Goal: Information Seeking & Learning: Find specific fact

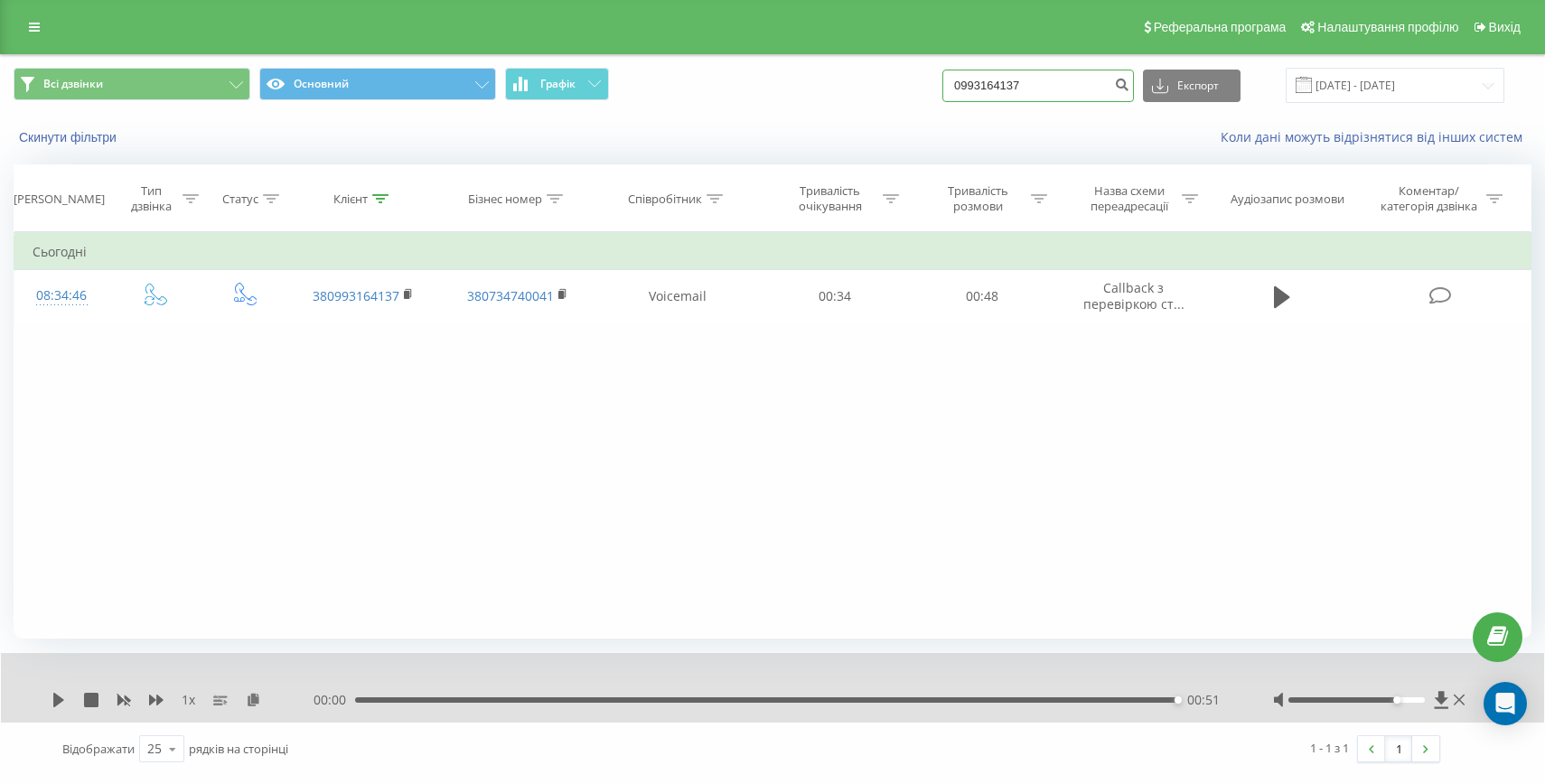
click at [1032, 93] on input "0993164137" at bounding box center [1038, 86] width 192 height 33
paste input "+380509278409"
drag, startPoint x: 1020, startPoint y: 83, endPoint x: 937, endPoint y: 83, distance: 83.0
click at [937, 83] on div "Всі дзвінки Основний Графік +380509278409 Експорт .csv .xls .xlsx 19.06.2025 - …" at bounding box center [772, 85] width 1518 height 35
type input "0509278409"
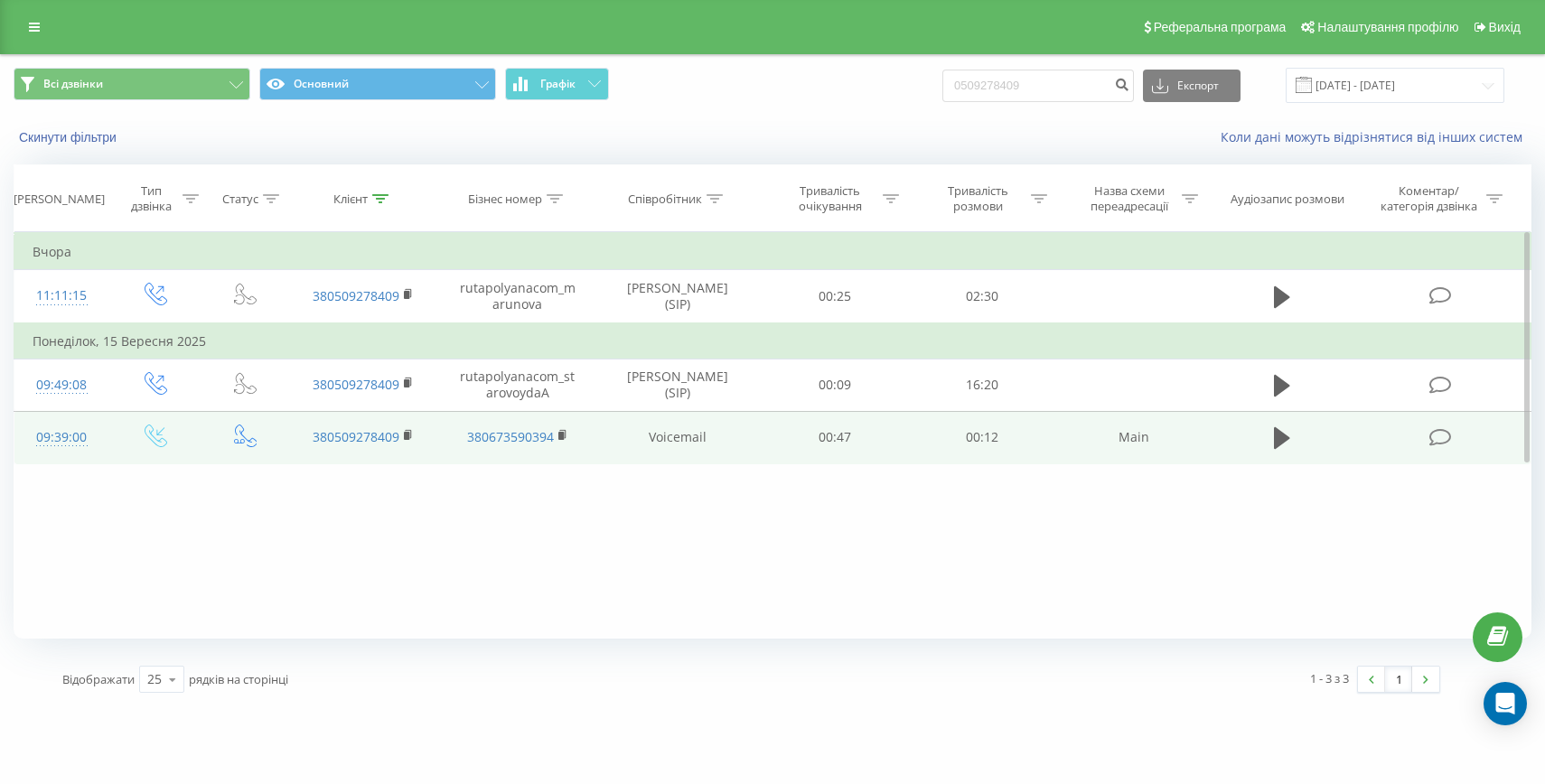
click at [53, 435] on div "09:39:00" at bounding box center [62, 437] width 58 height 35
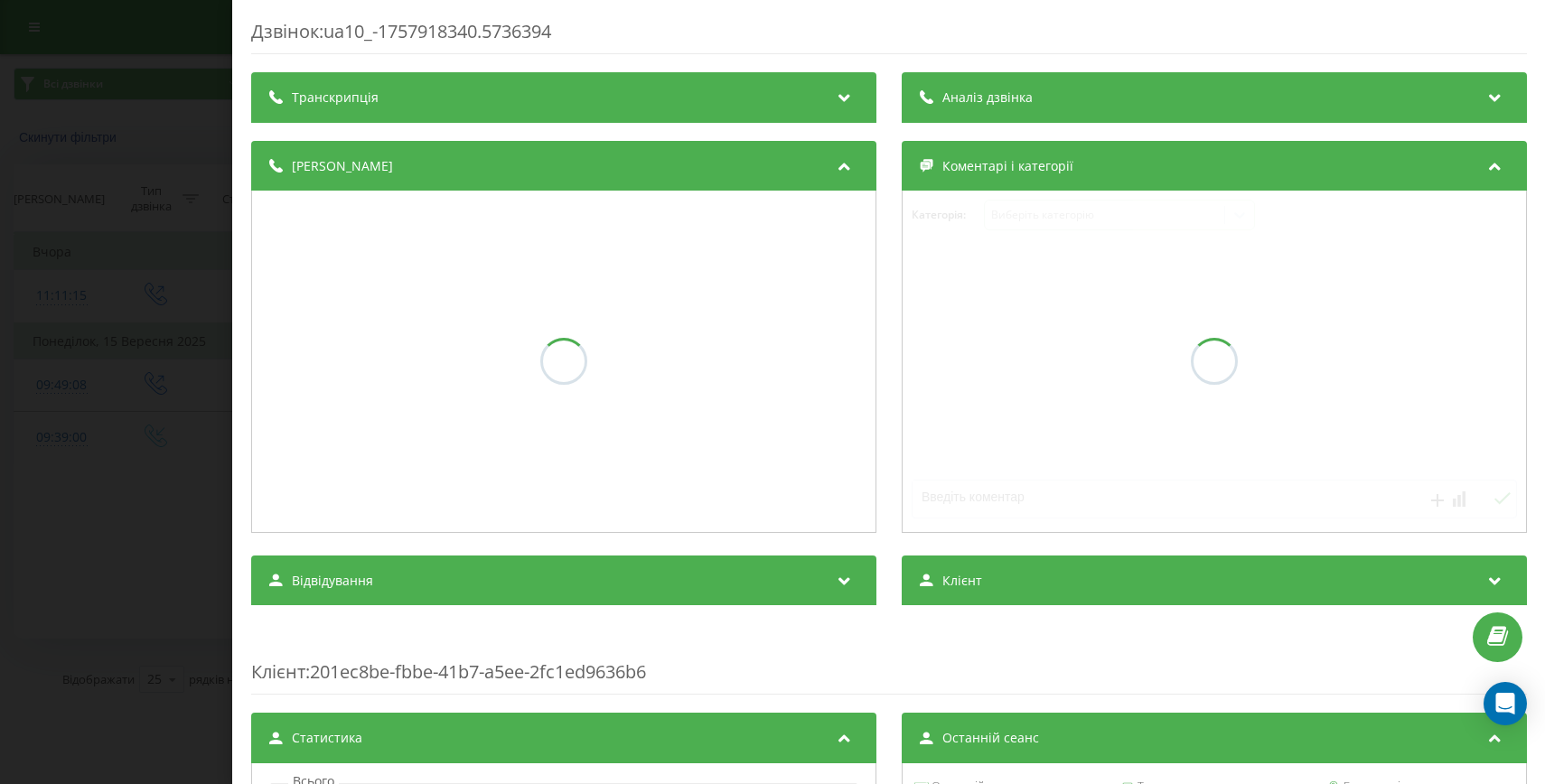
scroll to position [391, 0]
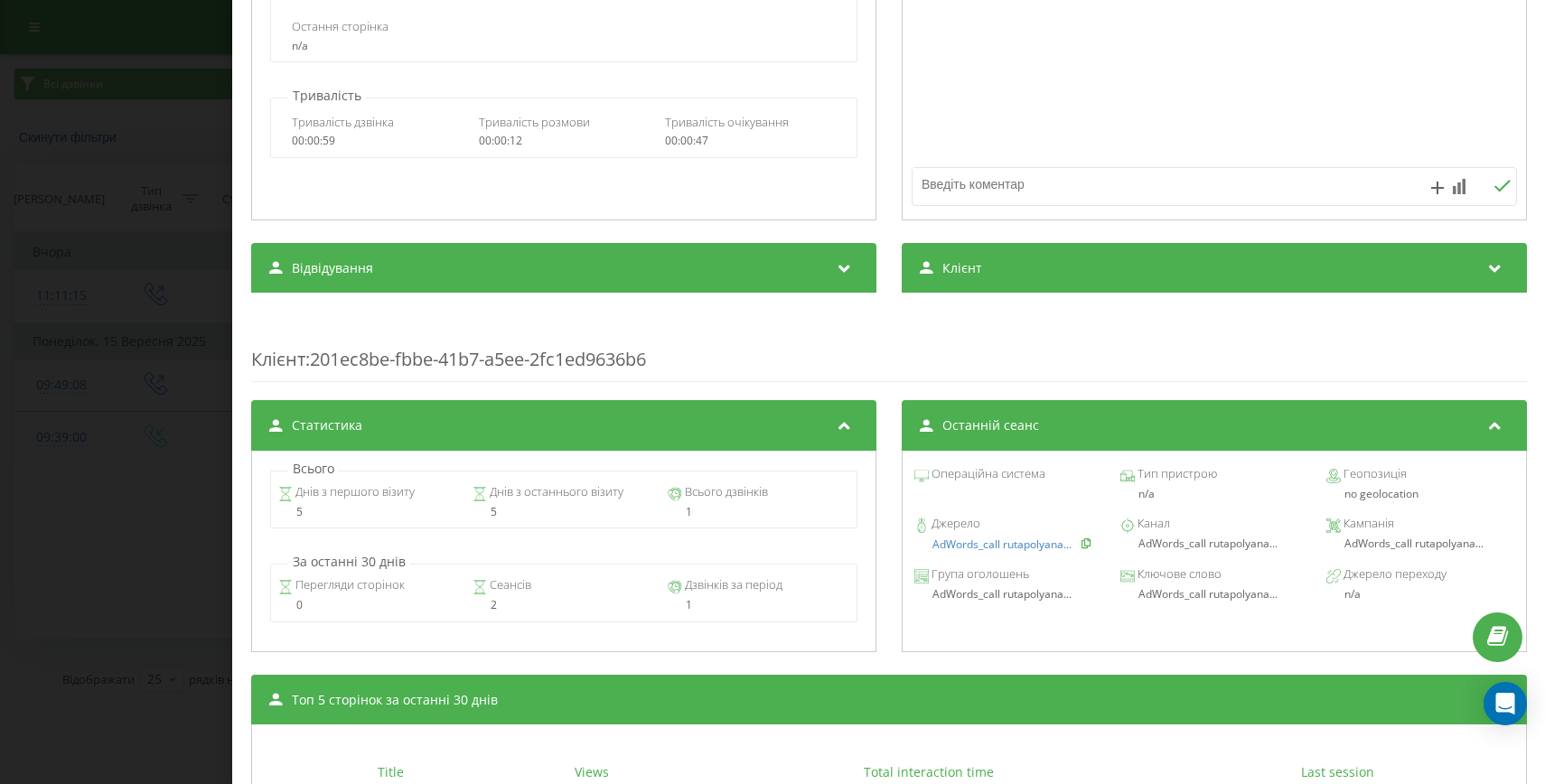
click at [1083, 548] on icon at bounding box center [1086, 542] width 13 height 11
click at [68, 481] on div "Дзвінок : ua10_-1757918340.5736394 1 x - 00:12 00:00 00:00 Транскрипція Для AI-…" at bounding box center [772, 392] width 1545 height 784
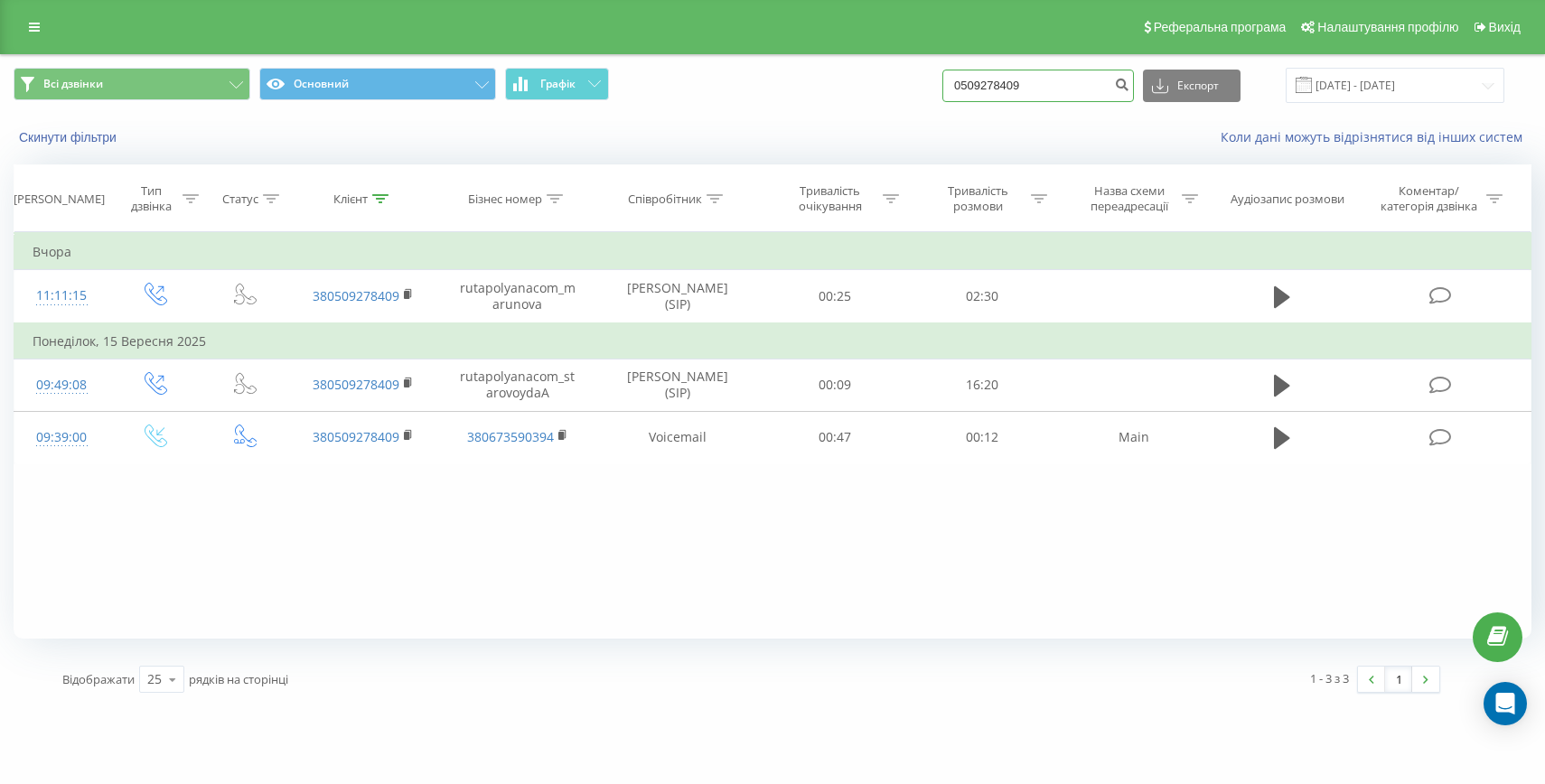
click at [1005, 75] on input "0509278409" at bounding box center [1038, 86] width 192 height 33
paste input "+380630618035"
drag, startPoint x: 1017, startPoint y: 86, endPoint x: 922, endPoint y: 84, distance: 95.0
click at [922, 84] on div "Всі дзвінки Основний Графік +380630618035 Експорт .csv .xls .xlsx 20.06.2025 - …" at bounding box center [772, 85] width 1518 height 35
type input "80630618035"
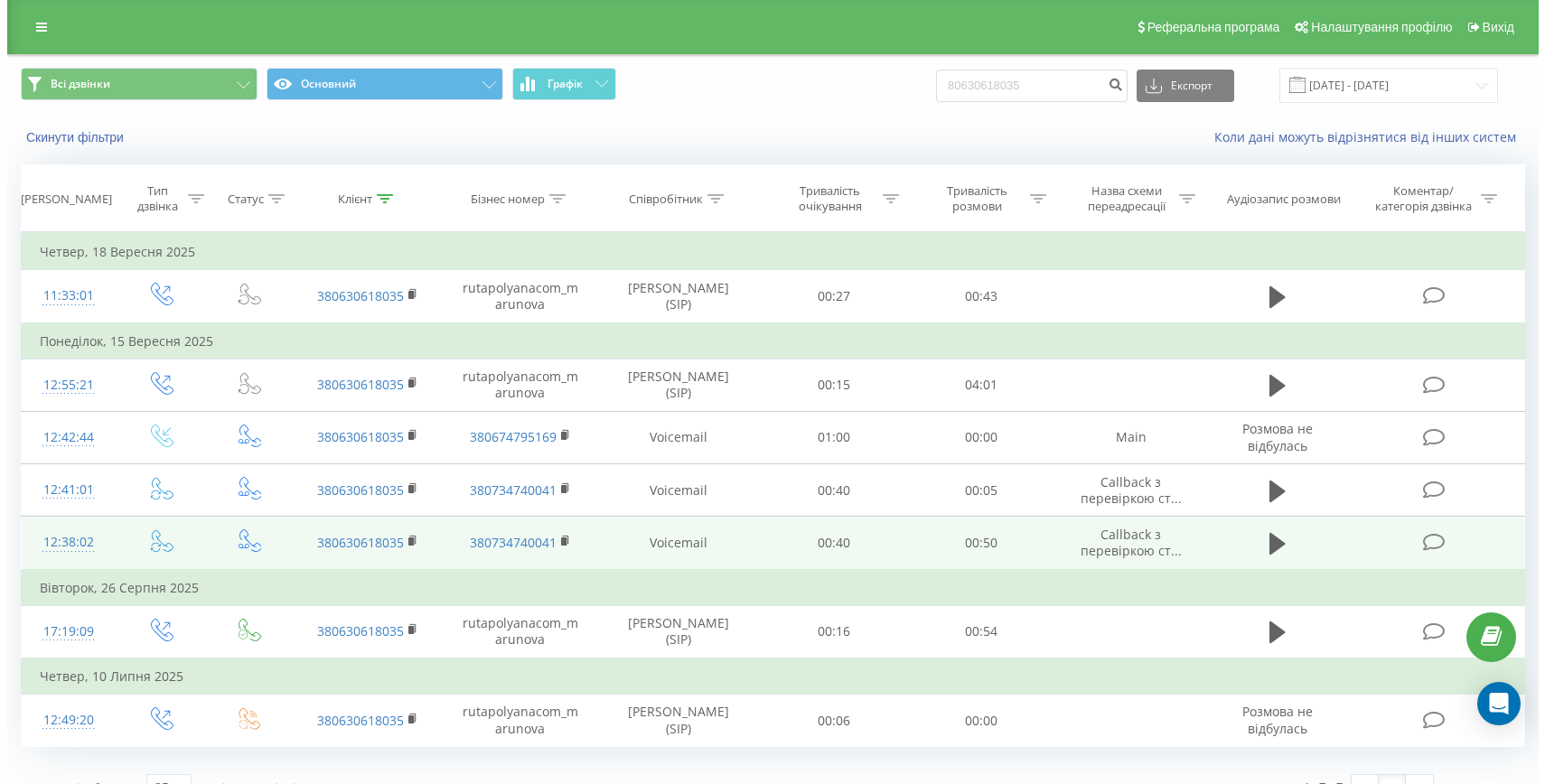
scroll to position [1, 0]
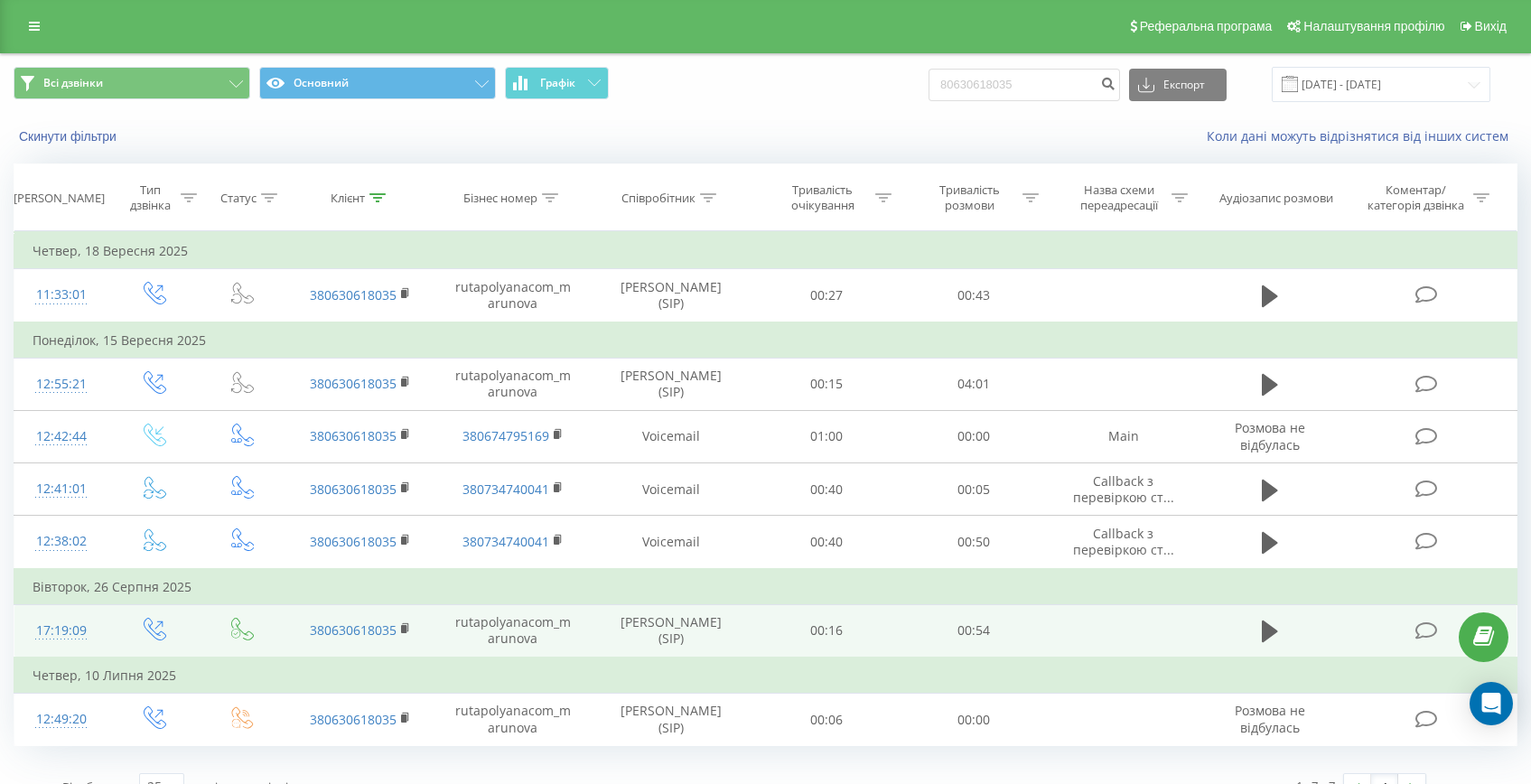
click at [76, 619] on div "17:19:09" at bounding box center [61, 630] width 57 height 35
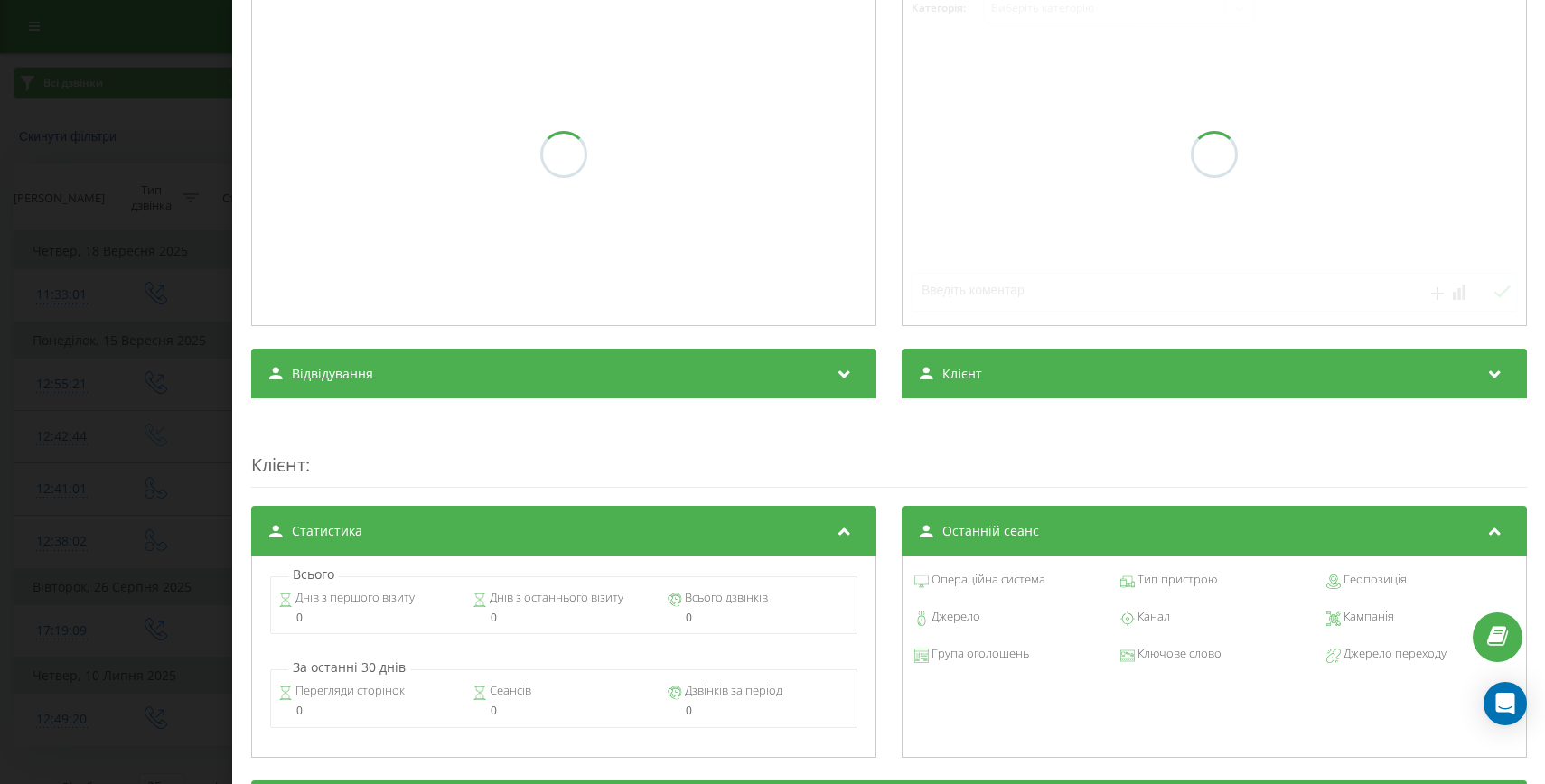
scroll to position [285, 0]
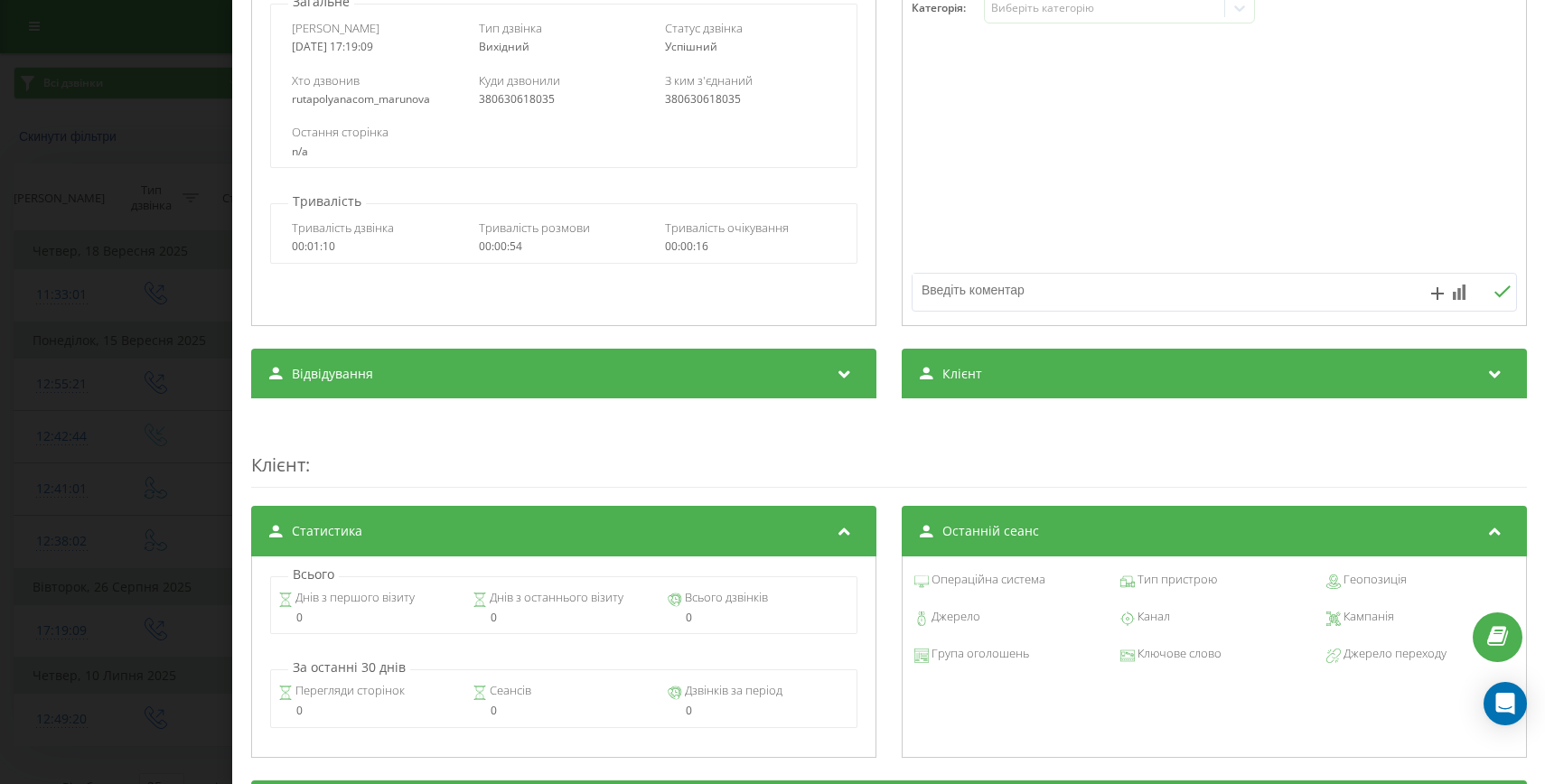
click at [73, 540] on div "Дзвінок : ua9_-1756217949.2842409 1 x - 00:01 00:00 00:00 Транскрипція Для AI-а…" at bounding box center [772, 392] width 1545 height 784
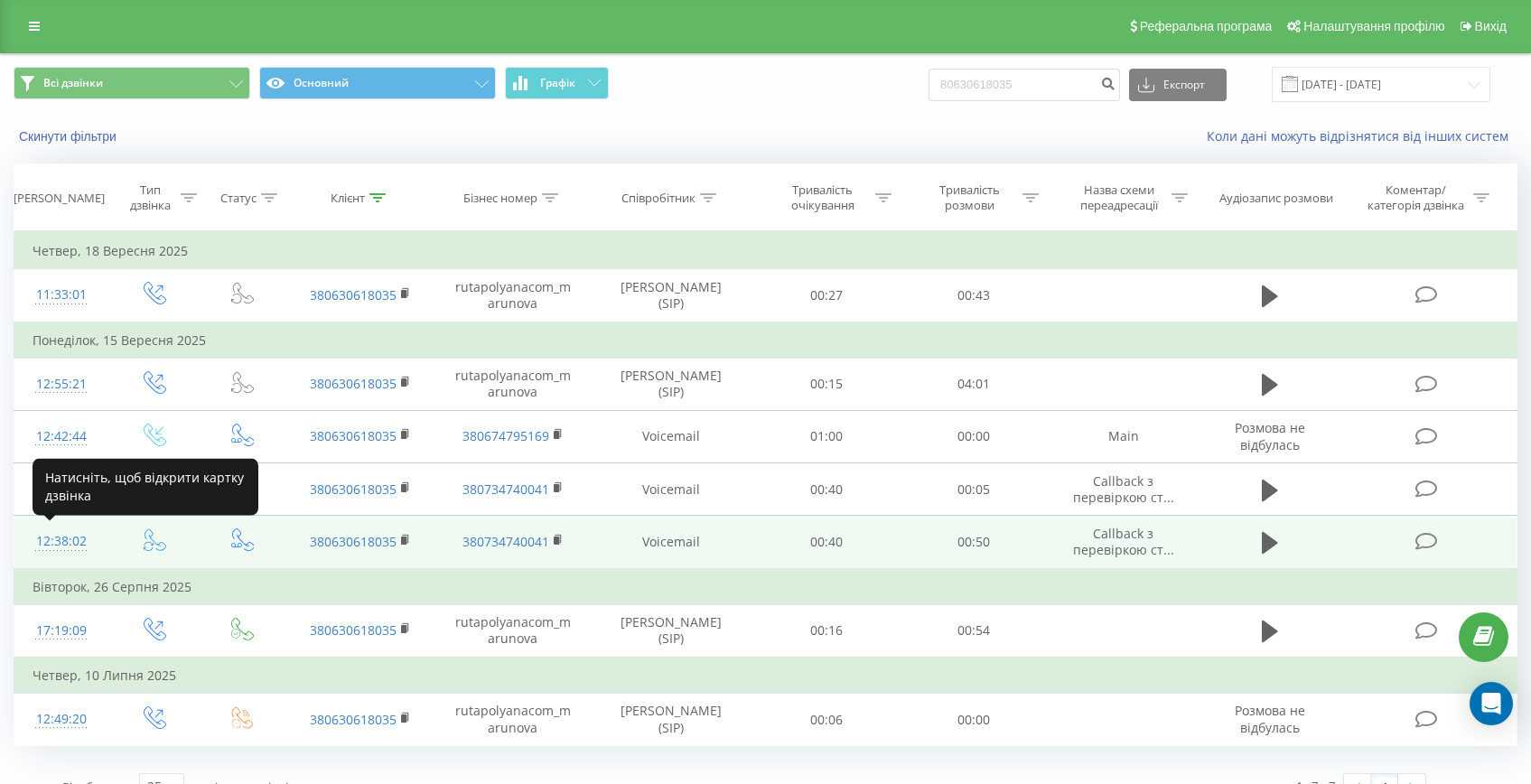
click at [74, 537] on div "12:38:02" at bounding box center [61, 541] width 57 height 35
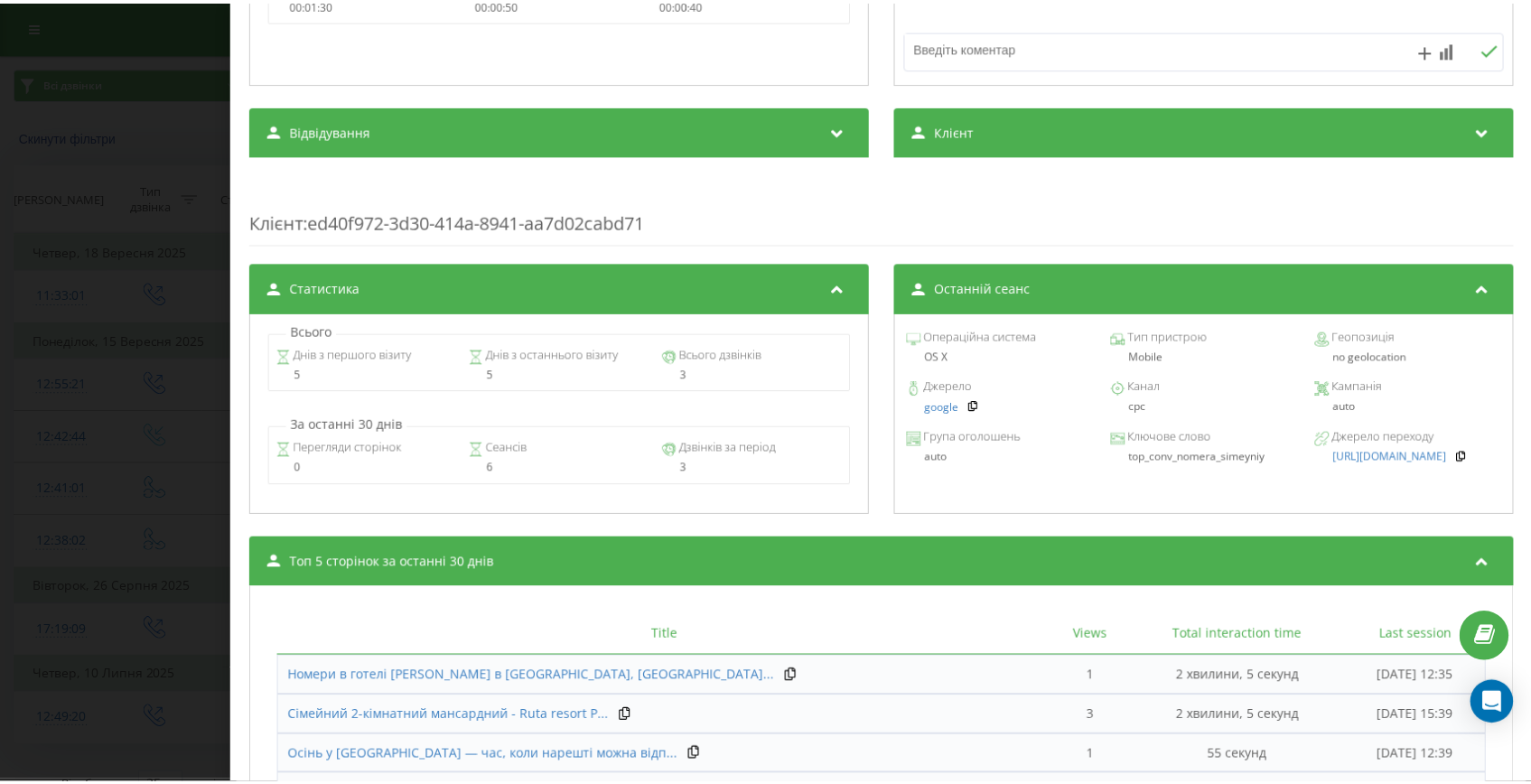
scroll to position [607, 0]
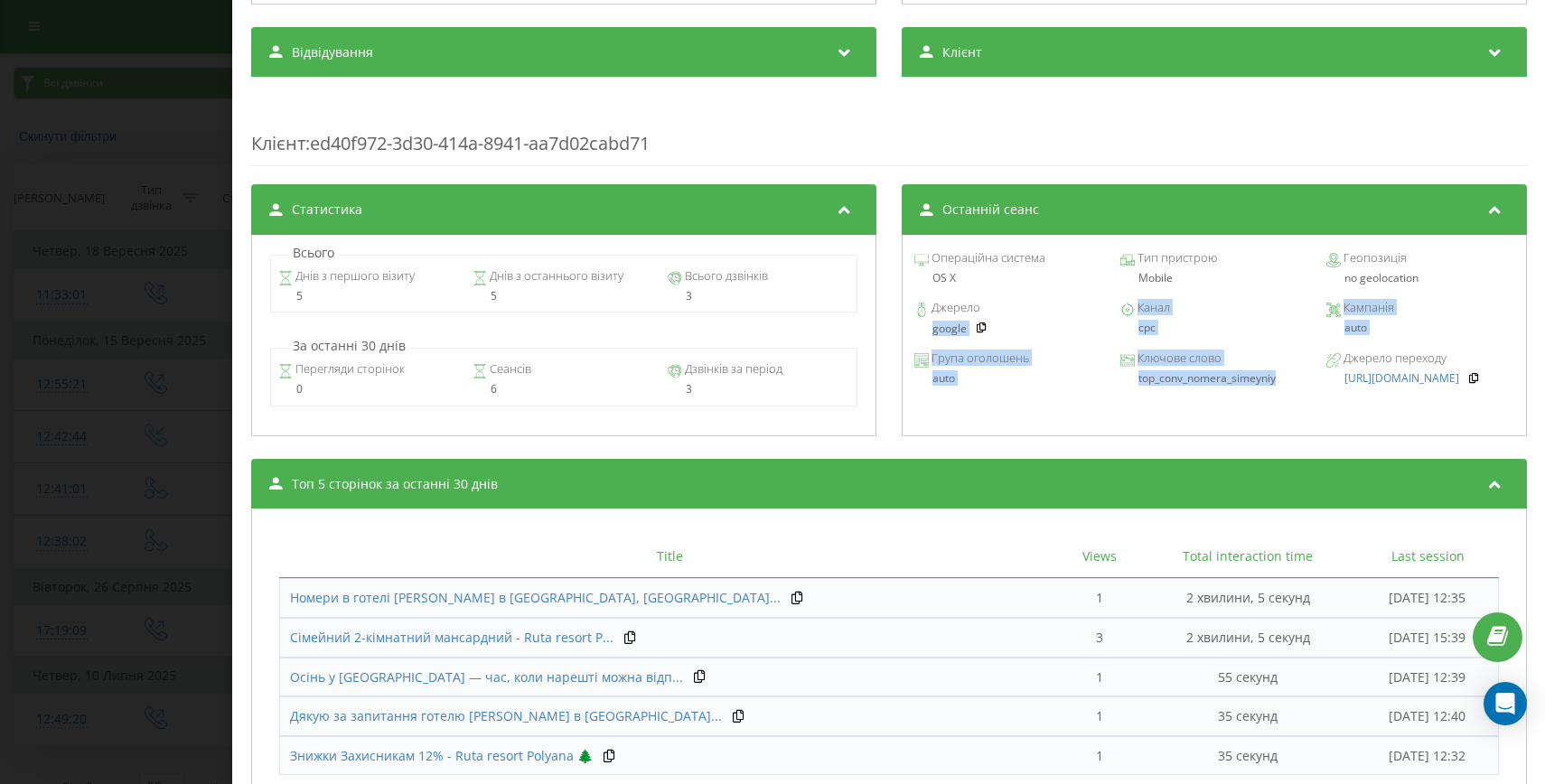
drag, startPoint x: 1265, startPoint y: 382, endPoint x: 903, endPoint y: 323, distance: 366.8
click at [903, 323] on div "Операційна система OS X Тип пристрою Mobile Геопозиція no geolocation Джерело g…" at bounding box center [1213, 335] width 625 height 202
copy div "google Канал cpc Кампанія auto Група оголошень auto Ключове слово top_conv_nome…"
click at [251, 367] on div "Всього Днів з першого візиту 5 Днів з останнього візиту 5 Всього дзвінків 3 За …" at bounding box center [563, 335] width 625 height 202
click at [223, 368] on div "Дзвінок : ua13_-1757929081.5729950 1 x - 00:47 00:00 00:00 Транскрипція Для AI-…" at bounding box center [772, 392] width 1545 height 784
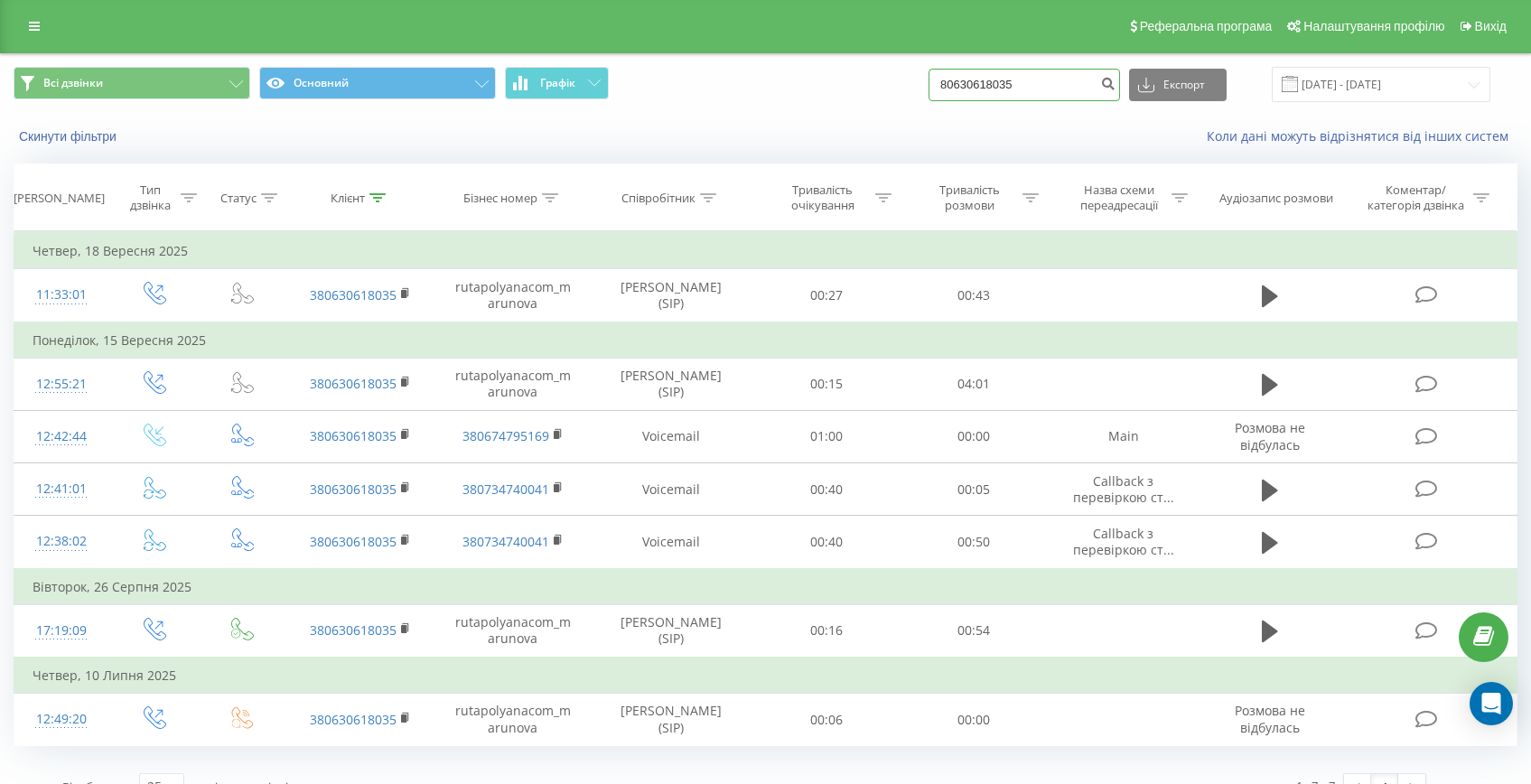
click at [997, 83] on input "80630618035" at bounding box center [1024, 85] width 192 height 33
paste input "+380503032303"
drag, startPoint x: 997, startPoint y: 82, endPoint x: 984, endPoint y: 82, distance: 13.0
click at [987, 82] on input "+380503032303" at bounding box center [1024, 85] width 192 height 33
type input "80503032303"
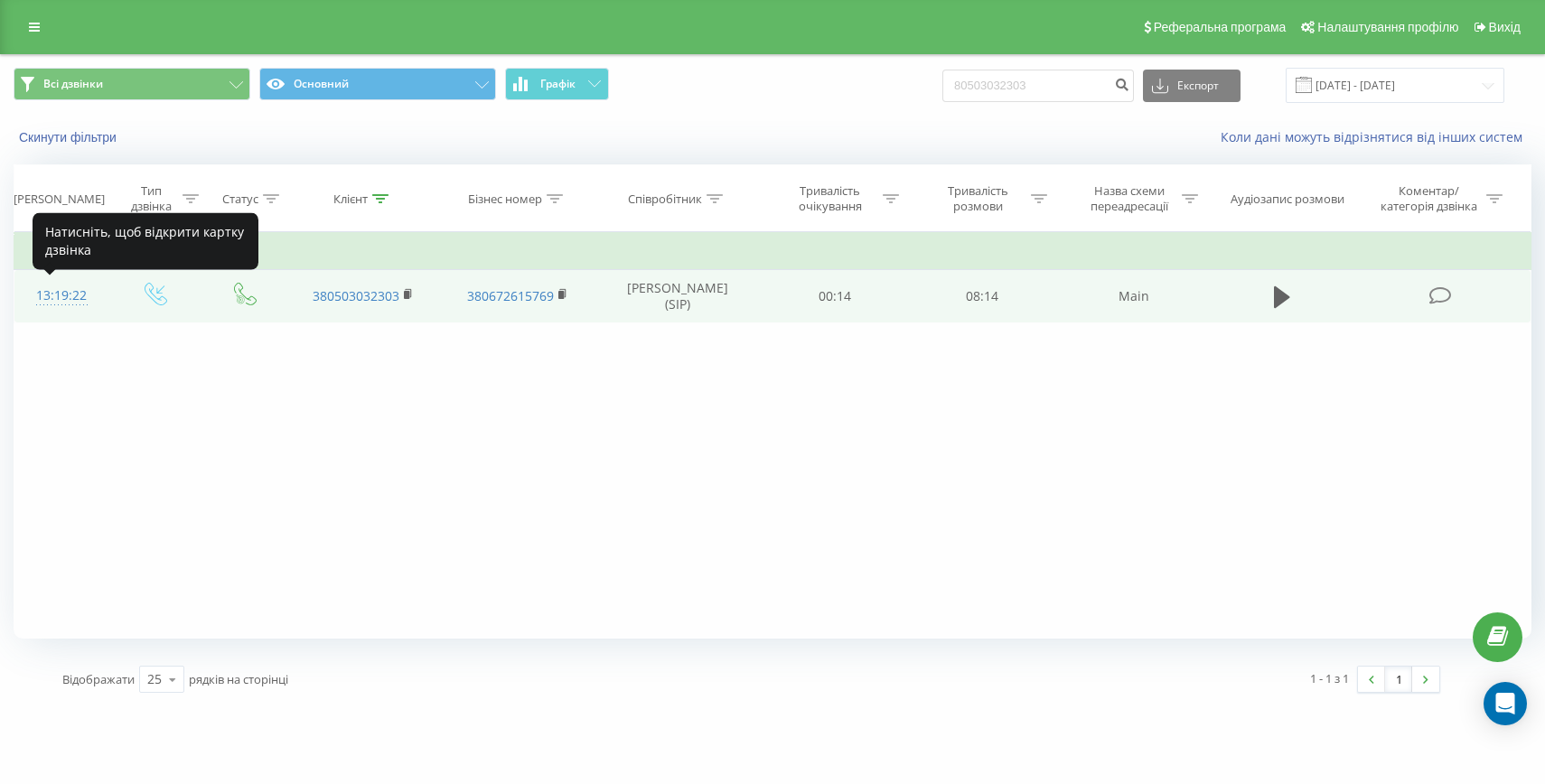
click at [65, 289] on div "13:19:22" at bounding box center [62, 295] width 58 height 35
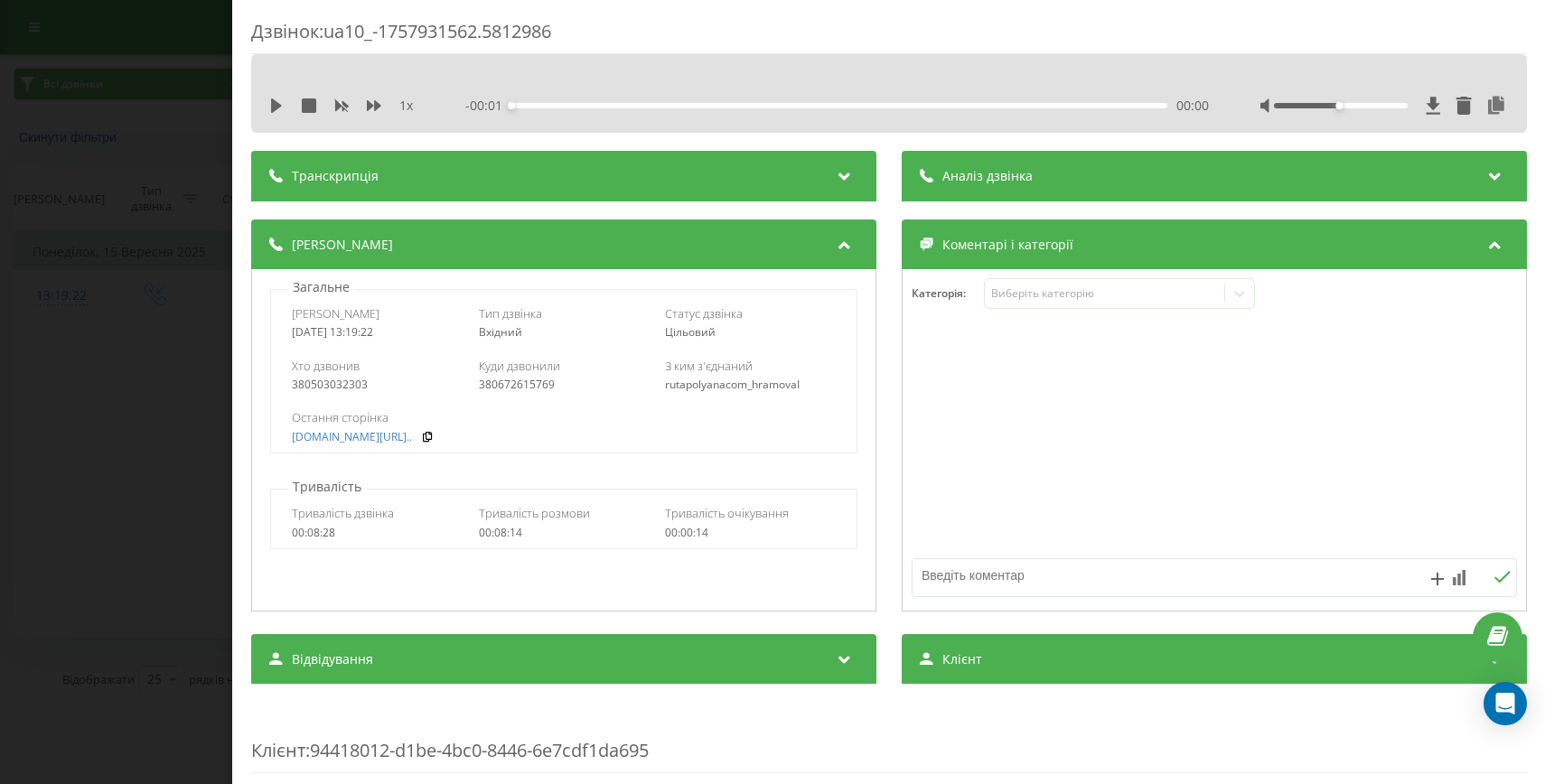
scroll to position [403, 0]
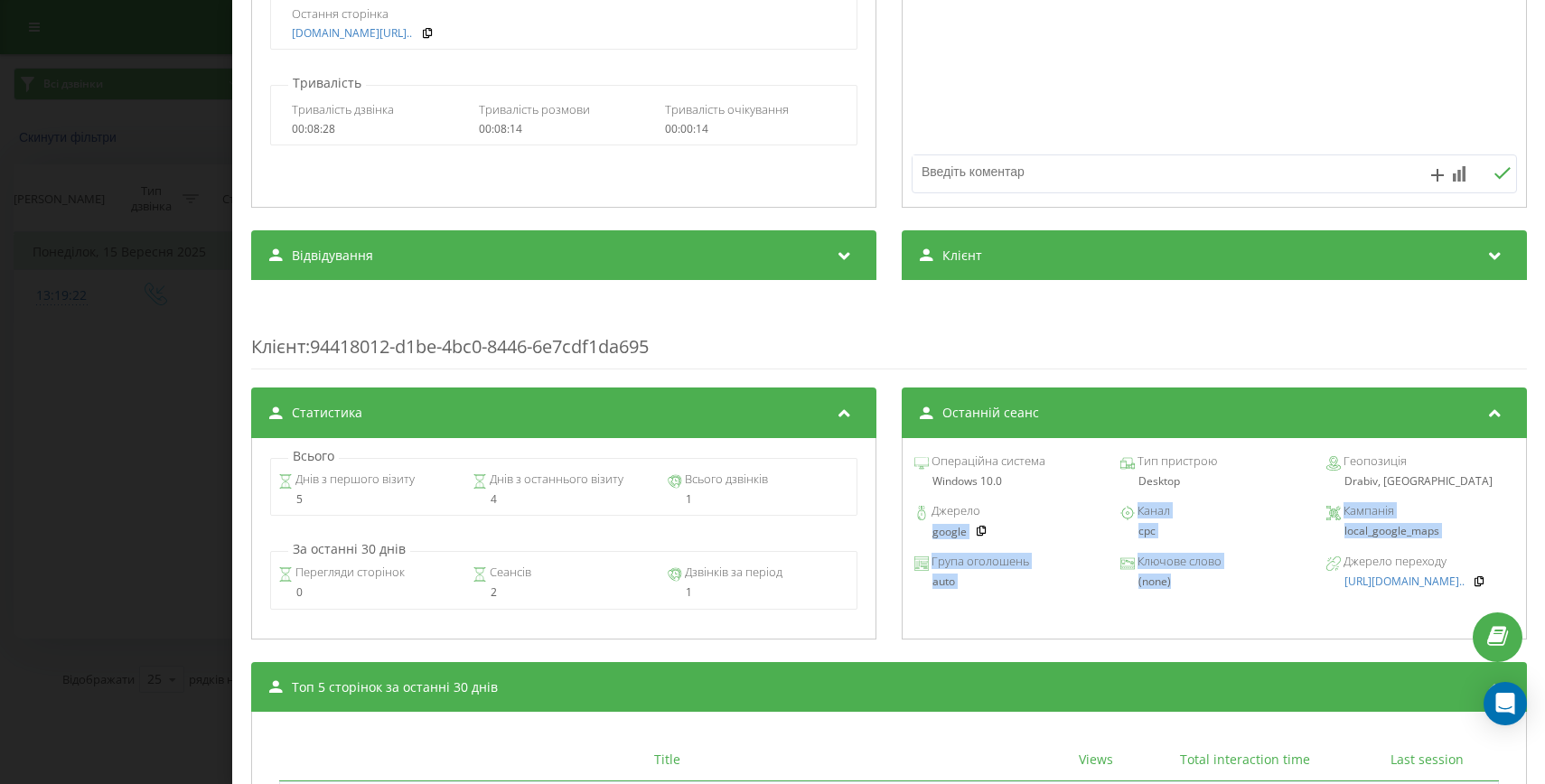
drag, startPoint x: 1171, startPoint y: 582, endPoint x: 892, endPoint y: 532, distance: 283.4
click at [892, 532] on div "Статистика Всього Днів з першого візиту 5 Днів з останнього візиту 4 Всього дзв…" at bounding box center [889, 514] width 1276 height 255
copy div "google Канал cpc Кампанія local_google_maps Група оголошень auto Ключове слово …"
click at [199, 449] on div "Дзвінок : ua10_-1757931562.5812986 1 x - 08:15 00:00 00:00 Транскрипція Для AI-…" at bounding box center [772, 392] width 1545 height 784
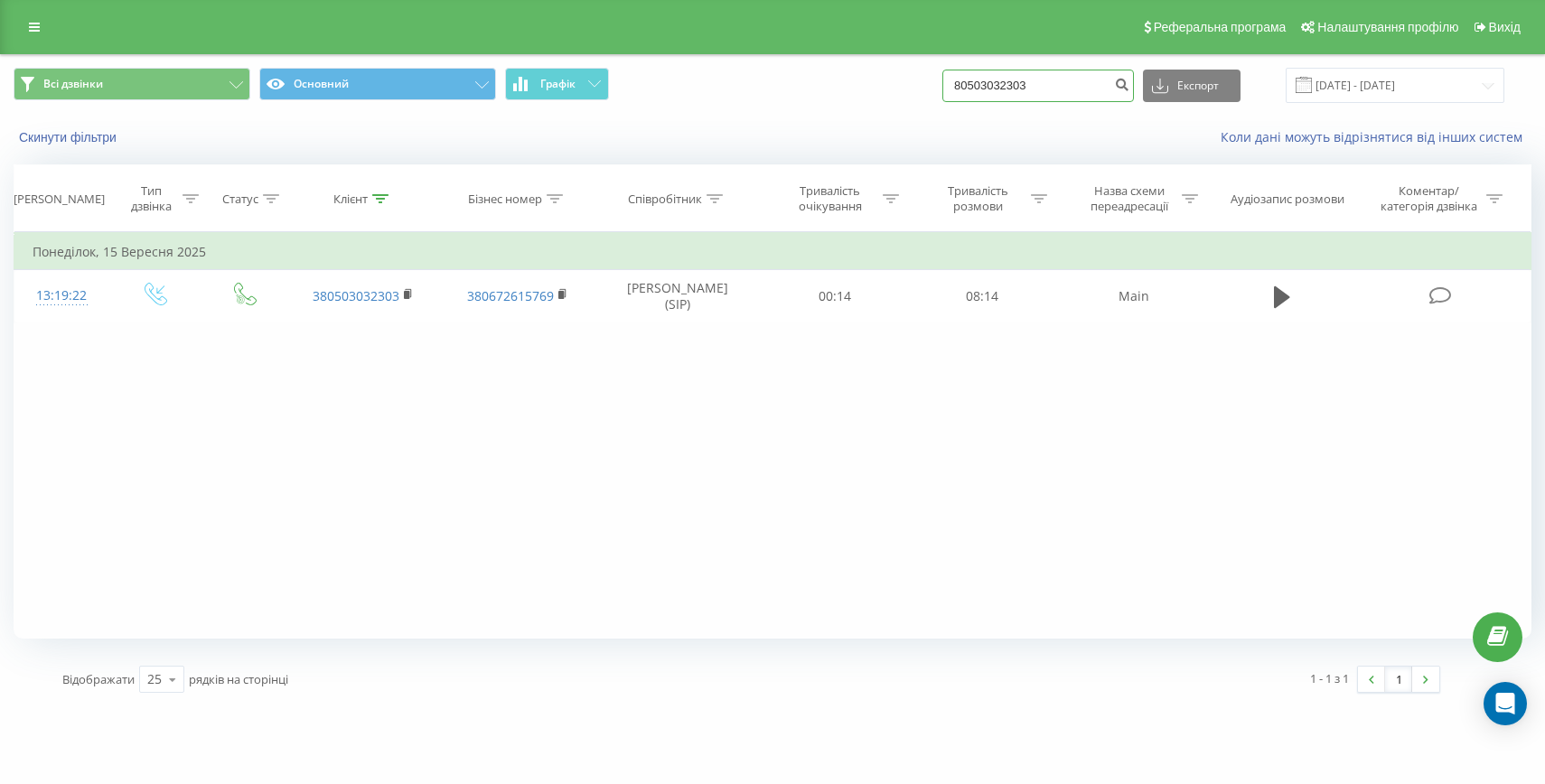
click at [1022, 86] on input "80503032303" at bounding box center [1038, 86] width 192 height 33
paste input "380963407195"
drag, startPoint x: 1012, startPoint y: 85, endPoint x: 965, endPoint y: 83, distance: 47.0
click at [973, 84] on div "Всі дзвінки Основний Графік 380963407195 Експорт .csv .xls .xlsx 20.06.2025 - 2…" at bounding box center [772, 85] width 1518 height 35
type input "0963407195"
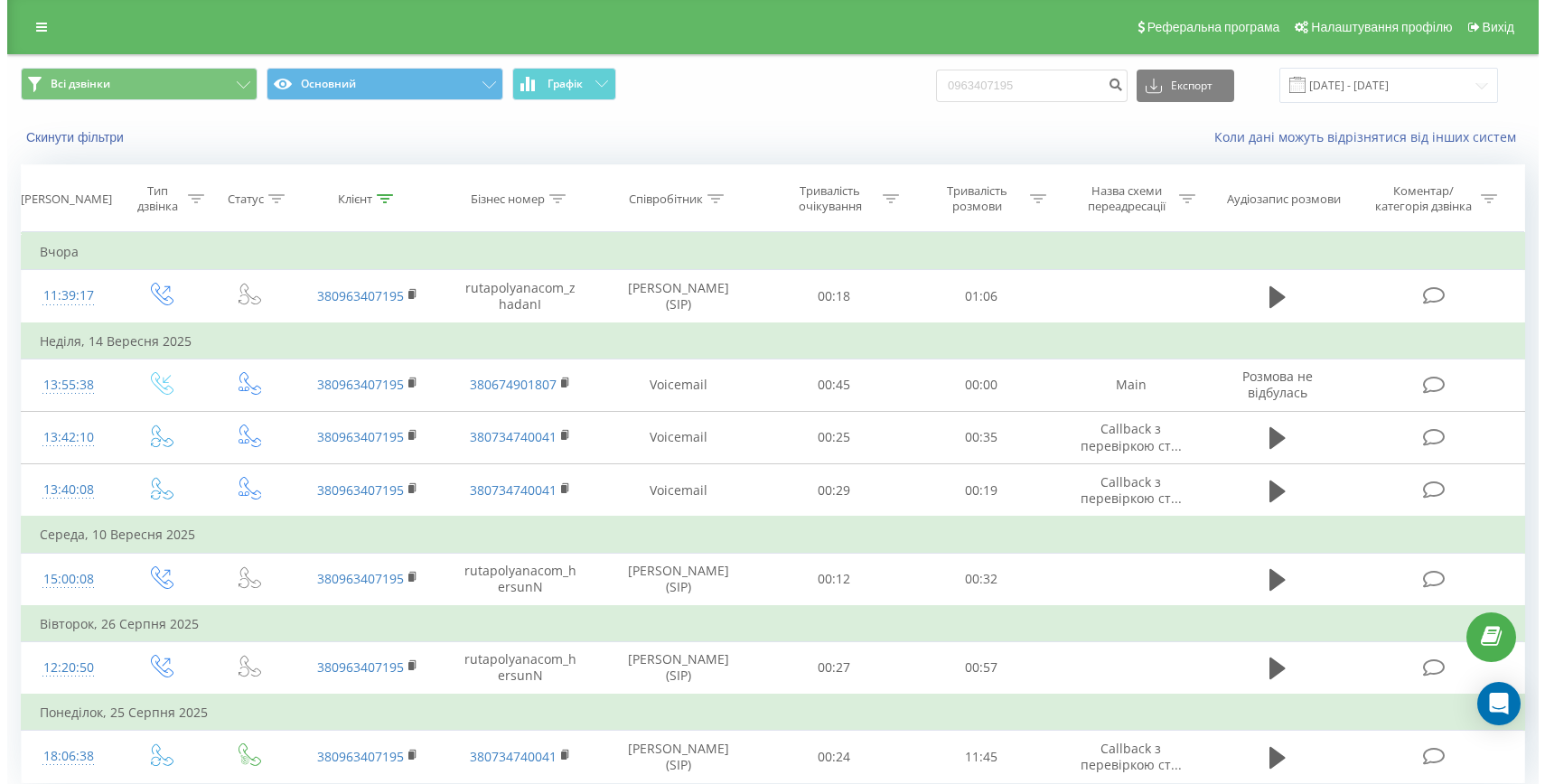
scroll to position [67, 0]
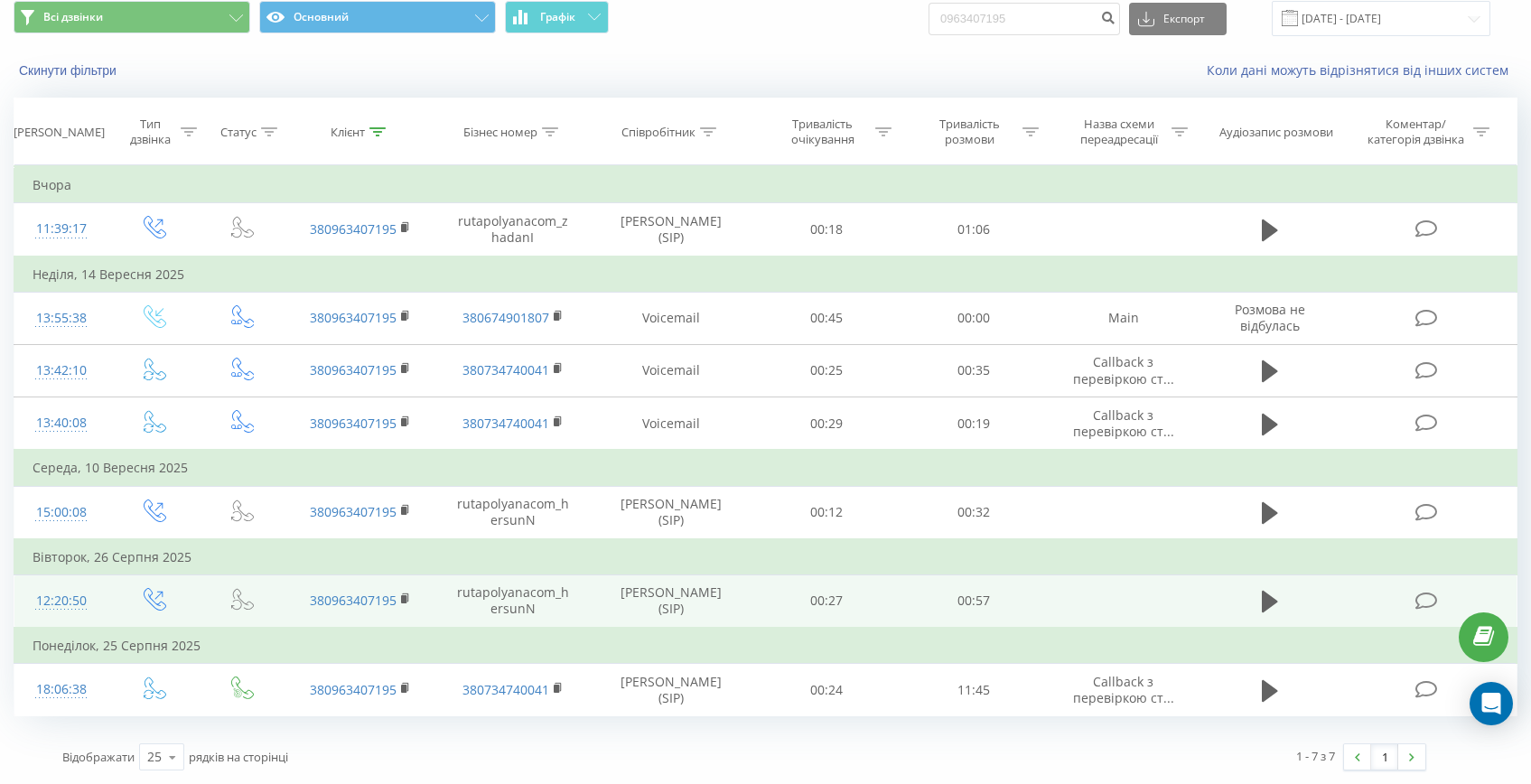
click at [61, 590] on div "12:20:50" at bounding box center [61, 600] width 57 height 35
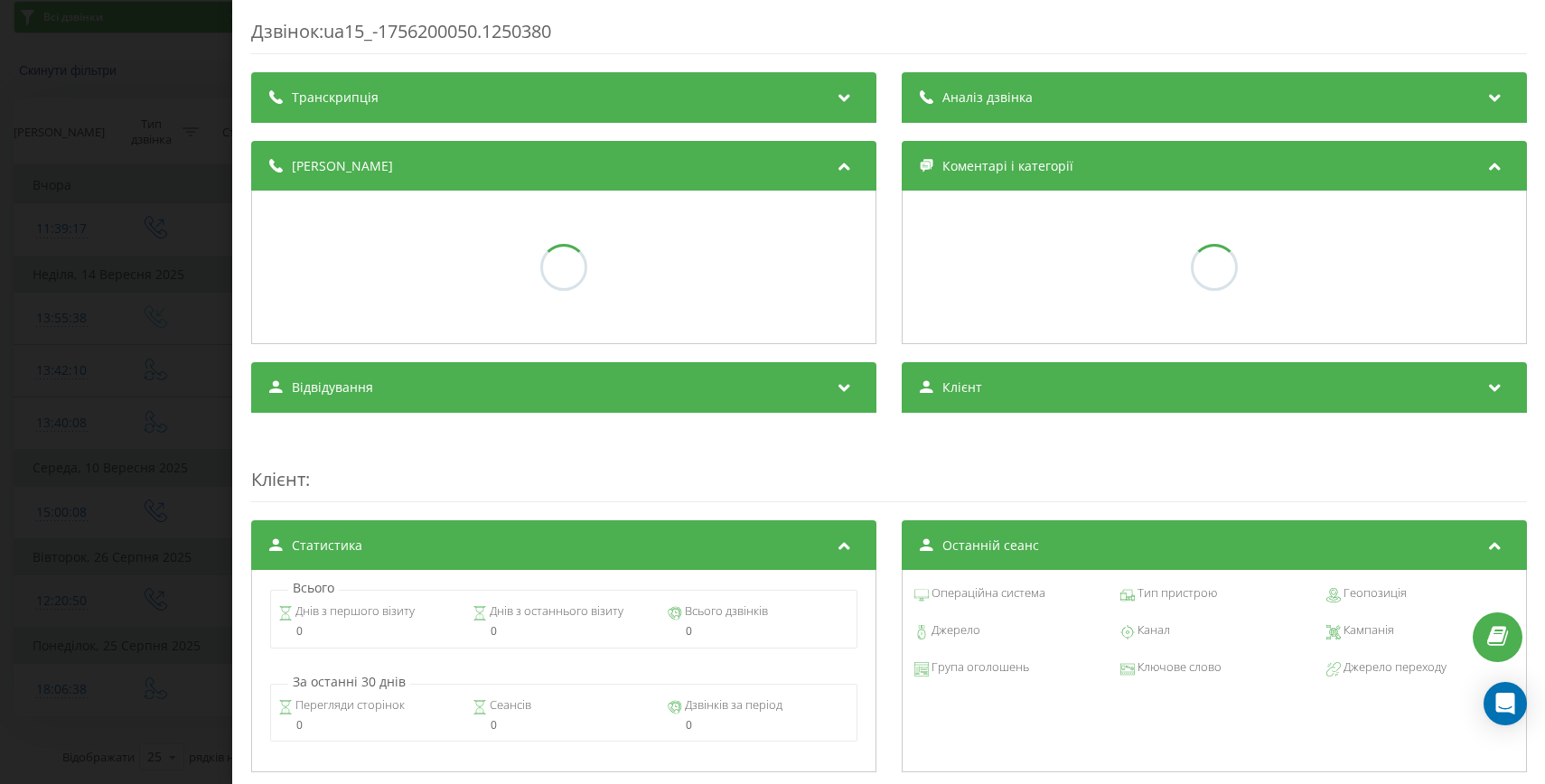
click at [61, 590] on div "Дзвінок : ua15_-1756200050.1250380 Транскрипція Аналіз дзвінка Деталі дзвінка К…" at bounding box center [772, 392] width 1545 height 784
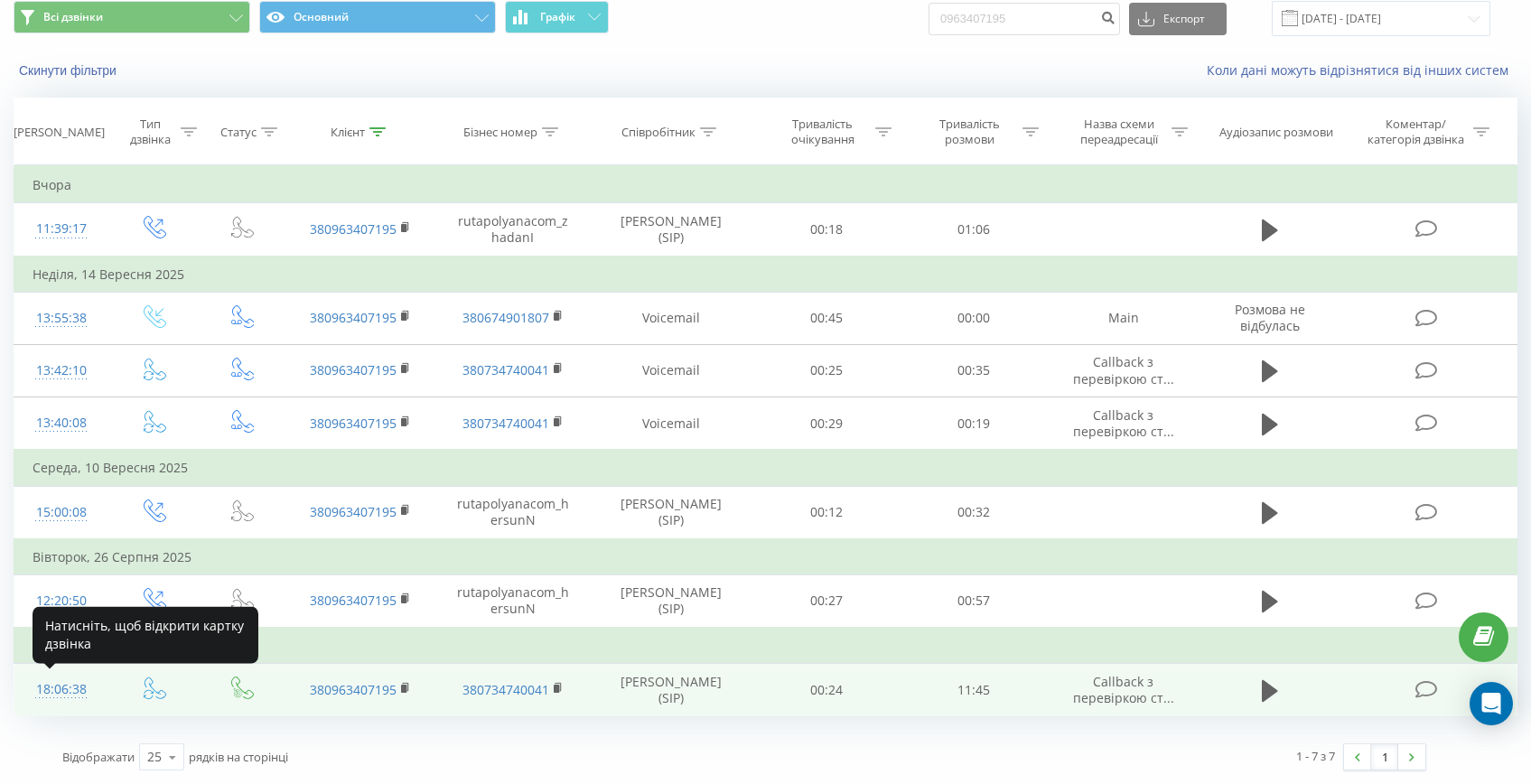
click at [55, 690] on div "18:06:38" at bounding box center [61, 690] width 57 height 35
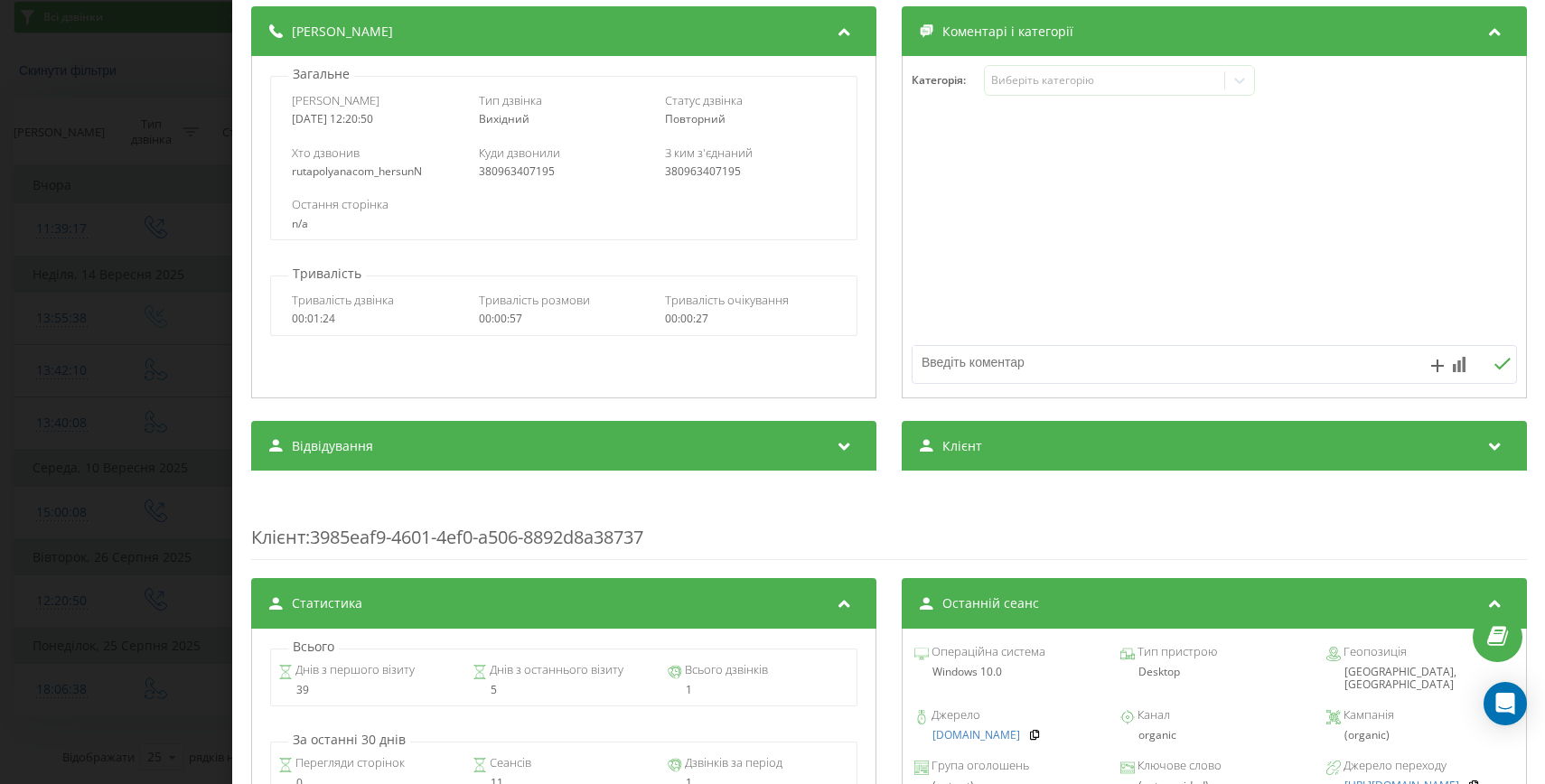
scroll to position [327, 0]
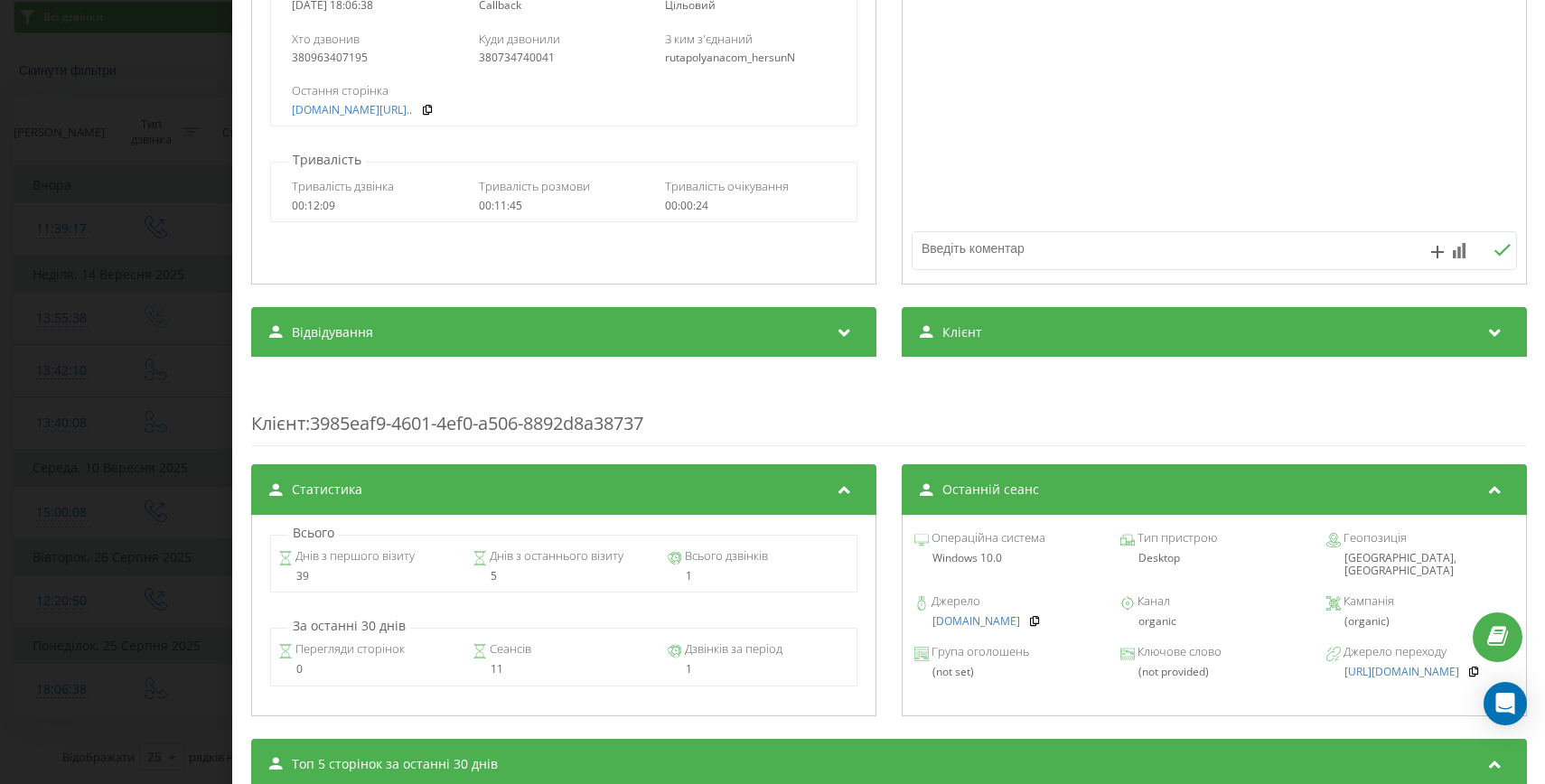
click at [92, 614] on div "Дзвінок : ua5_-1756134398.2509921 1 x --:-- --:-- Транскрипція Для AI-аналізу м…" at bounding box center [772, 392] width 1545 height 784
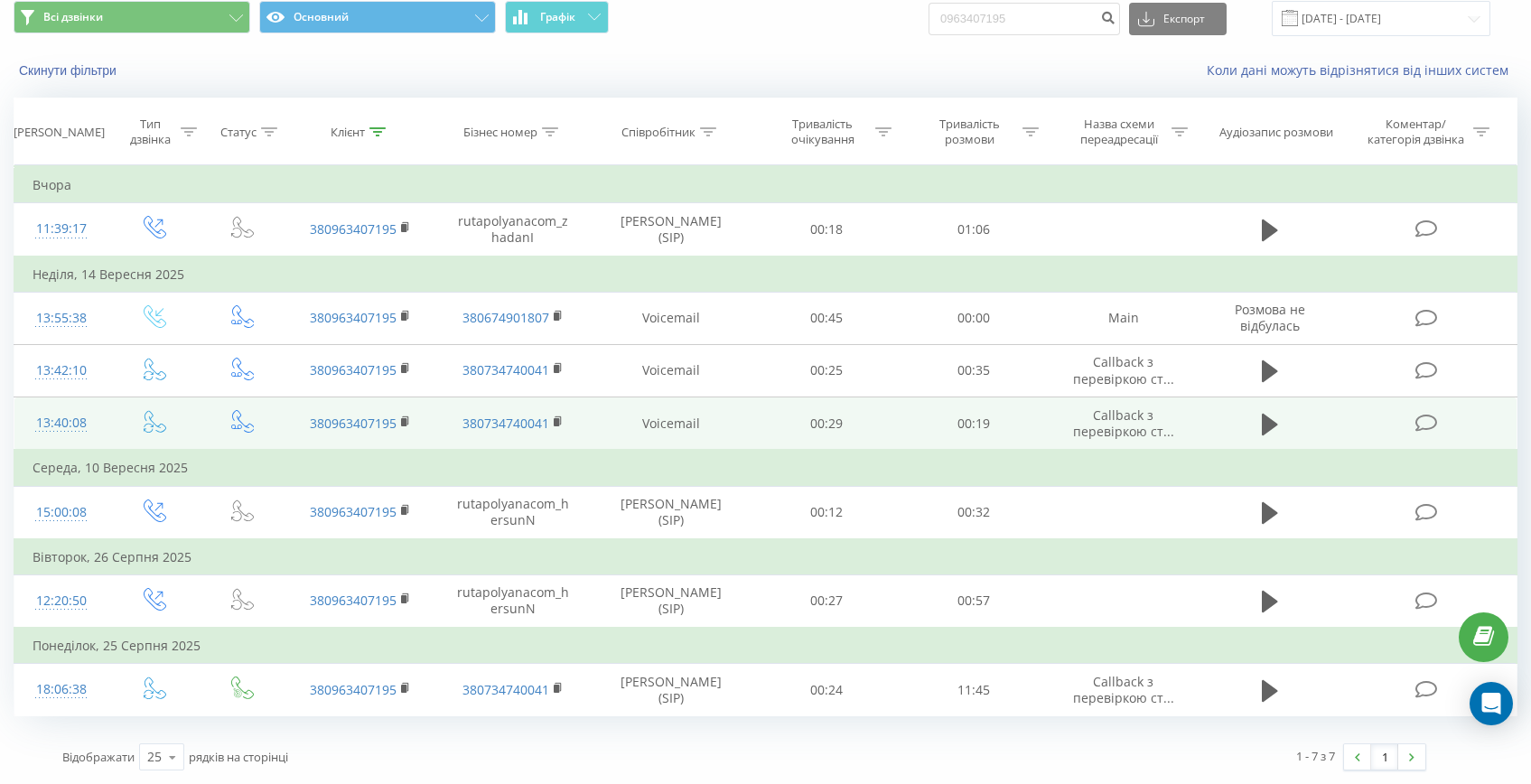
click at [92, 434] on td "13:40:08" at bounding box center [61, 423] width 94 height 54
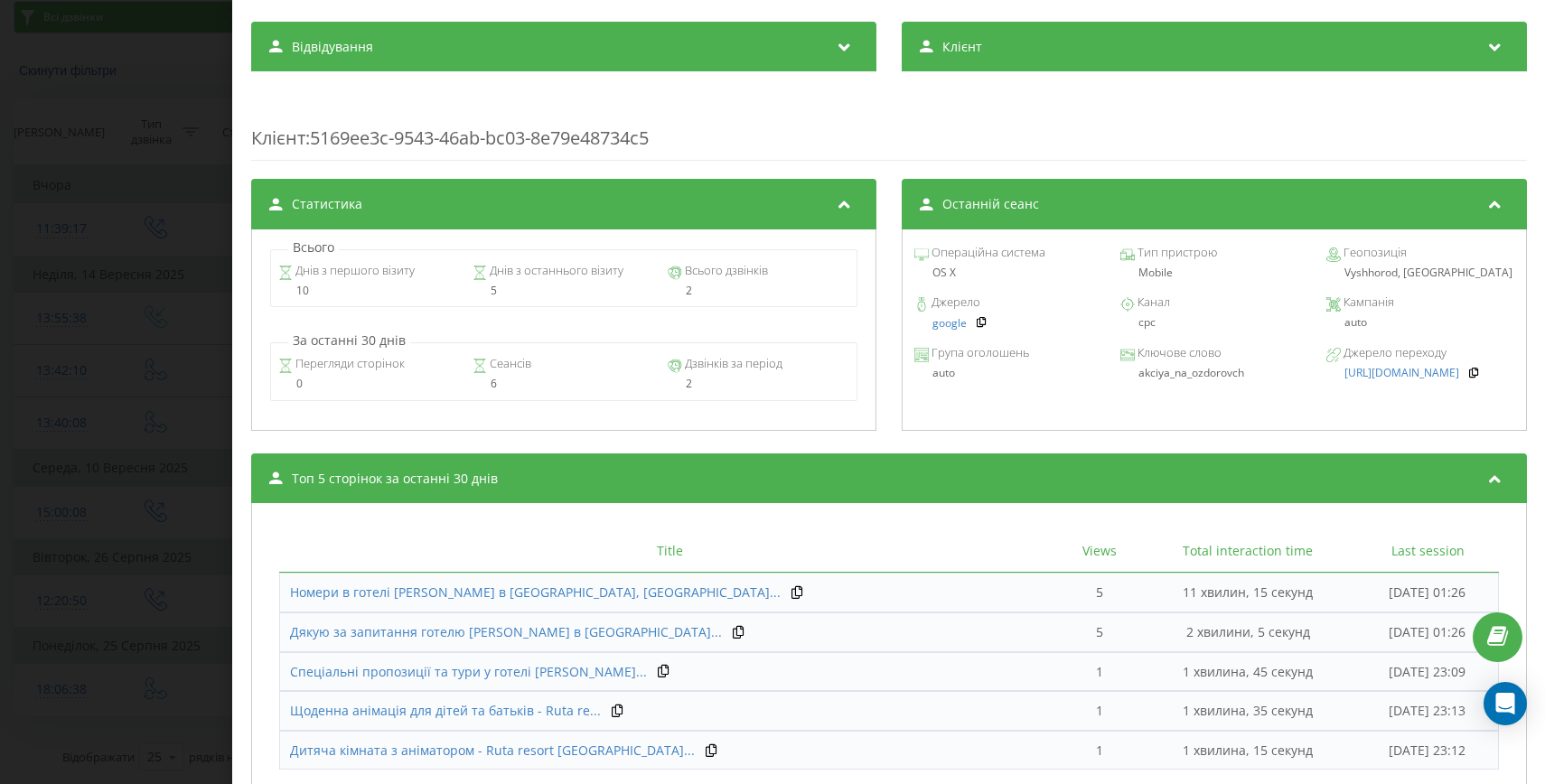
scroll to position [612, 0]
drag, startPoint x: 1266, startPoint y: 371, endPoint x: 920, endPoint y: 322, distance: 349.5
click at [920, 322] on div "Операційна система OS X Тип пристрою Mobile Геопозиція Vyshhorod, Ukraine Джере…" at bounding box center [1213, 331] width 625 height 202
copy div "google Канал cpc Кампанія auto Група оголошень auto Ключове слово akciya_na_ozd…"
click at [58, 253] on div "Дзвінок : ua10_-1757846408.5679114 1 x - 00:20 00:00 00:00 Транскрипція Для AI-…" at bounding box center [772, 392] width 1545 height 784
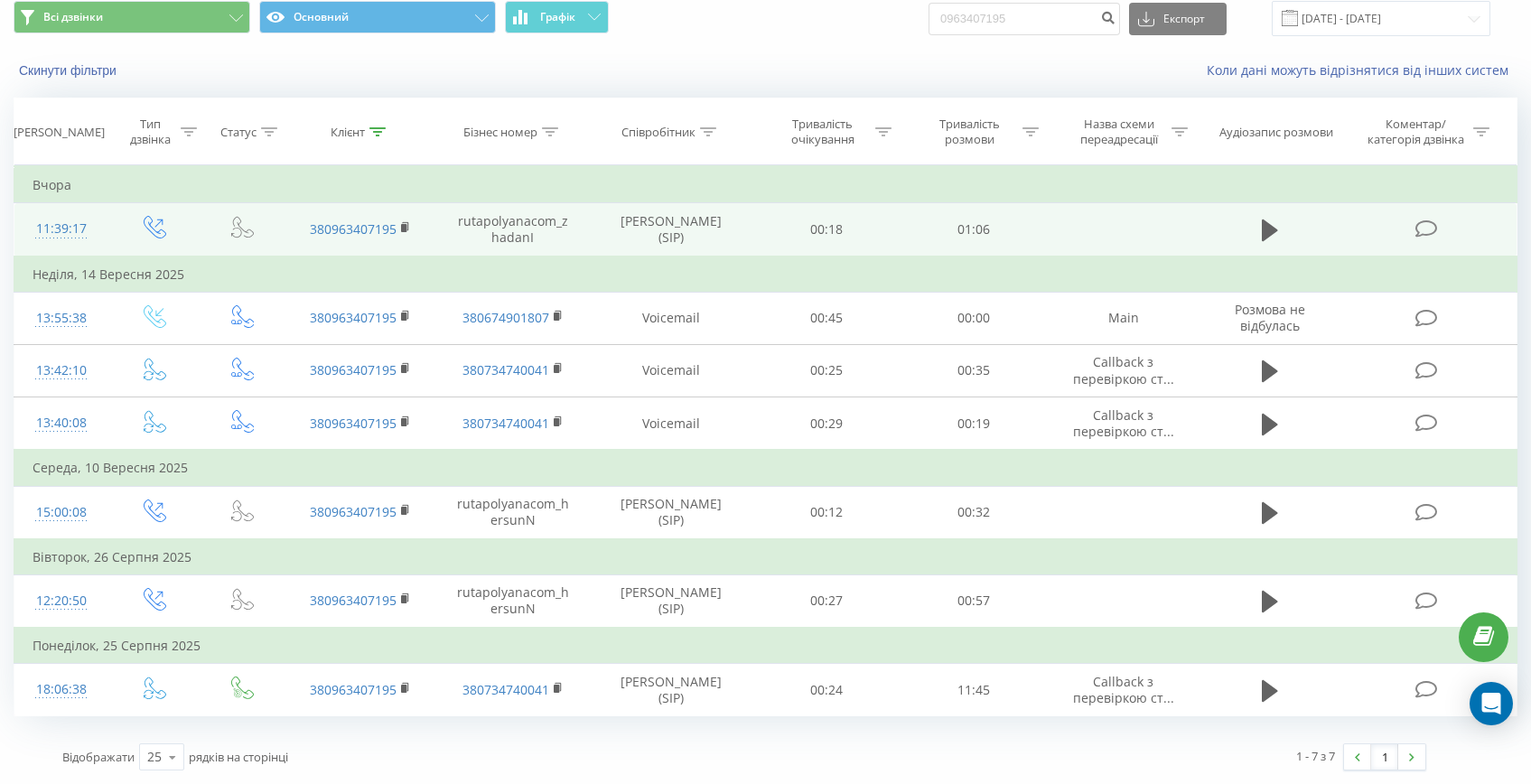
click at [70, 233] on div "11:39:17" at bounding box center [61, 229] width 57 height 35
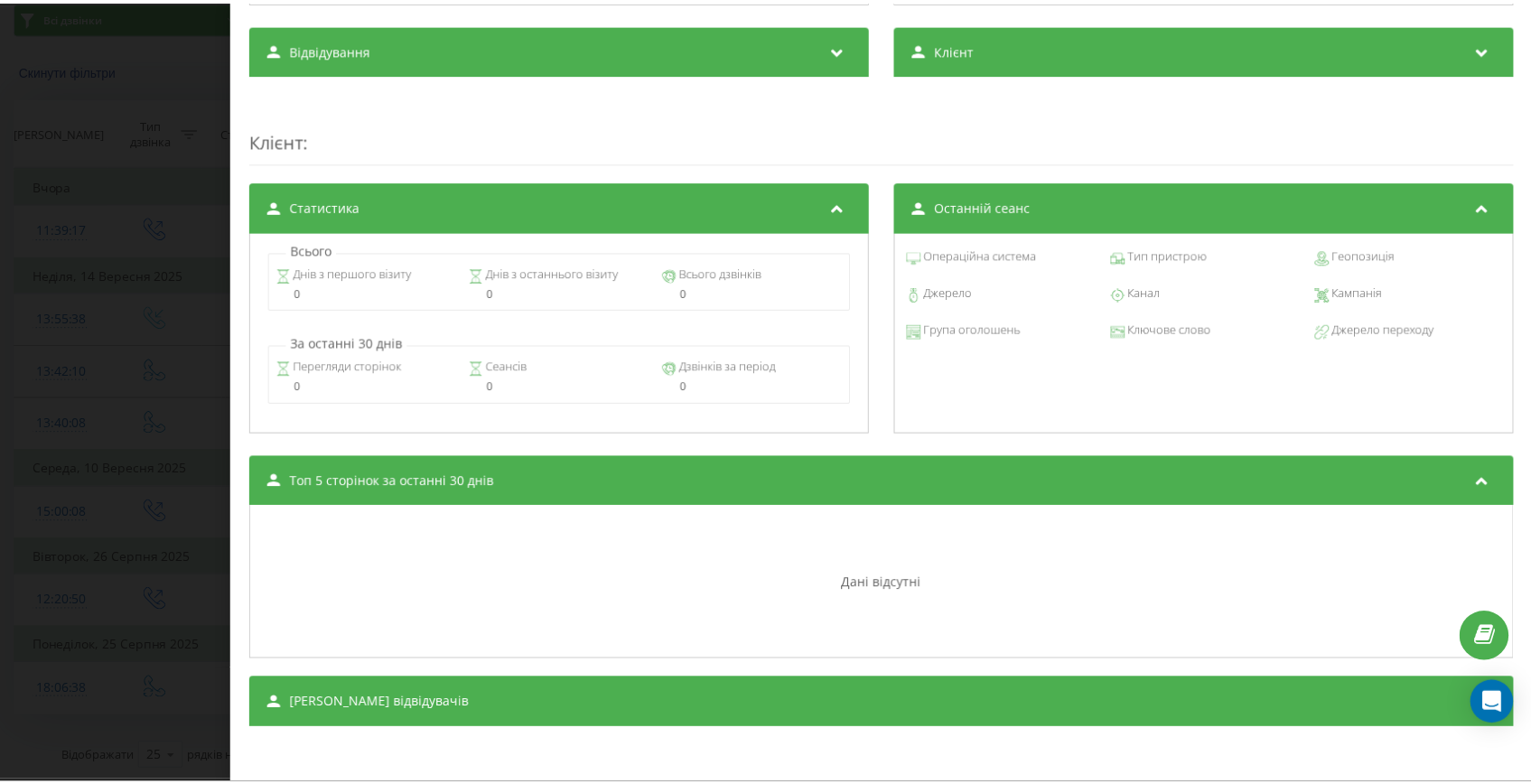
scroll to position [612, 0]
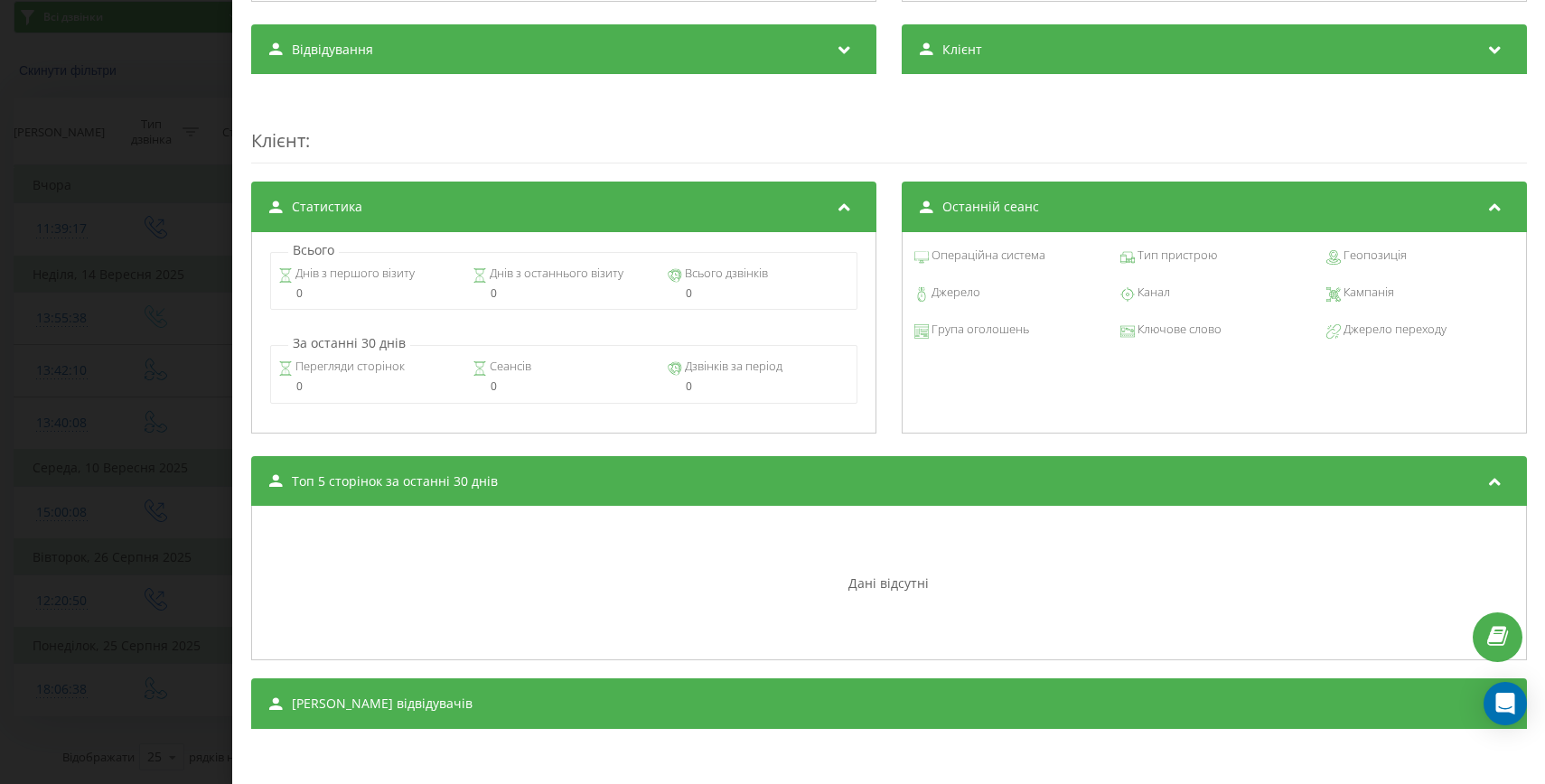
click at [214, 380] on div "Дзвінок : ua17_-1758271157.1585533 1 x - 00:01 00:00 00:00 Транскрипція Для AI-…" at bounding box center [772, 392] width 1545 height 784
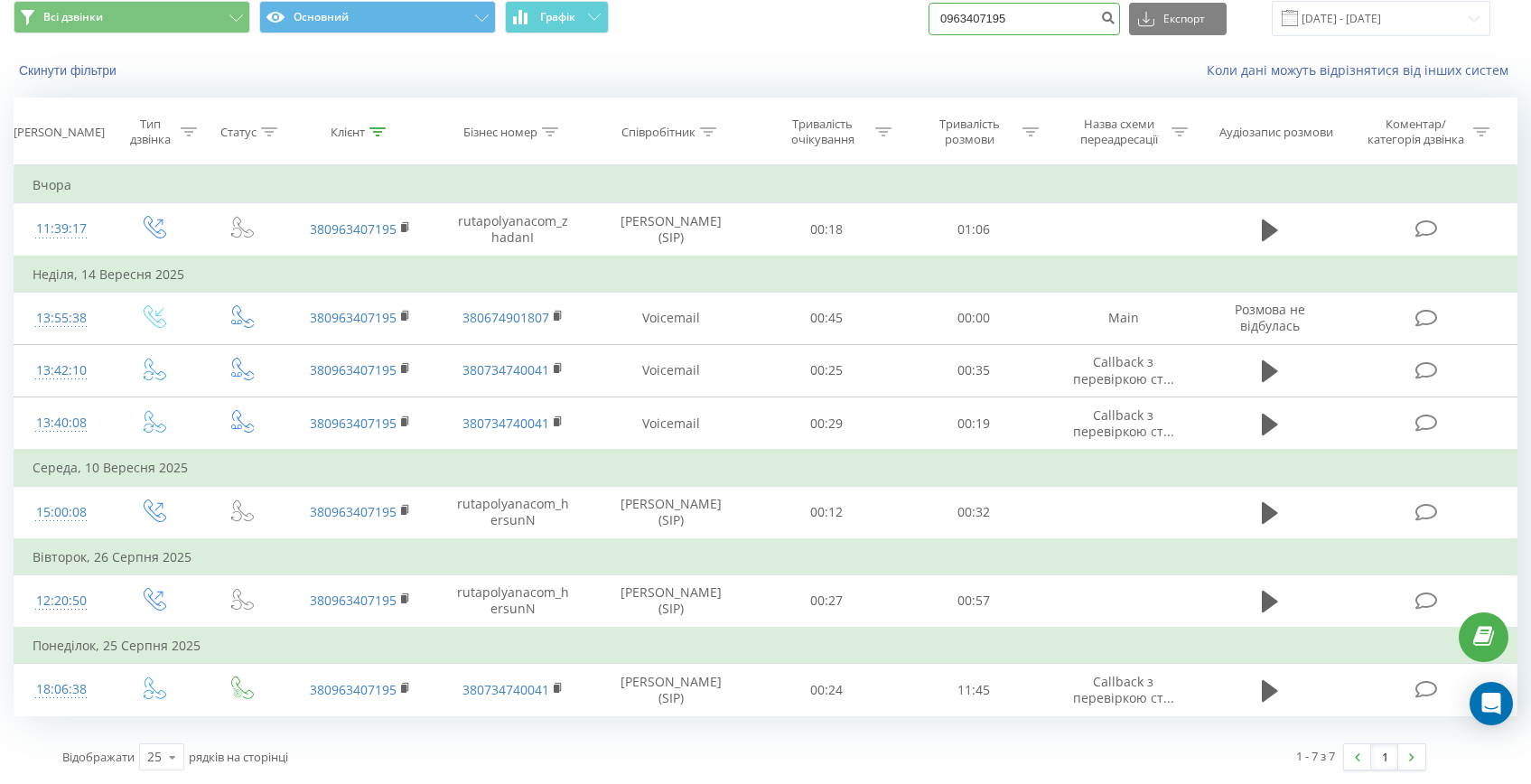
click at [1061, 29] on input "0963407195" at bounding box center [1024, 19] width 192 height 33
paste input "+38063838367"
drag, startPoint x: 1006, startPoint y: 24, endPoint x: 973, endPoint y: 24, distance: 33.0
click at [973, 24] on div "Всі дзвінки Основний Графік +380638383675 Експорт .csv .xls .xlsx 20.06.2025 - …" at bounding box center [765, 18] width 1504 height 35
type input "0638383675"
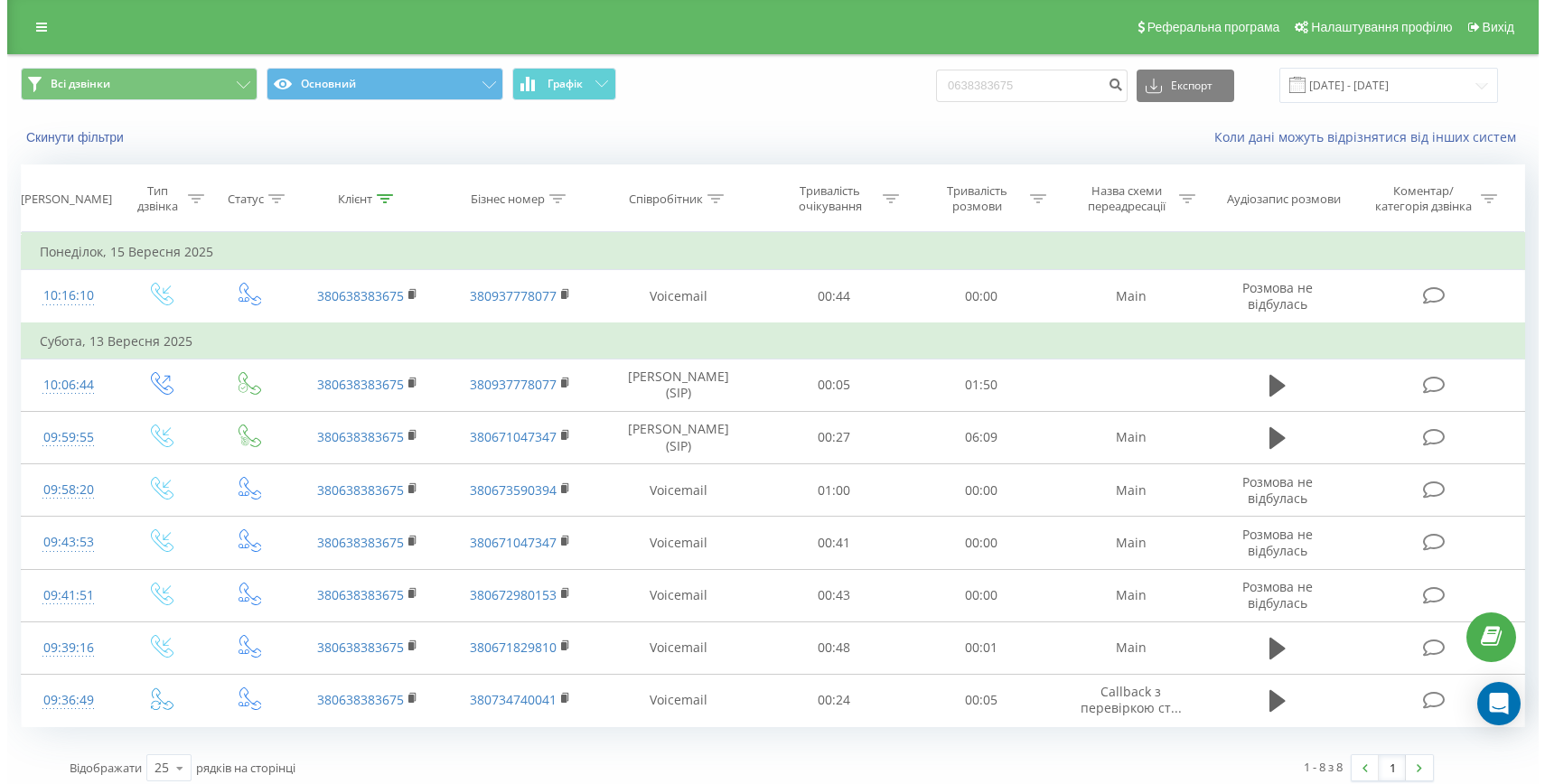
scroll to position [11, 0]
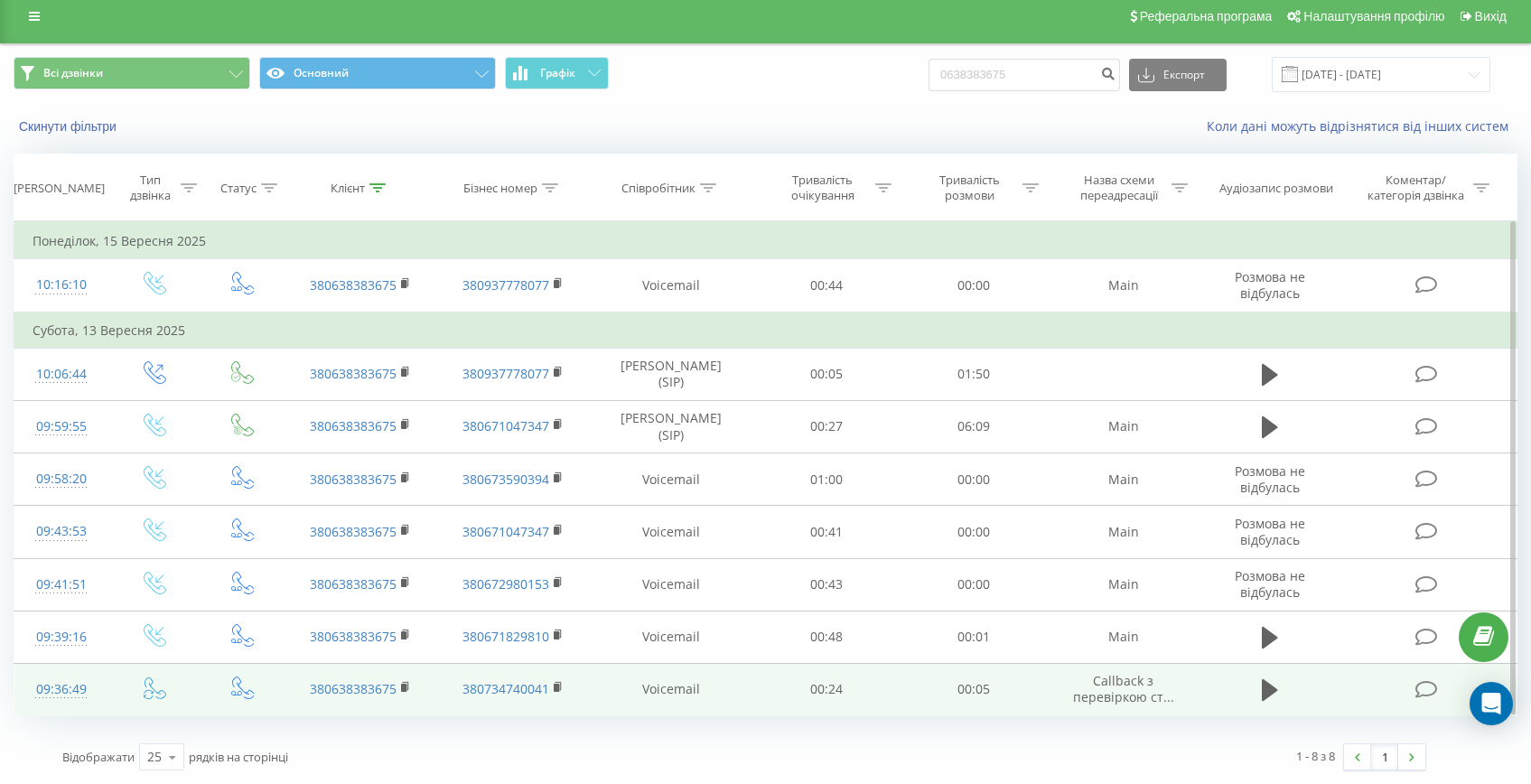
click at [60, 684] on div "09:36:49" at bounding box center [61, 690] width 57 height 35
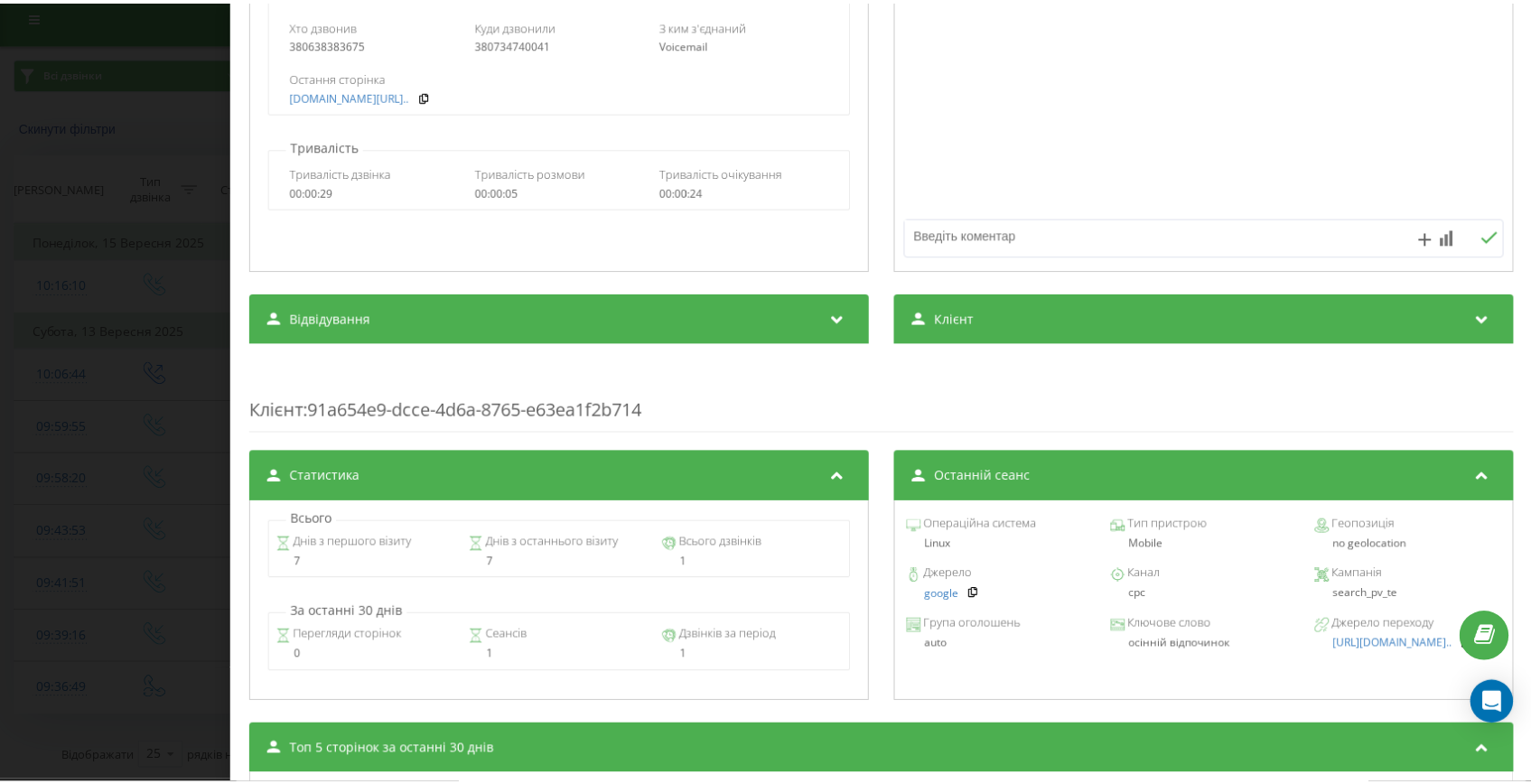
scroll to position [419, 0]
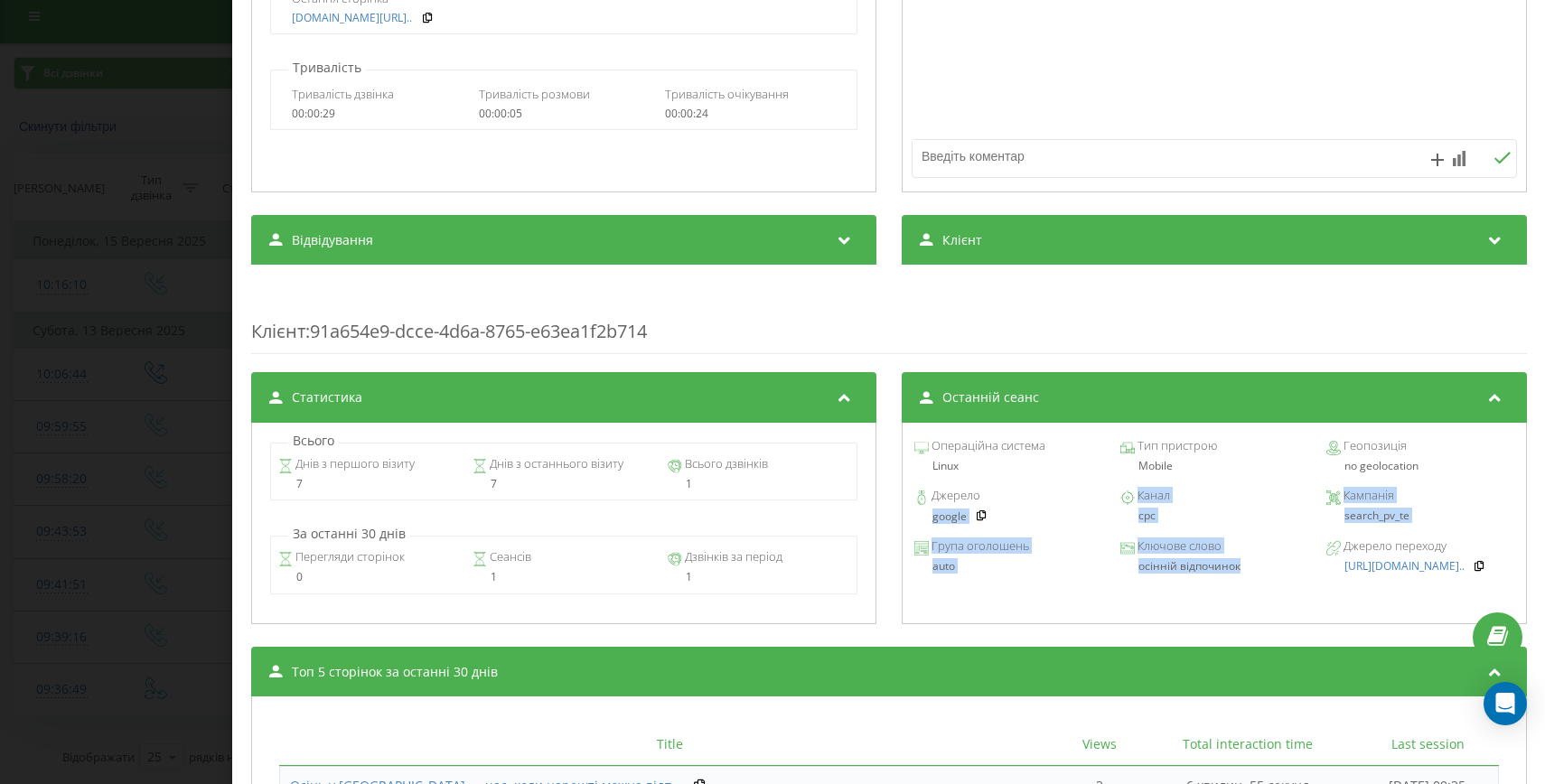
drag, startPoint x: 1235, startPoint y: 573, endPoint x: 919, endPoint y: 521, distance: 320.2
click at [919, 521] on div "Операційна система Linux Тип пристрою Mobile Геопозиція no geolocation Джерело …" at bounding box center [1213, 523] width 625 height 202
copy div "google Канал cpc Кампанія search_pv_te Група оголошень auto Ключове слово осінн…"
click at [128, 419] on div "Дзвінок : ua4_-1757745409.5384186 1 x - 00:01 00:00 00:00 Транскрипція Для AI-а…" at bounding box center [772, 392] width 1545 height 784
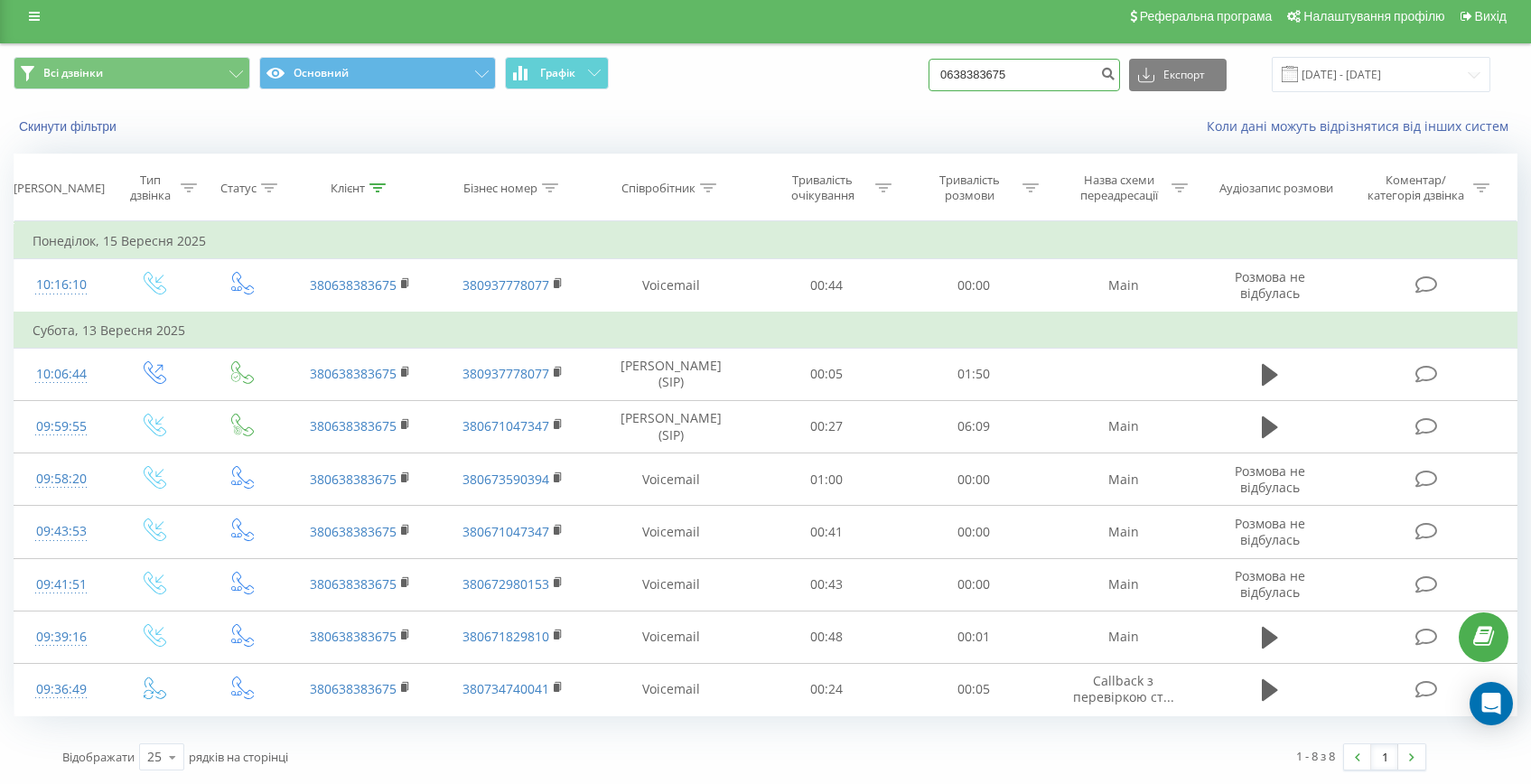
click at [996, 69] on input "0638383675" at bounding box center [1024, 75] width 192 height 33
paste input "+380502128857"
drag, startPoint x: 1000, startPoint y: 72, endPoint x: 942, endPoint y: 67, distance: 58.2
click at [945, 67] on div "Всі дзвінки Основний Графік +380502128857 Експорт .csv .xls .xlsx 20.06.2025 - …" at bounding box center [765, 74] width 1504 height 35
type input "80502128857"
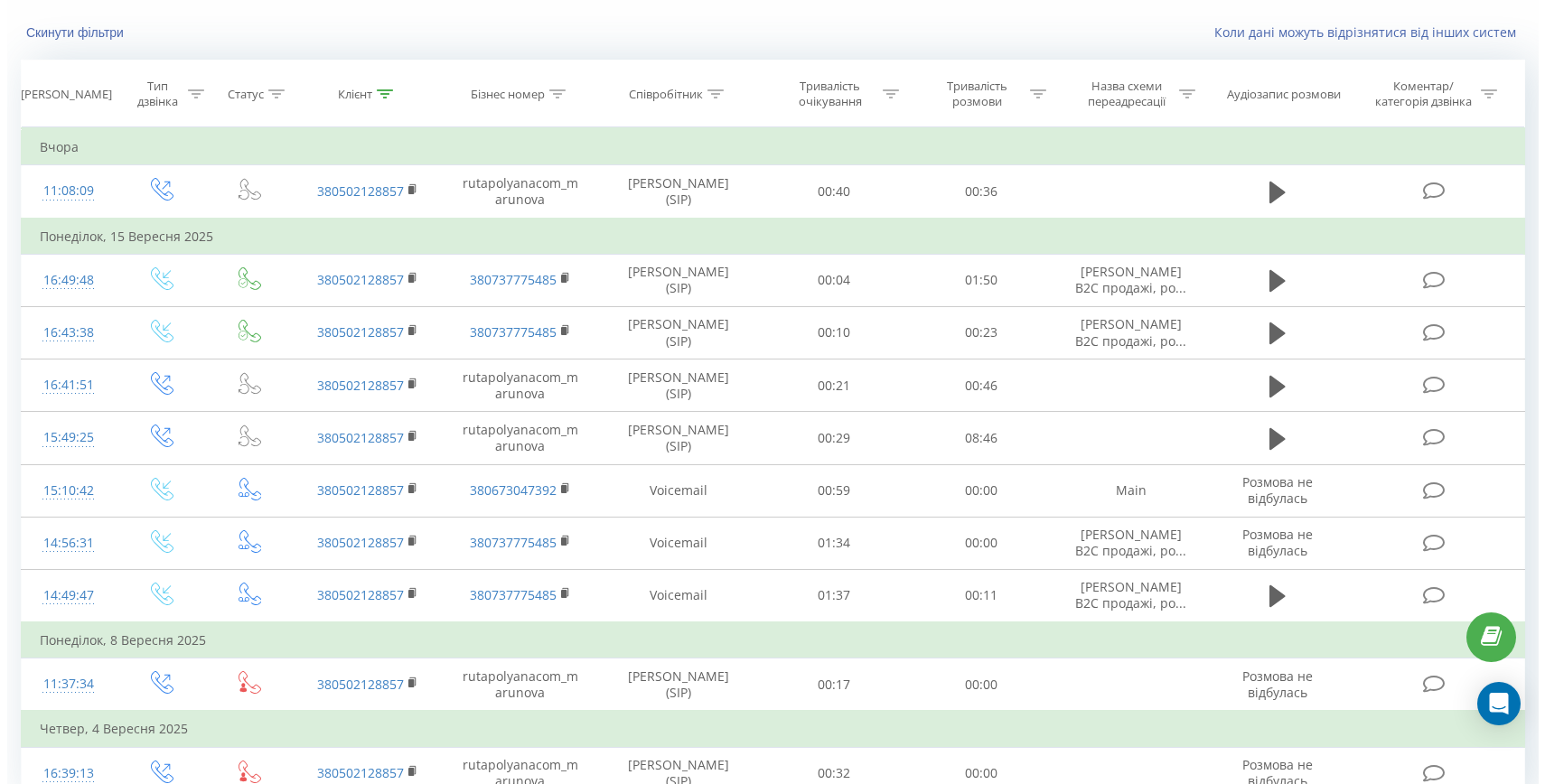
scroll to position [189, 0]
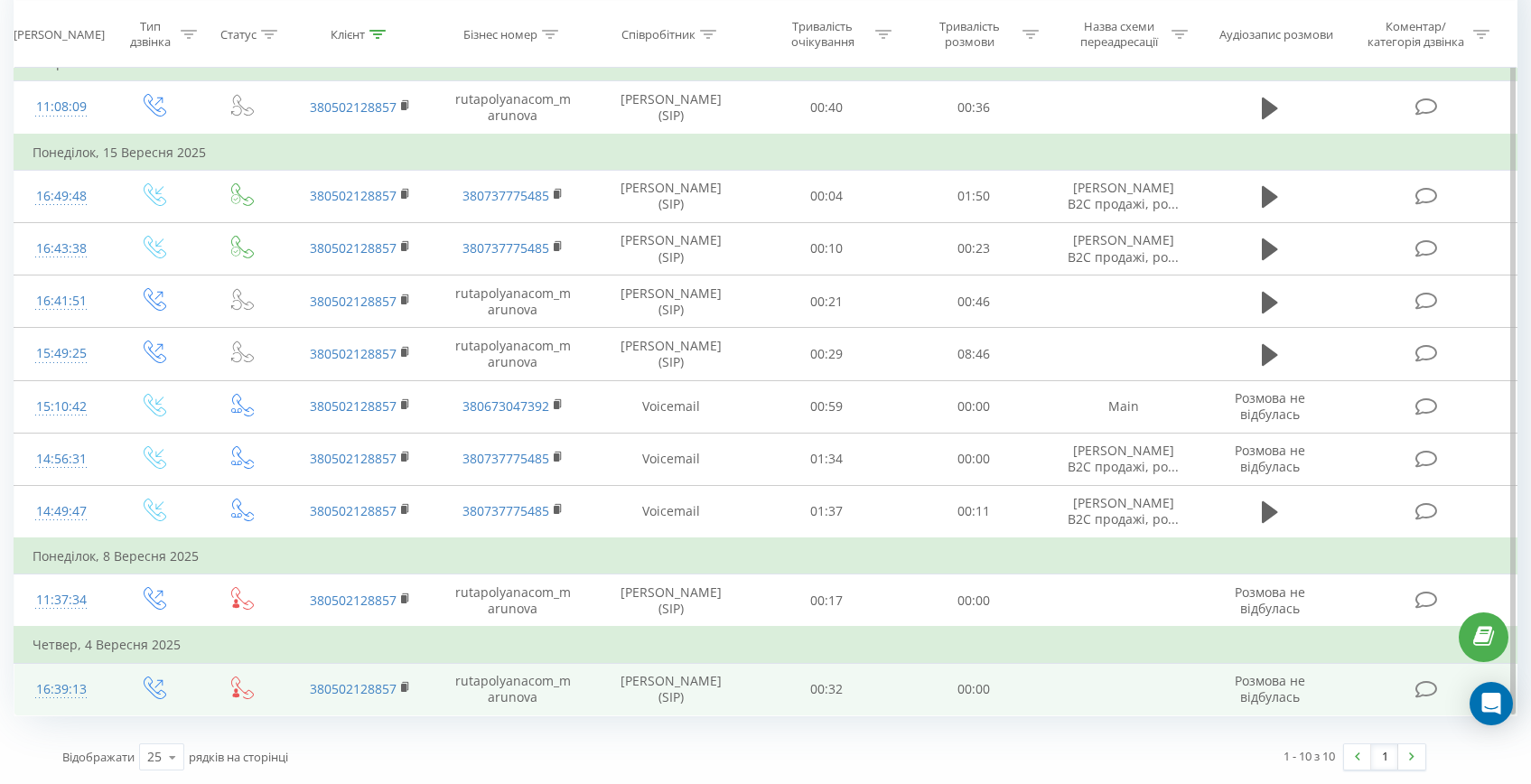
click at [54, 693] on div "16:39:13" at bounding box center [61, 690] width 57 height 35
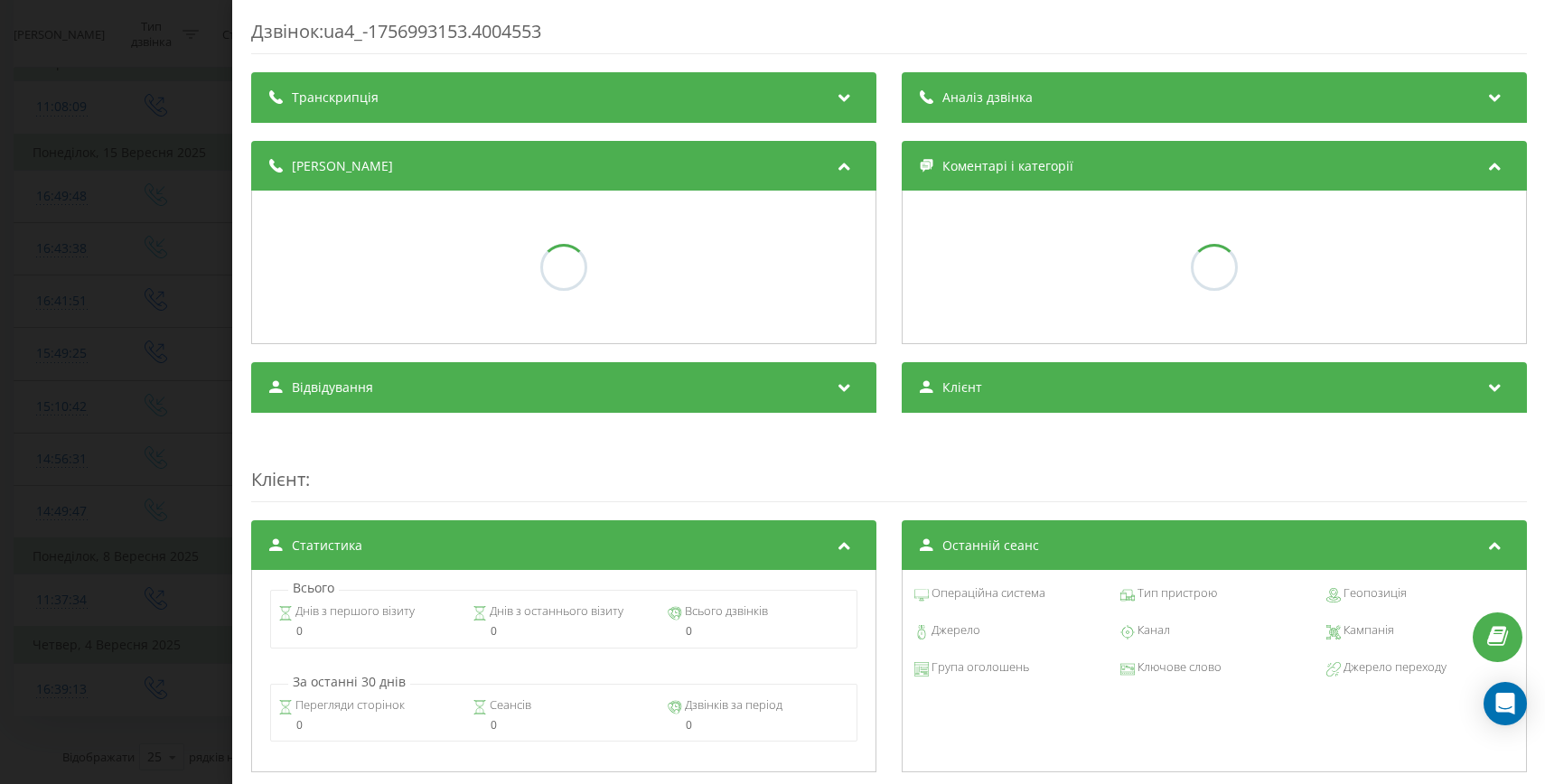
scroll to position [422, 0]
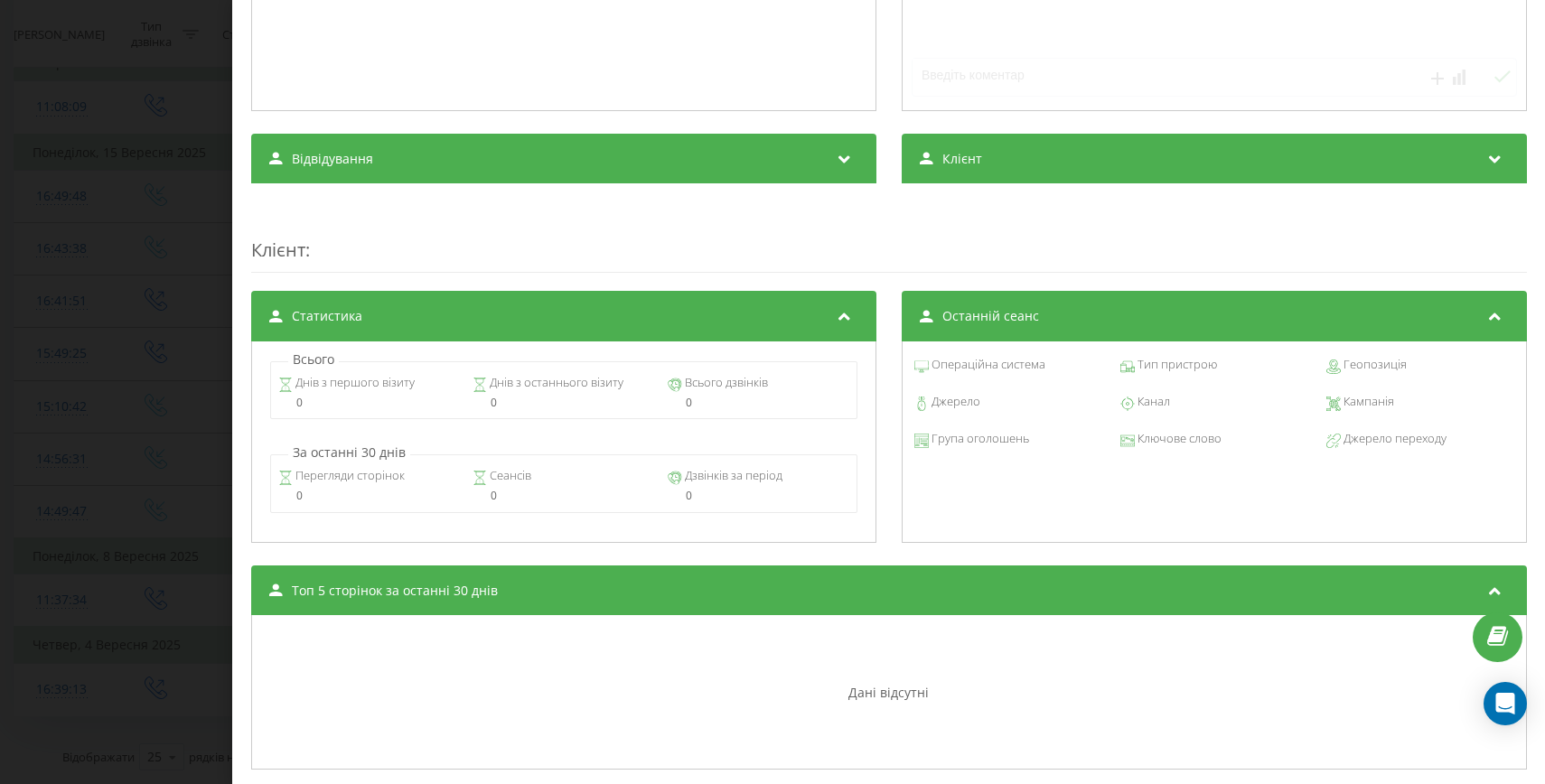
click at [89, 590] on div "Дзвінок : ua4_-1756993153.4004553 Транскрипція Аналіз дзвінка Деталі дзвінка Ко…" at bounding box center [772, 392] width 1545 height 784
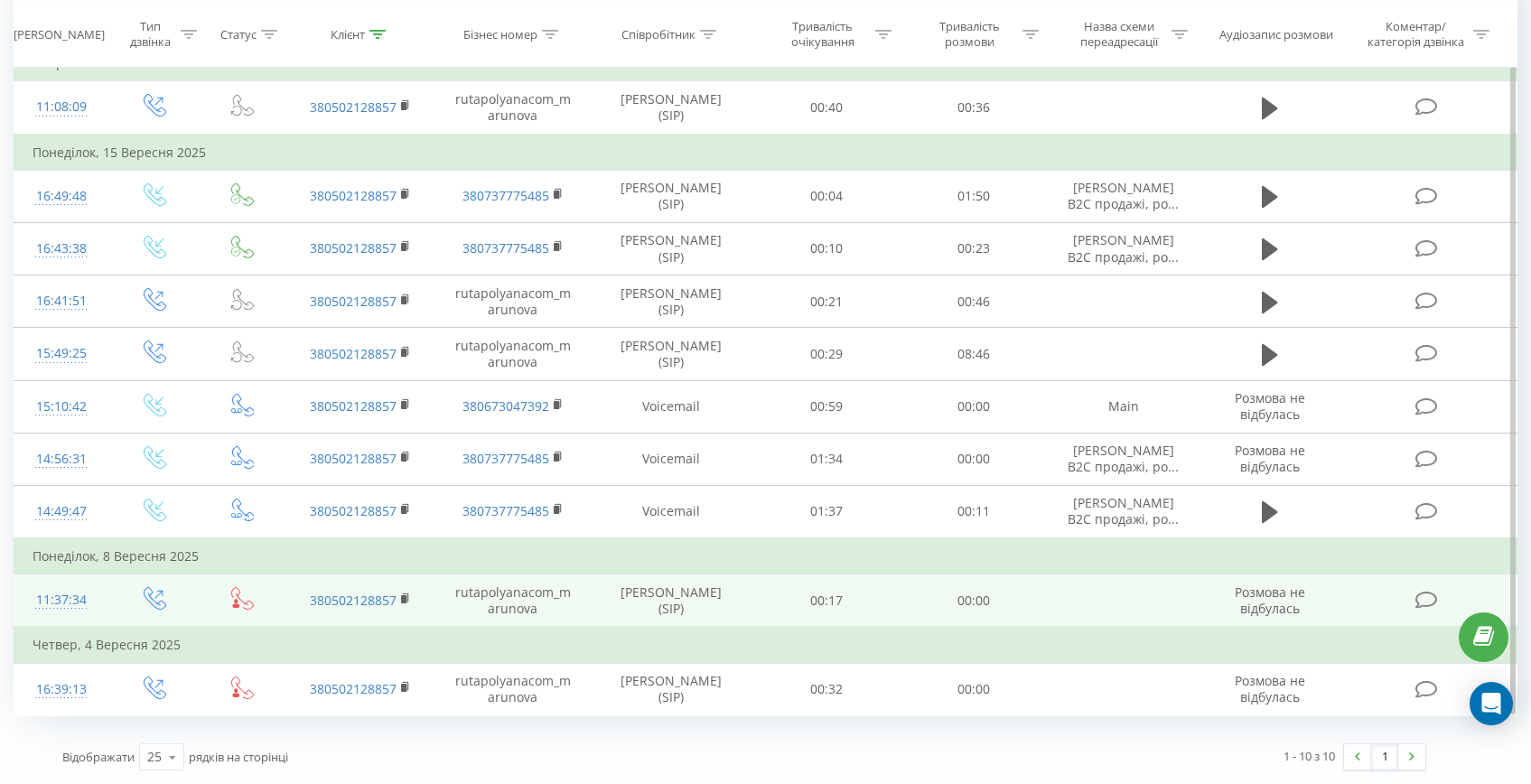
click at [69, 602] on div "11:37:34" at bounding box center [61, 600] width 57 height 35
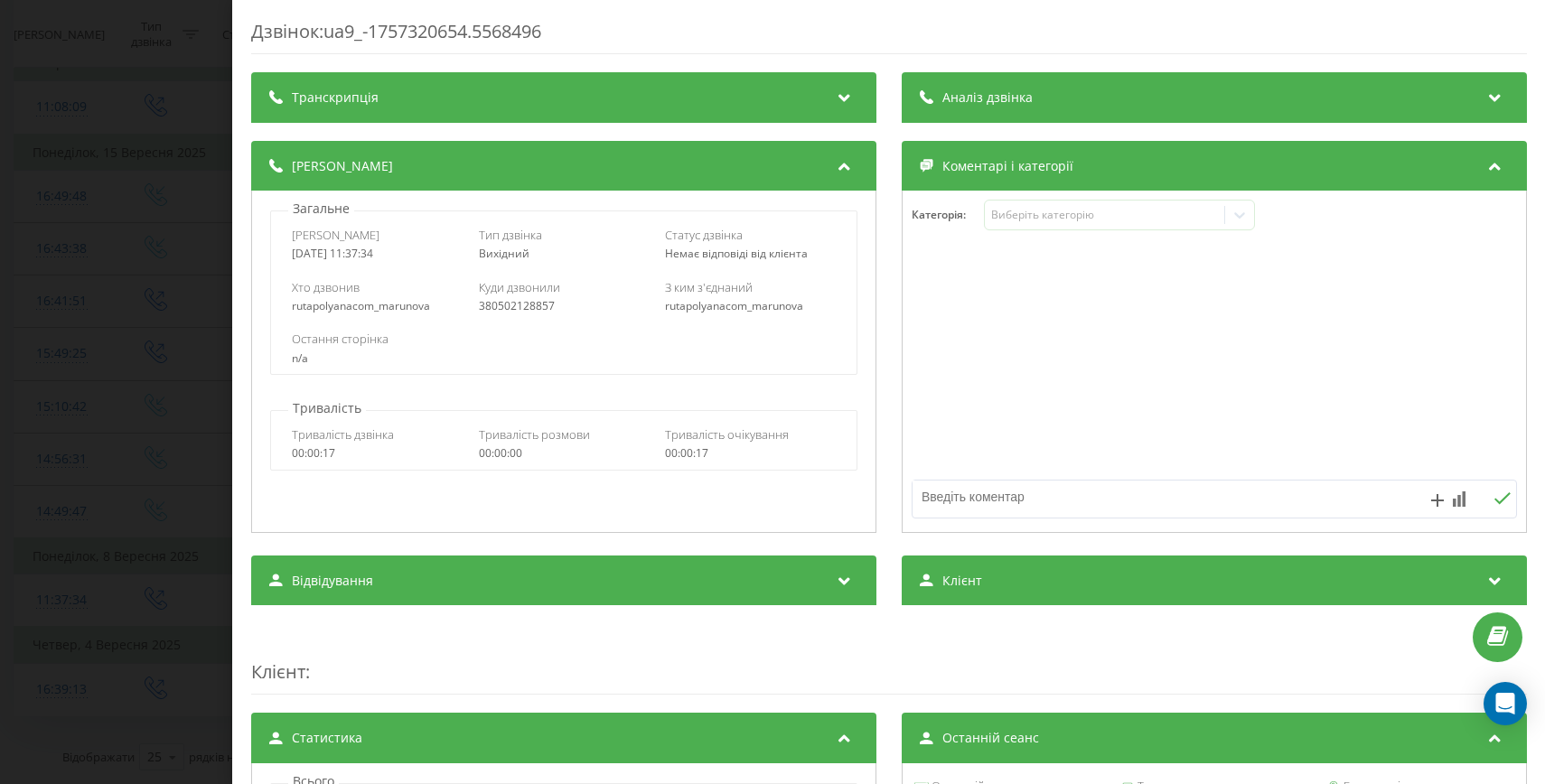
scroll to position [534, 0]
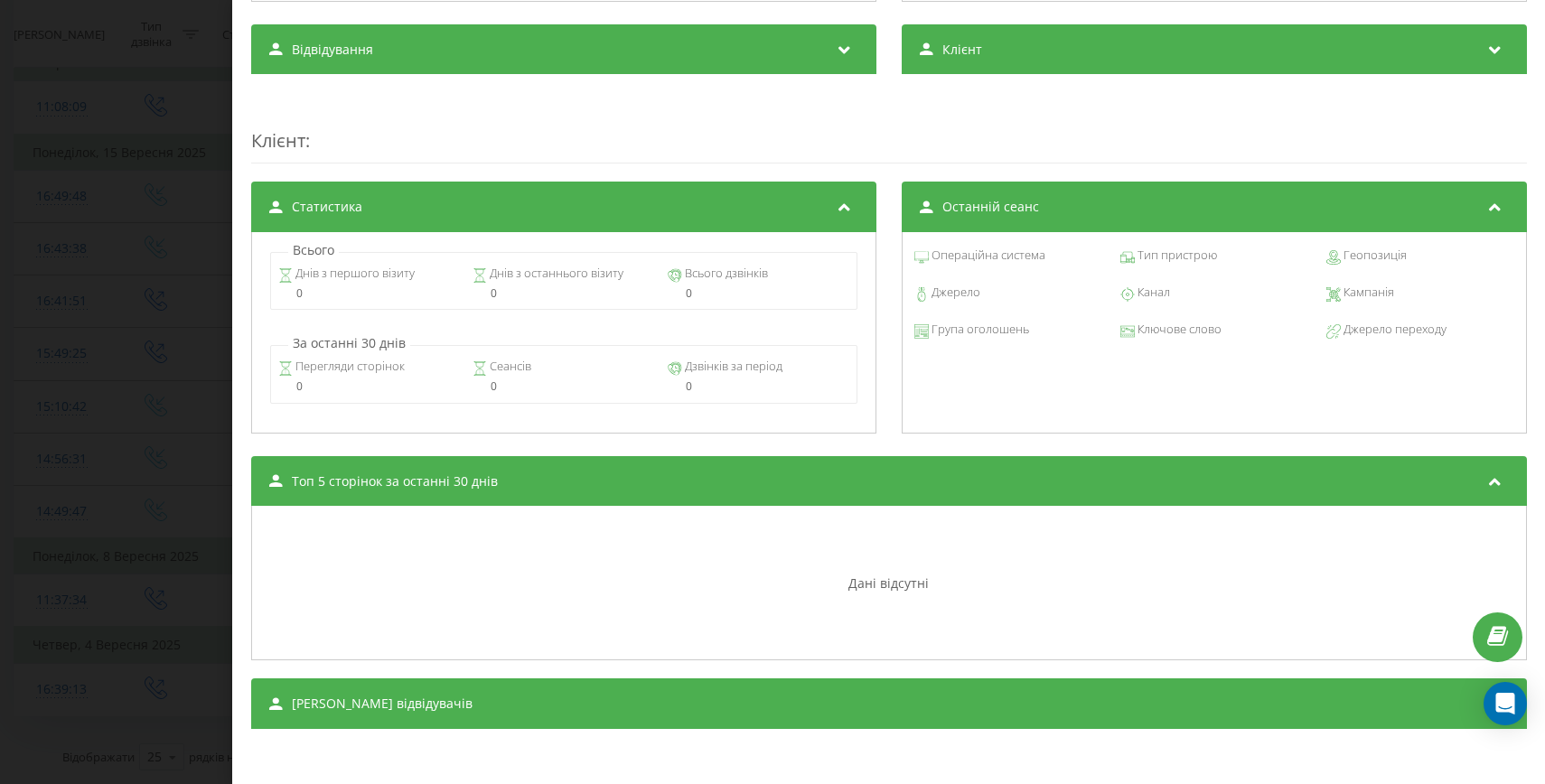
click at [42, 607] on div "Дзвінок : ua9_-1757320654.5568496 Транскрипція Для AI-аналізу майбутніх дзвінкі…" at bounding box center [772, 392] width 1545 height 784
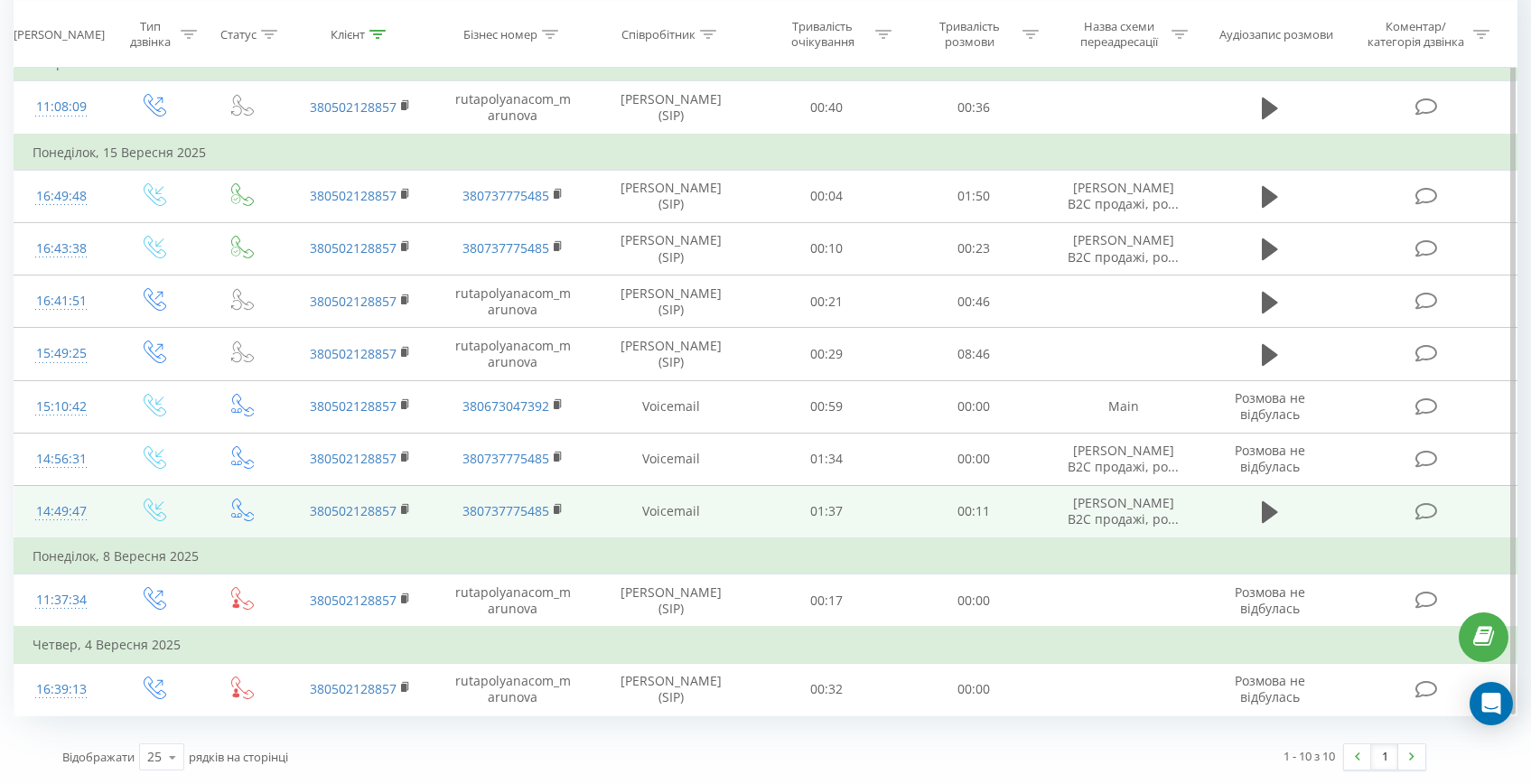
click at [65, 519] on div "14:49:47" at bounding box center [61, 511] width 57 height 35
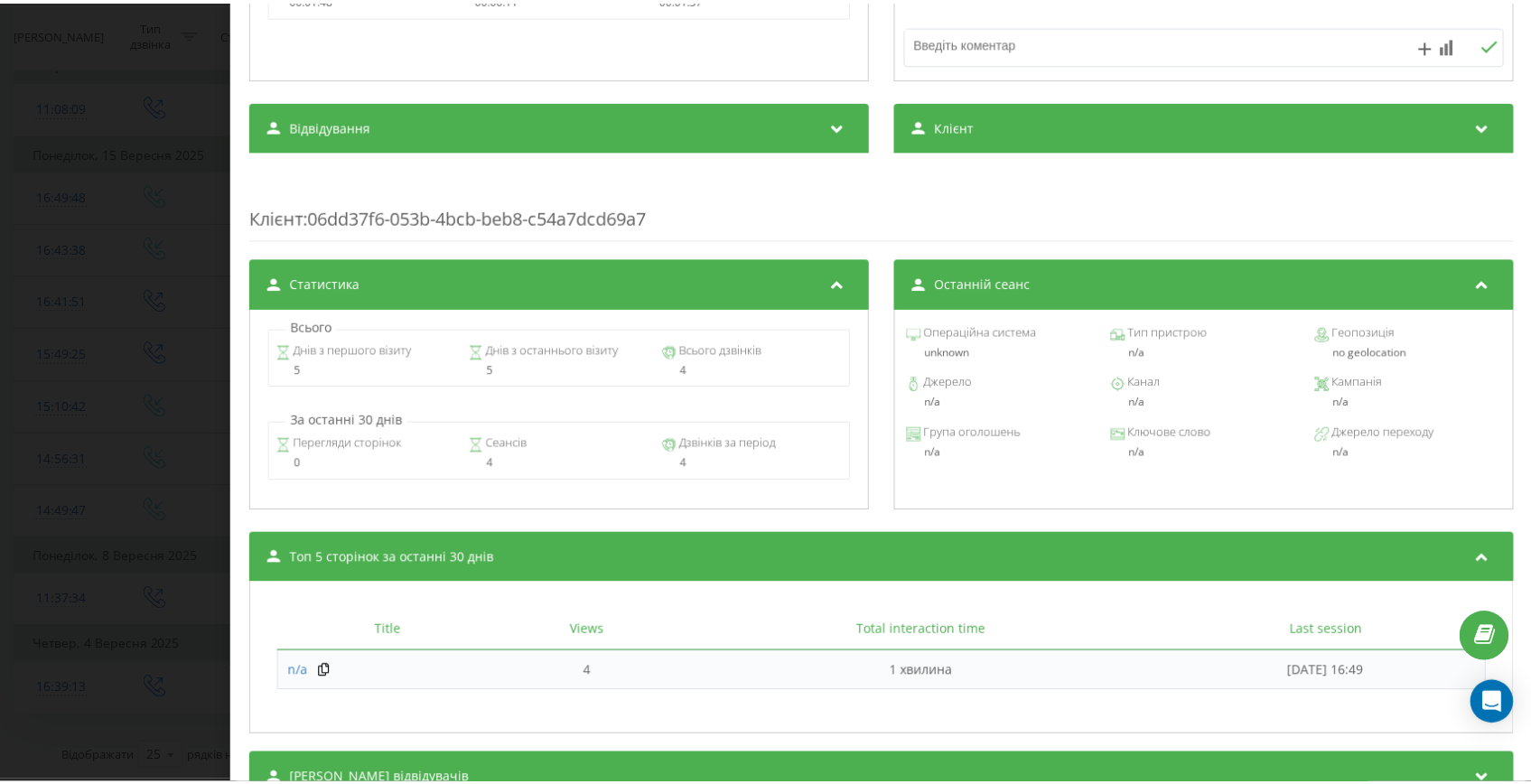
scroll to position [611, 0]
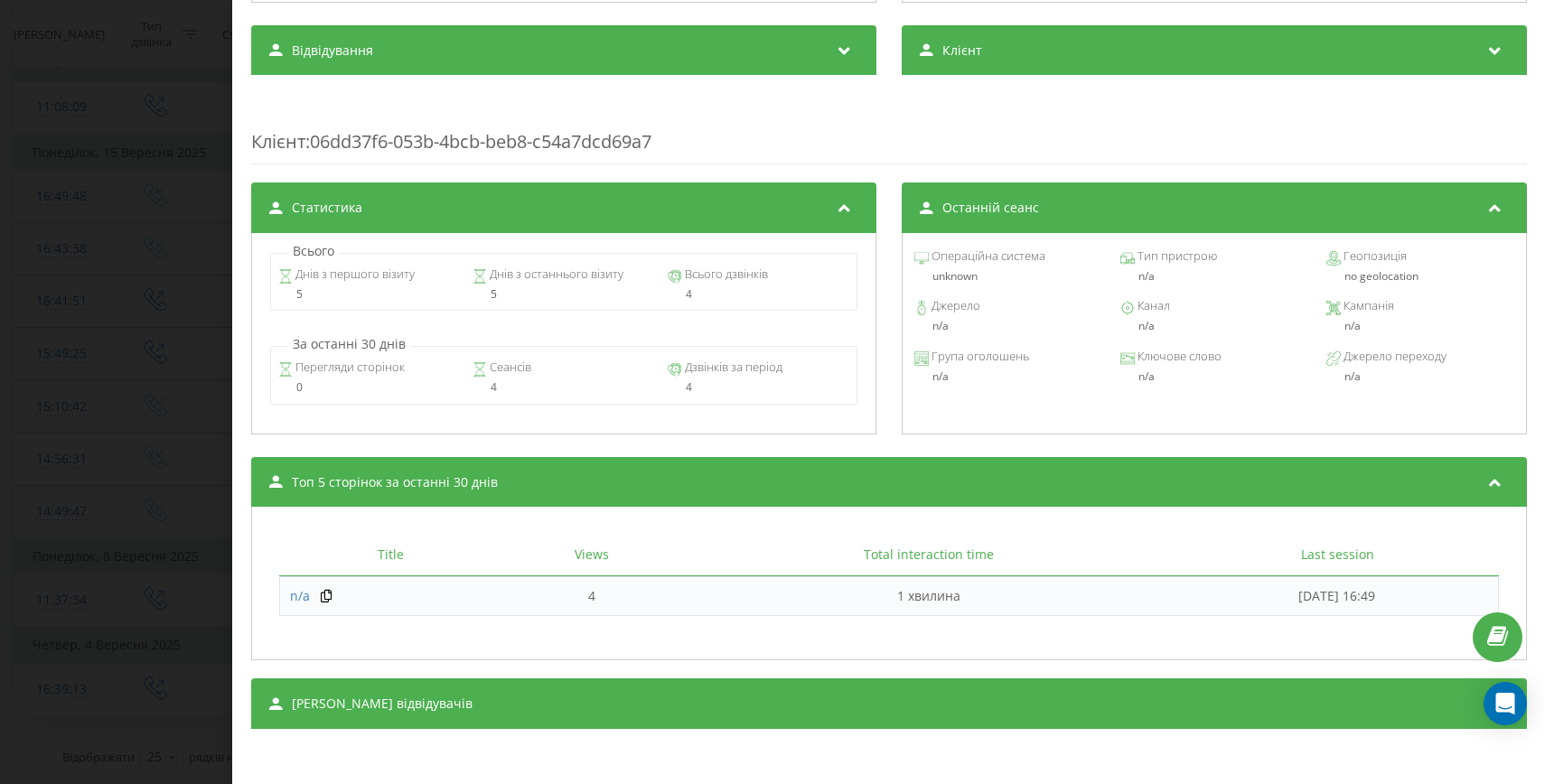
click at [138, 494] on div "Дзвінок : ua15_-1757936987.2904895 1 x - 00:11 00:00 00:00 Транскрипція Для AI-…" at bounding box center [772, 392] width 1545 height 784
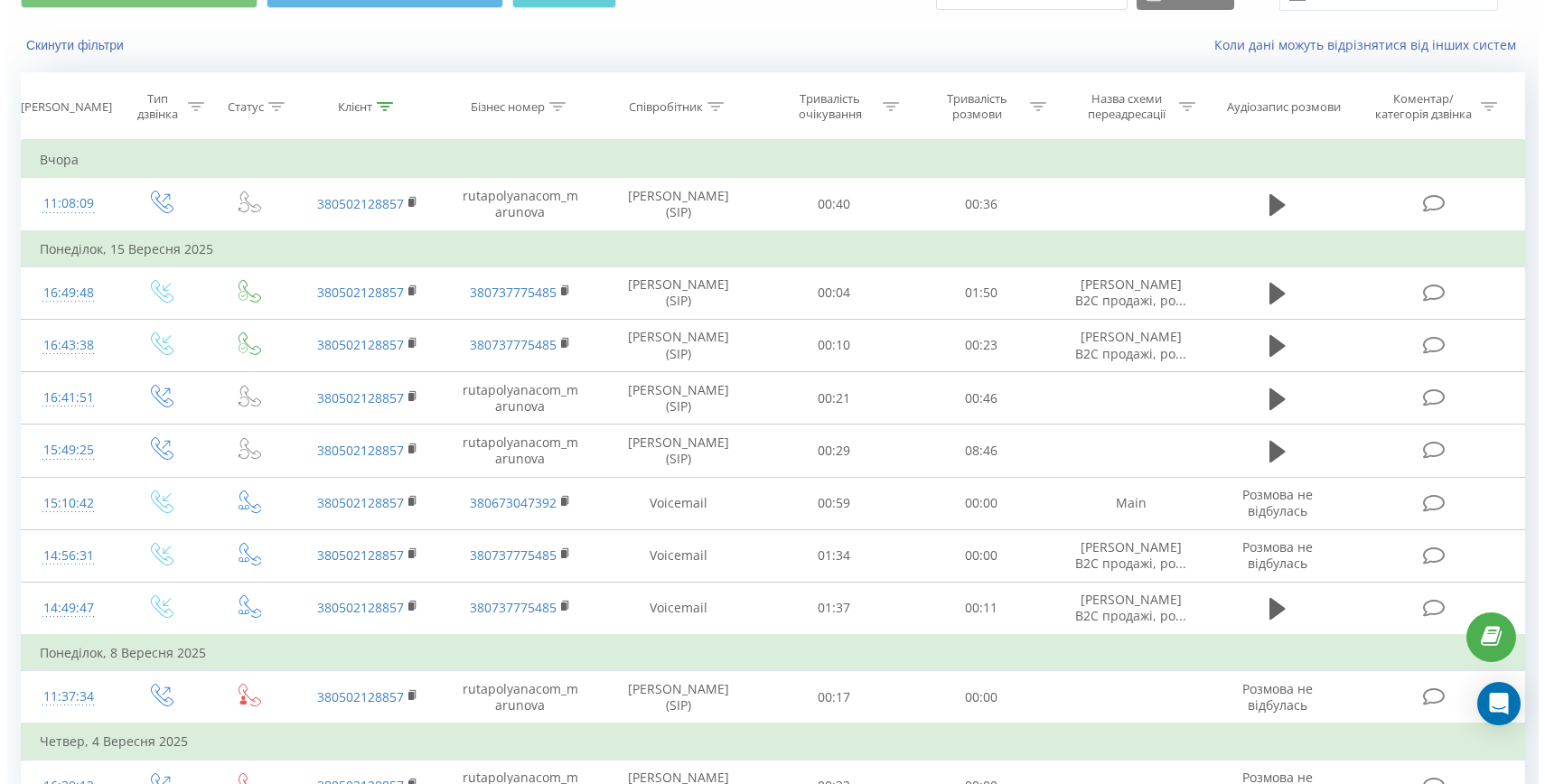
scroll to position [46, 0]
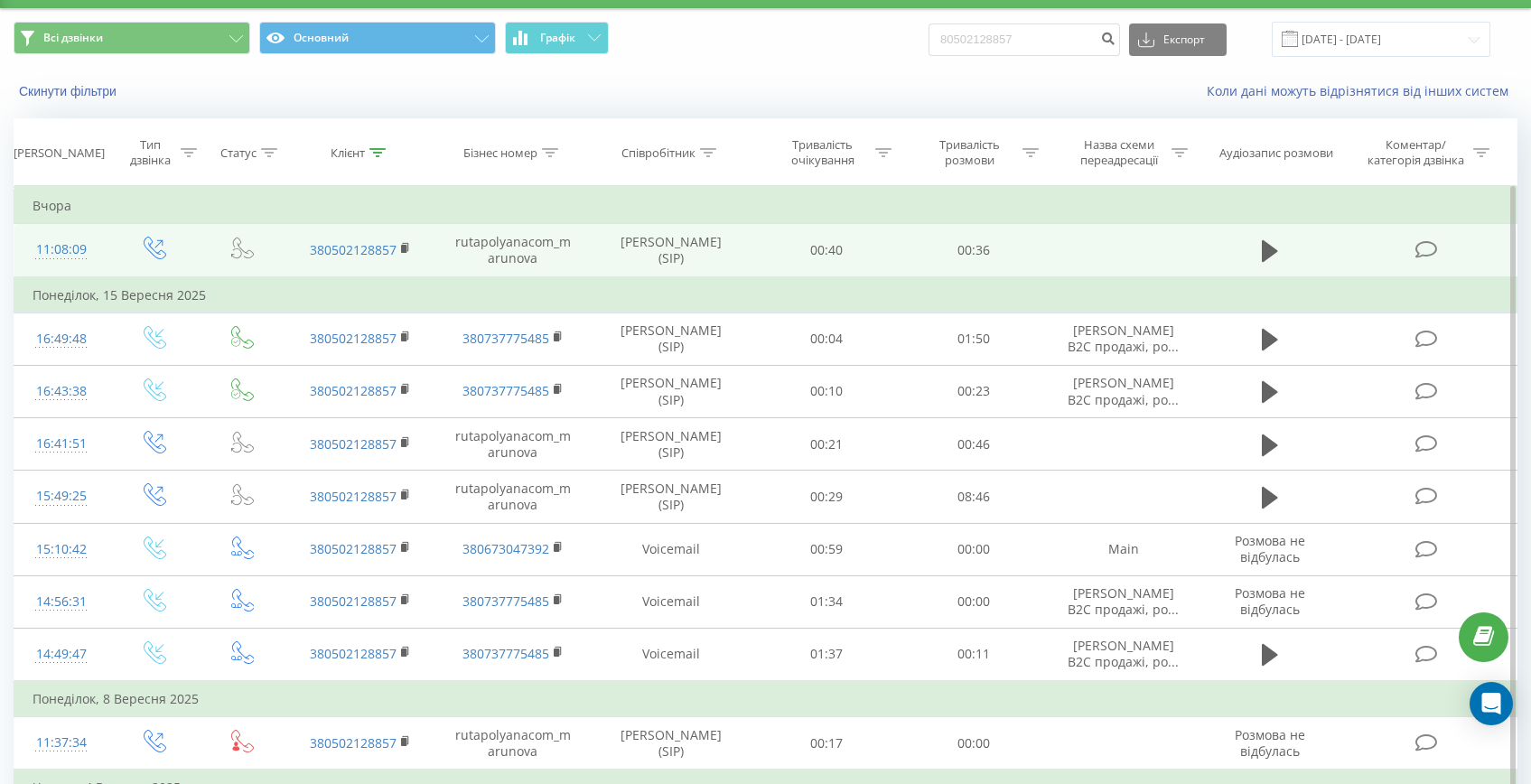
click at [75, 269] on td "11:08:09" at bounding box center [61, 251] width 94 height 54
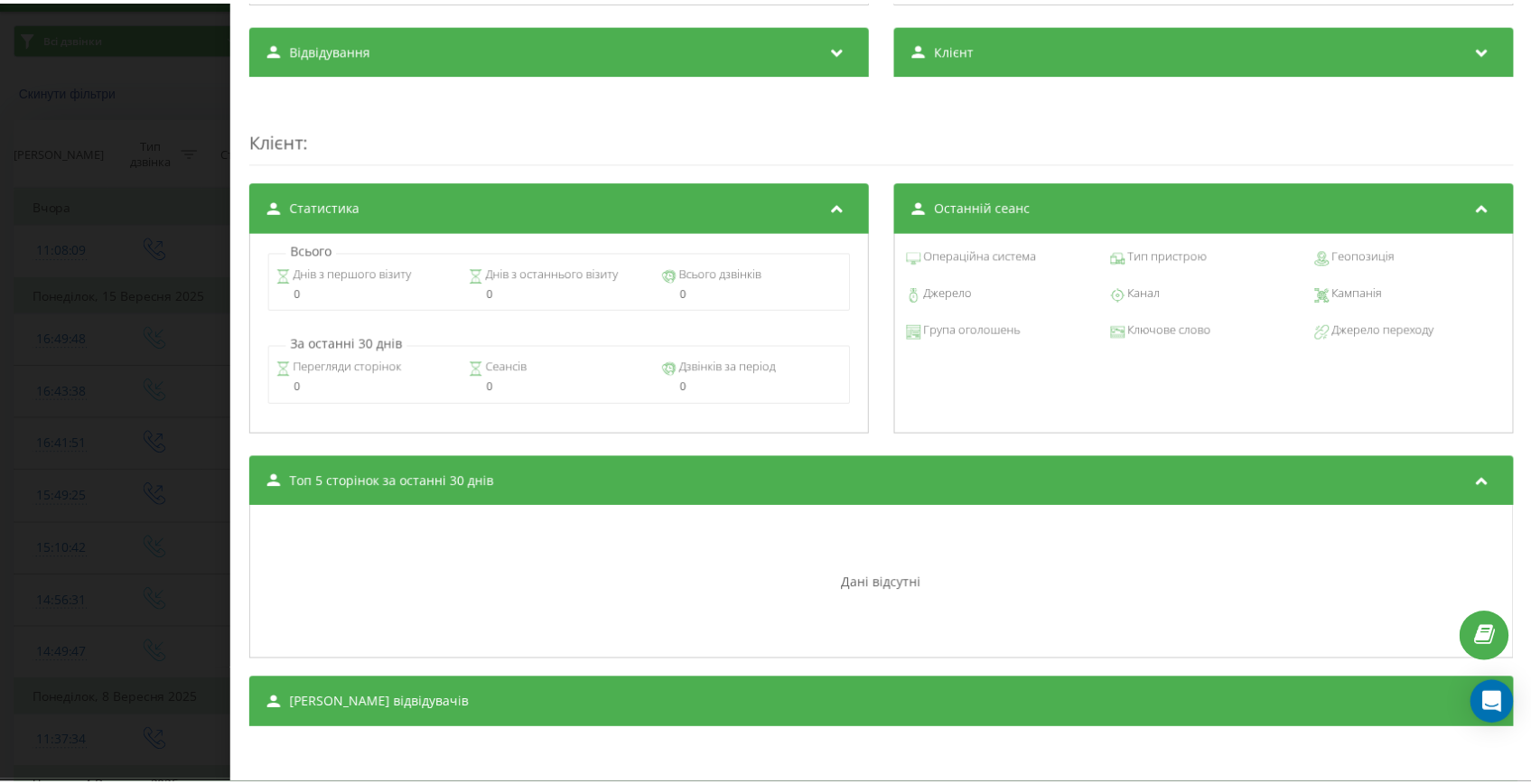
scroll to position [612, 0]
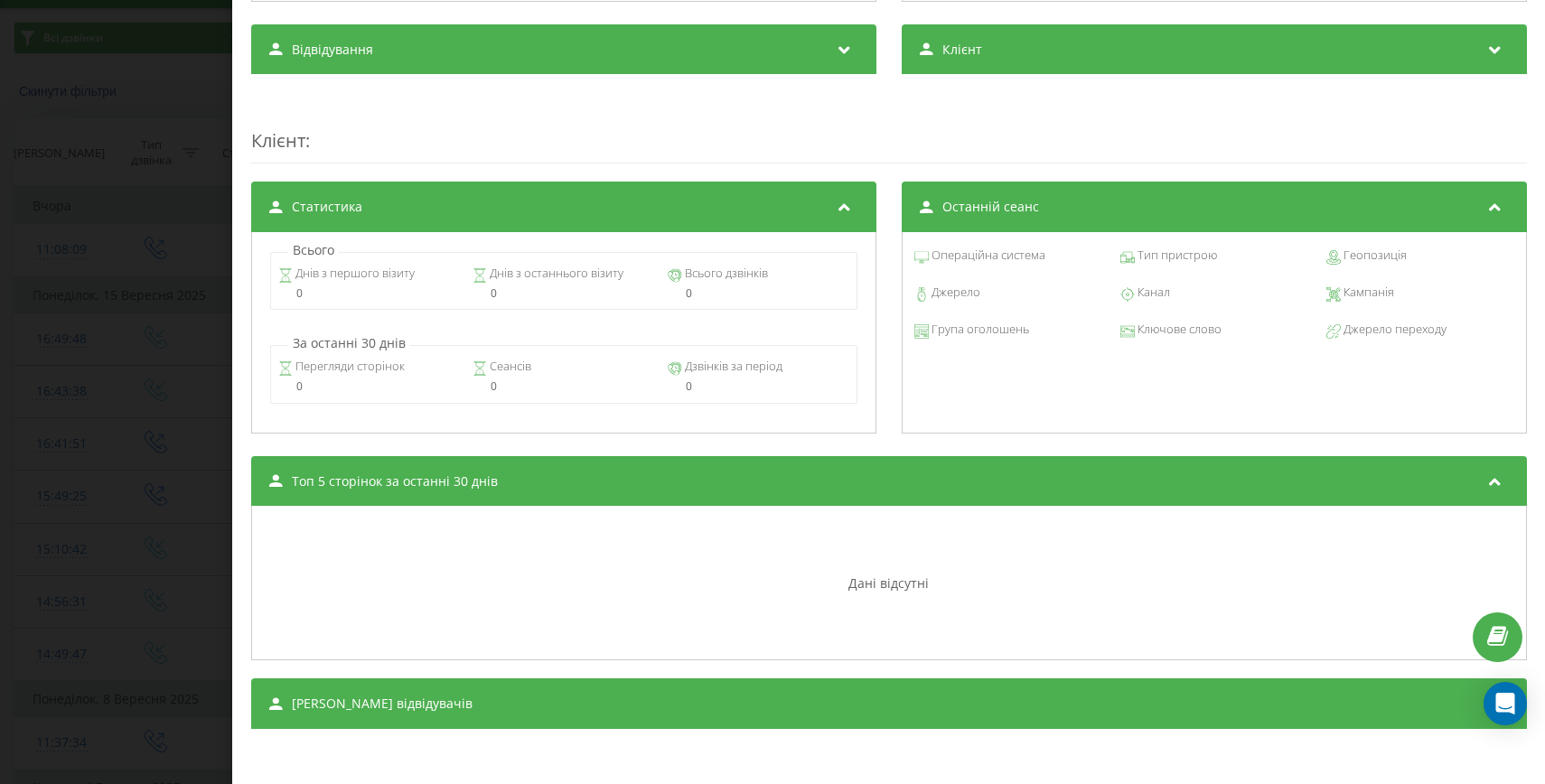
click at [136, 435] on div "Дзвінок : ua3_-1758269289.596996 1 x - 00:01 00:00 00:00 Транскрипція Для AI-ан…" at bounding box center [772, 392] width 1545 height 784
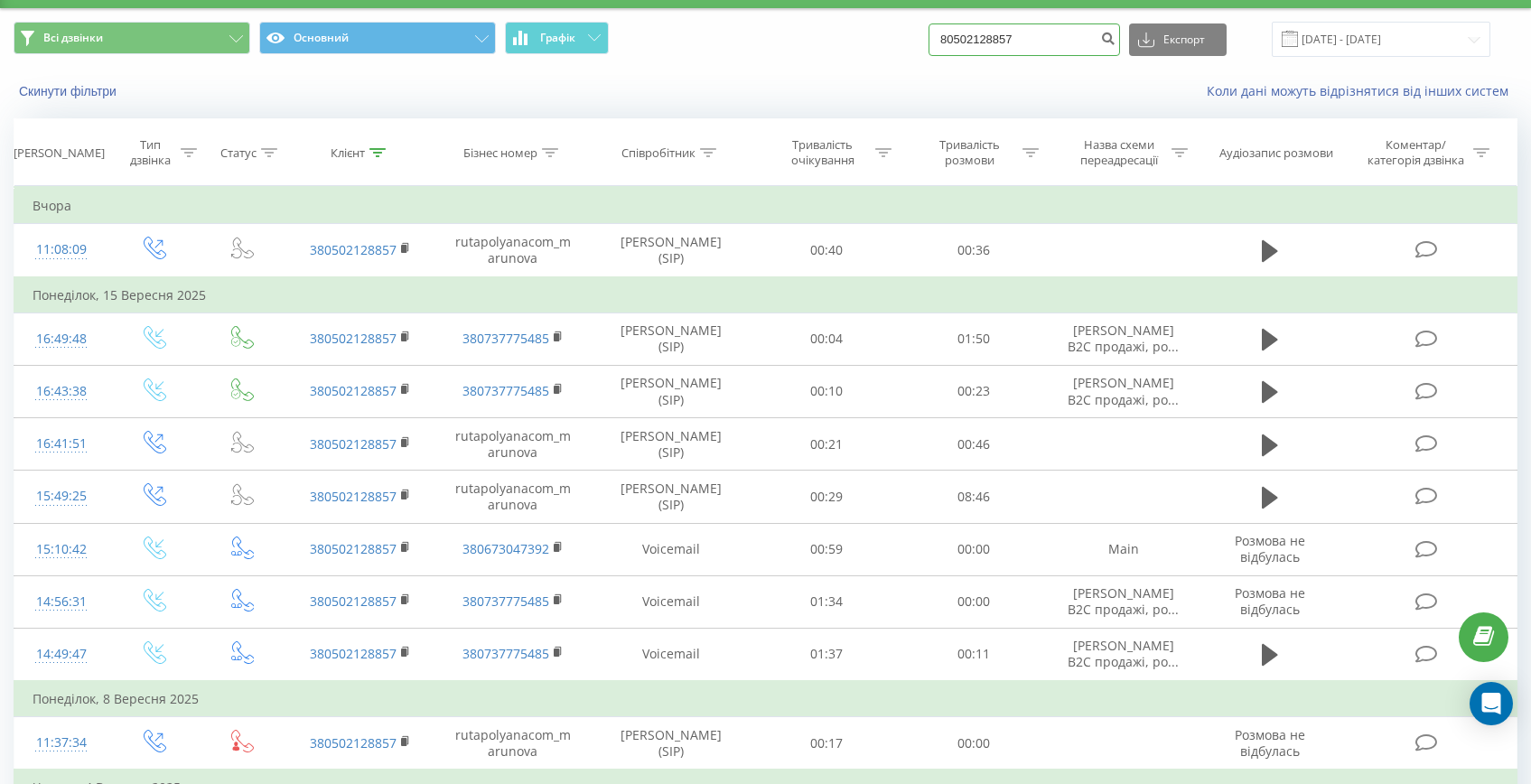
click at [1020, 33] on input "80502128857" at bounding box center [1024, 40] width 192 height 33
paste input "[PHONE_NUMBER]"
drag, startPoint x: 999, startPoint y: 39, endPoint x: 977, endPoint y: 39, distance: 22.0
click at [977, 39] on input "[PHONE_NUMBER]" at bounding box center [1024, 40] width 192 height 33
type input "0974233373"
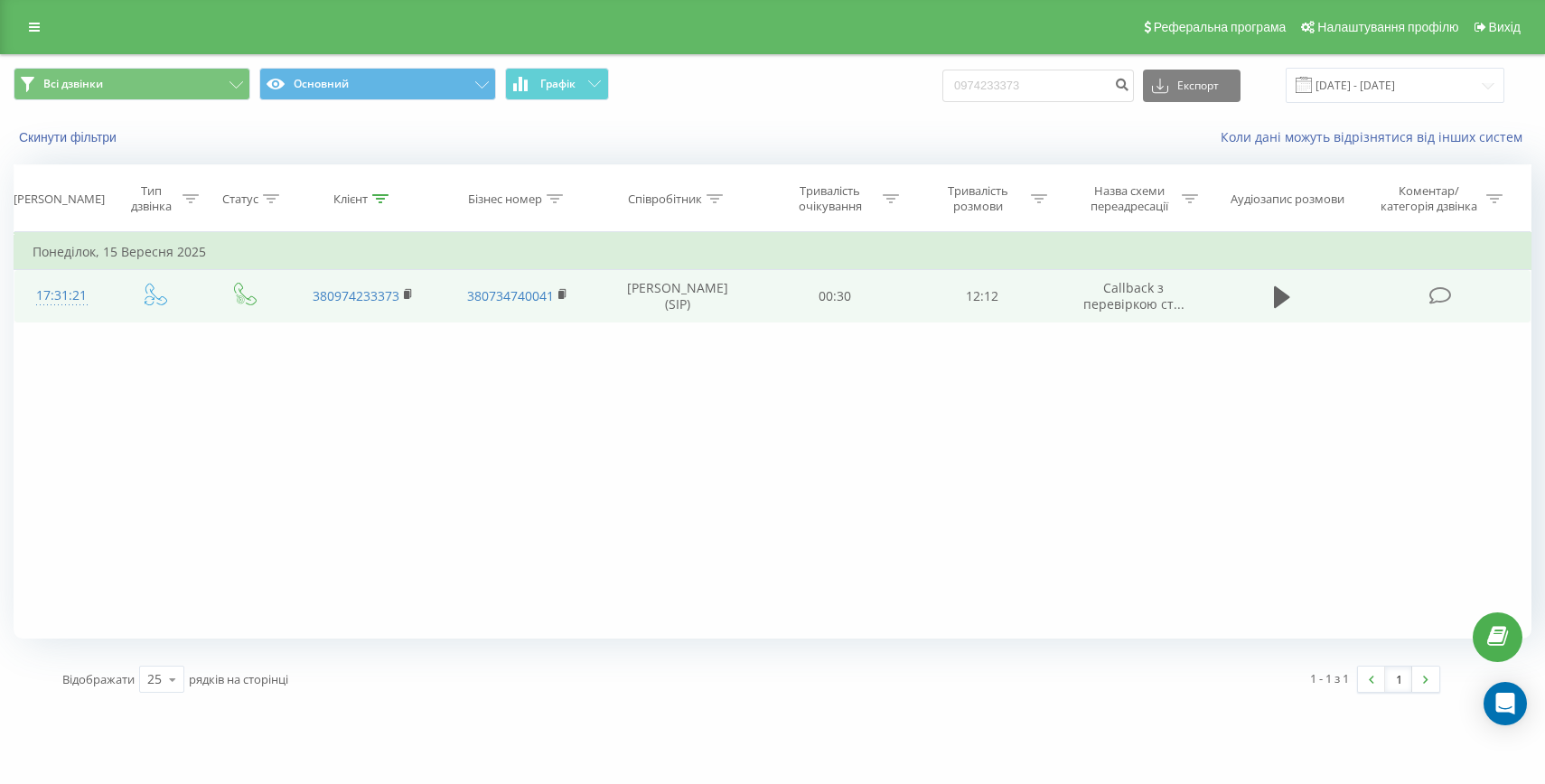
click at [52, 306] on div "17:31:21" at bounding box center [62, 295] width 58 height 35
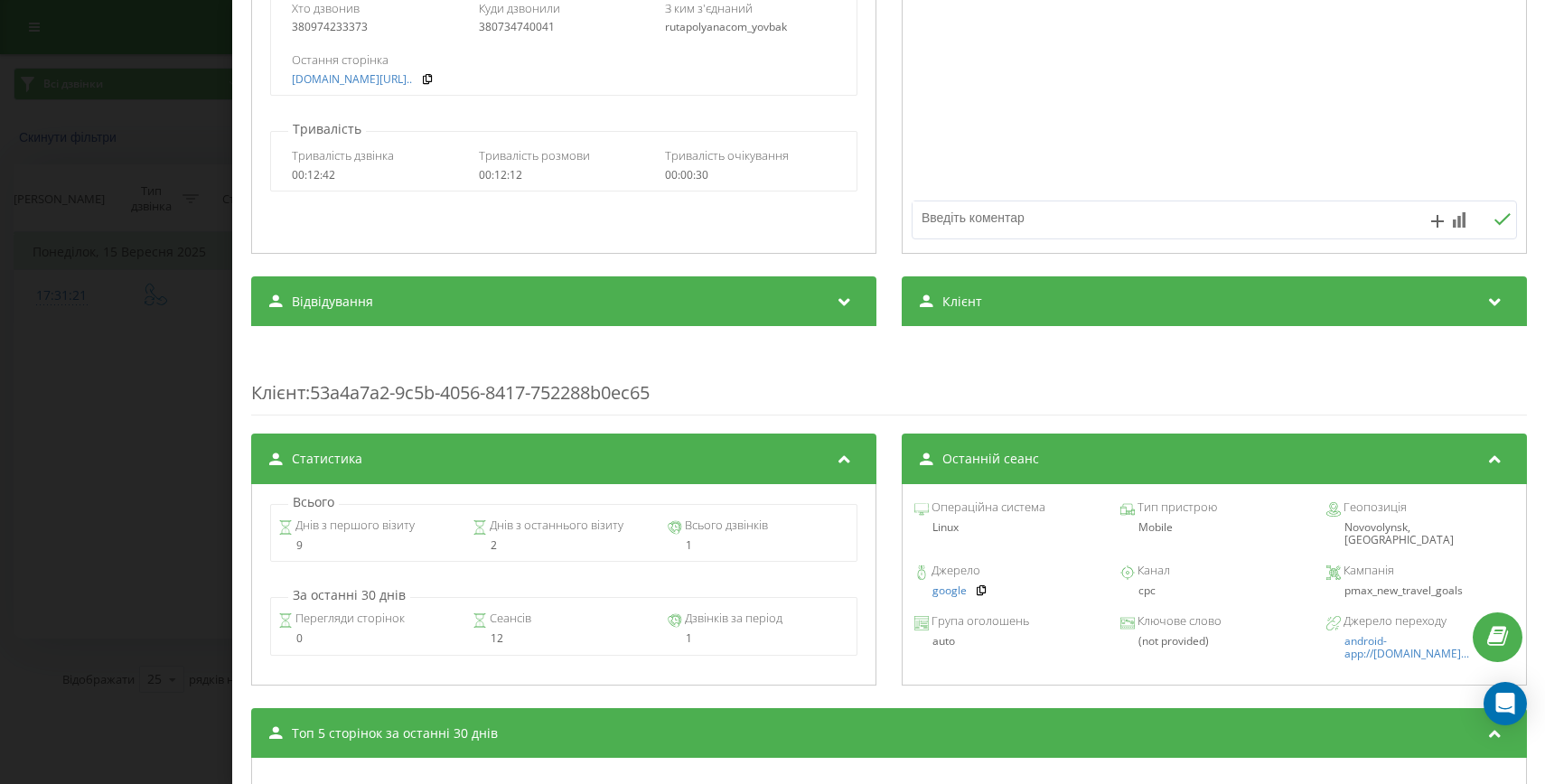
scroll to position [436, 0]
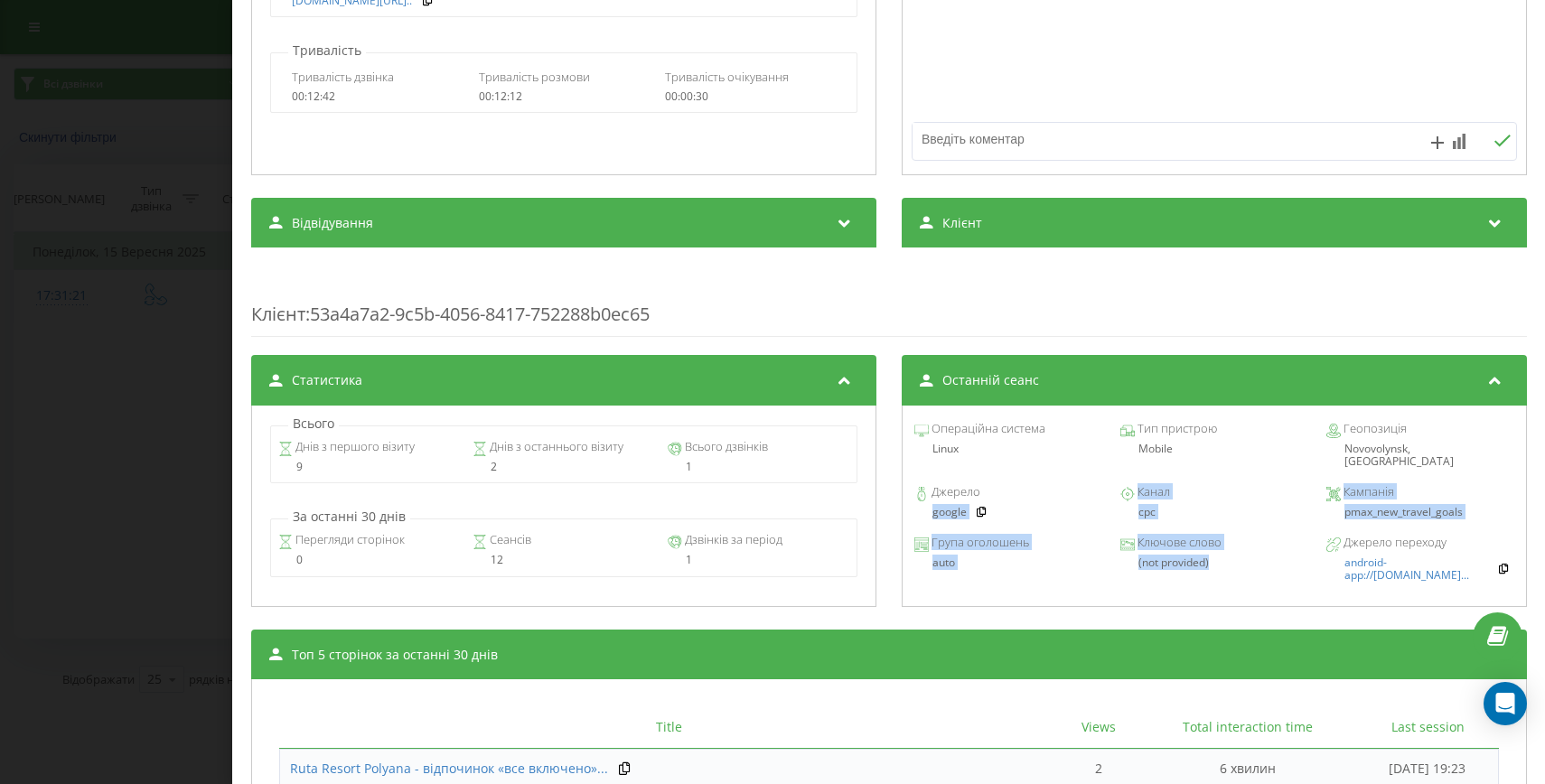
drag, startPoint x: 1199, startPoint y: 553, endPoint x: 919, endPoint y: 499, distance: 285.2
click at [919, 499] on div "Операційна система Linux Тип пристрою Mobile Геопозиція Novovolynsk, Ukraine Дж…" at bounding box center [1213, 506] width 625 height 202
copy div "google Канал cpc Кампанія pmax_new_travel_goals Група оголошень auto Ключове сл…"
click at [164, 473] on div "Дзвінок : ua0_-1757946681.5737224 1 x - 00:01 00:00 00:00 Транскрипція Для AI-а…" at bounding box center [772, 392] width 1545 height 784
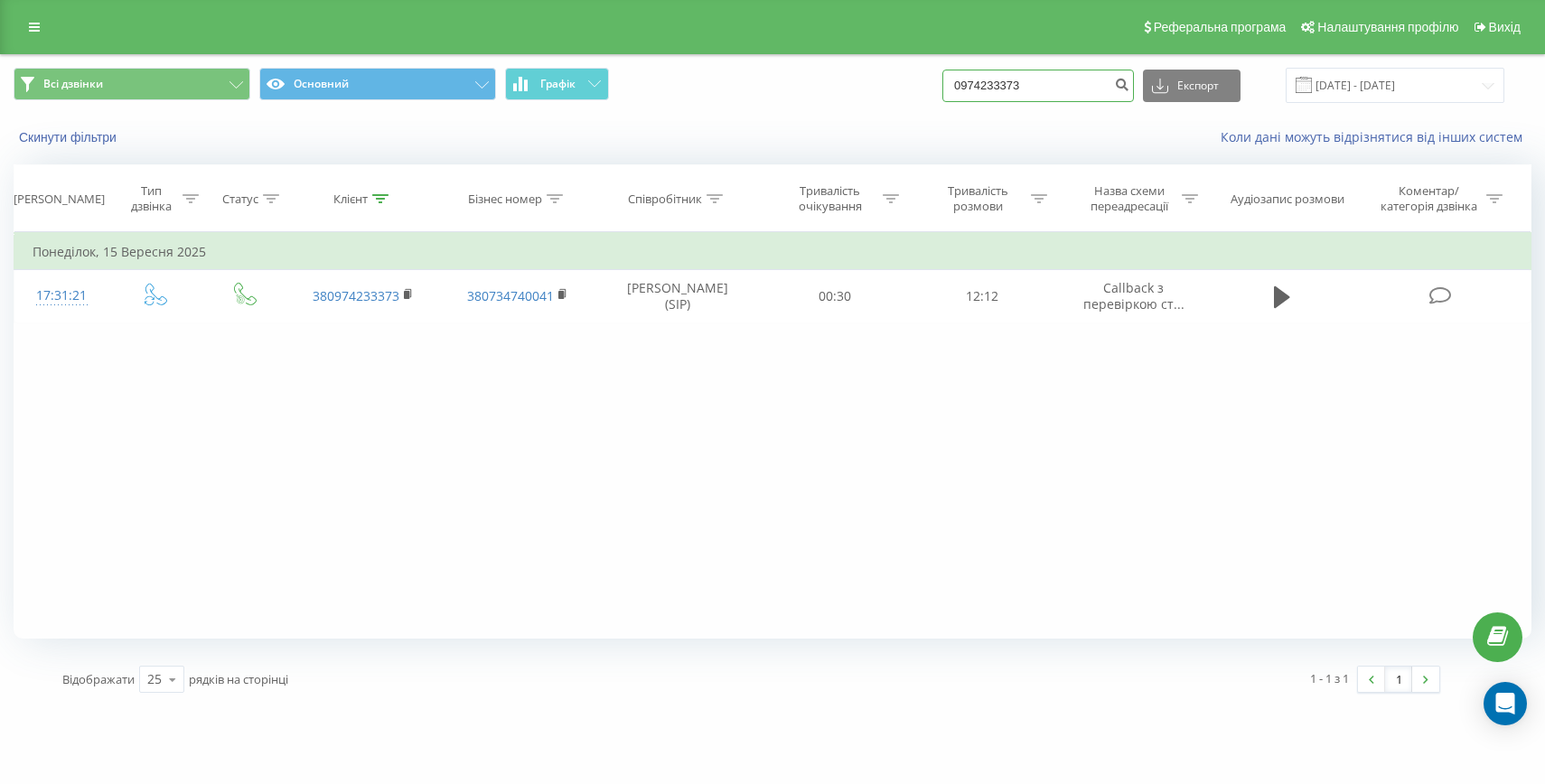
click at [1016, 70] on input "0974233373" at bounding box center [1038, 86] width 192 height 33
paste input "+380674705429"
drag, startPoint x: 1016, startPoint y: 85, endPoint x: 985, endPoint y: 85, distance: 31.0
click at [985, 85] on div "Всі дзвінки Основний Графік +380674705429 Експорт .csv .xls .xlsx 20.06.2025 - …" at bounding box center [772, 85] width 1518 height 35
type input "80674705429"
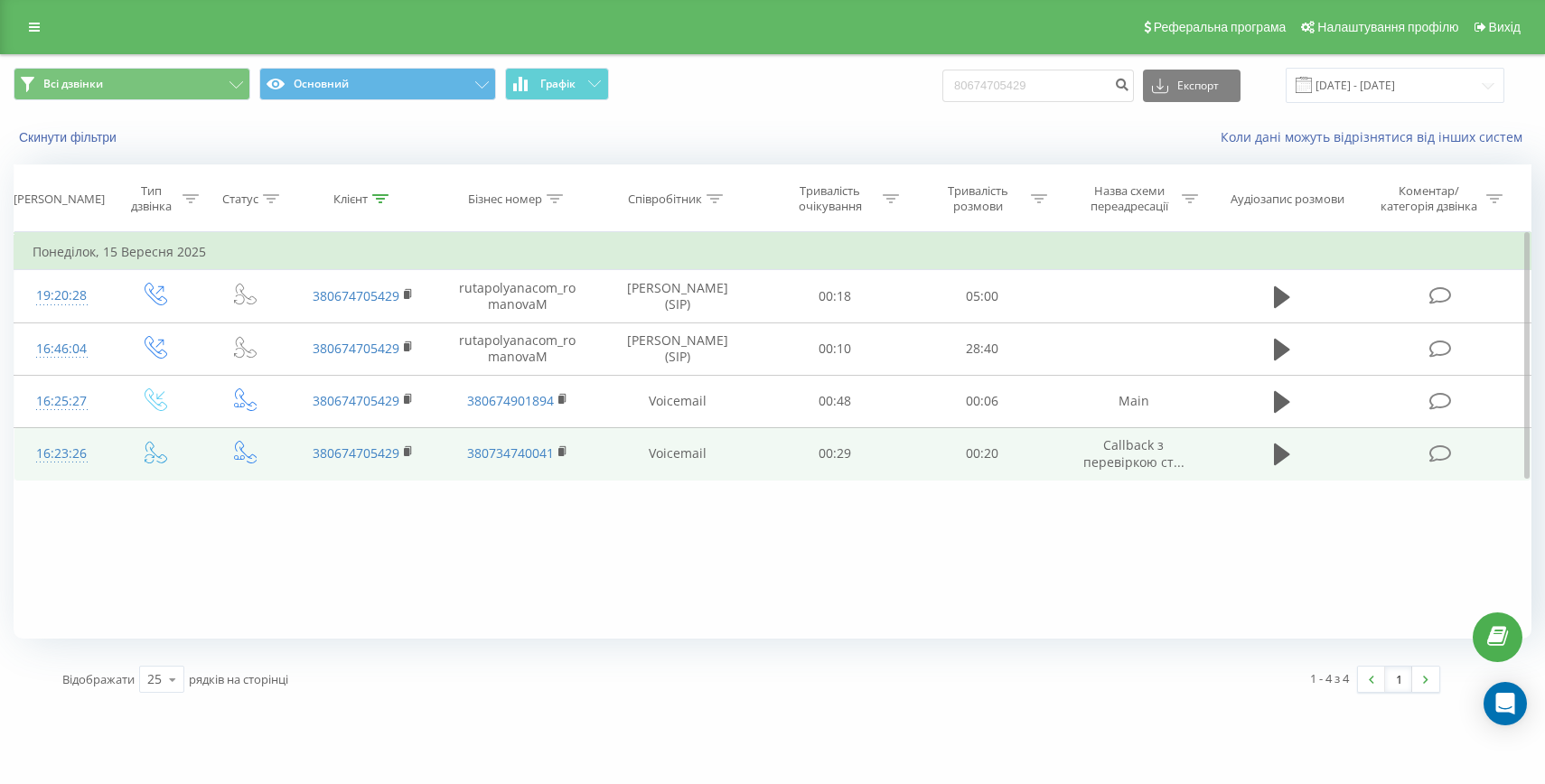
click at [59, 445] on div "16:23:26" at bounding box center [62, 453] width 58 height 35
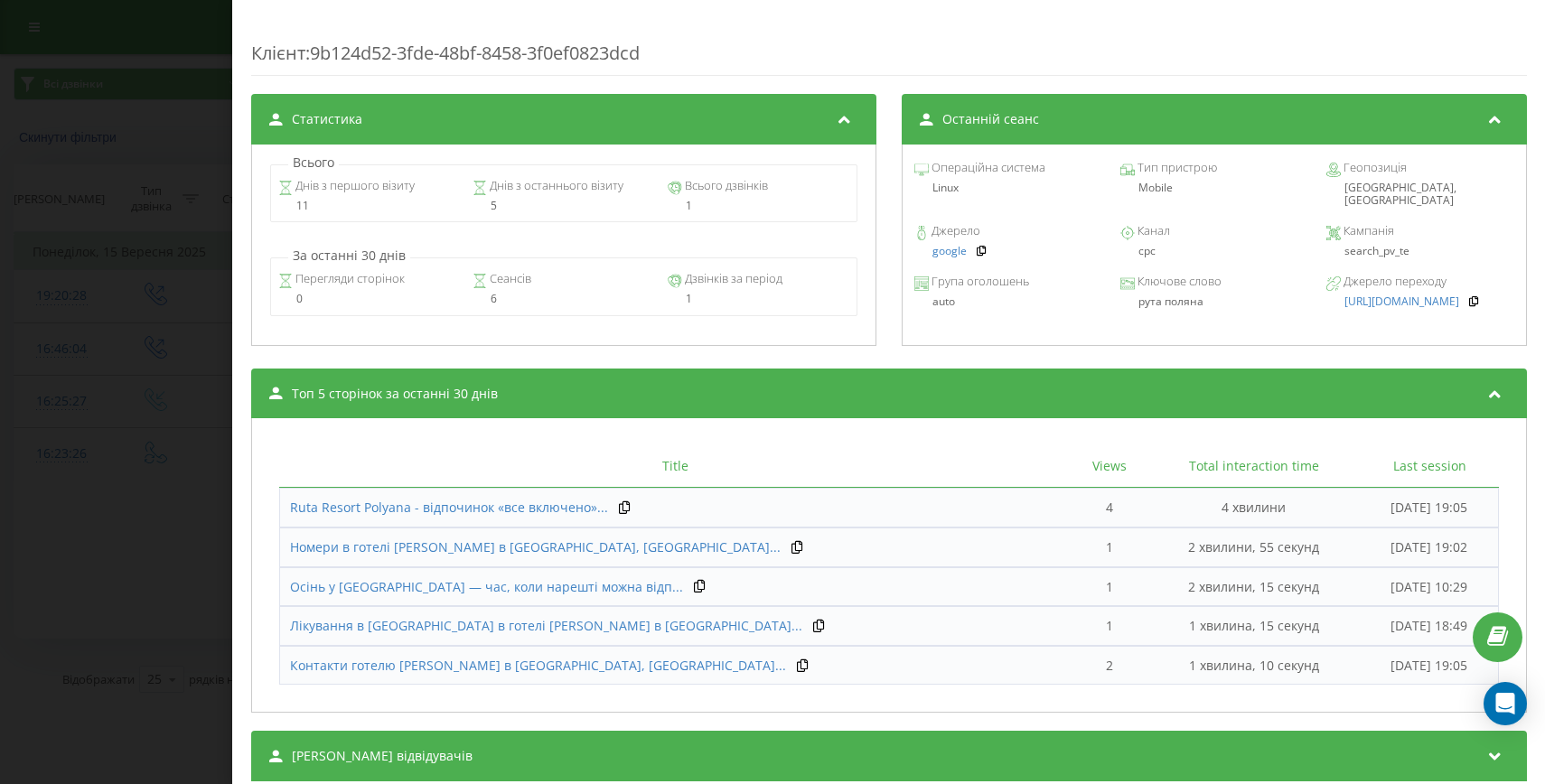
scroll to position [752, 0]
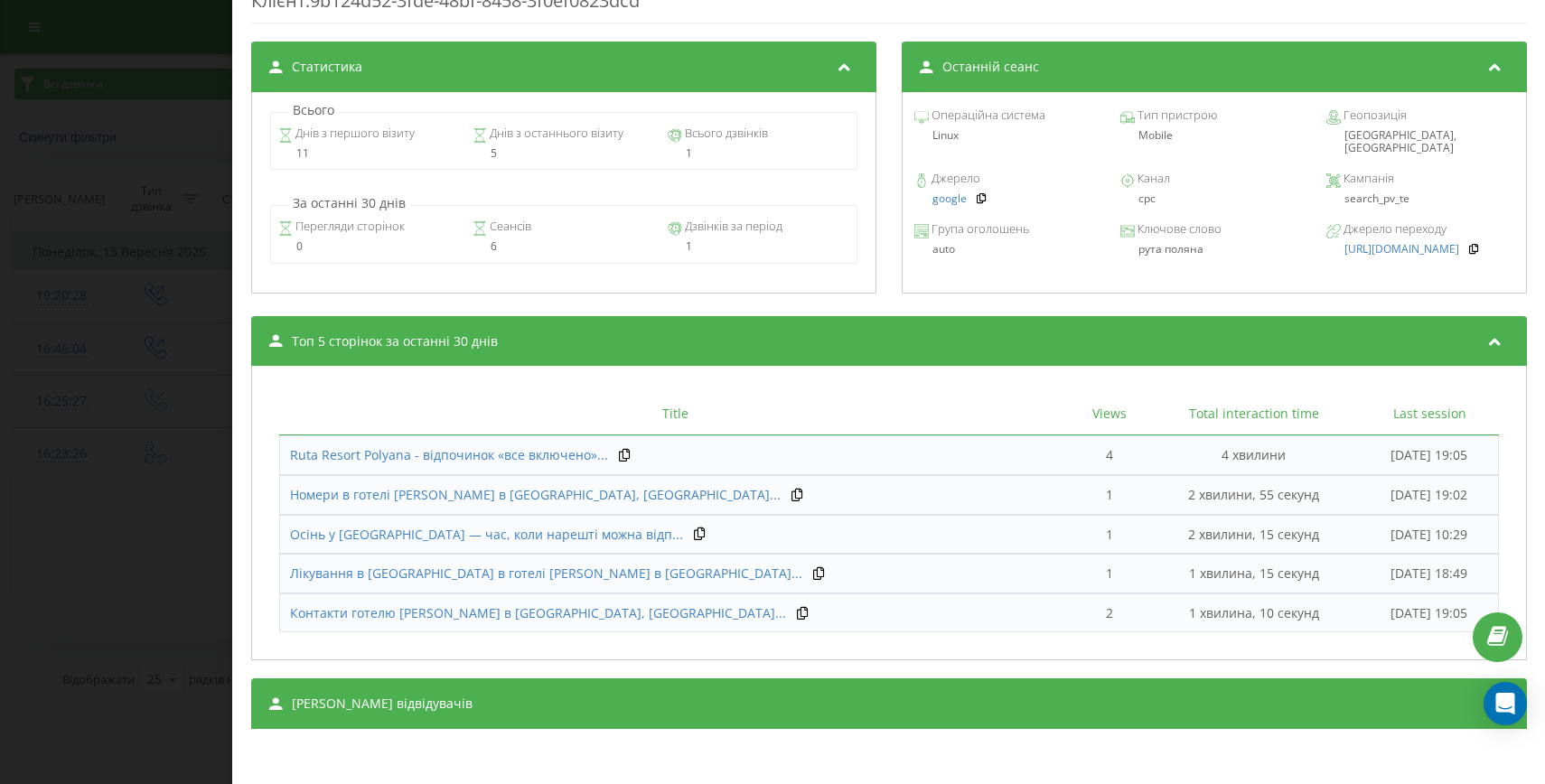
click at [575, 702] on div "[PERSON_NAME] відвідувачів" at bounding box center [889, 704] width 1276 height 51
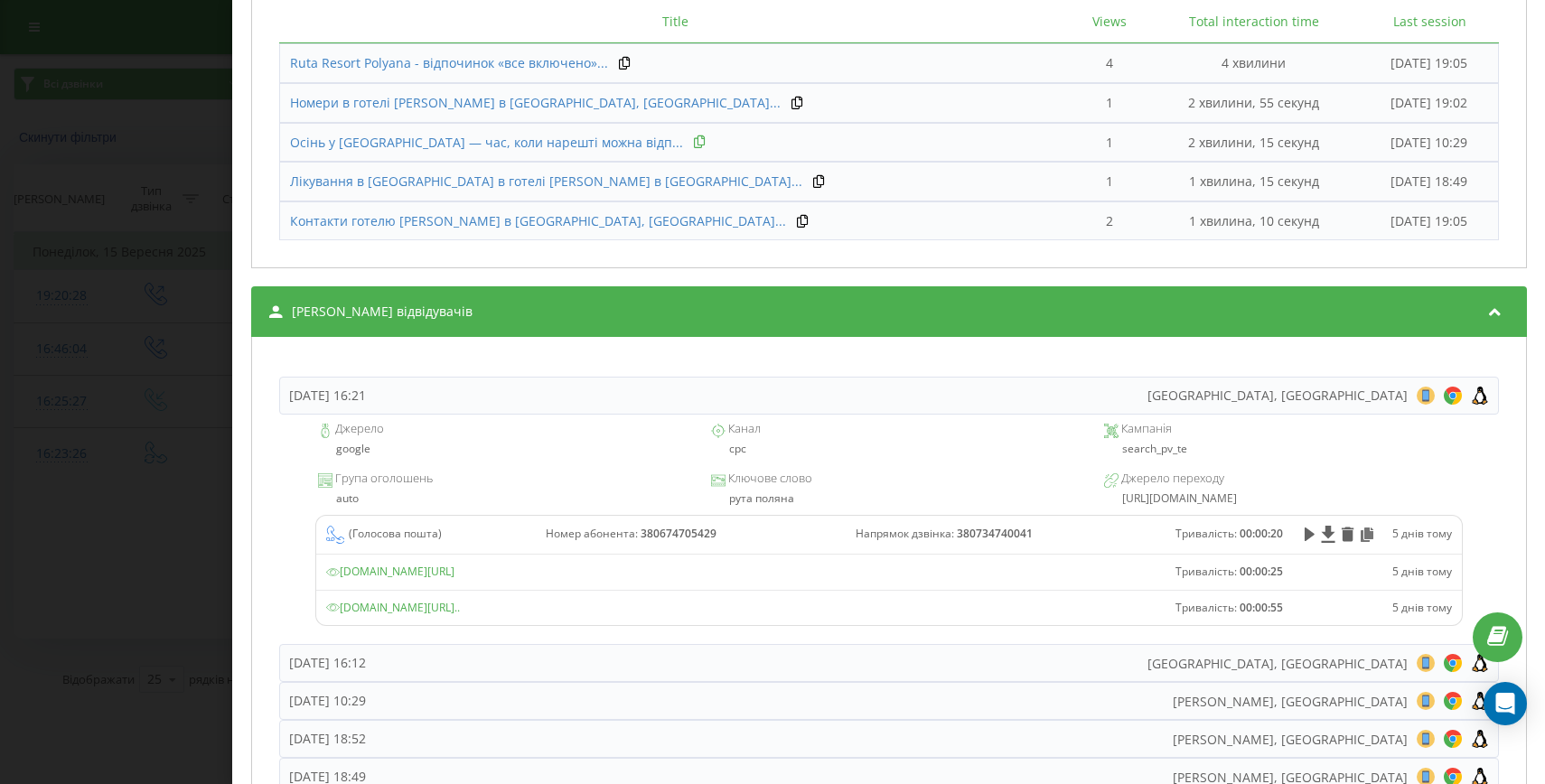
scroll to position [1277, 0]
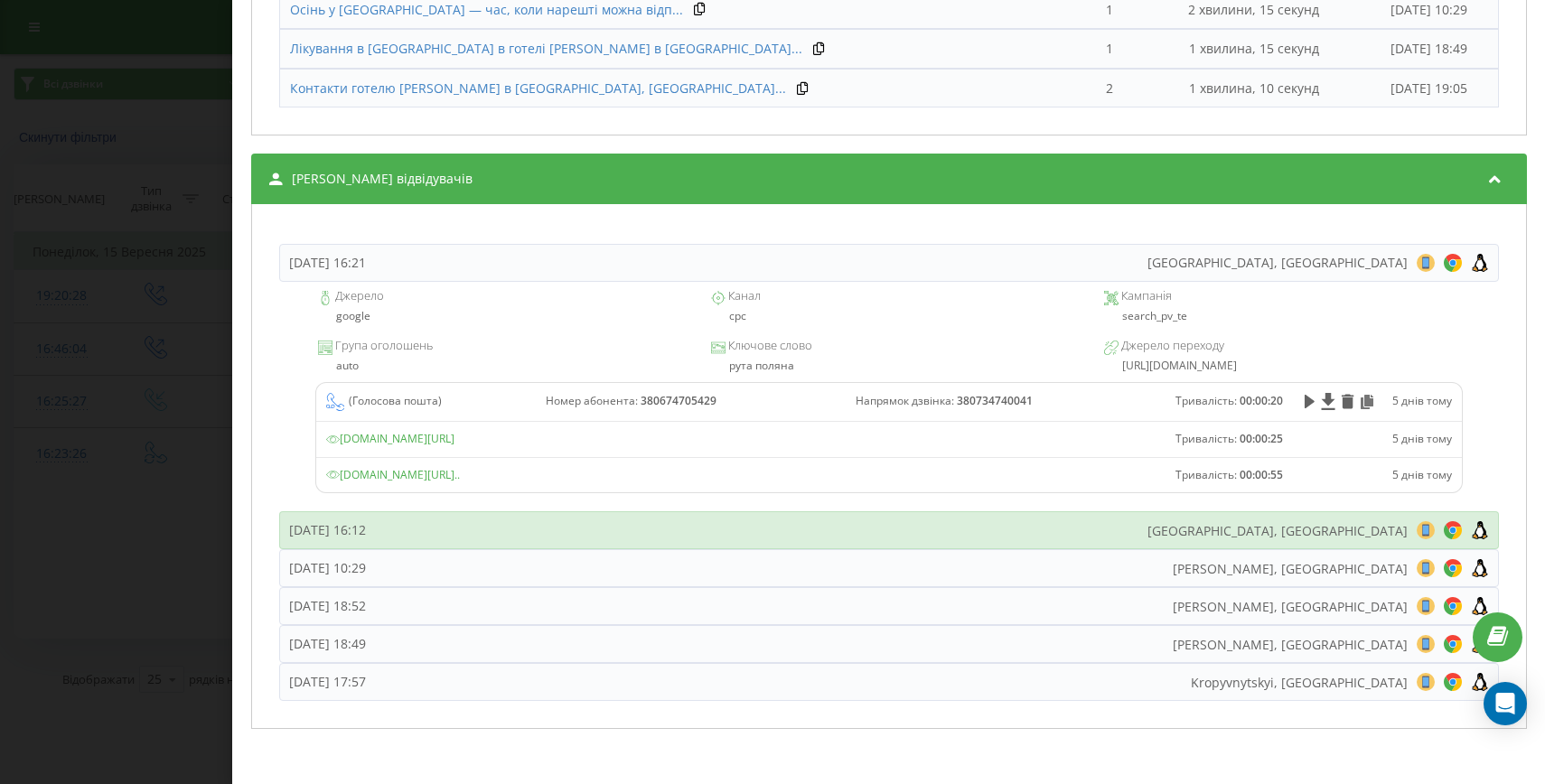
click at [527, 522] on div "[DATE] 16:12 [GEOGRAPHIC_DATA], [GEOGRAPHIC_DATA] 8 18 28 38 48 58 68 78 88 98 …" at bounding box center [889, 531] width 1220 height 38
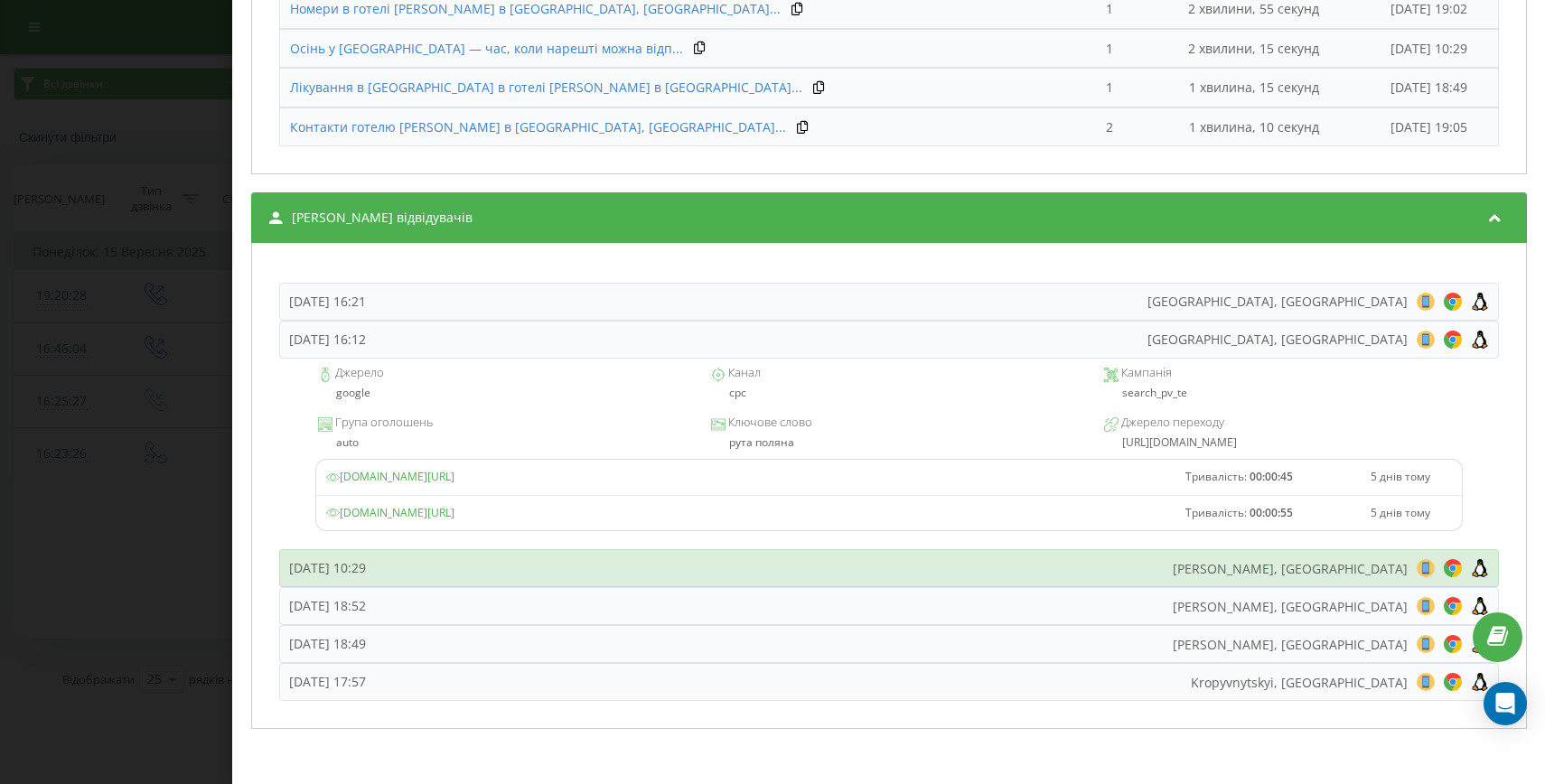
click at [509, 575] on div "Середа, 10 Вересня 2025, 10:29 Kryvyi Rih, Ukraine 8 18 28 38 48 58 68 78 88 98…" at bounding box center [889, 568] width 1220 height 38
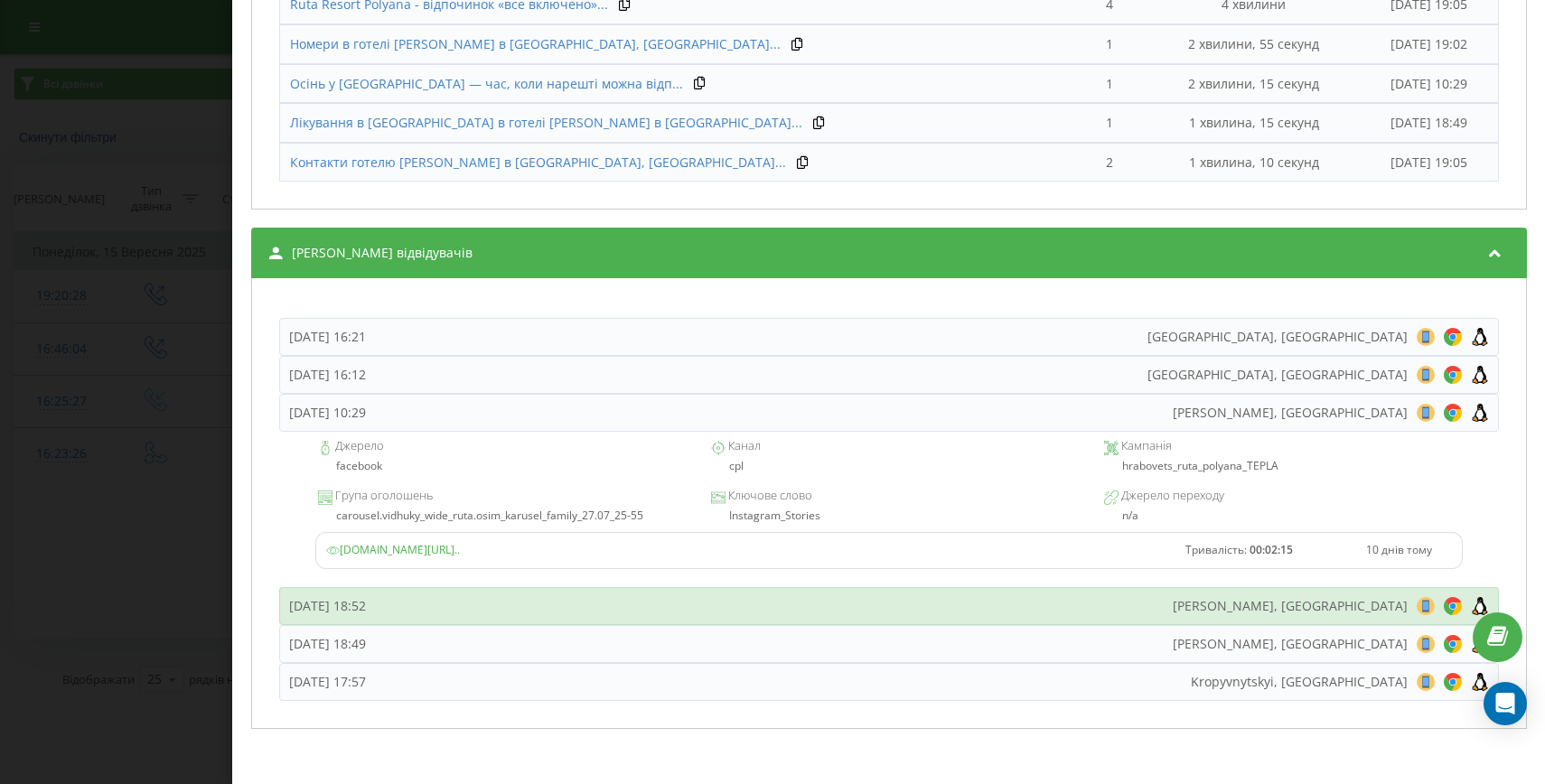
click at [510, 608] on div "Вівторок, 9 Вересня 2025, 18:52 Kryvyi Rih, Ukraine 8 18 28 38 48 58 68 78 88 9…" at bounding box center [889, 606] width 1220 height 38
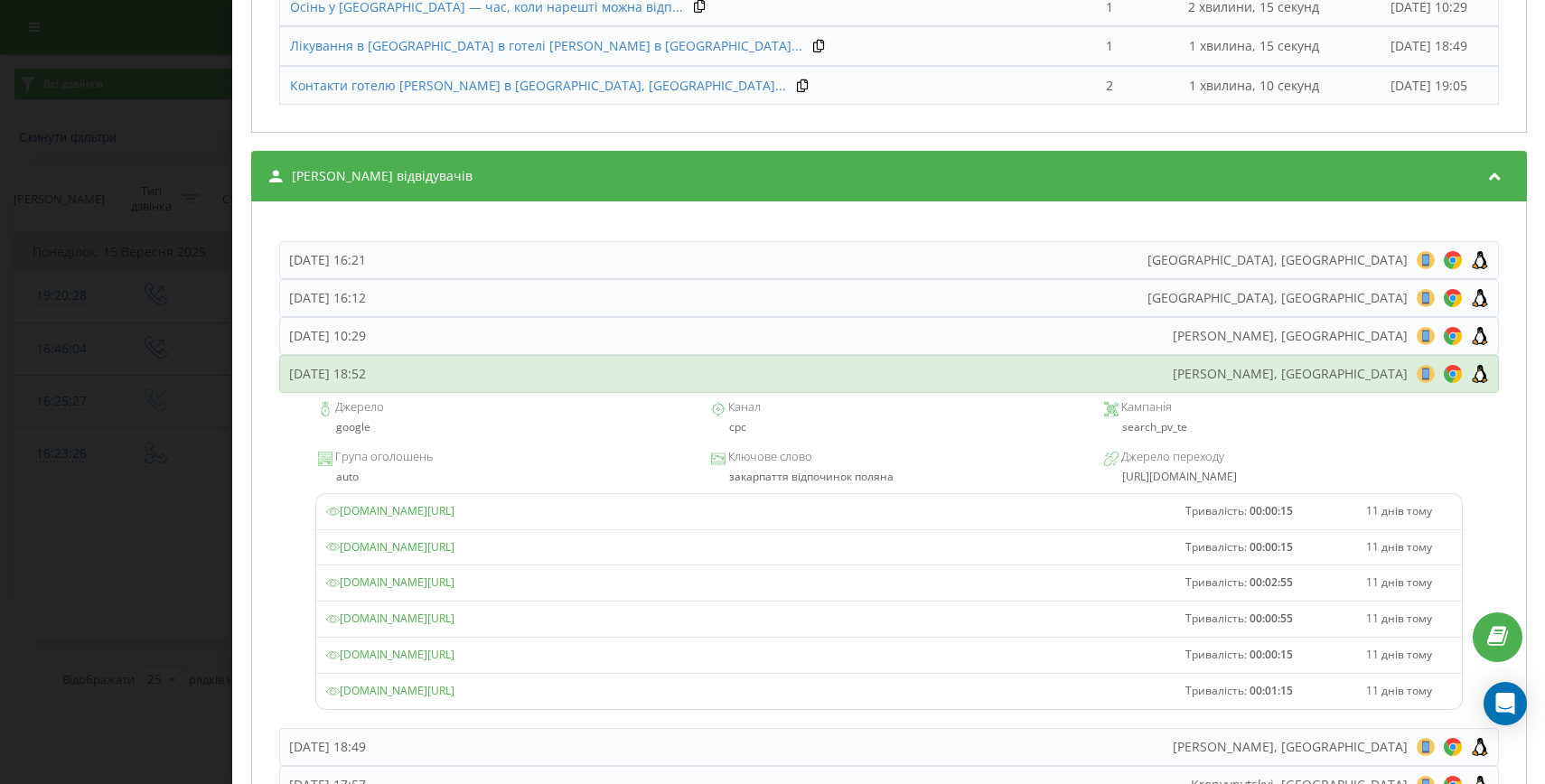
scroll to position [1382, 0]
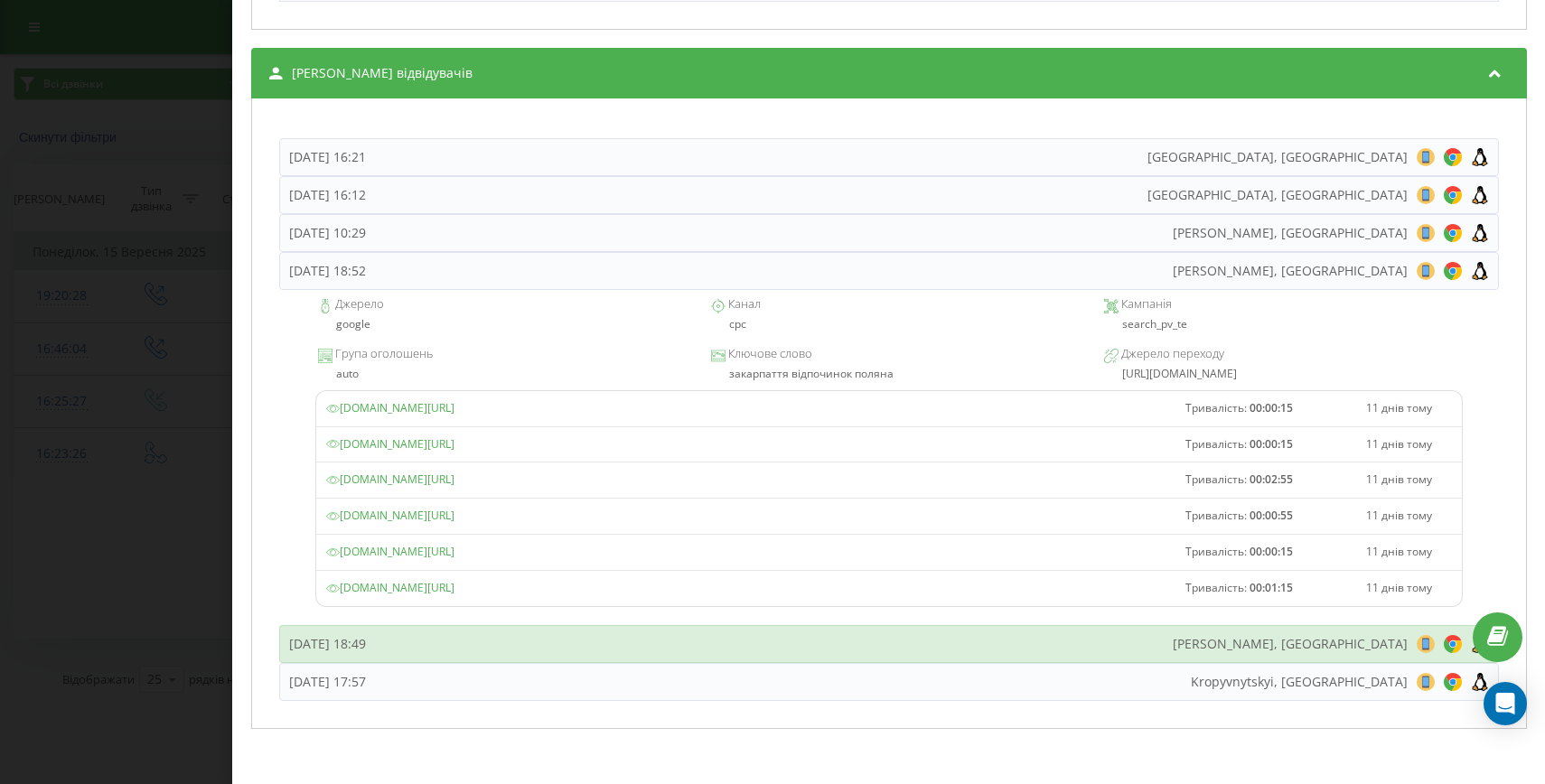
click at [484, 639] on div "Вівторок, 9 Вересня 2025, 18:49 Kryvyi Rih, Ukraine 8 18 28 38 48 58 68 78 88 9…" at bounding box center [889, 644] width 1220 height 38
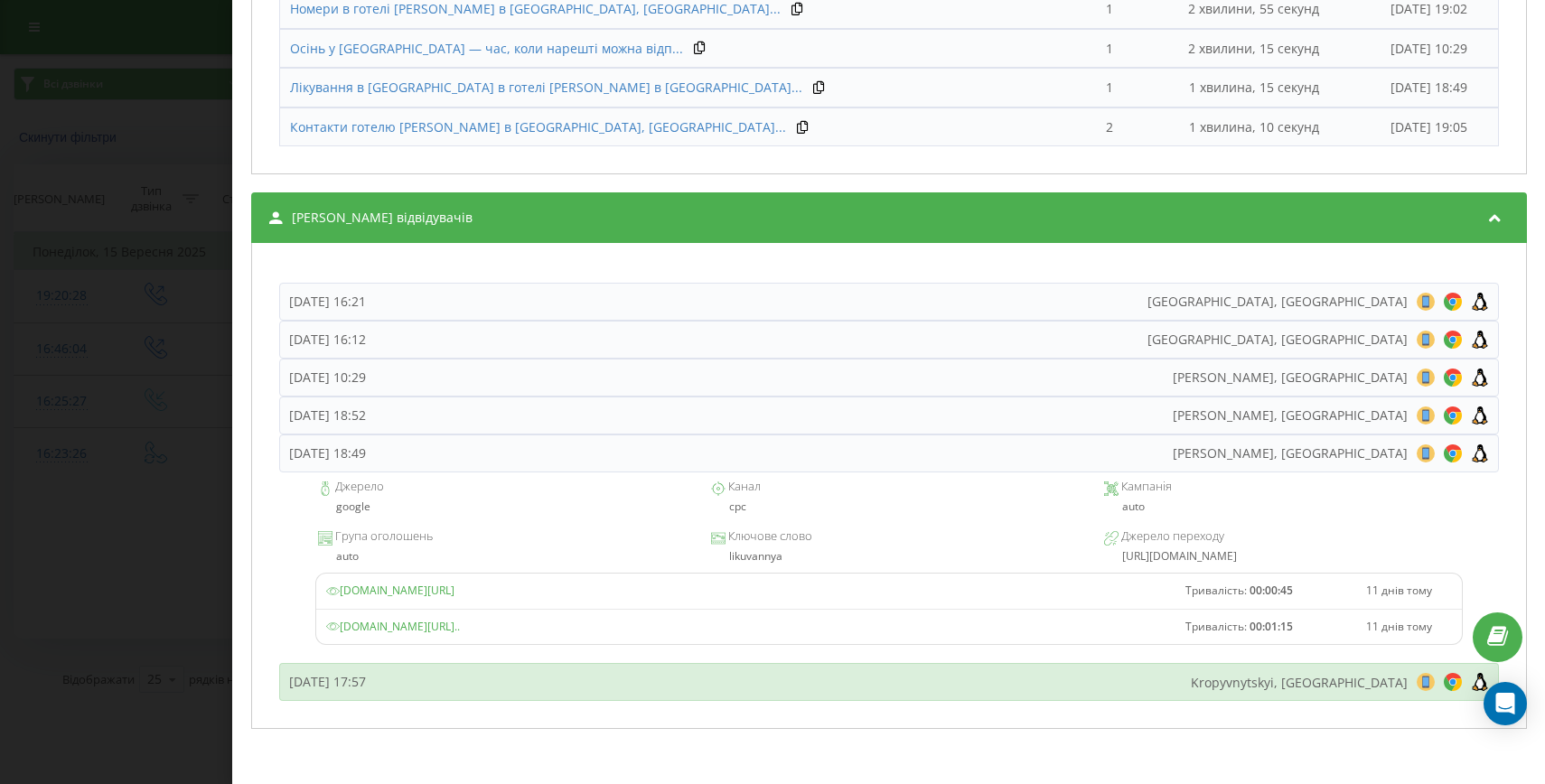
click at [492, 672] on div "Вівторок, 9 Вересня 2025, 17:57 Kropyvnytskyi, Ukraine 8 18 28 38 48 58 68 78 8…" at bounding box center [889, 682] width 1220 height 38
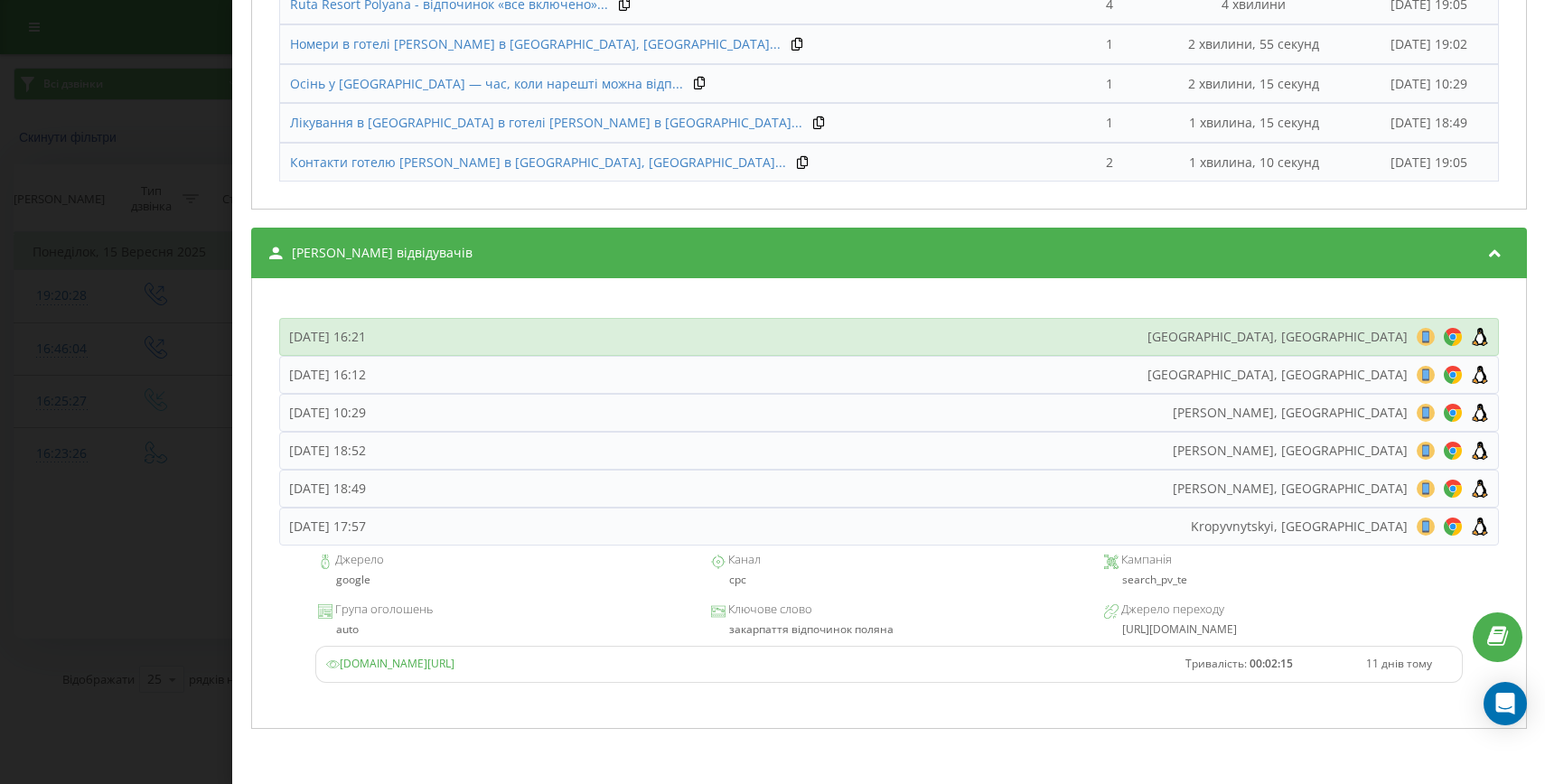
click at [595, 335] on div "Понеділок, 15 Вересня 2025, 16:21 Kyiv, Ukraine 8 18 28 38 48 58 68 78 88 98 10…" at bounding box center [889, 337] width 1220 height 38
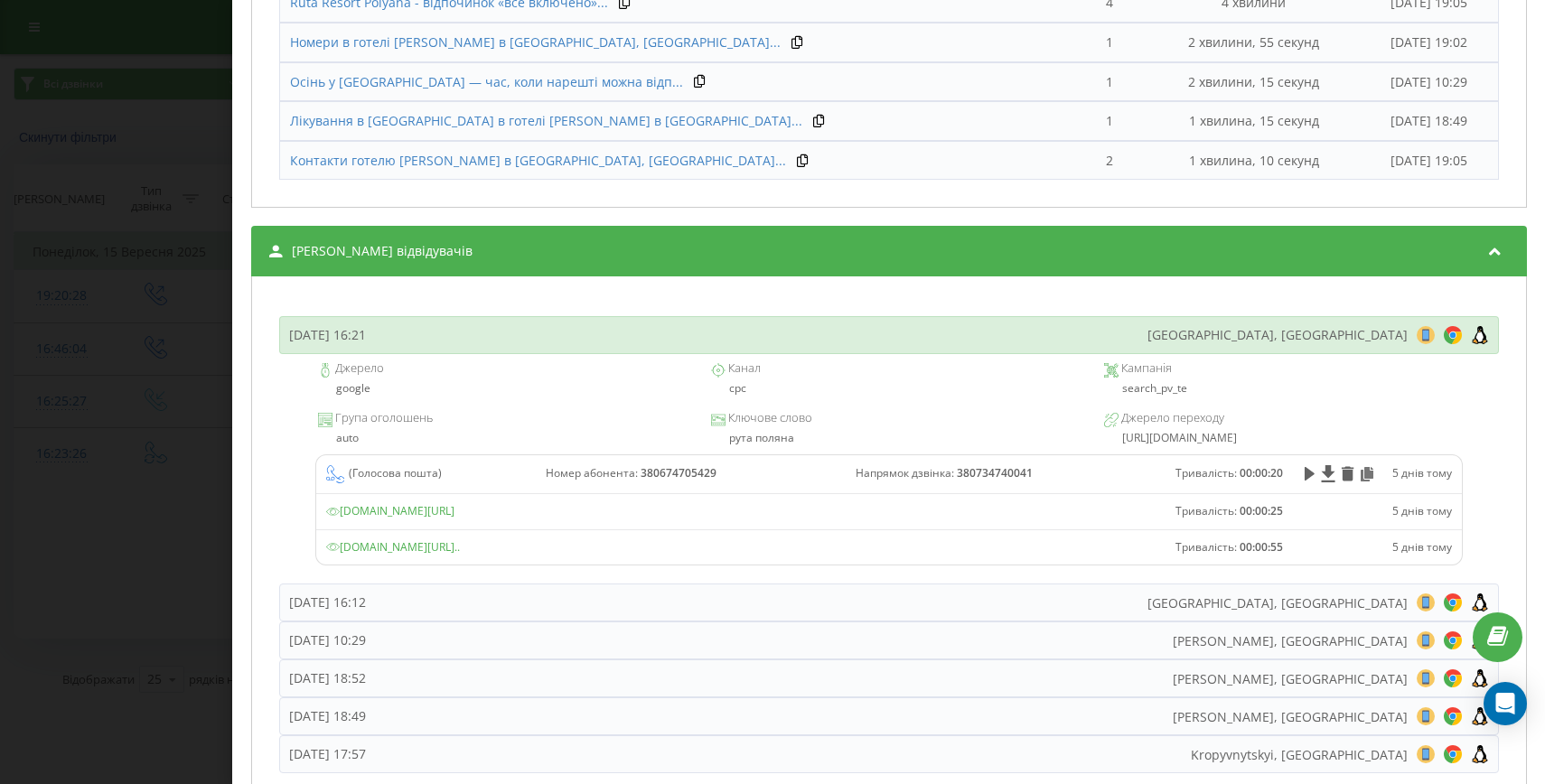
scroll to position [1277, 0]
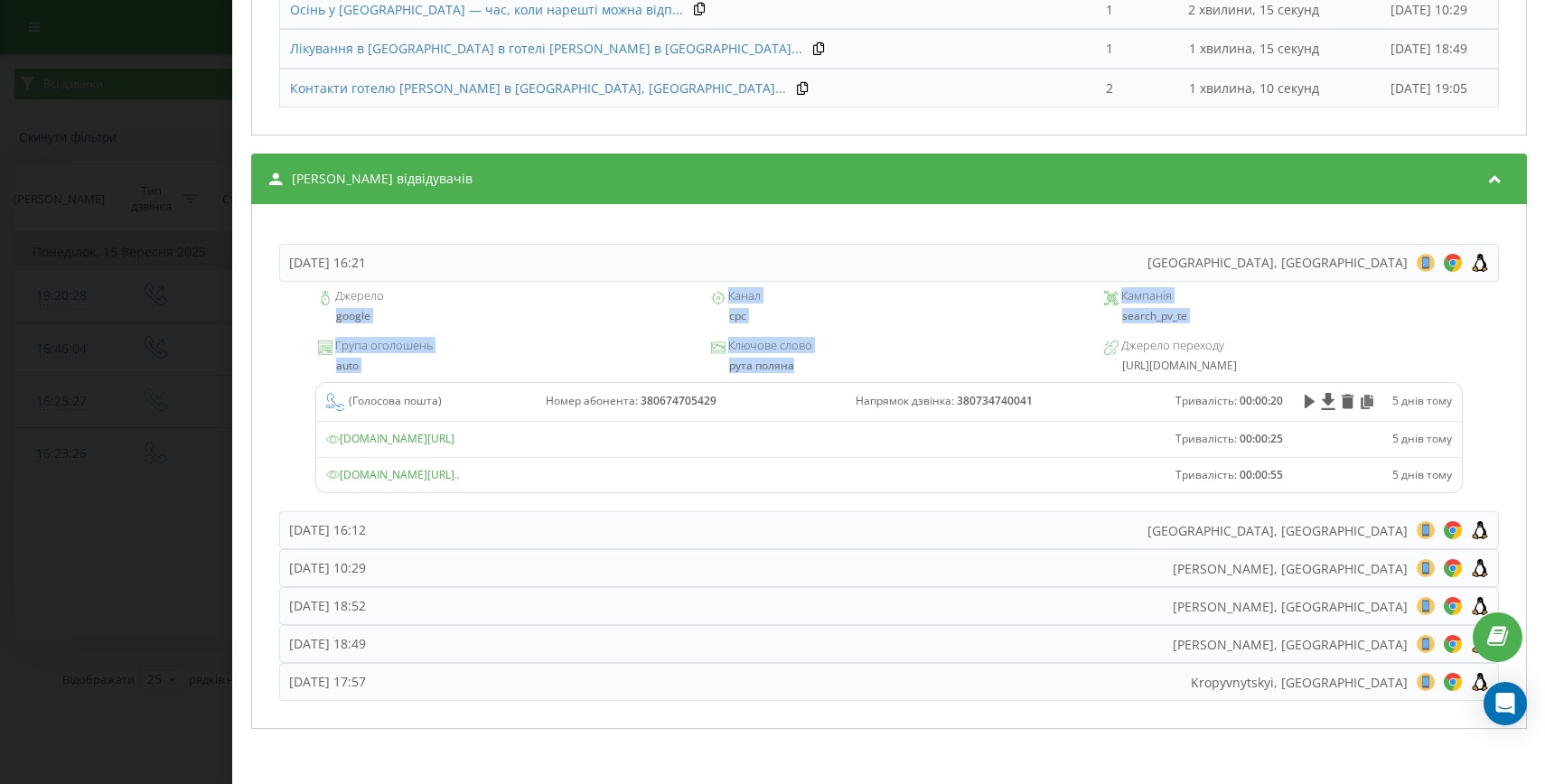
drag, startPoint x: 806, startPoint y: 363, endPoint x: 334, endPoint y: 314, distance: 474.5
click at [334, 314] on div "Джерело google Канал cpc Кампанія search_pv_te Група оголошень auto Ключове сло…" at bounding box center [889, 396] width 1220 height 230
copy div "google Канал cpc Кампанія search_pv_te Група оголошень auto Ключове слово рута …"
click at [103, 441] on div "Дзвінок : ua7_-1757942606.5642482 1 x - 00:21 00:00 00:00 Транскрипція Для AI-а…" at bounding box center [772, 392] width 1545 height 784
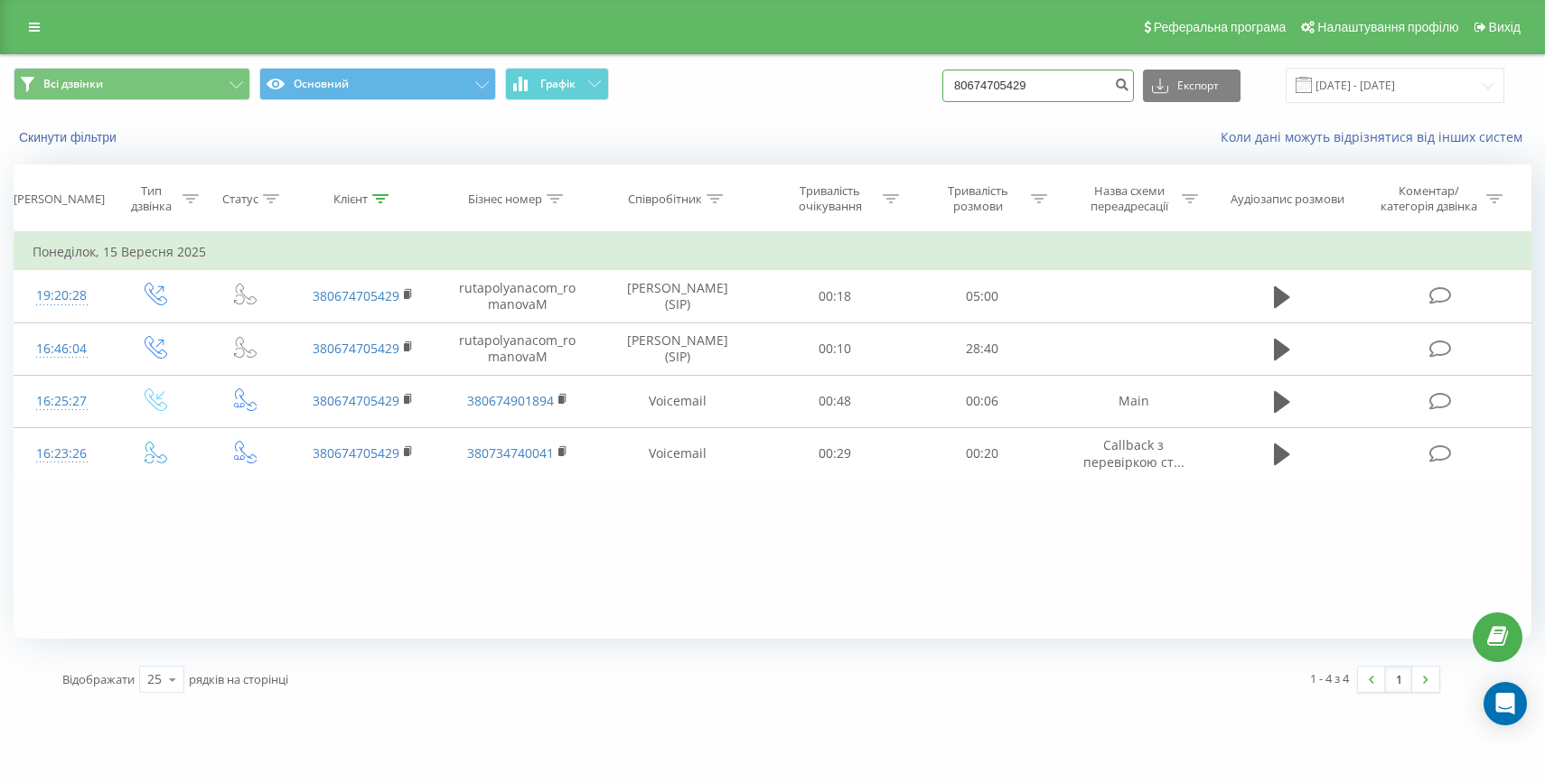
click at [1025, 84] on input "80674705429" at bounding box center [1038, 86] width 192 height 33
paste input "+380972795656"
drag, startPoint x: 1022, startPoint y: 84, endPoint x: 945, endPoint y: 84, distance: 77.0
click at [945, 84] on div "Всі дзвінки Основний Графік +380972795656 Експорт .csv .xls .xlsx 20.06.2025 - …" at bounding box center [772, 85] width 1518 height 35
type input "0972795656"
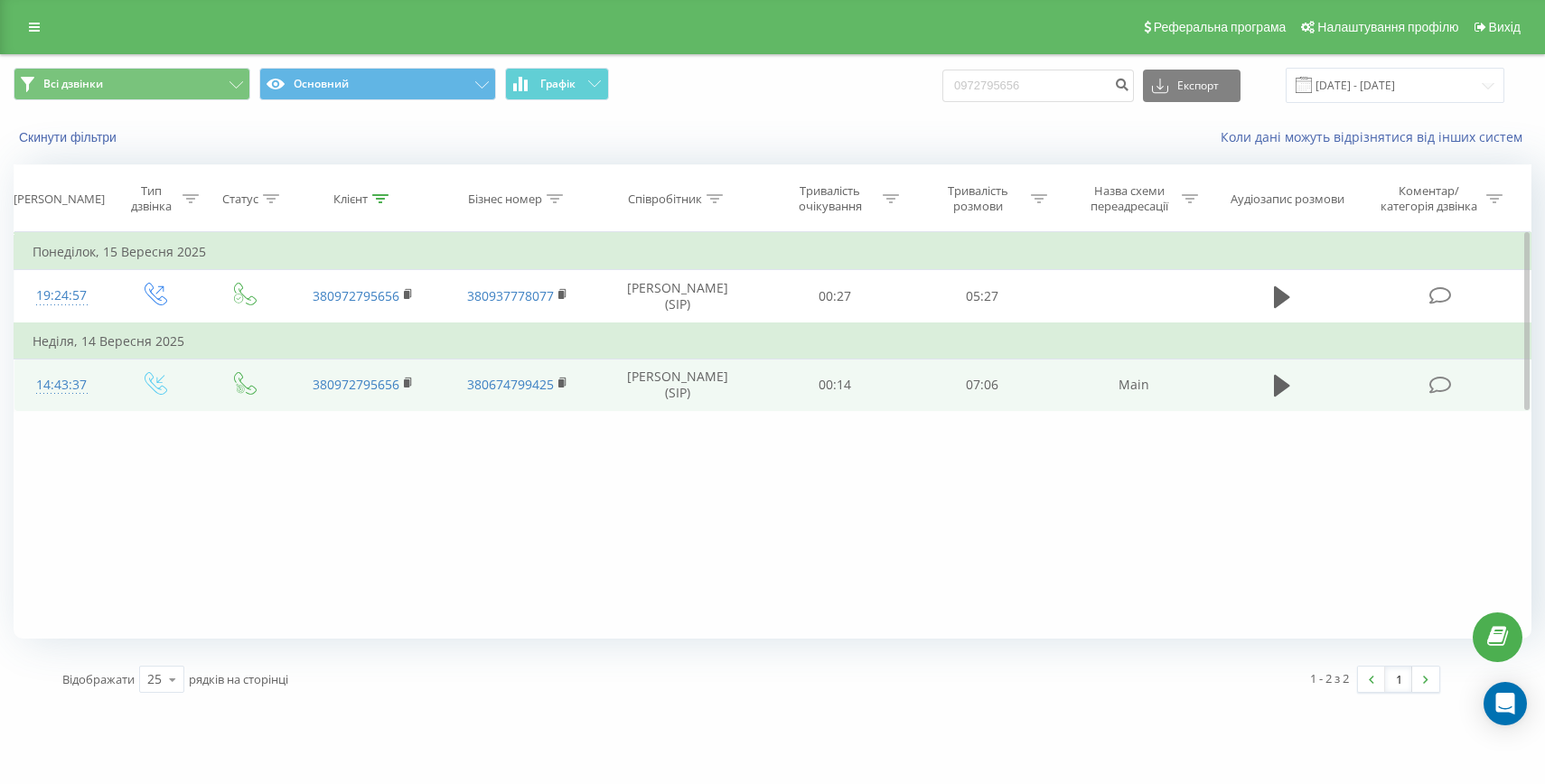
click at [79, 386] on div "14:43:37" at bounding box center [62, 385] width 58 height 35
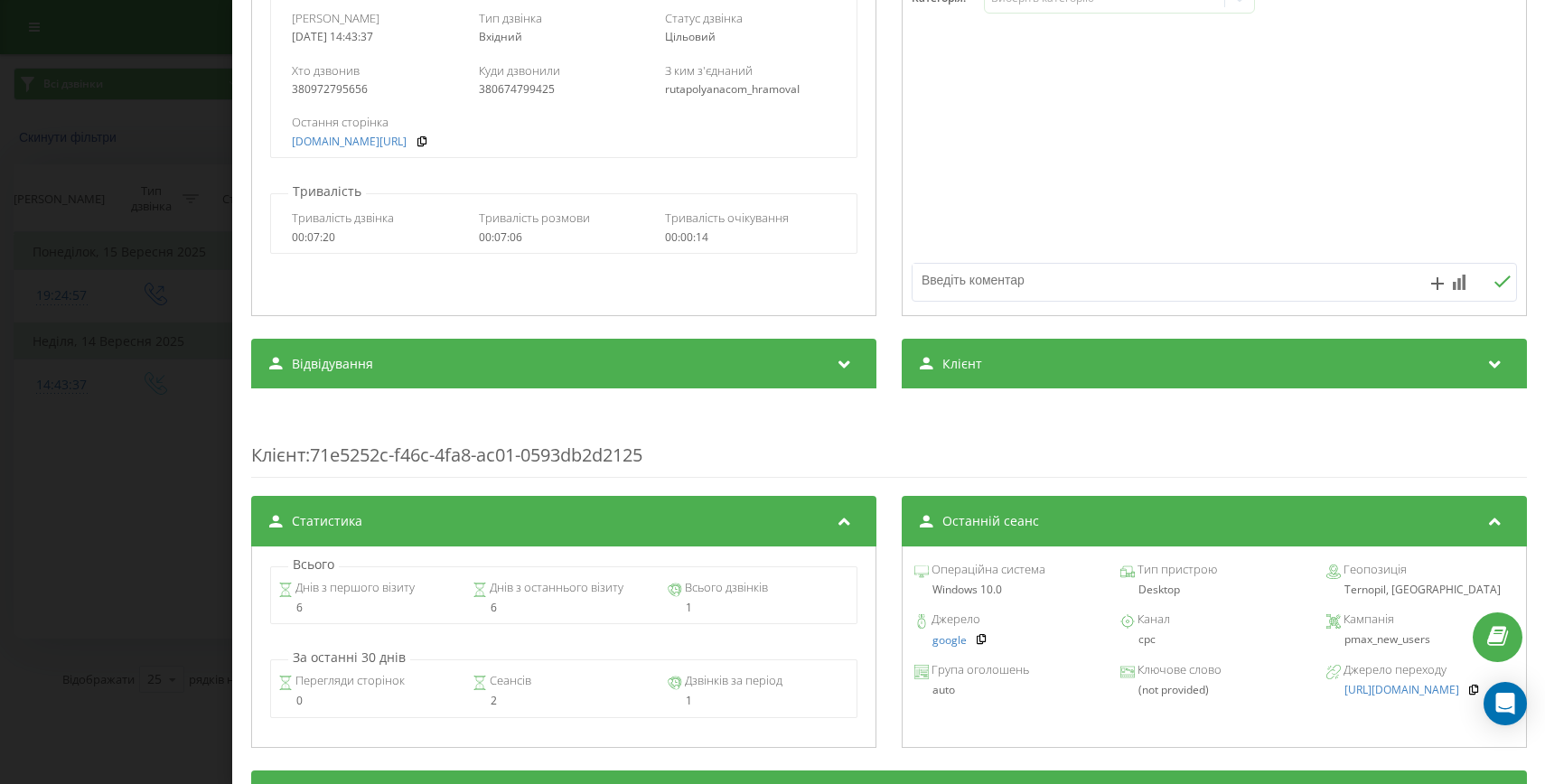
scroll to position [374, 0]
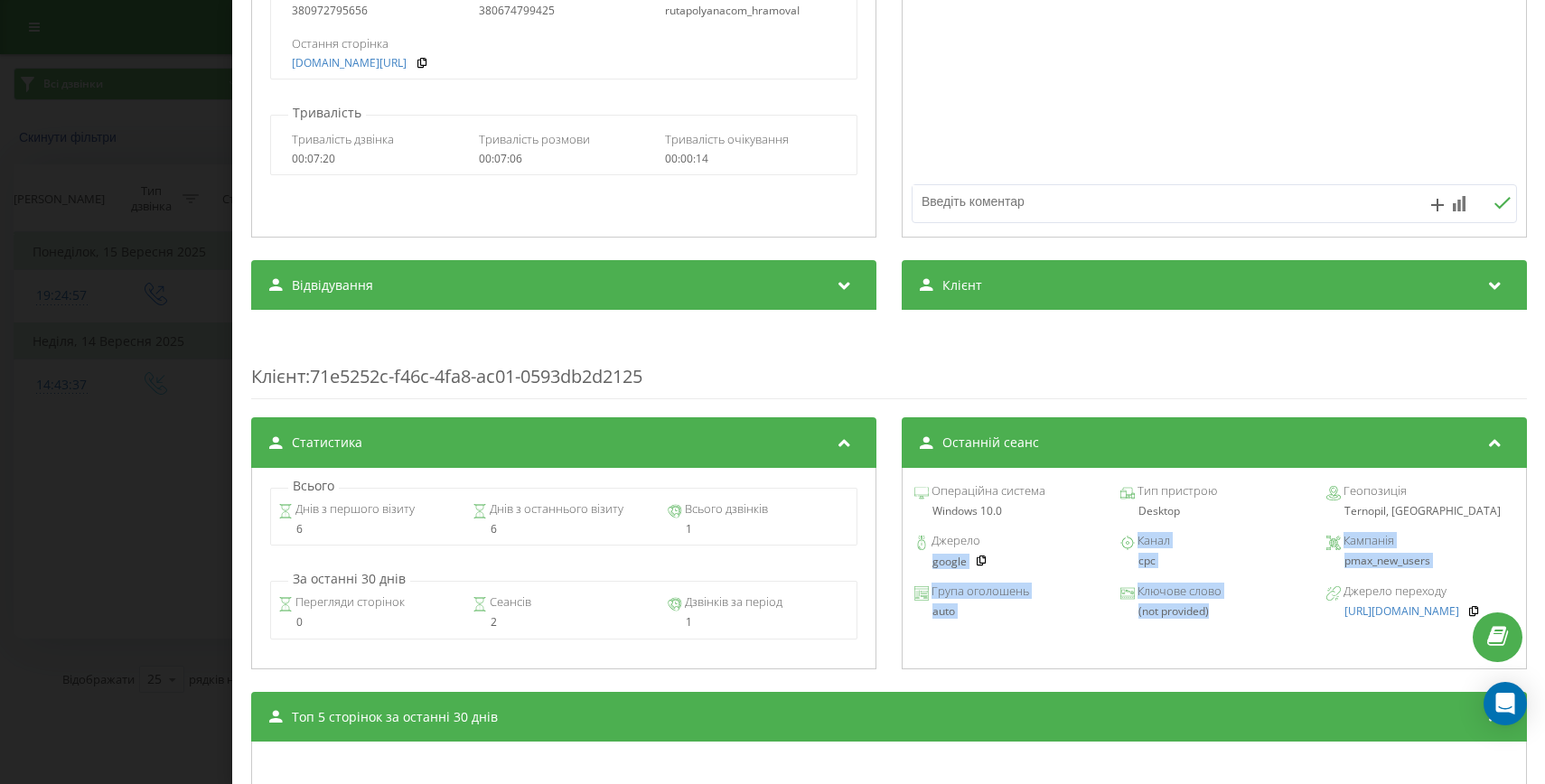
drag, startPoint x: 1204, startPoint y: 610, endPoint x: 885, endPoint y: 555, distance: 323.7
click at [885, 555] on div "Статистика Всього Днів з першого візиту 6 Днів з останнього візиту 6 Всього дзв…" at bounding box center [889, 544] width 1276 height 255
copy div "google Канал cpc Кампанія pmax_new_users Група оголошень auto Ключове слово (no…"
click at [72, 521] on div "Дзвінок : ua13_-1757850217.5623403 1 x - 07:06 00:00 00:00 Транскрипція Для AI-…" at bounding box center [772, 392] width 1545 height 784
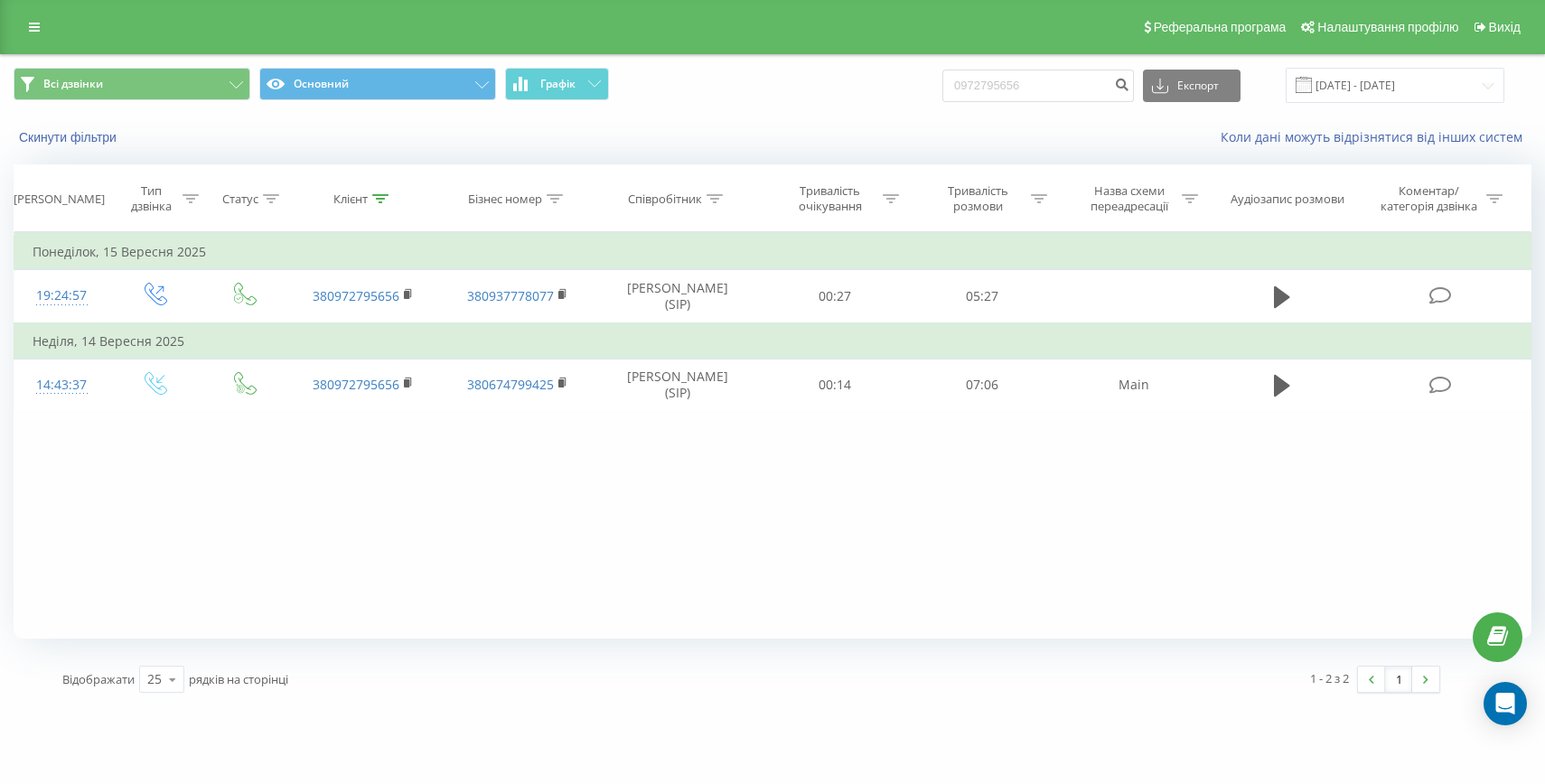
click at [989, 78] on div "Всі дзвінки Основний Графік 0972795656 Експорт .csv .xls .xlsx [DATE] - [DATE]" at bounding box center [772, 85] width 1518 height 35
click at [1008, 83] on input "0972795656" at bounding box center [1038, 86] width 192 height 33
paste input "[PHONE_NUMBER]"
drag, startPoint x: 1012, startPoint y: 83, endPoint x: 970, endPoint y: 83, distance: 42.0
click at [971, 83] on div "Всі дзвінки Основний Графік [PHONE_NUMBER] Експорт .csv .xls .xlsx [DATE] - [DA…" at bounding box center [772, 85] width 1518 height 35
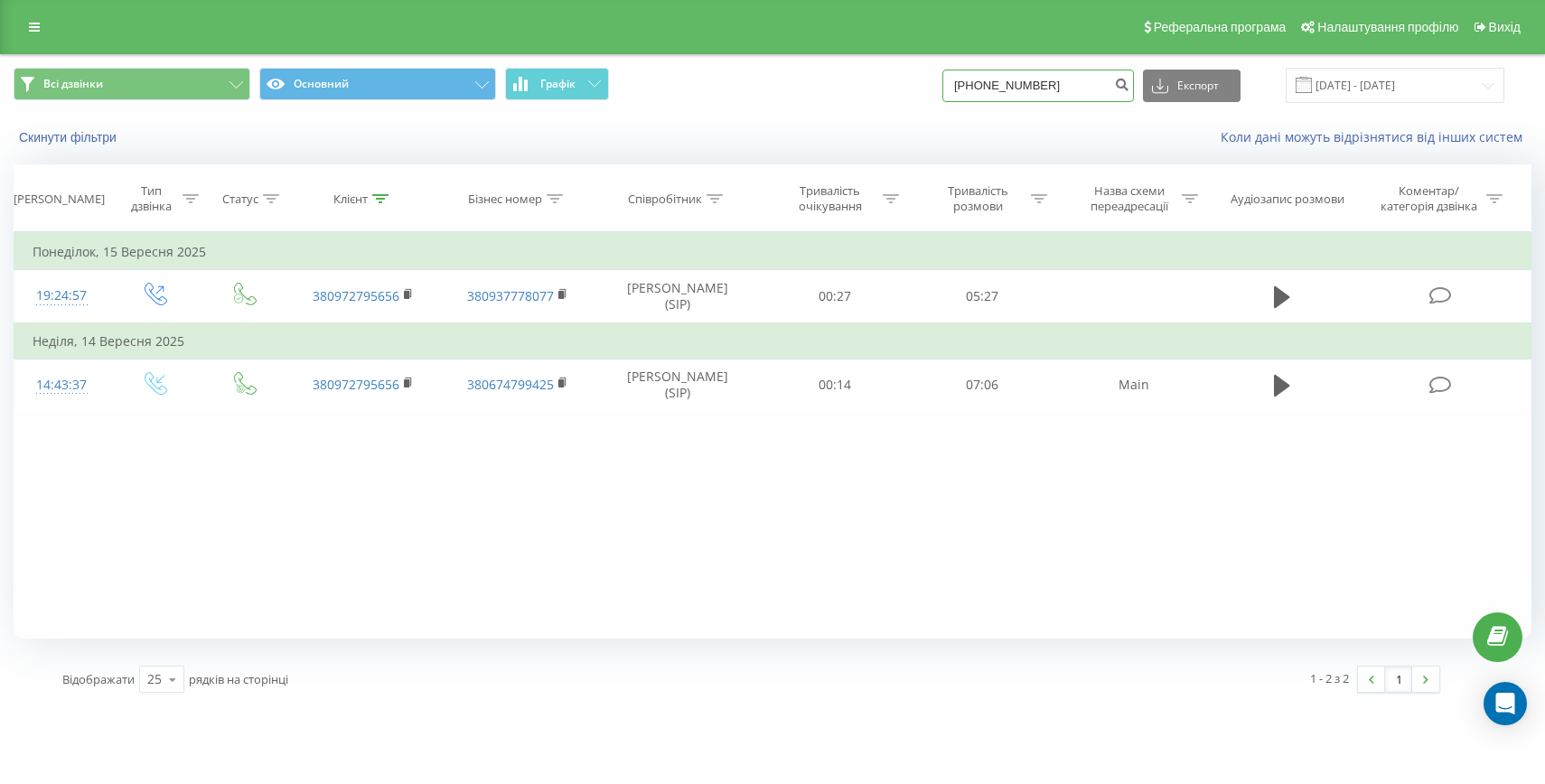
type input "80984139018"
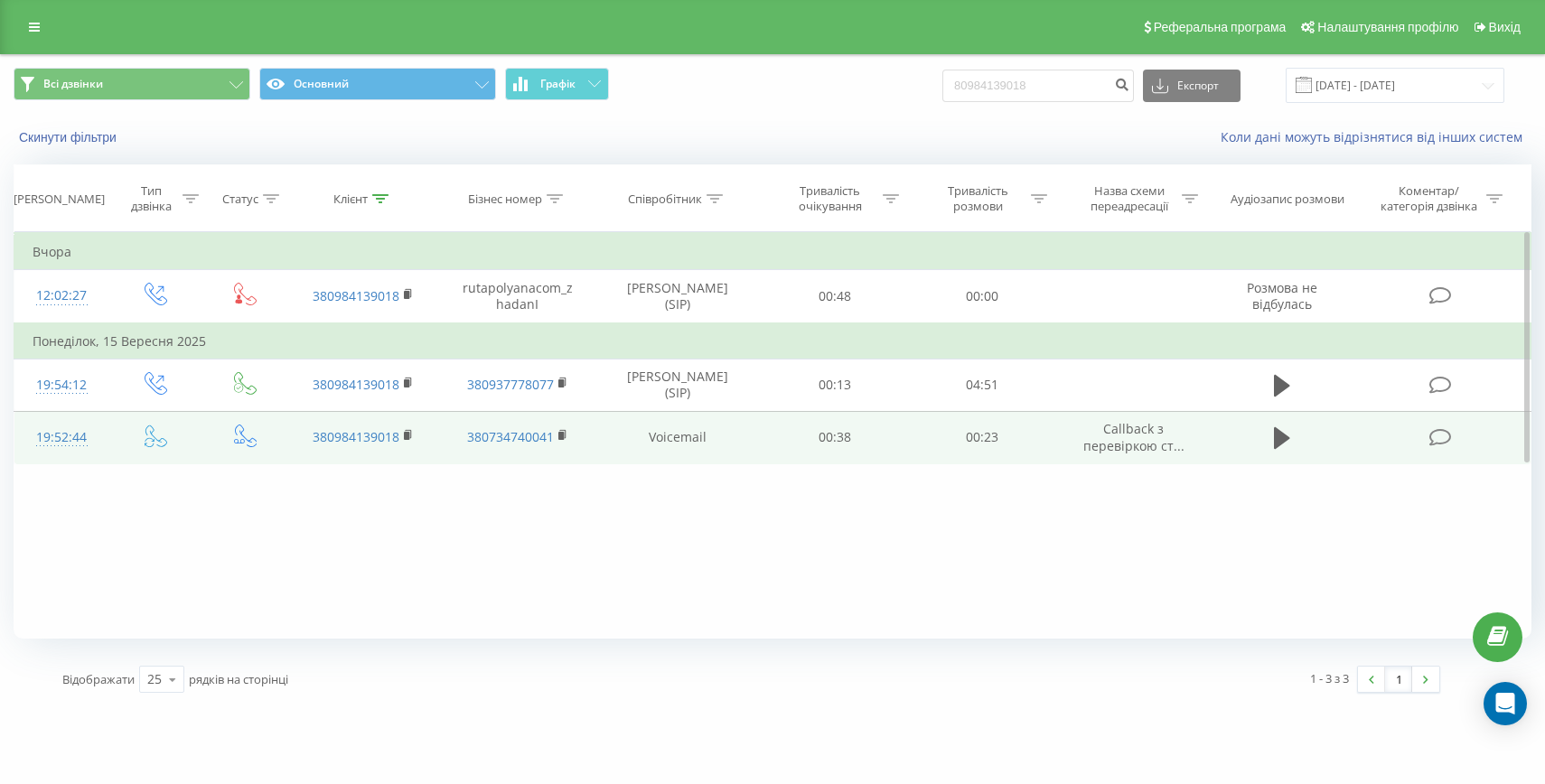
click at [65, 442] on div "19:52:44" at bounding box center [62, 437] width 58 height 35
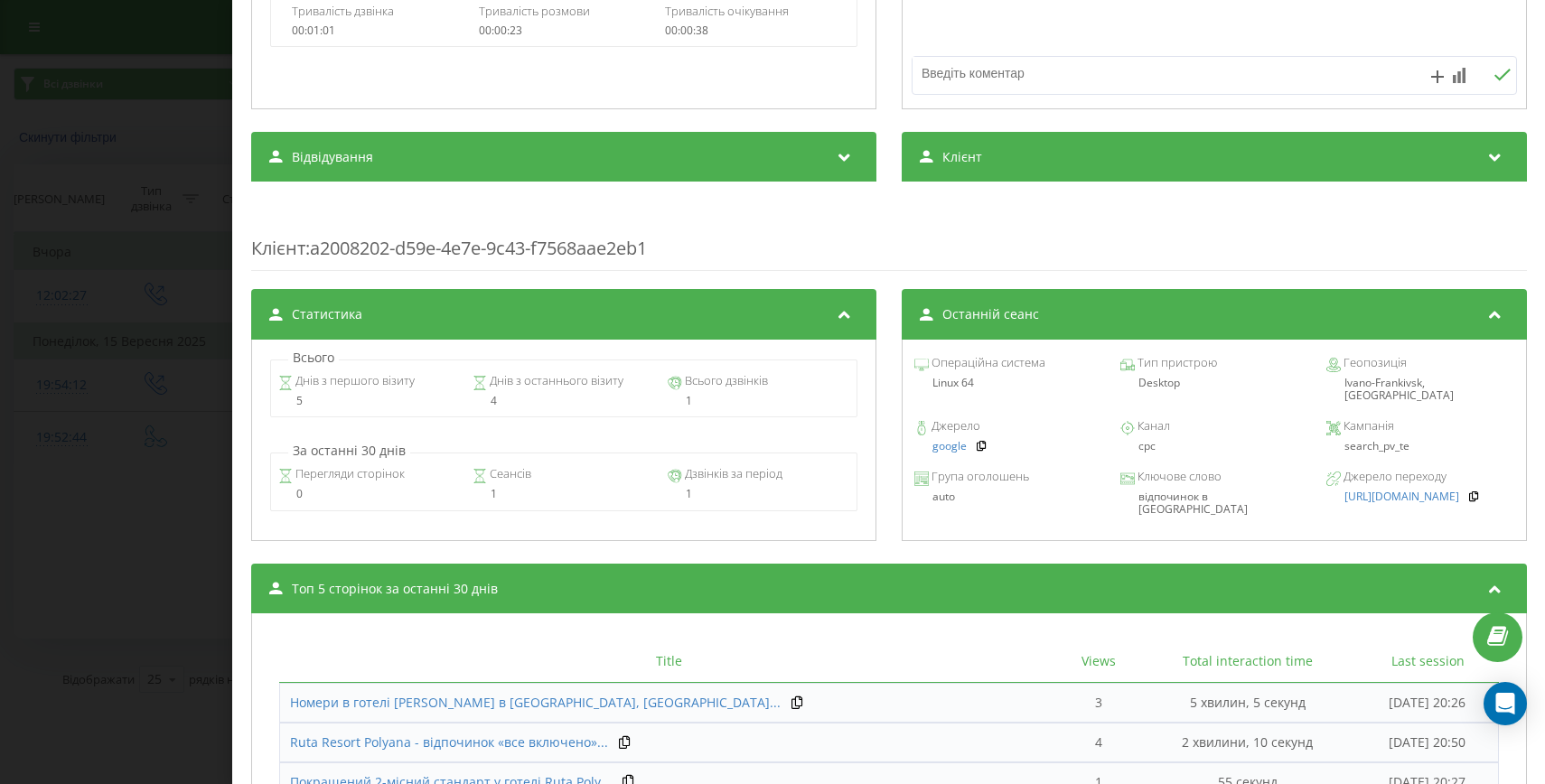
scroll to position [581, 0]
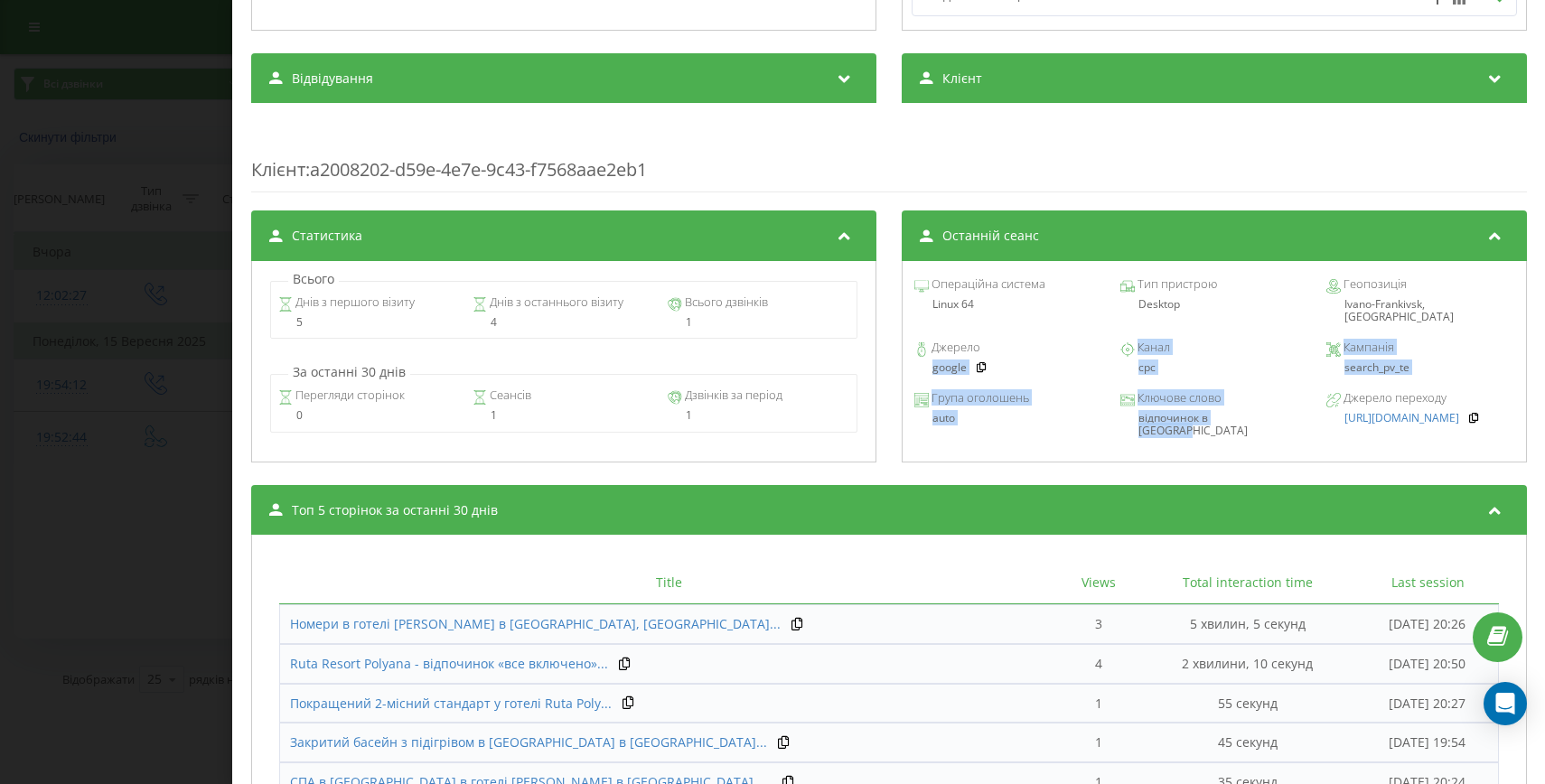
drag, startPoint x: 1254, startPoint y: 410, endPoint x: 913, endPoint y: 359, distance: 344.8
click at [913, 359] on div "Операційна система Linux 64 Тип пристрою Desktop Геопозиція Ivano-Frankivsk, Uk…" at bounding box center [1213, 362] width 625 height 202
copy div "google Канал cpc Кампанія search_pv_te Група оголошень auto Ключове слово відпо…"
click at [139, 481] on div "Дзвінок : ua4_-1757955164.5732888 1 x - 00:33 00:00 00:00 Транскрипція Для AI-а…" at bounding box center [772, 392] width 1545 height 784
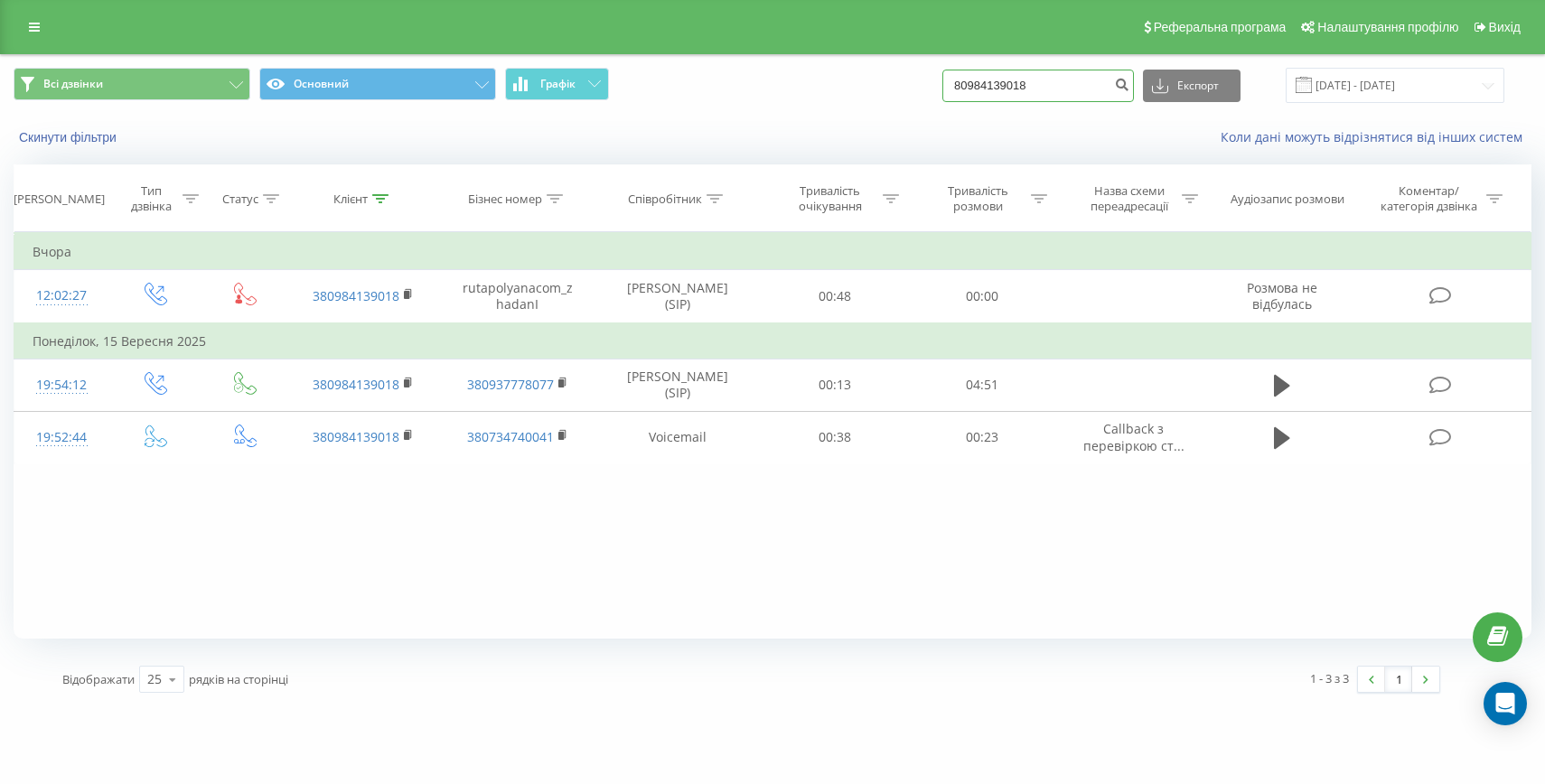
click at [1054, 97] on input "80984139018" at bounding box center [1038, 86] width 192 height 33
paste input "+380988695657"
drag, startPoint x: 1012, startPoint y: 86, endPoint x: 966, endPoint y: 85, distance: 46.0
click at [967, 85] on div "Всі дзвінки Основний Графік +380988695657 Експорт .csv .xls .xlsx 20.06.2025 - …" at bounding box center [772, 85] width 1518 height 35
type input "80988695657"
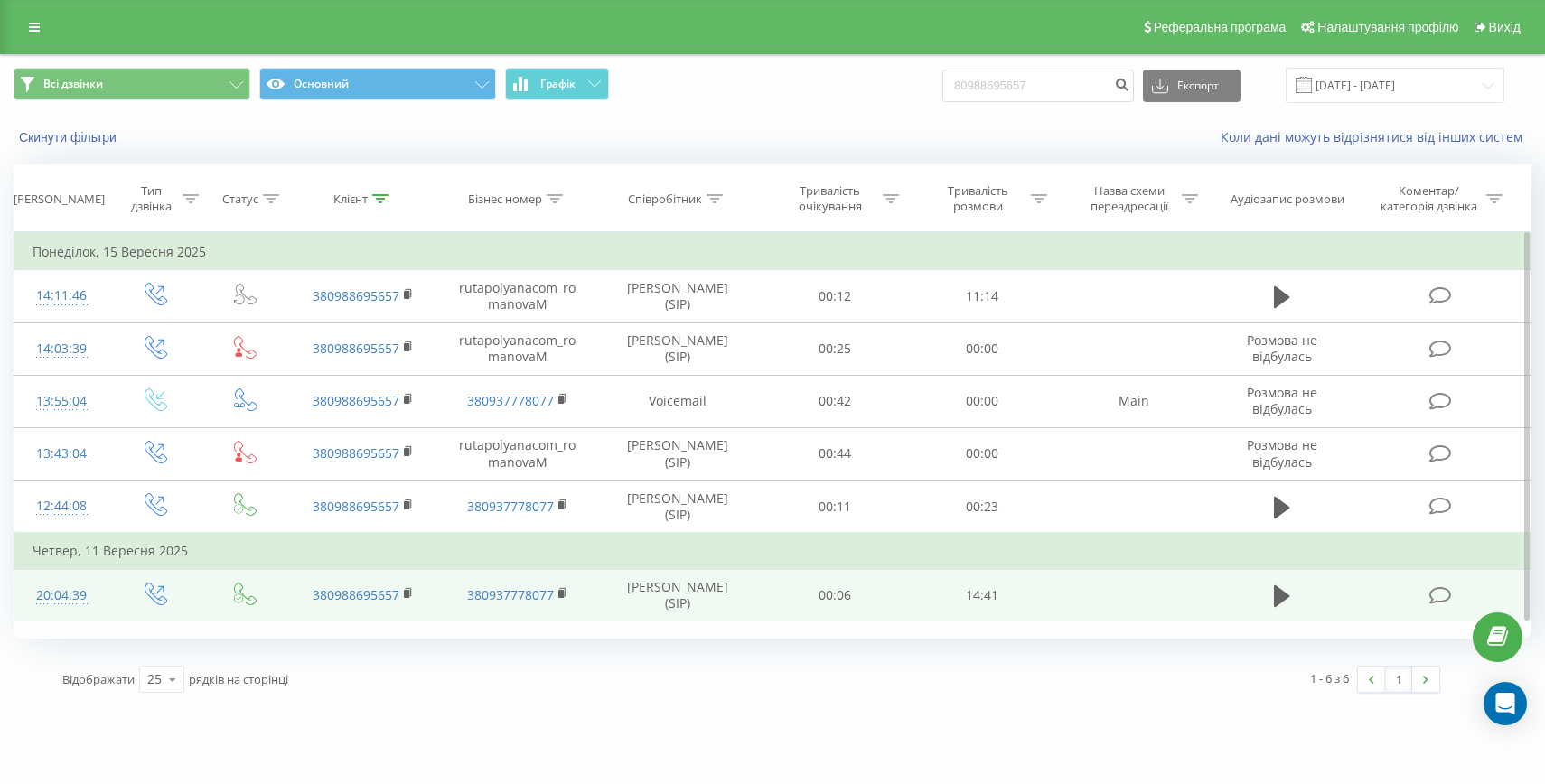
click at [62, 591] on div "20:04:39" at bounding box center [62, 595] width 58 height 35
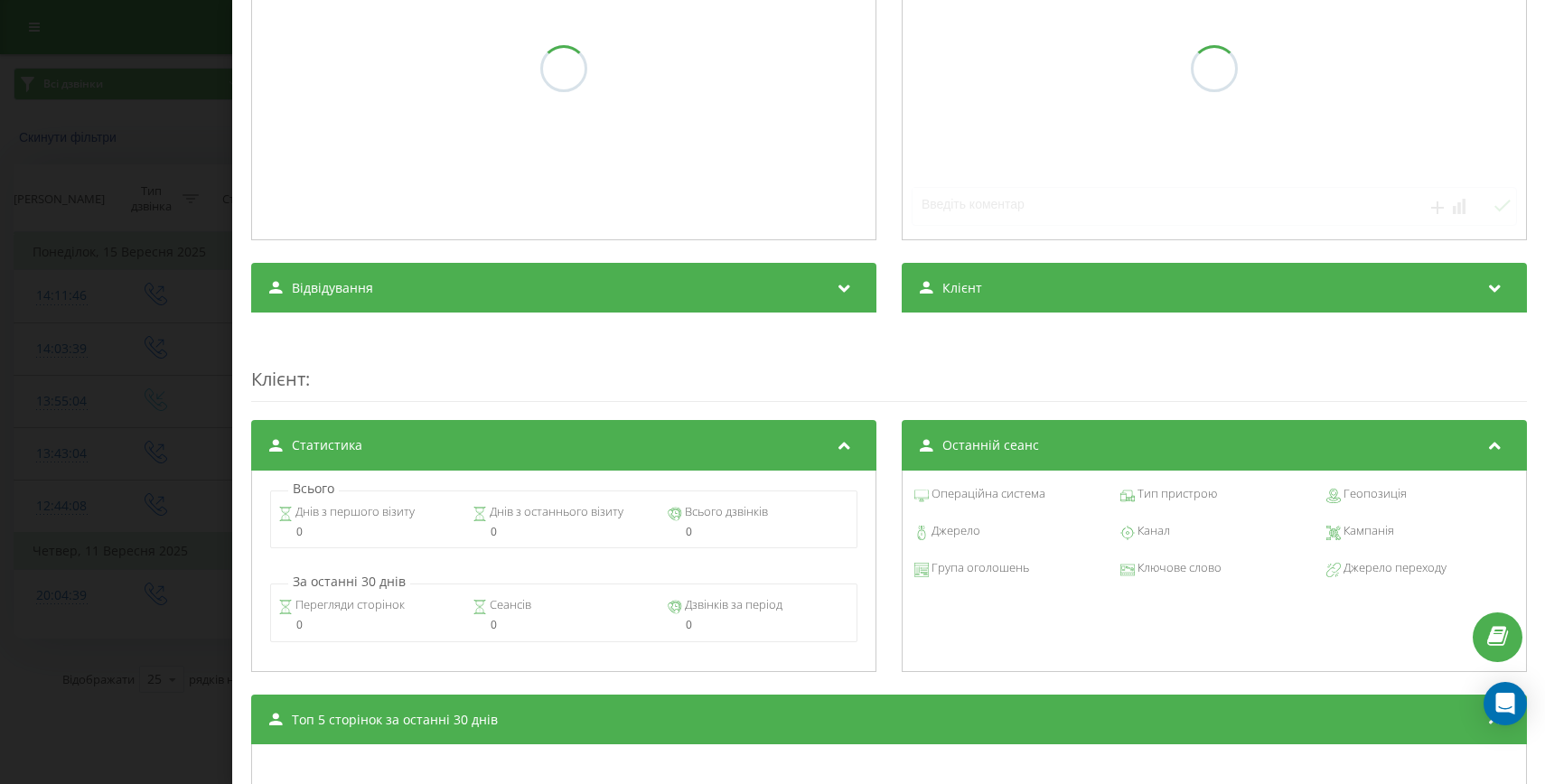
scroll to position [348, 0]
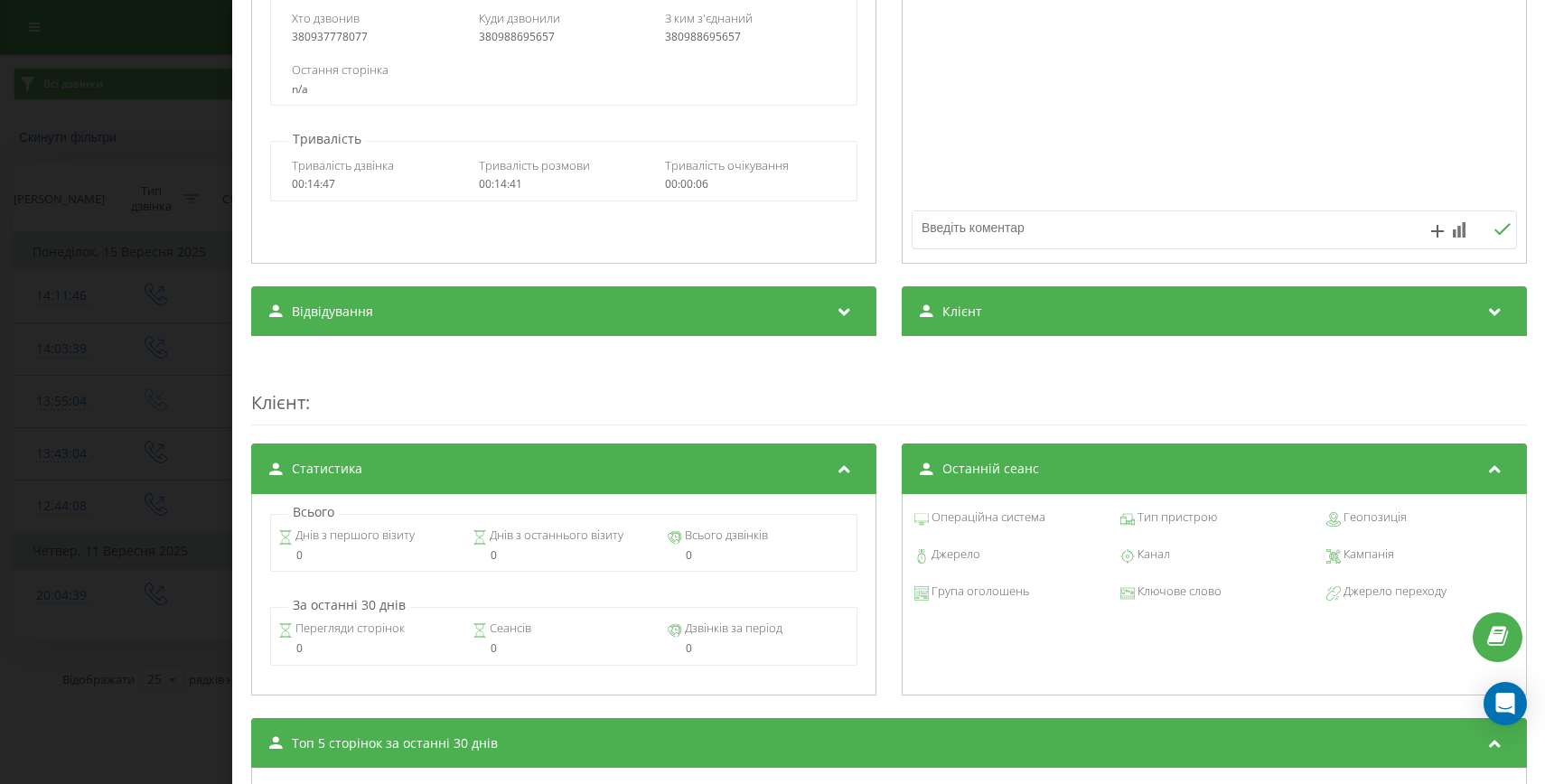
click at [27, 529] on div "Дзвінок : ua7_-1757610279.5113131 1 x - 00:01 00:00 00:00 Транскрипція Для AI-а…" at bounding box center [772, 392] width 1545 height 784
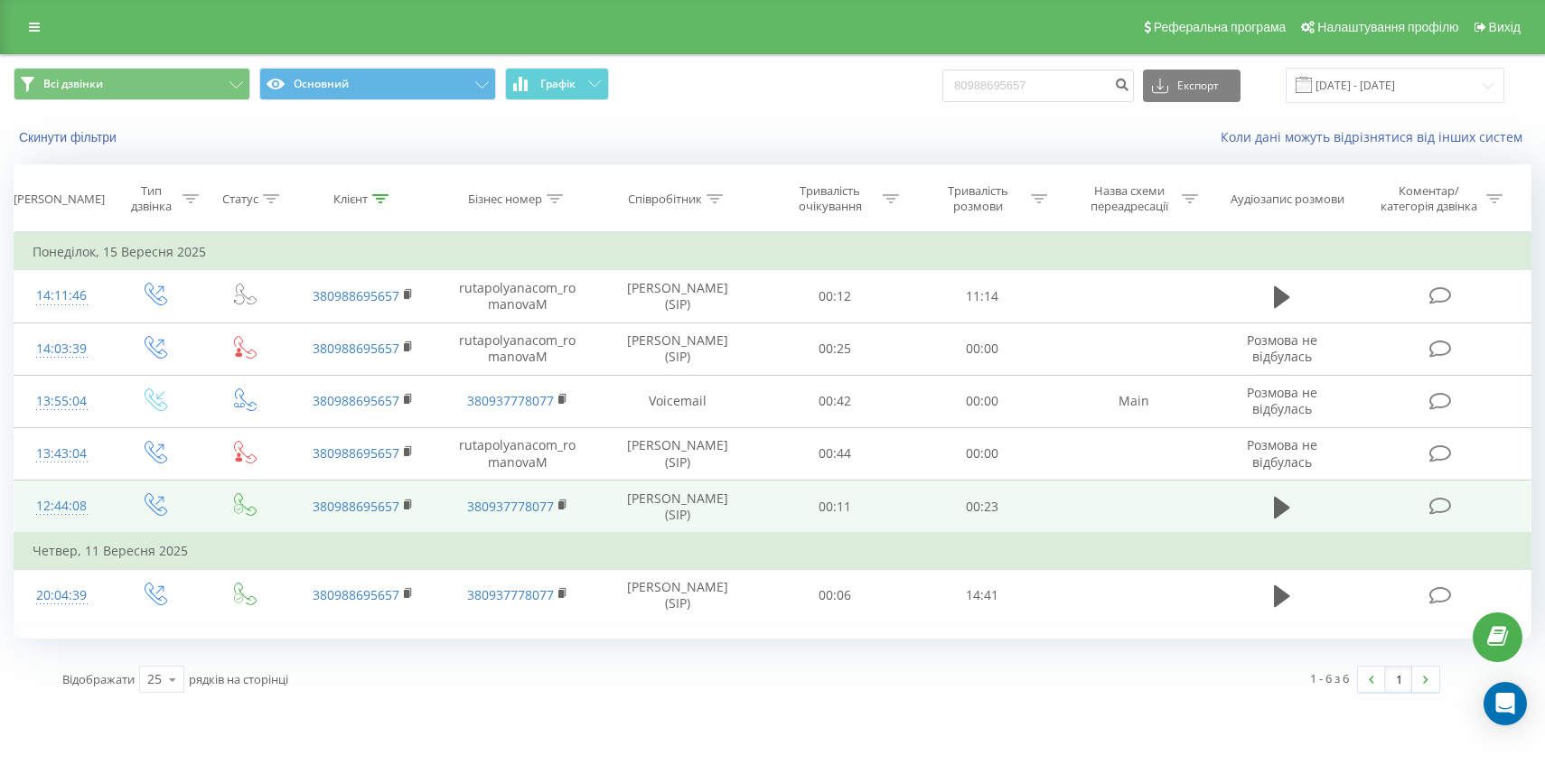
click at [52, 521] on div "12:44:08" at bounding box center [62, 506] width 58 height 35
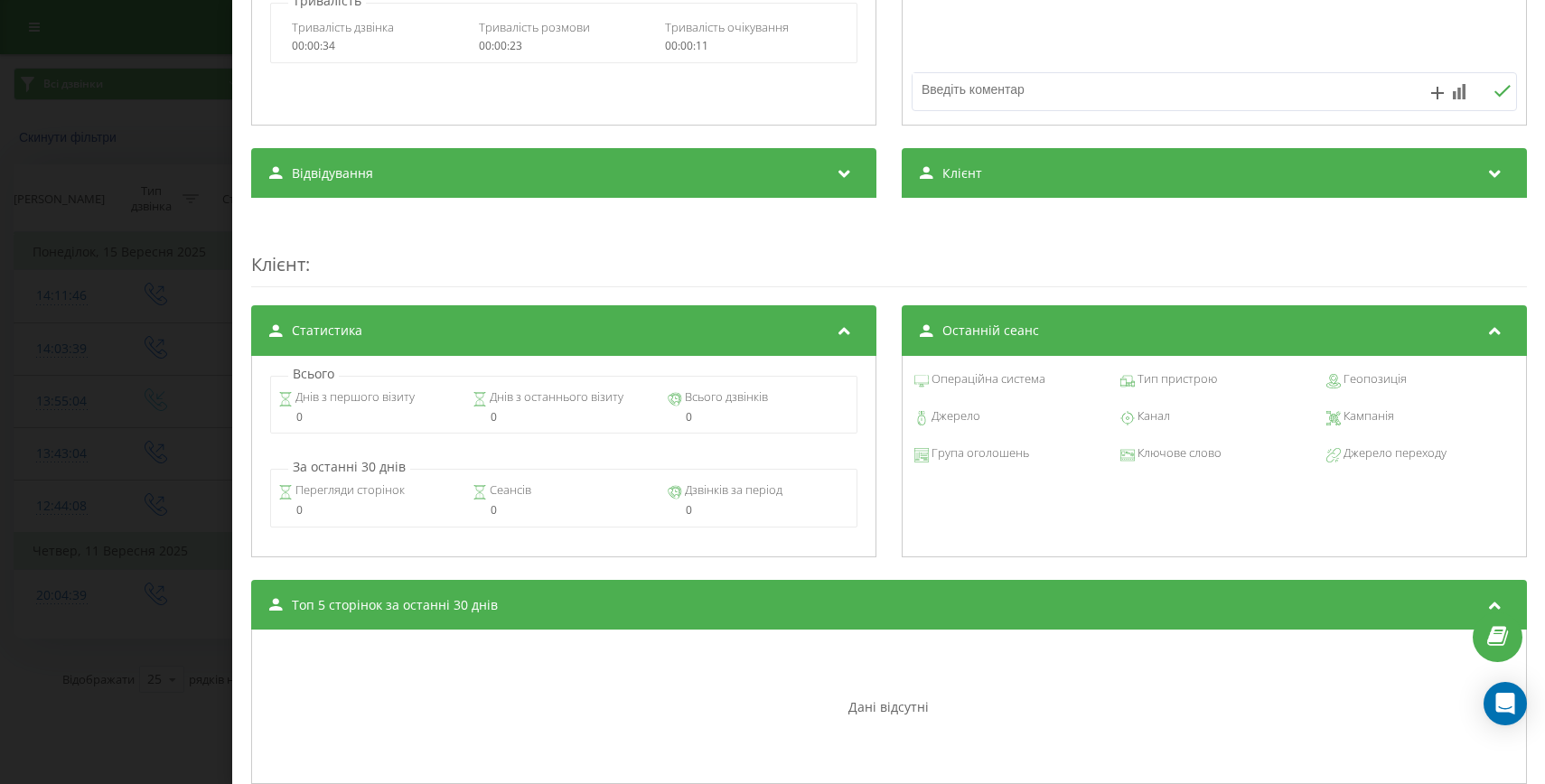
scroll to position [564, 0]
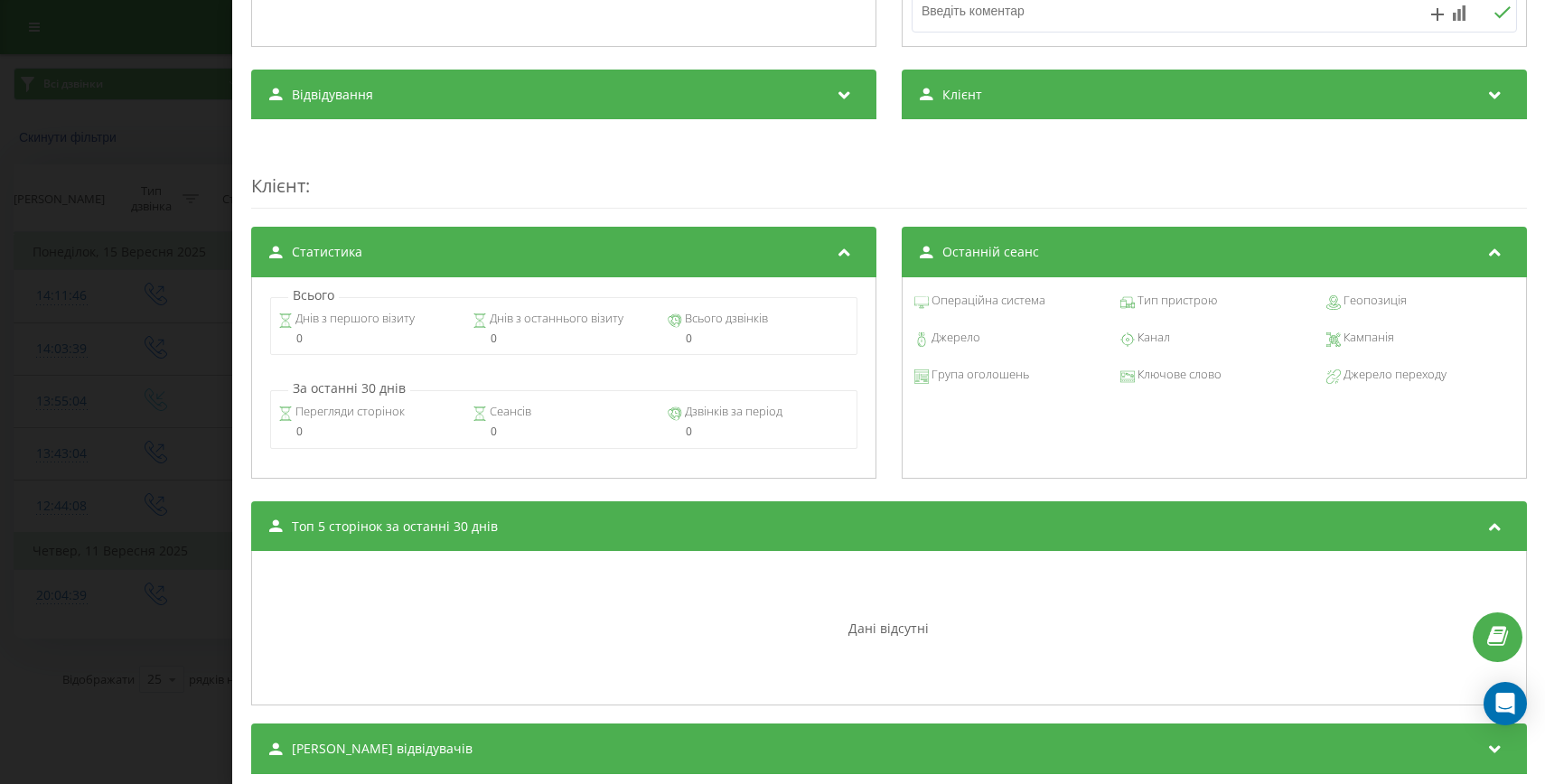
click at [172, 485] on div "Дзвінок : ua7_-1757929448.5564338 1 x - 00:01 00:00 00:00 Транскрипція Для AI-а…" at bounding box center [772, 392] width 1545 height 784
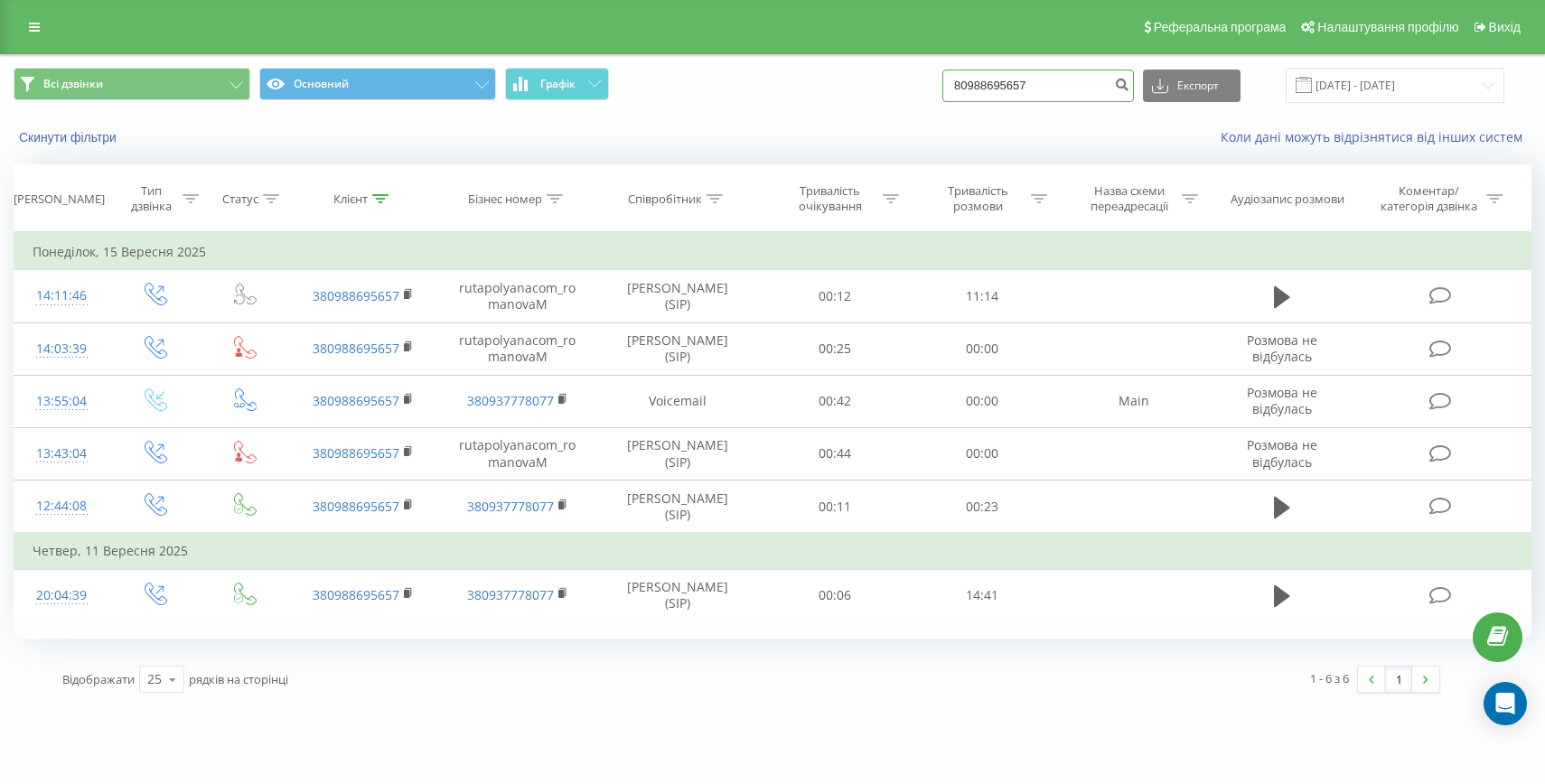
click at [1020, 88] on input "80988695657" at bounding box center [1038, 86] width 192 height 33
paste input "[PHONE_NUMBER]"
drag, startPoint x: 1019, startPoint y: 88, endPoint x: 980, endPoint y: 88, distance: 39.0
click at [980, 88] on div "Всі дзвінки Основний Графік [PHONE_NUMBER] Експорт .csv .xls .xlsx [DATE] - [DA…" at bounding box center [772, 85] width 1518 height 35
type input "0503731354"
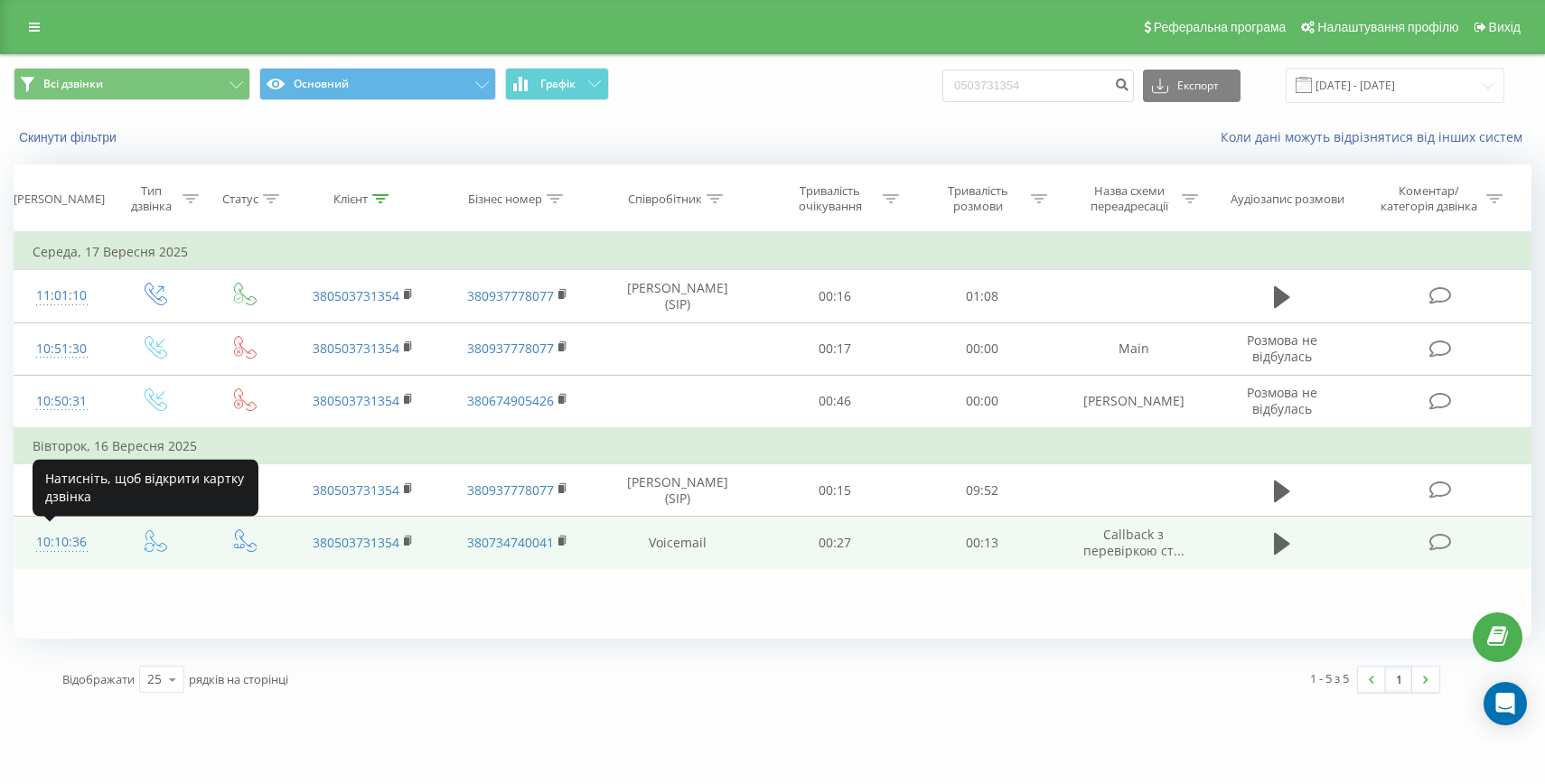
click at [66, 558] on div "10:10:36" at bounding box center [62, 542] width 58 height 35
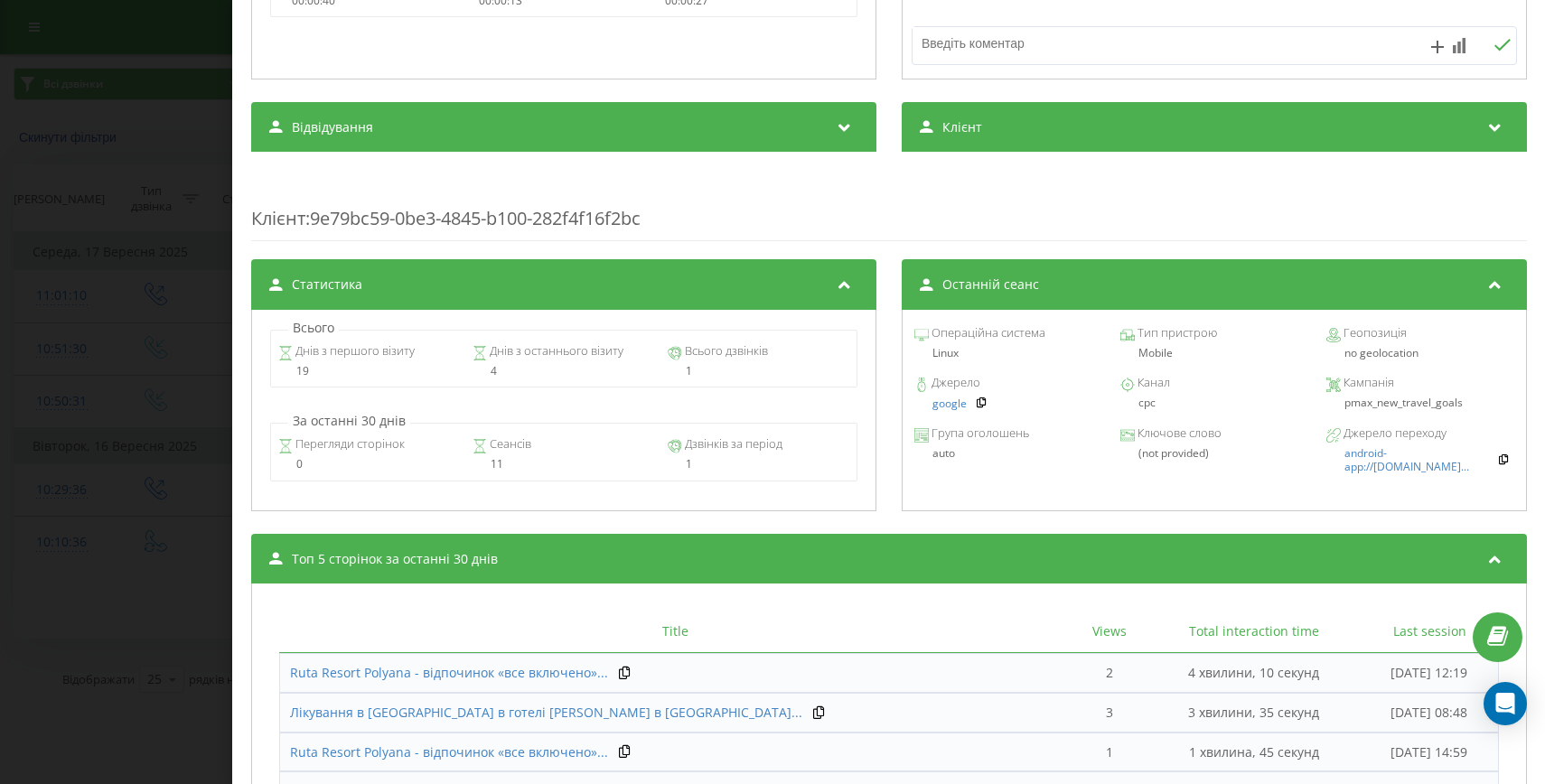
scroll to position [610, 0]
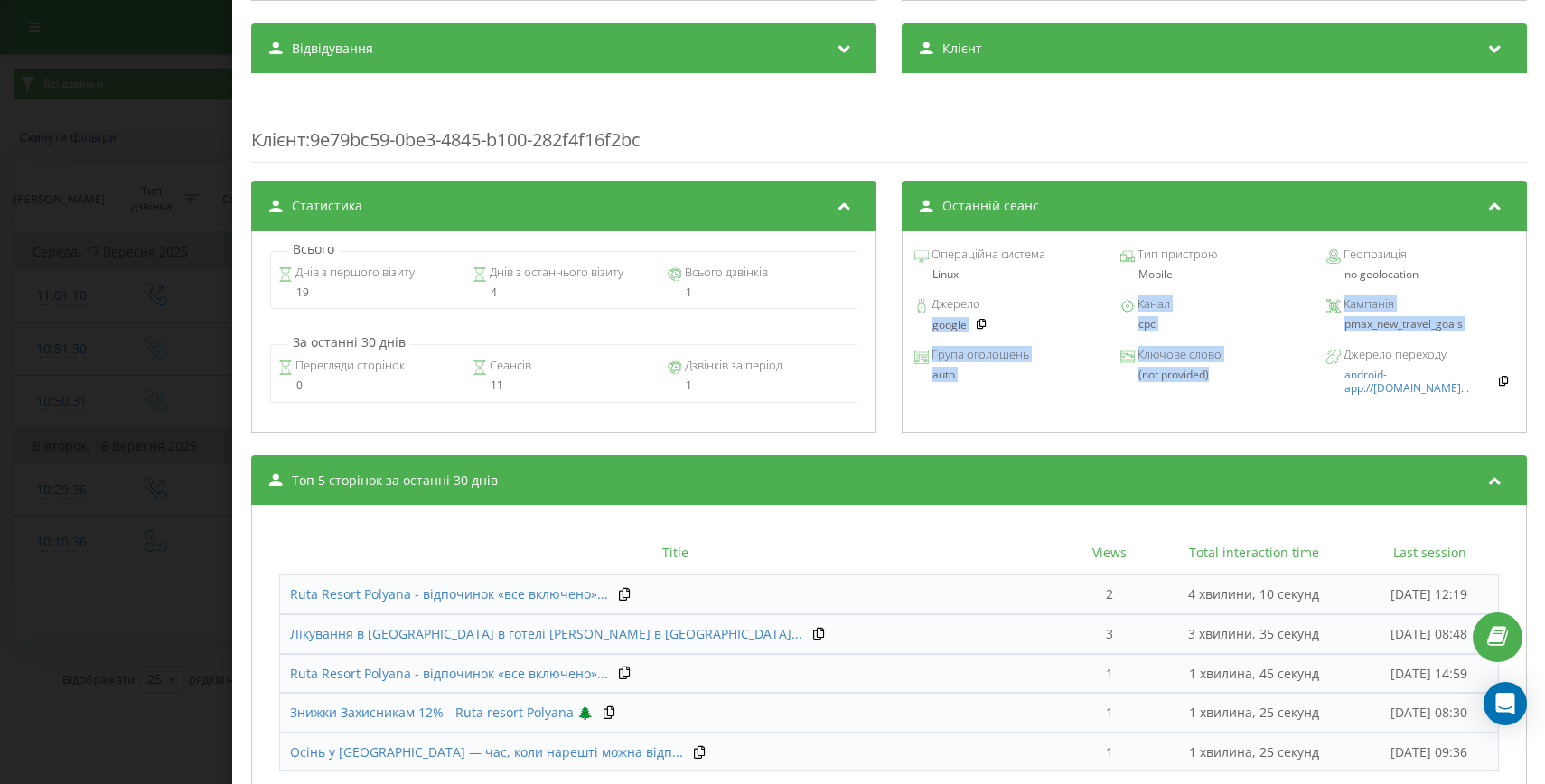
drag, startPoint x: 1205, startPoint y: 378, endPoint x: 920, endPoint y: 321, distance: 290.6
click at [920, 321] on div "Операційна система Linux Тип пристрою Mobile Геопозиція no geolocation Джерело …" at bounding box center [1213, 332] width 625 height 202
copy div "google Канал cpc Кампанія pmax_new_travel_goals Група оголошень auto Ключове сл…"
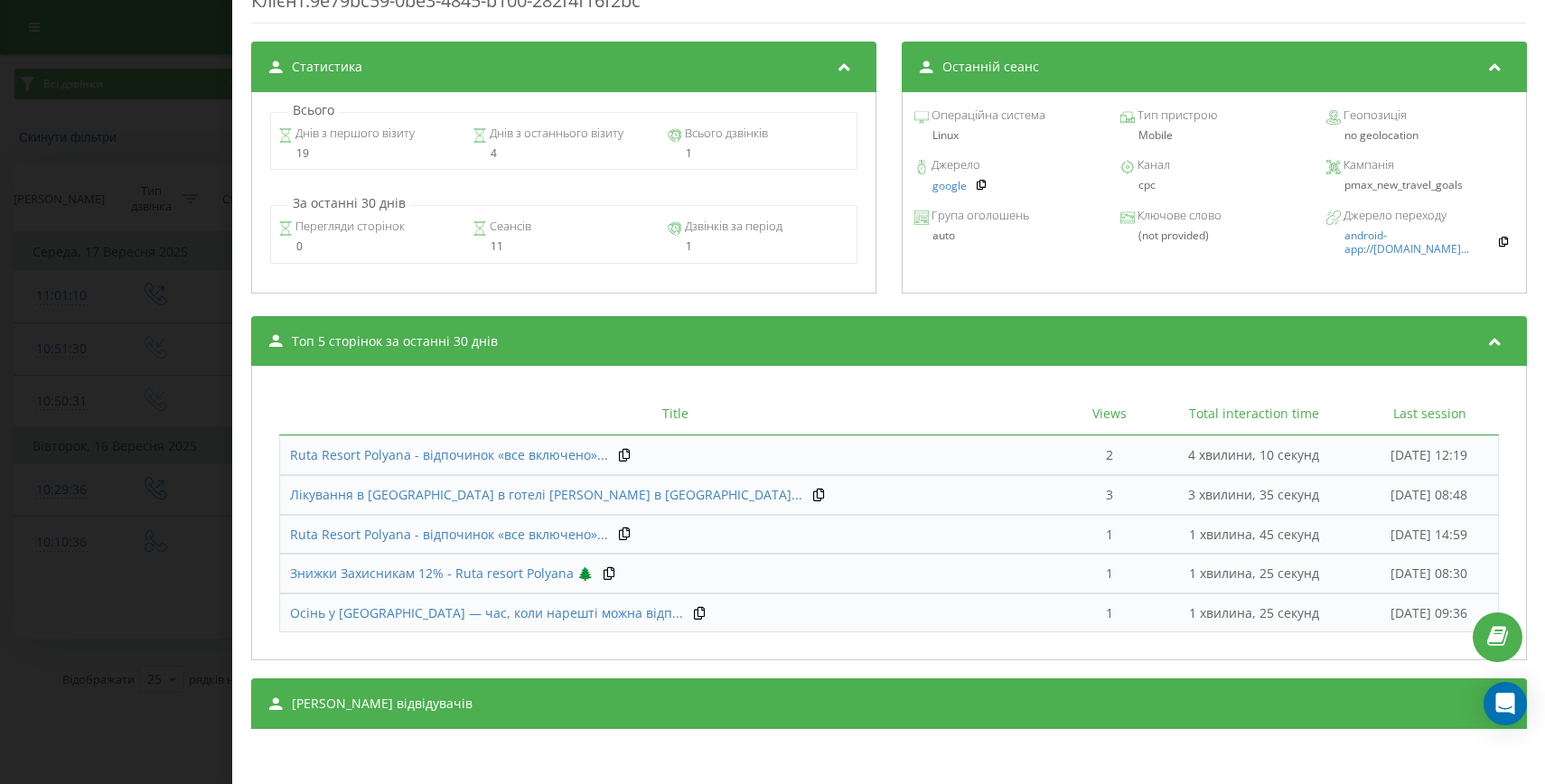
click at [669, 719] on div "[PERSON_NAME] відвідувачів" at bounding box center [889, 704] width 1276 height 51
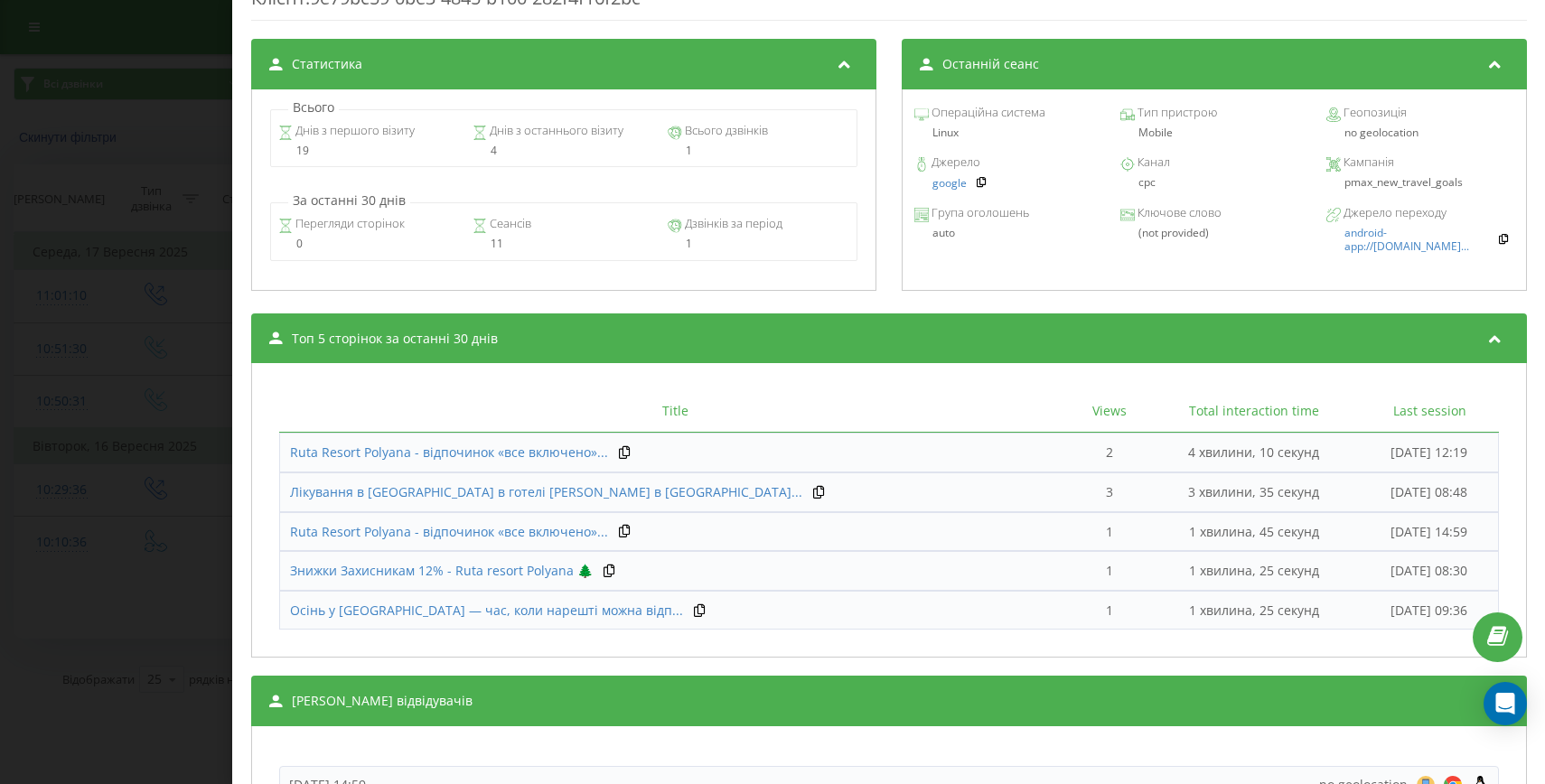
scroll to position [1392, 0]
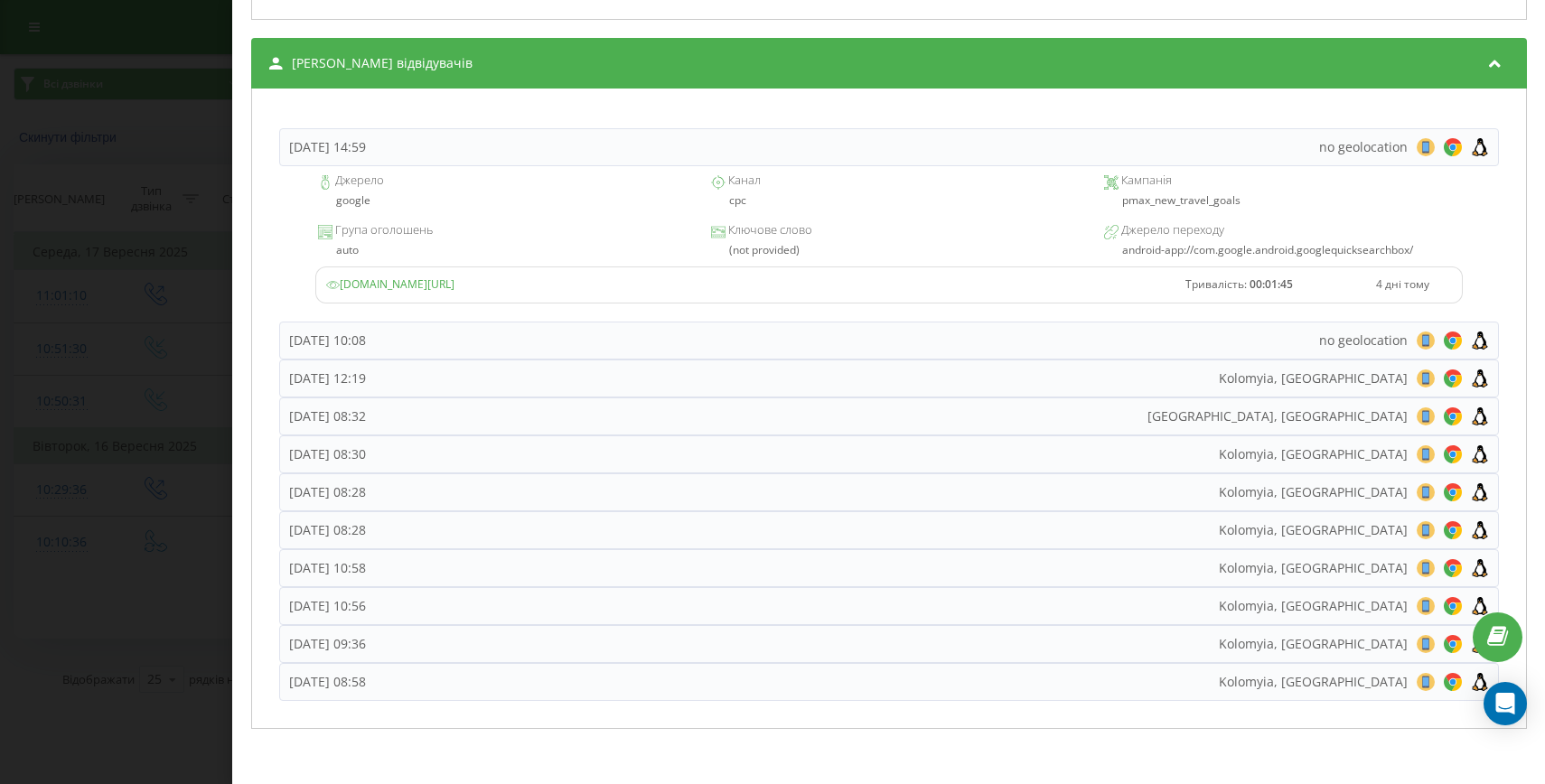
click at [104, 411] on div "Дзвінок : ua10_-1758006636.5948922 1 x - 00:12 00:00 00:00 Транскрипція Для AI-…" at bounding box center [772, 392] width 1545 height 784
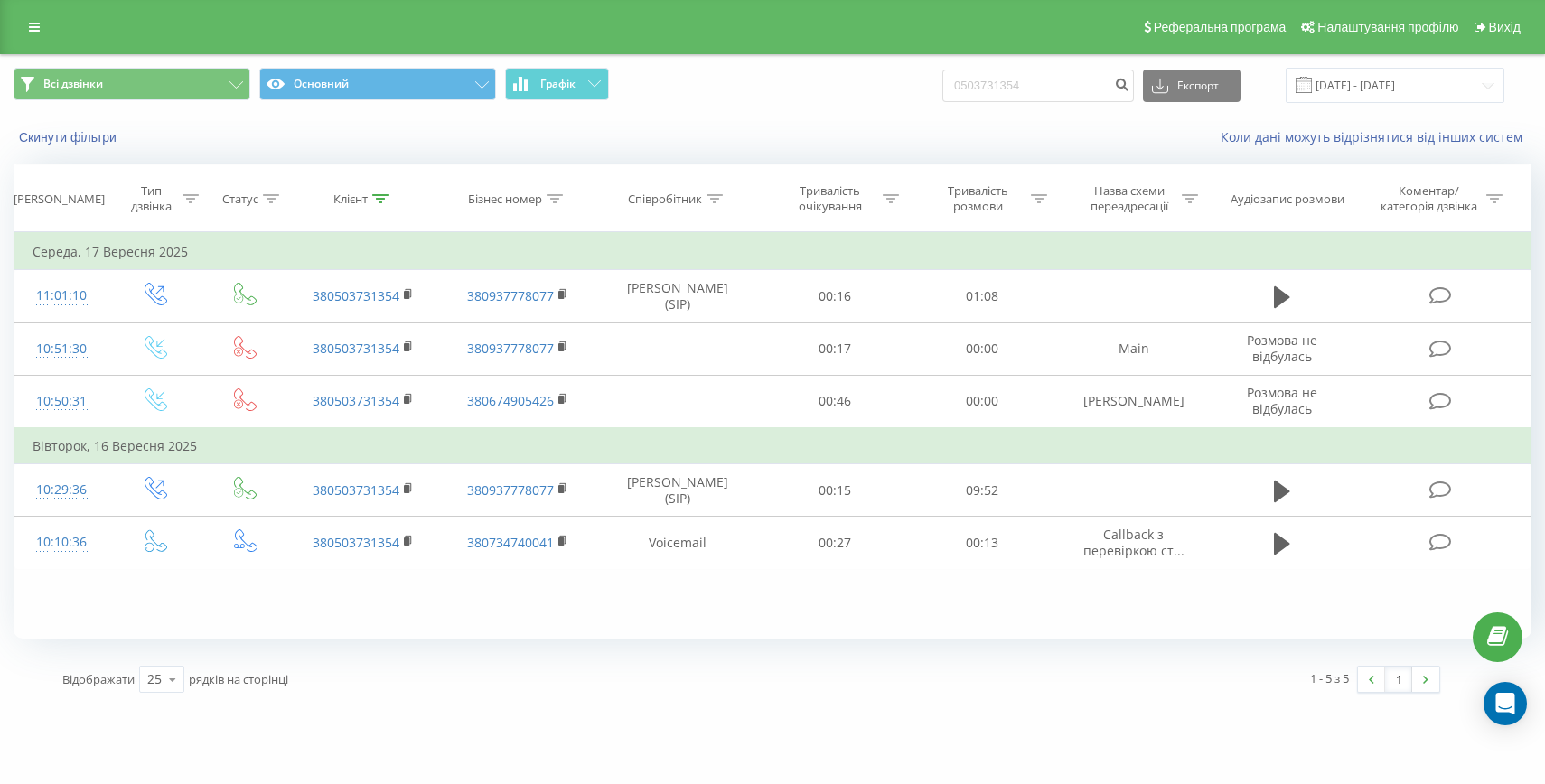
click at [1023, 102] on div "0503731354 Експорт .csv .xls .xlsx 20.06.2025 - 20.09.2025" at bounding box center [1223, 85] width 562 height 35
click at [1024, 91] on input "0503731354" at bounding box center [1038, 86] width 192 height 33
paste input "+380500785008"
drag, startPoint x: 1011, startPoint y: 89, endPoint x: 986, endPoint y: 87, distance: 25.1
click at [993, 88] on input "+380500785008" at bounding box center [1038, 86] width 192 height 33
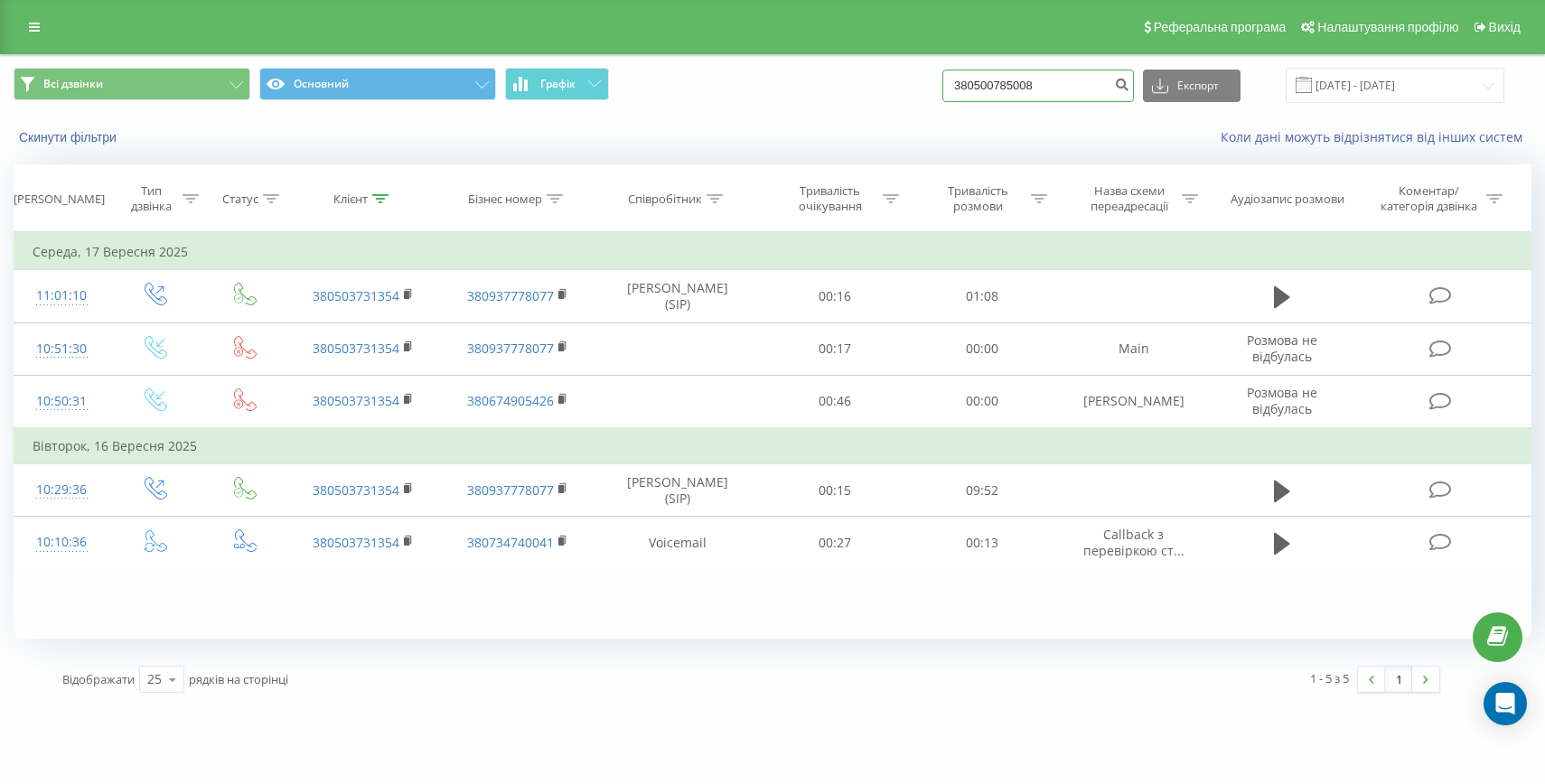
type input "80500785008"
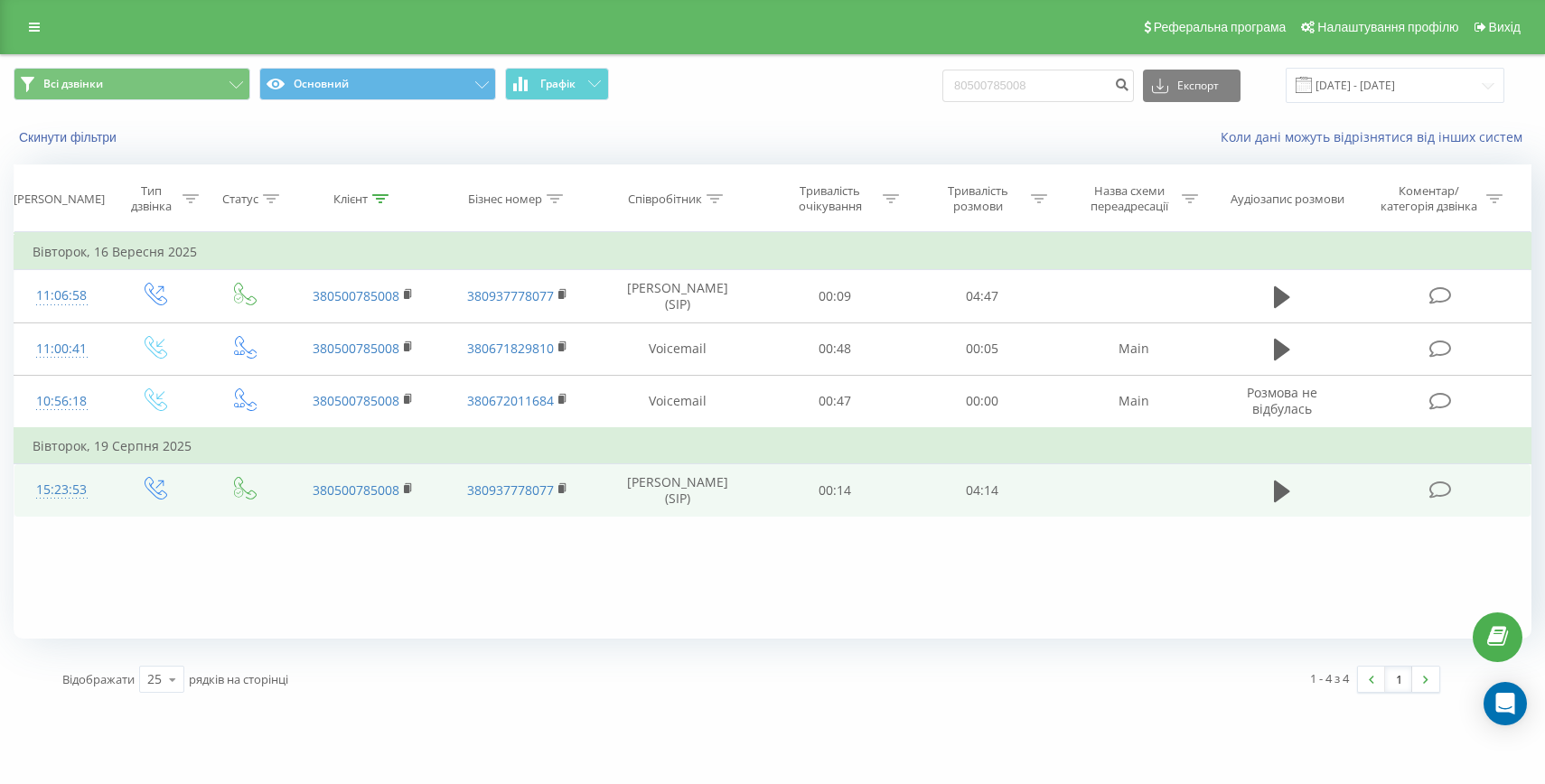
click at [76, 481] on div "15:23:53" at bounding box center [62, 490] width 58 height 35
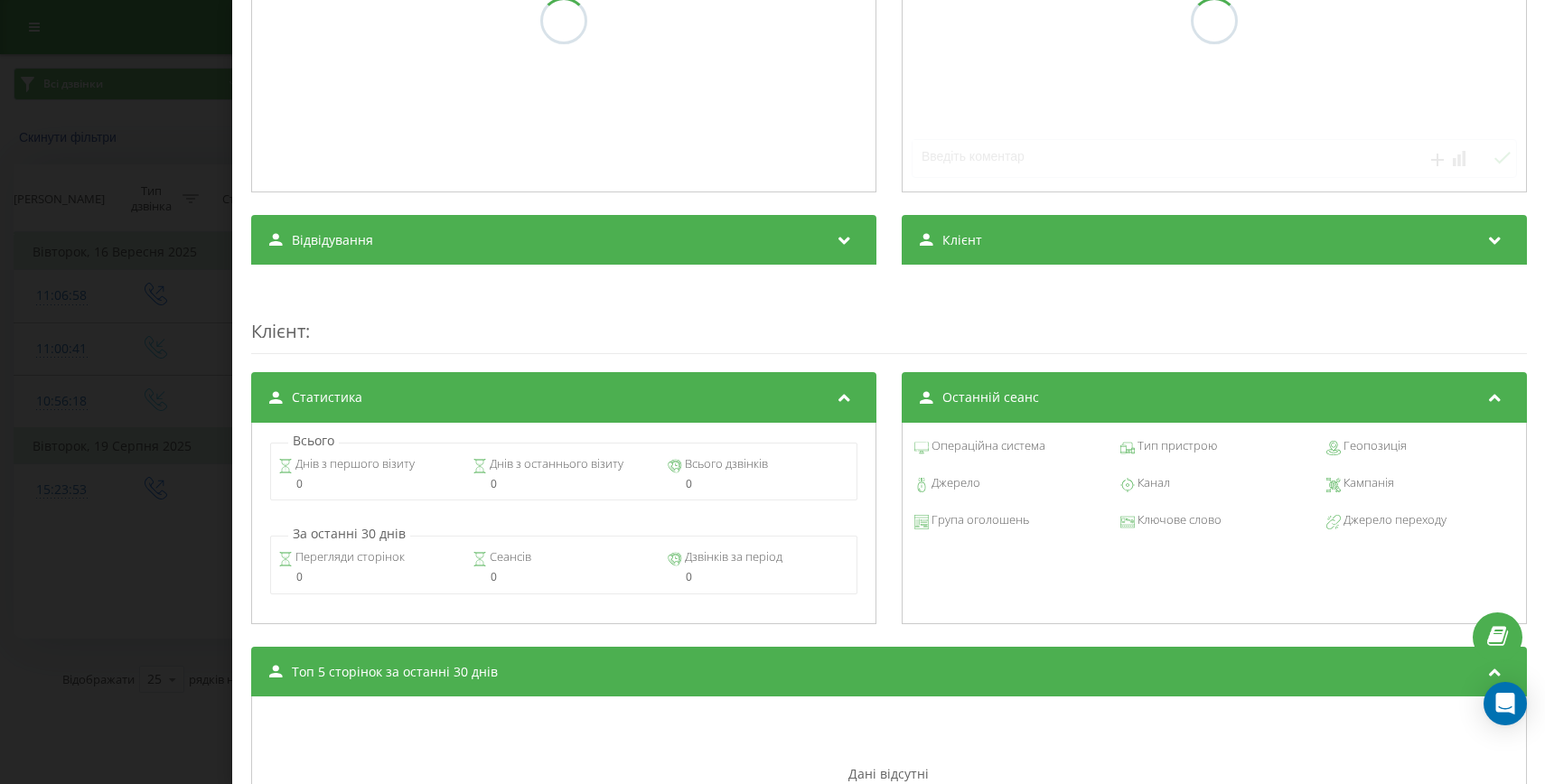
scroll to position [419, 0]
click at [110, 537] on div "Дзвінок : ua0_-1755606233.1225685 1 x - 00:01 00:00 00:00 Транскрипція Для AI-а…" at bounding box center [772, 392] width 1545 height 784
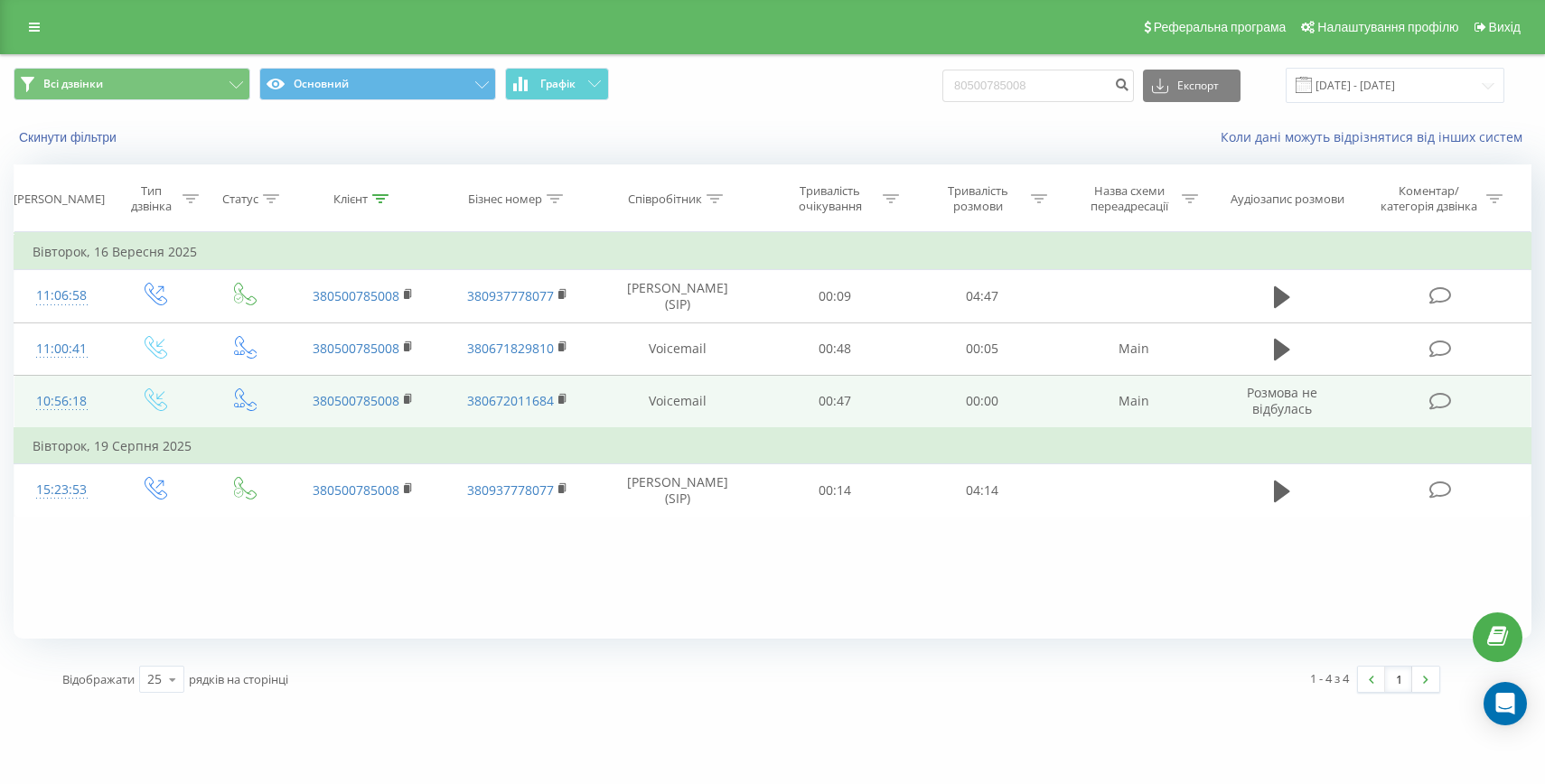
click at [57, 398] on div "10:56:18" at bounding box center [62, 401] width 58 height 35
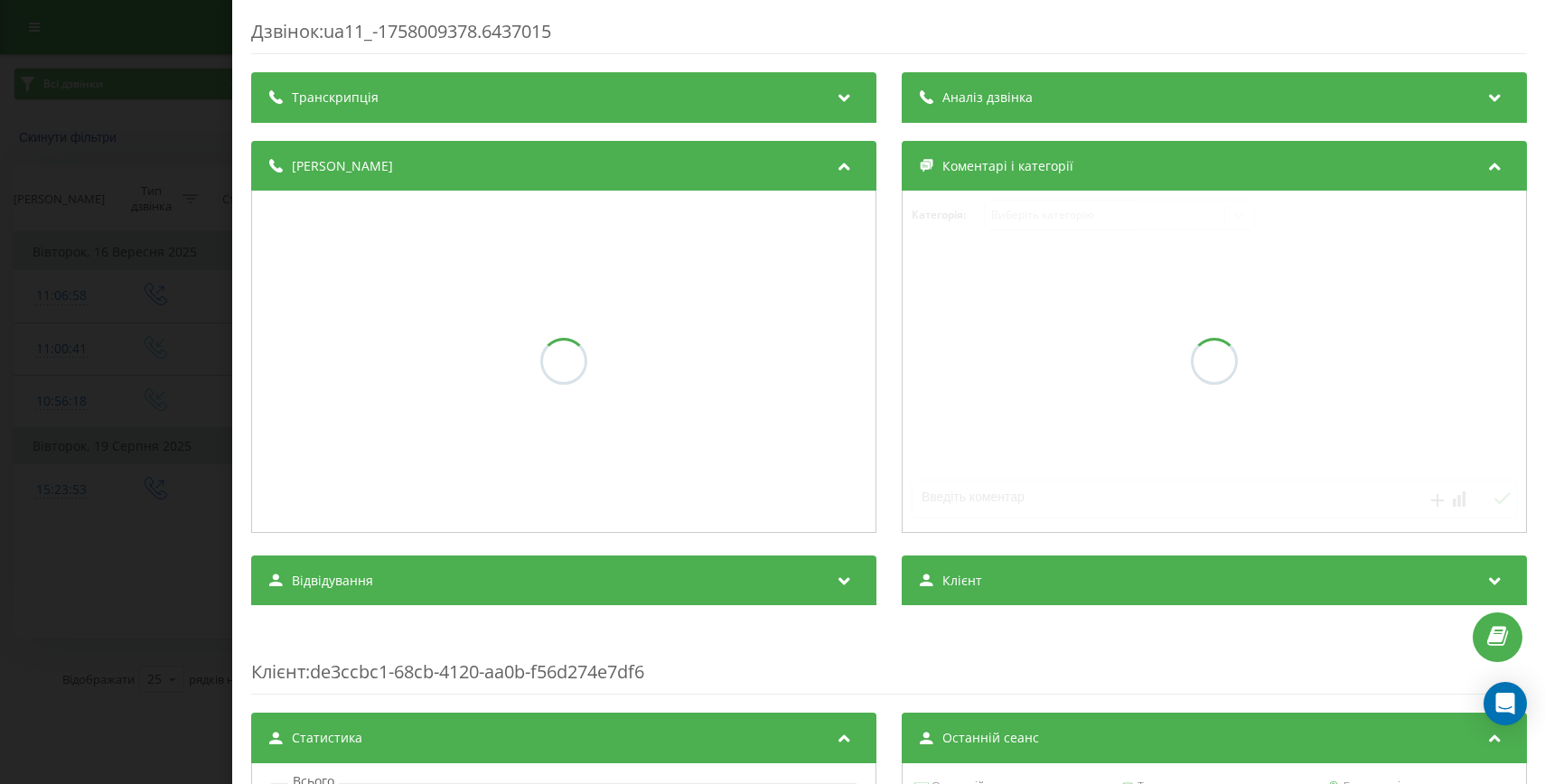
scroll to position [424, 0]
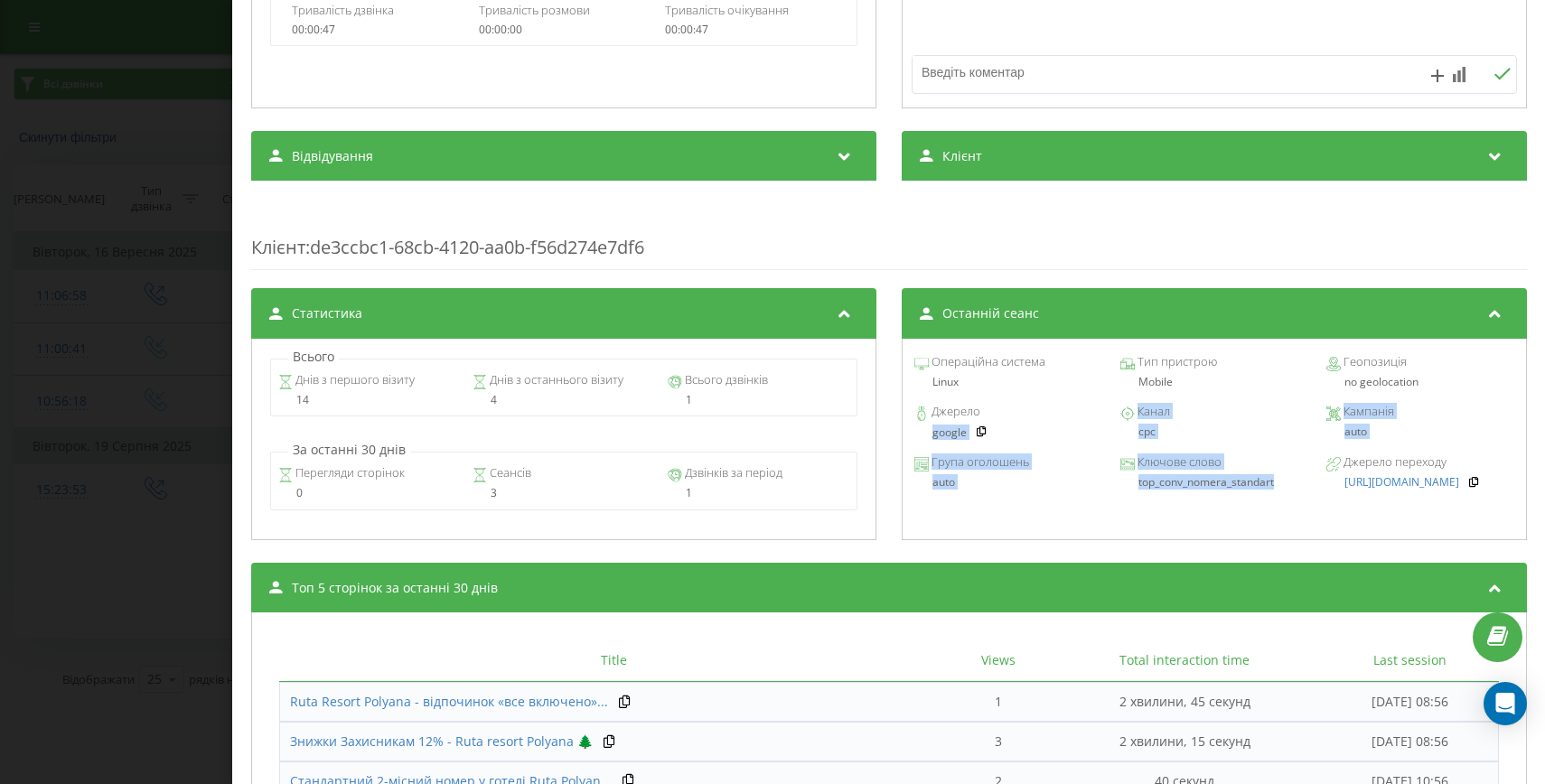
drag, startPoint x: 1272, startPoint y: 488, endPoint x: 917, endPoint y: 438, distance: 358.5
click at [917, 437] on div "Операційна система Linux Тип пристрою Mobile Геопозиція no geolocation Джерело …" at bounding box center [1213, 440] width 625 height 202
copy div "google Канал cpc Кампанія auto Група оголошень auto Ключове слово top_conv_nome…"
click at [160, 523] on div "Дзвінок : ua11_-1758009378.6437015 Транскрипція Для AI-аналізу майбутніх дзвінк…" at bounding box center [772, 392] width 1545 height 784
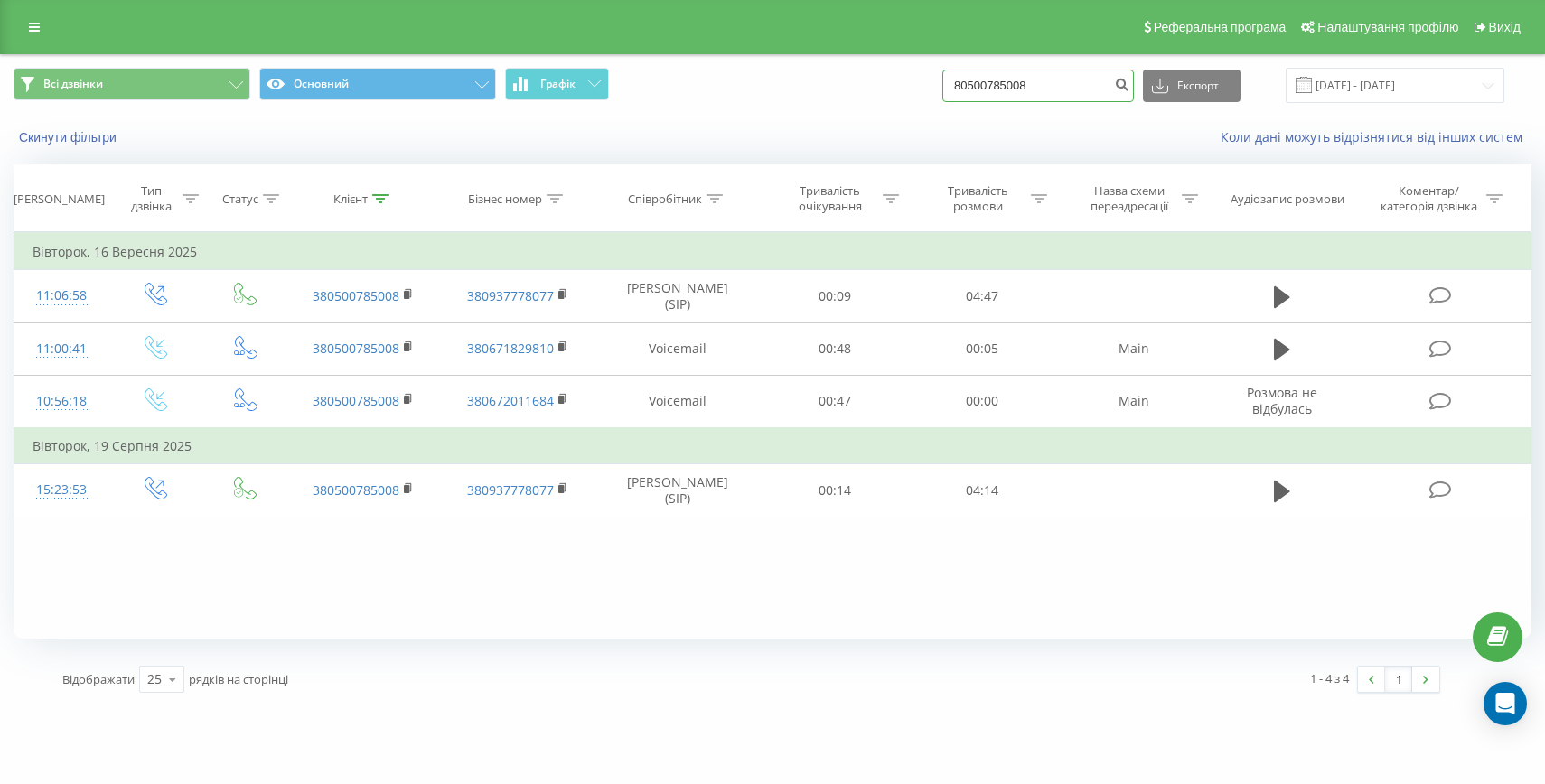
click at [1034, 75] on input "80500785008" at bounding box center [1038, 86] width 192 height 33
paste input "+38066888896"
drag, startPoint x: 1017, startPoint y: 86, endPoint x: 991, endPoint y: 86, distance: 26.0
click at [991, 86] on input "+380668888968" at bounding box center [1038, 86] width 192 height 33
type input "80668888968"
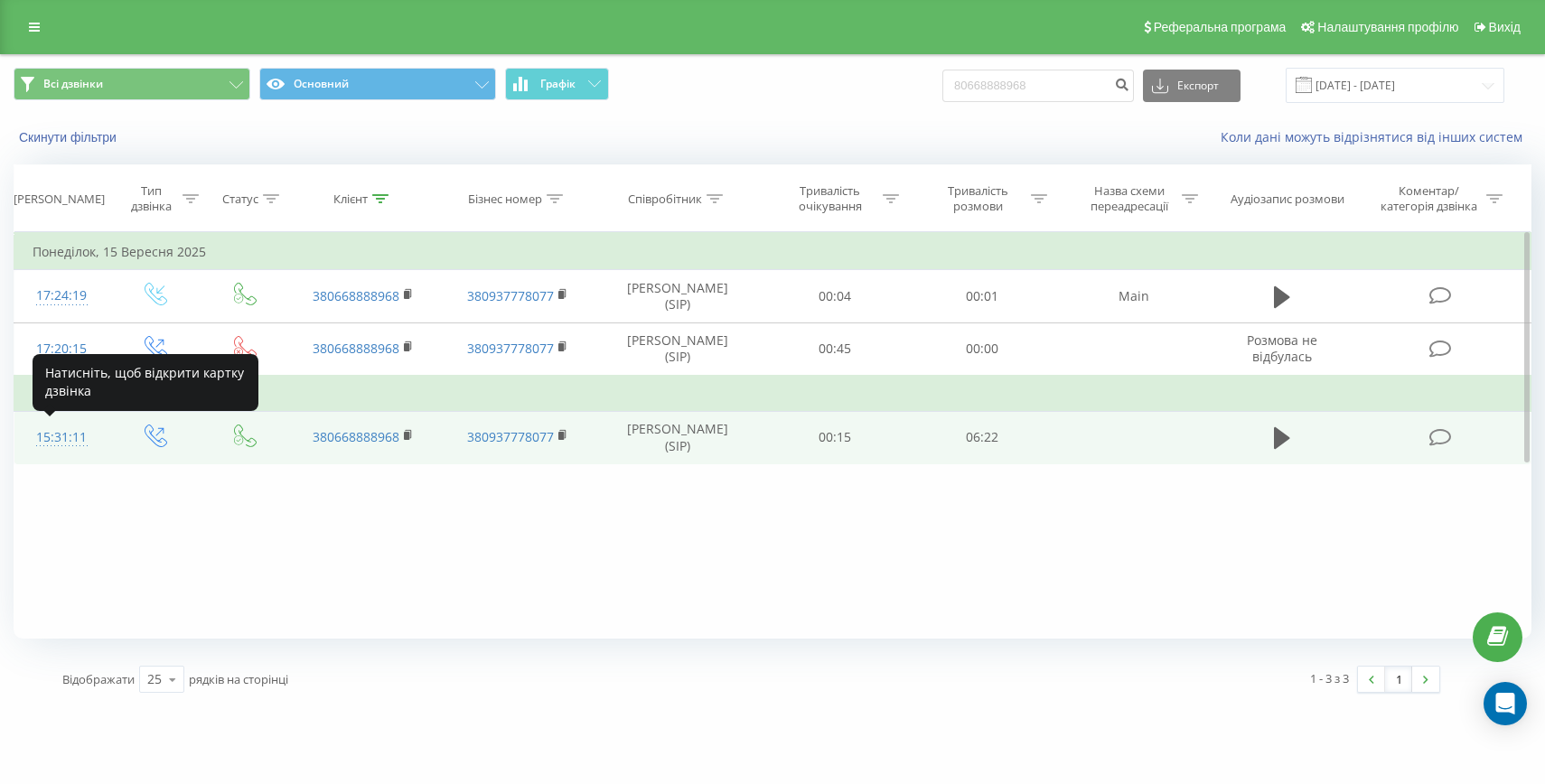
click at [75, 445] on div at bounding box center [62, 445] width 58 height 1
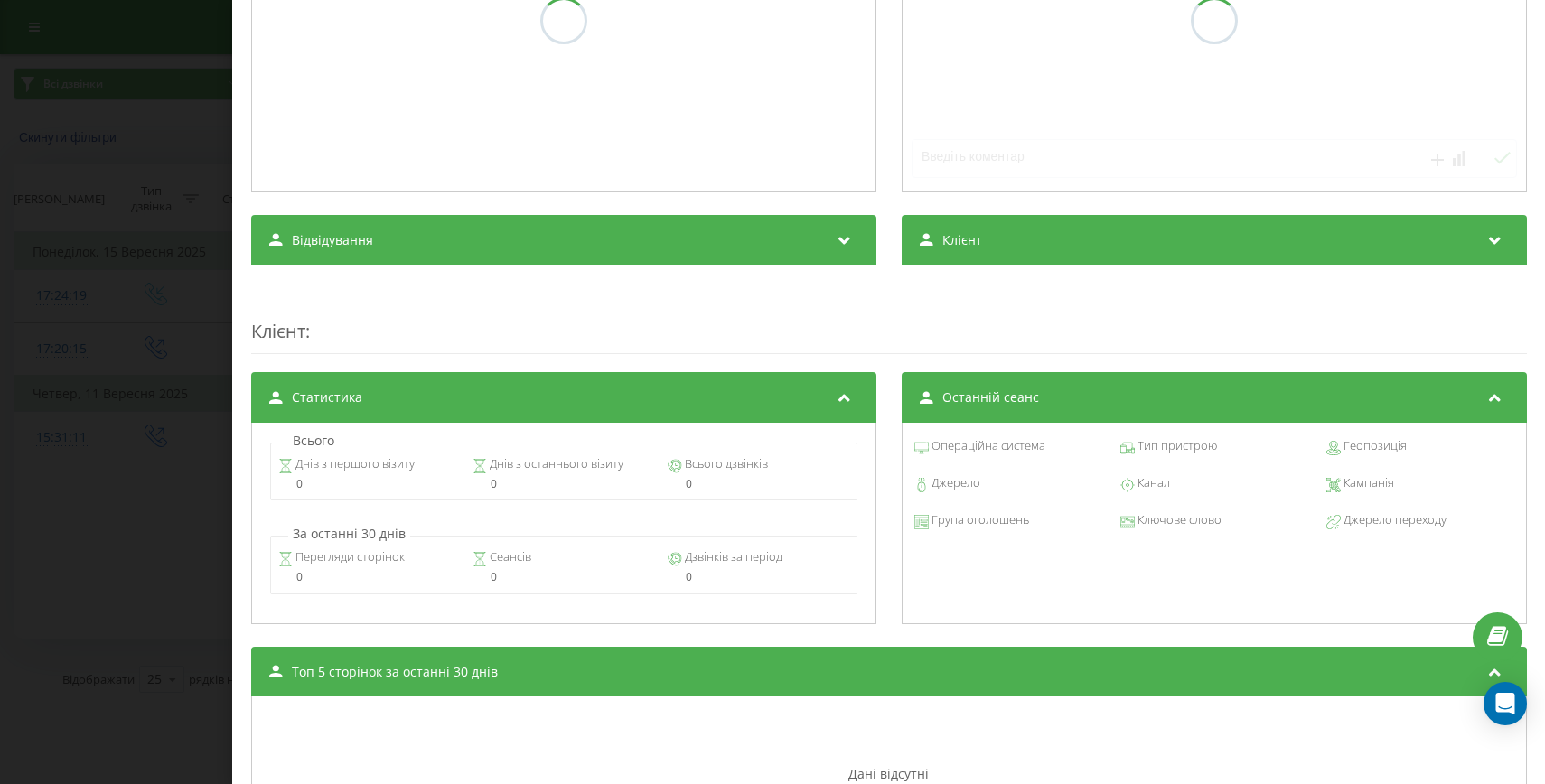
scroll to position [419, 0]
click at [55, 372] on div "Дзвінок : ua3_-1757593871.7140095 1 x - 00:01 00:00 00:00 Транскрипція Для AI-а…" at bounding box center [772, 392] width 1545 height 784
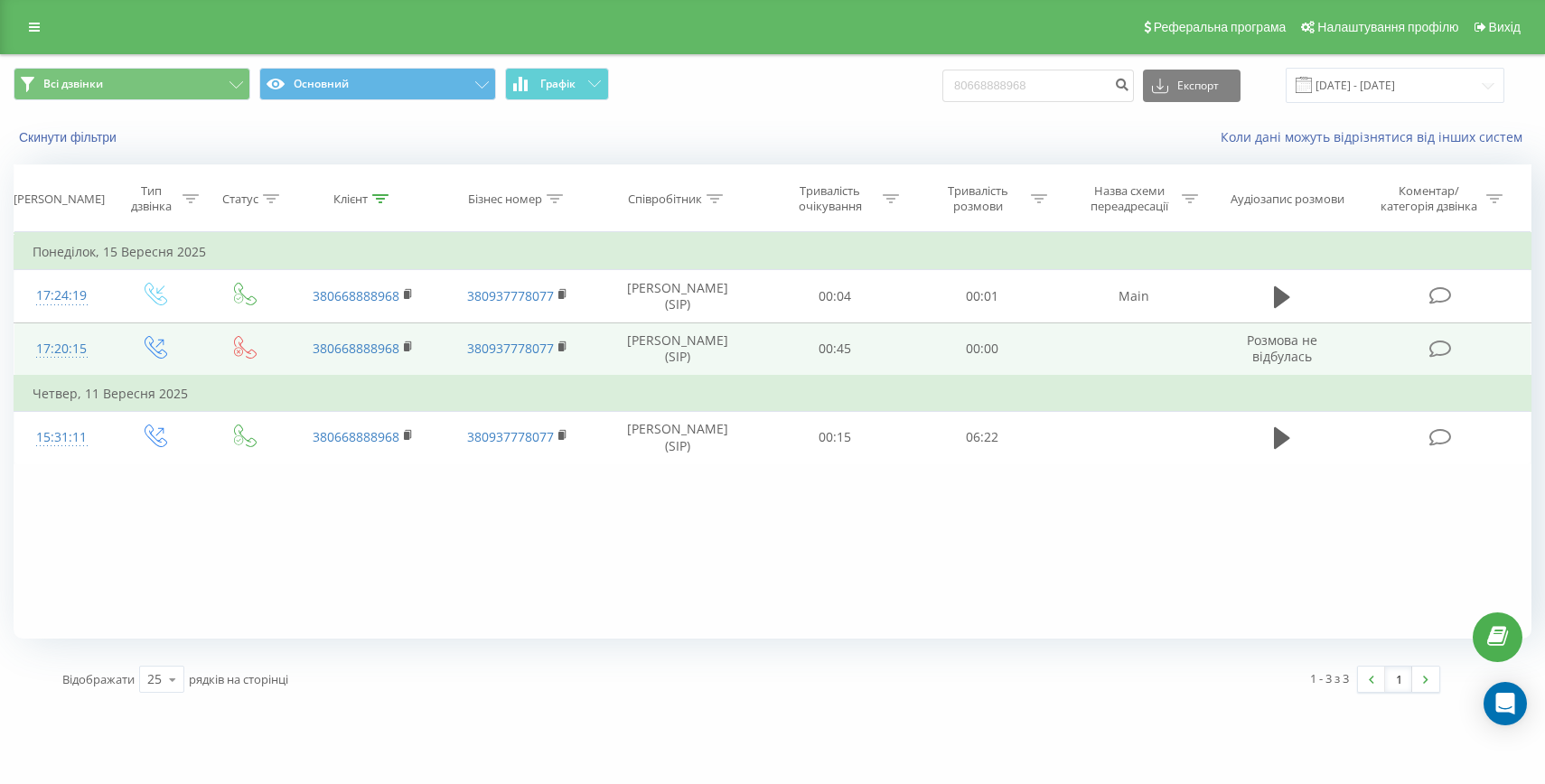
click at [64, 361] on div "17:20:15" at bounding box center [62, 349] width 58 height 35
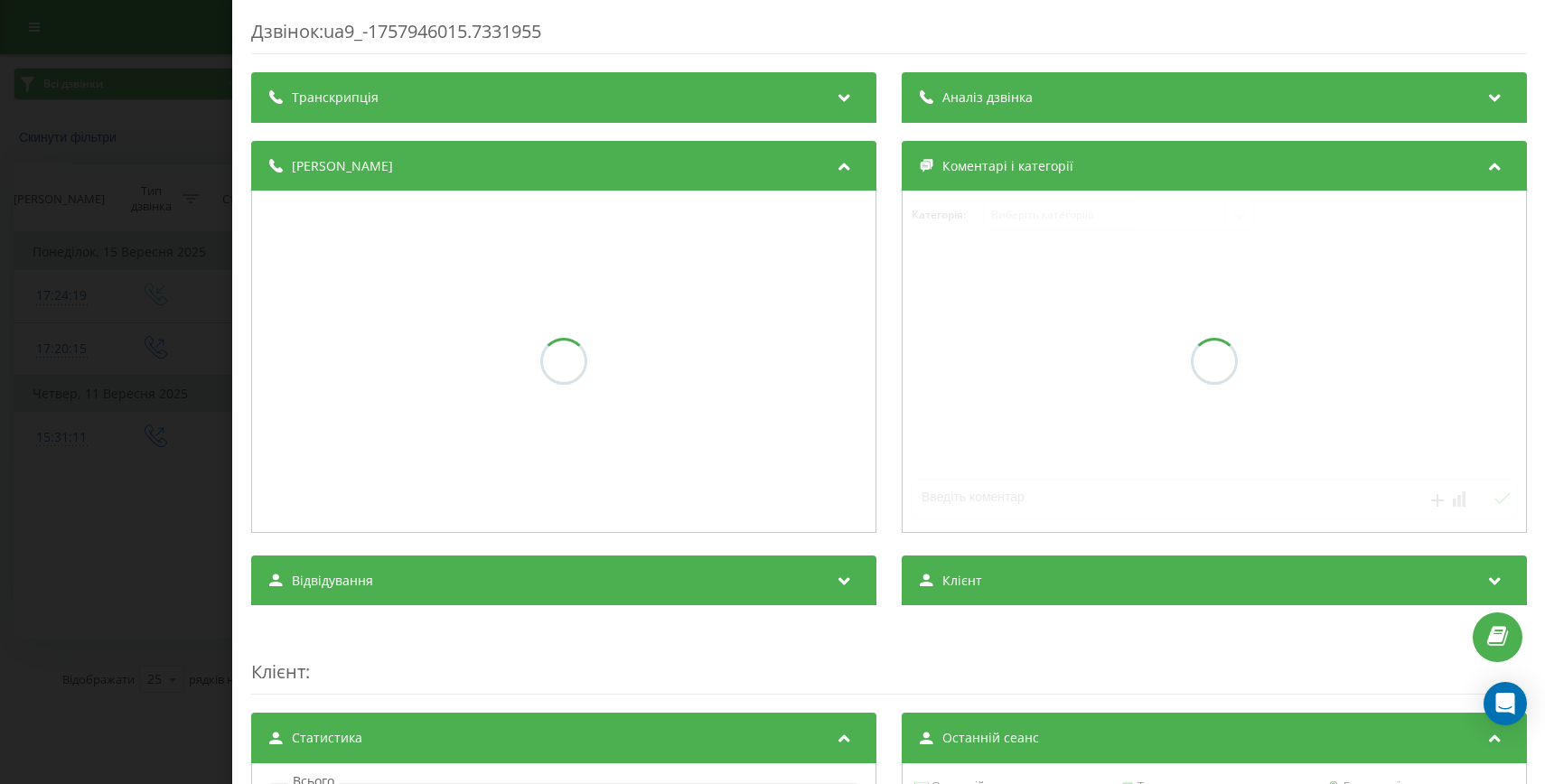
scroll to position [323, 0]
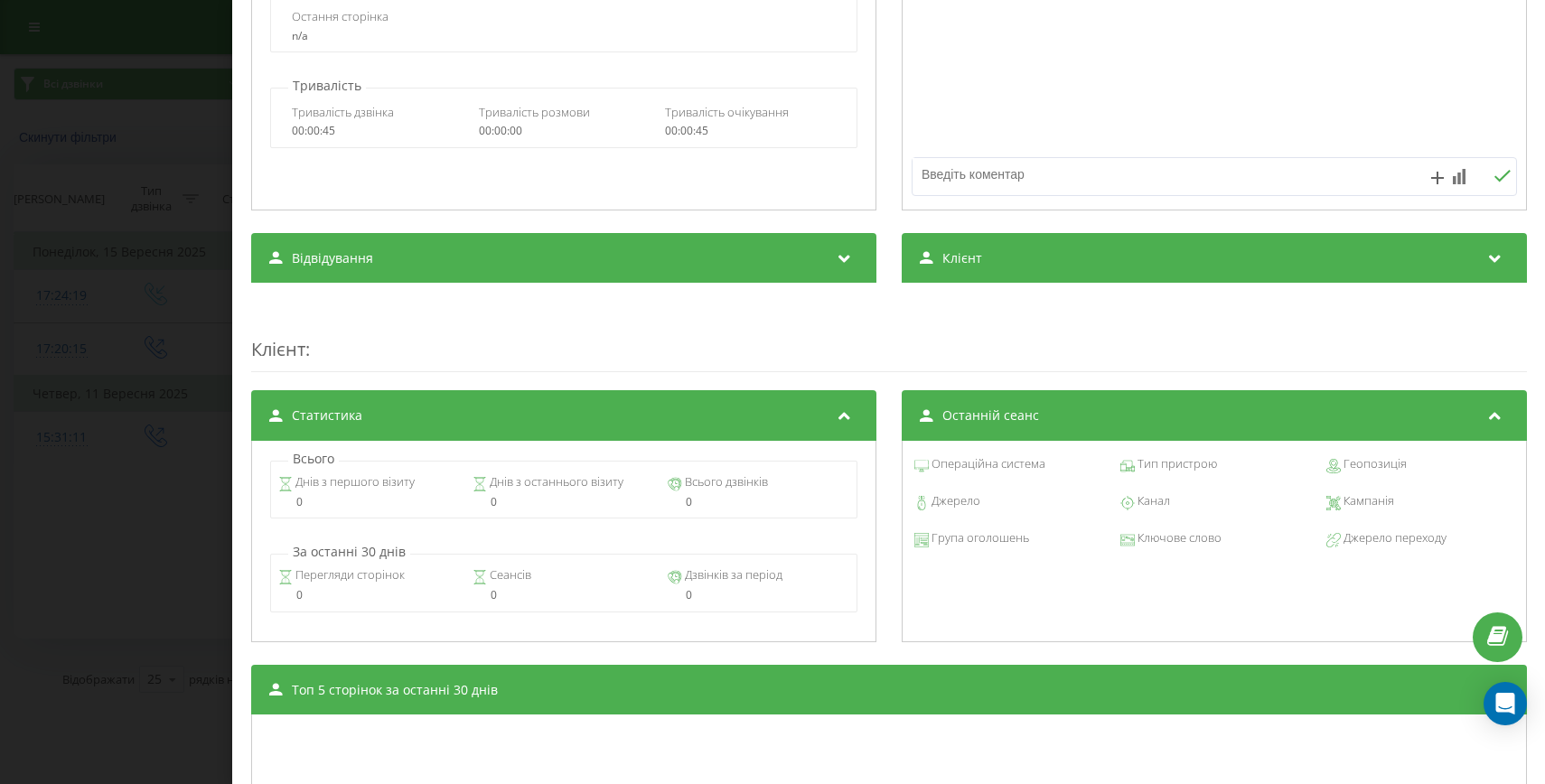
click at [101, 502] on div "Дзвінок : ua9_-1757946015.7331955 Транскрипція Для AI-аналізу майбутніх дзвінкі…" at bounding box center [772, 392] width 1545 height 784
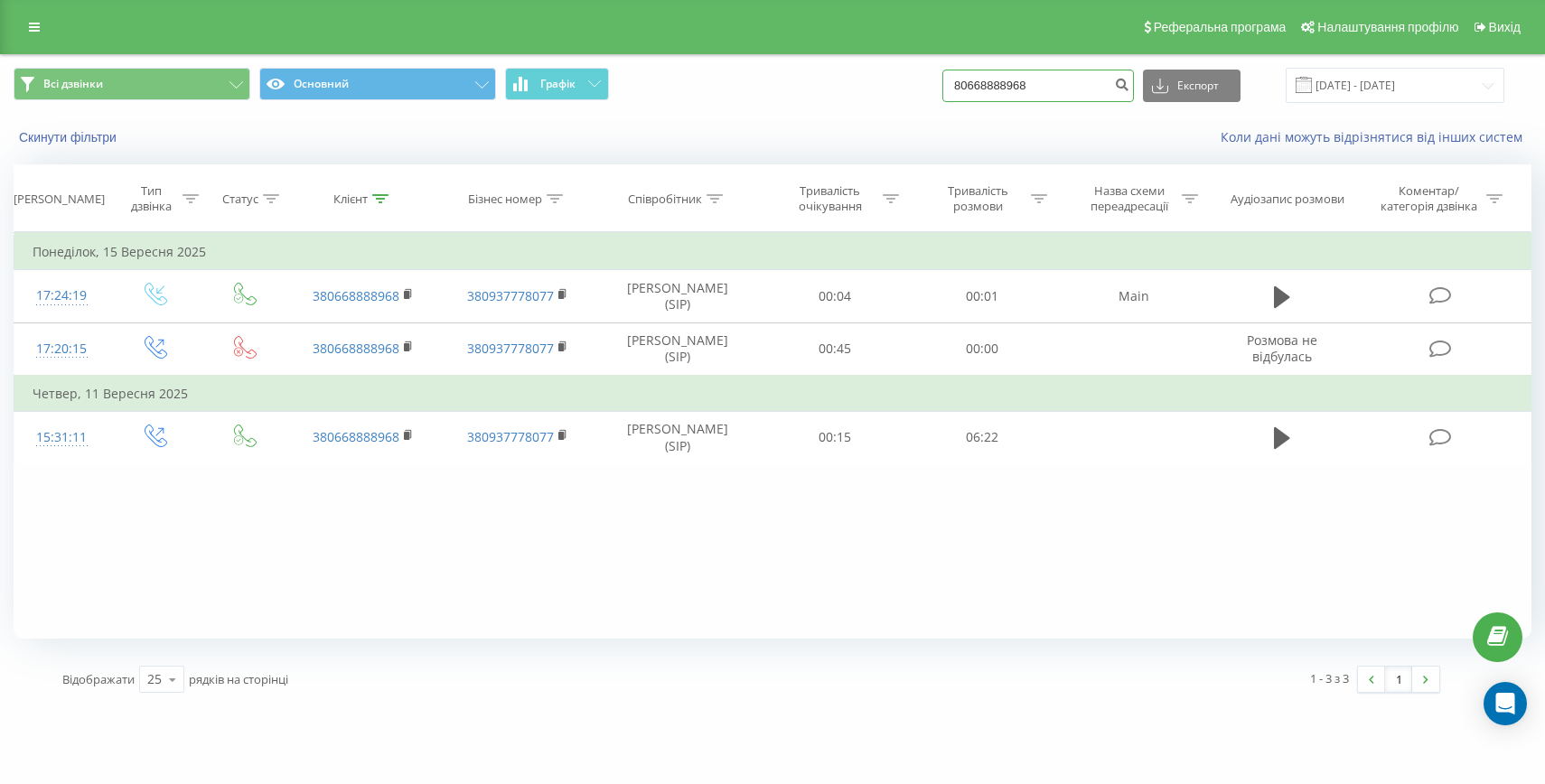
click at [1024, 77] on input "80668888968" at bounding box center [1038, 86] width 192 height 33
paste input "[PHONE_NUMBER]"
drag, startPoint x: 1016, startPoint y: 85, endPoint x: 1004, endPoint y: 85, distance: 12.0
click at [1004, 85] on input "[PHONE_NUMBER]" at bounding box center [1038, 86] width 192 height 33
type input "80507486292"
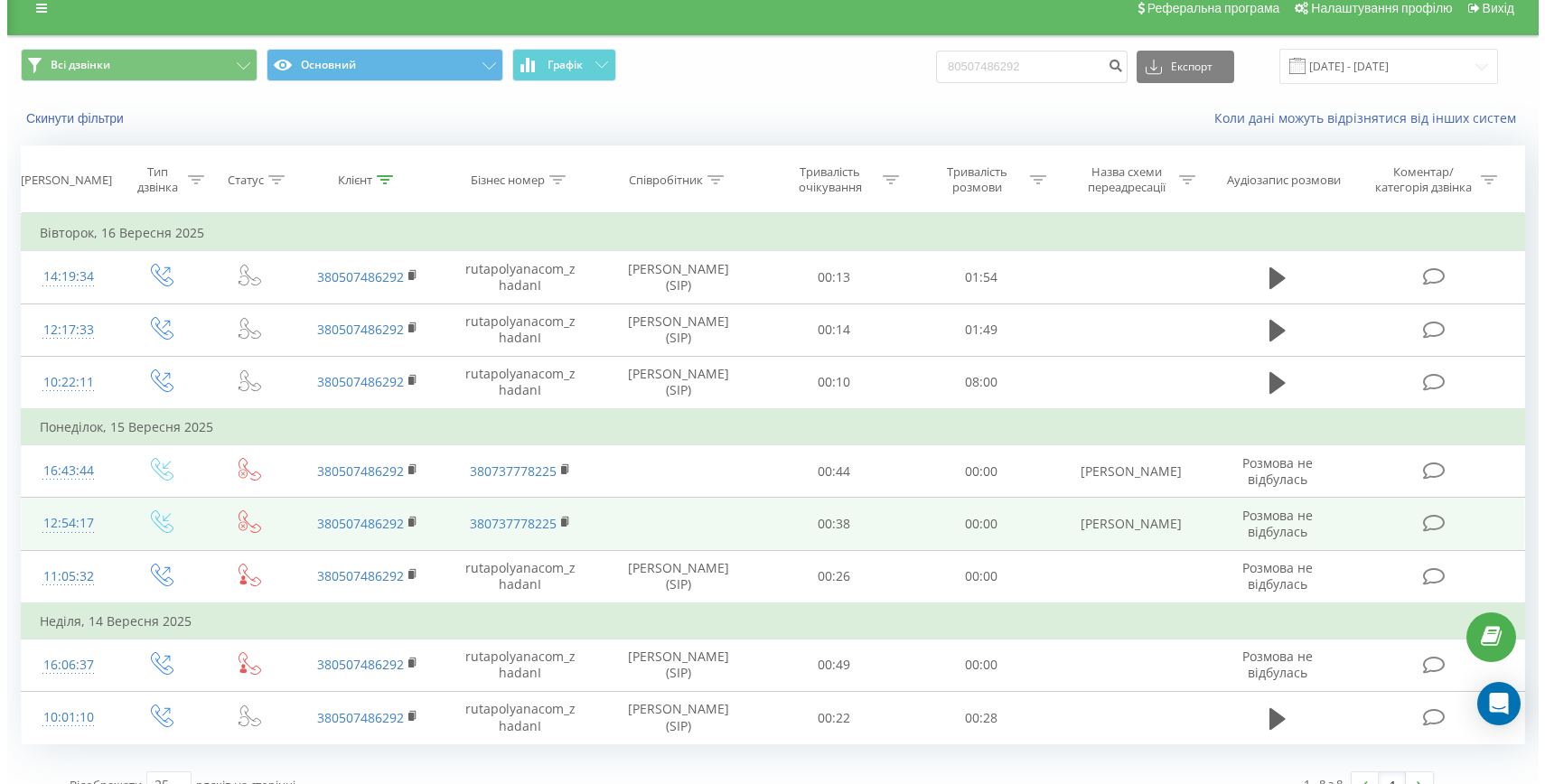
scroll to position [47, 0]
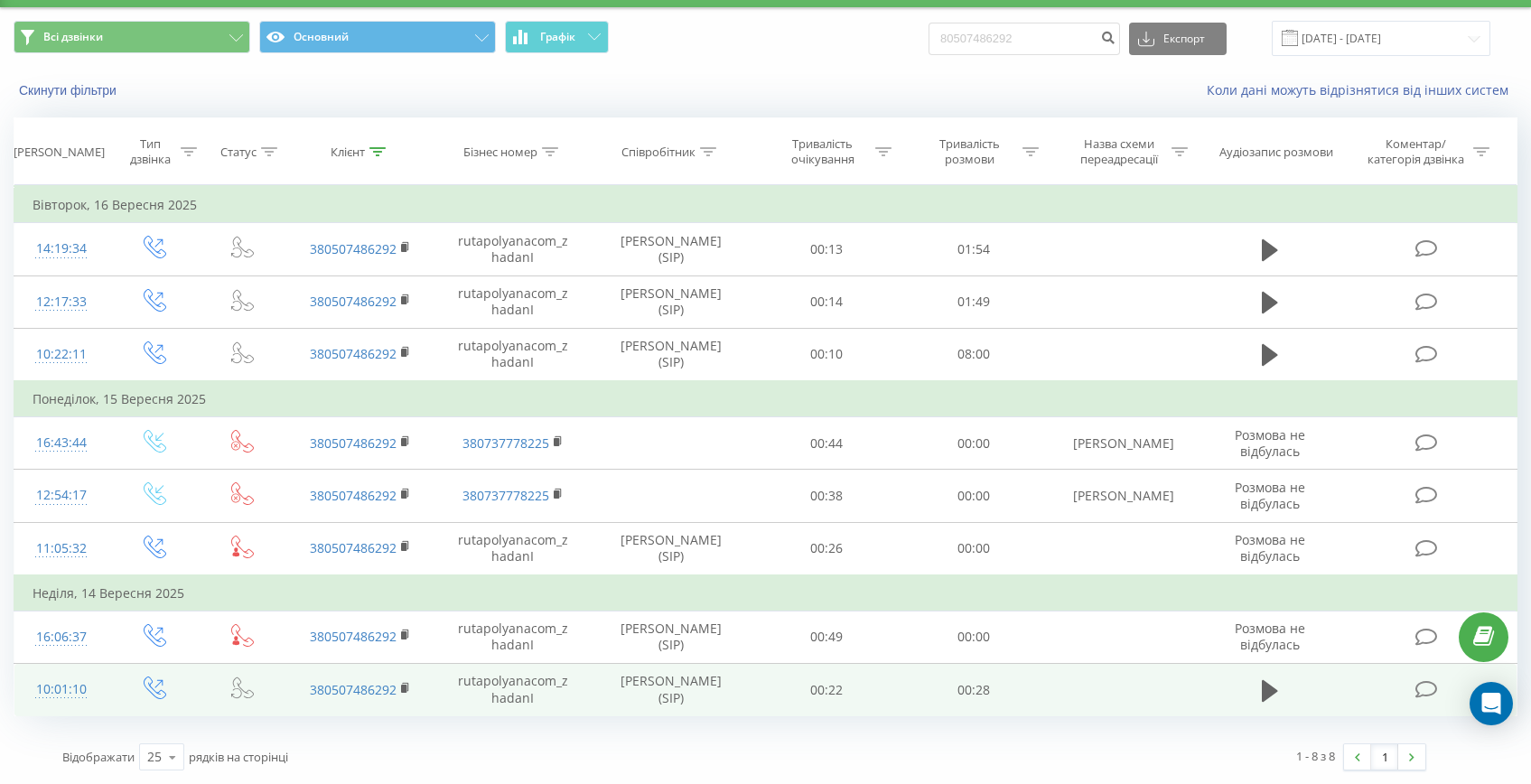
click at [66, 681] on div "10:01:10" at bounding box center [61, 690] width 57 height 35
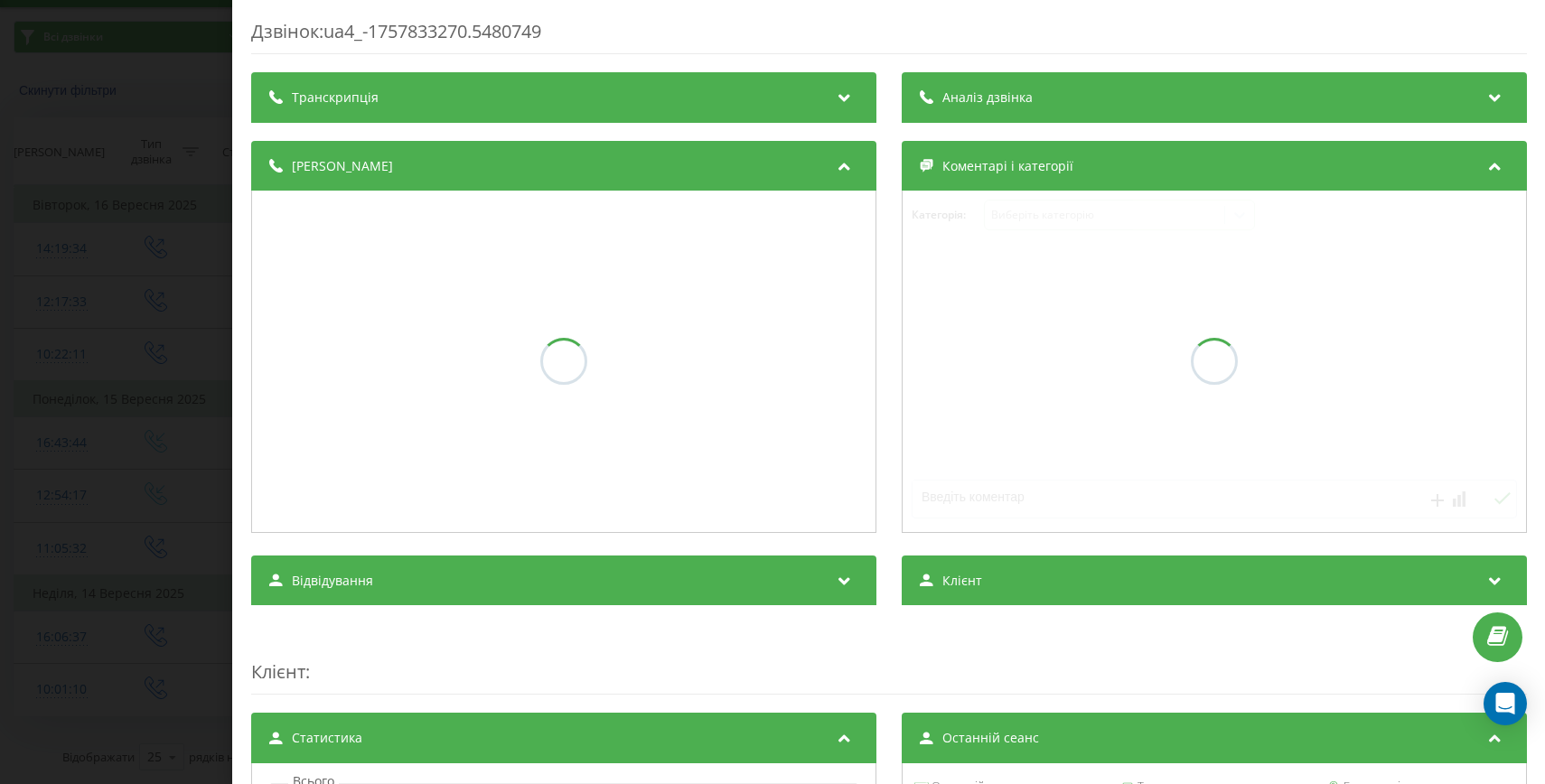
click at [56, 620] on div "Дзвінок : ua4_-1757833270.5480749 Транскрипція Аналіз дзвінка Деталі дзвінка Ко…" at bounding box center [772, 392] width 1545 height 784
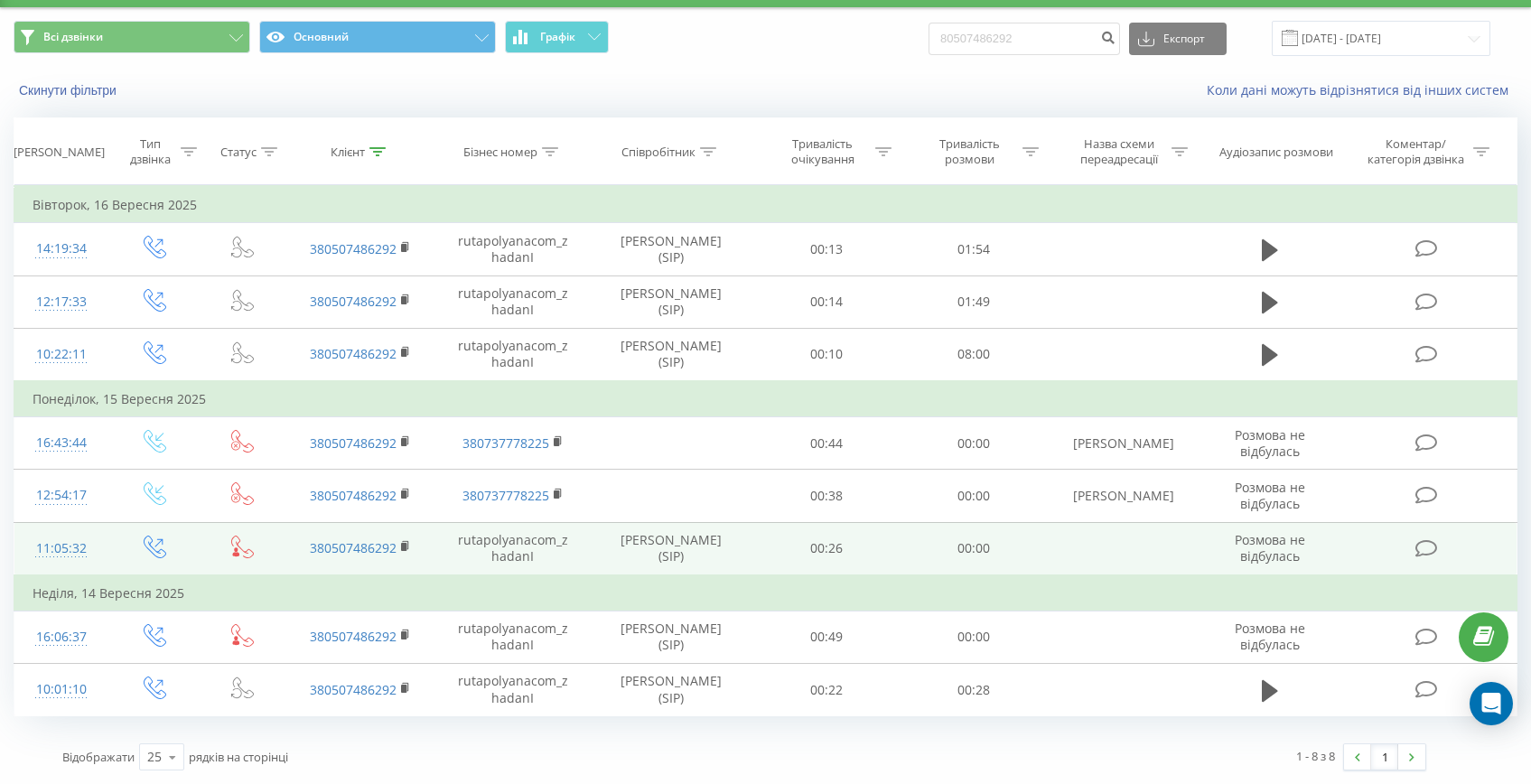
click at [68, 565] on td "11:05:32" at bounding box center [61, 549] width 94 height 54
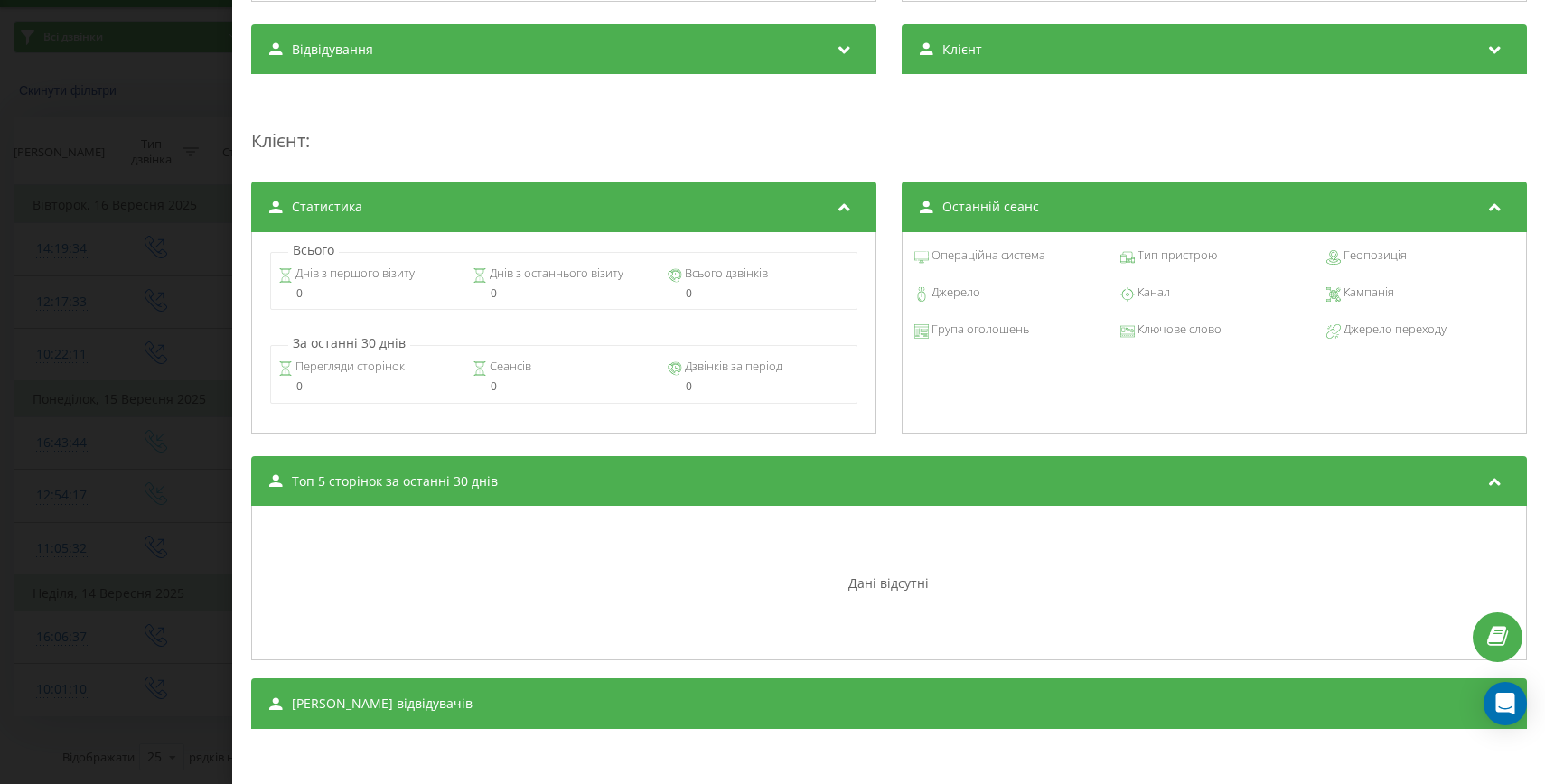
scroll to position [534, 0]
click at [202, 353] on div "Дзвінок : ua10_-1757923532.5767498 Транскрипція Для AI-аналізу майбутніх дзвінк…" at bounding box center [772, 392] width 1545 height 784
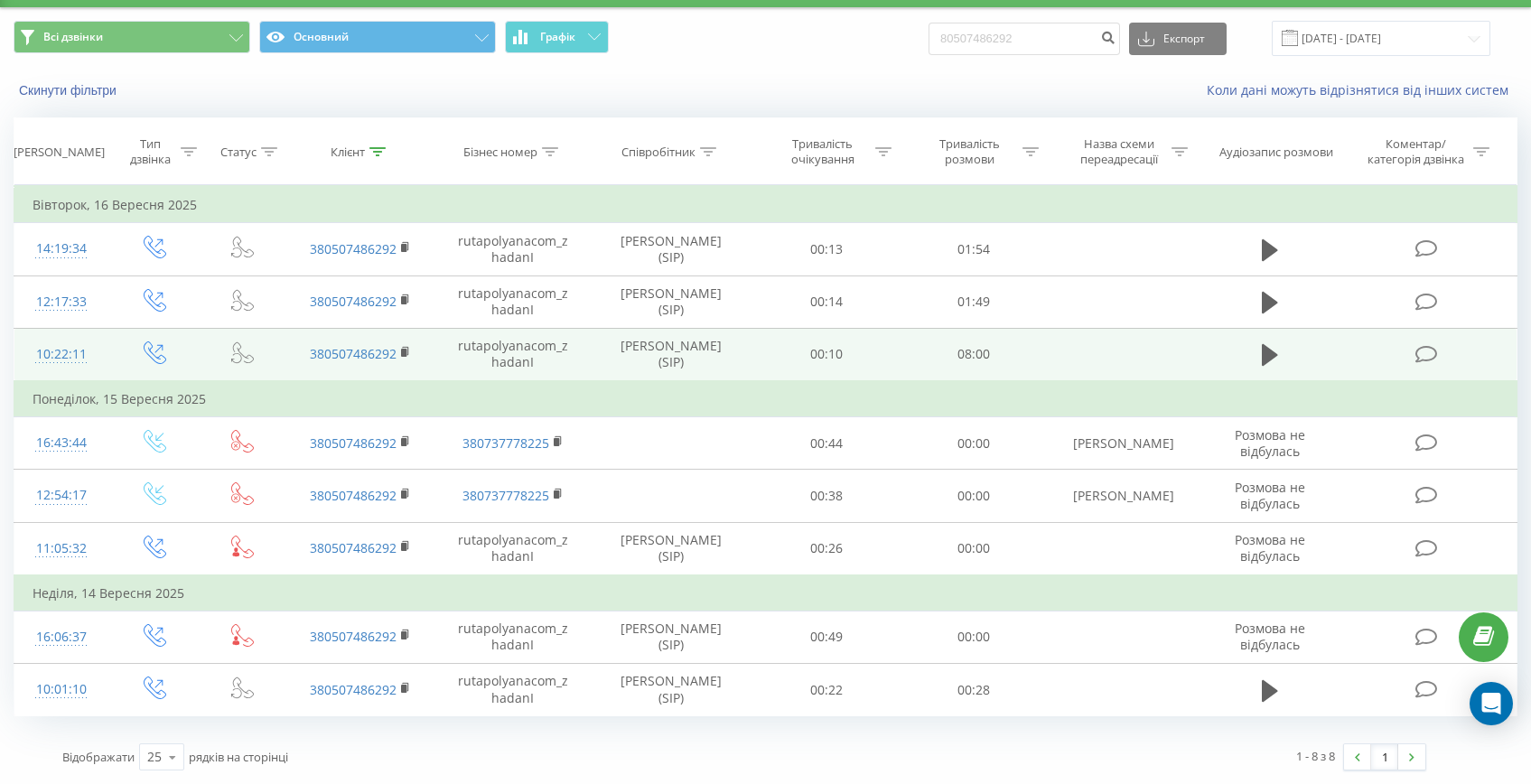
click at [24, 355] on td "10:22:11" at bounding box center [61, 354] width 94 height 54
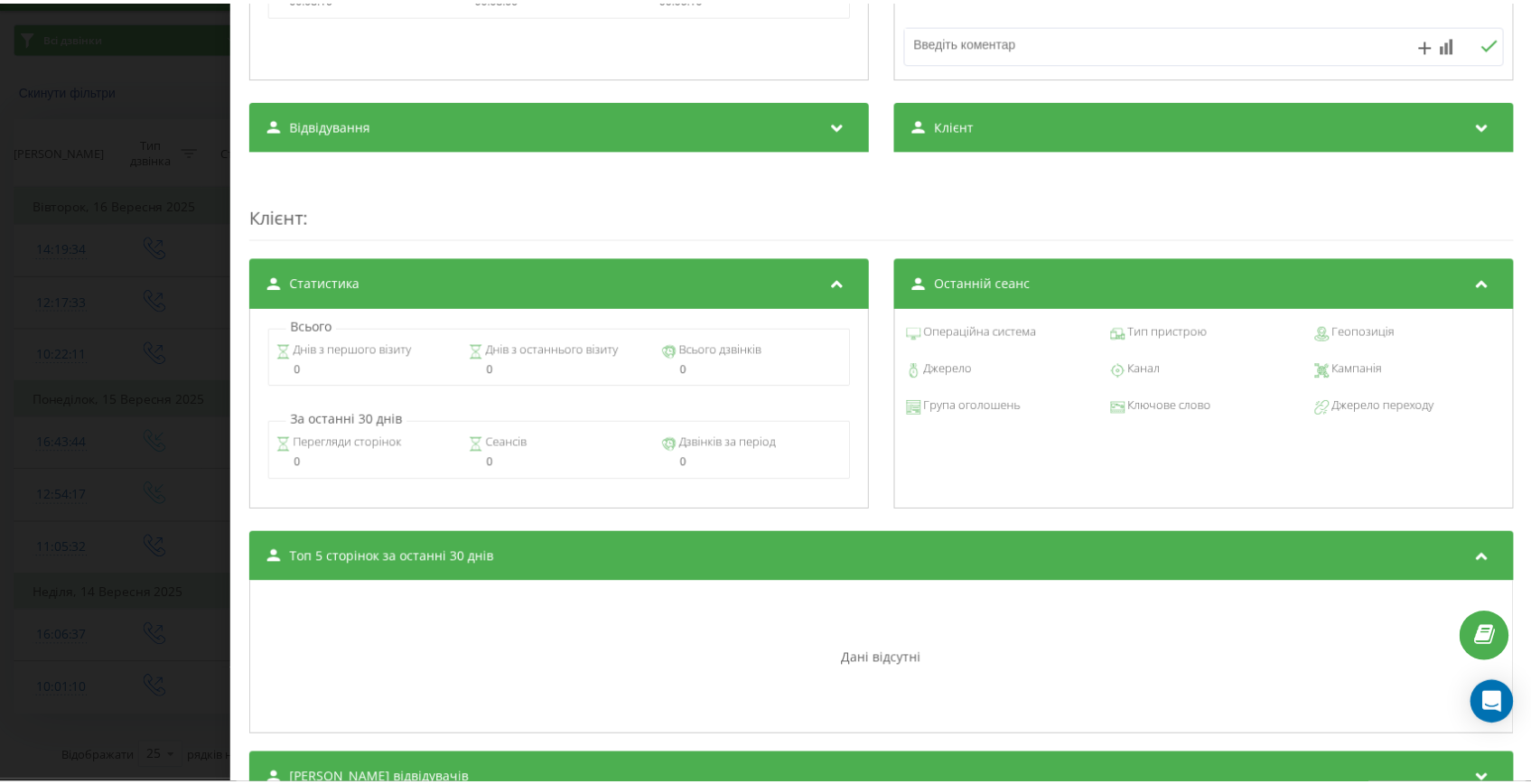
scroll to position [612, 0]
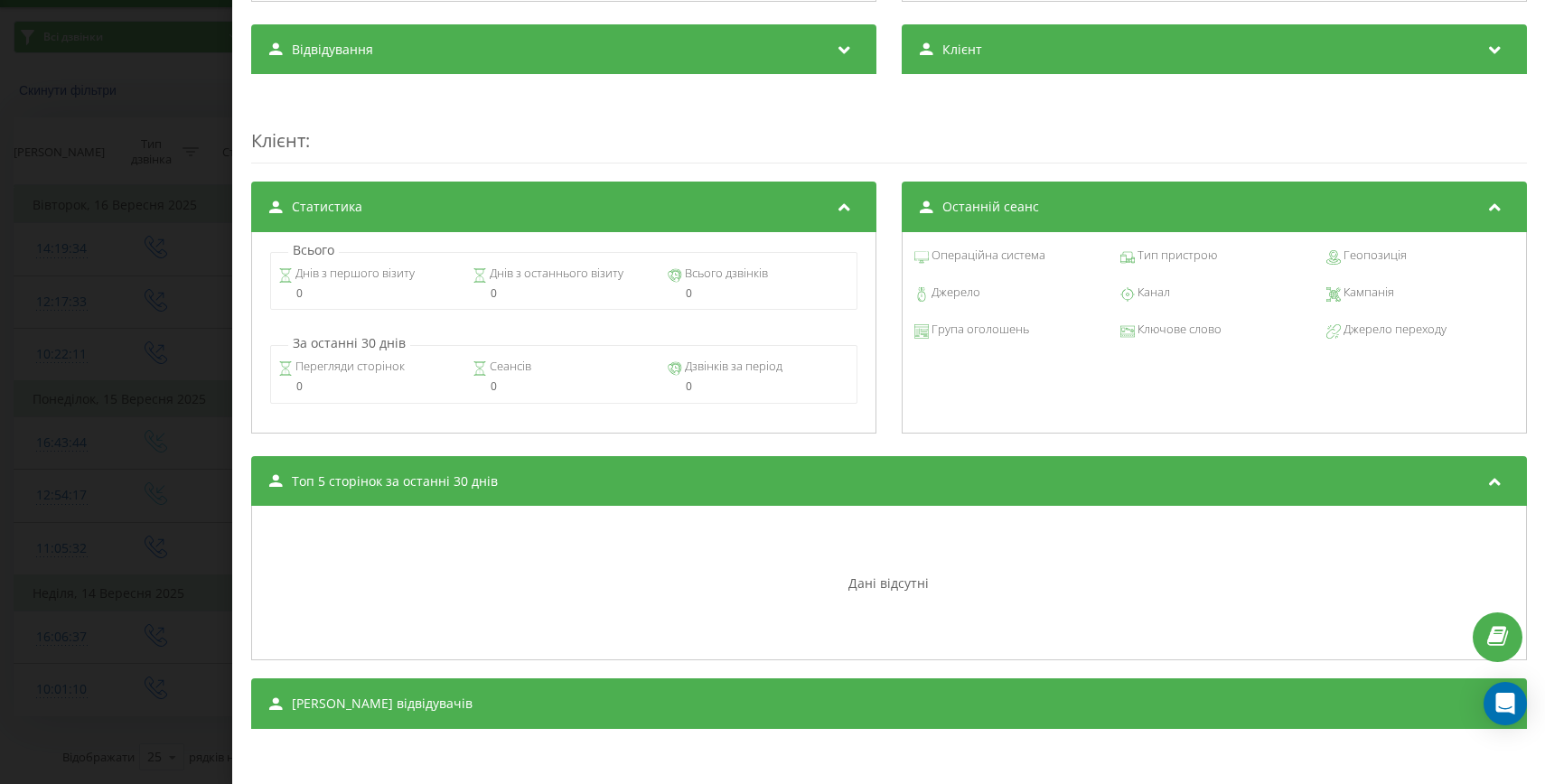
click at [195, 443] on div "Дзвінок : ua5_-1758007331.6276157 1 x - 00:01 00:00 00:00 Транскрипція Для AI-а…" at bounding box center [772, 392] width 1545 height 784
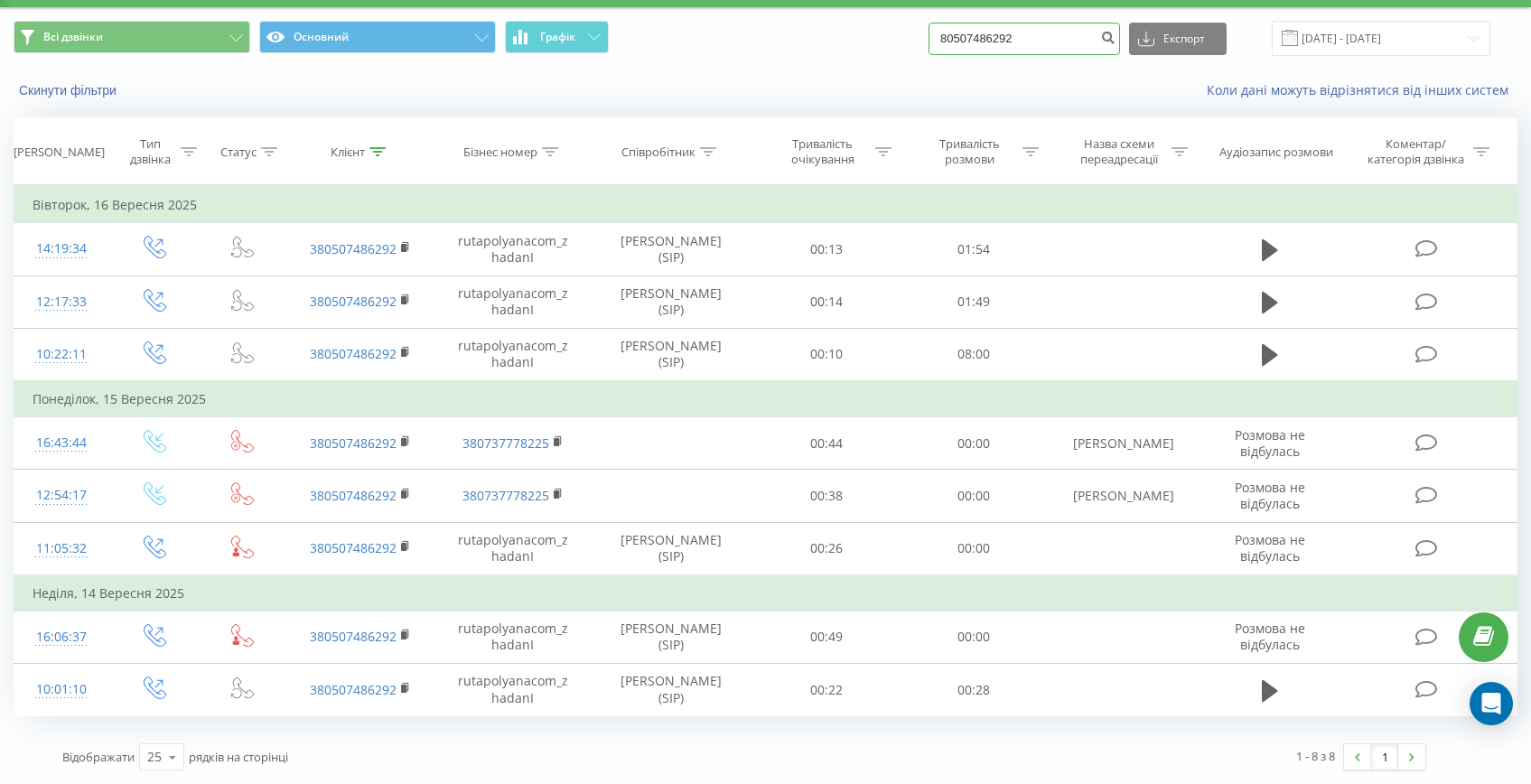
click at [1059, 51] on input "80507486292" at bounding box center [1024, 39] width 192 height 33
paste input "+380974212749"
drag, startPoint x: 1008, startPoint y: 43, endPoint x: 900, endPoint y: 42, distance: 108.0
click at [900, 42] on div "Всі дзвінки Основний Графік +380974212749 Експорт .csv .xls .xlsx 20.06.2025 - …" at bounding box center [765, 38] width 1504 height 35
type input "0974212749"
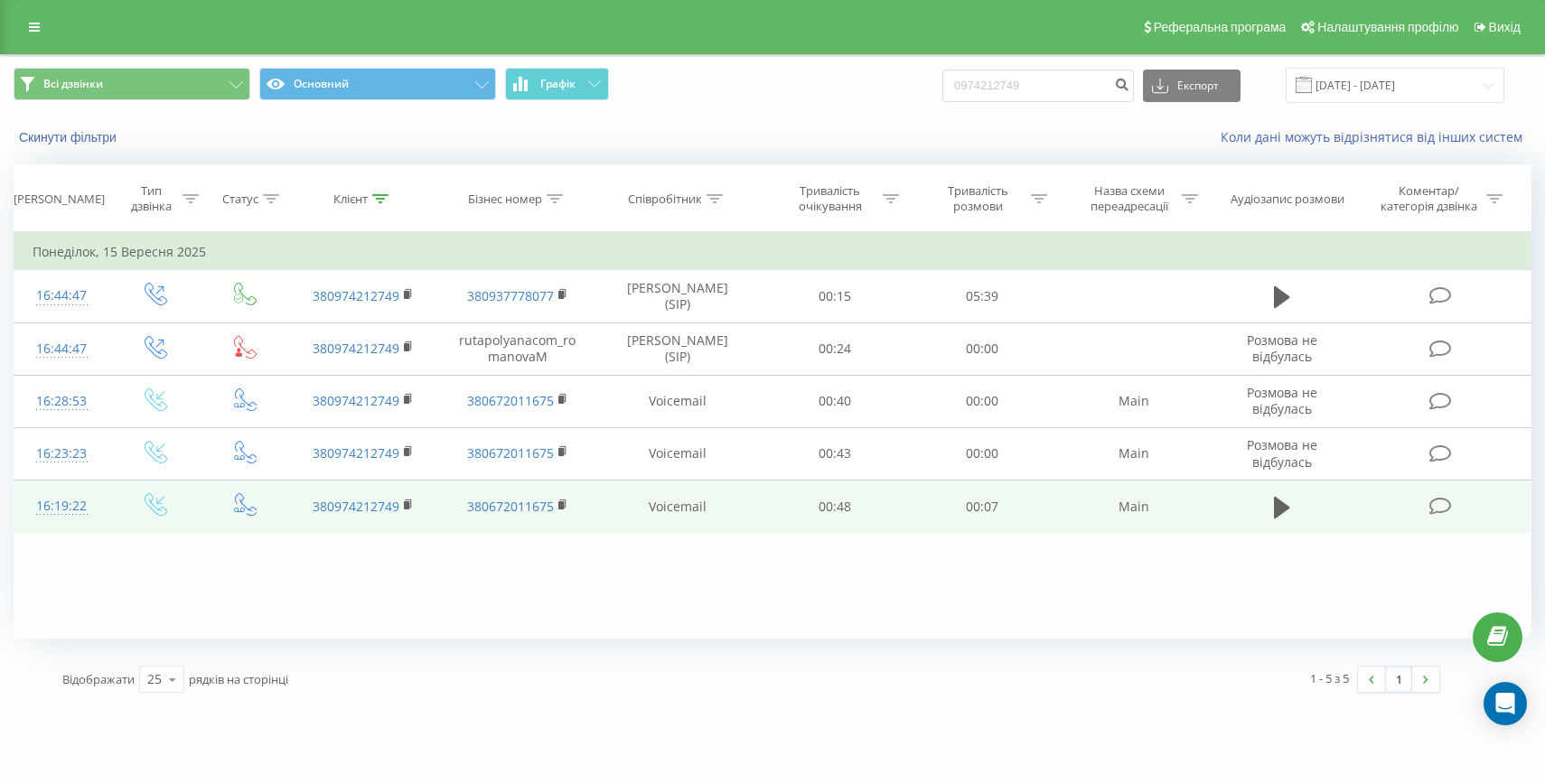
click at [100, 508] on td "16:19:22" at bounding box center [62, 507] width 95 height 53
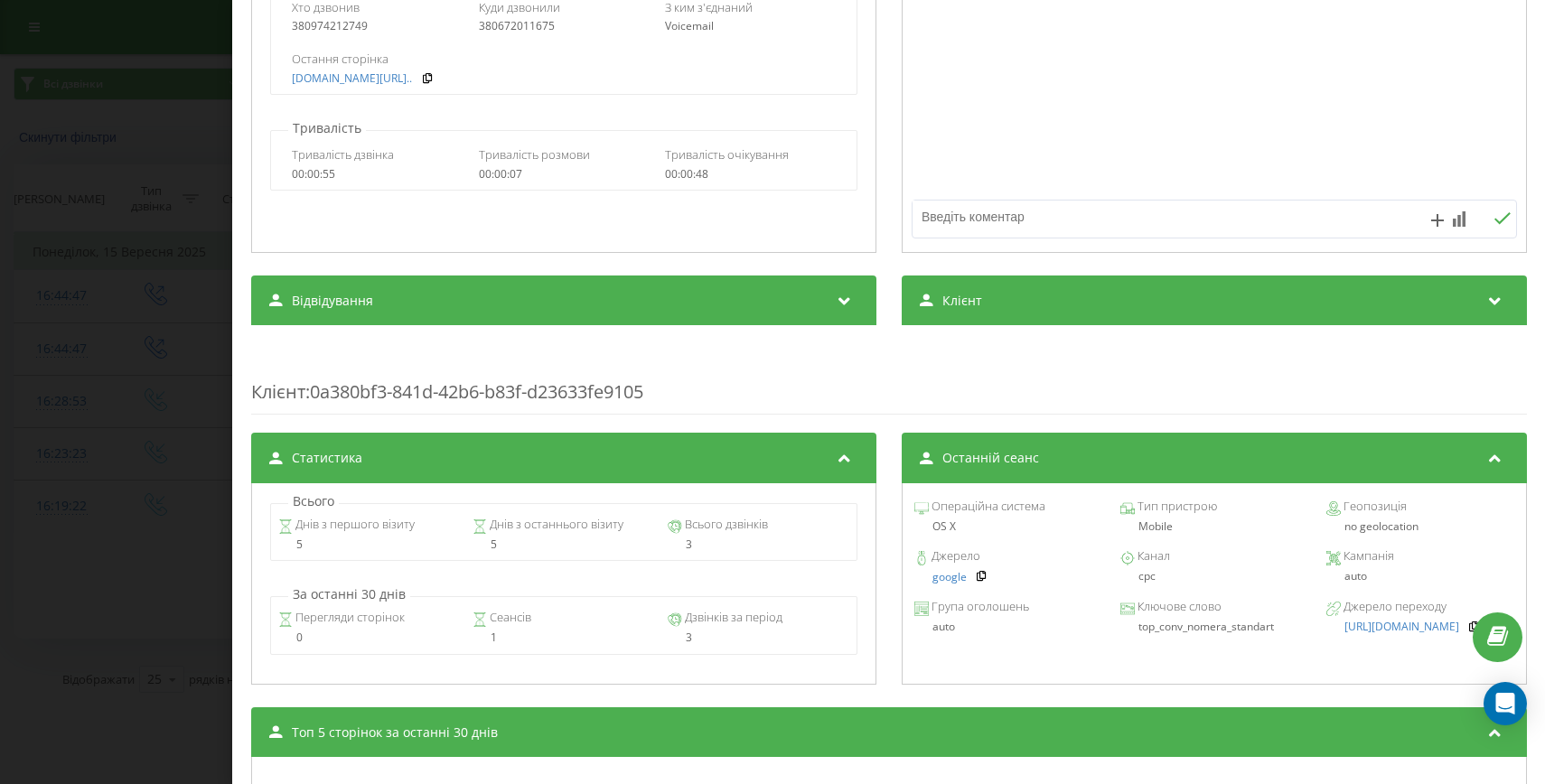
scroll to position [437, 0]
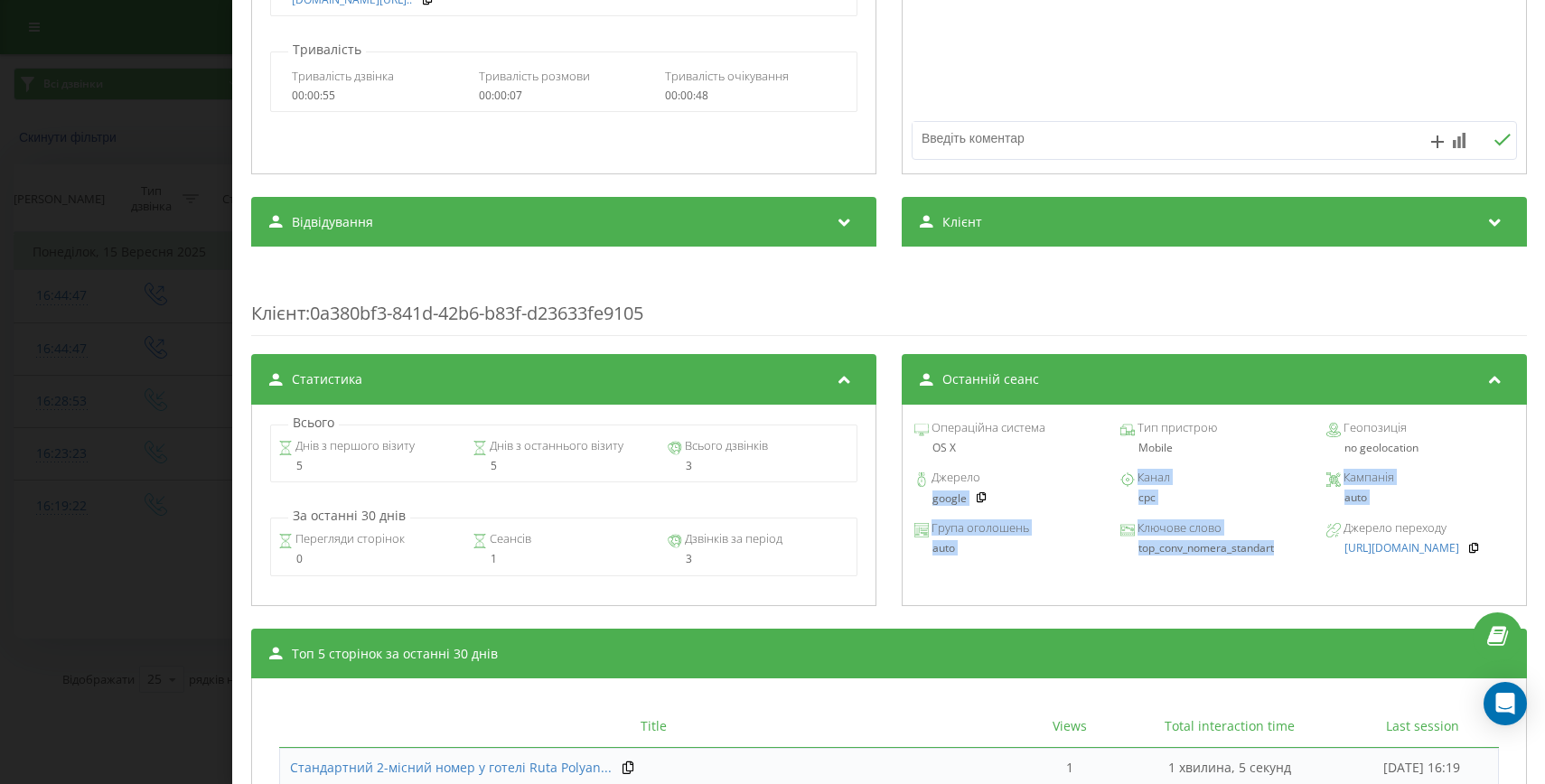
drag, startPoint x: 1277, startPoint y: 547, endPoint x: 922, endPoint y: 502, distance: 357.8
click at [922, 502] on div "Операційна система OS X Тип пристрою Mobile Геопозиція no geolocation Джерело g…" at bounding box center [1213, 505] width 625 height 202
copy div "google Канал cpc Кампанія auto Група оголошень auto Ключове слово top_conv_nome…"
click at [131, 510] on div "Дзвінок : ua0_-1757942362.5712690 1 x - 00:07 00:00 00:00 Транскрипція Для AI-а…" at bounding box center [772, 392] width 1545 height 784
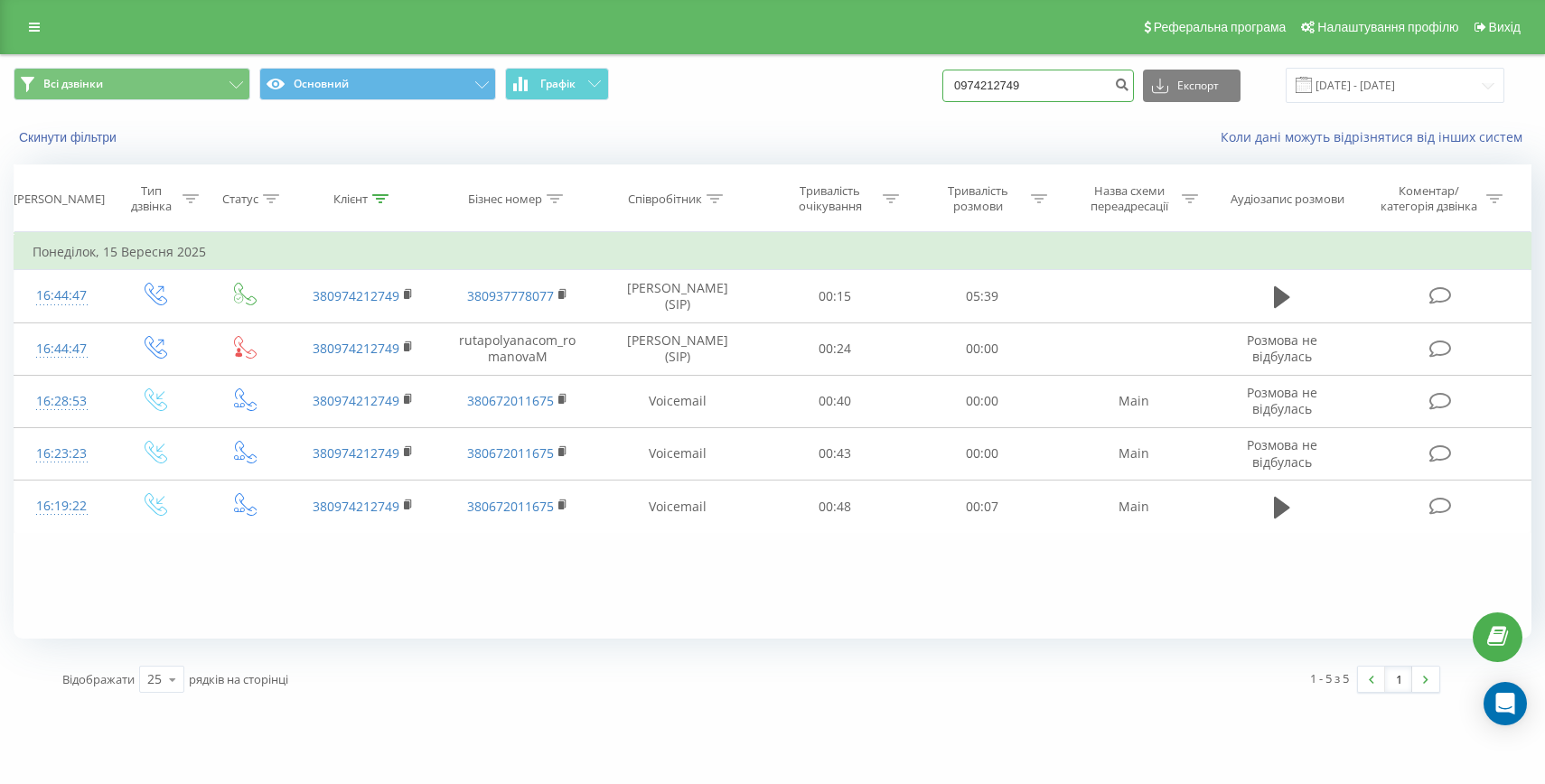
click at [1041, 70] on input "0974212749" at bounding box center [1038, 86] width 192 height 33
paste input "+38098054296"
click at [1012, 84] on input "+380980542969" at bounding box center [1038, 86] width 192 height 33
type input "0980542969"
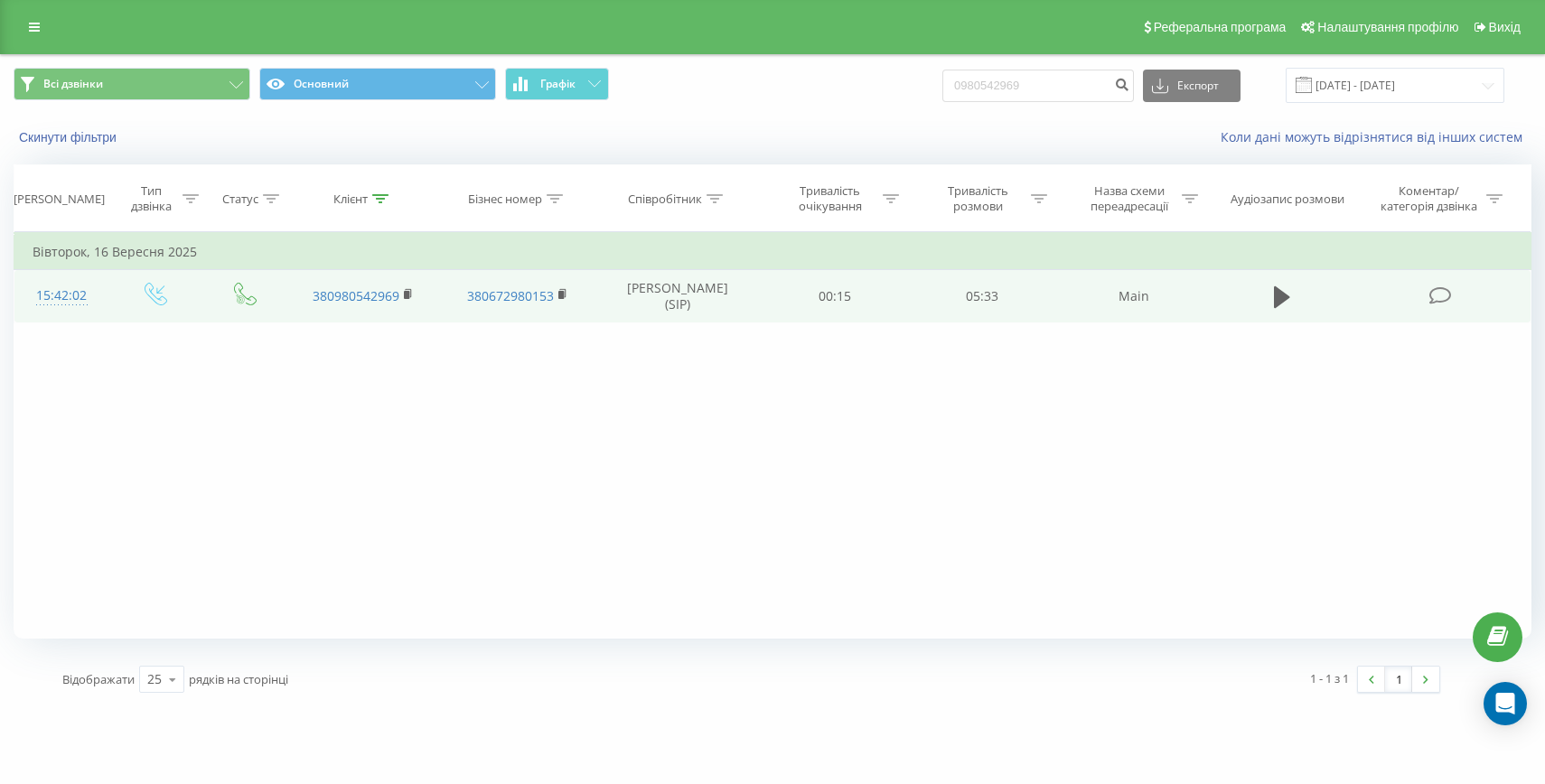
click at [50, 313] on div "15:42:02" at bounding box center [62, 295] width 58 height 35
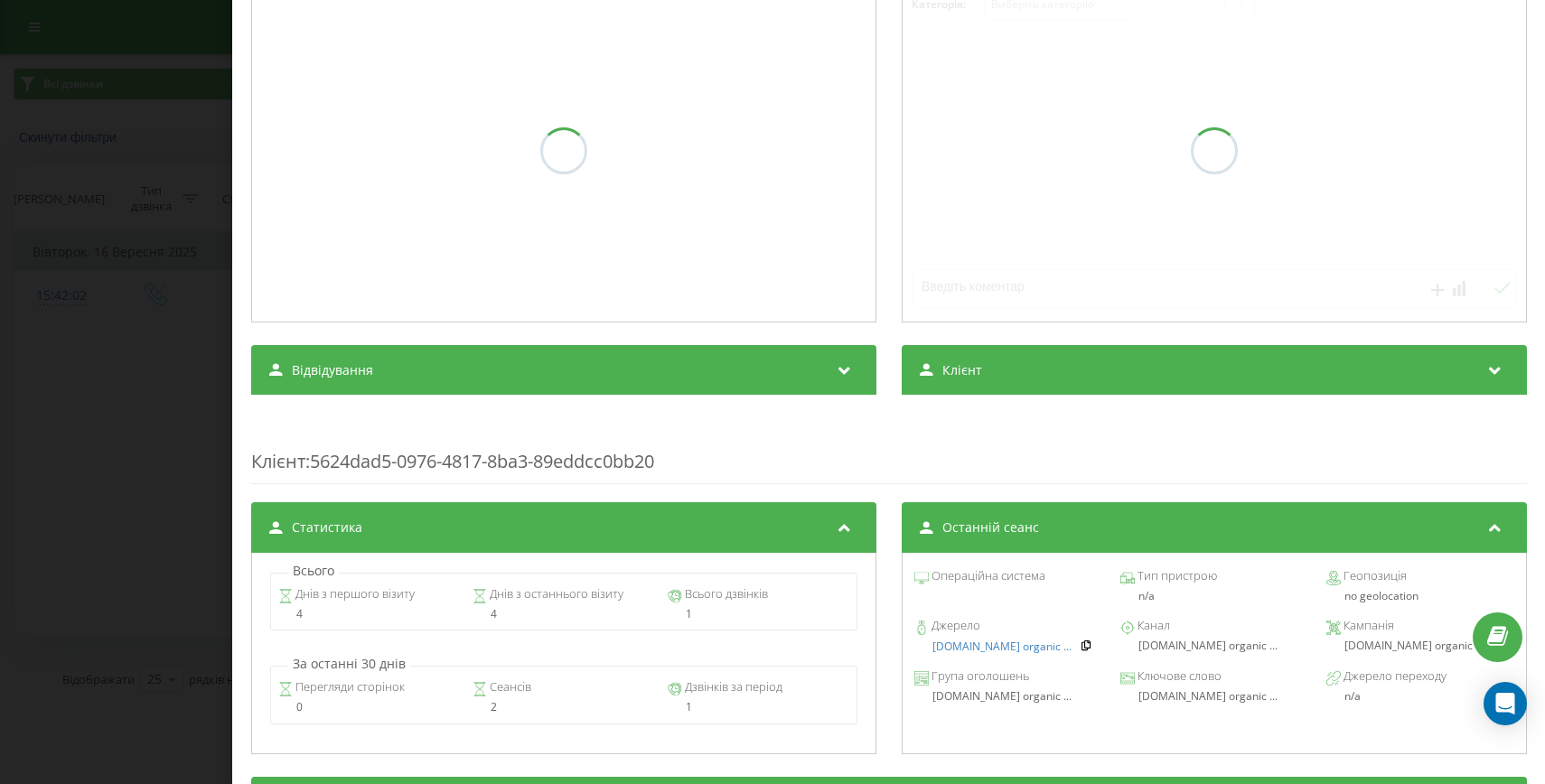
scroll to position [289, 0]
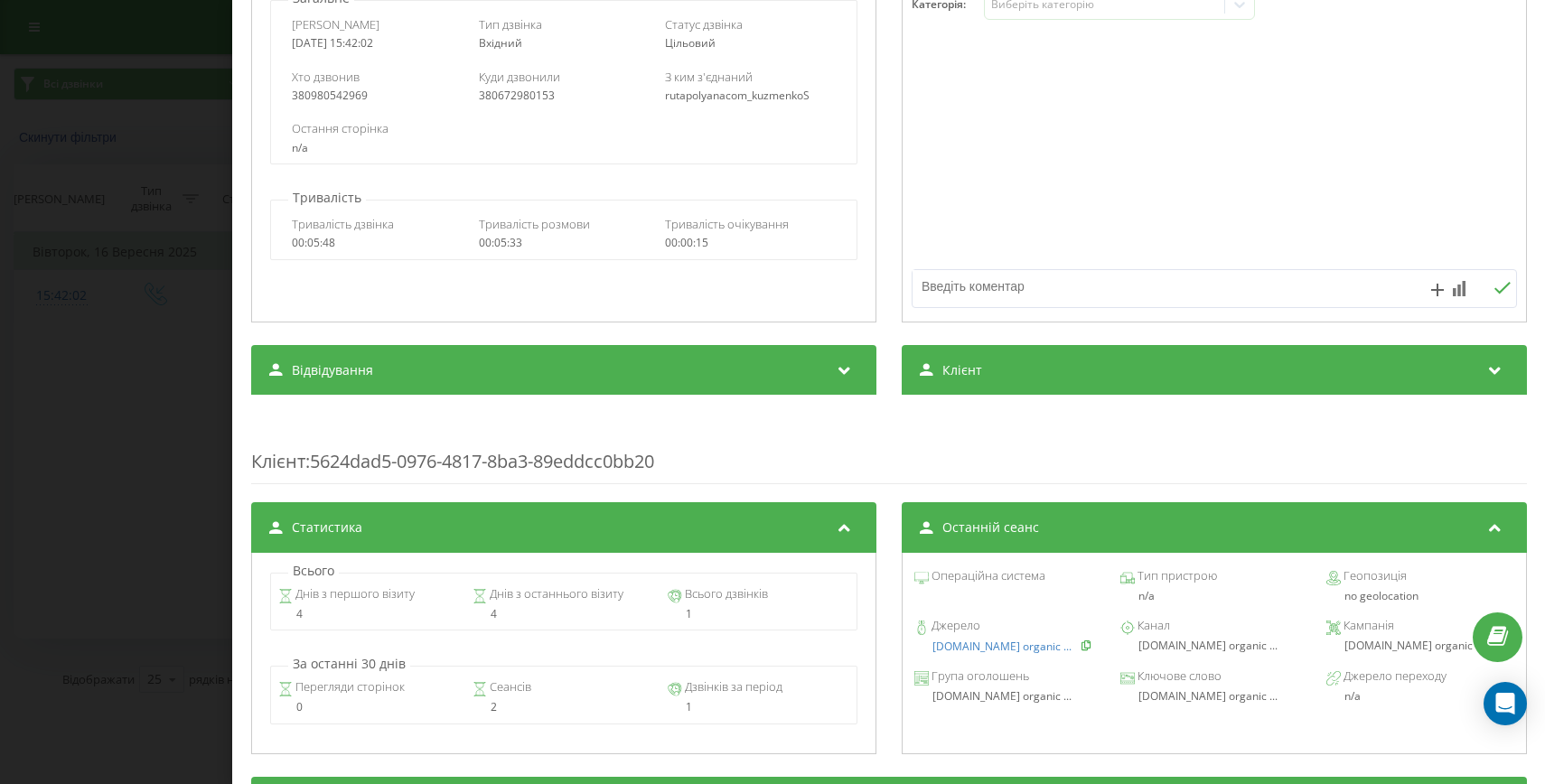
click at [1080, 650] on icon at bounding box center [1086, 645] width 13 height 11
click at [192, 584] on div "Дзвінок : ua17_-1758026522.910183 1 x - 05:33 00:00 00:00 Транскрипція Для AI-а…" at bounding box center [772, 392] width 1545 height 784
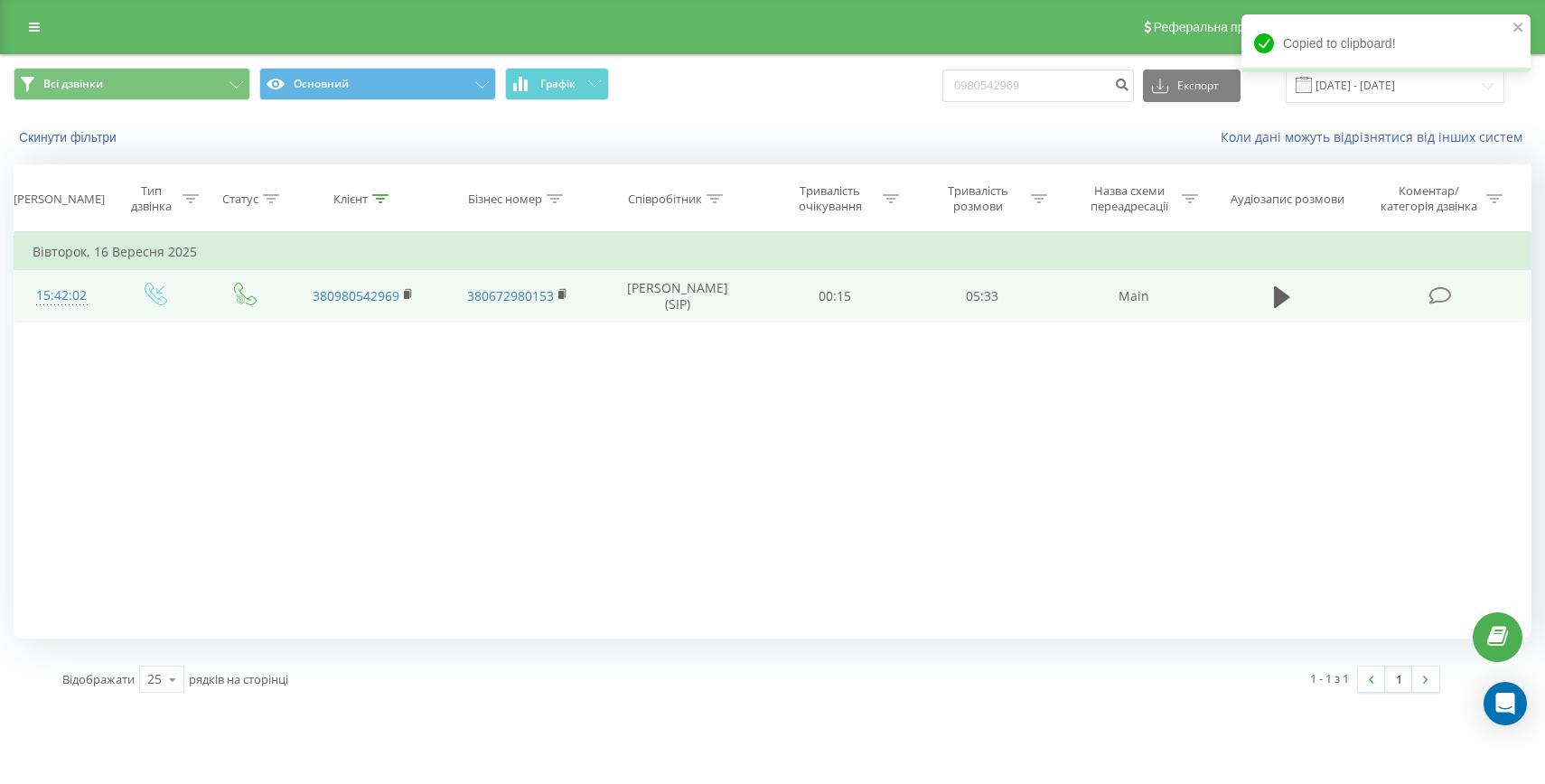
click at [39, 283] on div "15:42:02" at bounding box center [62, 295] width 58 height 35
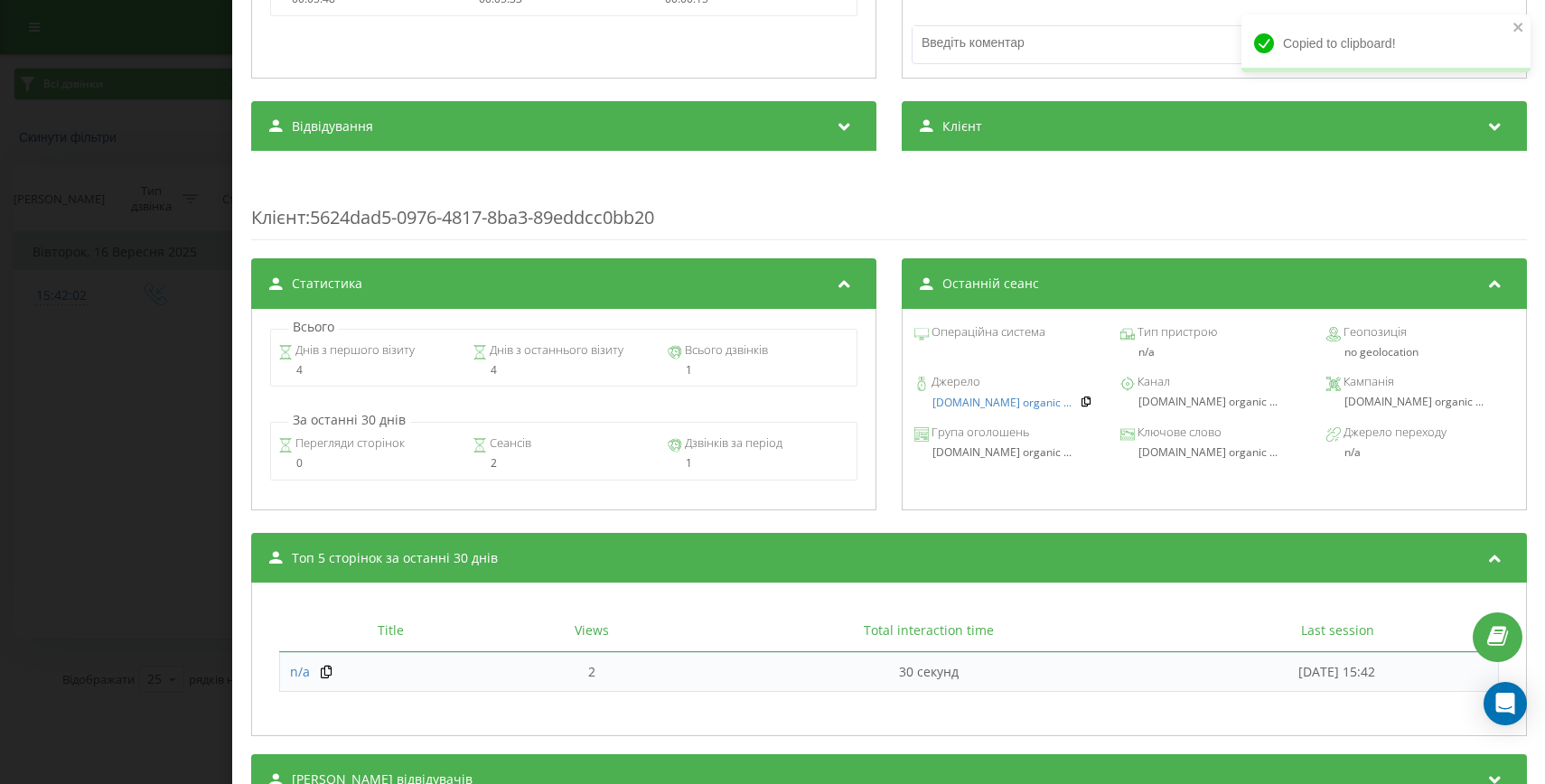
scroll to position [611, 0]
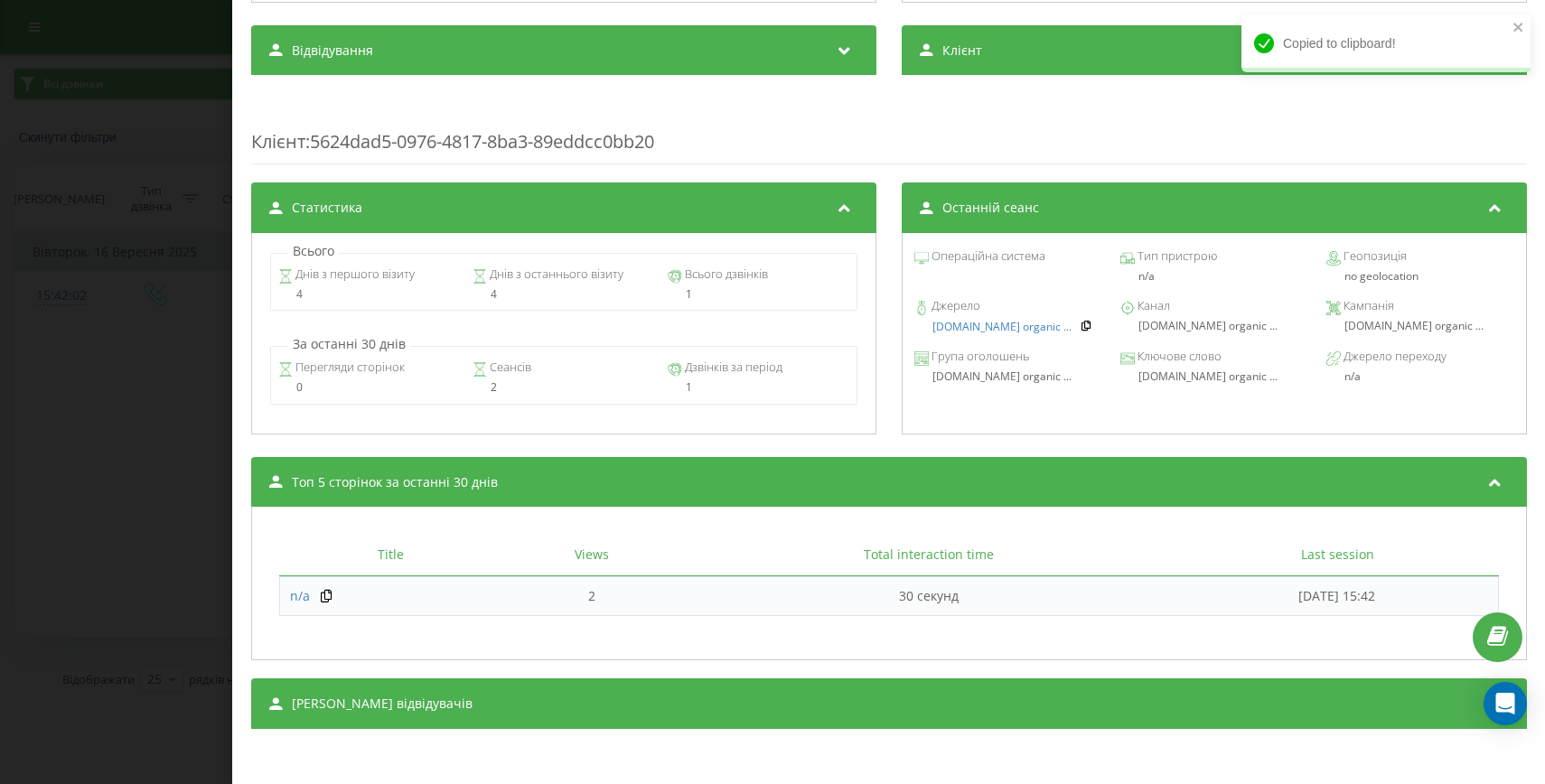
click at [620, 662] on div "Транскрипція Для AI-аналізу майбутніх дзвінків налаштуйте та активуйте профіль …" at bounding box center [889, 135] width 1276 height 1186
click at [558, 713] on div "[PERSON_NAME] відвідувачів" at bounding box center [889, 704] width 1276 height 51
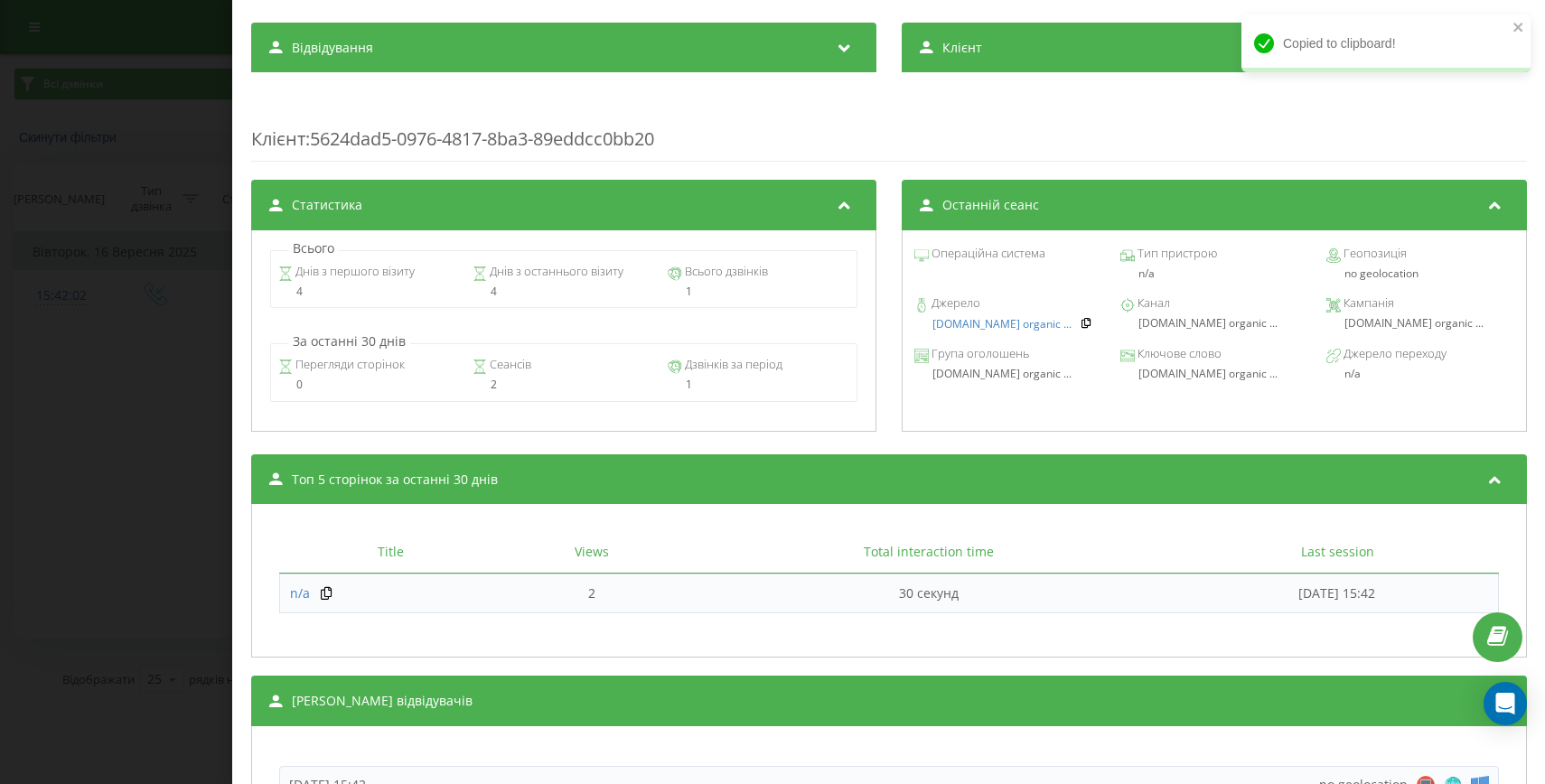
scroll to position [909, 0]
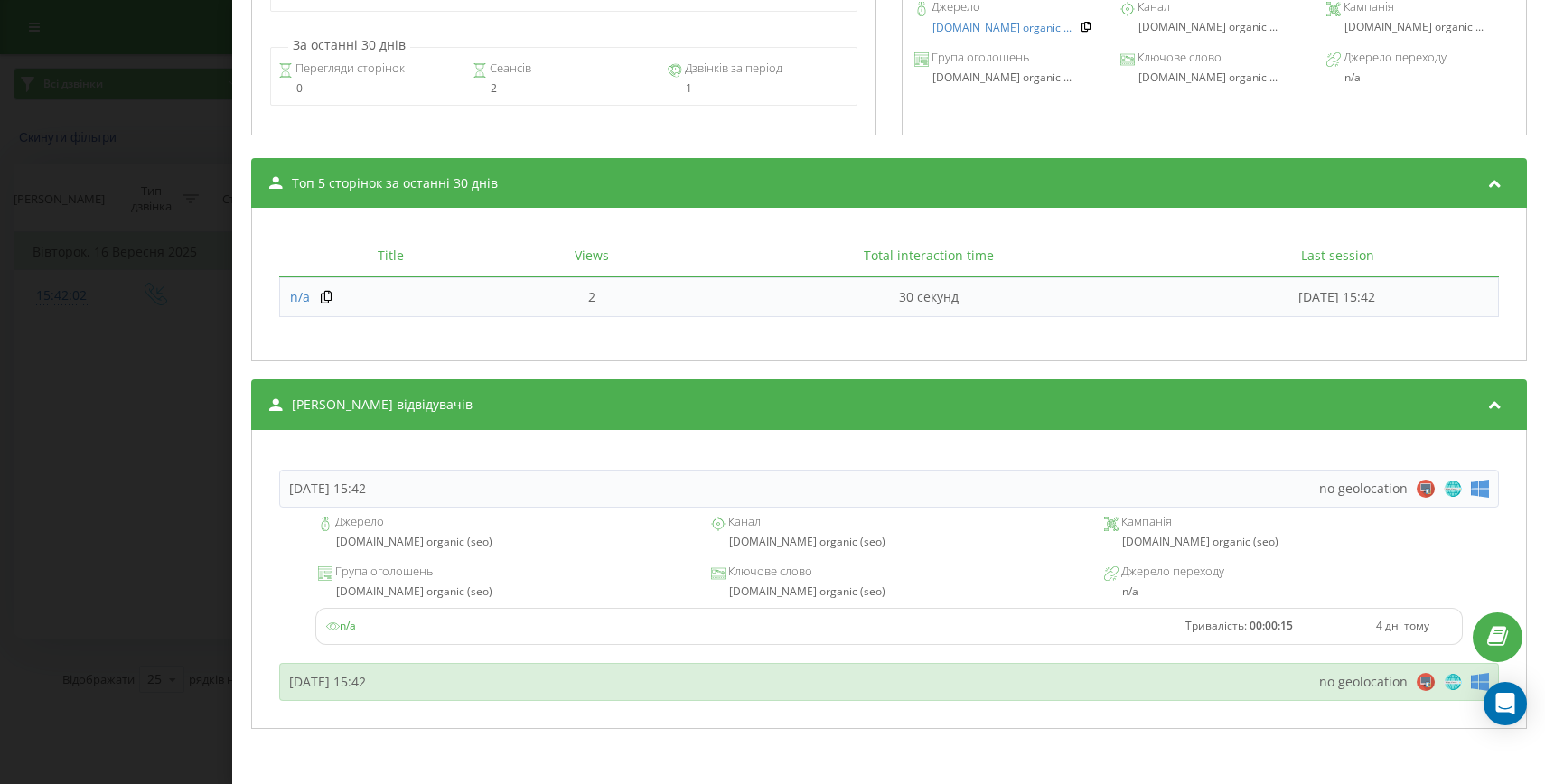
click at [366, 682] on div "[DATE] 15:42" at bounding box center [327, 682] width 76 height 18
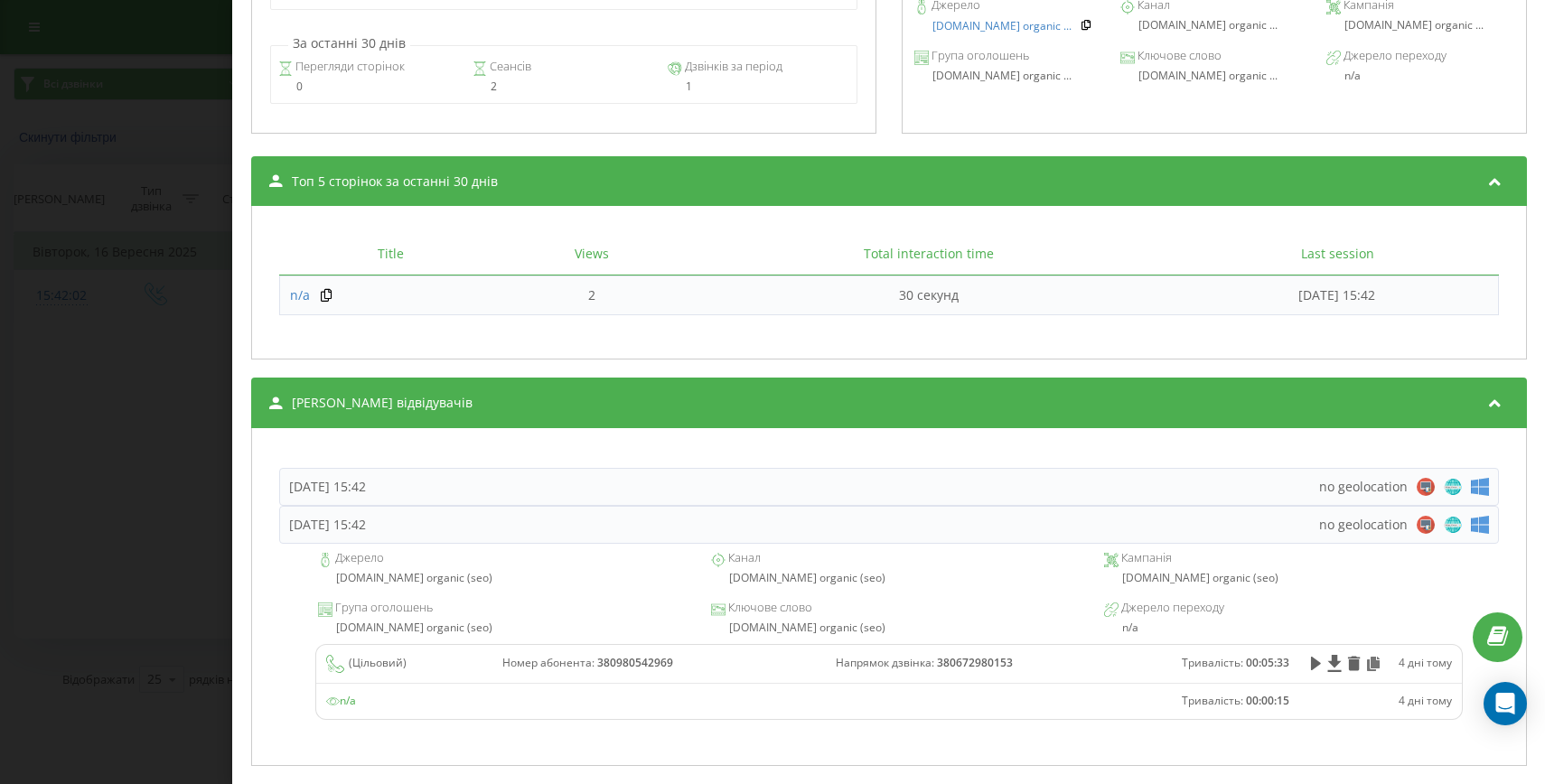
click at [163, 576] on div "Дзвінок : ua17_-1758026522.910183 1 x - 05:33 00:00 00:00 Транскрипція Для AI-а…" at bounding box center [772, 392] width 1545 height 784
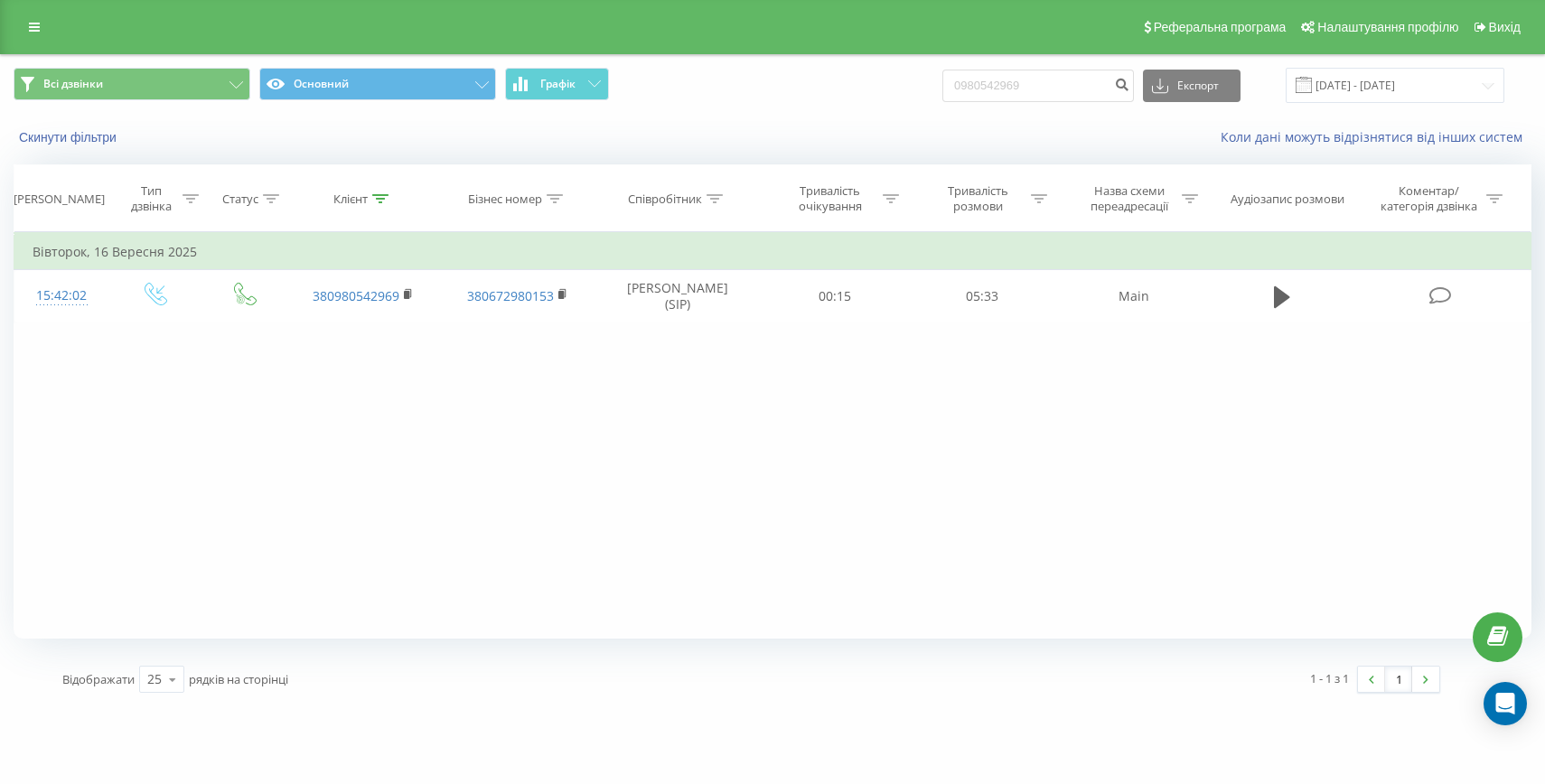
click at [1052, 102] on div "0980542969 Експорт .csv .xls .xlsx 20.06.2025 - 20.09.2025" at bounding box center [1223, 85] width 562 height 35
click at [1044, 94] on input "0980542969" at bounding box center [1038, 86] width 192 height 33
paste input "+380502763406"
drag, startPoint x: 1015, startPoint y: 84, endPoint x: 1001, endPoint y: 84, distance: 14.0
click at [1002, 84] on input "+380502763406" at bounding box center [1038, 86] width 192 height 33
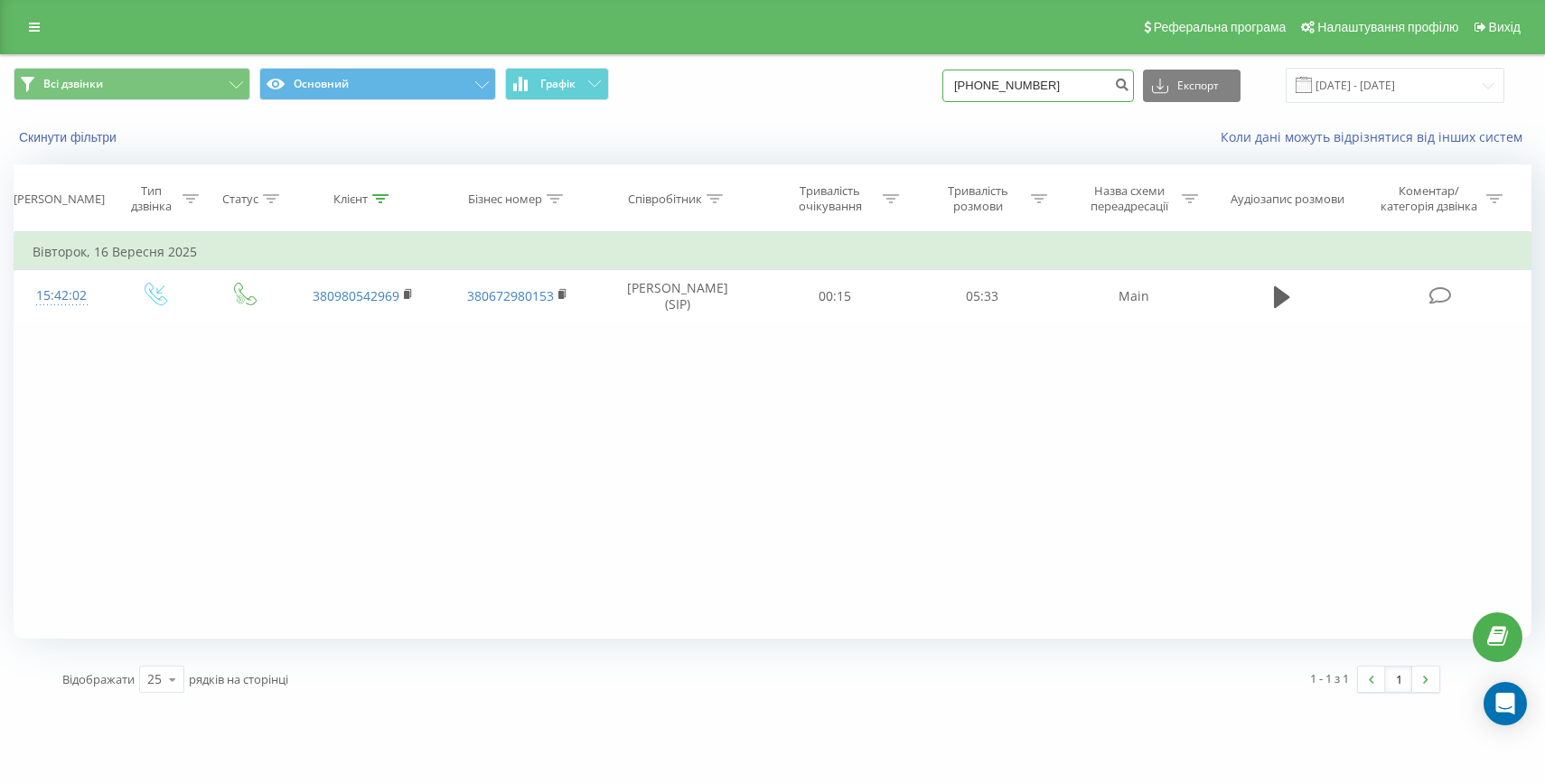
type input "80502763406"
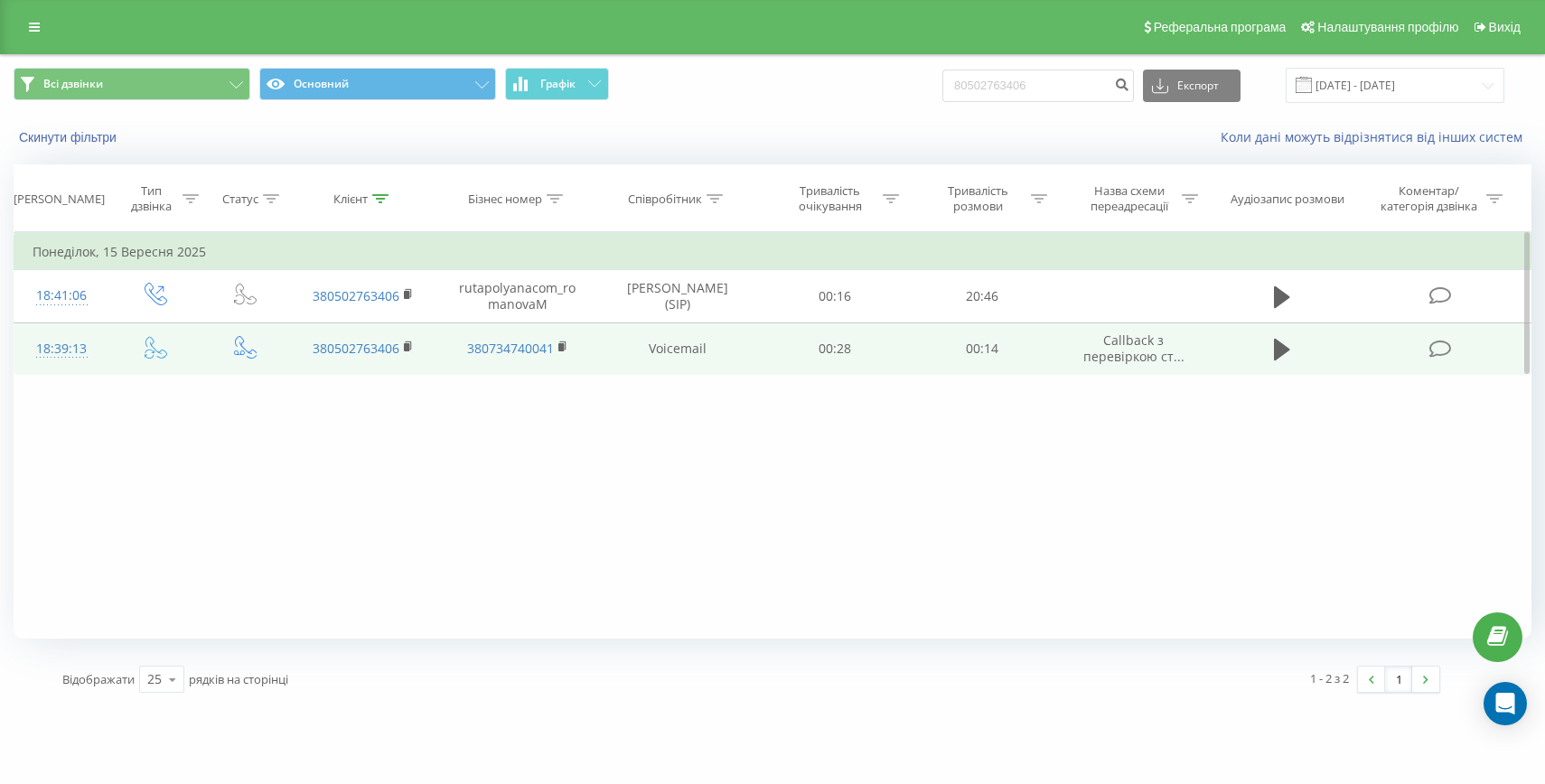
click at [68, 355] on div "18:39:13" at bounding box center [62, 349] width 58 height 35
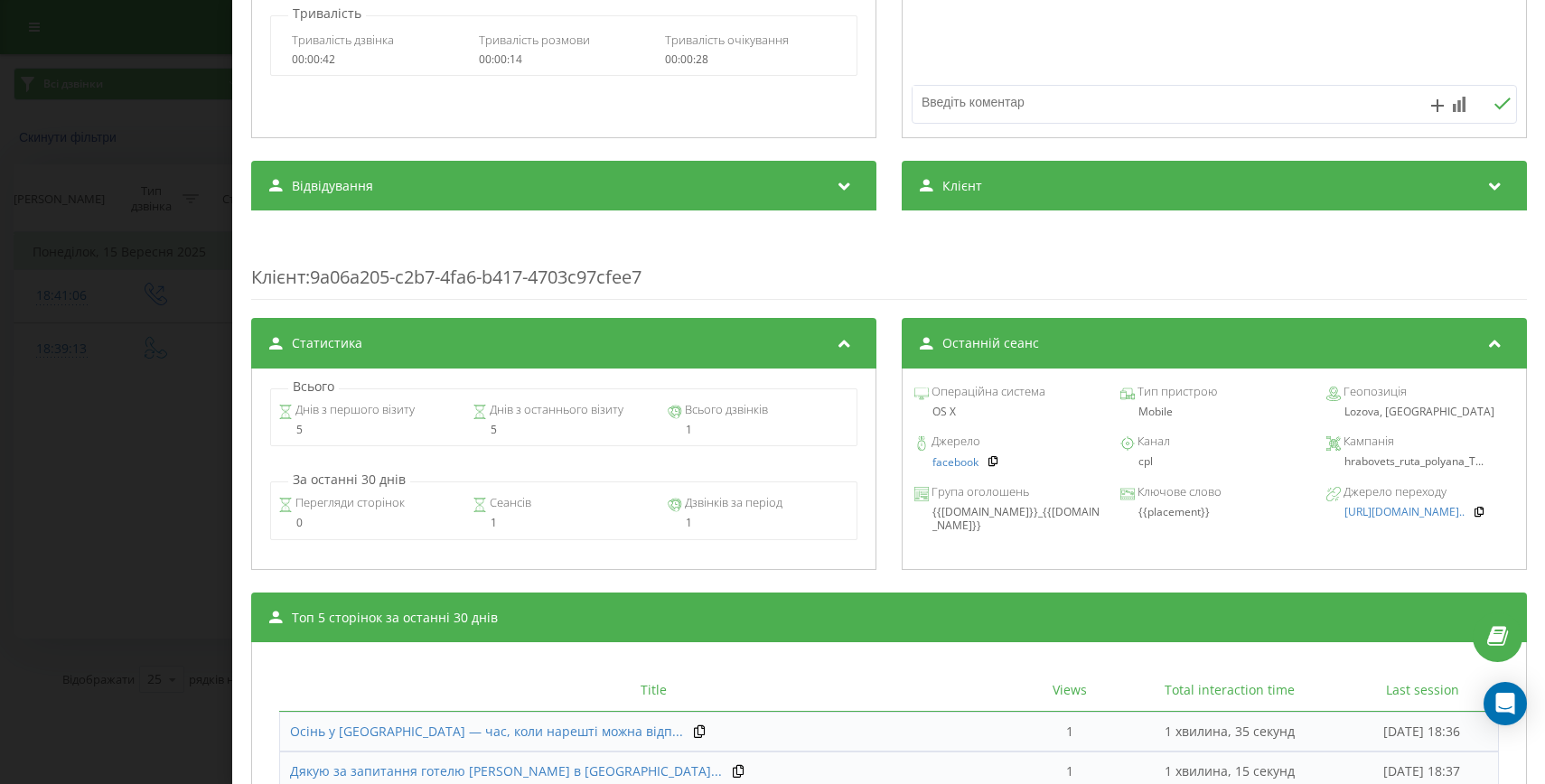
scroll to position [634, 0]
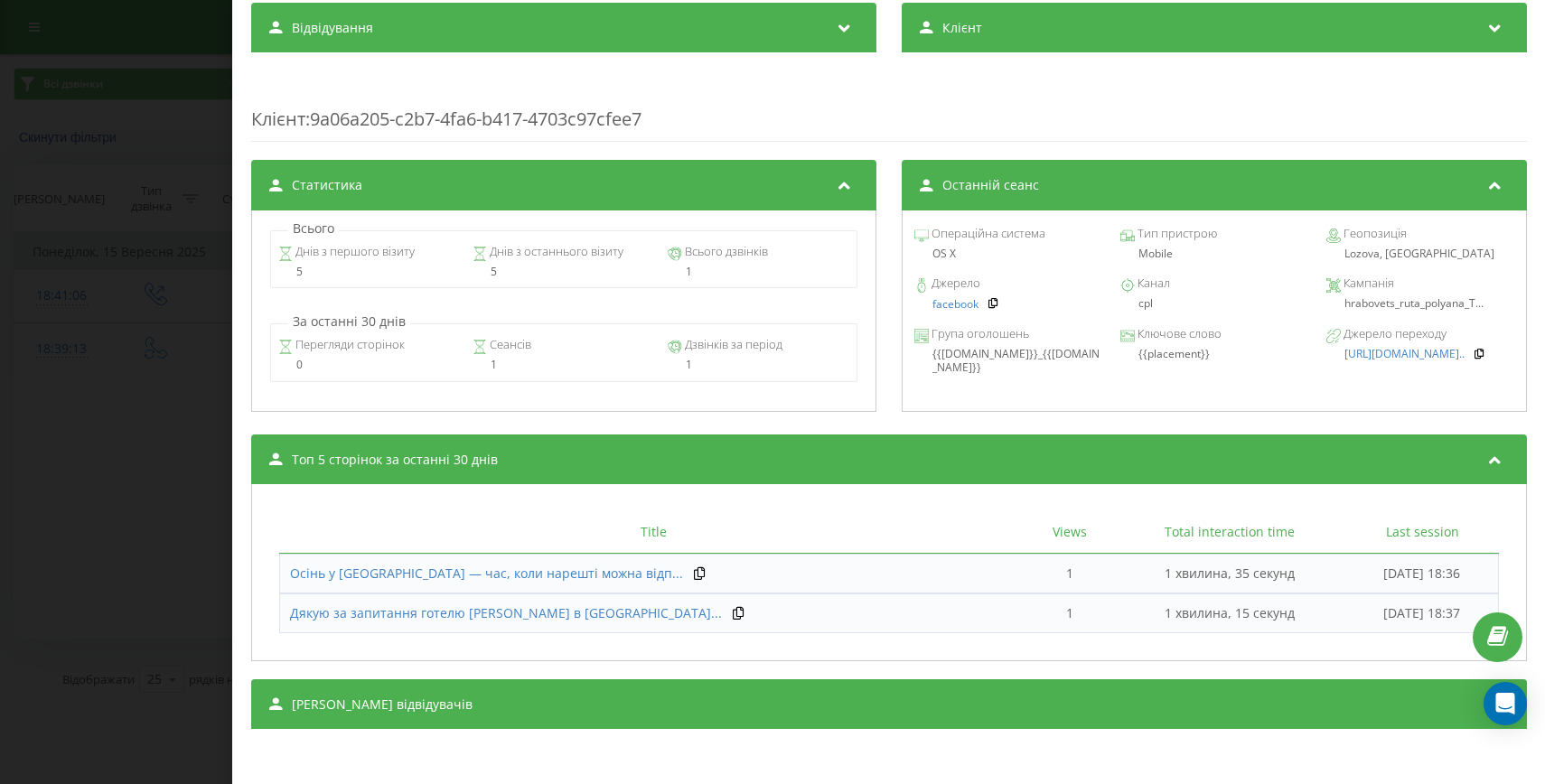
click at [843, 682] on div "[PERSON_NAME] відвідувачів" at bounding box center [889, 705] width 1276 height 51
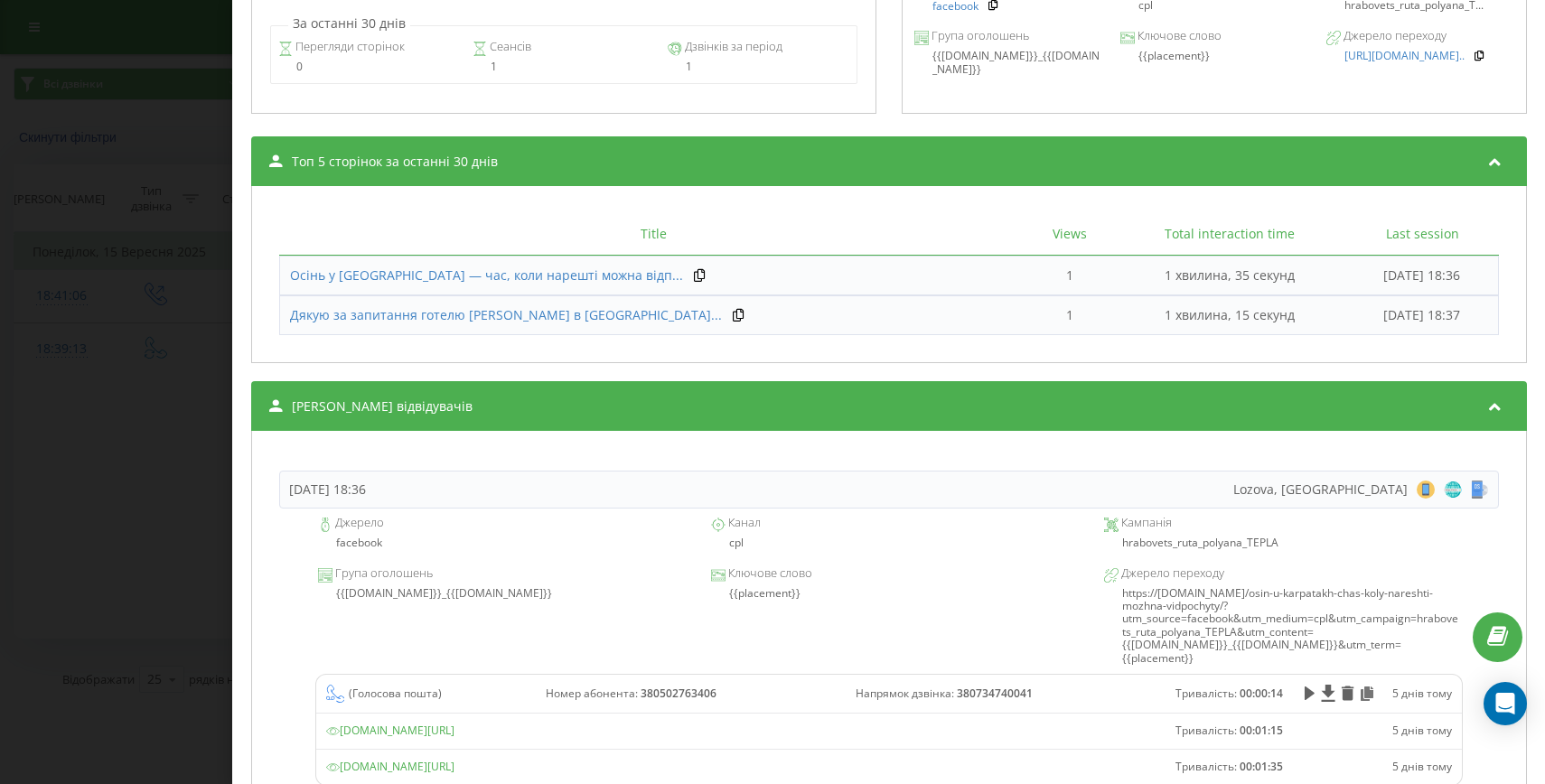
scroll to position [1021, 0]
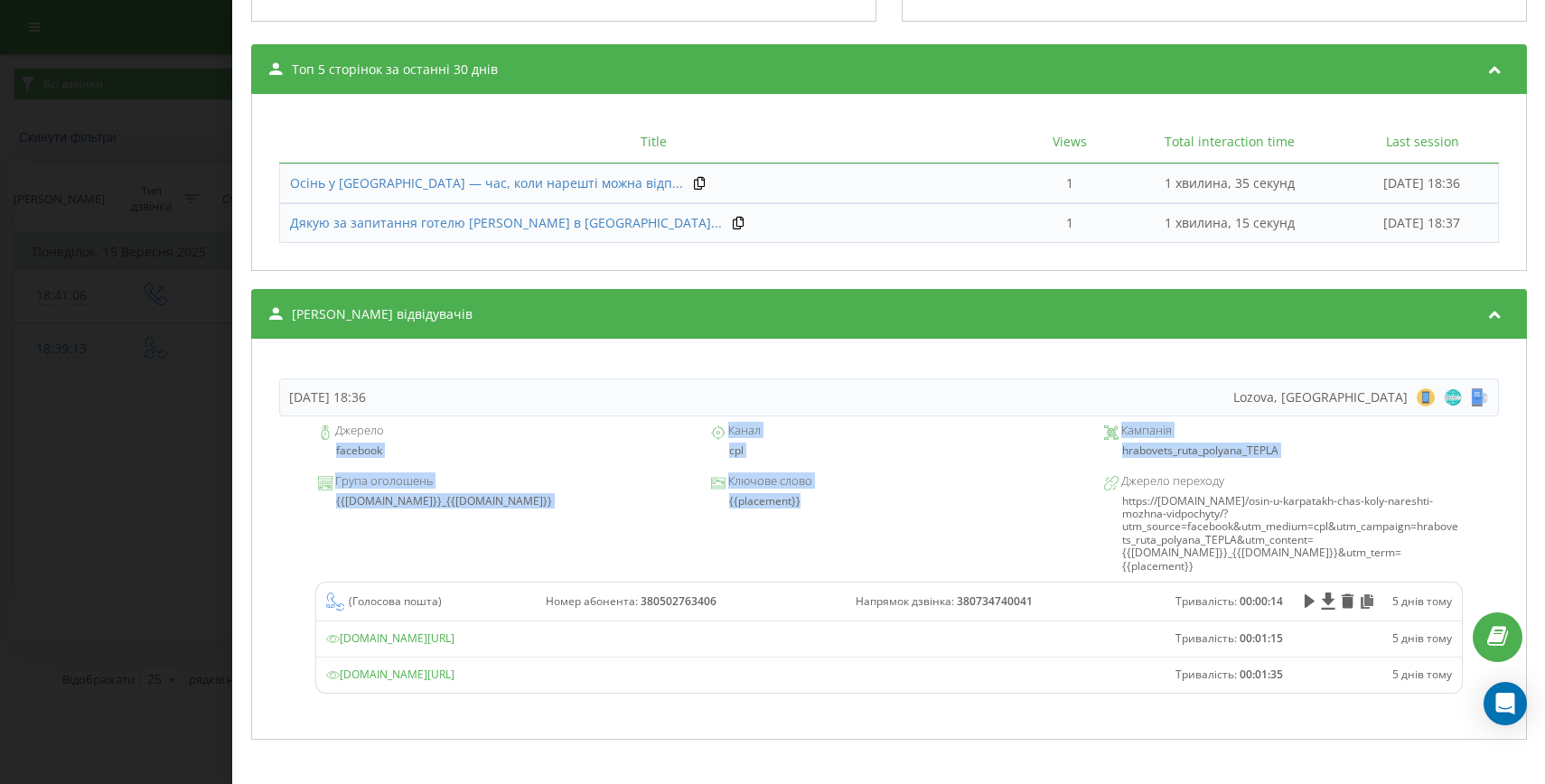
drag, startPoint x: 802, startPoint y: 499, endPoint x: 293, endPoint y: 455, distance: 510.9
click at [293, 454] on div "Джерело facebook Канал cpl Кампанія hrabovets_ruta_polyana_TEPLA Група оголошен…" at bounding box center [889, 563] width 1220 height 294
copy div "facebook Канал cpl Кампанія hrabovets_ruta_polyana_TEPLA Група оголошень {{[DOM…"
click at [135, 476] on div "Дзвінок : ua9_-1757950753.7353715 1 x - 00:14 00:00 00:00 Транскрипція Для AI-а…" at bounding box center [772, 392] width 1545 height 784
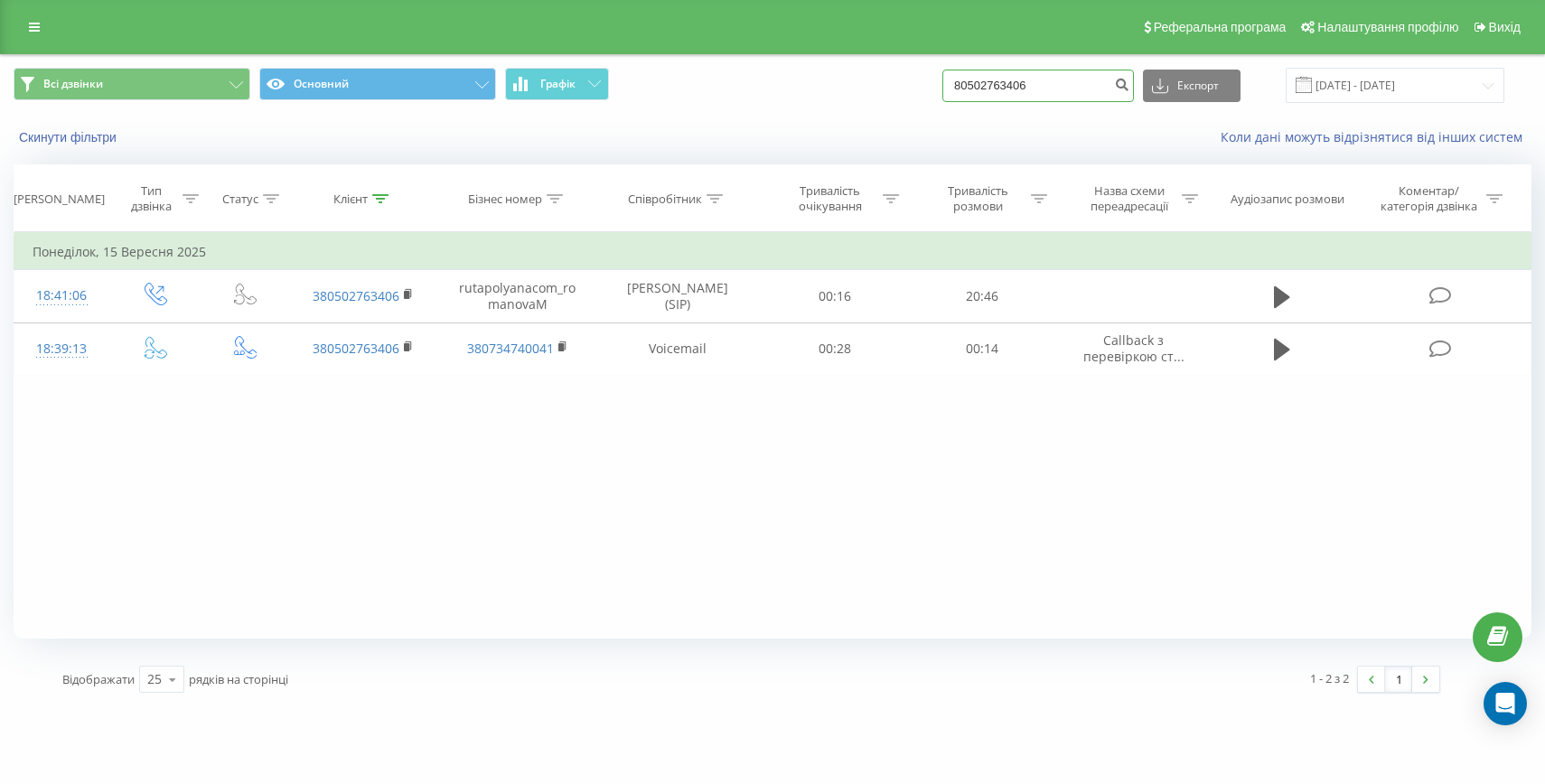
click at [1056, 73] on input "80502763406" at bounding box center [1038, 86] width 192 height 33
paste input "[PHONE_NUMBER]"
drag, startPoint x: 1017, startPoint y: 88, endPoint x: 988, endPoint y: 88, distance: 29.0
click at [988, 88] on div "Всі дзвінки Основний Графік [PHONE_NUMBER] Експорт .csv .xls .xlsx [DATE] - [DA…" at bounding box center [772, 85] width 1518 height 35
type input "80933579595"
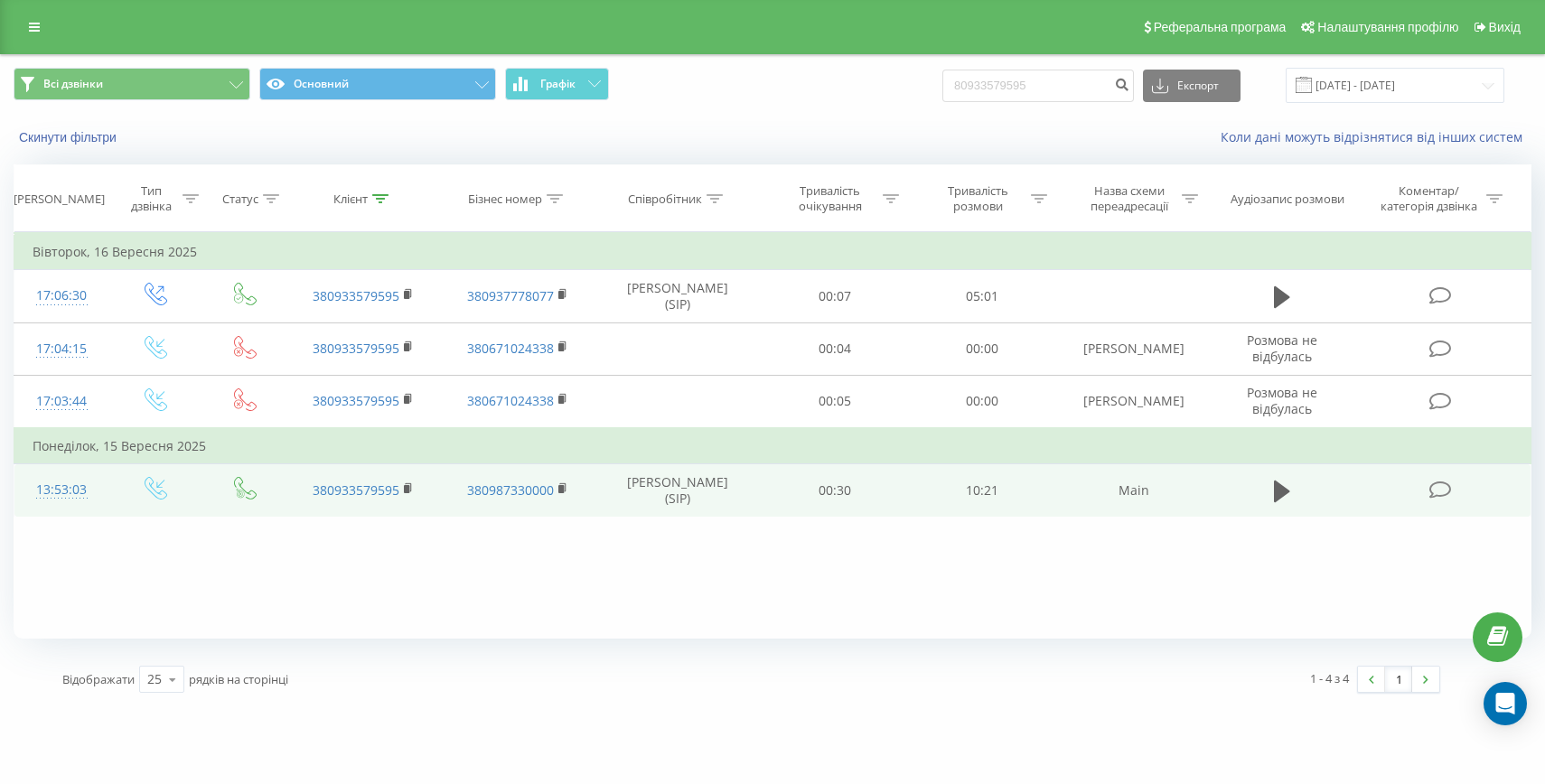
click at [52, 484] on div "13:53:03" at bounding box center [62, 490] width 58 height 35
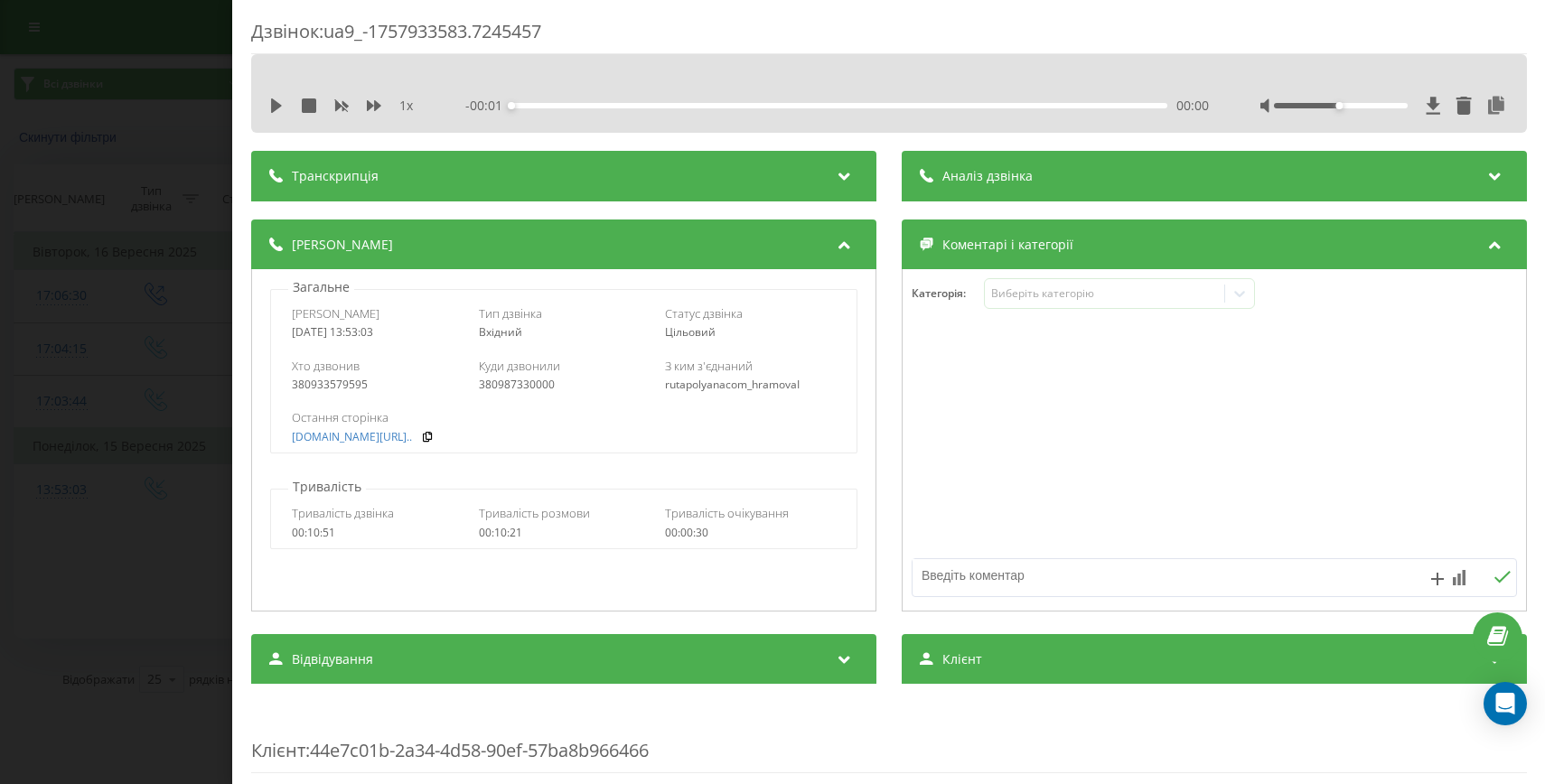
scroll to position [266, 0]
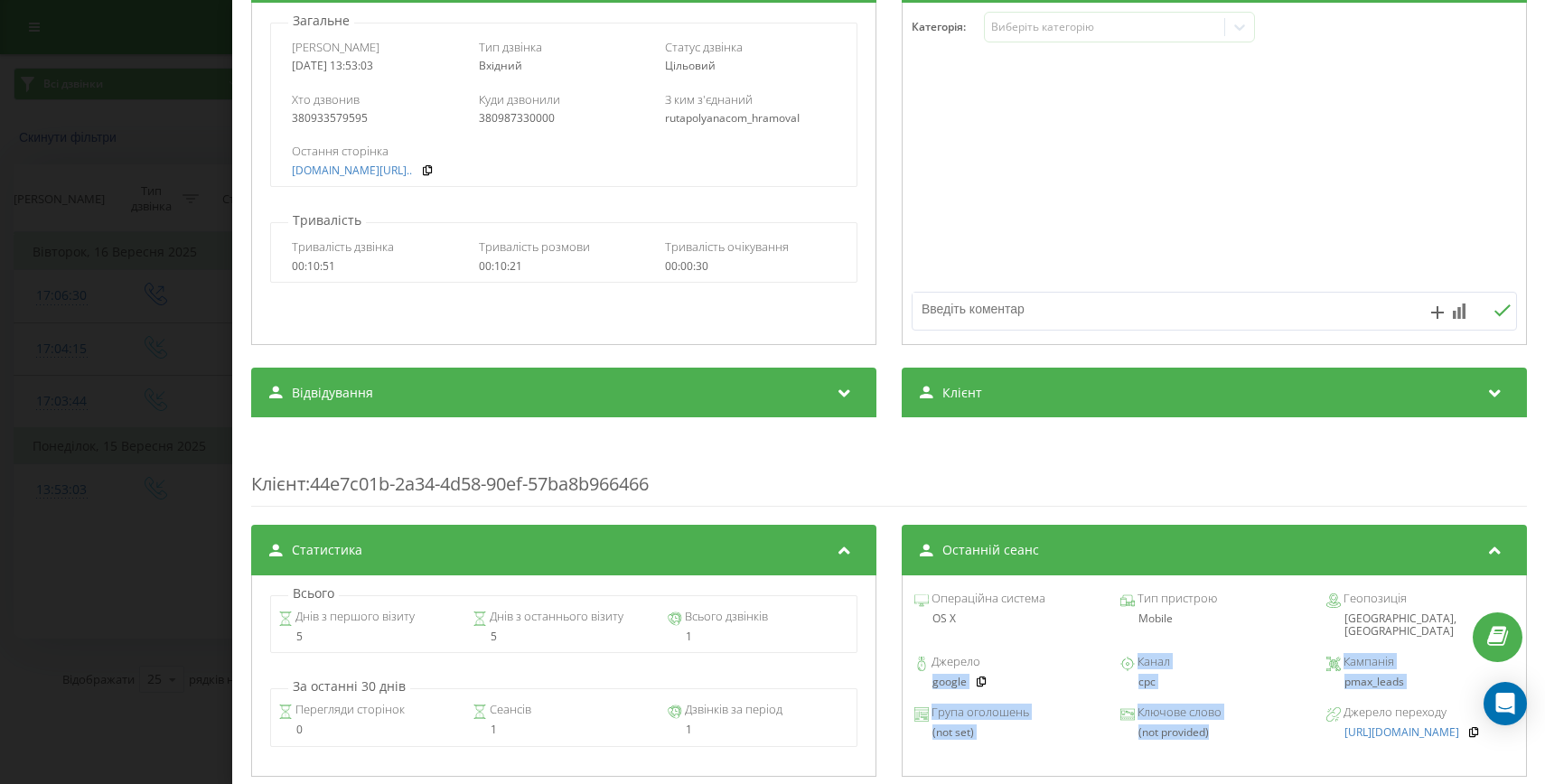
drag, startPoint x: 1211, startPoint y: 726, endPoint x: 921, endPoint y: 670, distance: 295.4
click at [921, 670] on div "Операційна система OS X Тип пристрою Mobile Геопозиція [GEOGRAPHIC_DATA], [GEOG…" at bounding box center [1213, 676] width 625 height 202
copy div "google Канал cpc Кампанія pmax_leads Група оголошень (not set) Ключове слово (n…"
click at [99, 618] on div "Дзвінок : ua9_-1757933583.7245457 1 x - 10:21 00:00 00:00 Транскрипція Для AI-а…" at bounding box center [772, 392] width 1545 height 784
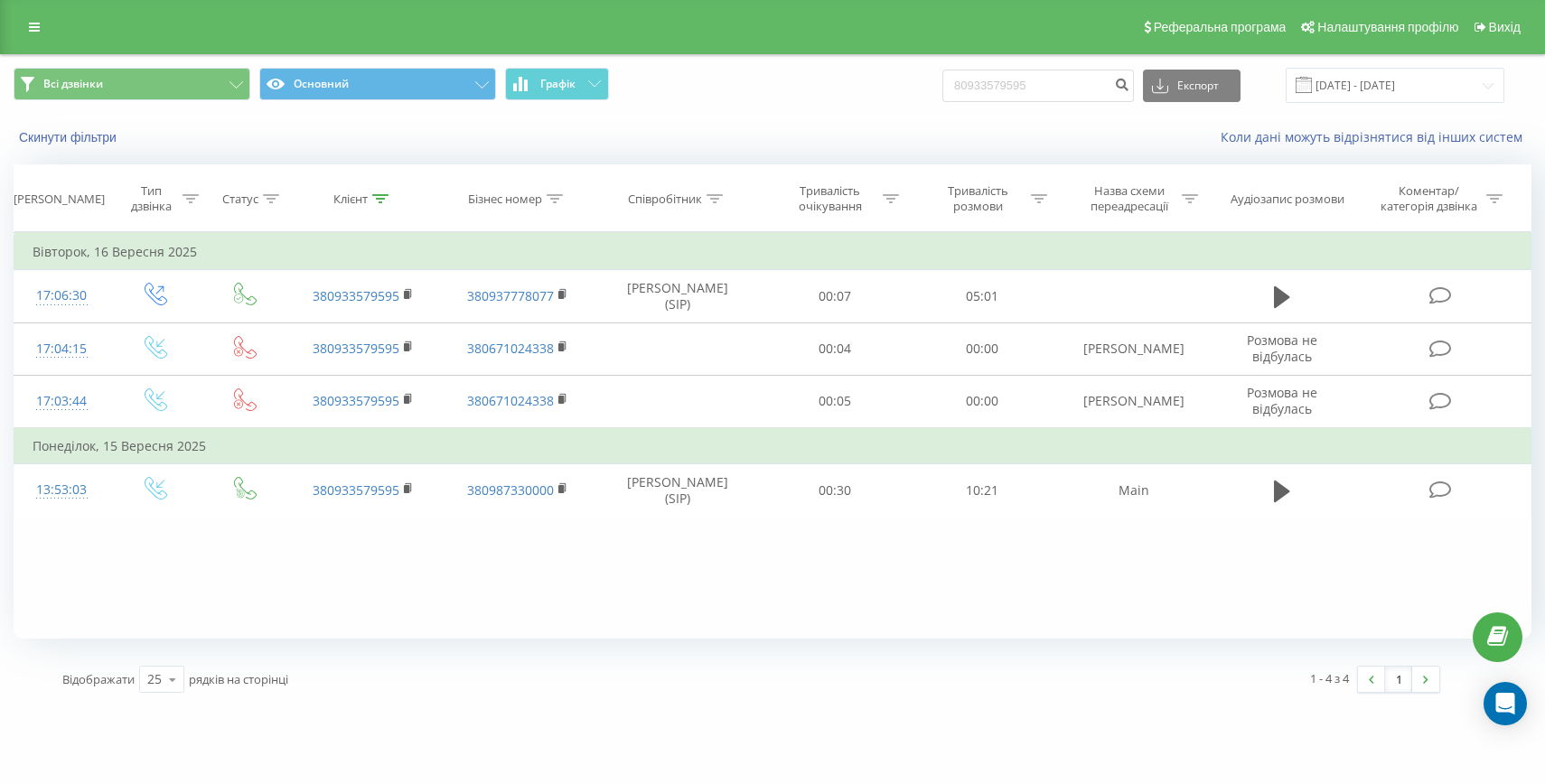
click at [1061, 61] on div "Всі дзвінки Основний Графік 80933579595 Експорт .csv .xls .xlsx 20.06.2025 - 20…" at bounding box center [772, 85] width 1543 height 61
click at [1046, 76] on input "80933579595" at bounding box center [1038, 86] width 192 height 33
paste input "+3"
drag, startPoint x: 1020, startPoint y: 86, endPoint x: 950, endPoint y: 86, distance: 70.0
click at [965, 86] on div "Всі дзвінки Основний Графік +380933579595 Експорт .csv .xls .xlsx 20.06.2025 - …" at bounding box center [772, 85] width 1518 height 35
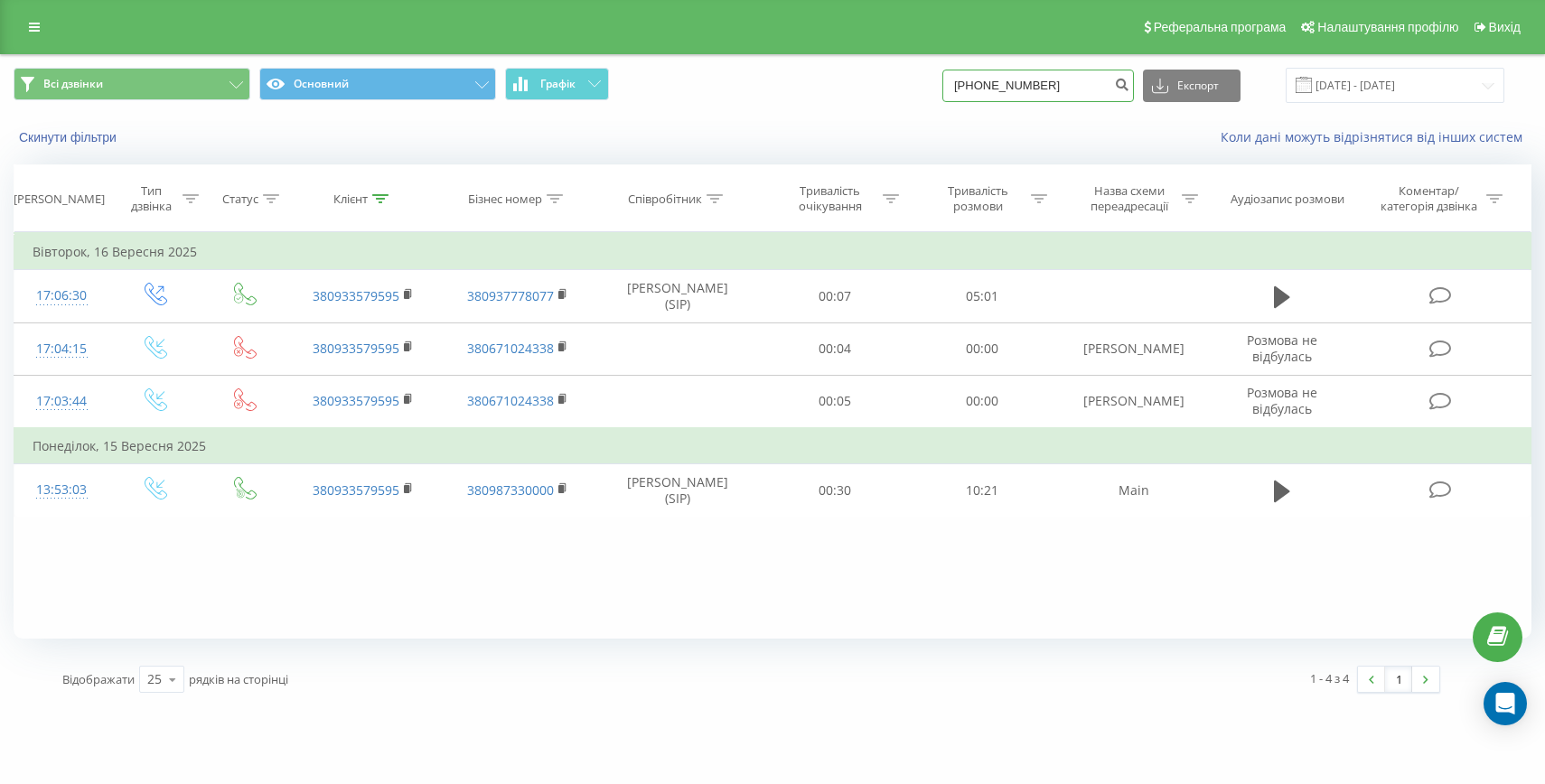
type input "0933579595"
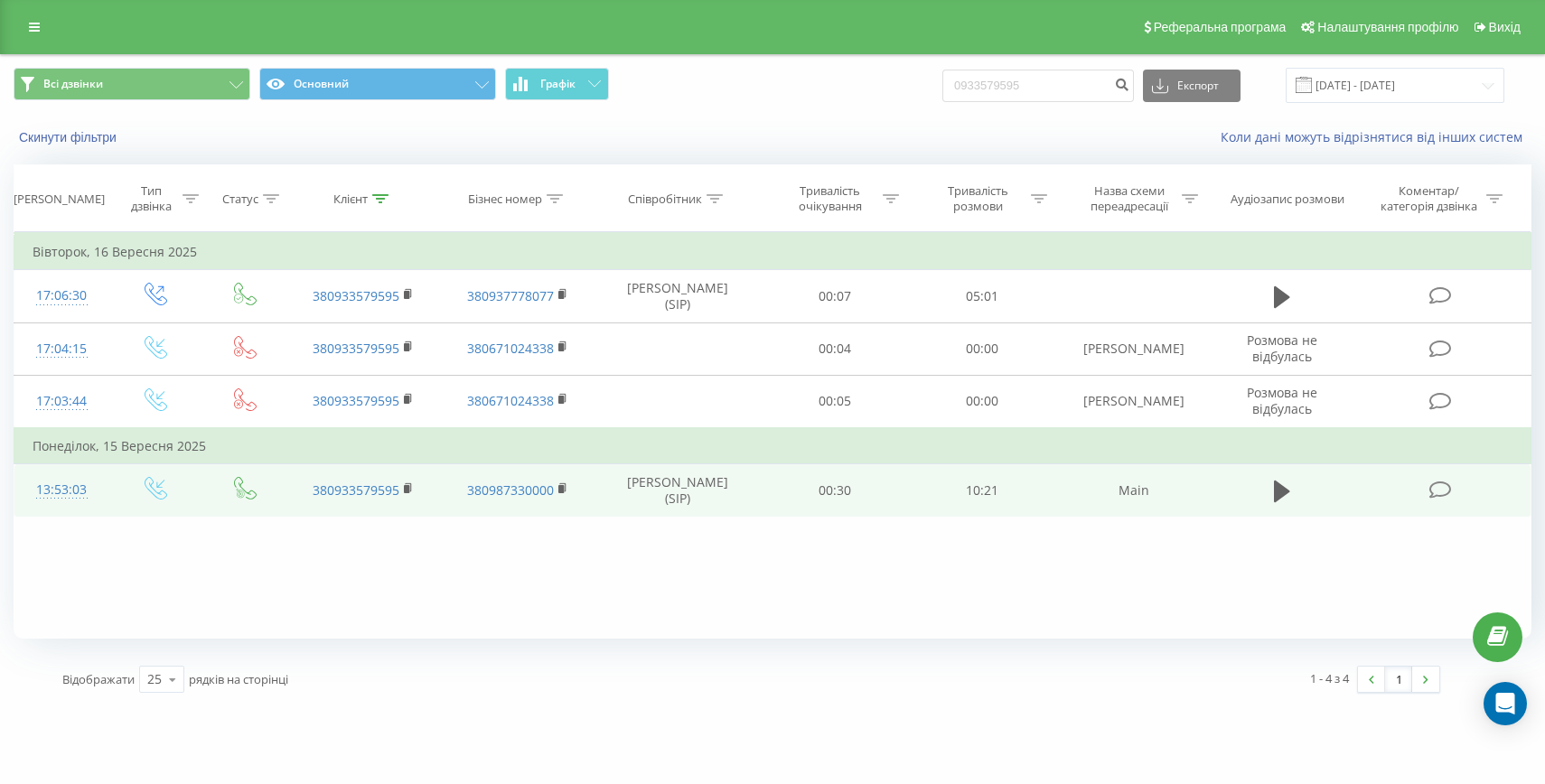
click at [87, 478] on div "13:53:03" at bounding box center [62, 490] width 58 height 35
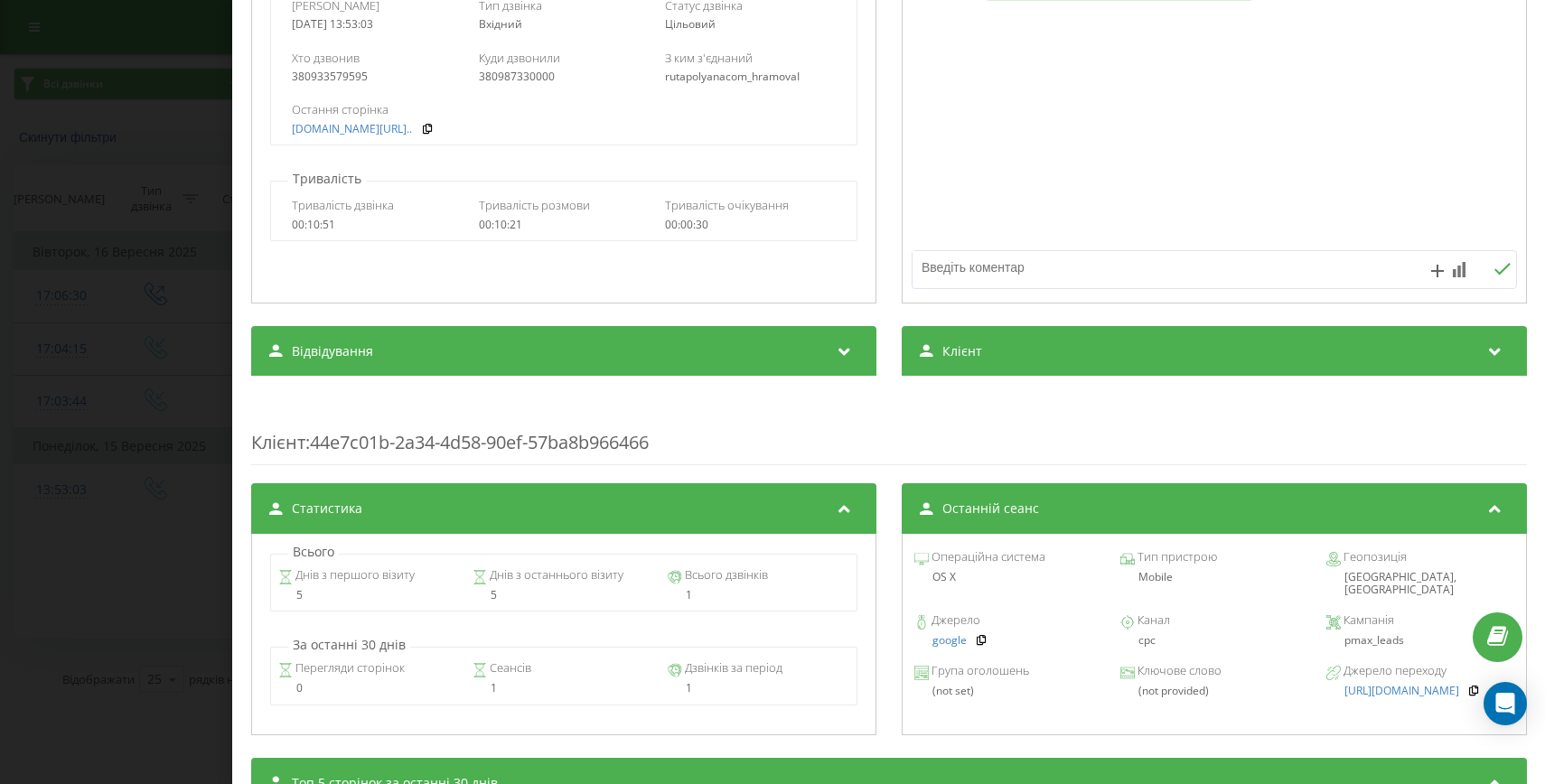
scroll to position [386, 0]
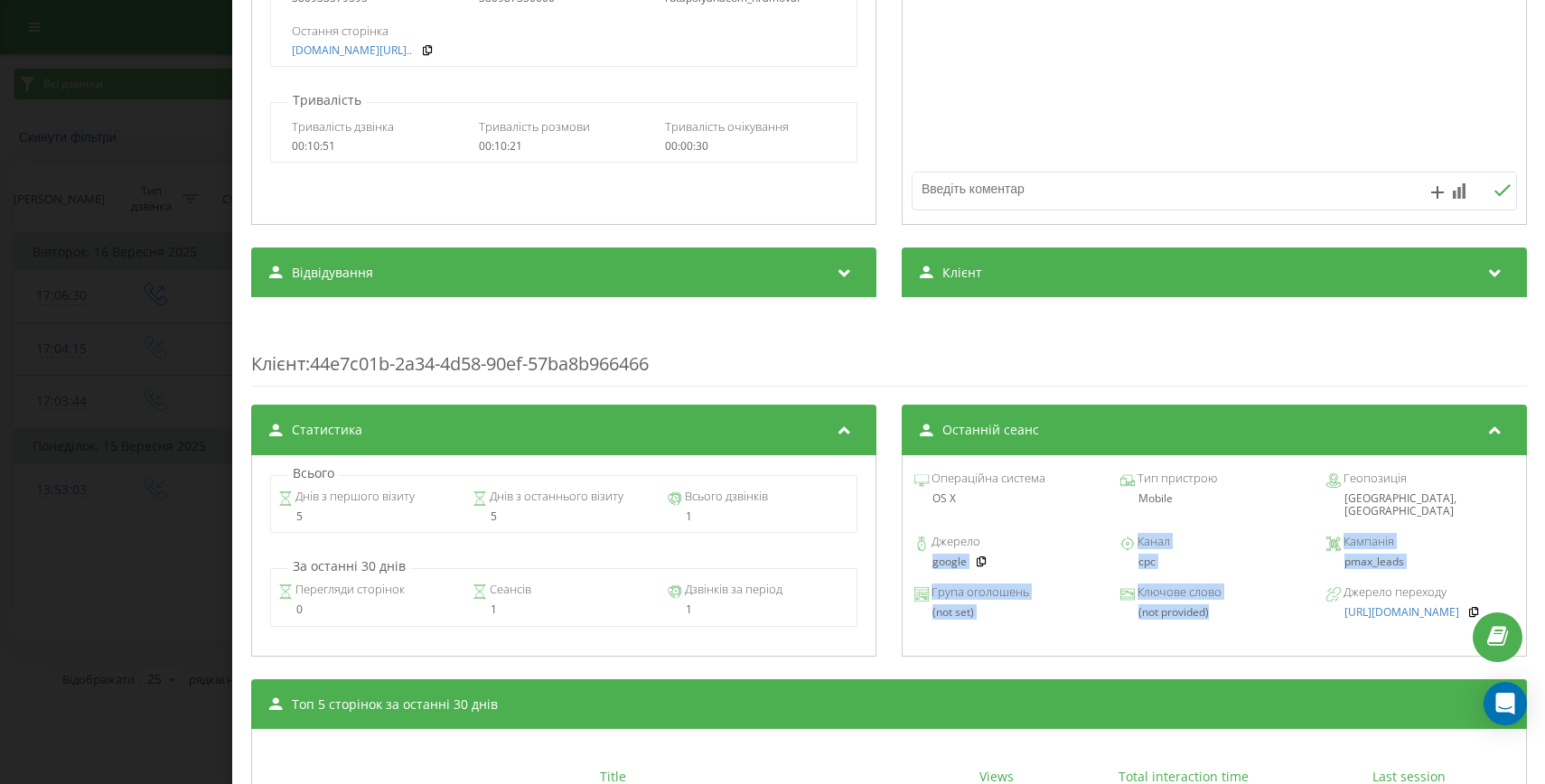
drag, startPoint x: 1222, startPoint y: 600, endPoint x: 924, endPoint y: 553, distance: 301.7
click at [924, 553] on div "Операційна система OS X Тип пристрою Mobile Геопозиція [GEOGRAPHIC_DATA], [GEOG…" at bounding box center [1213, 556] width 625 height 202
copy div "google Канал cpc Кампанія pmax_leads Група оголошень (not set) Ключове слово (n…"
click at [134, 540] on div "Дзвінок : ua9_-1757933583.7245457 1 x - 10:21 00:00 00:00 Транскрипція Для AI-а…" at bounding box center [772, 392] width 1545 height 784
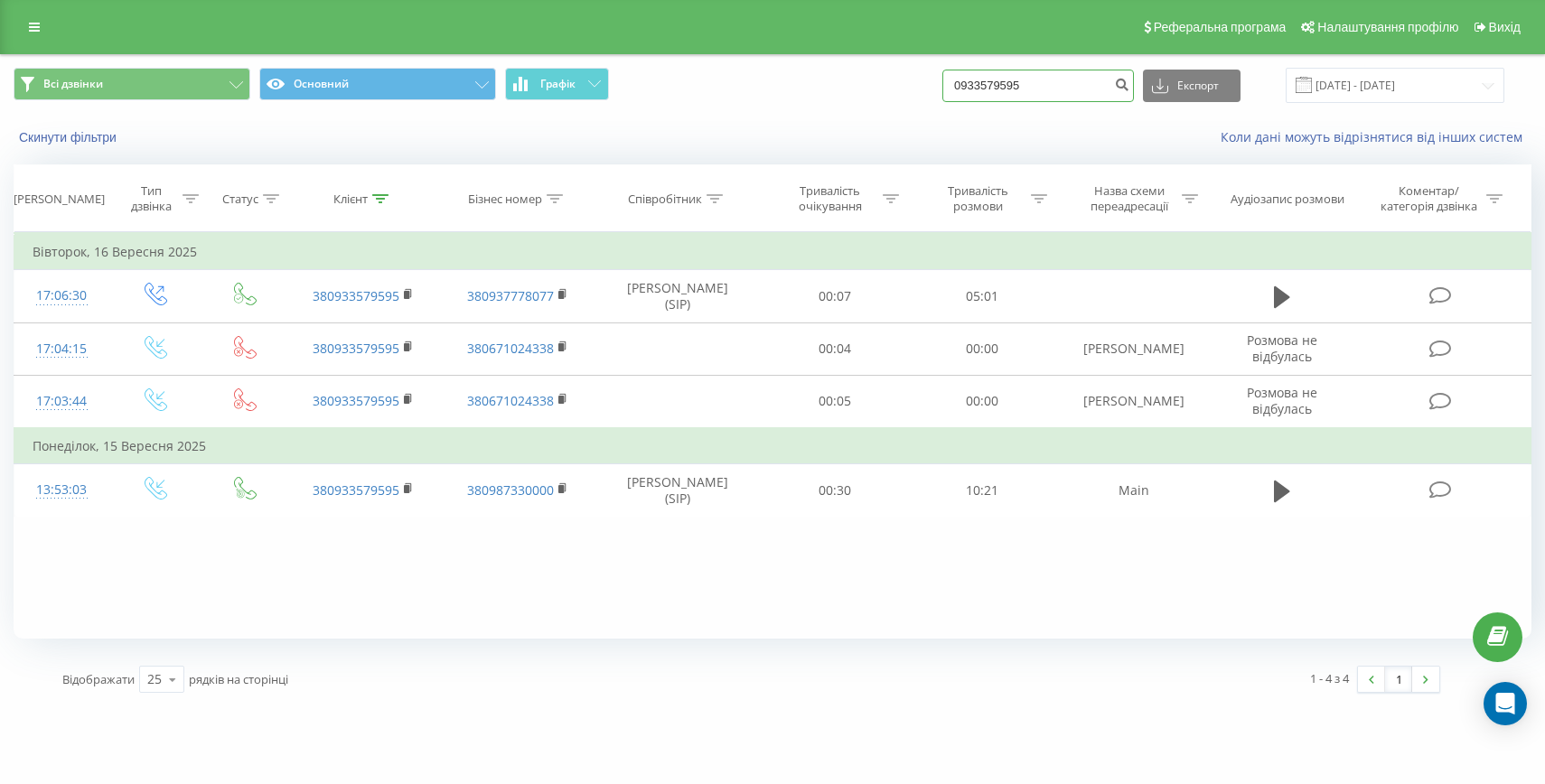
click at [1017, 83] on input "0933579595" at bounding box center [1038, 86] width 192 height 33
paste input "[PHONE_NUMBER]"
drag, startPoint x: 1017, startPoint y: 83, endPoint x: 989, endPoint y: 83, distance: 28.0
click at [989, 83] on div "Всі дзвінки Основний Графік [PHONE_NUMBER] Експорт .csv .xls .xlsx [DATE] - [DA…" at bounding box center [772, 85] width 1518 height 35
type input "80505193747"
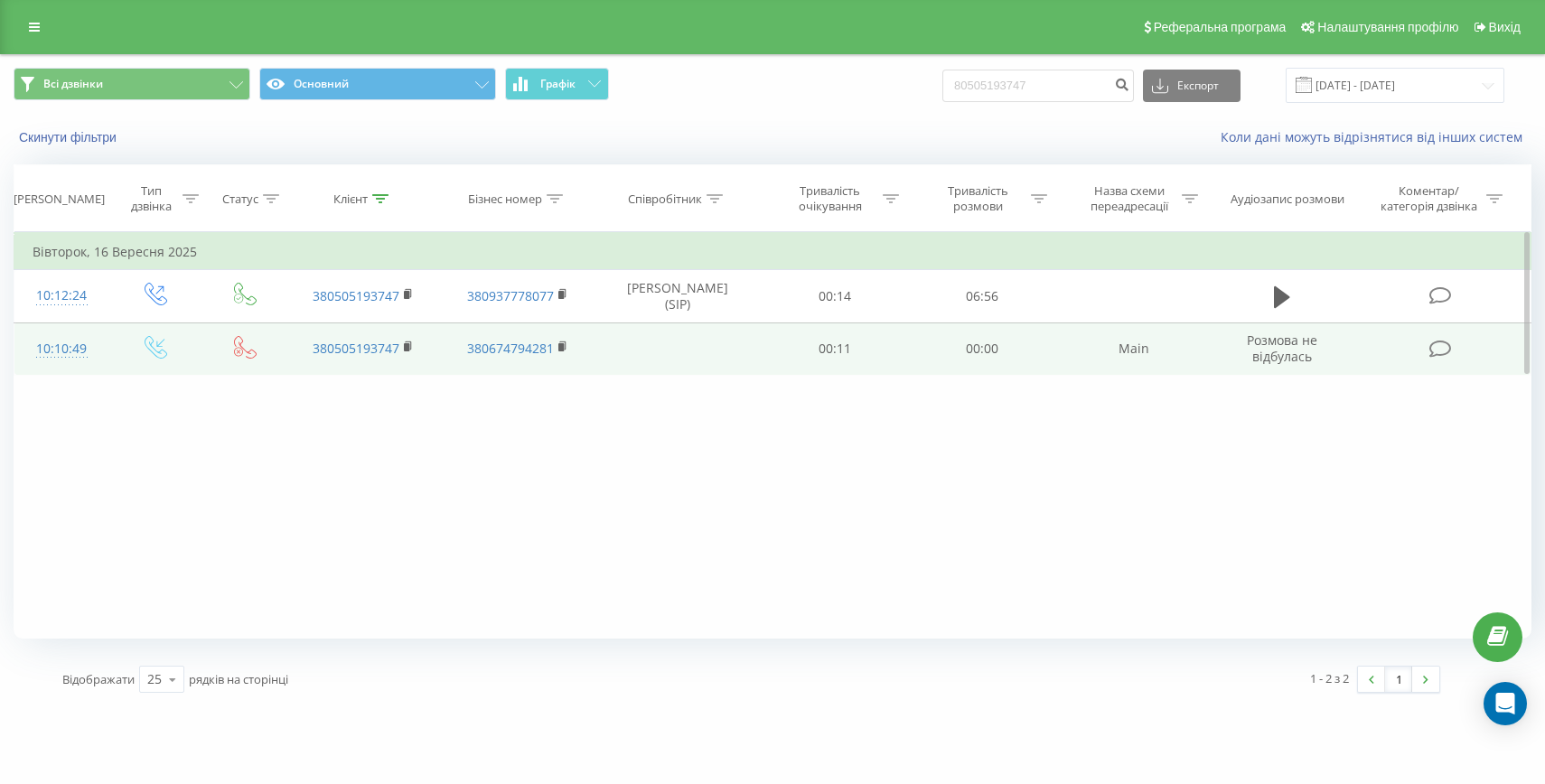
click at [89, 359] on div "10:10:49" at bounding box center [62, 349] width 58 height 35
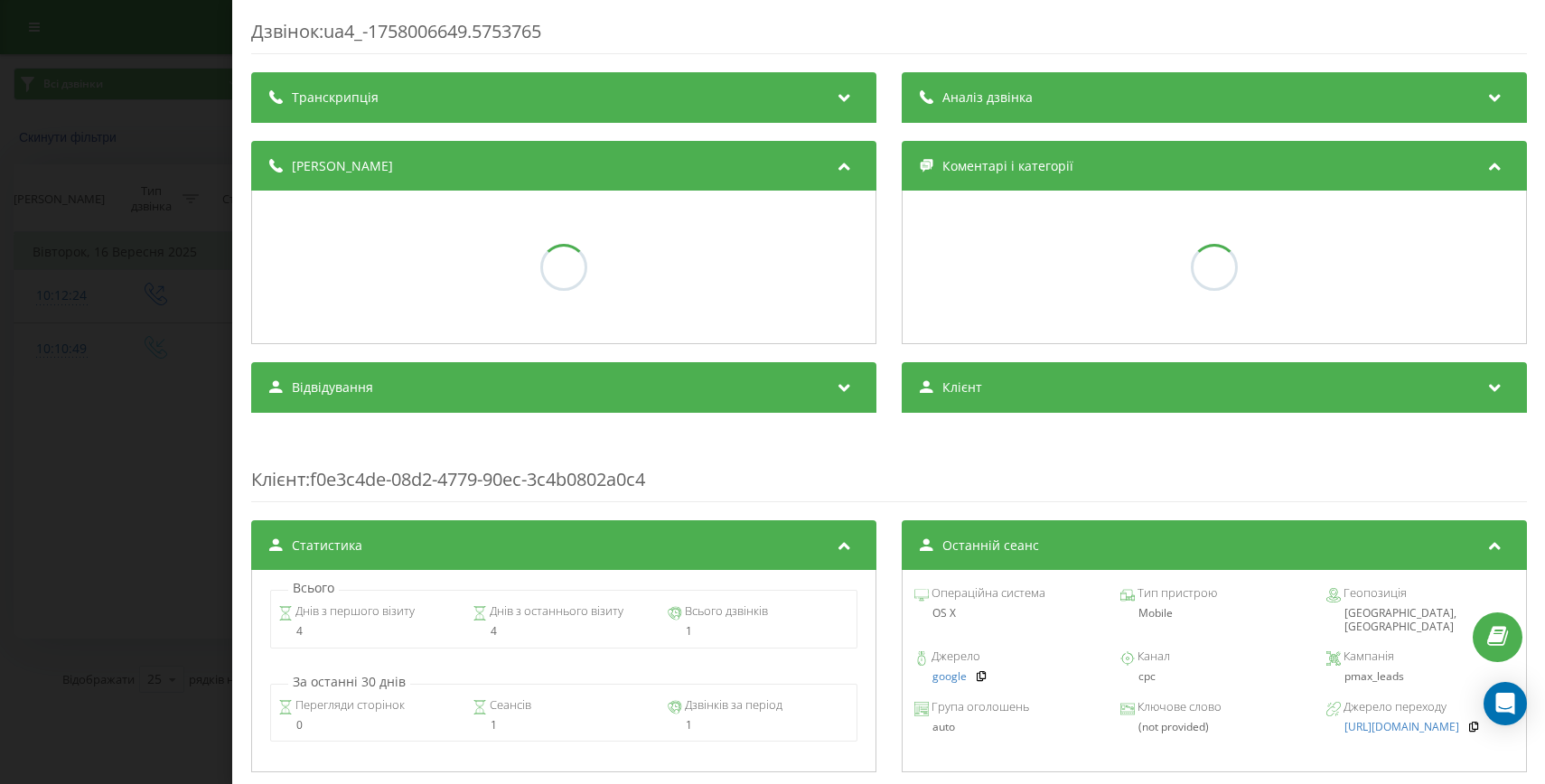
scroll to position [360, 0]
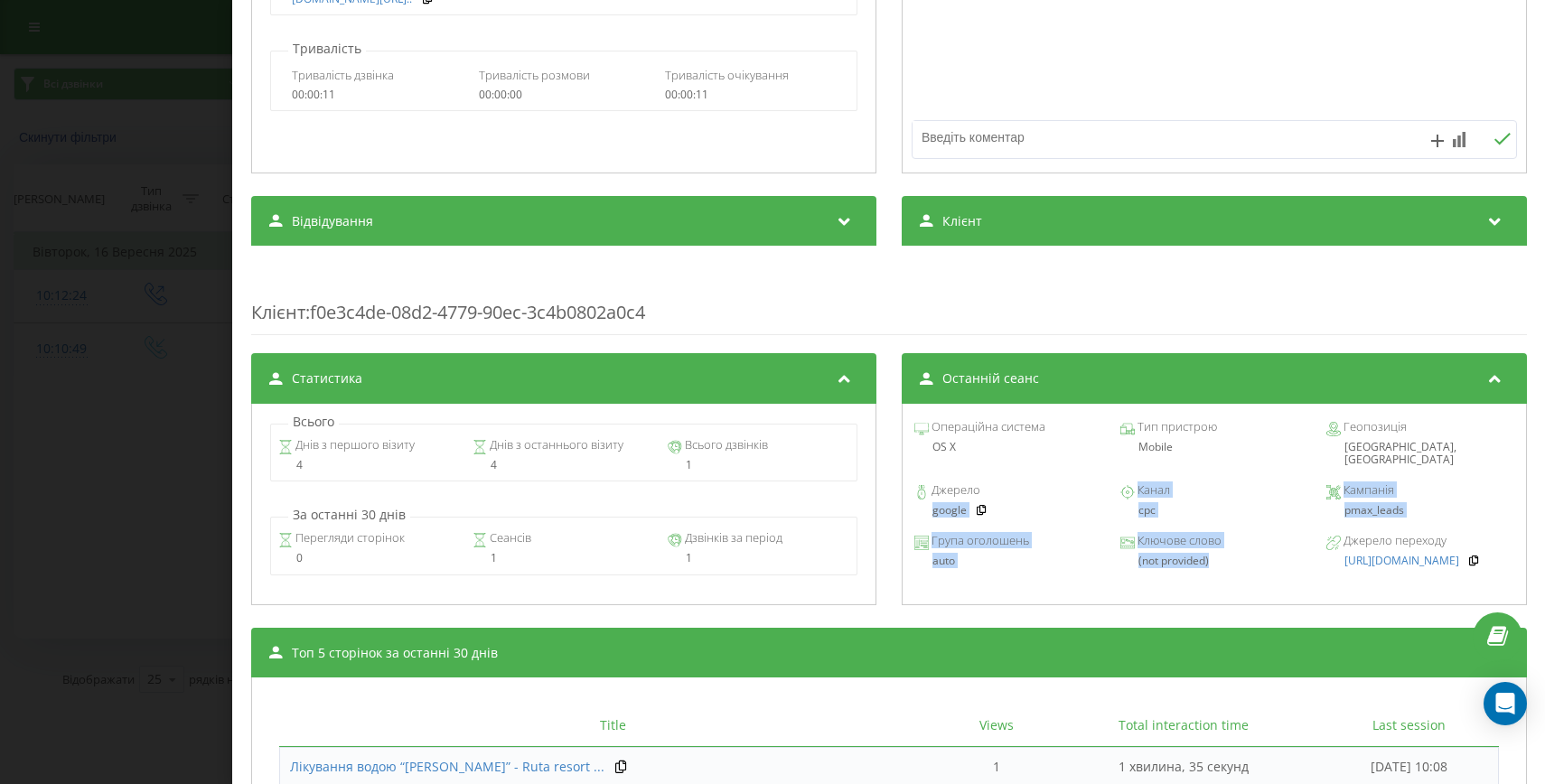
drag, startPoint x: 1208, startPoint y: 548, endPoint x: 922, endPoint y: 501, distance: 289.8
click at [922, 501] on div "Операційна система OS X Тип пристрою Mobile Геопозиція Lutsk, Ukraine Джерело g…" at bounding box center [1213, 504] width 625 height 202
copy div "google Канал cpc Кампанія pmax_leads Група оголошень auto Ключове слово (not pr…"
click at [95, 472] on div "Дзвінок : ua4_-1758006649.5753765 Транскрипція Для AI-аналізу майбутніх дзвінкі…" at bounding box center [772, 392] width 1545 height 784
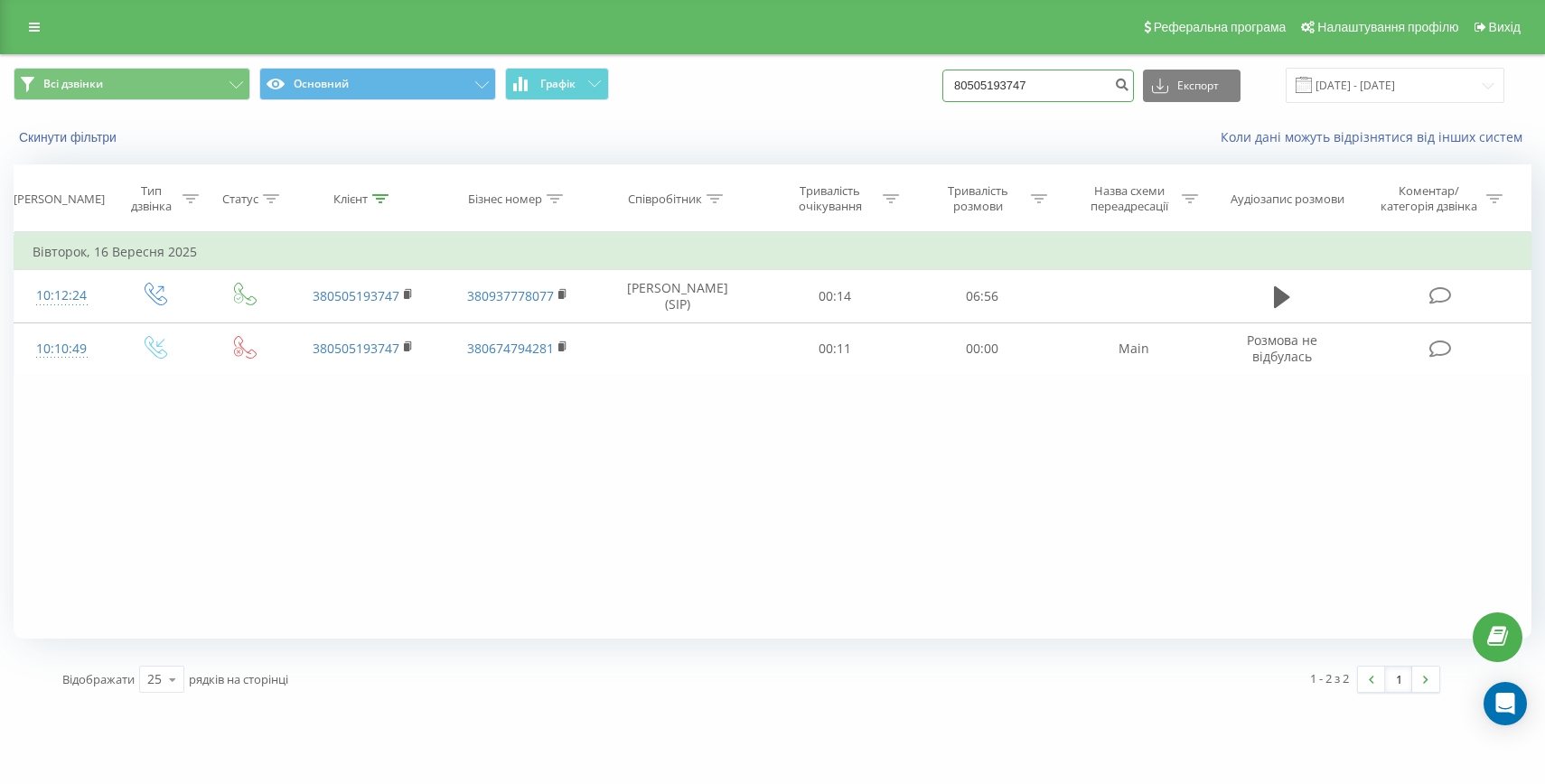
click at [1040, 84] on input "80505193747" at bounding box center [1038, 86] width 192 height 33
paste input "+380974168760"
drag, startPoint x: 1022, startPoint y: 84, endPoint x: 992, endPoint y: 84, distance: 30.0
click at [992, 84] on input "+380974168760" at bounding box center [1038, 86] width 192 height 33
type input "0974168760"
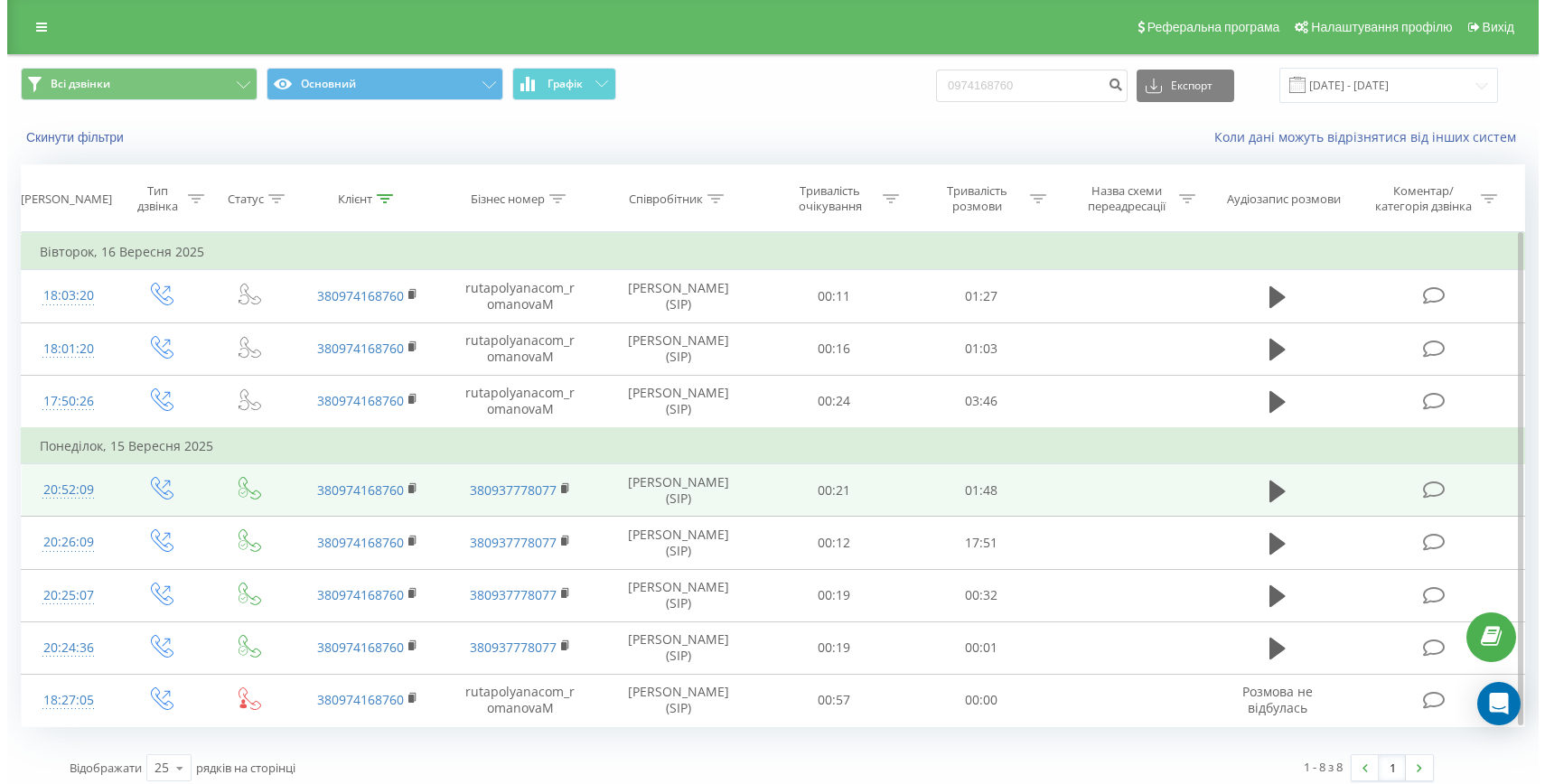
scroll to position [11, 0]
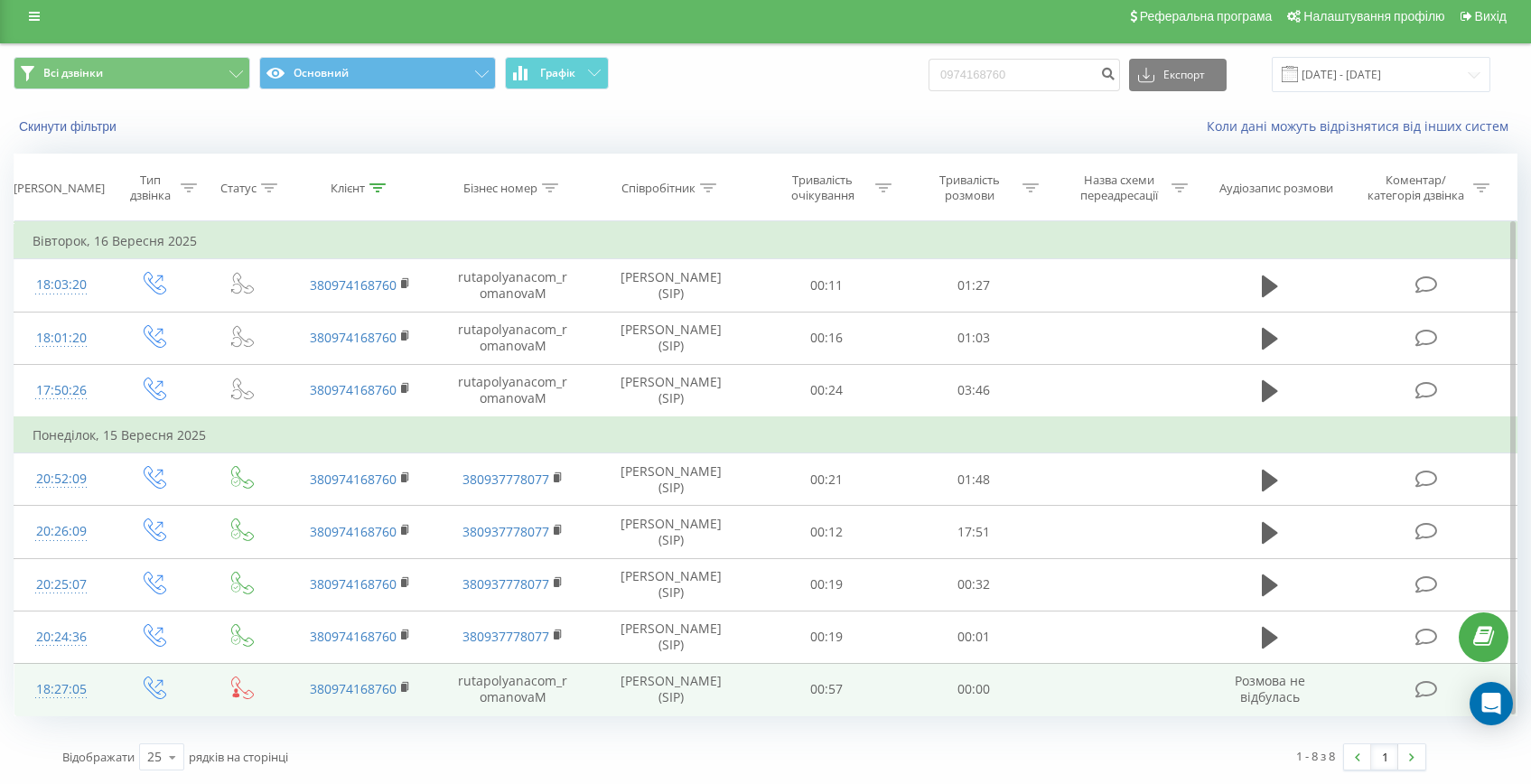
click at [67, 682] on div "18:27:05" at bounding box center [61, 690] width 57 height 35
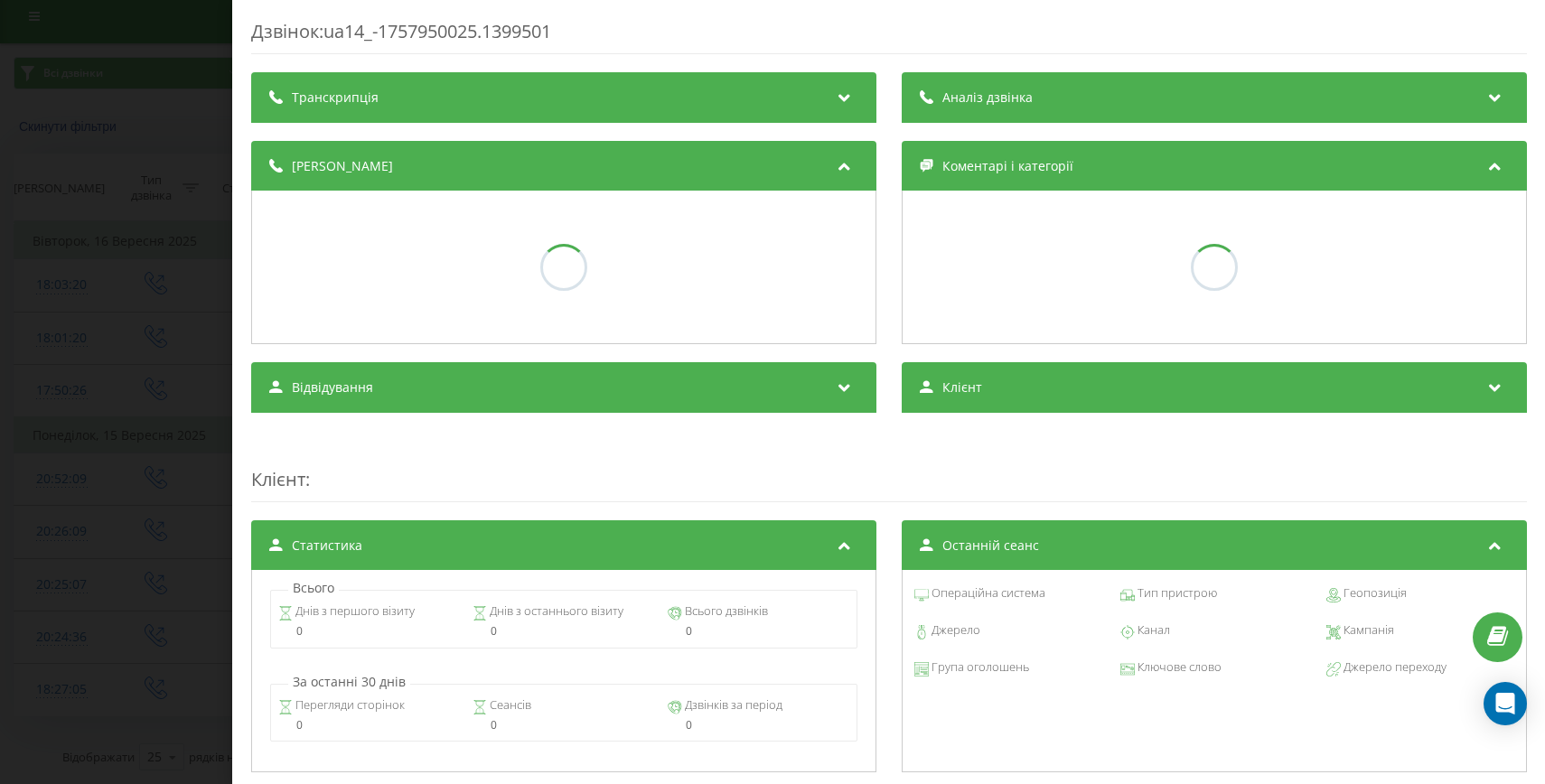
scroll to position [247, 0]
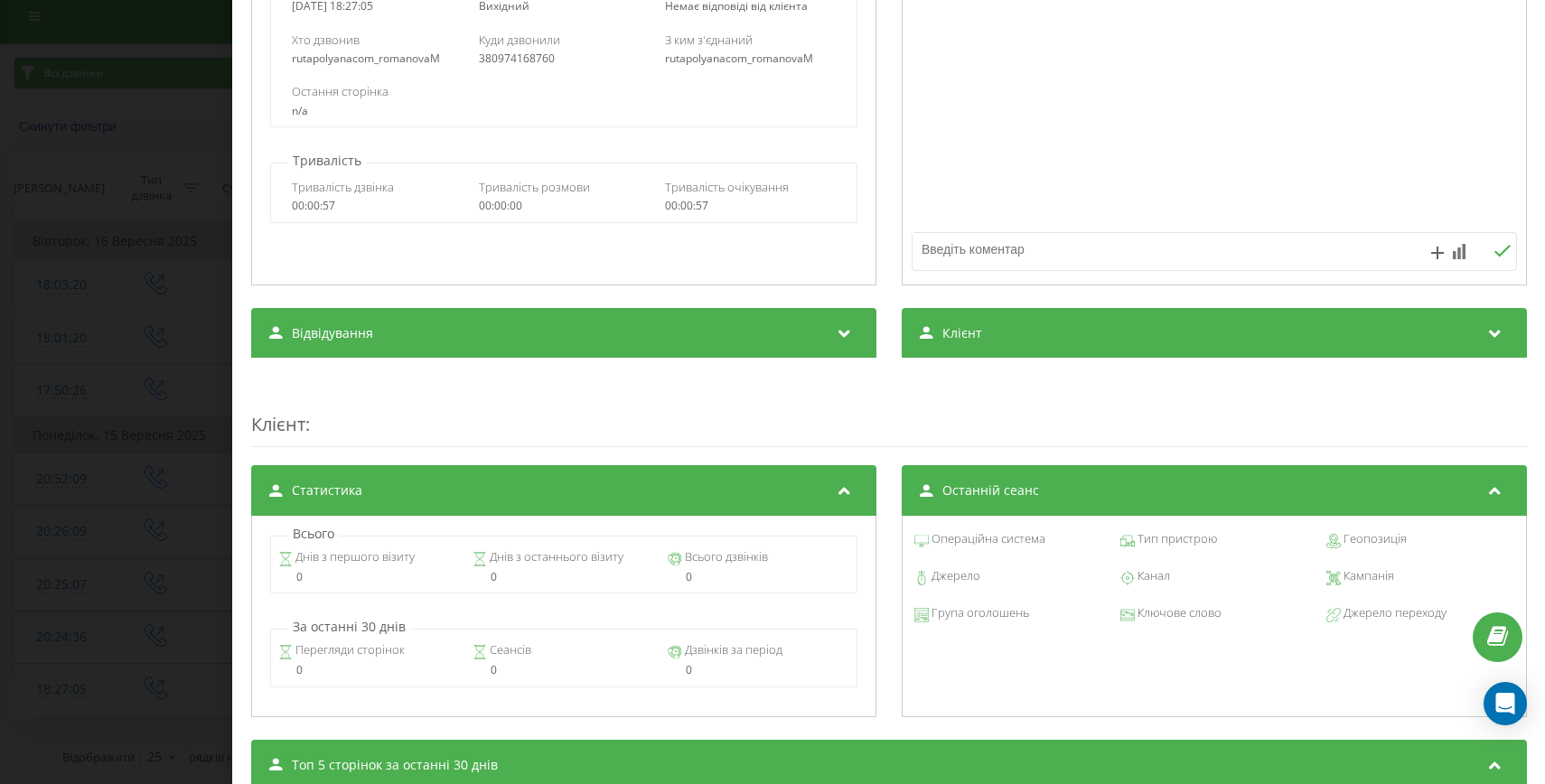
click at [85, 353] on div "Дзвінок : ua14_-1757950025.1399501 Транскрипція Для AI-аналізу майбутніх дзвінк…" at bounding box center [772, 392] width 1545 height 784
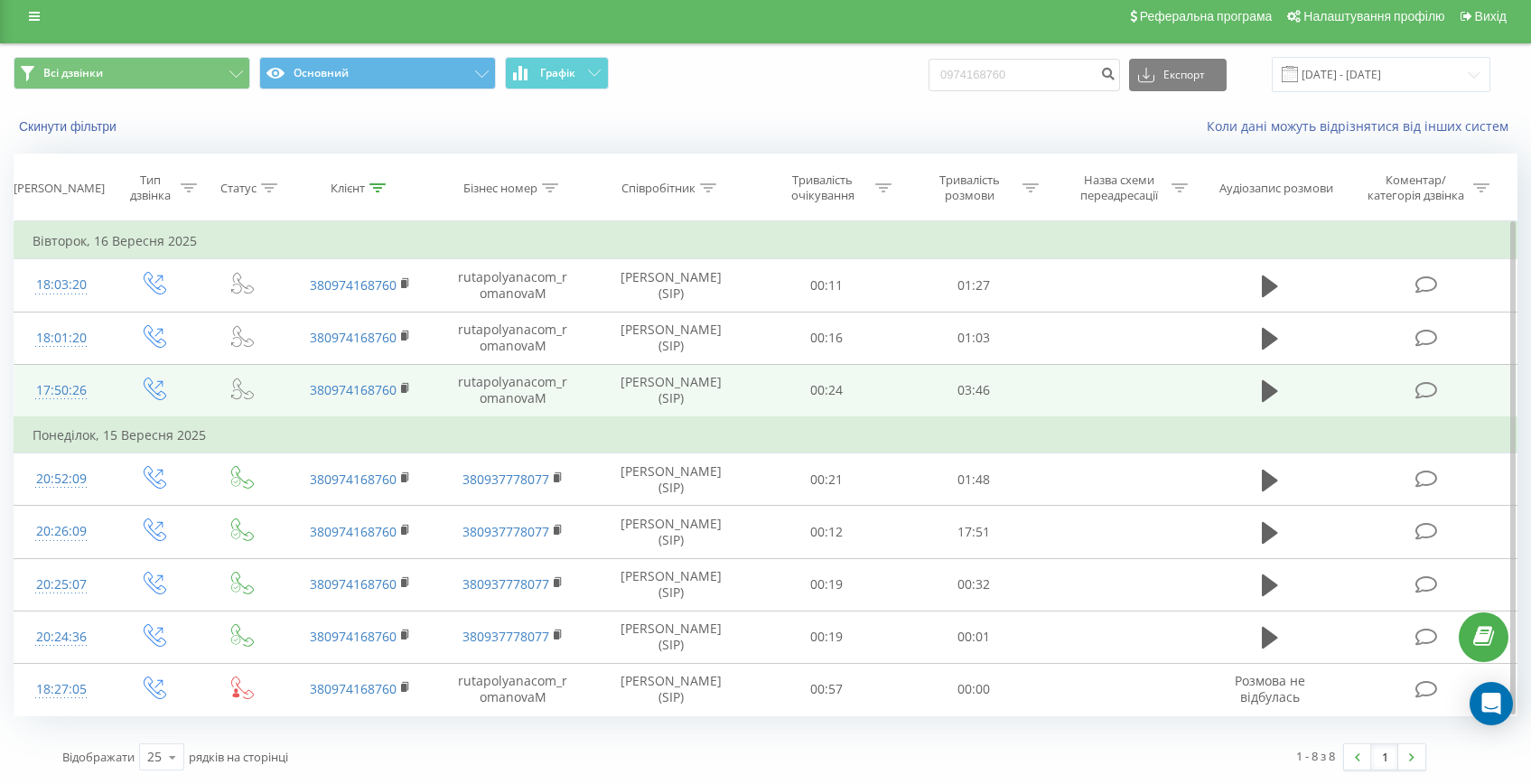
click at [65, 389] on div "17:50:26" at bounding box center [61, 391] width 57 height 35
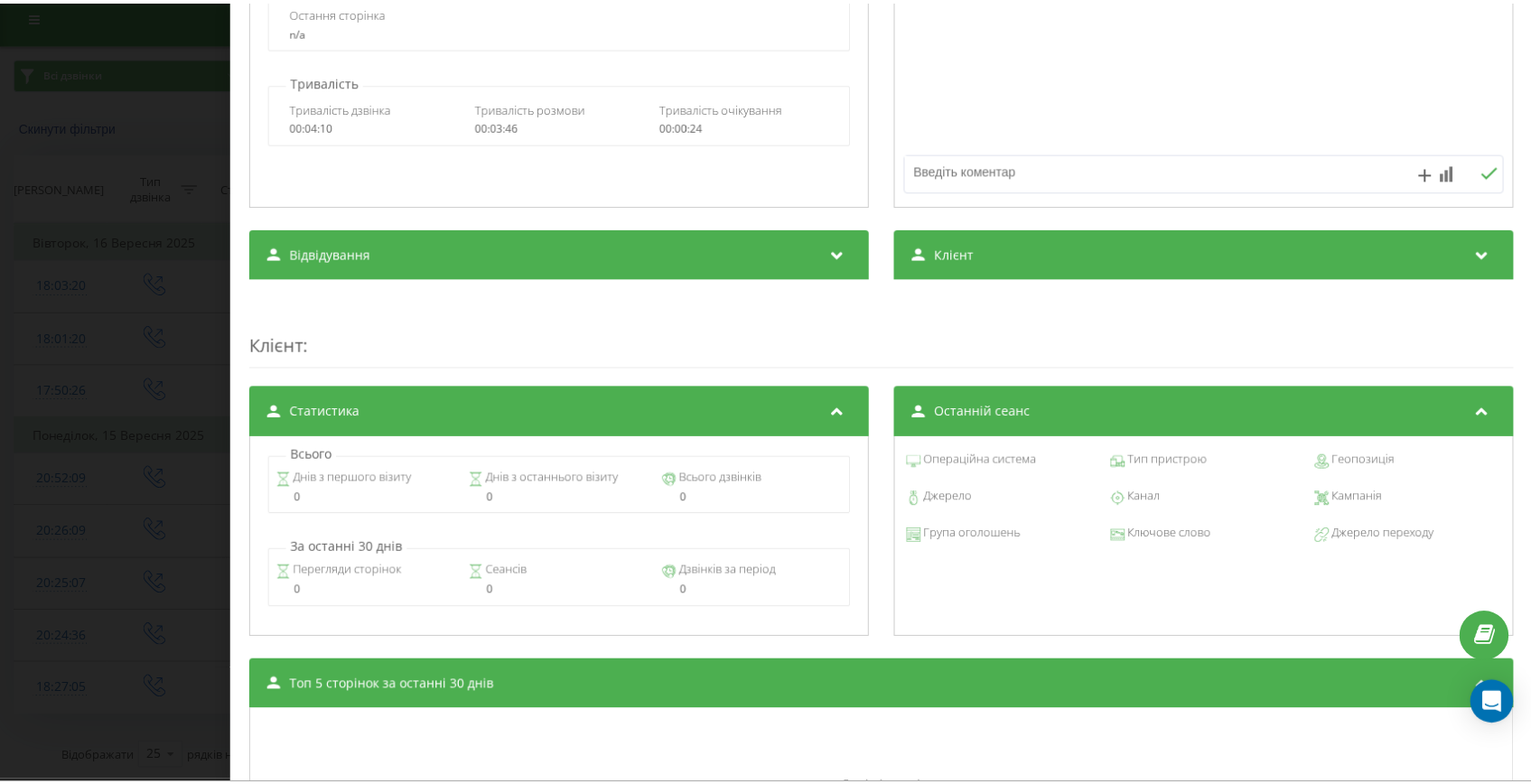
scroll to position [484, 0]
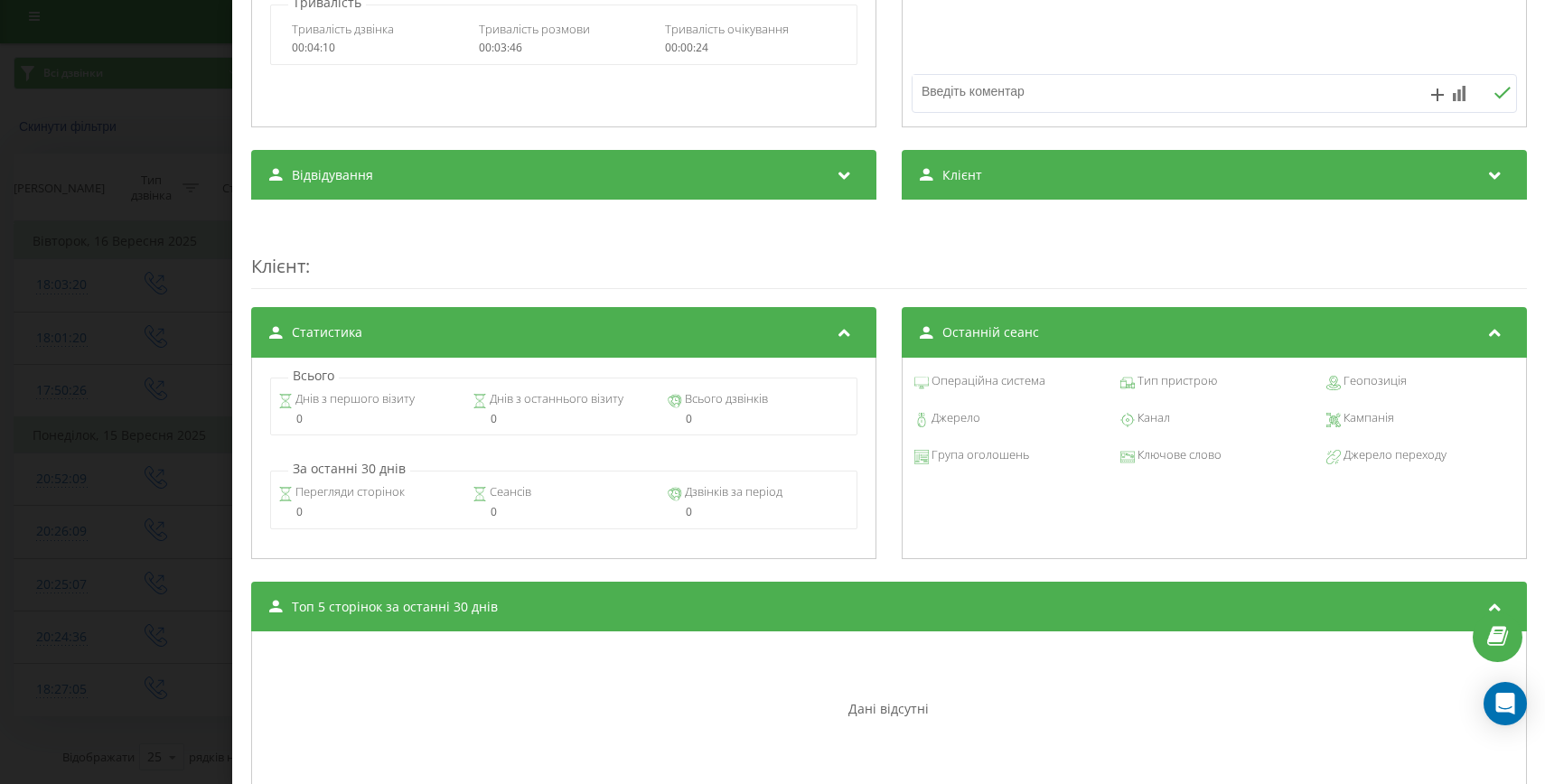
click at [135, 444] on div "Дзвінок : ua17_-1758034226.953505 1 x - 00:01 00:00 00:00 Транскрипція Для AI-а…" at bounding box center [772, 392] width 1545 height 784
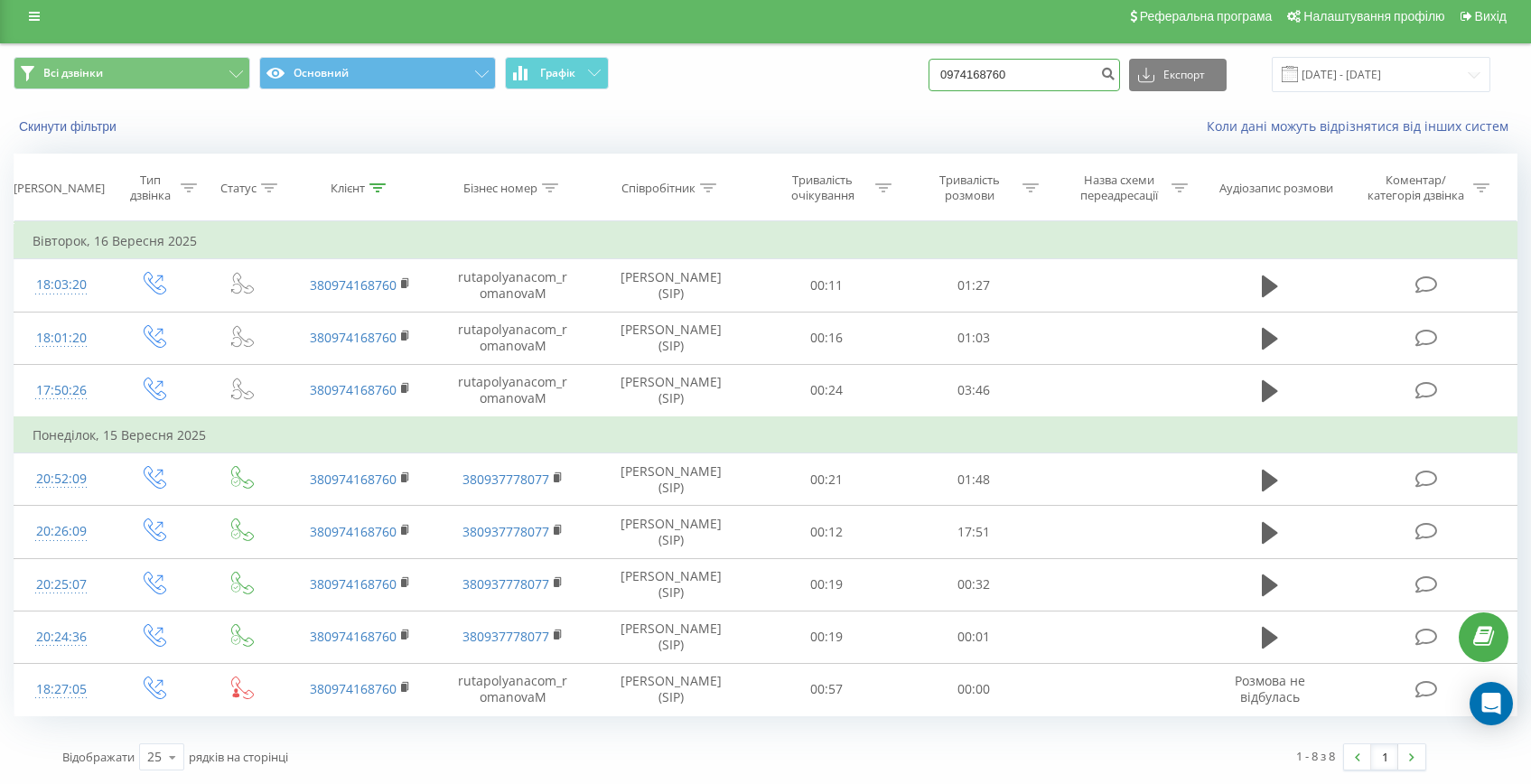
click at [1013, 61] on input "0974168760" at bounding box center [1024, 75] width 192 height 33
paste input "+380978154408"
drag, startPoint x: 1003, startPoint y: 70, endPoint x: 961, endPoint y: 70, distance: 42.0
click at [961, 70] on div "Всі дзвінки Основний Графік +380978154408 Експорт .csv .xls .xlsx 20.06.2025 - …" at bounding box center [765, 74] width 1504 height 35
type input "80978154408"
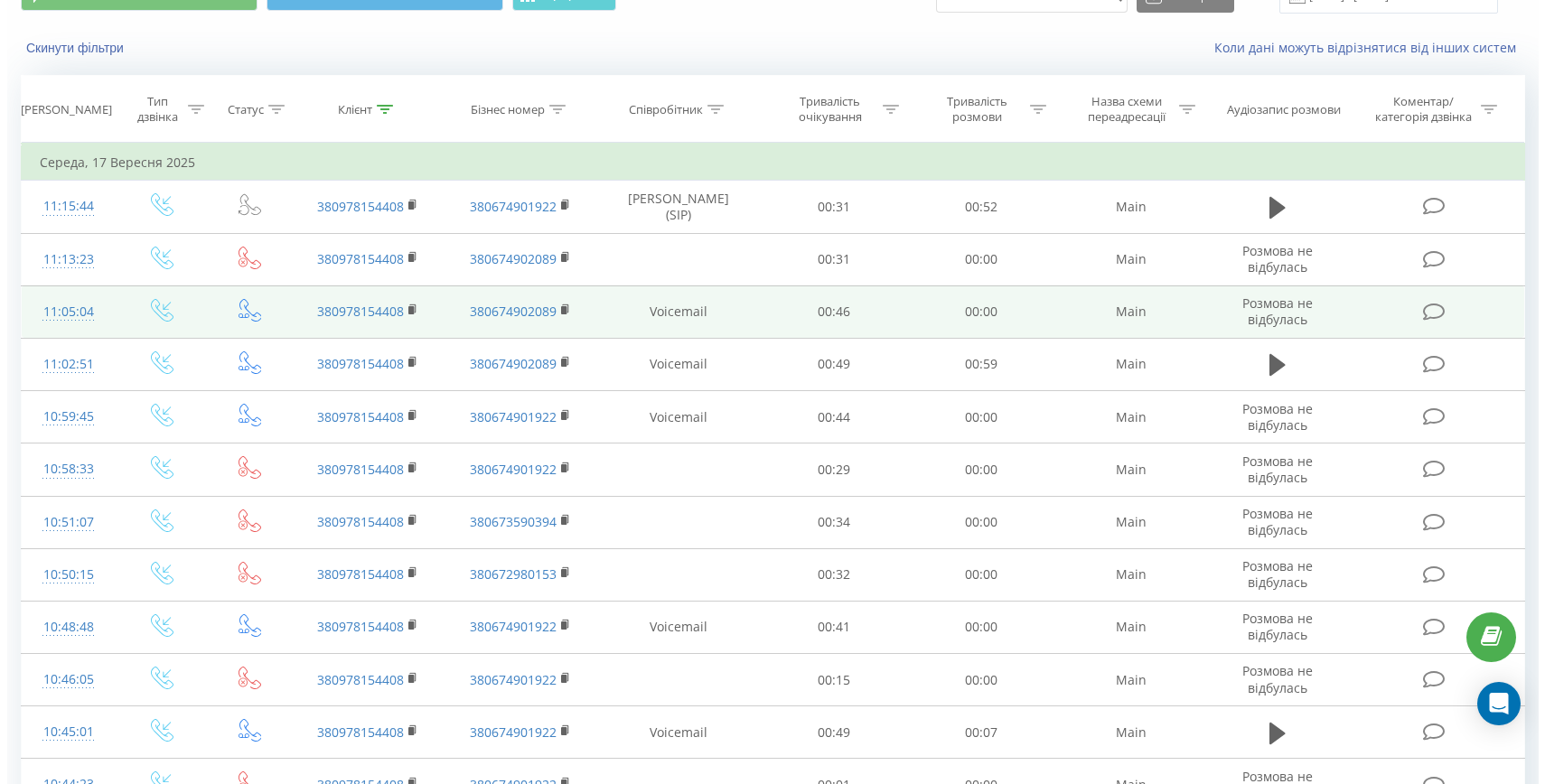
scroll to position [362, 0]
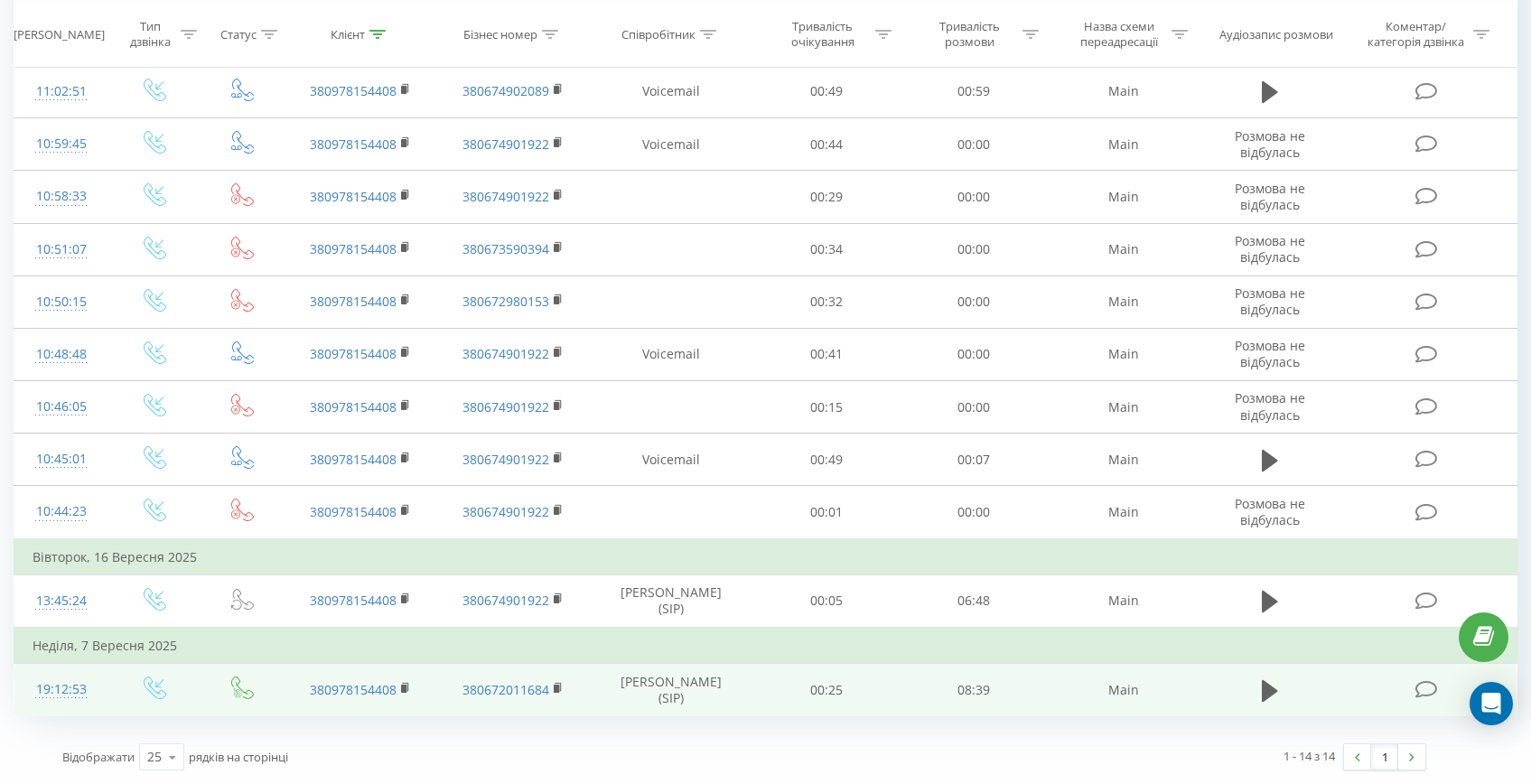
click at [55, 672] on div "19:12:53" at bounding box center [61, 690] width 57 height 35
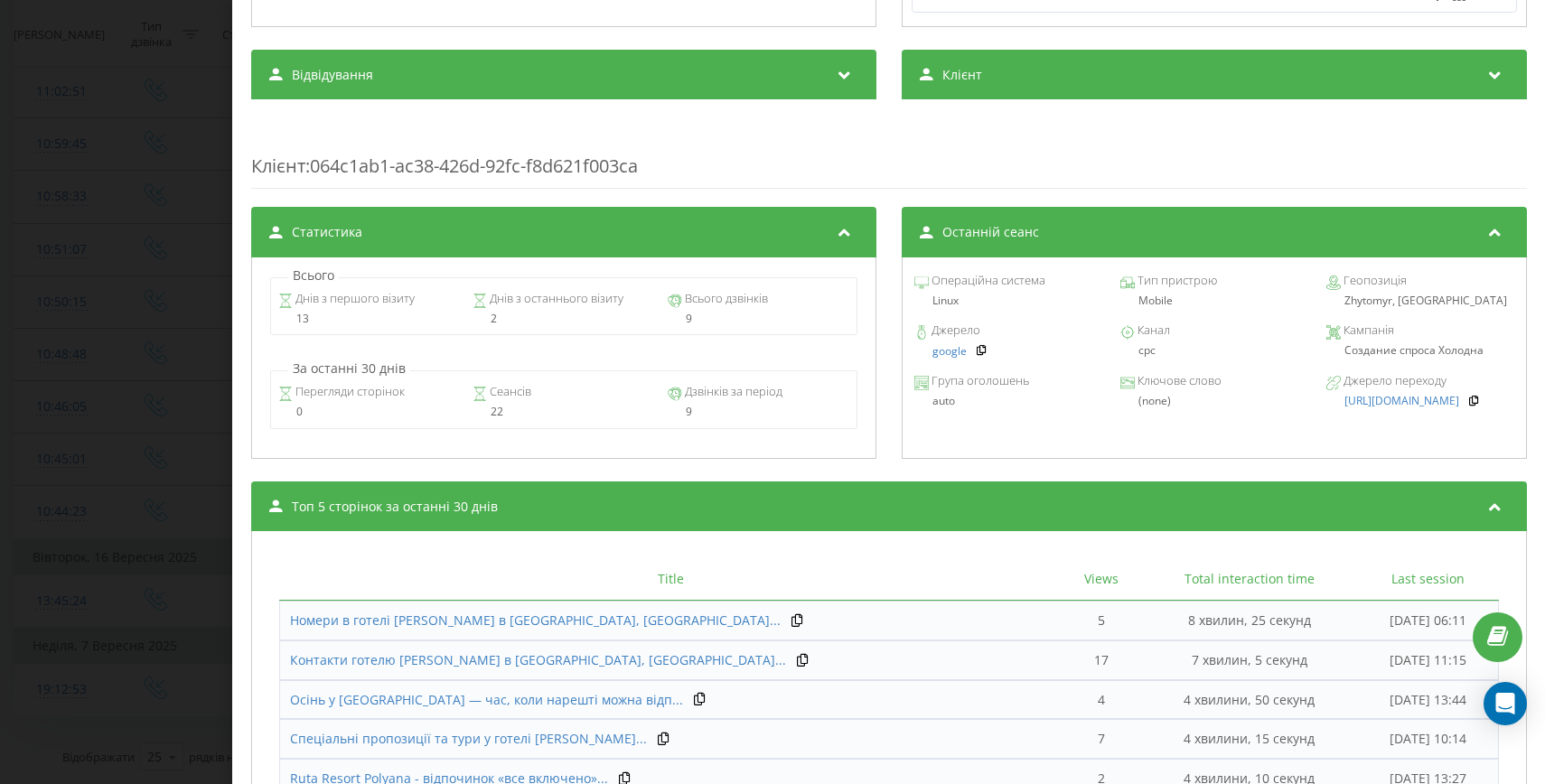
scroll to position [663, 0]
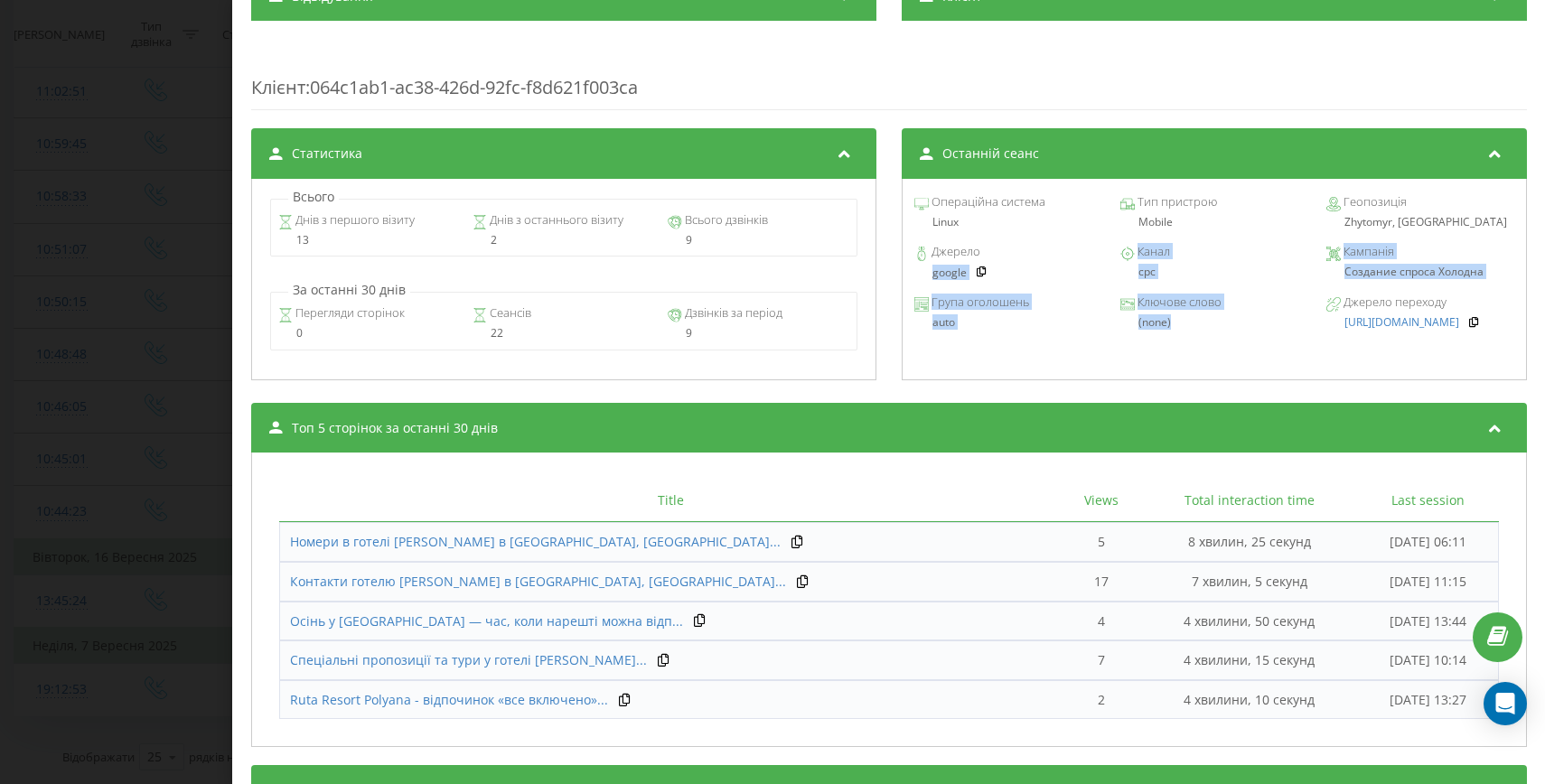
drag, startPoint x: 1175, startPoint y: 326, endPoint x: 922, endPoint y: 277, distance: 257.7
click at [922, 277] on div "Операційна система Linux Тип пристрою Mobile Геопозиція Zhytomyr, Ukraine Джере…" at bounding box center [1213, 280] width 625 height 202
copy div "google Канал cpc Кампанія Создание спроса Холодна Група оголошень auto Ключове …"
click at [25, 537] on div "Дзвінок : ua9_-1757261573.5467812 1 x - 08:39 00:00 00:00 Транскрипція Для AI-а…" at bounding box center [772, 392] width 1545 height 784
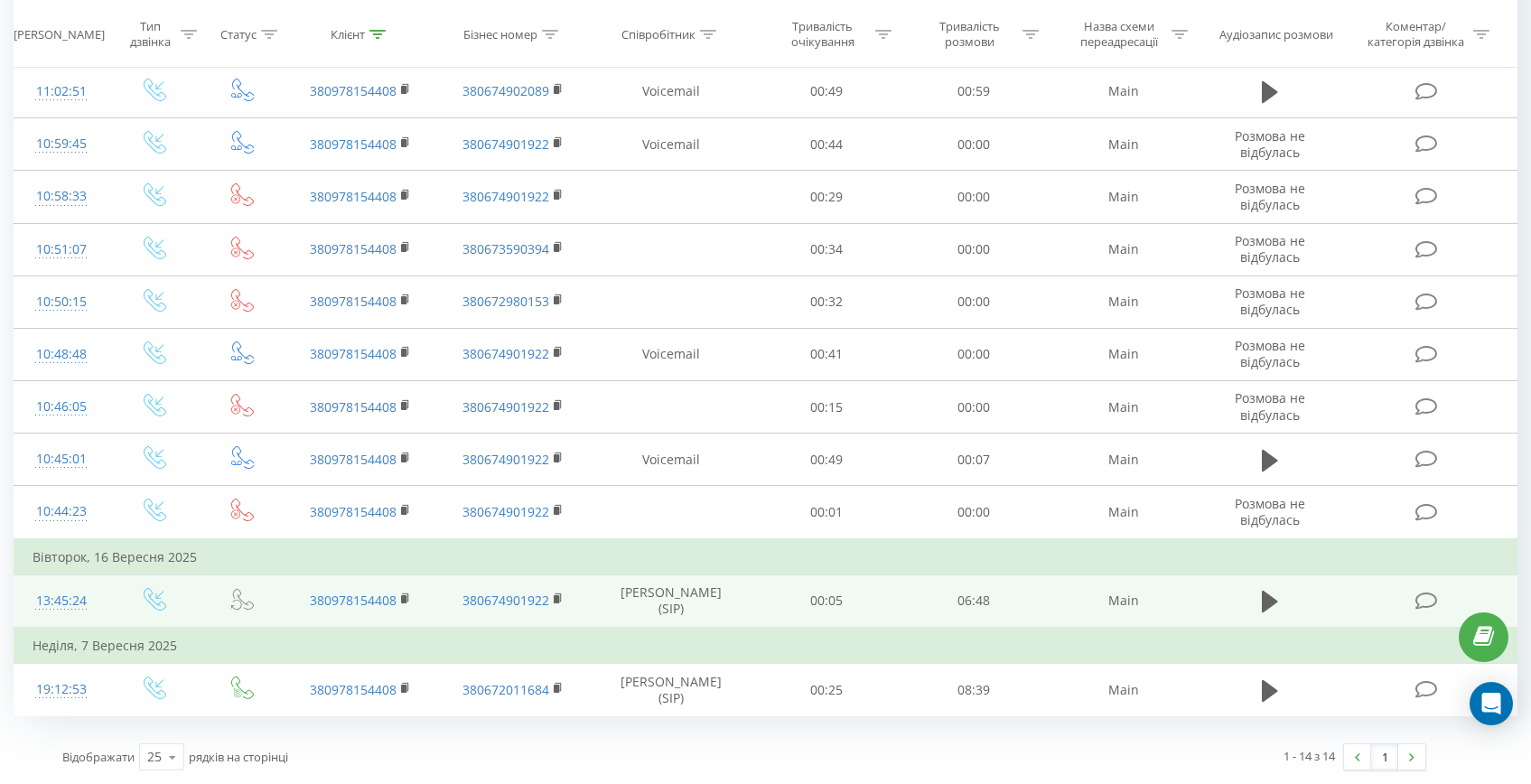
click at [52, 584] on div "13:45:24" at bounding box center [61, 600] width 57 height 35
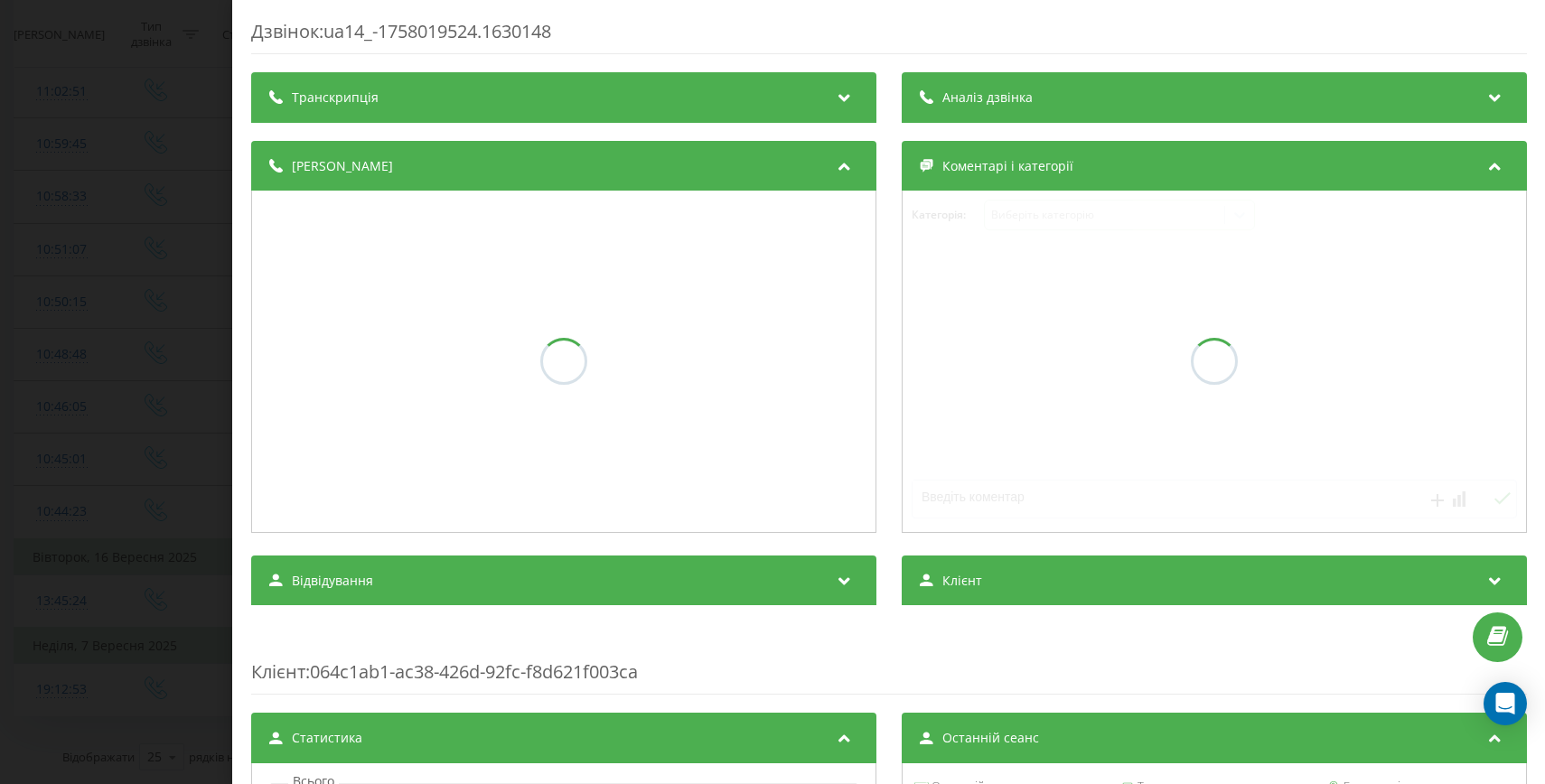
scroll to position [390, 0]
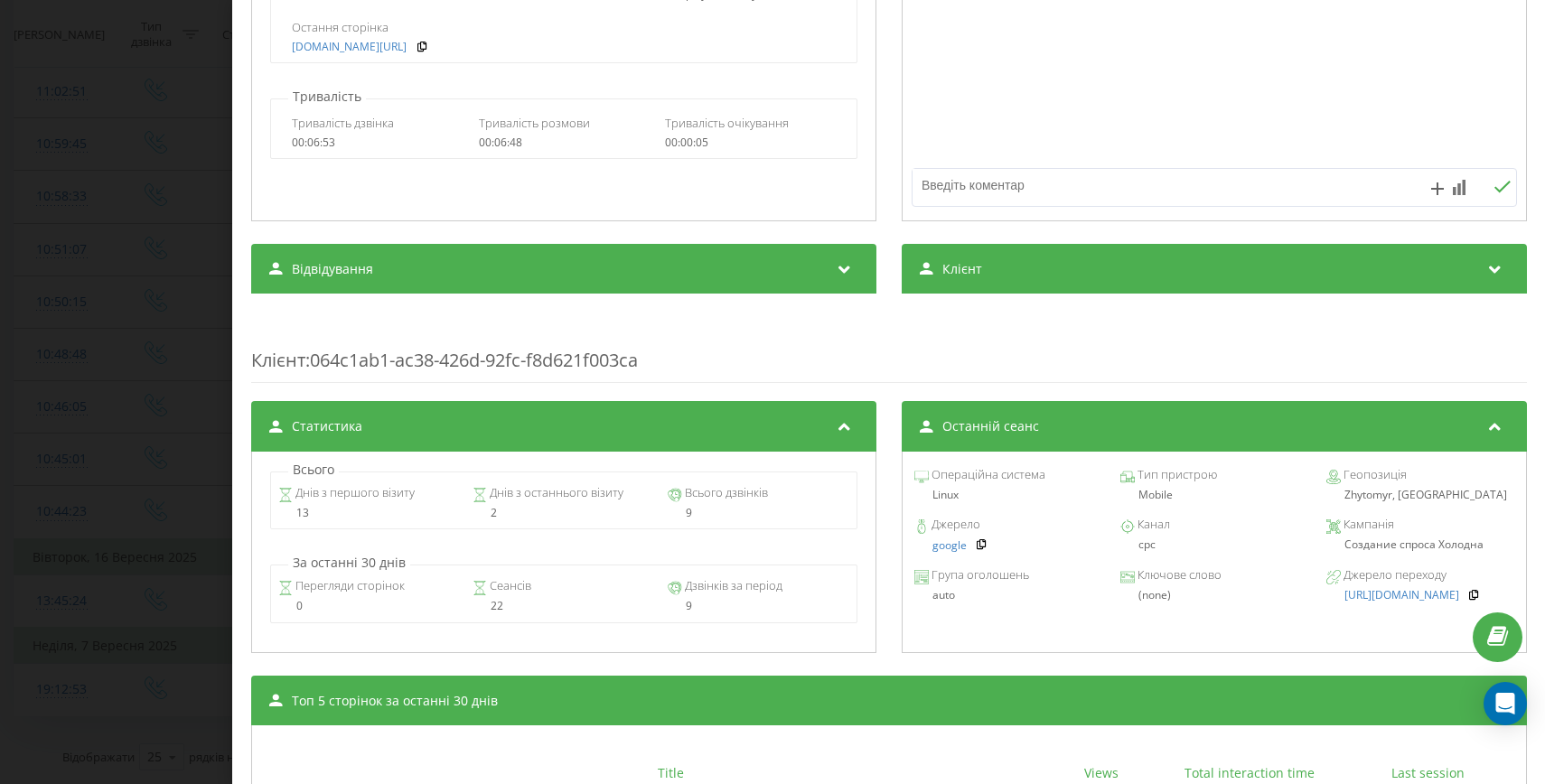
click at [155, 613] on div "Дзвінок : ua14_-1758019524.1630148 1 x - 00:01 00:00 00:00 Транскрипція Для AI-…" at bounding box center [772, 392] width 1545 height 784
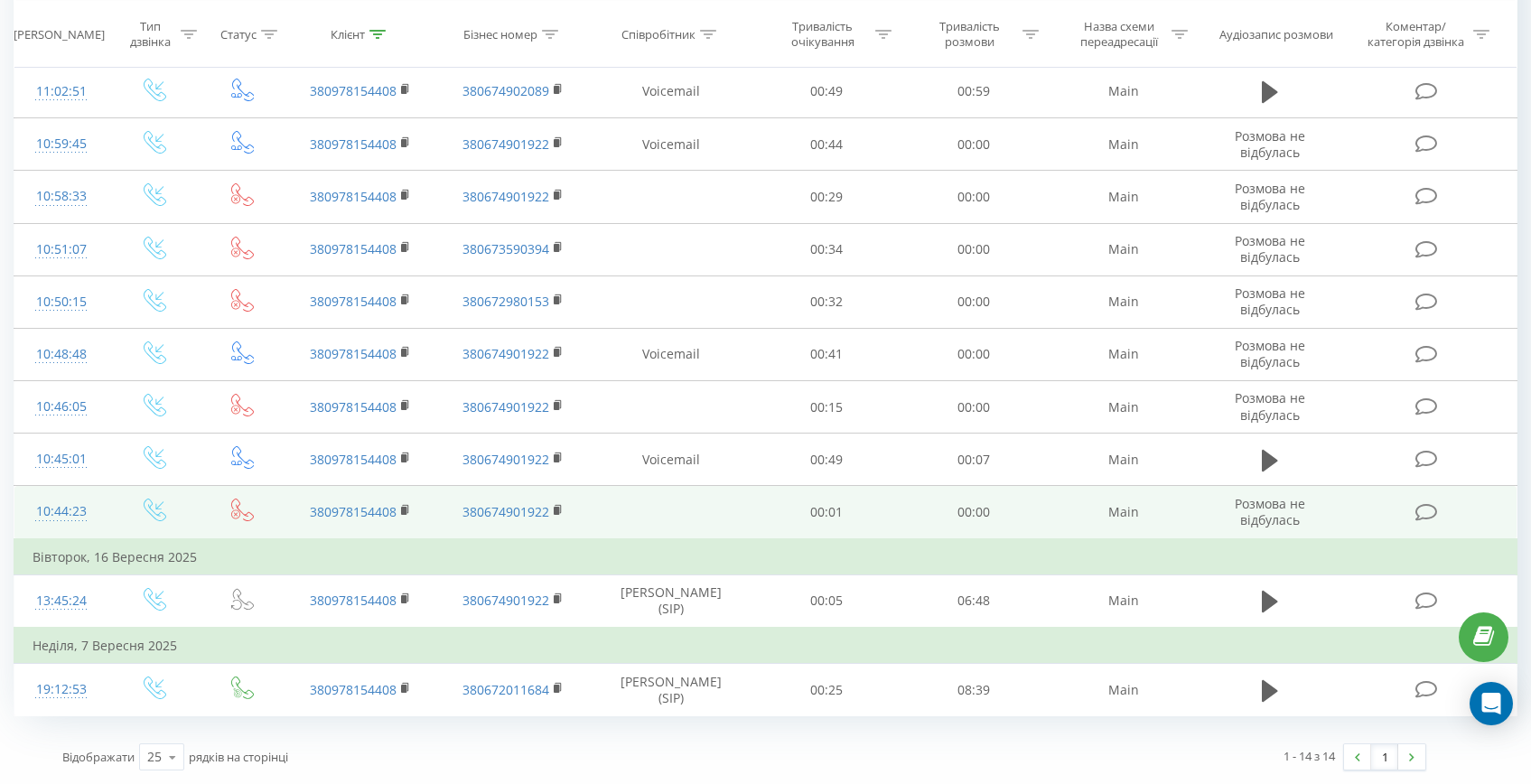
click at [83, 507] on div "10:44:23" at bounding box center [61, 511] width 57 height 35
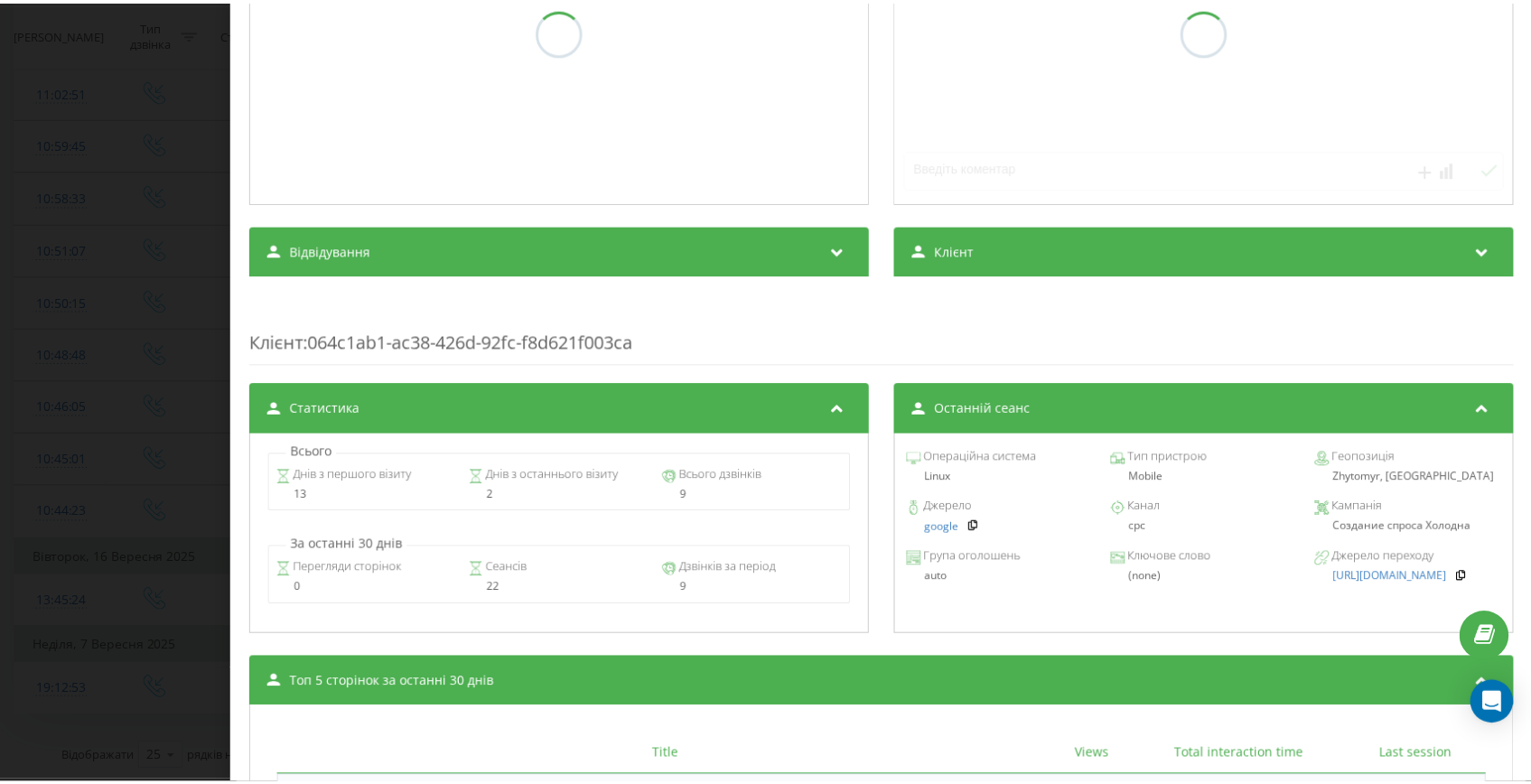
scroll to position [363, 0]
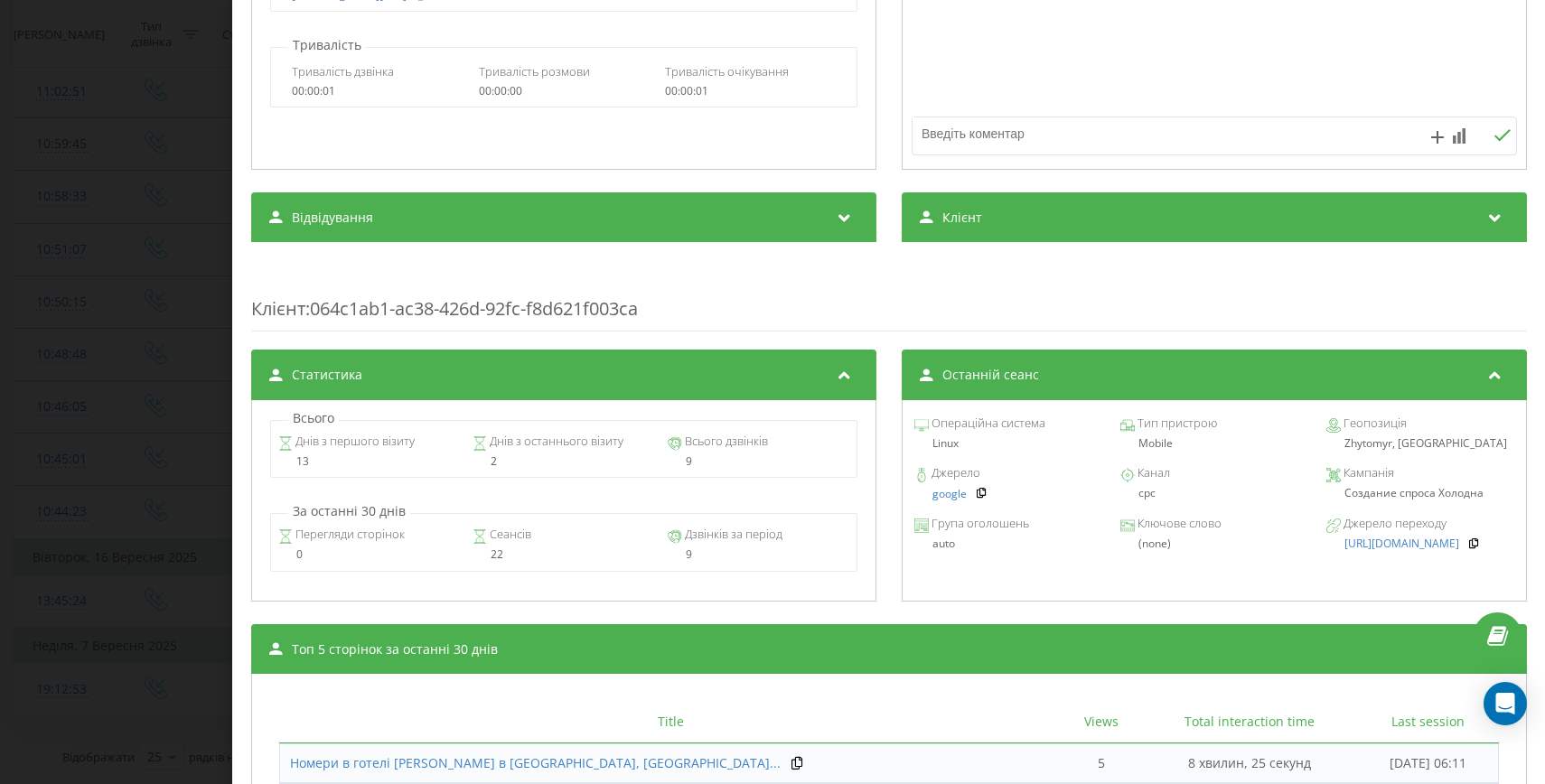
click at [76, 468] on div "Дзвінок : ua14_-1758095063.1977946 Транскрипція Для AI-аналізу майбутніх дзвінк…" at bounding box center [772, 392] width 1545 height 784
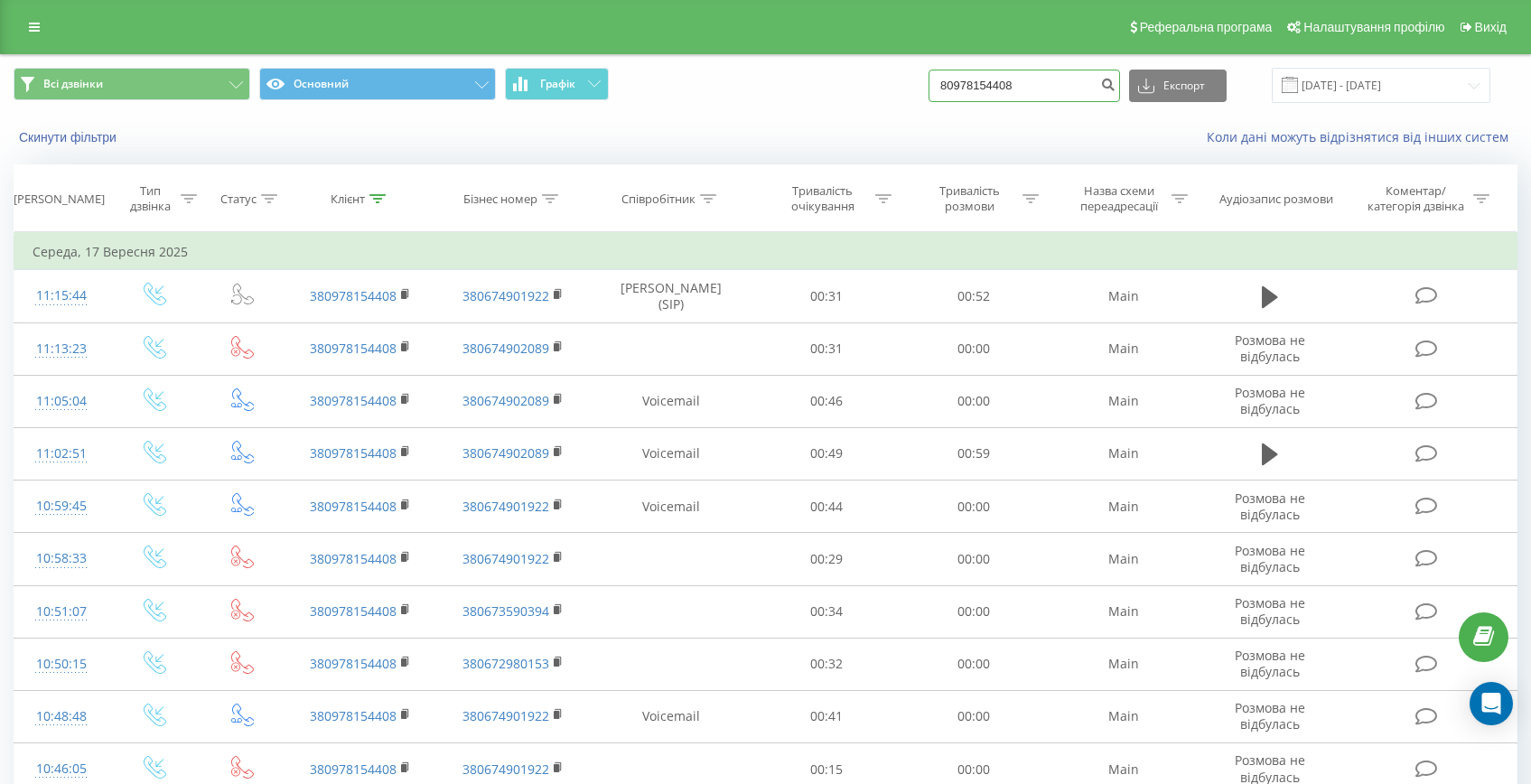
click at [1010, 86] on input "80978154408" at bounding box center [1024, 86] width 192 height 33
paste input "+380975885200"
drag, startPoint x: 1009, startPoint y: 85, endPoint x: 963, endPoint y: 85, distance: 46.0
click at [969, 85] on div "Всі дзвінки Основний Графік +380975885200 Експорт .csv .xls .xlsx 20.06.2025 - …" at bounding box center [765, 85] width 1504 height 35
type input "0975885200"
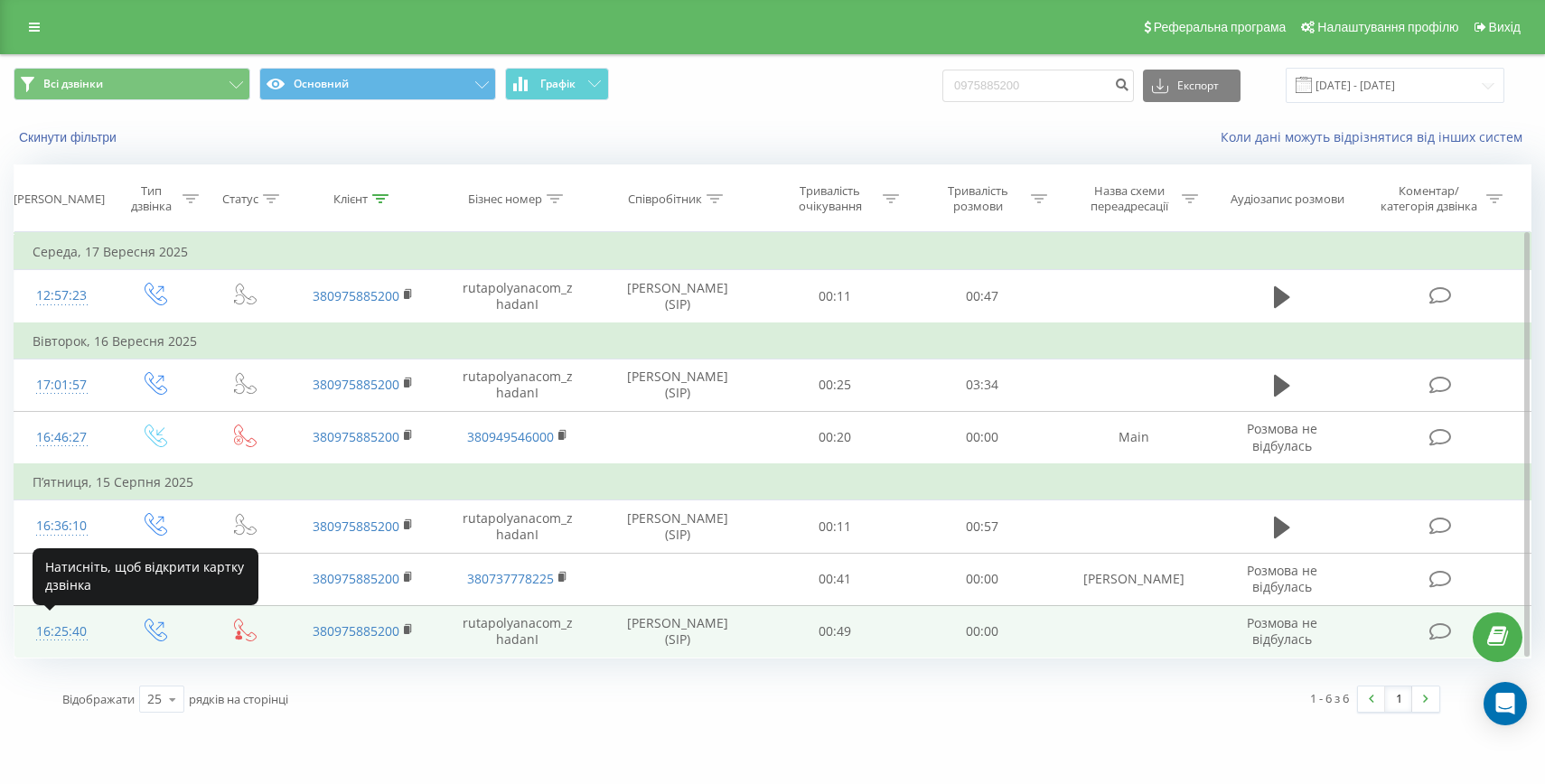
click at [52, 639] on div "16:25:40" at bounding box center [62, 631] width 58 height 35
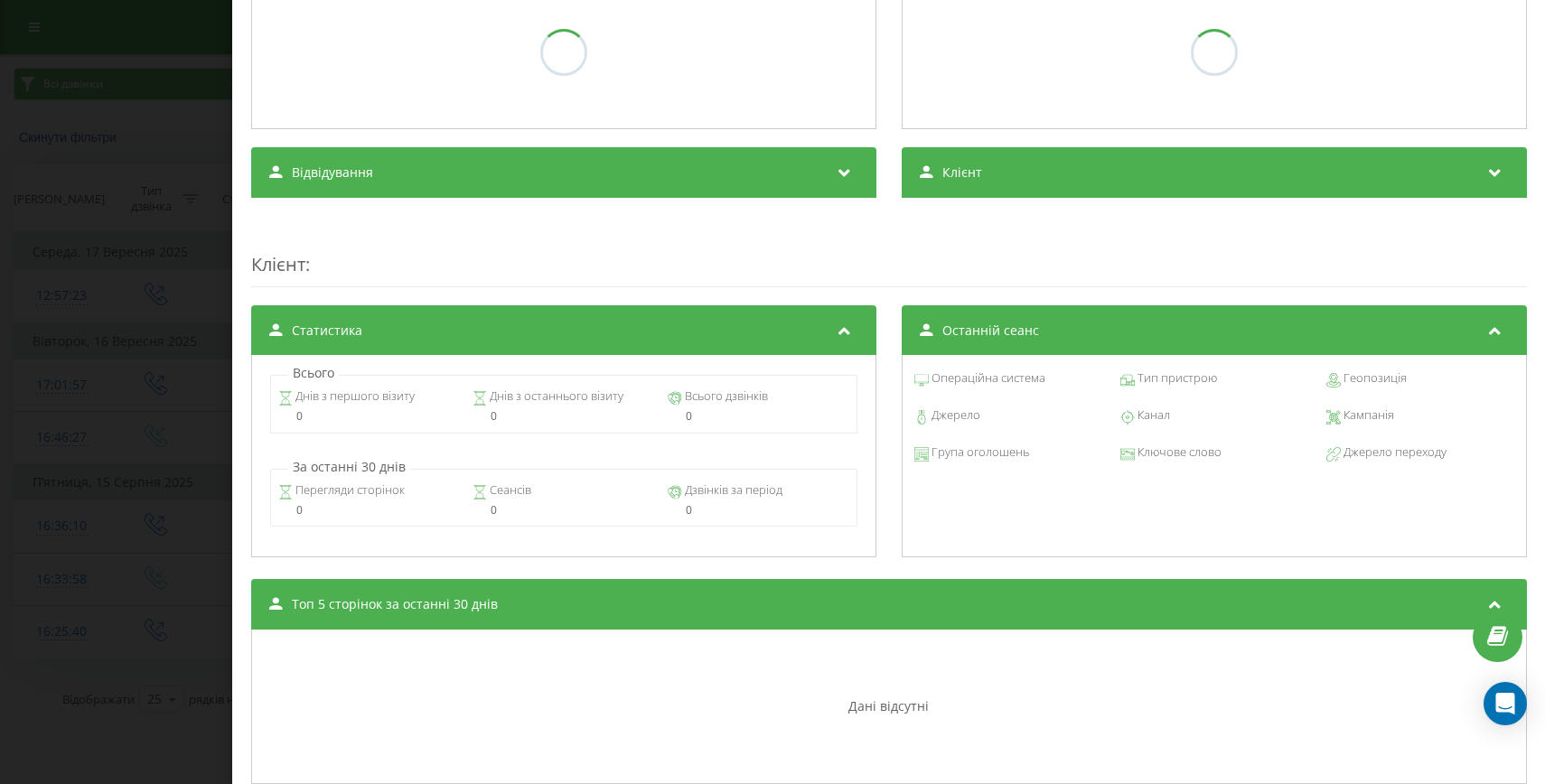
scroll to position [310, 0]
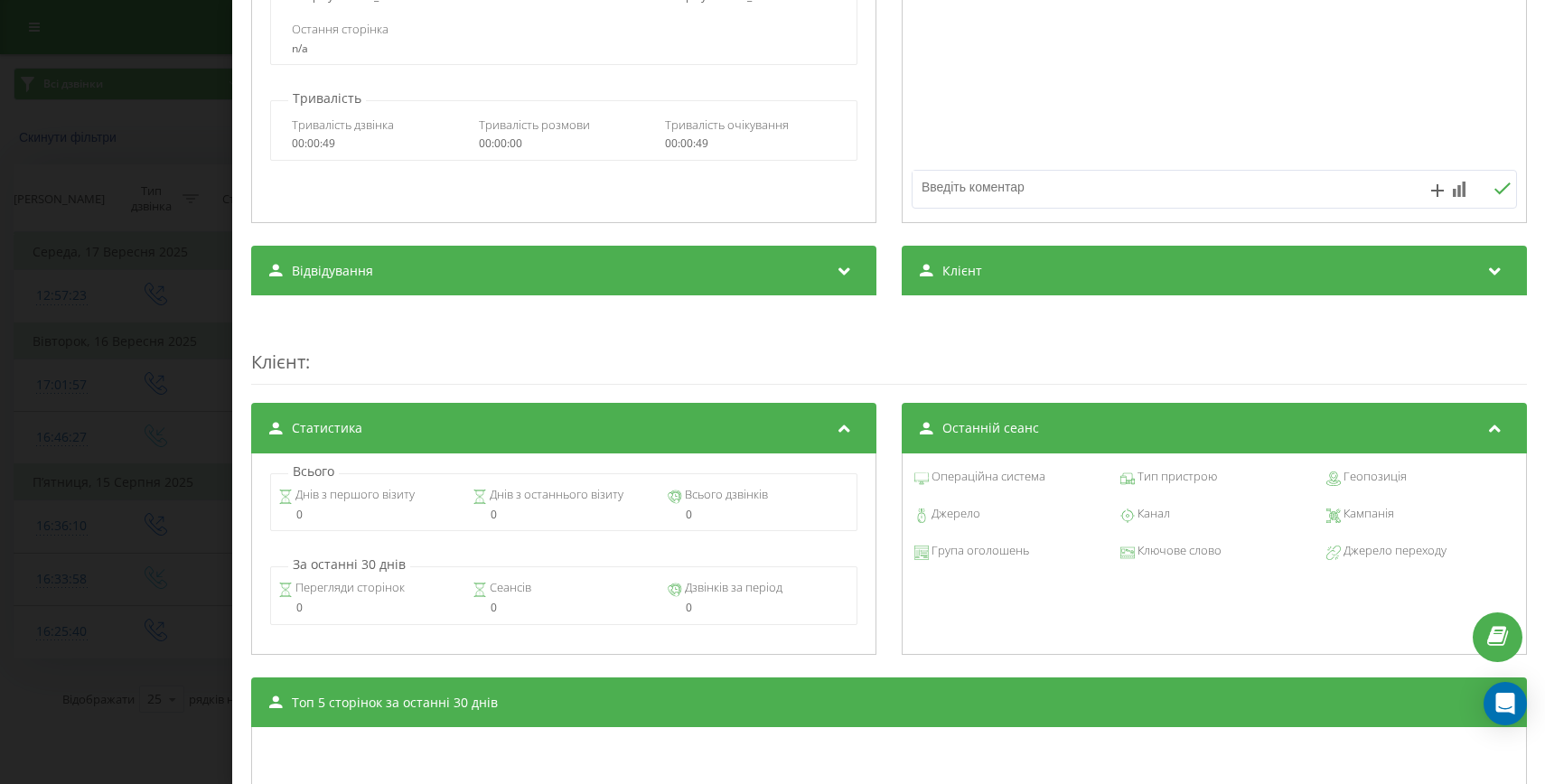
click at [29, 602] on div "Дзвінок : ua4_-1755264340.588804 Транскрипція Для AI-аналізу майбутніх дзвінків…" at bounding box center [772, 392] width 1545 height 784
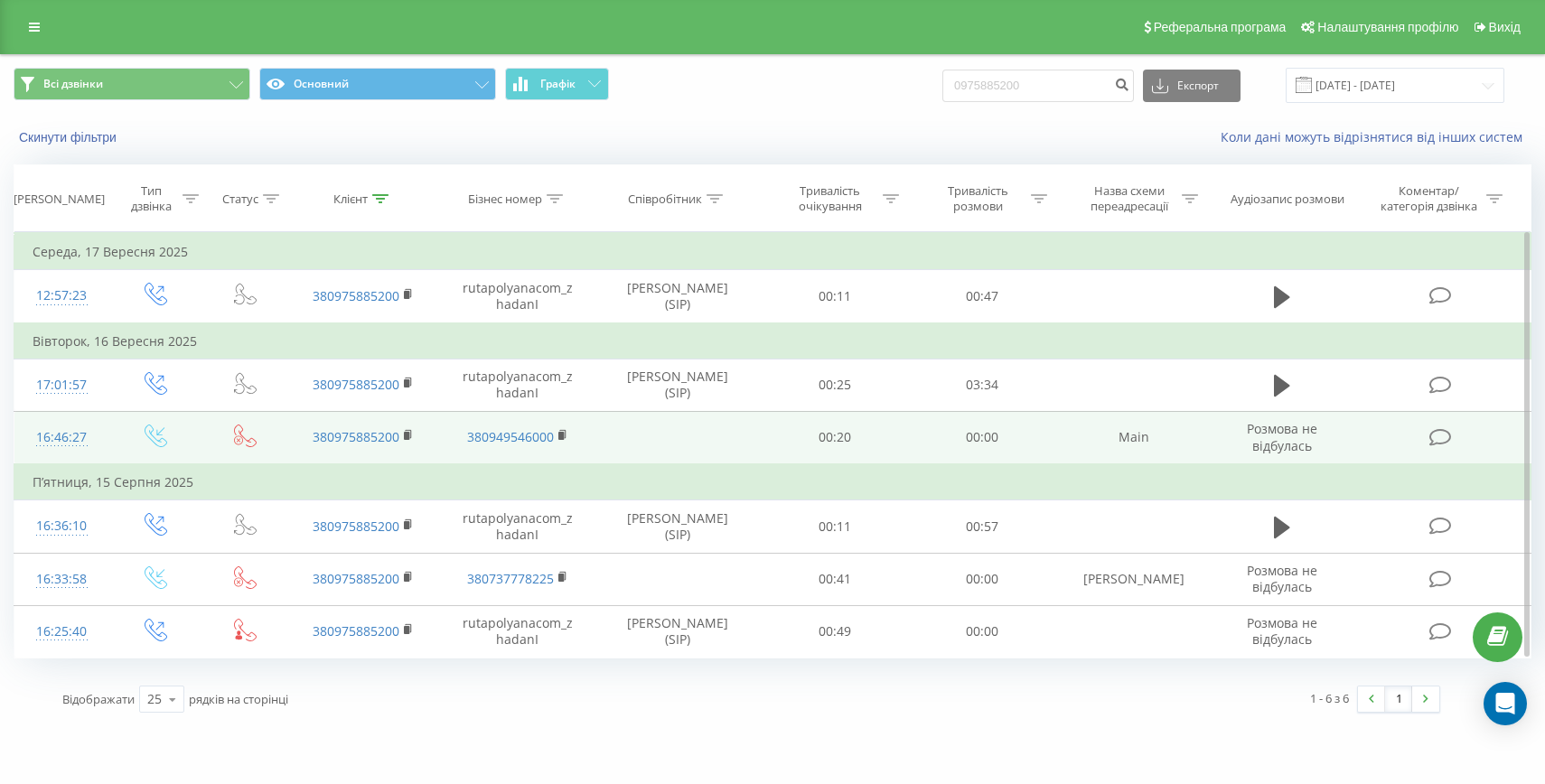
click at [81, 424] on div "16:46:27" at bounding box center [62, 437] width 58 height 35
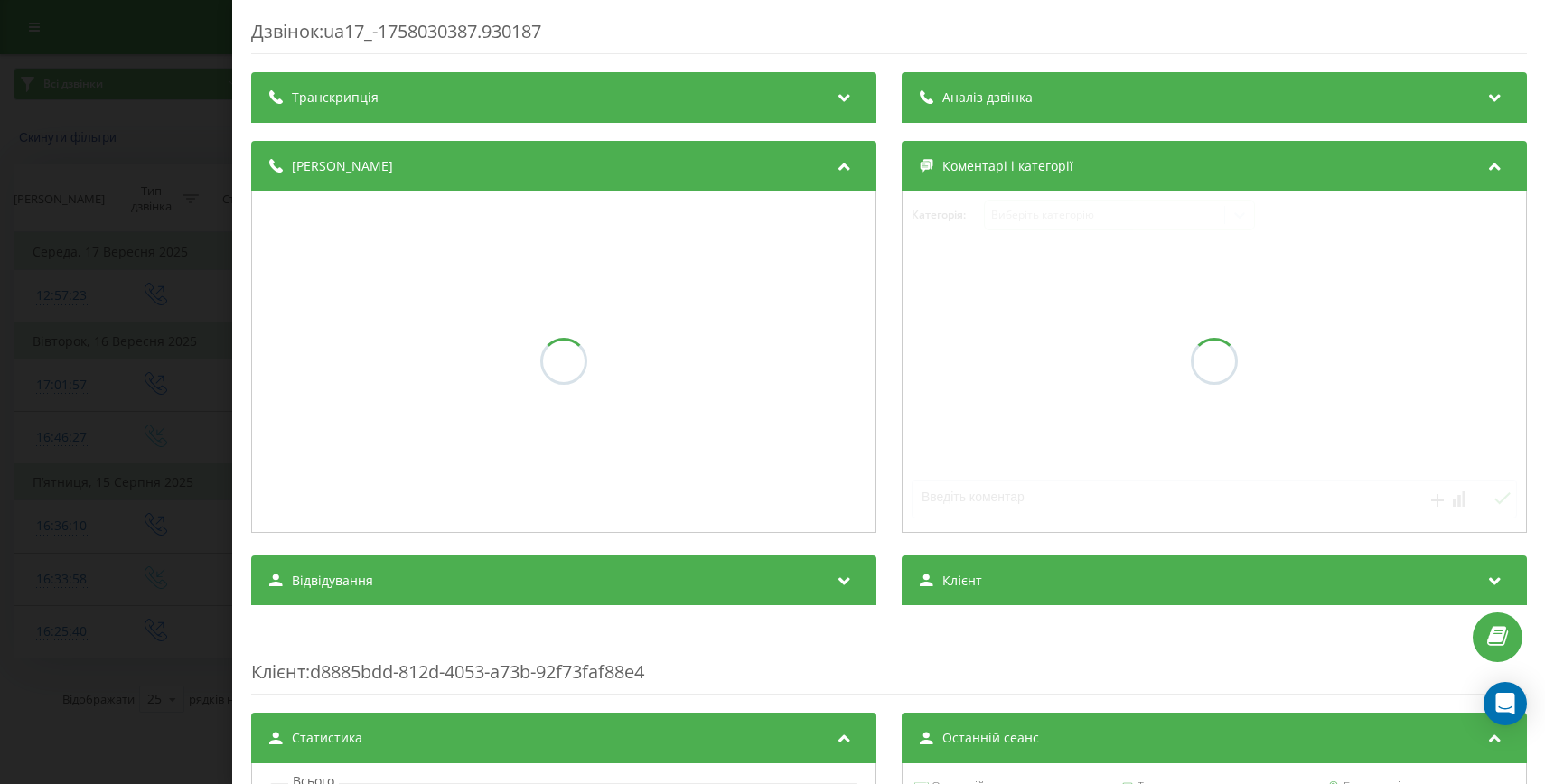
scroll to position [304, 0]
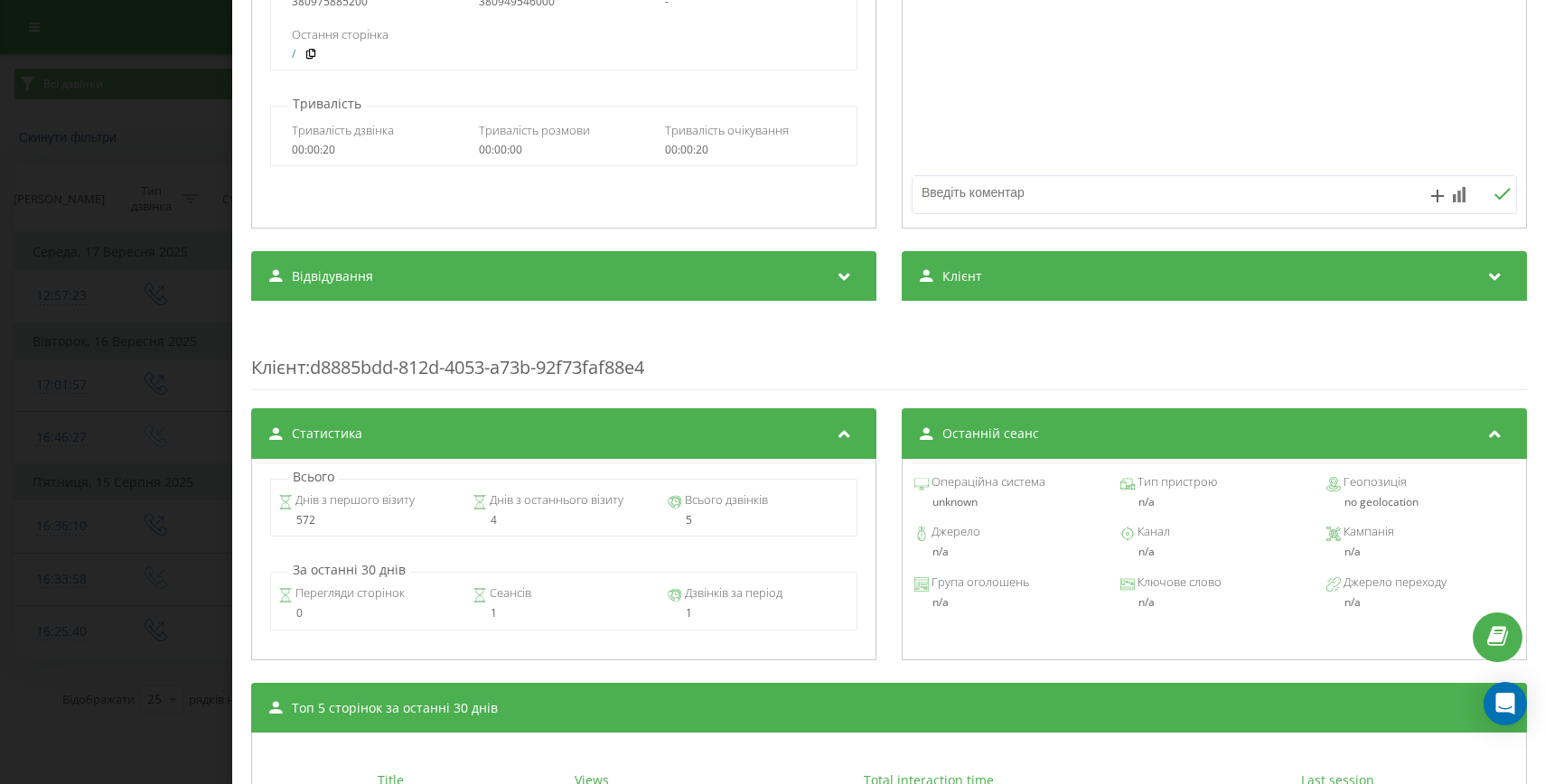
click at [49, 316] on div "Дзвінок : ua17_-1758030387.930187 Транскрипція Для AI-аналізу майбутніх дзвінкі…" at bounding box center [772, 392] width 1545 height 784
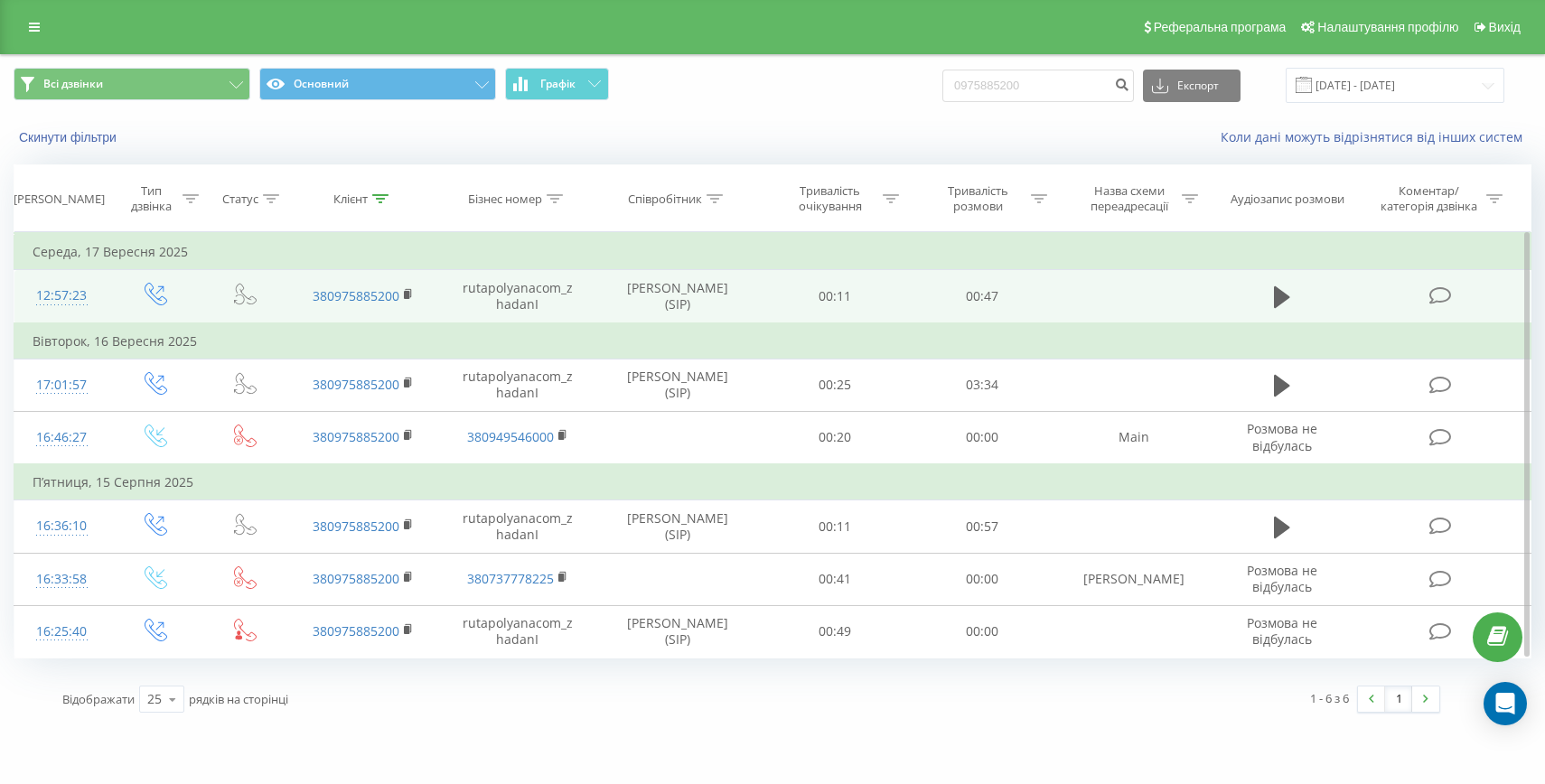
click at [74, 292] on div "12:57:23" at bounding box center [62, 295] width 58 height 35
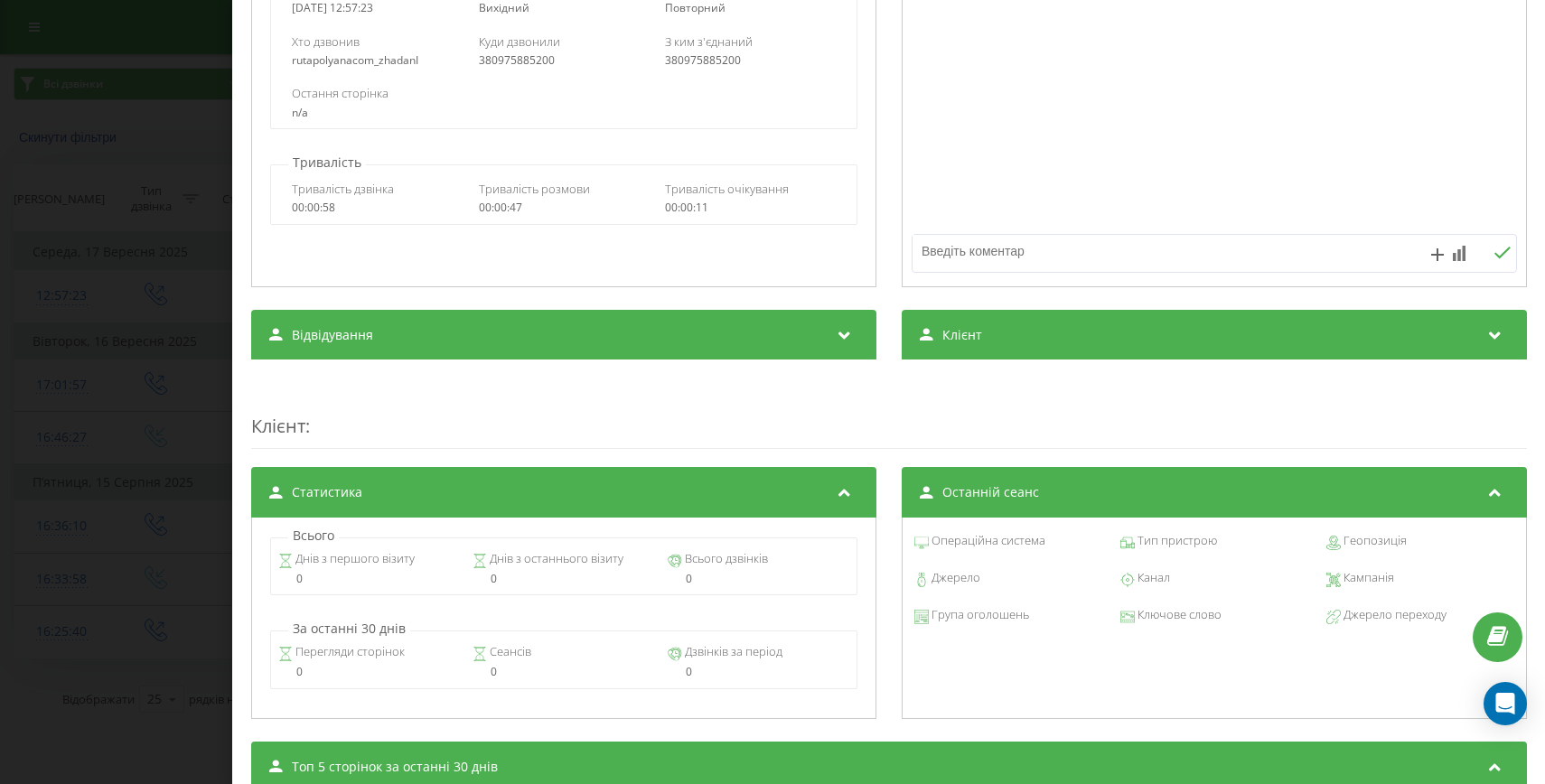
scroll to position [402, 0]
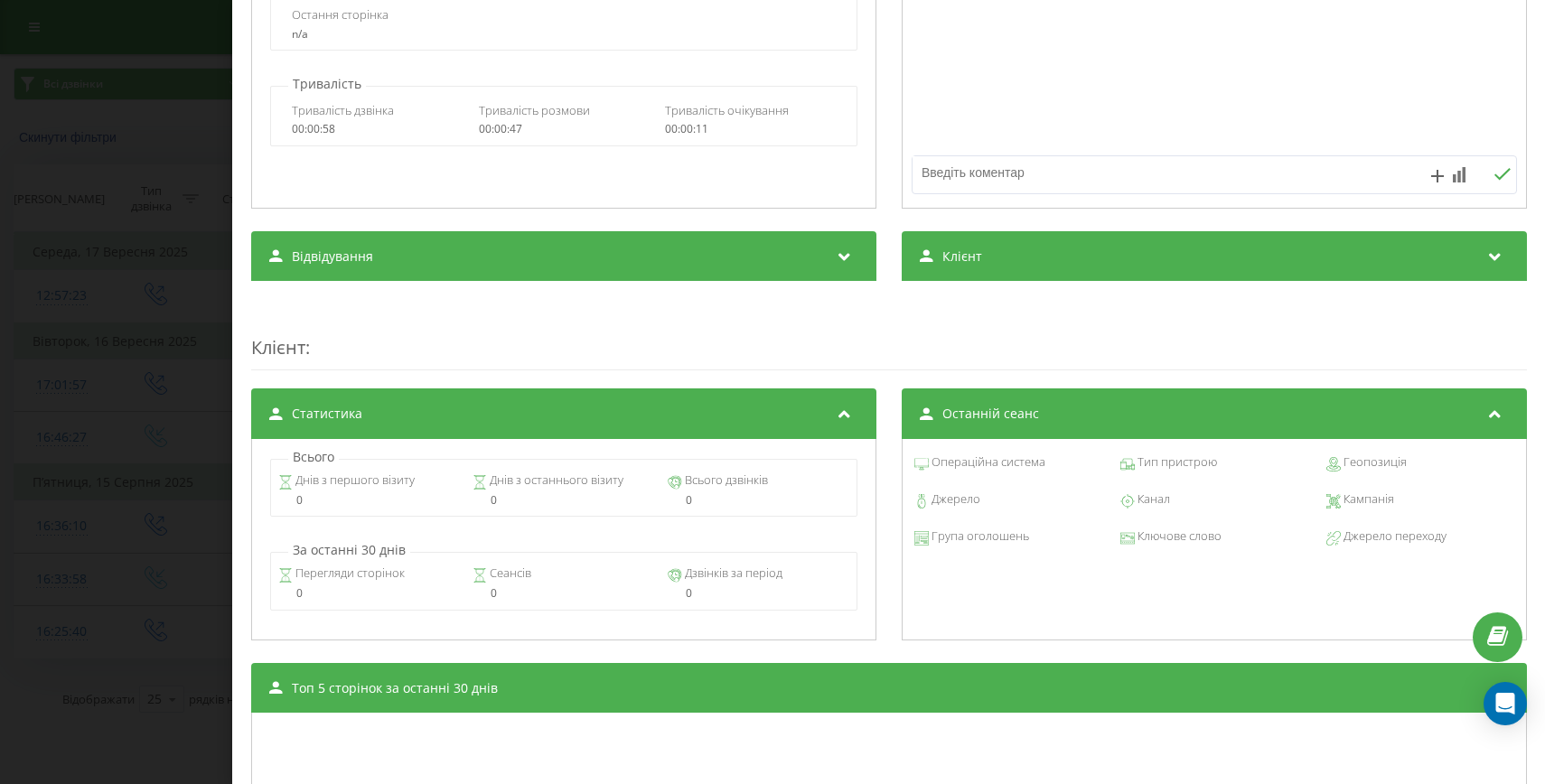
click at [198, 416] on div "Дзвінок : ua1_-1758103043.5832519 1 x - 00:01 00:00 00:00 Транскрипція Для AI-а…" at bounding box center [772, 392] width 1545 height 784
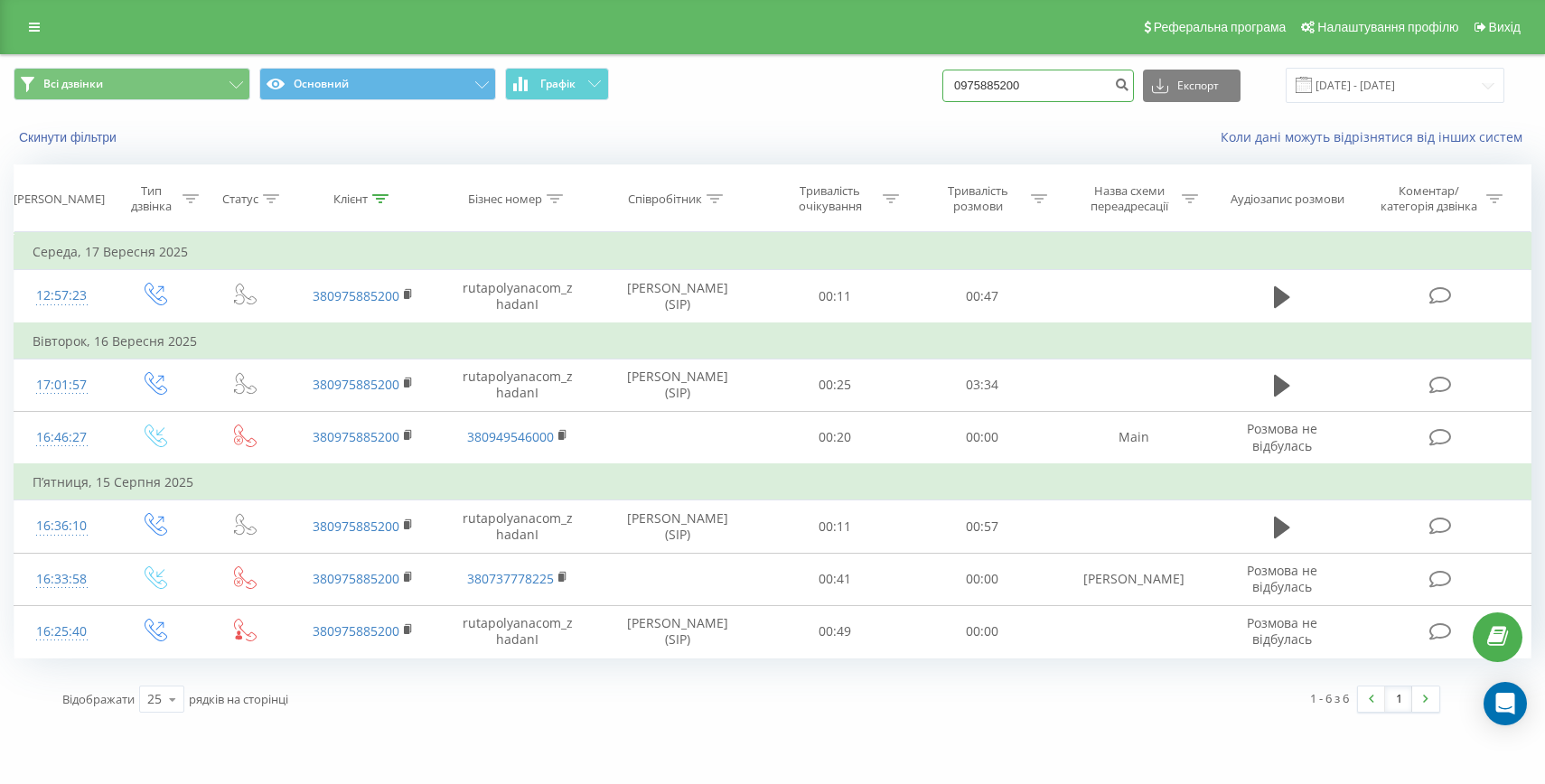
click at [1037, 90] on input "0975885200" at bounding box center [1038, 86] width 192 height 33
paste input "+380970270509"
drag, startPoint x: 1016, startPoint y: 86, endPoint x: 976, endPoint y: 86, distance: 40.0
click at [976, 86] on div "Всі дзвінки Основний Графік +380970270509 Експорт .csv .xls .xlsx 20.06.2025 - …" at bounding box center [772, 85] width 1518 height 35
type input "0970270509"
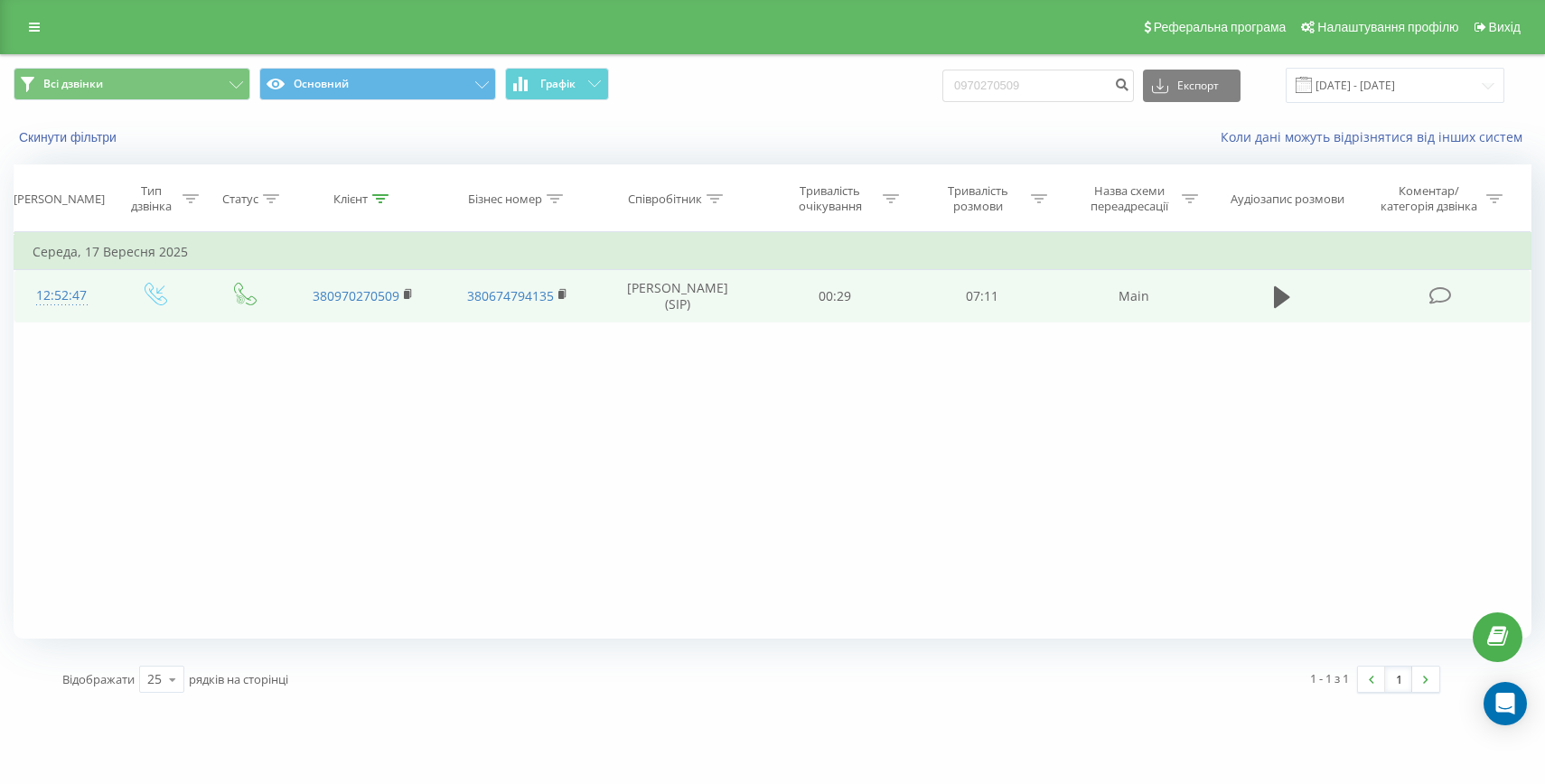
click at [72, 300] on div "12:52:47" at bounding box center [62, 295] width 58 height 35
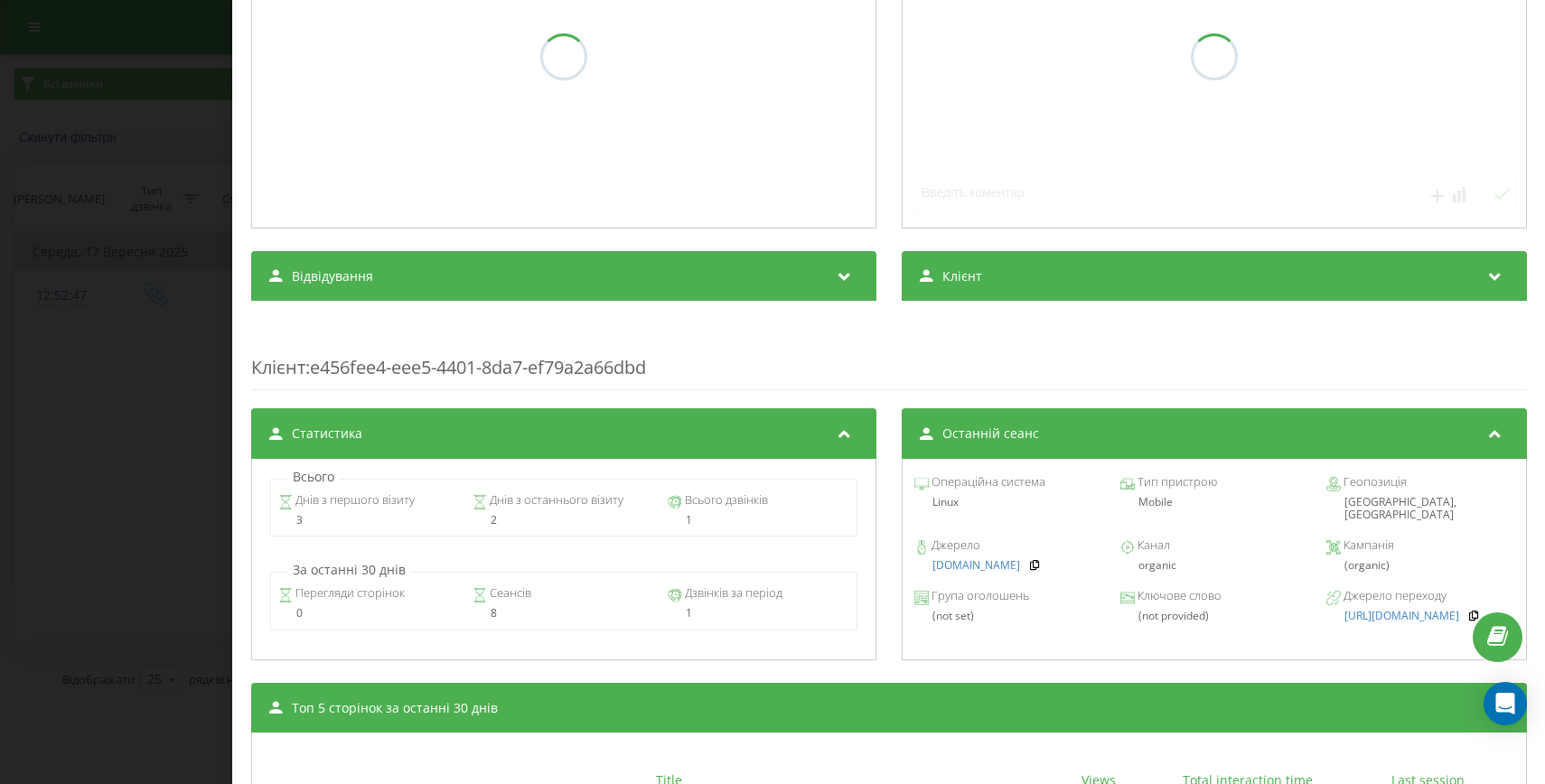
scroll to position [383, 0]
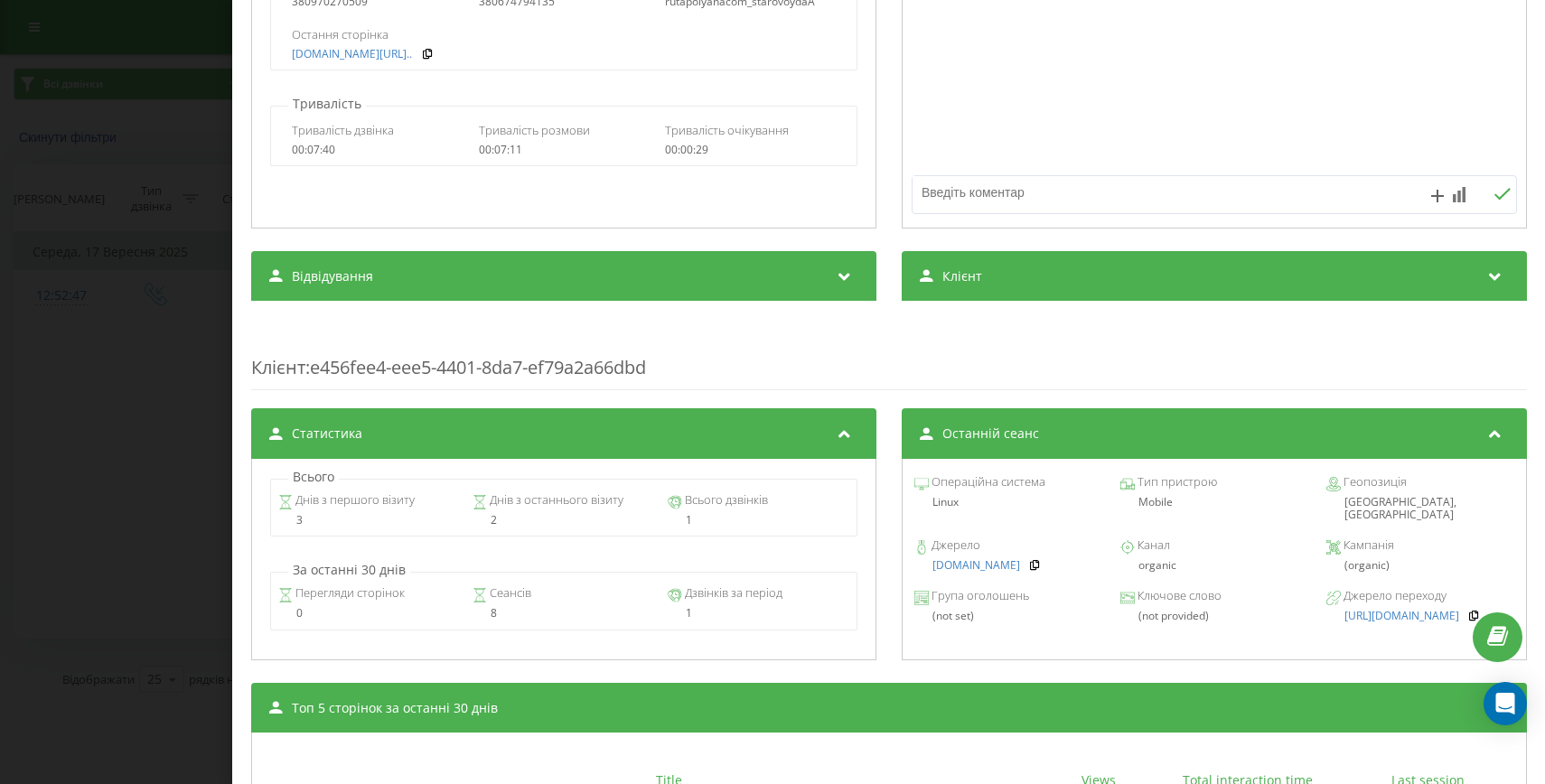
click at [1158, 559] on div "organic" at bounding box center [1213, 565] width 188 height 13
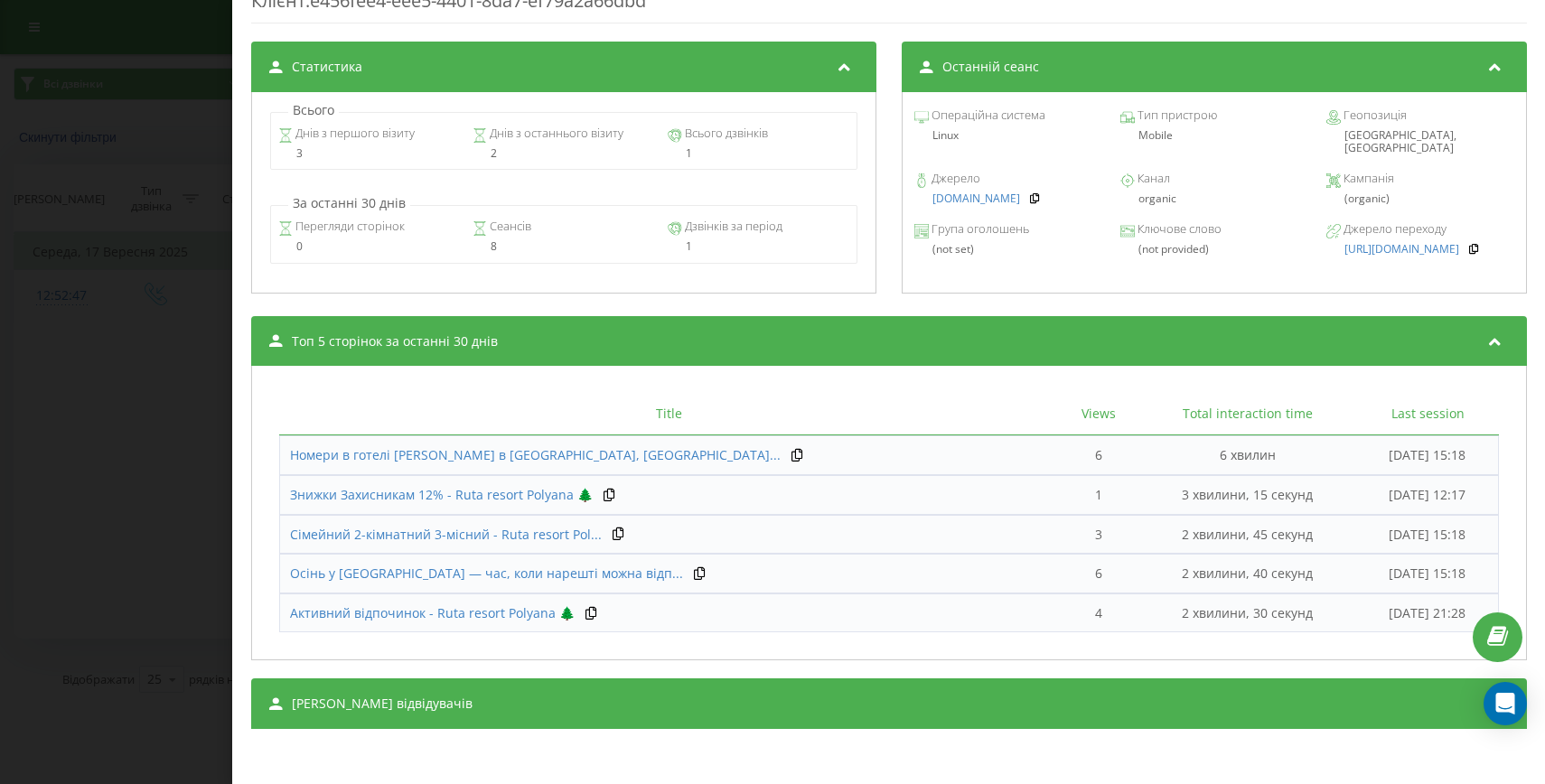
click at [724, 684] on div "[PERSON_NAME] відвідувачів" at bounding box center [889, 704] width 1276 height 51
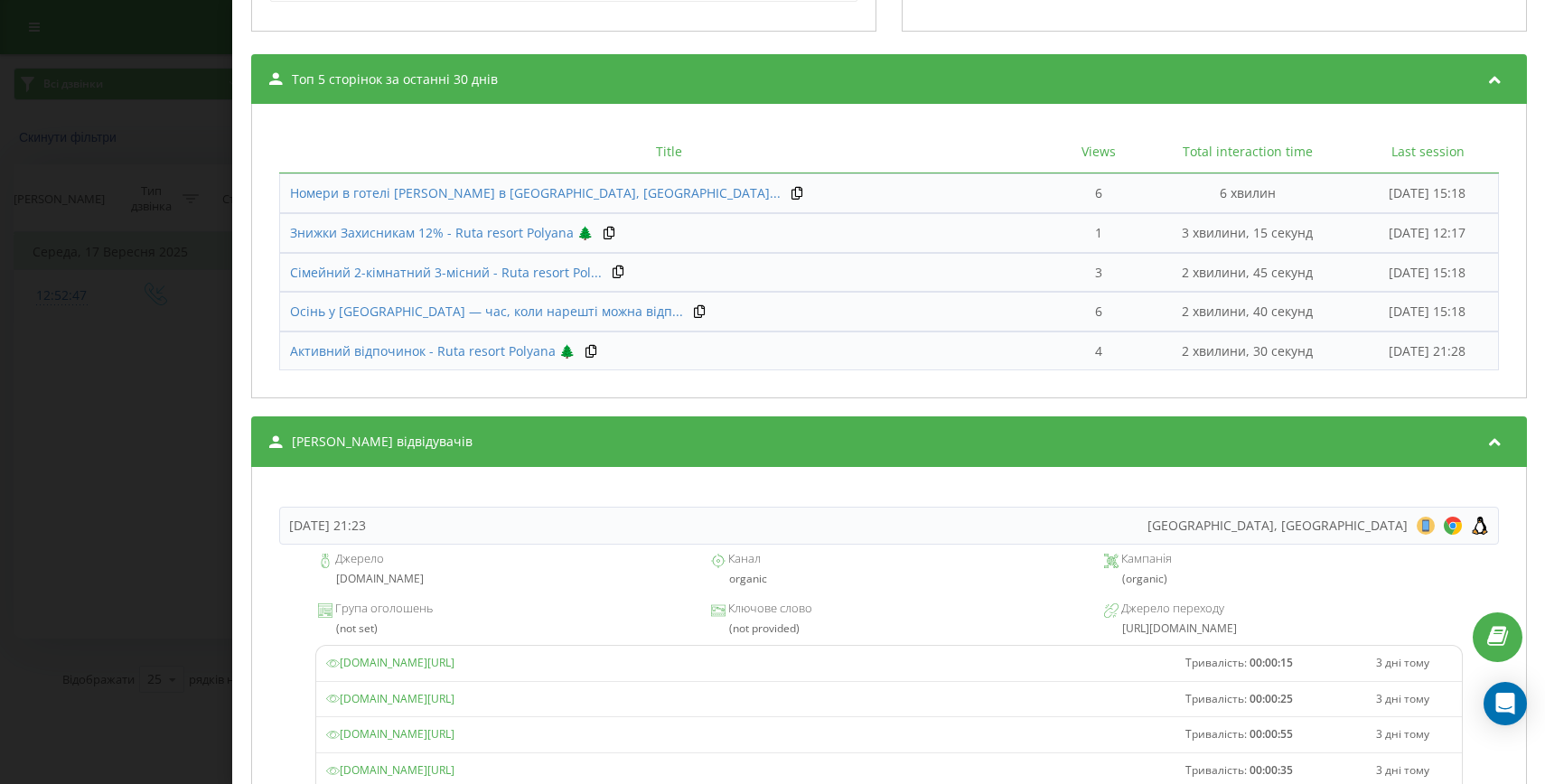
scroll to position [1196, 0]
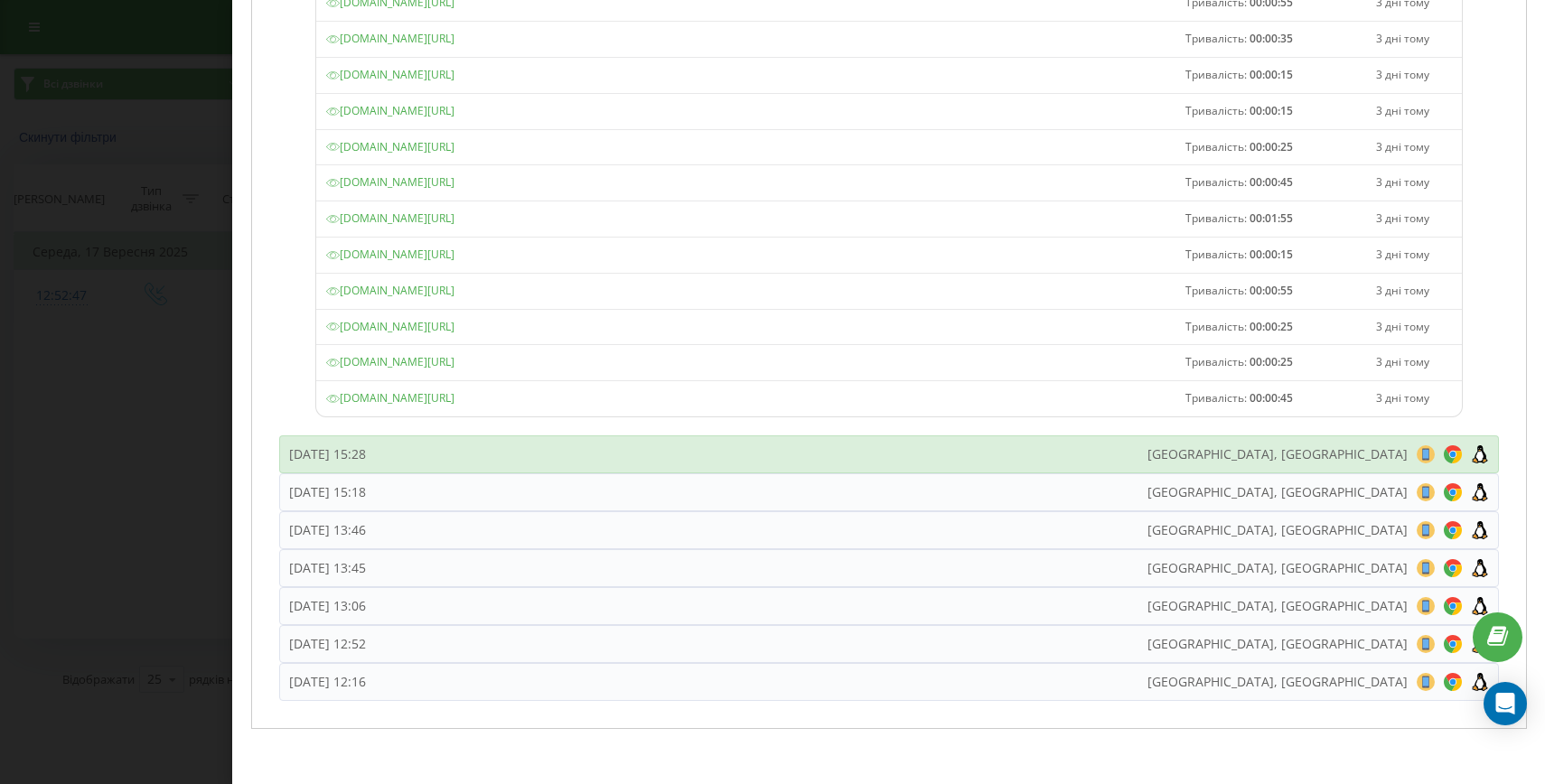
click at [653, 451] on div "[DATE] 15:28 [GEOGRAPHIC_DATA], [GEOGRAPHIC_DATA] 8 18 28 38 48 58 68 78 88 98 …" at bounding box center [889, 454] width 1220 height 38
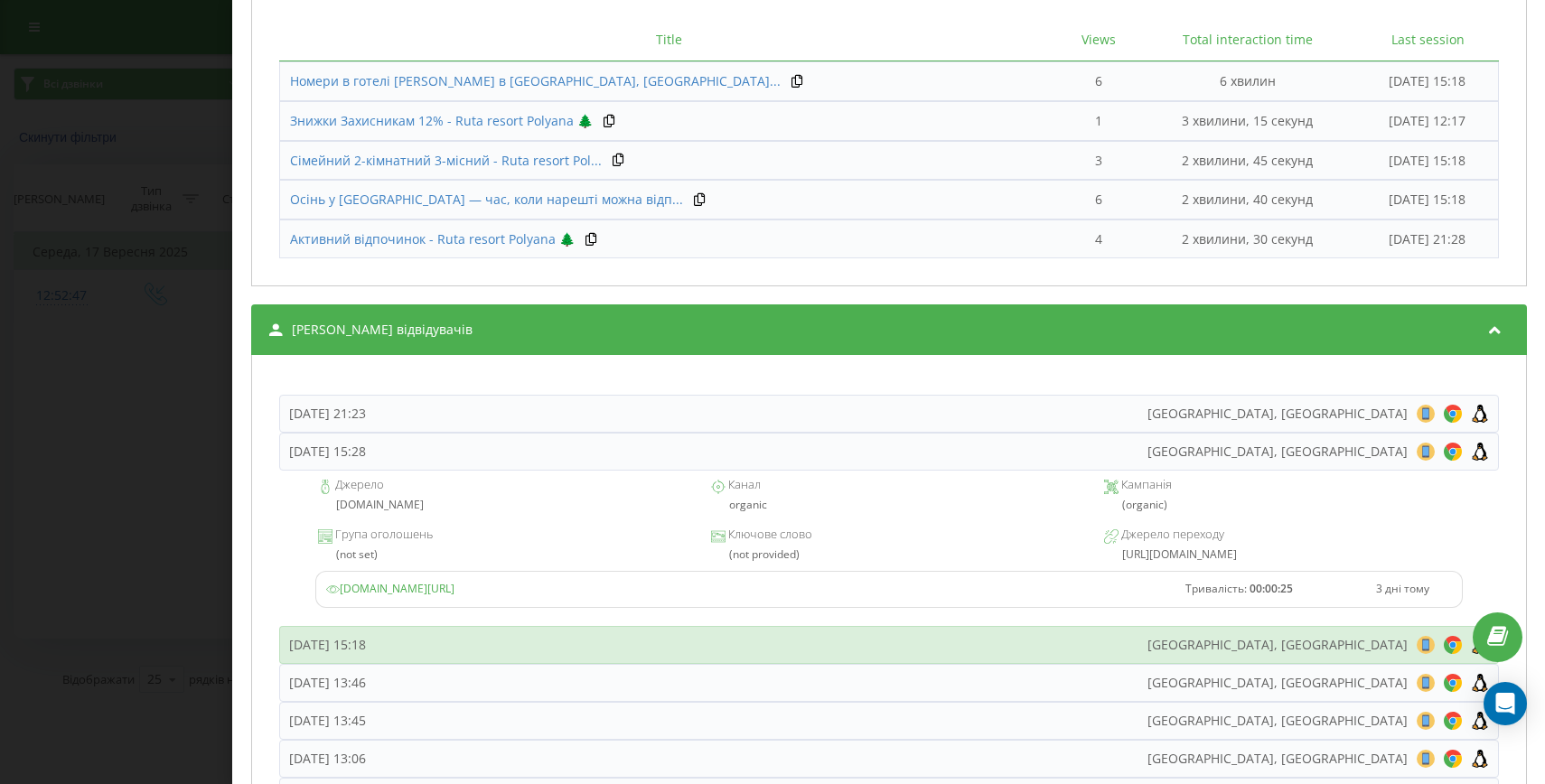
click at [542, 635] on div "[DATE] 15:18 [GEOGRAPHIC_DATA], [GEOGRAPHIC_DATA] 8 18 28 38 48 58 68 78 88 98 …" at bounding box center [889, 645] width 1220 height 38
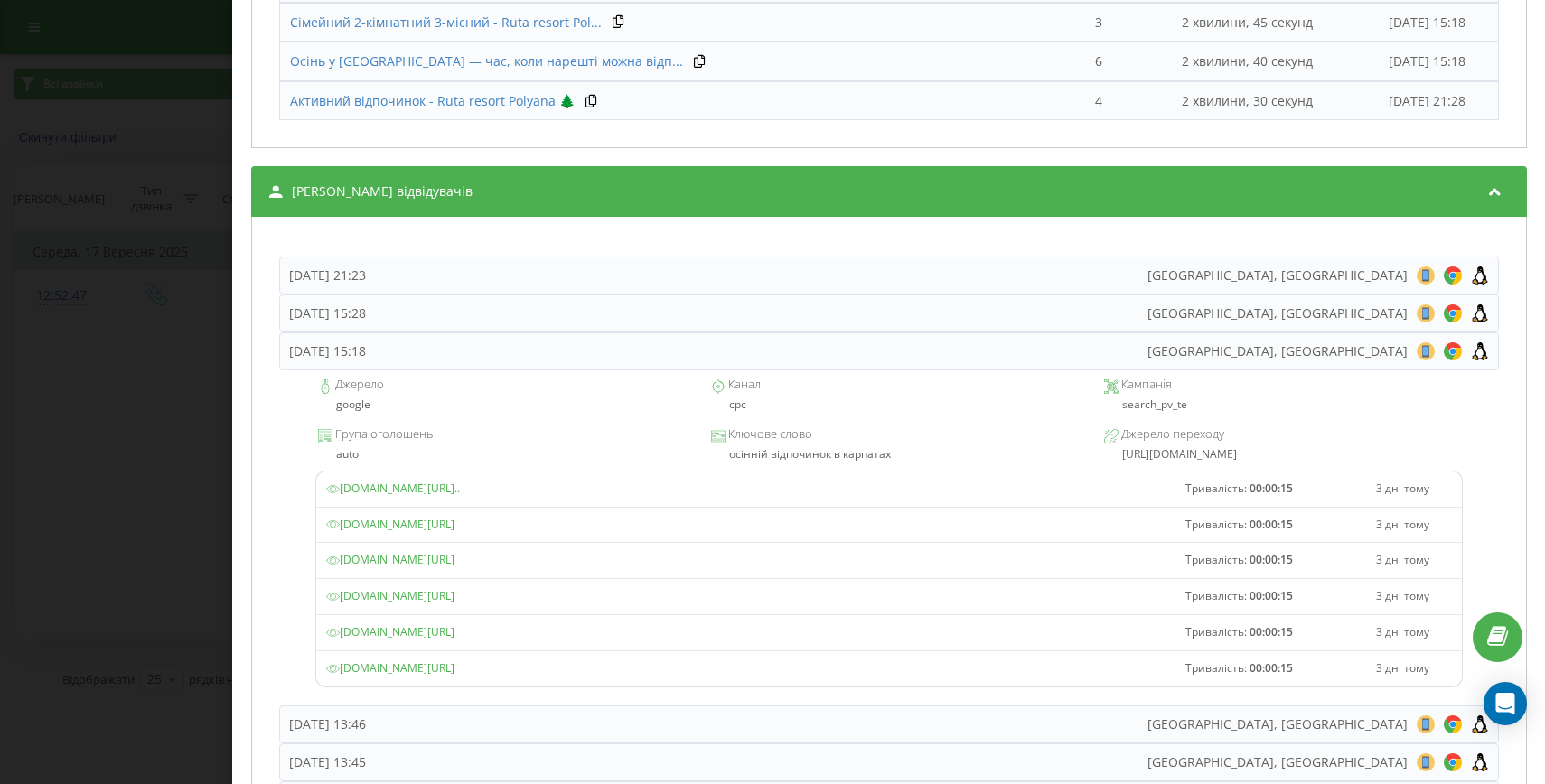
scroll to position [1275, 0]
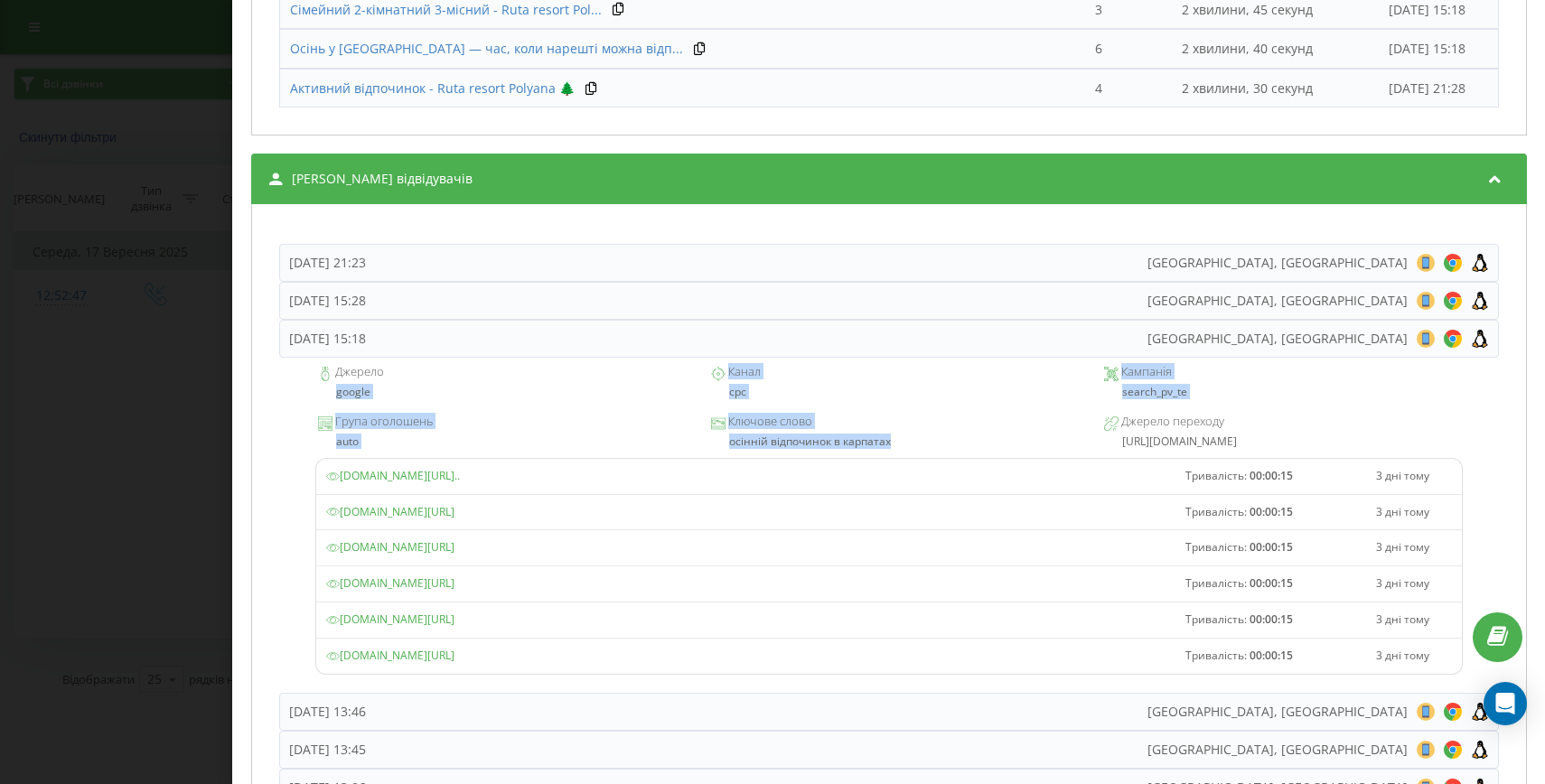
drag, startPoint x: 900, startPoint y: 443, endPoint x: 317, endPoint y: 392, distance: 585.2
click at [317, 392] on div "Джерело google Канал cpc Кампанія search_pv_te Група оголошень auto Ключове сло…" at bounding box center [889, 525] width 1220 height 335
copy div "google Канал cpc Кампанія search_pv_te Група оголошень auto Ключове слово осінн…"
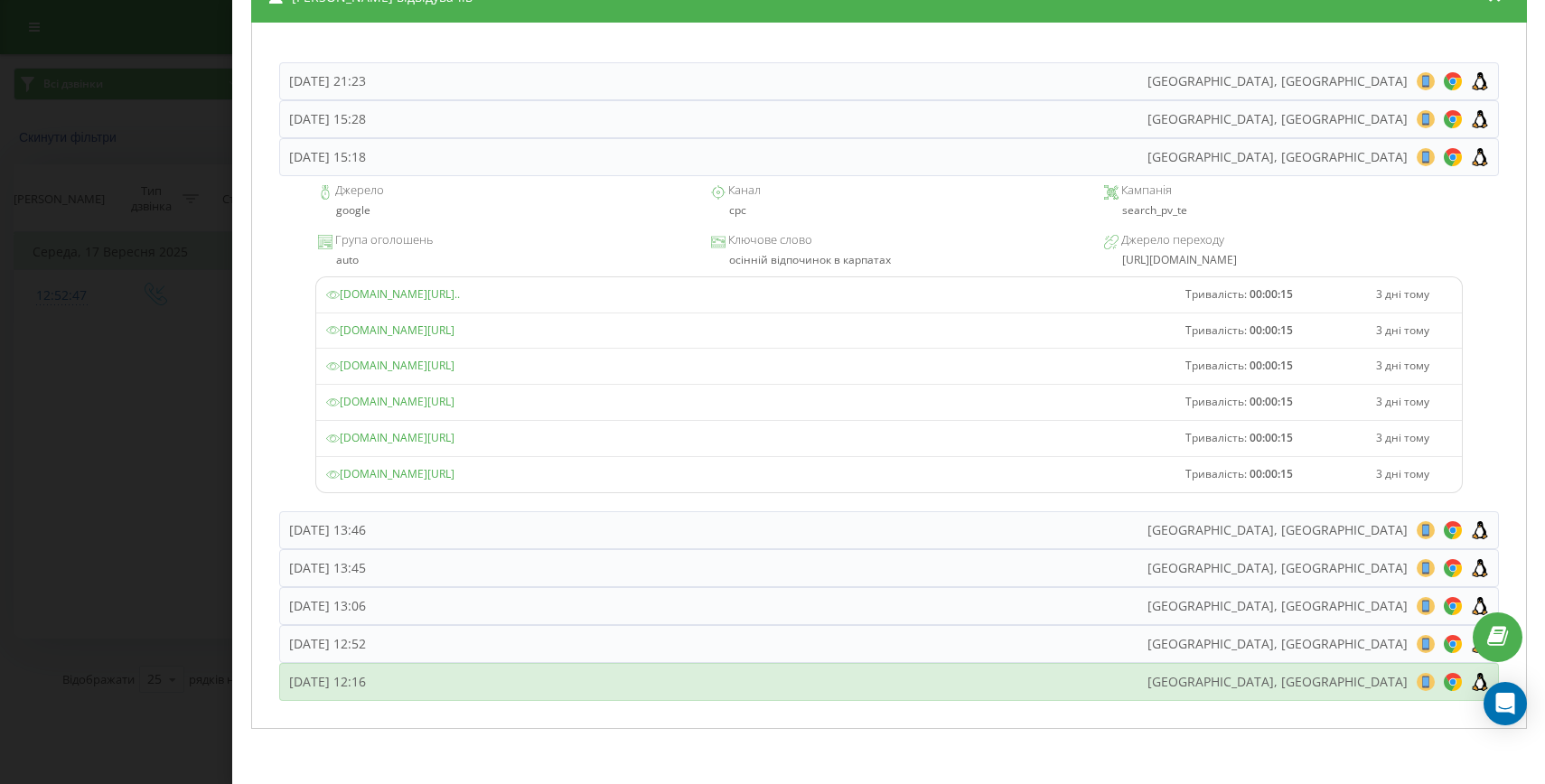
click at [366, 682] on div "[DATE] 12:16" at bounding box center [327, 682] width 76 height 18
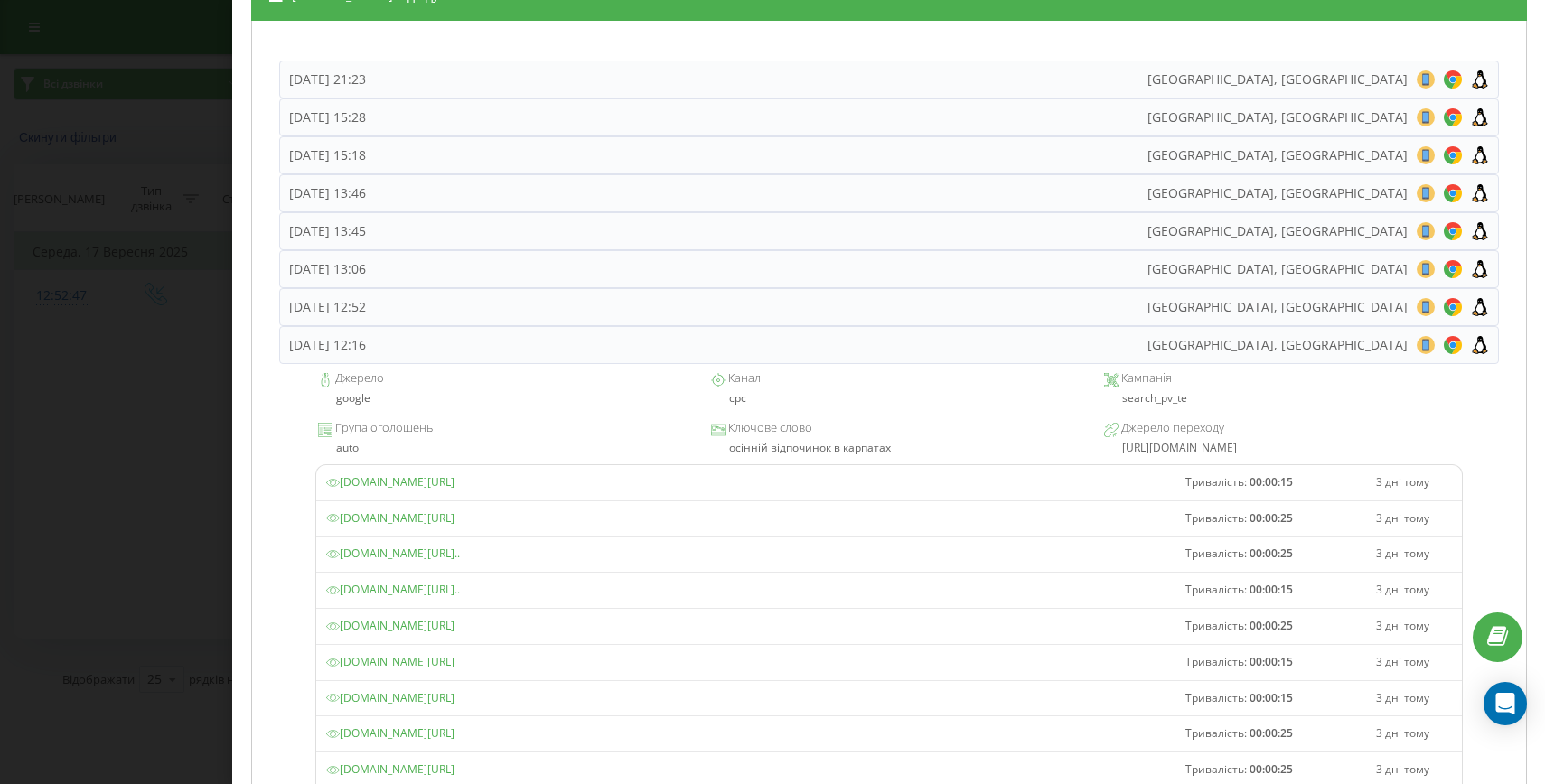
click at [78, 417] on div "Дзвінок : ua13_-1758102767.6092389 1 x - 07:11 00:00 00:00 Транскрипція Для AI-…" at bounding box center [772, 392] width 1545 height 784
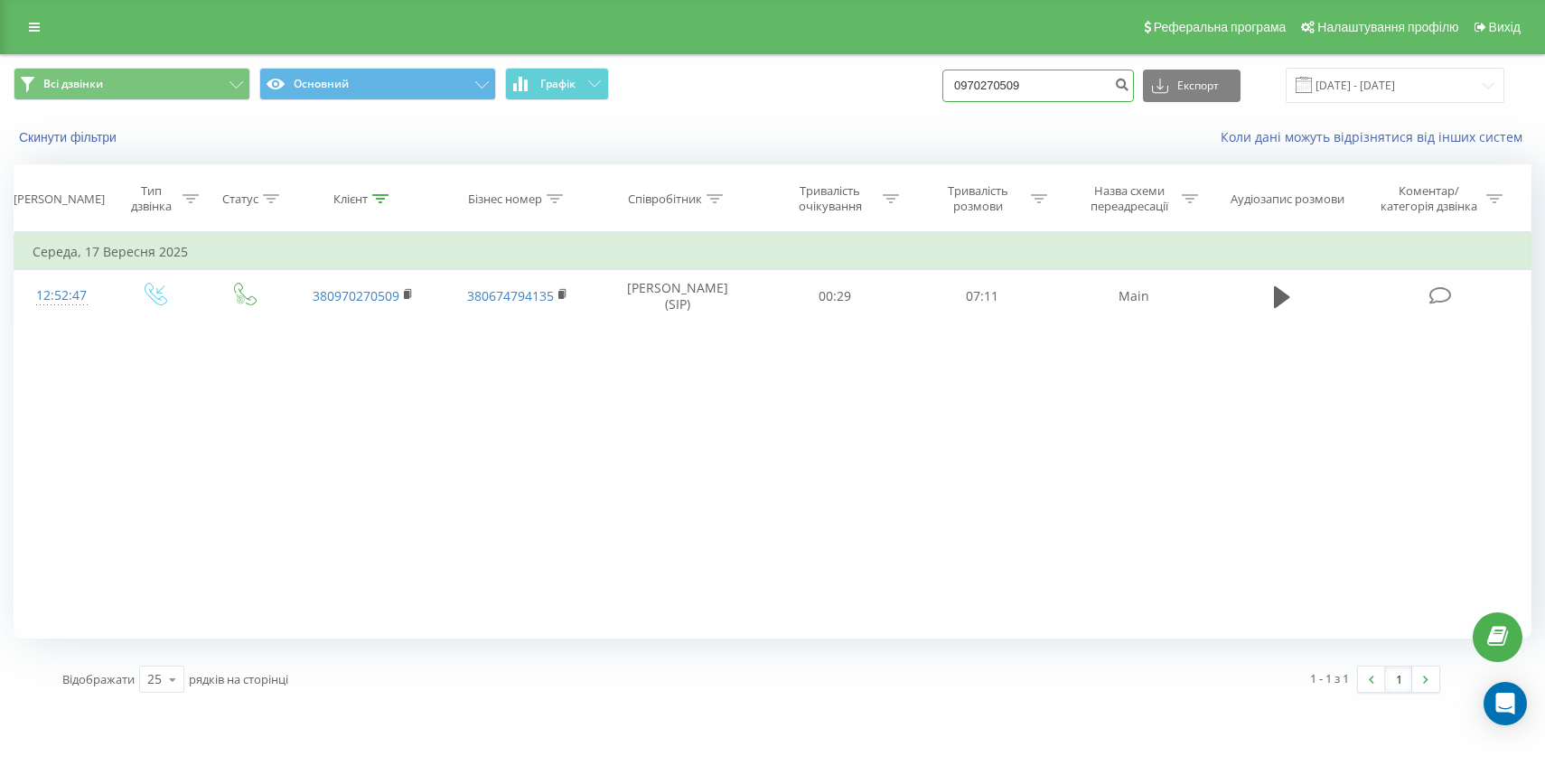
click at [1065, 85] on input "0970270509" at bounding box center [1038, 86] width 192 height 33
paste input "[PHONE_NUMBER]"
drag, startPoint x: 1019, startPoint y: 83, endPoint x: 949, endPoint y: 83, distance: 70.0
click at [952, 83] on div "Всі дзвінки Основний Графік [PHONE_NUMBER] Експорт .csv .xls .xlsx [DATE] - [DA…" at bounding box center [772, 85] width 1518 height 35
type input "0672822352"
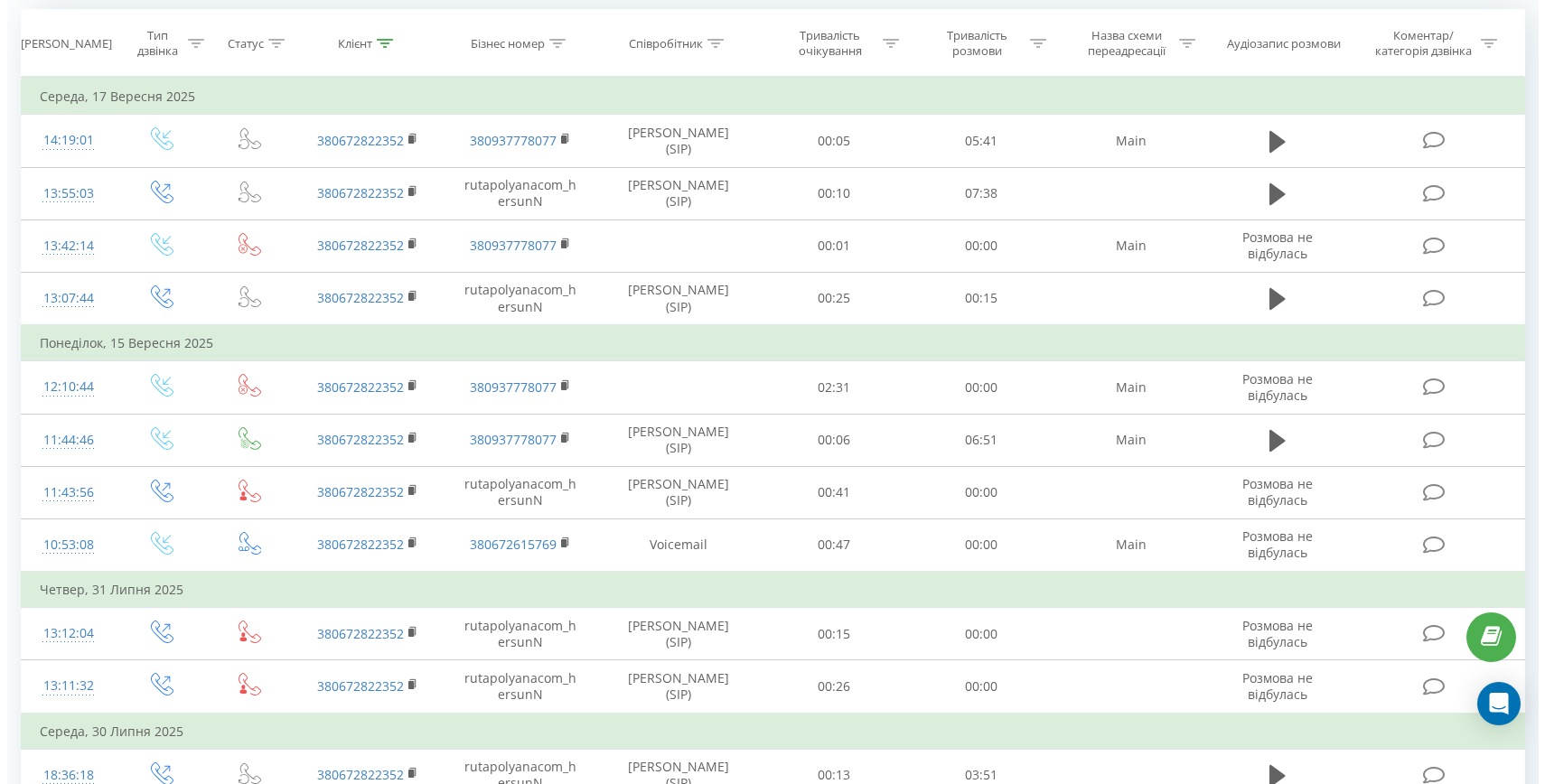
scroll to position [293, 0]
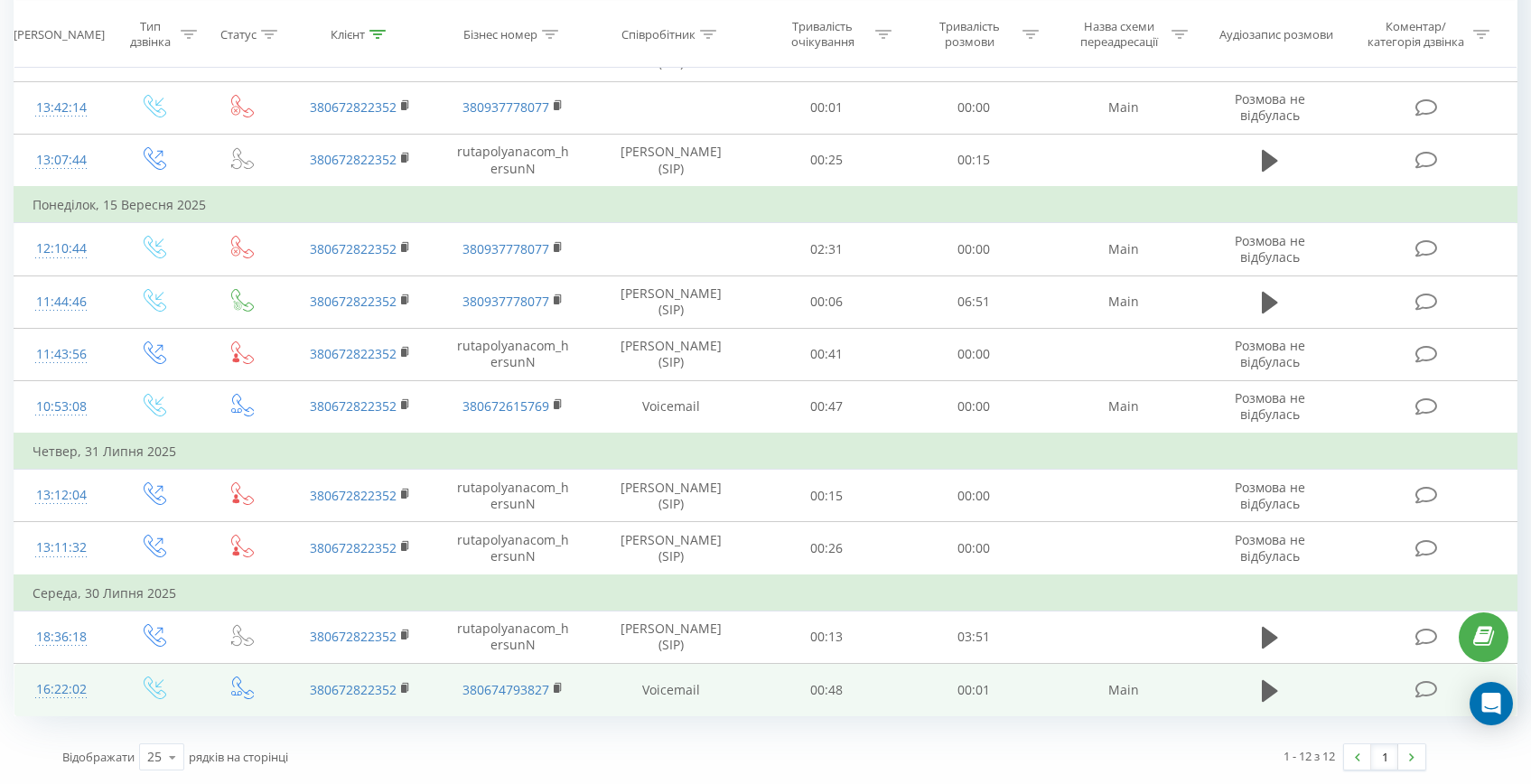
click at [77, 665] on td "16:22:02" at bounding box center [61, 690] width 94 height 53
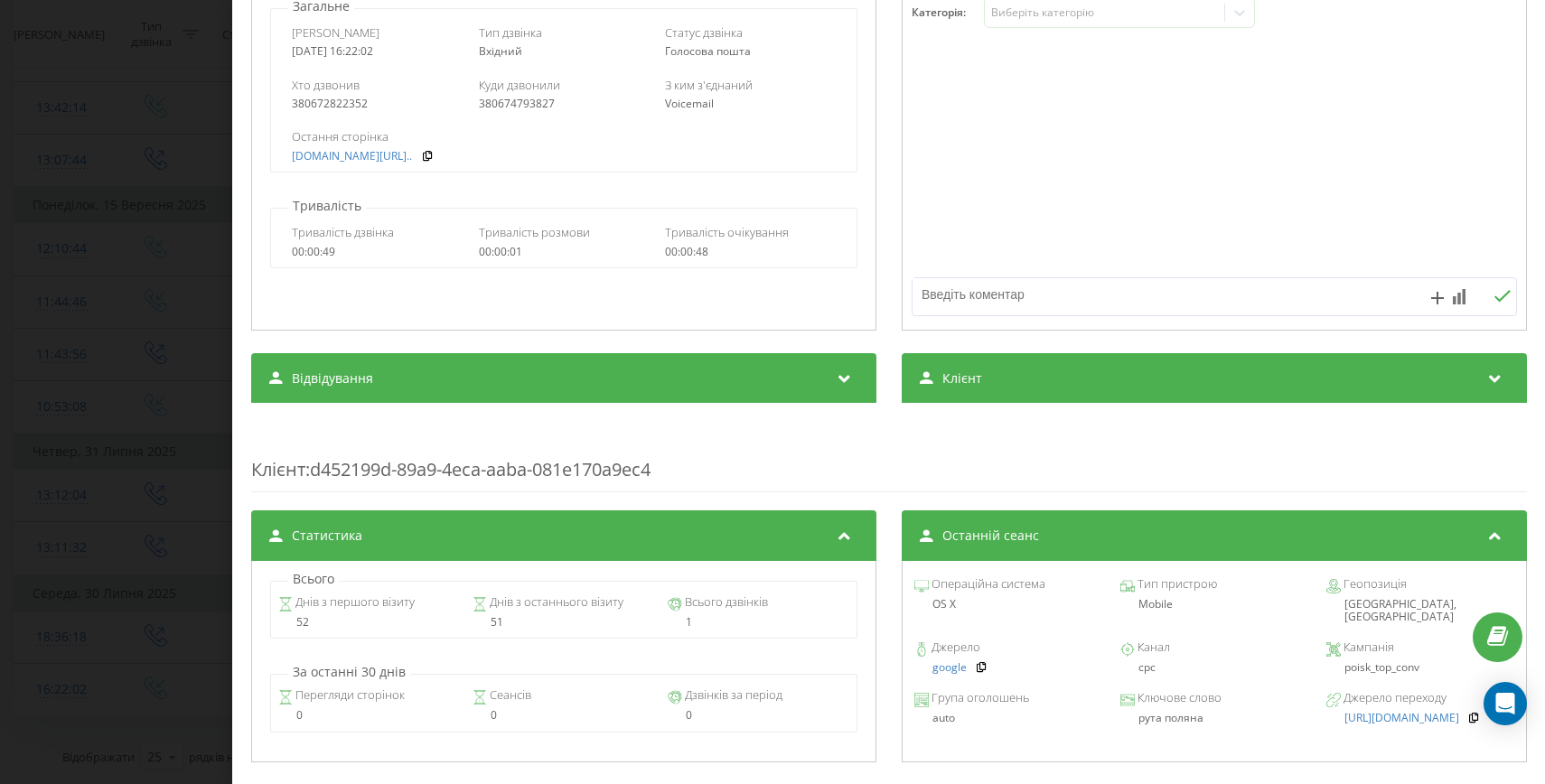
scroll to position [360, 0]
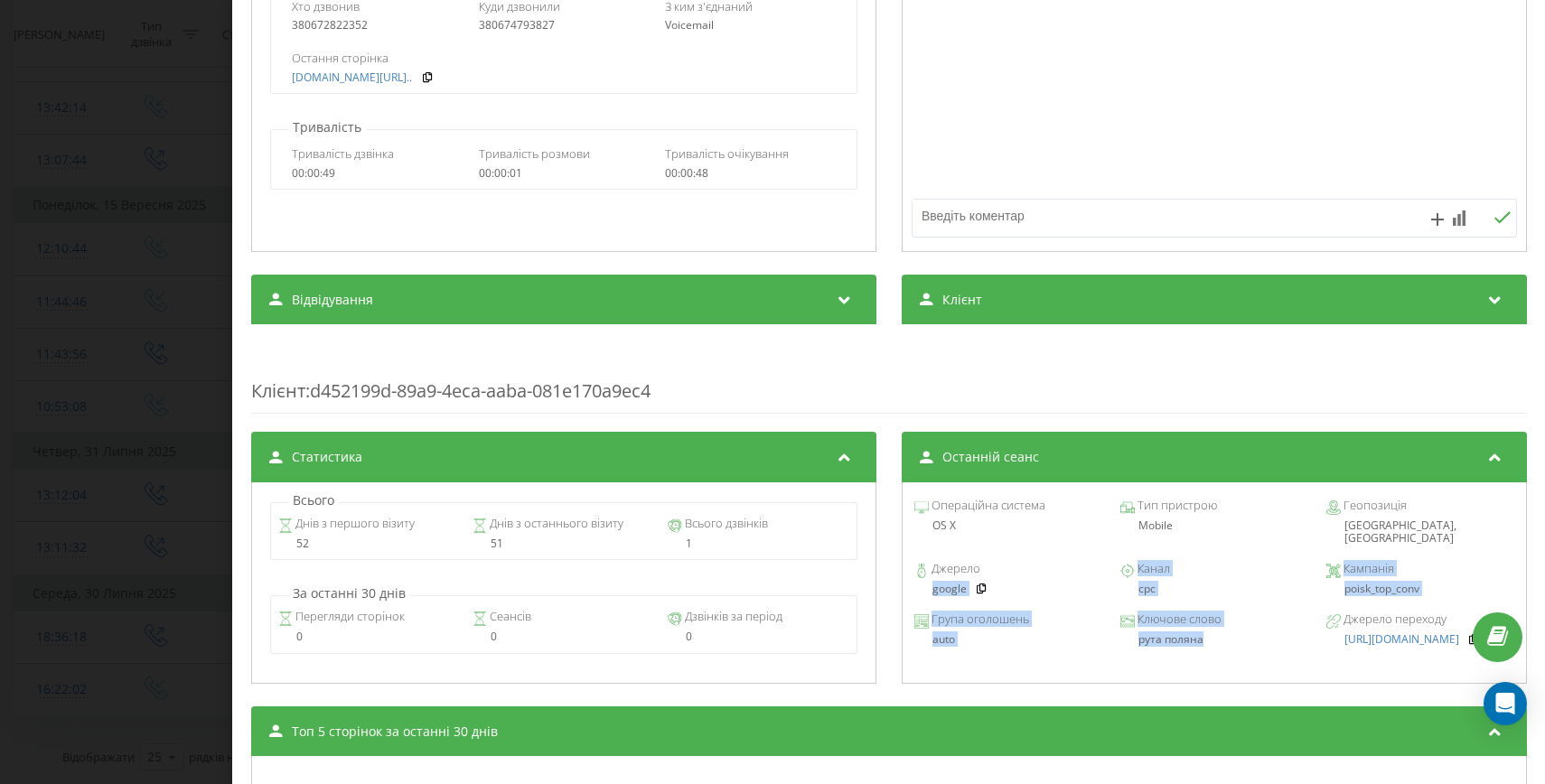
drag, startPoint x: 1211, startPoint y: 622, endPoint x: 914, endPoint y: 581, distance: 299.8
click at [914, 581] on div "Операційна система OS X Тип пристрою Mobile Геопозиція [GEOGRAPHIC_DATA], [GEOG…" at bounding box center [1213, 583] width 625 height 202
copy div "google Канал cpc Кампанія poisk_top_conv Група оголошень auto Ключове слово рут…"
click at [88, 556] on div "Дзвінок : ua4_-1753881722.9944273 1 x - 00:02 00:00 00:00 Транскрипція Для AI-а…" at bounding box center [772, 392] width 1545 height 784
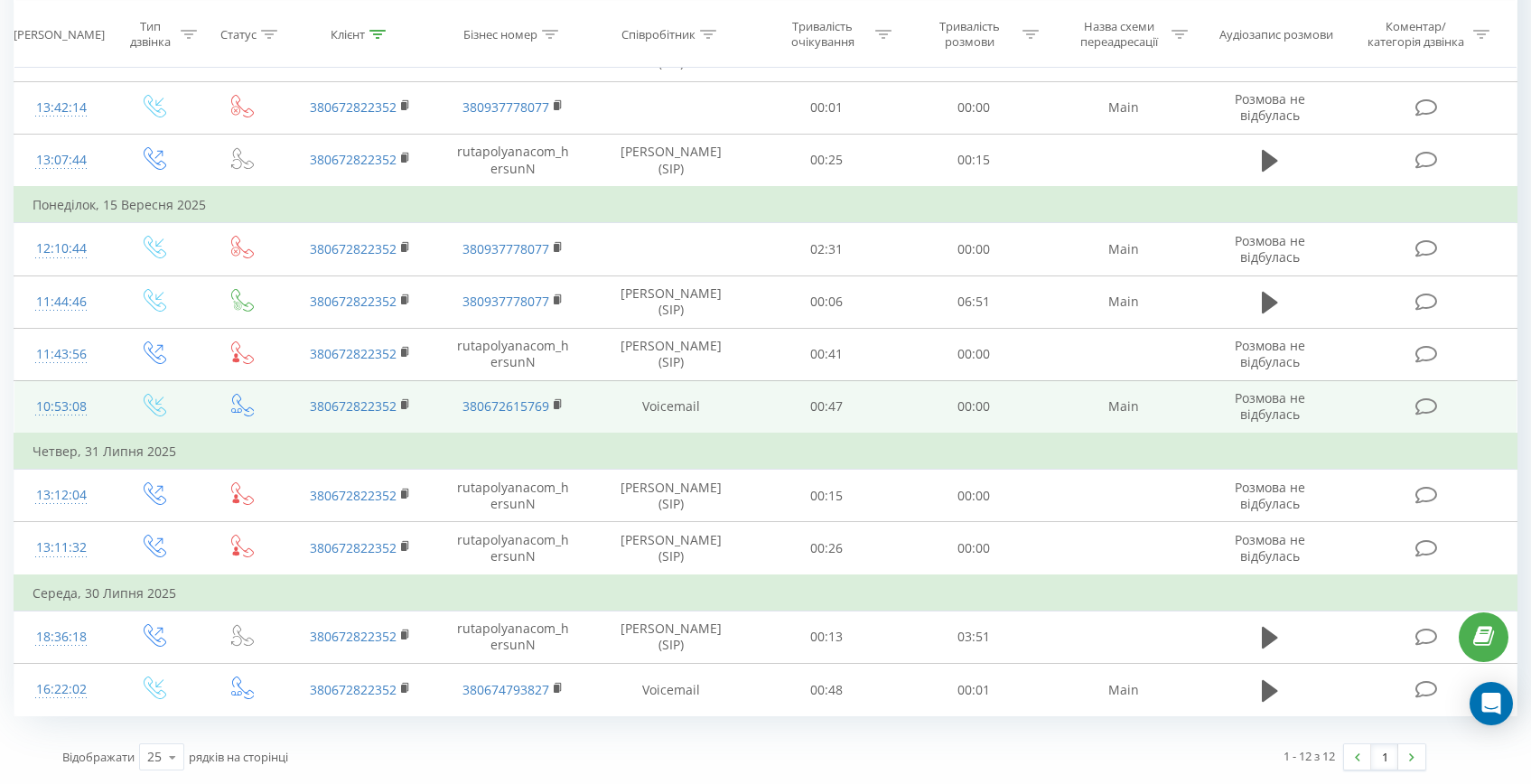
click at [76, 392] on div "10:53:08" at bounding box center [61, 406] width 57 height 35
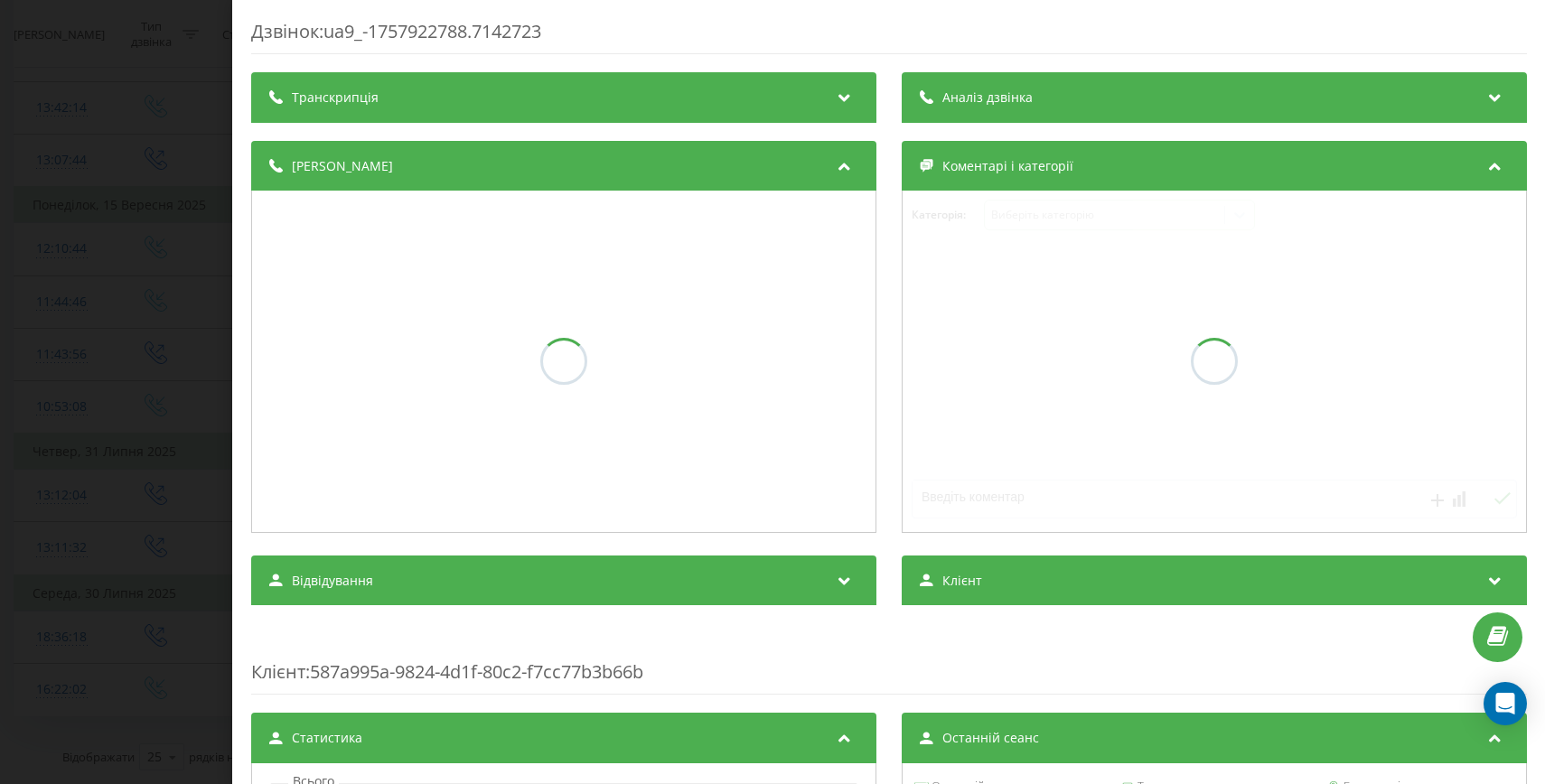
scroll to position [204, 0]
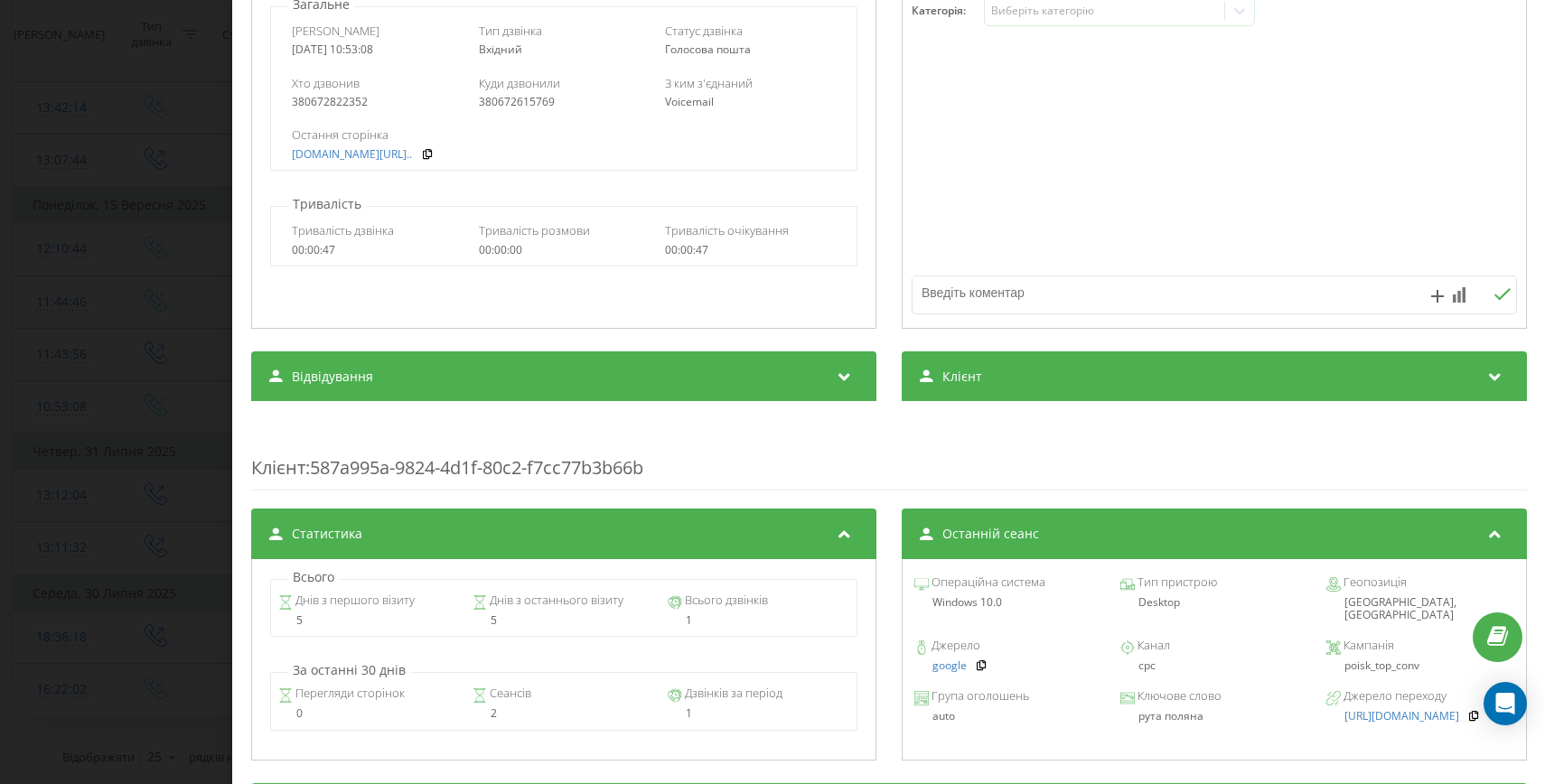
click at [83, 387] on div "Дзвінок : ua9_-1757922788.7142723 Транскрипція Для AI-аналізу майбутніх дзвінкі…" at bounding box center [772, 392] width 1545 height 784
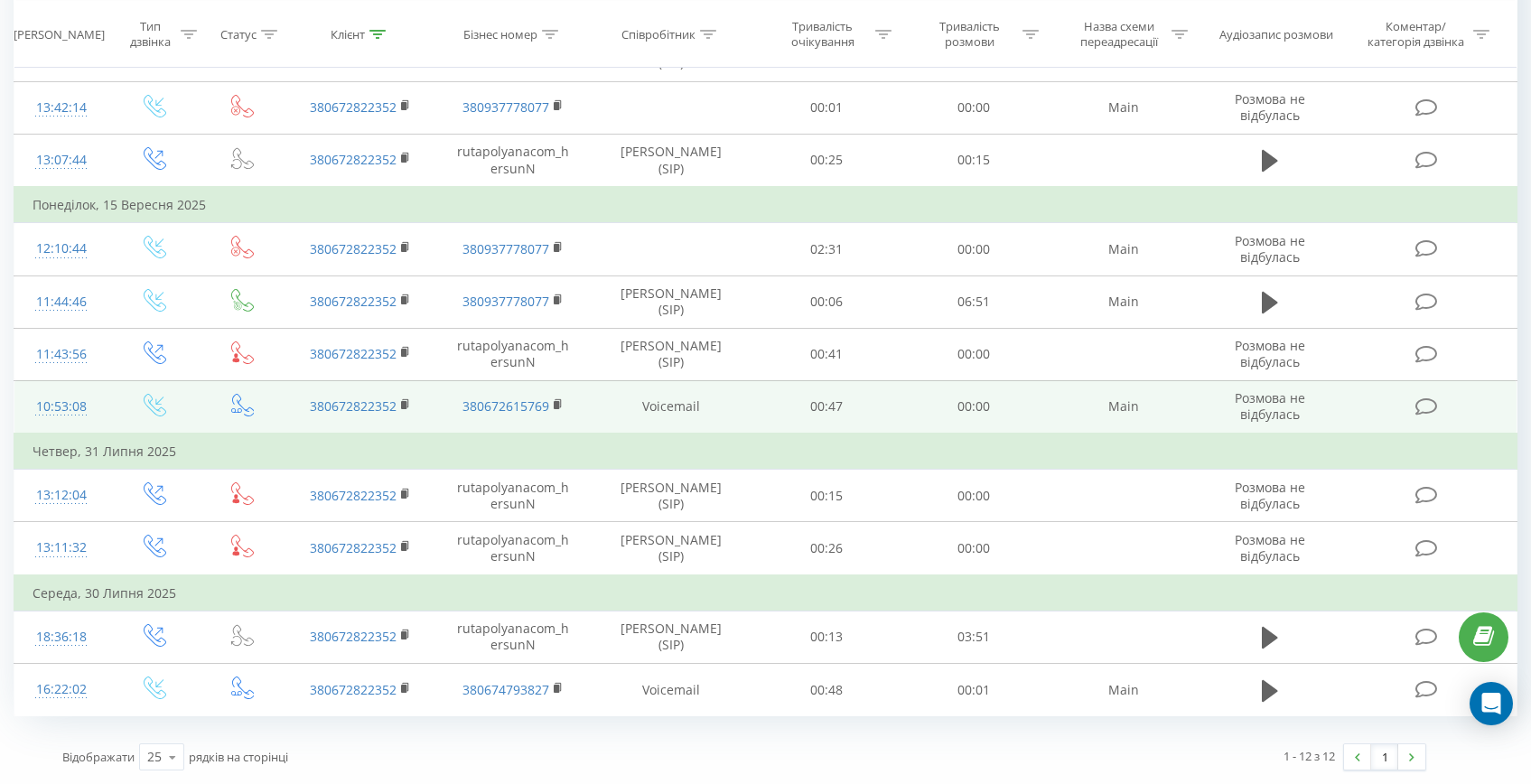
click at [74, 391] on div "10:53:08" at bounding box center [61, 406] width 57 height 35
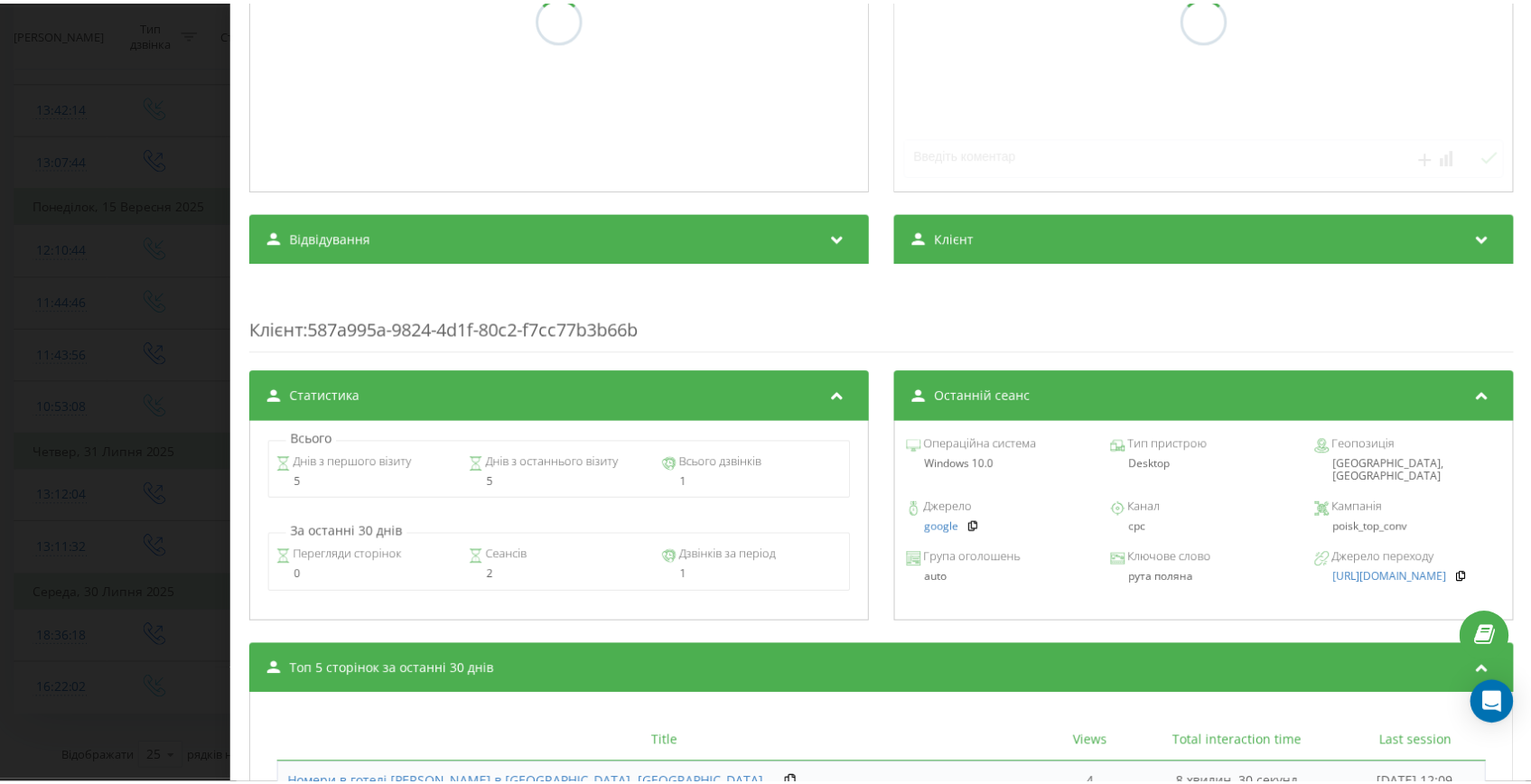
scroll to position [427, 0]
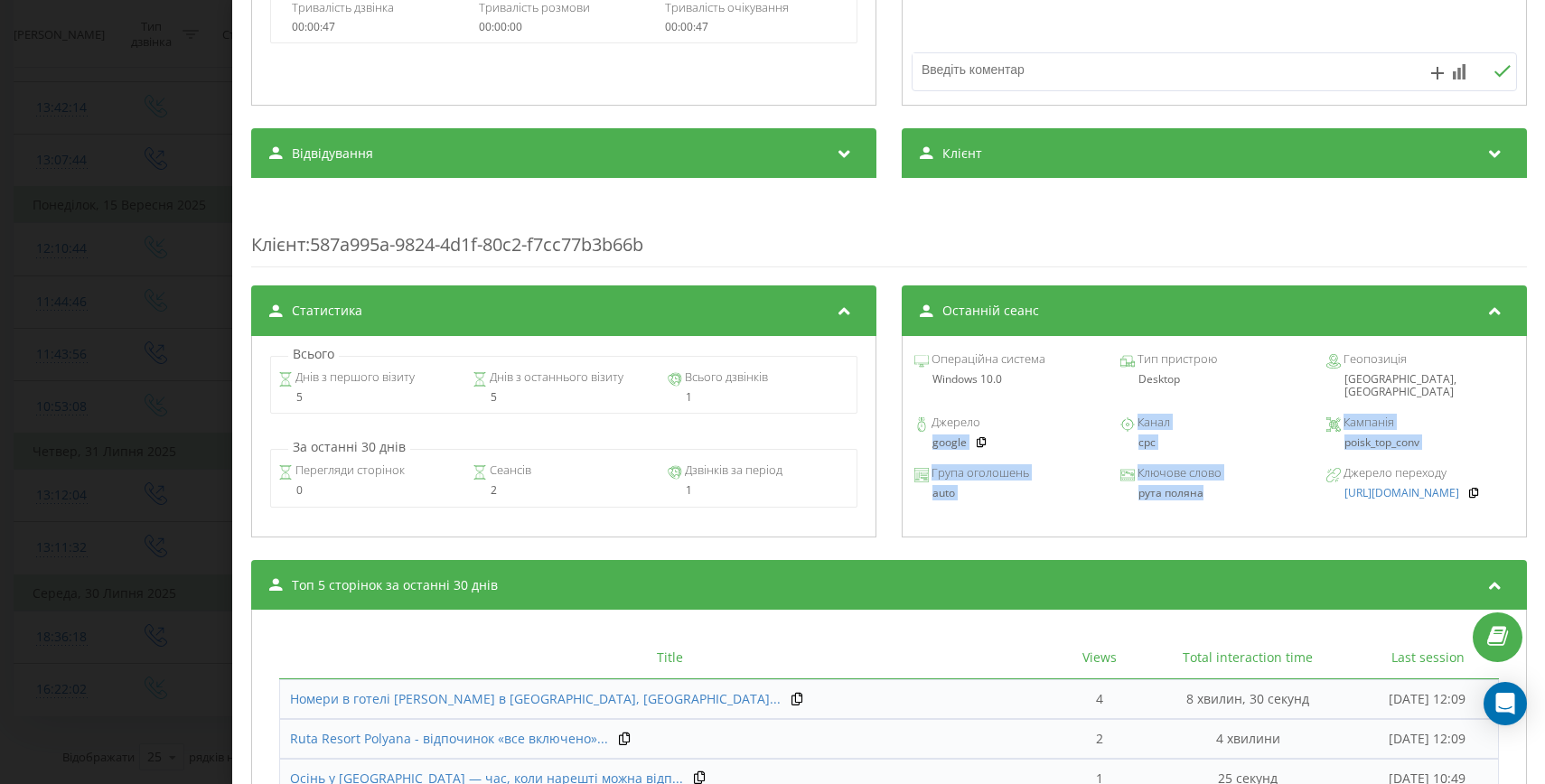
drag, startPoint x: 1212, startPoint y: 485, endPoint x: 920, endPoint y: 437, distance: 295.9
click at [920, 436] on div "Операційна система Windows 10.0 Тип пристрою Desktop Геопозиція Kyiv, Ukraine Д…" at bounding box center [1213, 437] width 625 height 202
copy div "google Канал cpc Кампанія poisk_top_conv Група оголошень auto Ключове слово рут…"
click at [85, 438] on div "Дзвінок : ua9_-1757922788.7142723 Транскрипція Для AI-аналізу майбутніх дзвінкі…" at bounding box center [772, 392] width 1545 height 784
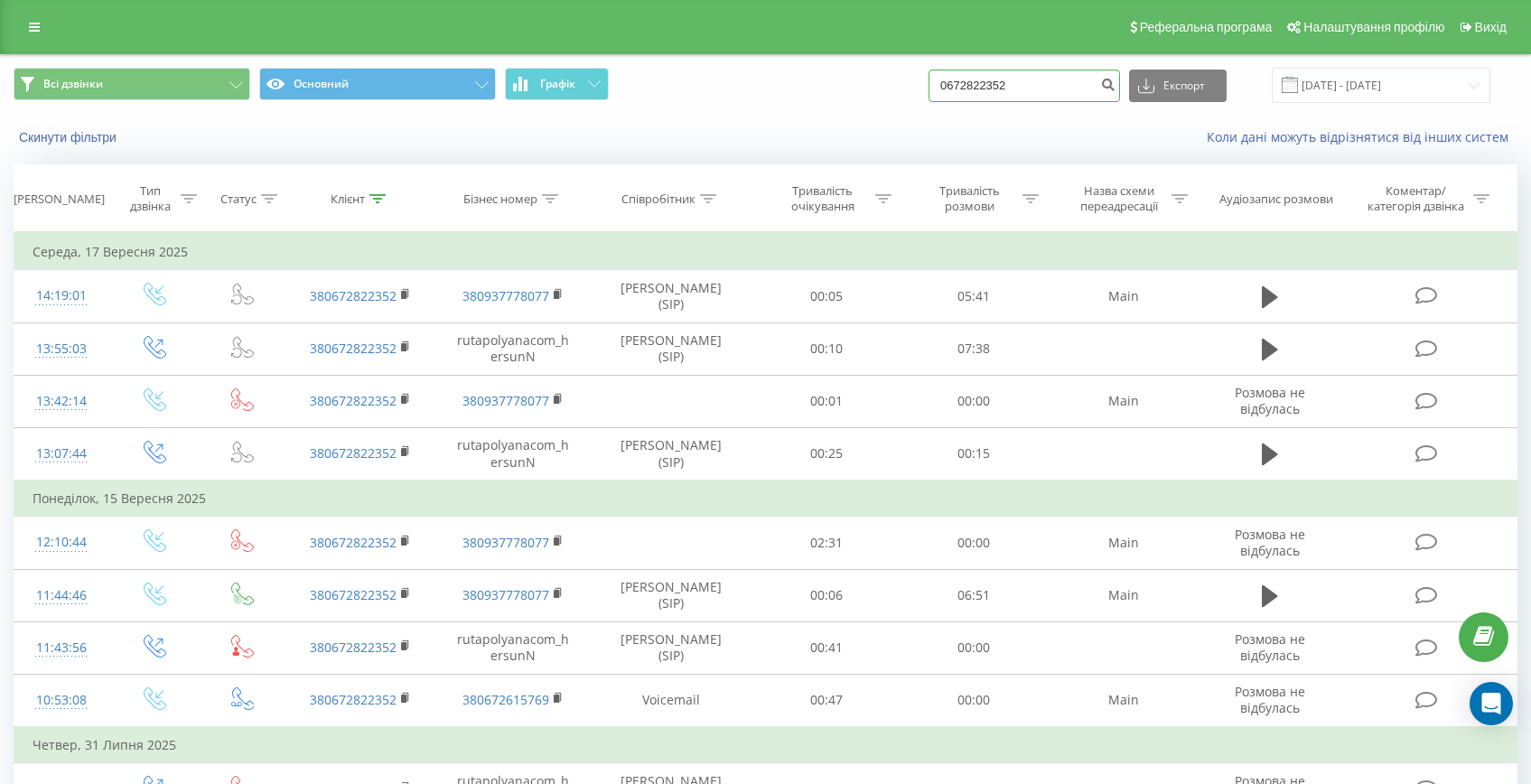
click at [1039, 94] on input "0672822352" at bounding box center [1024, 86] width 192 height 33
paste input "+380972443433"
drag, startPoint x: 999, startPoint y: 83, endPoint x: 910, endPoint y: 81, distance: 89.0
click at [911, 81] on div "Всі дзвінки Основний Графік +380972443433 Експорт .csv .xls .xlsx 20.06.2025 - …" at bounding box center [765, 85] width 1504 height 35
type input "80972443433"
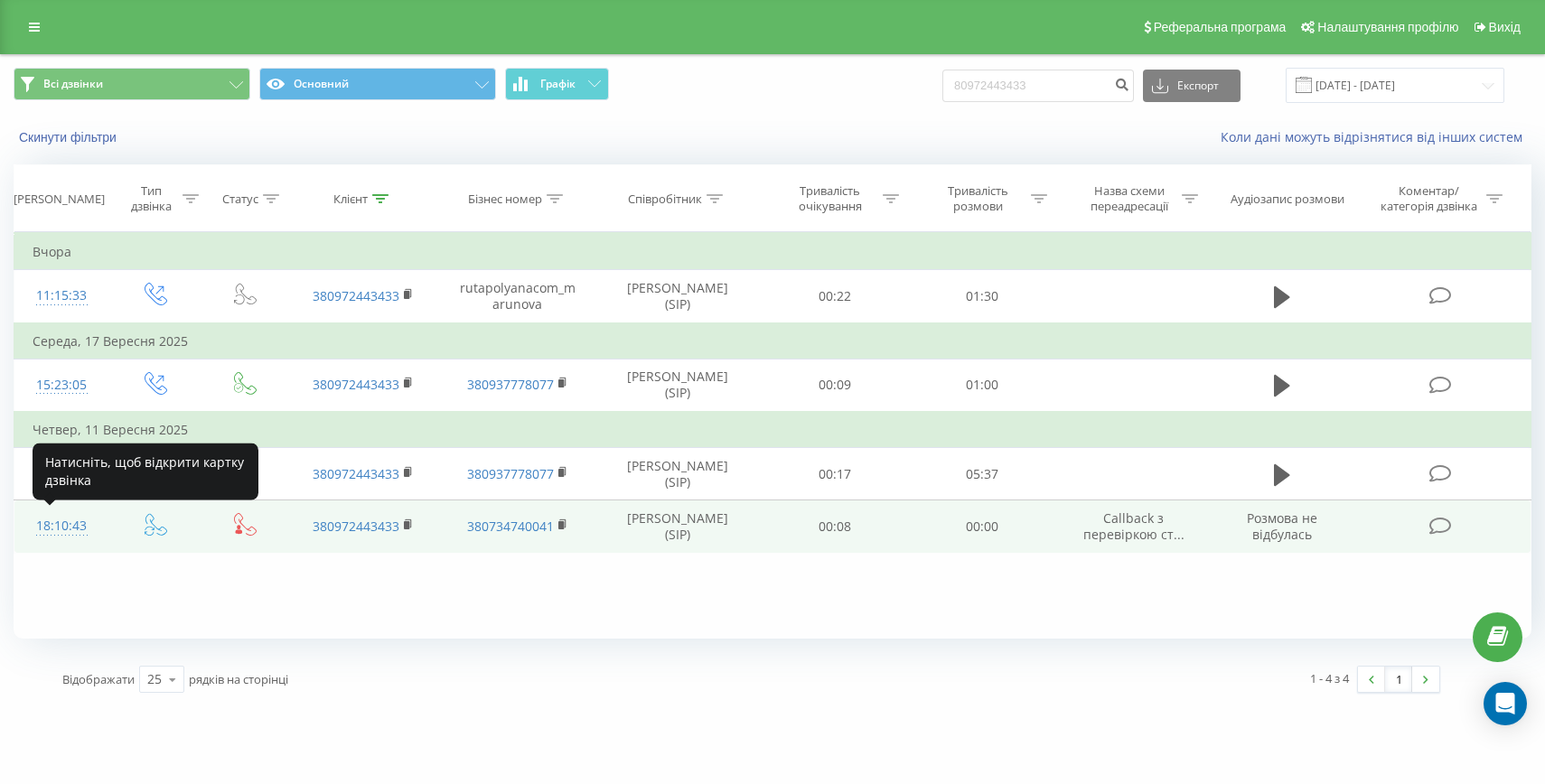
click at [71, 525] on div "18:10:43" at bounding box center [62, 526] width 58 height 35
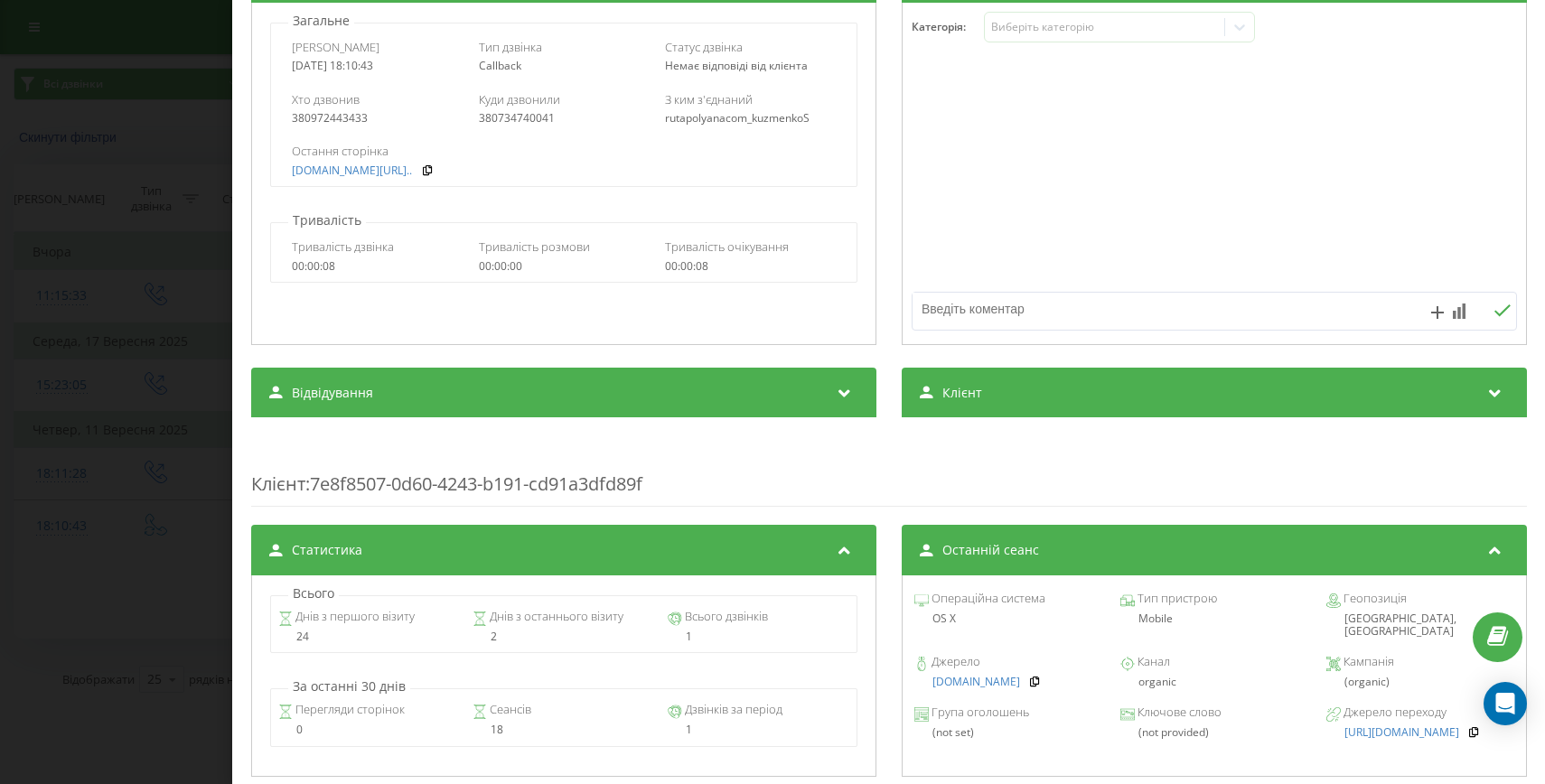
scroll to position [674, 0]
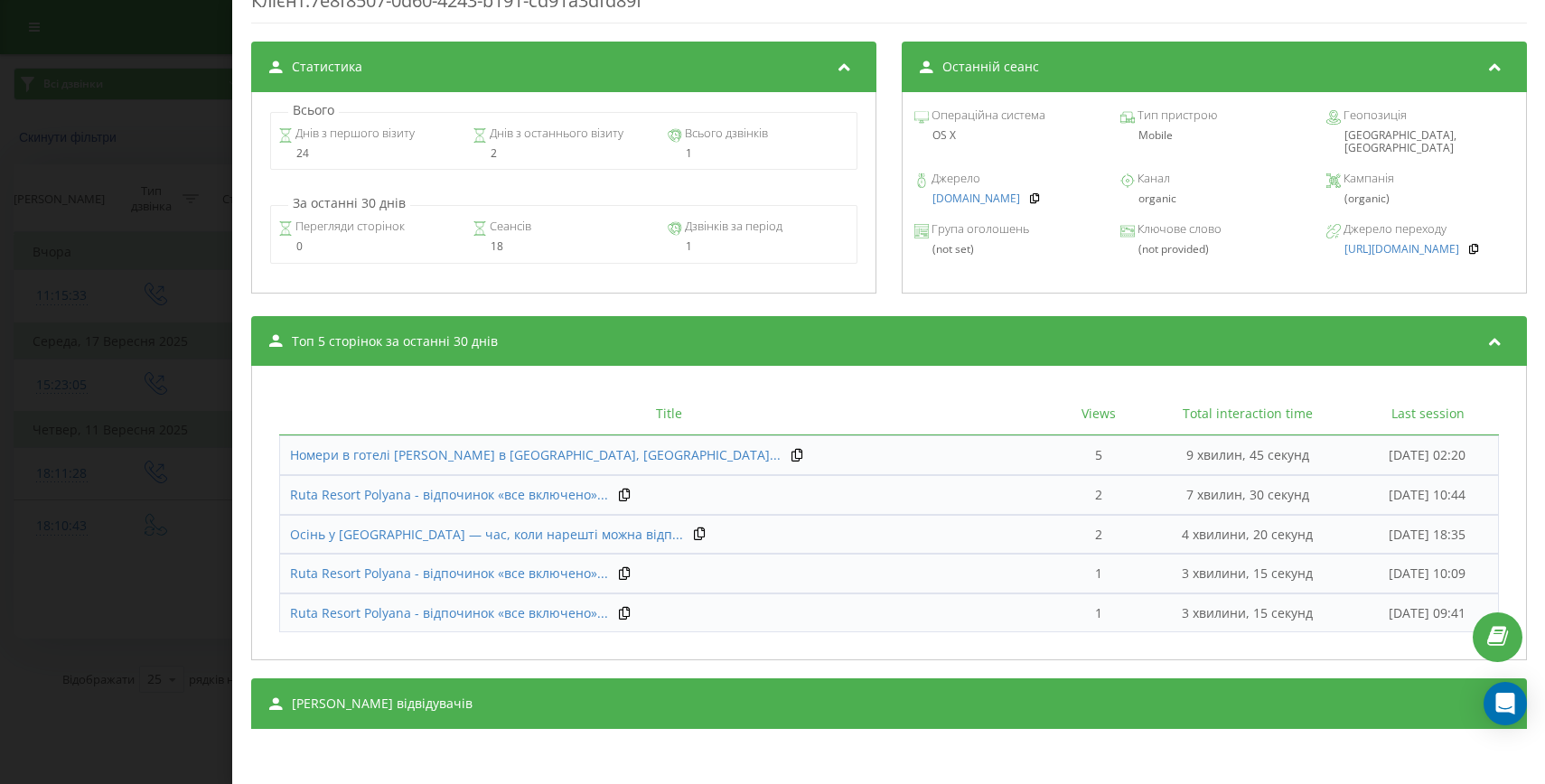
click at [852, 660] on div "Транскрипція Для AI-аналізу майбутніх дзвінків налаштуйте та активуйте профіль …" at bounding box center [889, 65] width 1276 height 1327
click at [817, 680] on div "[PERSON_NAME] відвідувачів" at bounding box center [889, 704] width 1276 height 51
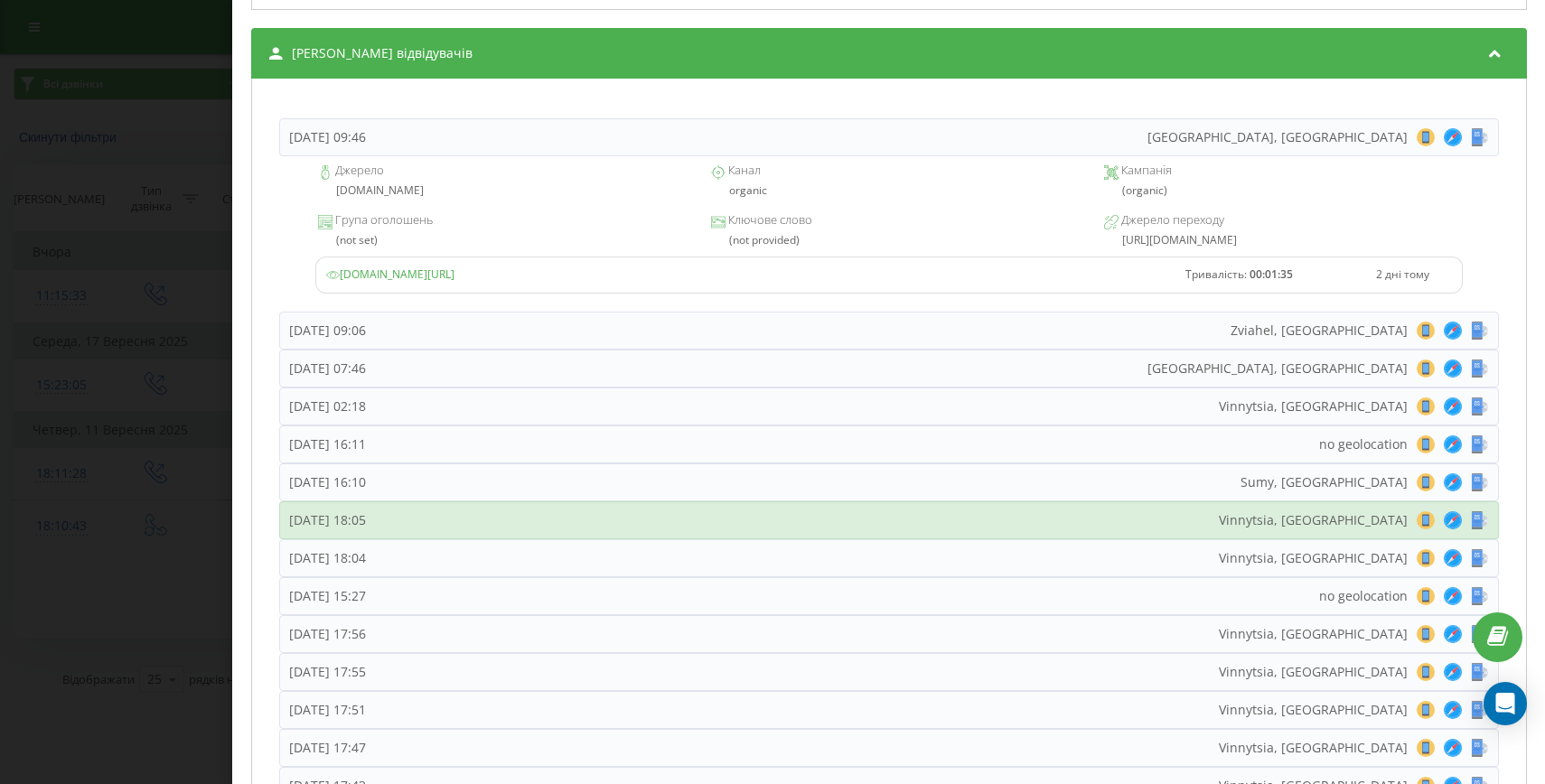
scroll to position [1436, 0]
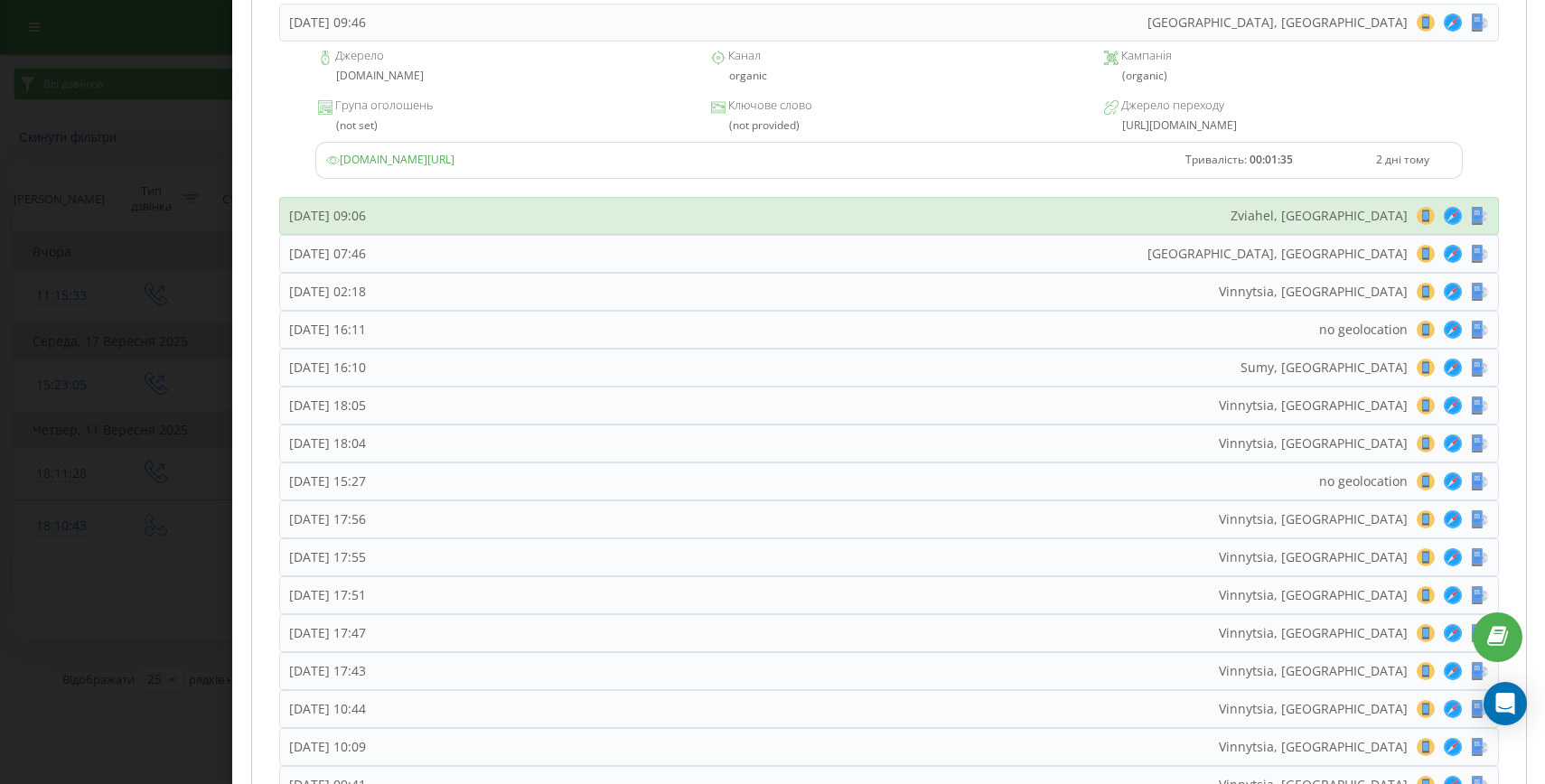
click at [597, 226] on div "Середа, 17 Вересня 2025, 09:06 Zviahel, Ukraine 8 18 28 38 48 58 68 78 88 98 10…" at bounding box center [889, 216] width 1220 height 38
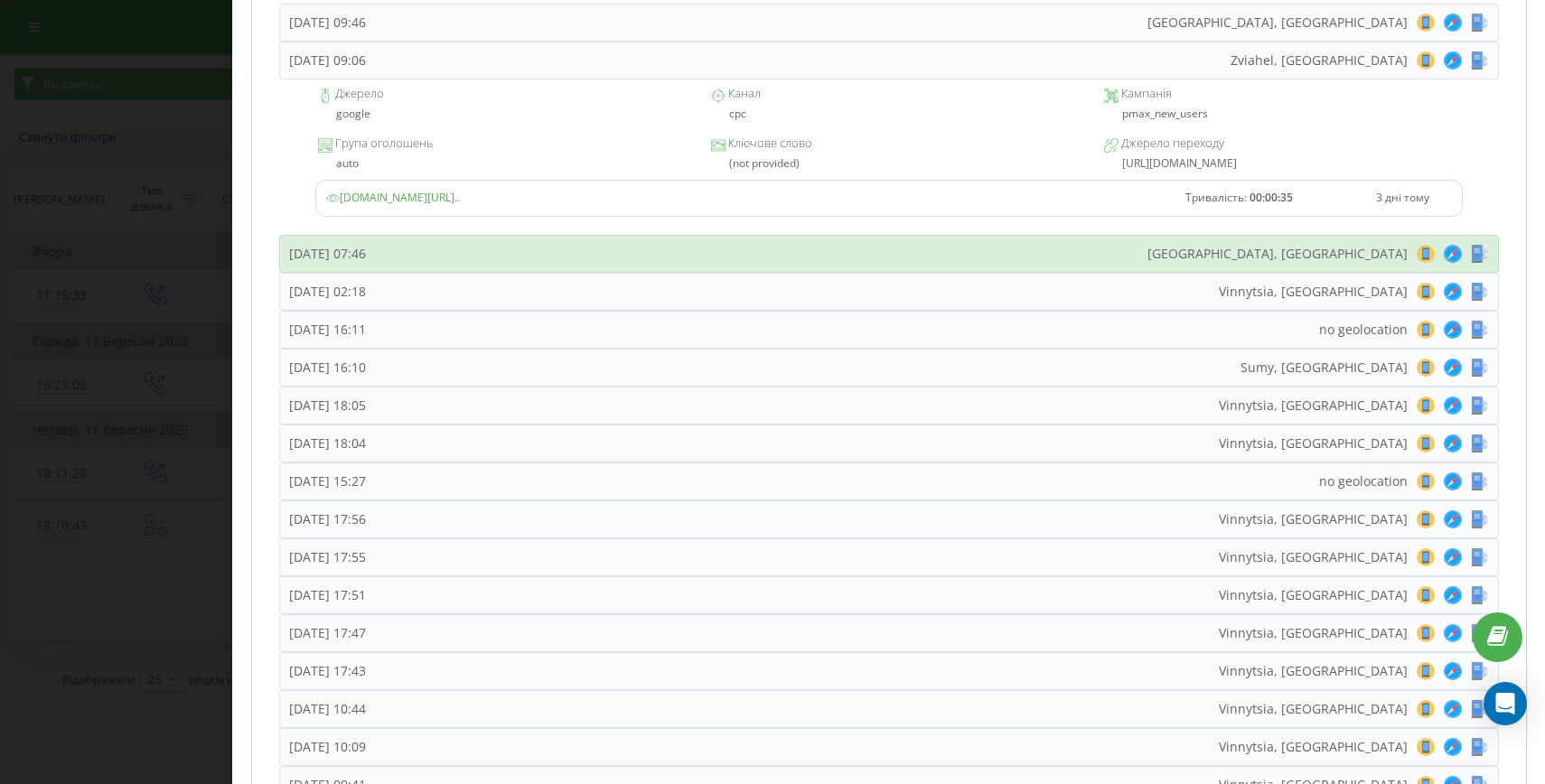
click at [559, 258] on div "Середа, 17 Вересня 2025, 07:46 Lviv, Ukraine 8 18 28 38 48 58 68 78 88 98 108 1…" at bounding box center [889, 253] width 1220 height 38
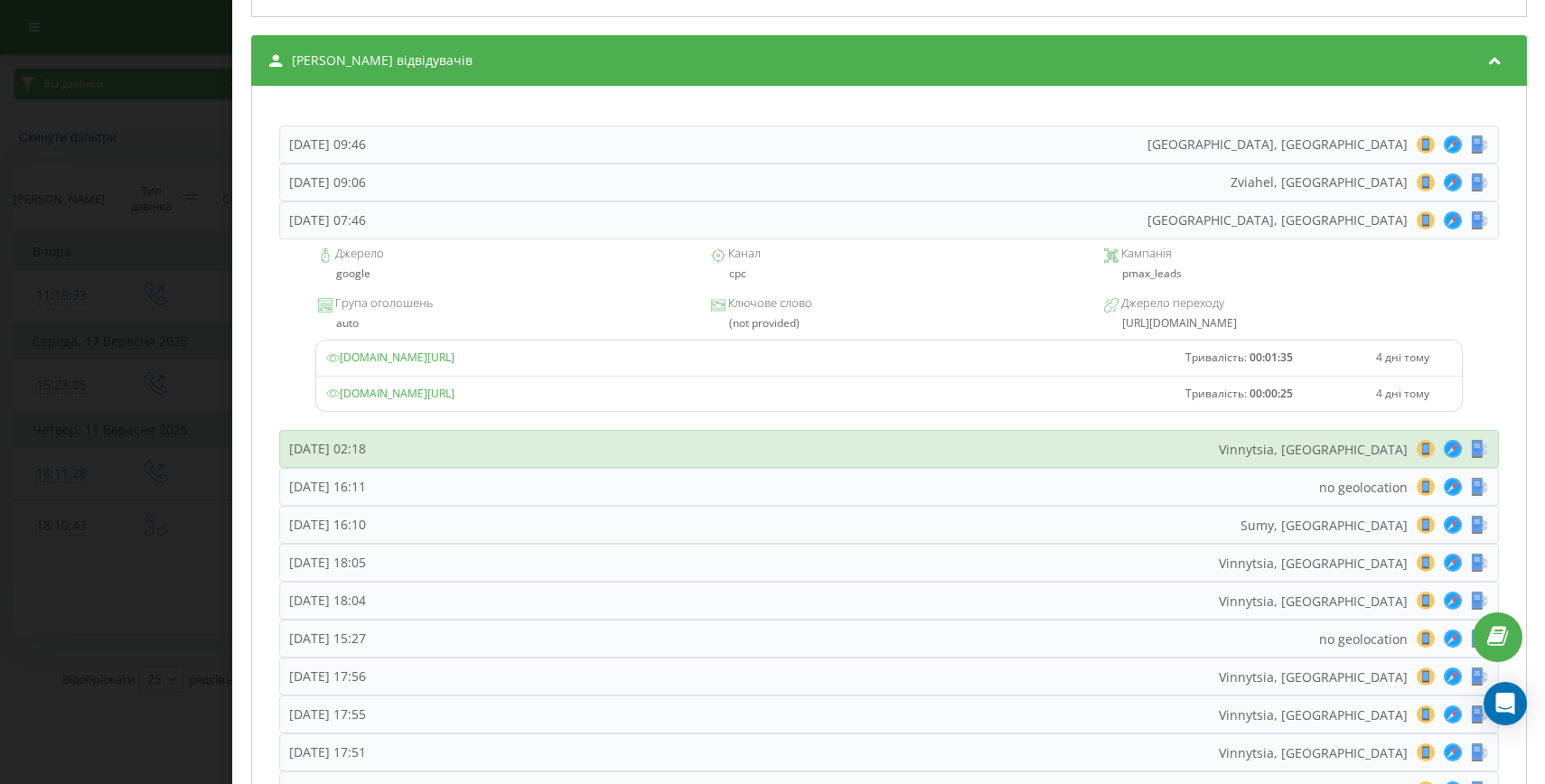
scroll to position [1307, 0]
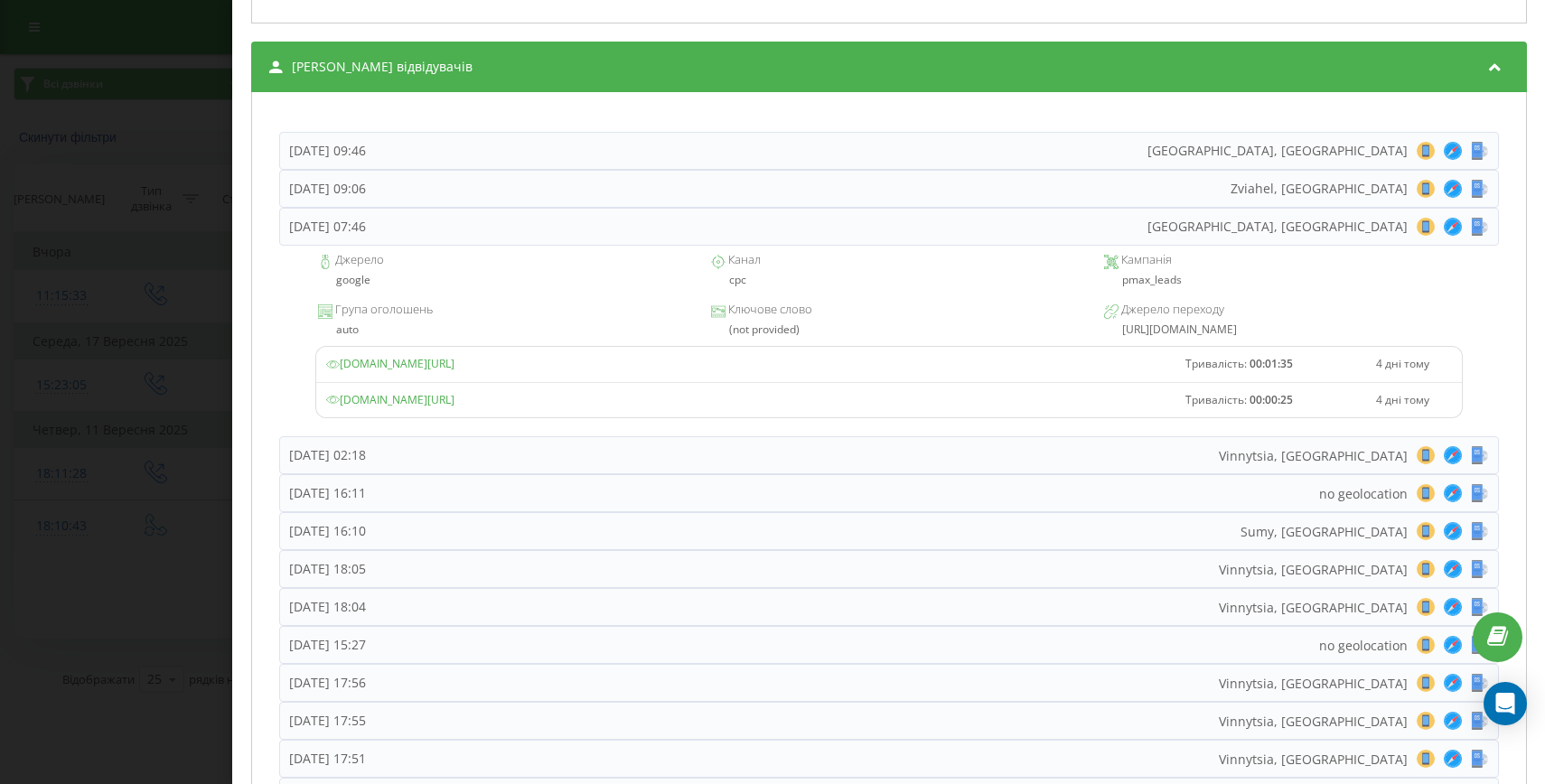
click at [144, 510] on div "Дзвінок : ua1_-1757603443.4986163 Транскрипція Для AI-аналізу майбутніх дзвінкі…" at bounding box center [772, 392] width 1545 height 784
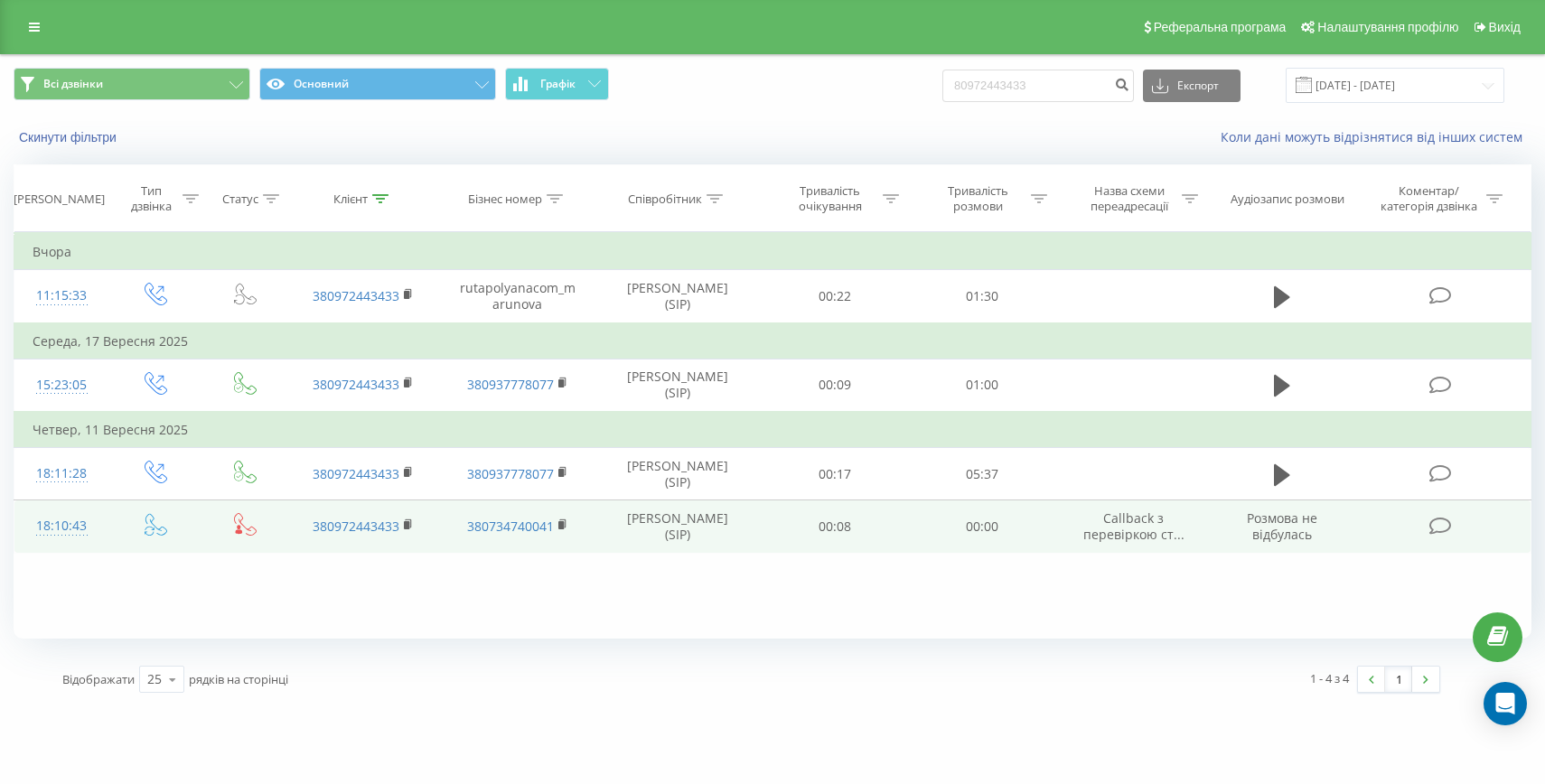
click at [57, 519] on div "18:10:43" at bounding box center [62, 526] width 58 height 35
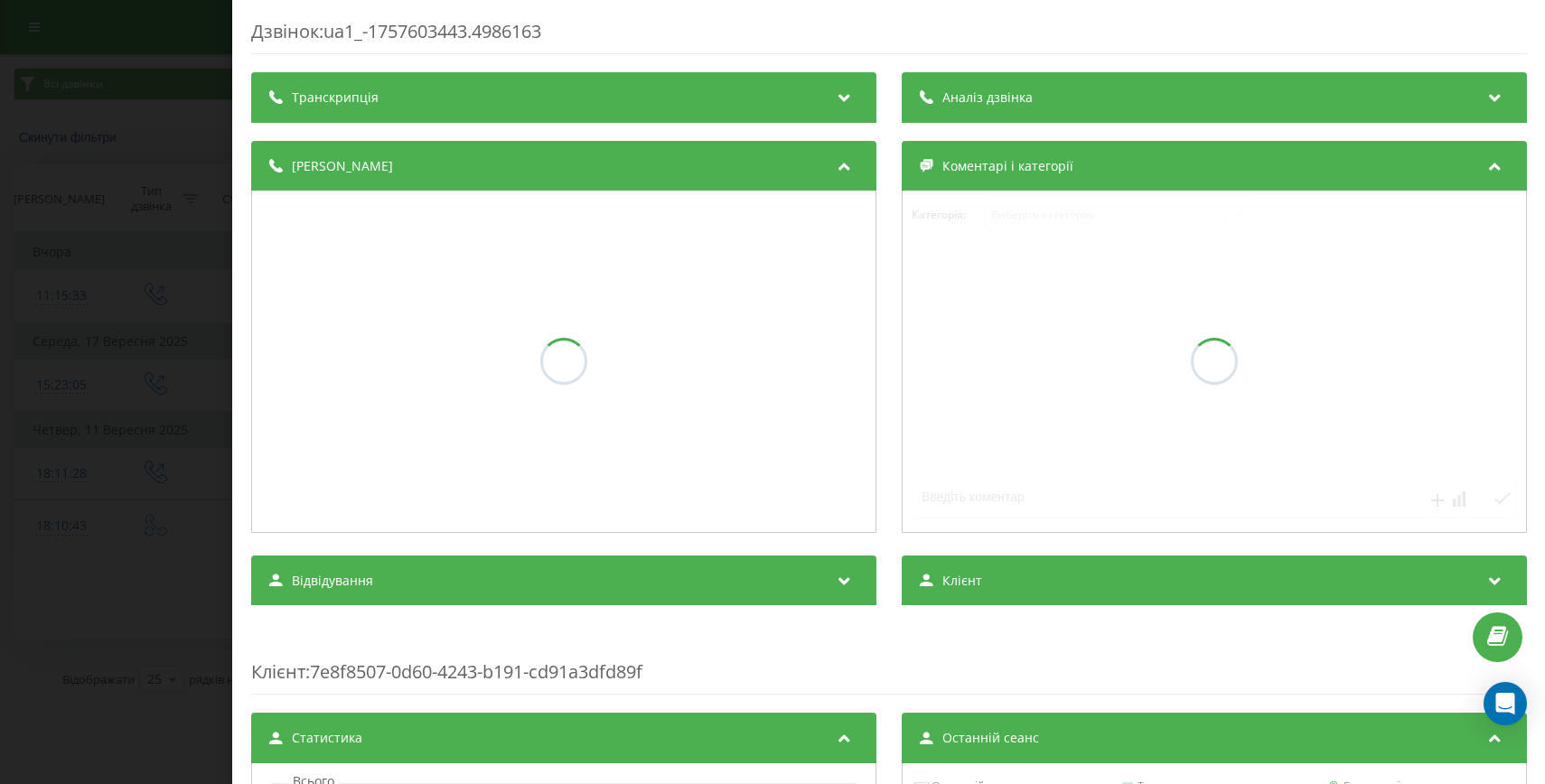
scroll to position [342, 0]
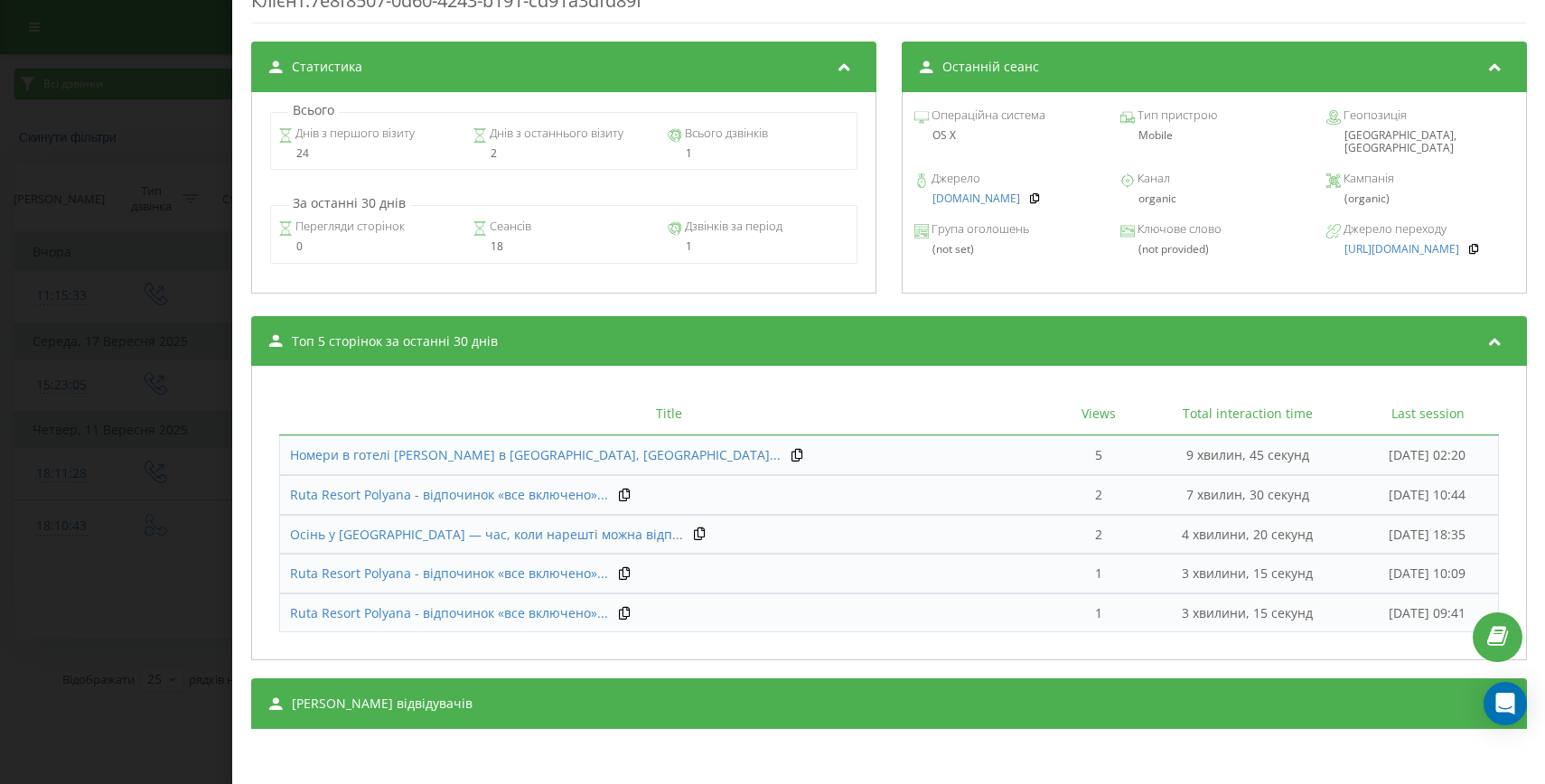
click at [763, 697] on div "[PERSON_NAME] відвідувачів" at bounding box center [889, 704] width 1276 height 51
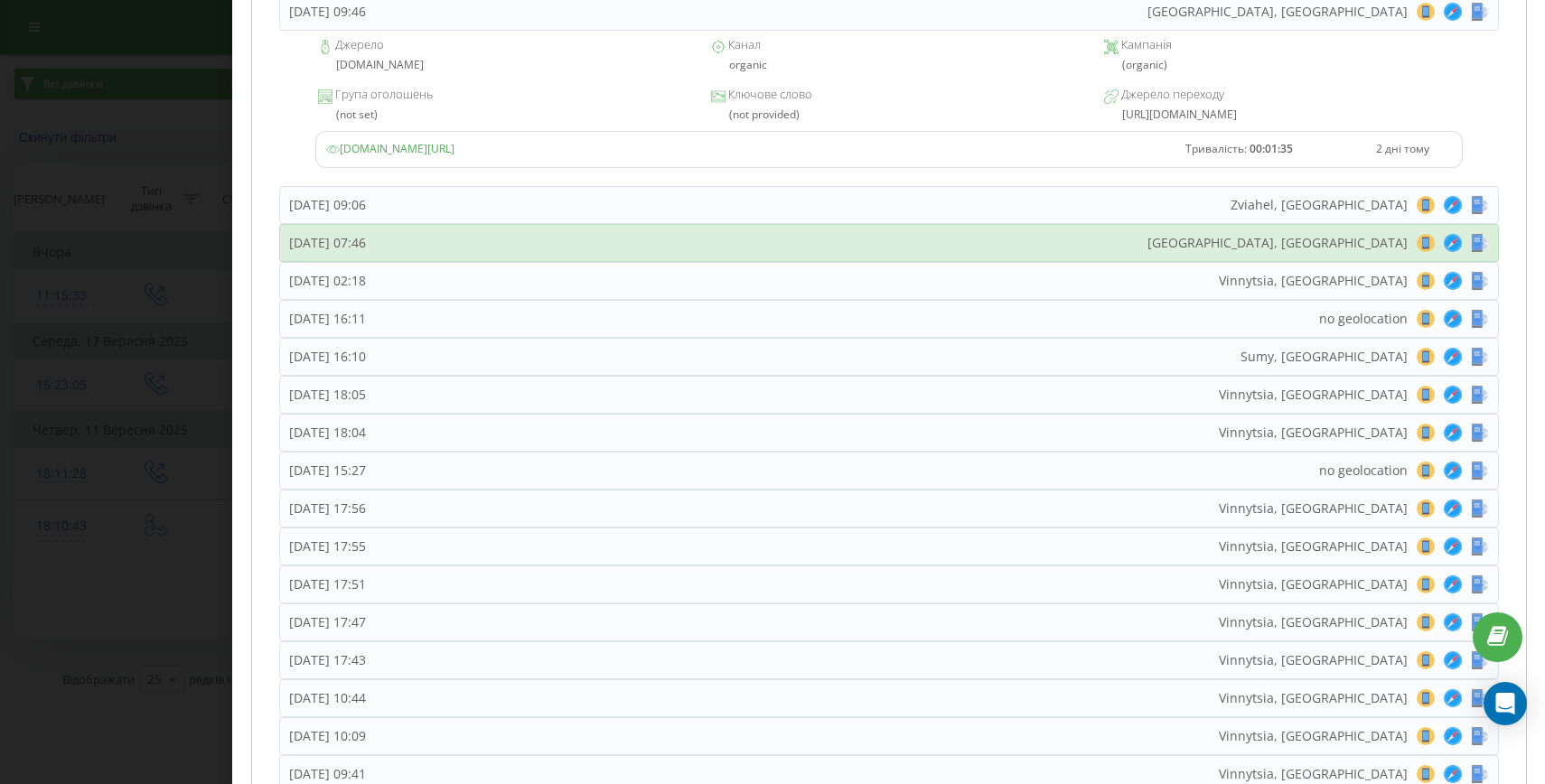
scroll to position [1579, 0]
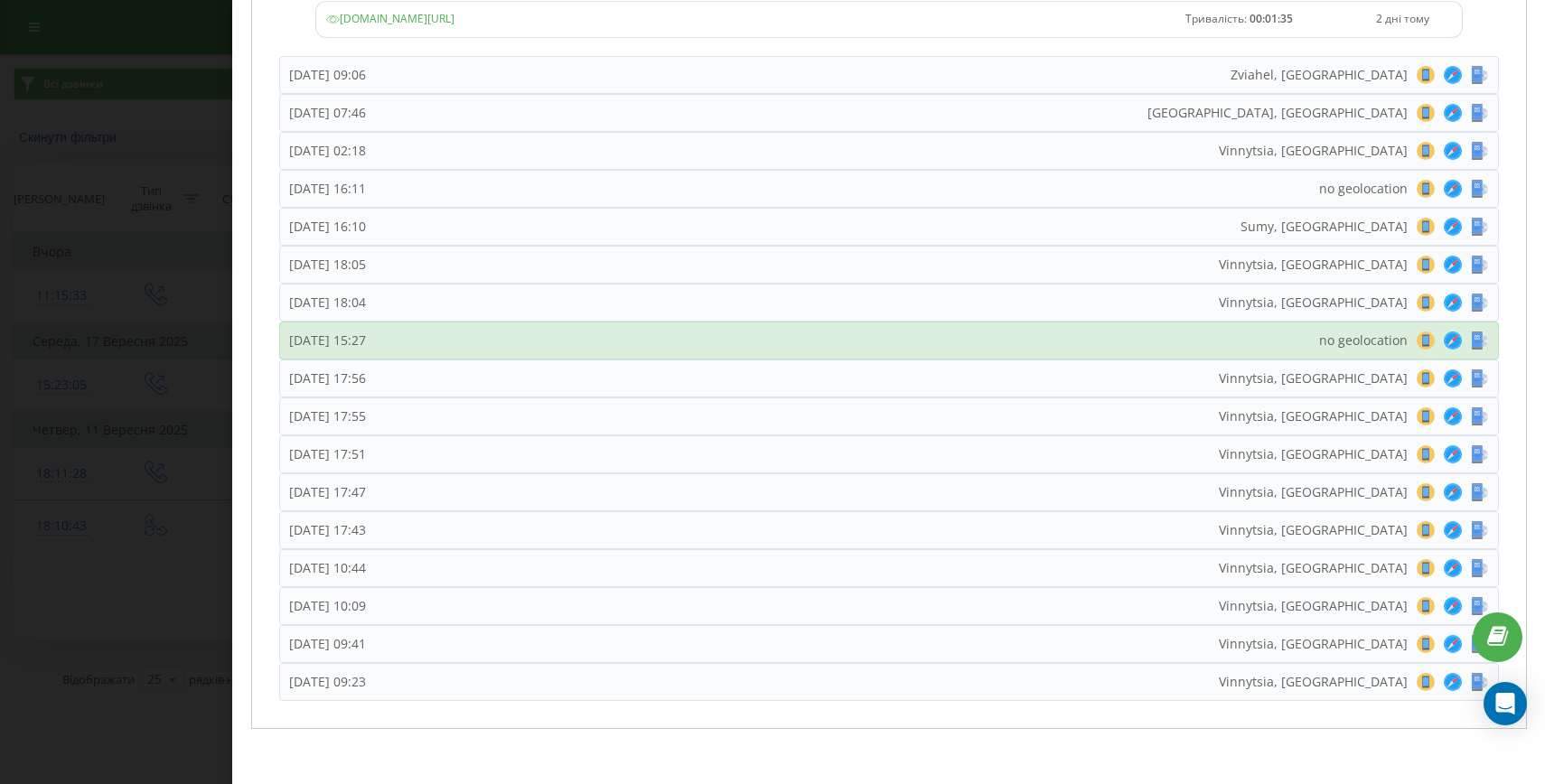
click at [366, 334] on div "Четвер, 11 Вересня 2025, 15:27" at bounding box center [327, 341] width 76 height 18
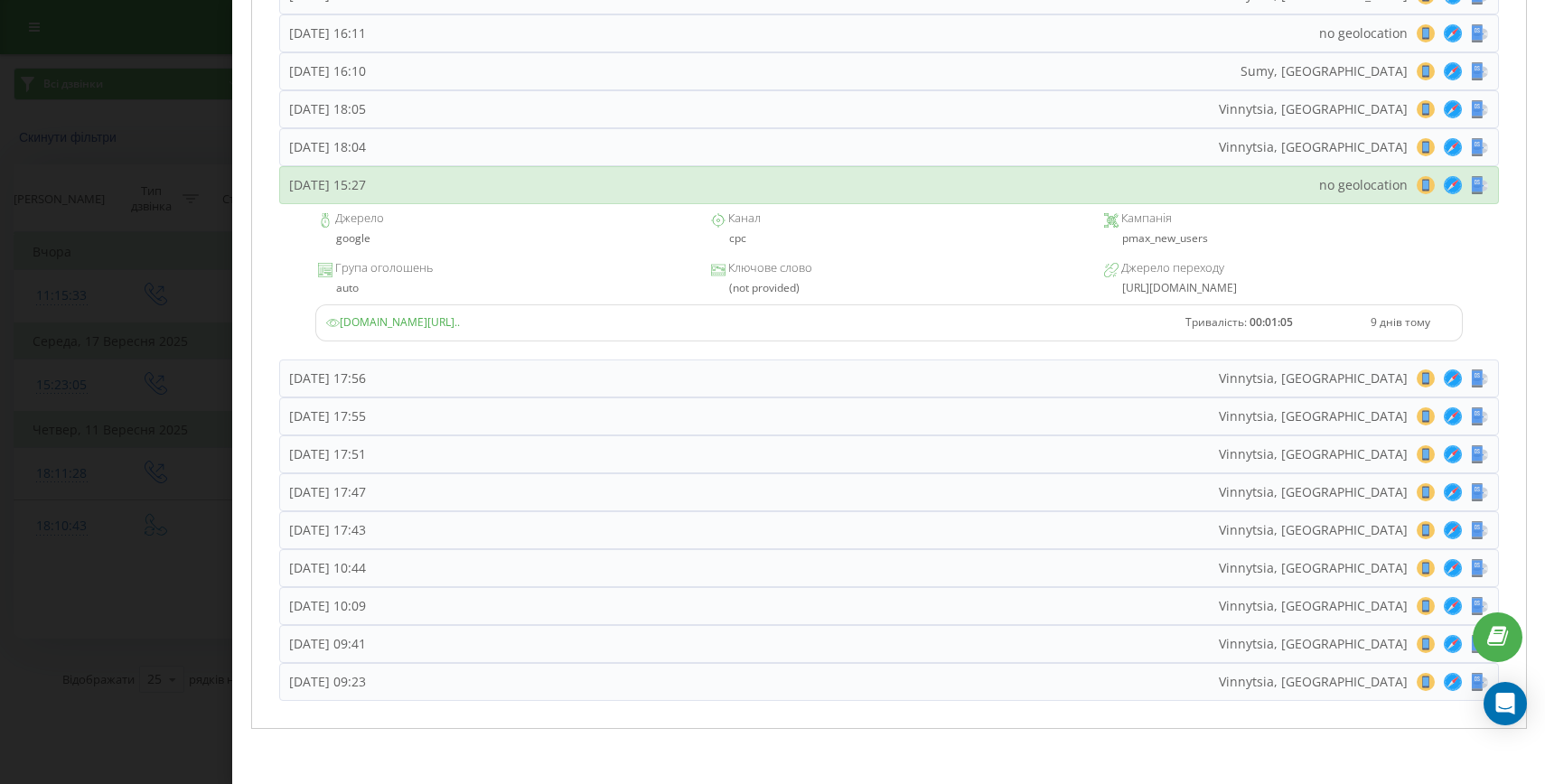
scroll to position [1424, 0]
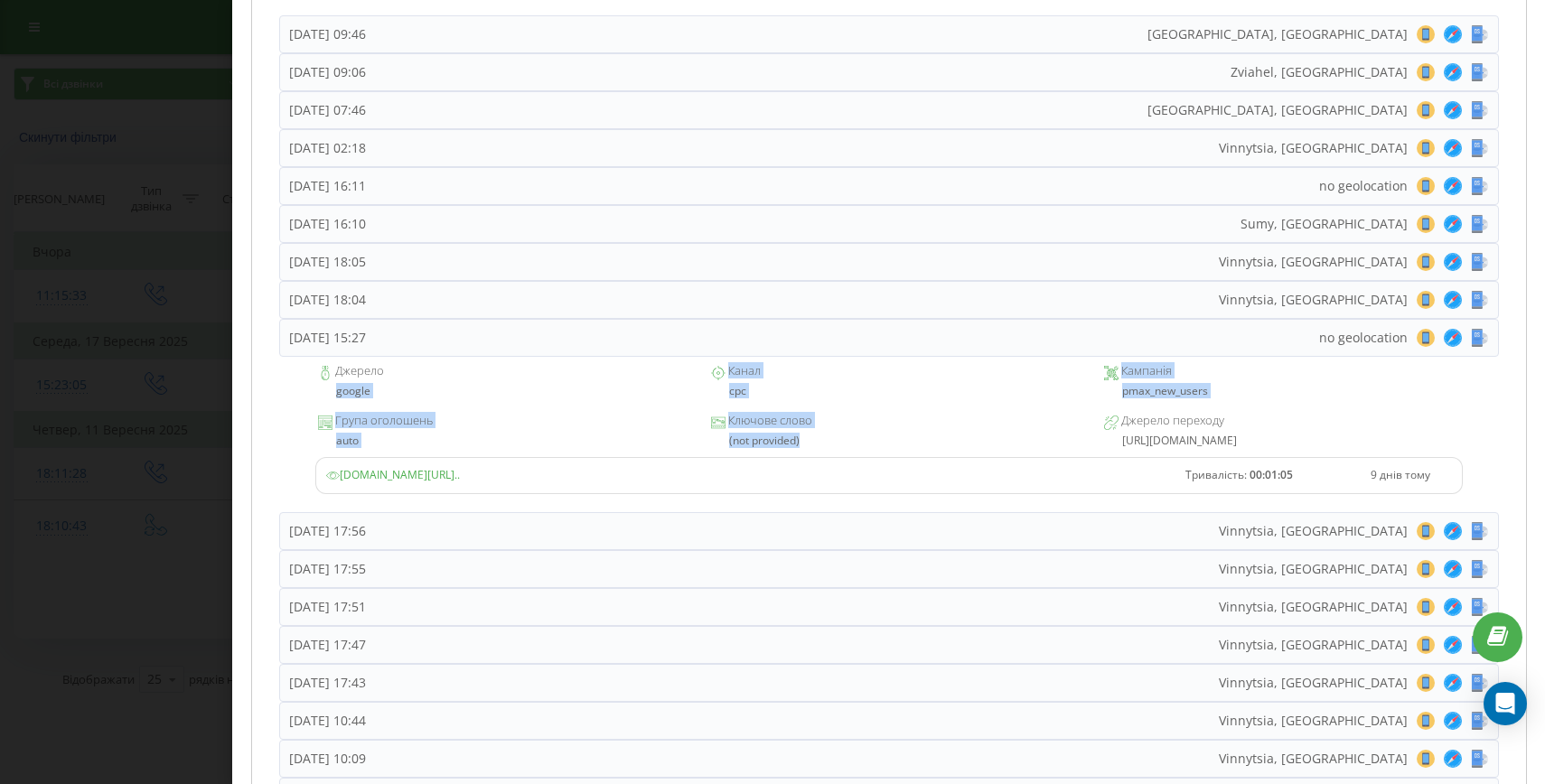
drag, startPoint x: 794, startPoint y: 444, endPoint x: 312, endPoint y: 397, distance: 484.3
click at [312, 397] on div "Джерело google Канал cpc Кампанія pmax_new_users Група оголошень auto Ключове с…" at bounding box center [889, 434] width 1220 height 155
copy div "google Канал cpc Кампанія pmax_new_users Група оголошень auto Ключове слово (no…"
click at [187, 499] on div "Дзвінок : ua1_-1757603443.4986163 Транскрипція Для AI-аналізу майбутніх дзвінкі…" at bounding box center [772, 392] width 1545 height 784
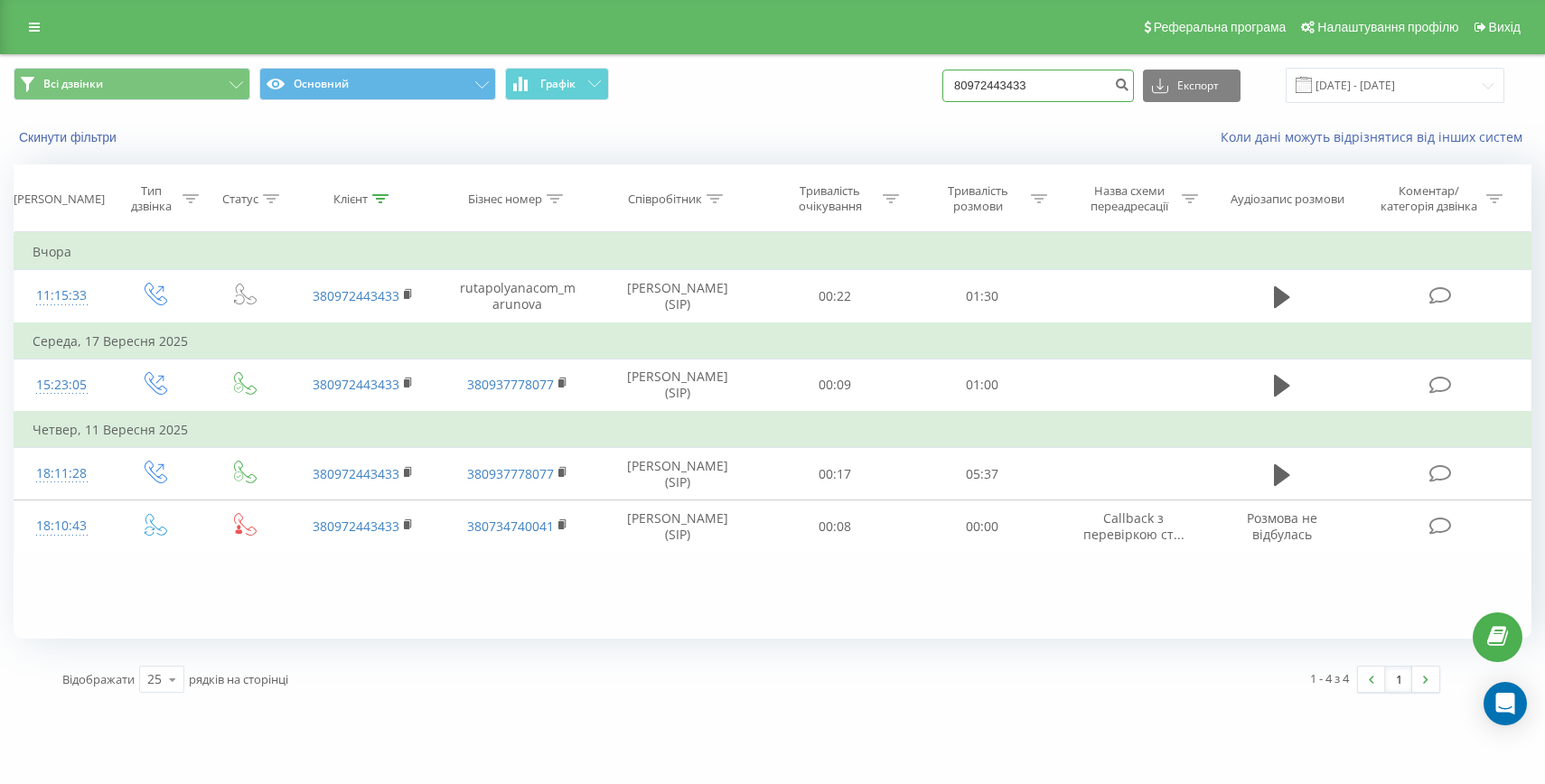
click at [1050, 94] on input "80972443433" at bounding box center [1038, 86] width 192 height 33
paste input "+380671003072"
drag, startPoint x: 1014, startPoint y: 84, endPoint x: 979, endPoint y: 84, distance: 35.0
click at [982, 84] on div "Всі дзвінки Основний Графік +380671003072 Експорт .csv .xls .xlsx 20.06.2025 - …" at bounding box center [772, 85] width 1518 height 35
type input "0671003072"
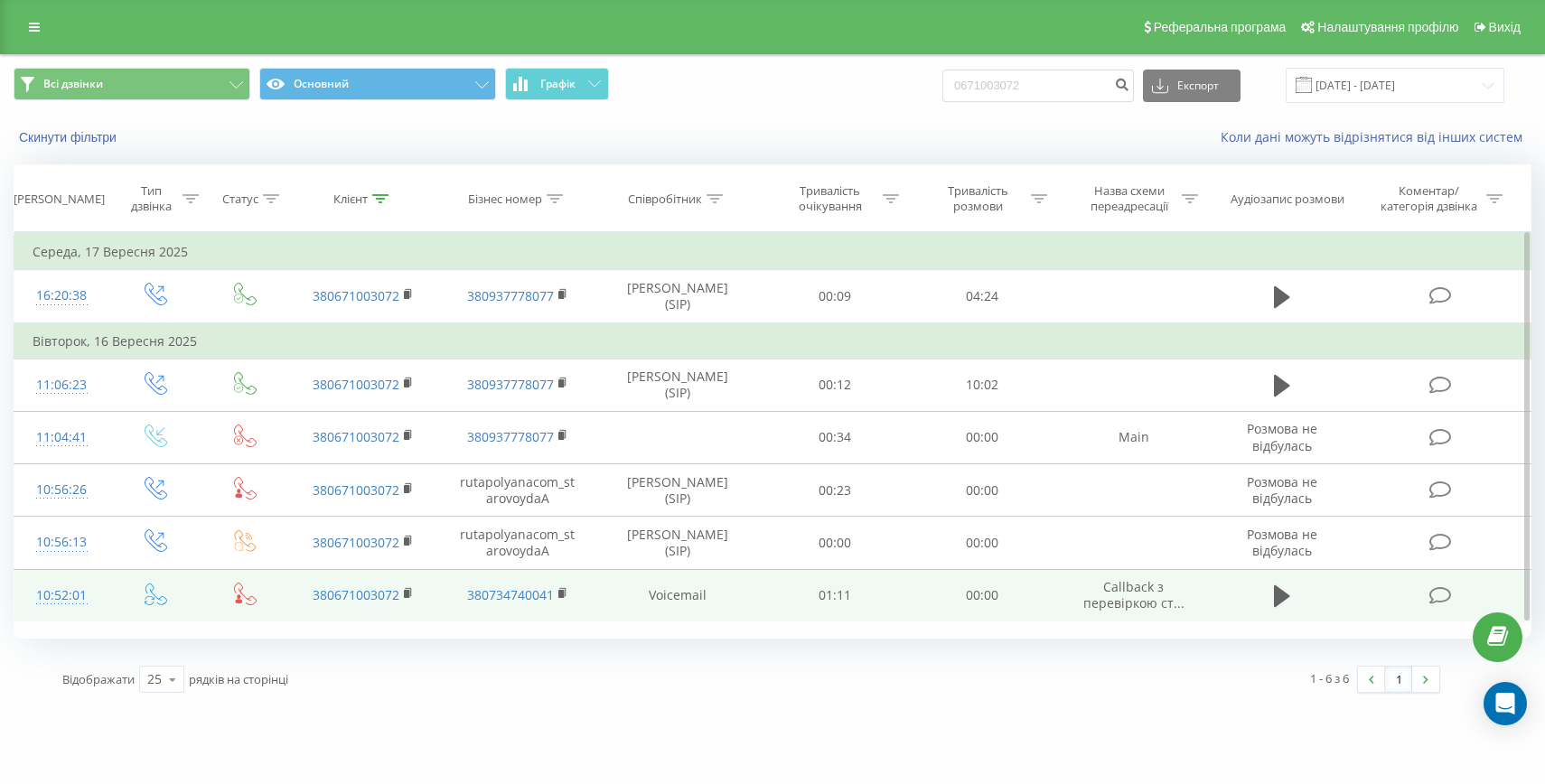
click at [60, 590] on div "10:52:01" at bounding box center [62, 595] width 58 height 35
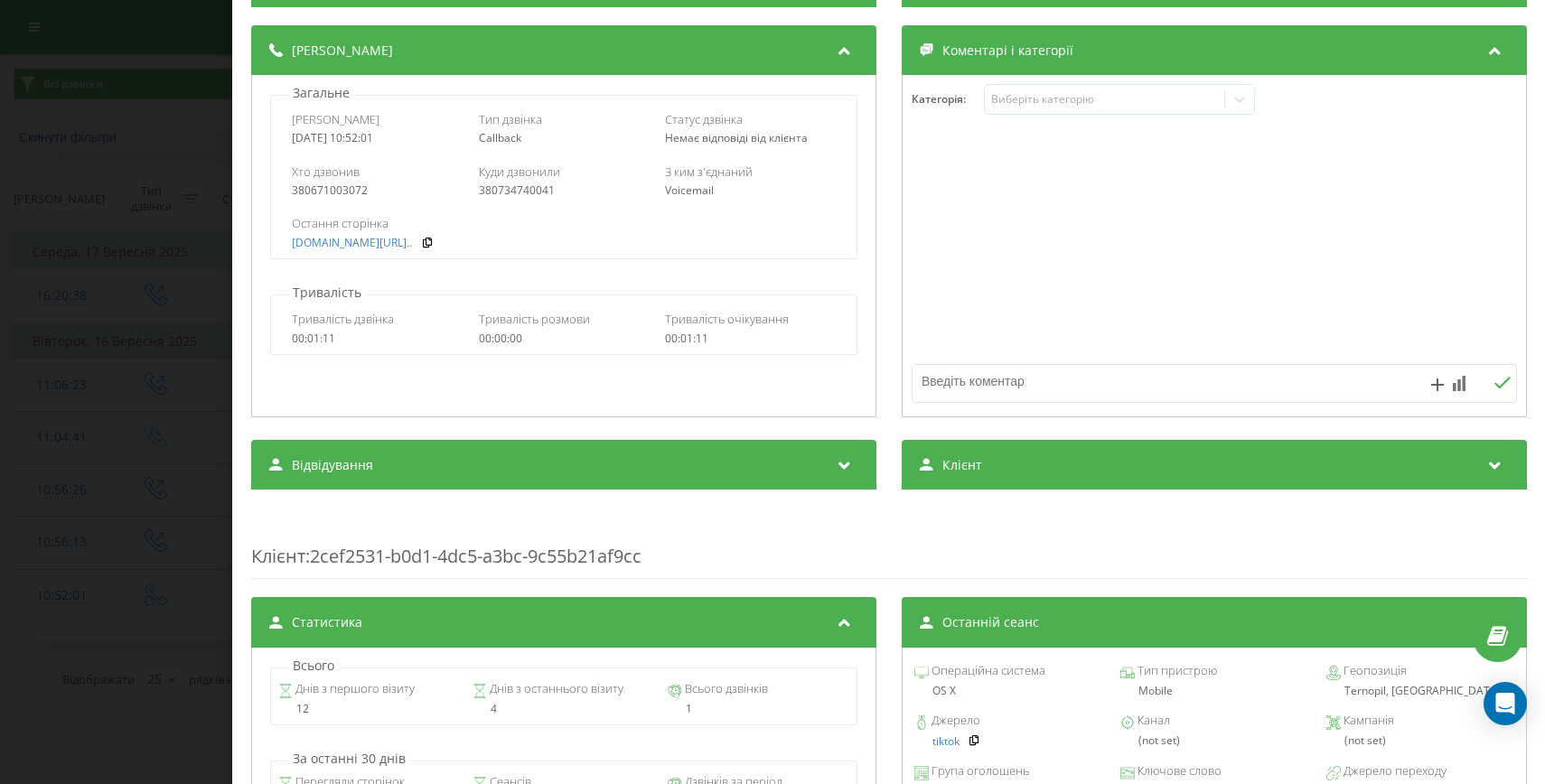
scroll to position [273, 0]
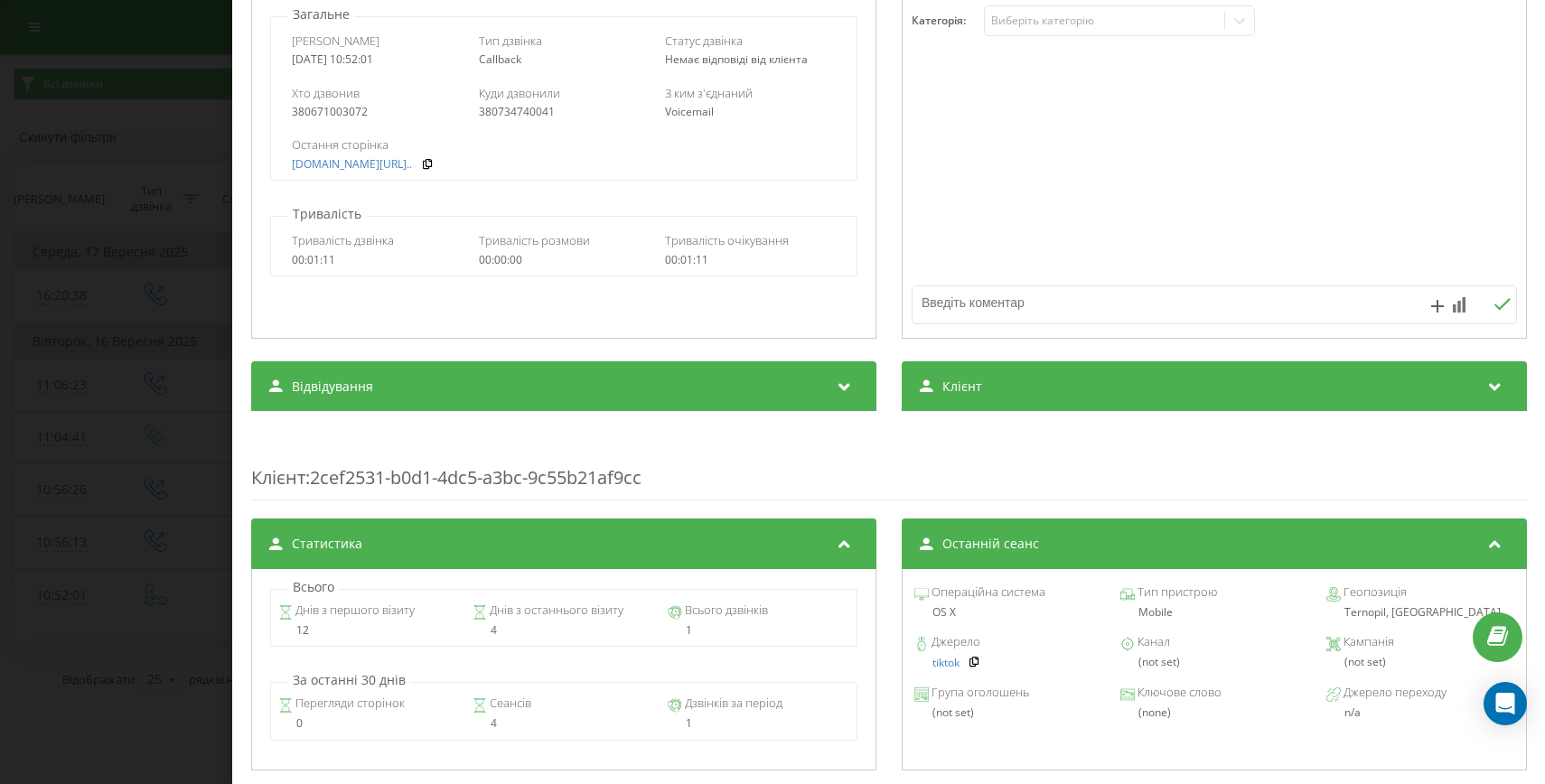
click at [957, 662] on div "tiktok" at bounding box center [1016, 662] width 170 height 14
click at [969, 662] on icon at bounding box center [974, 661] width 13 height 11
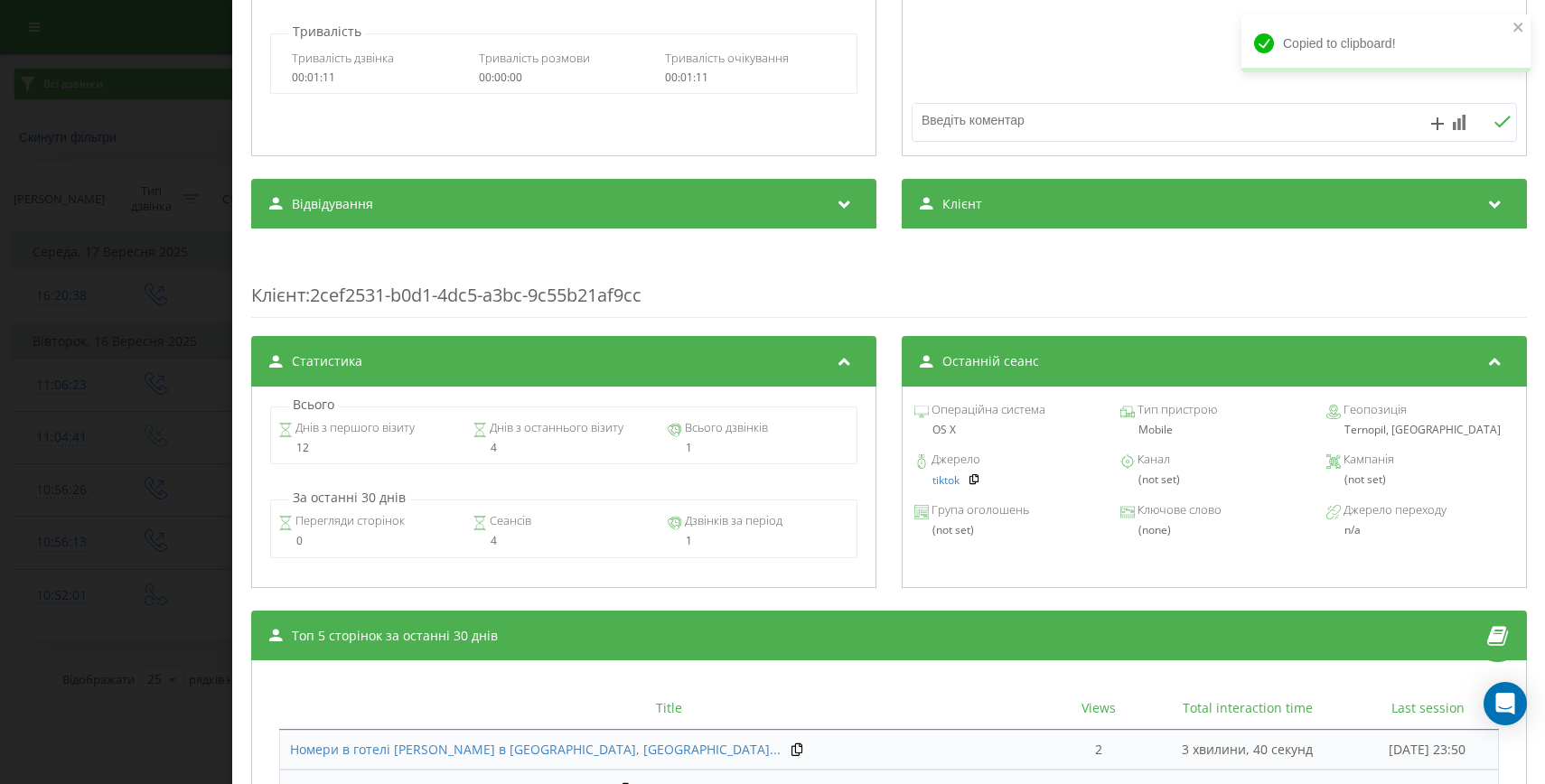
scroll to position [752, 0]
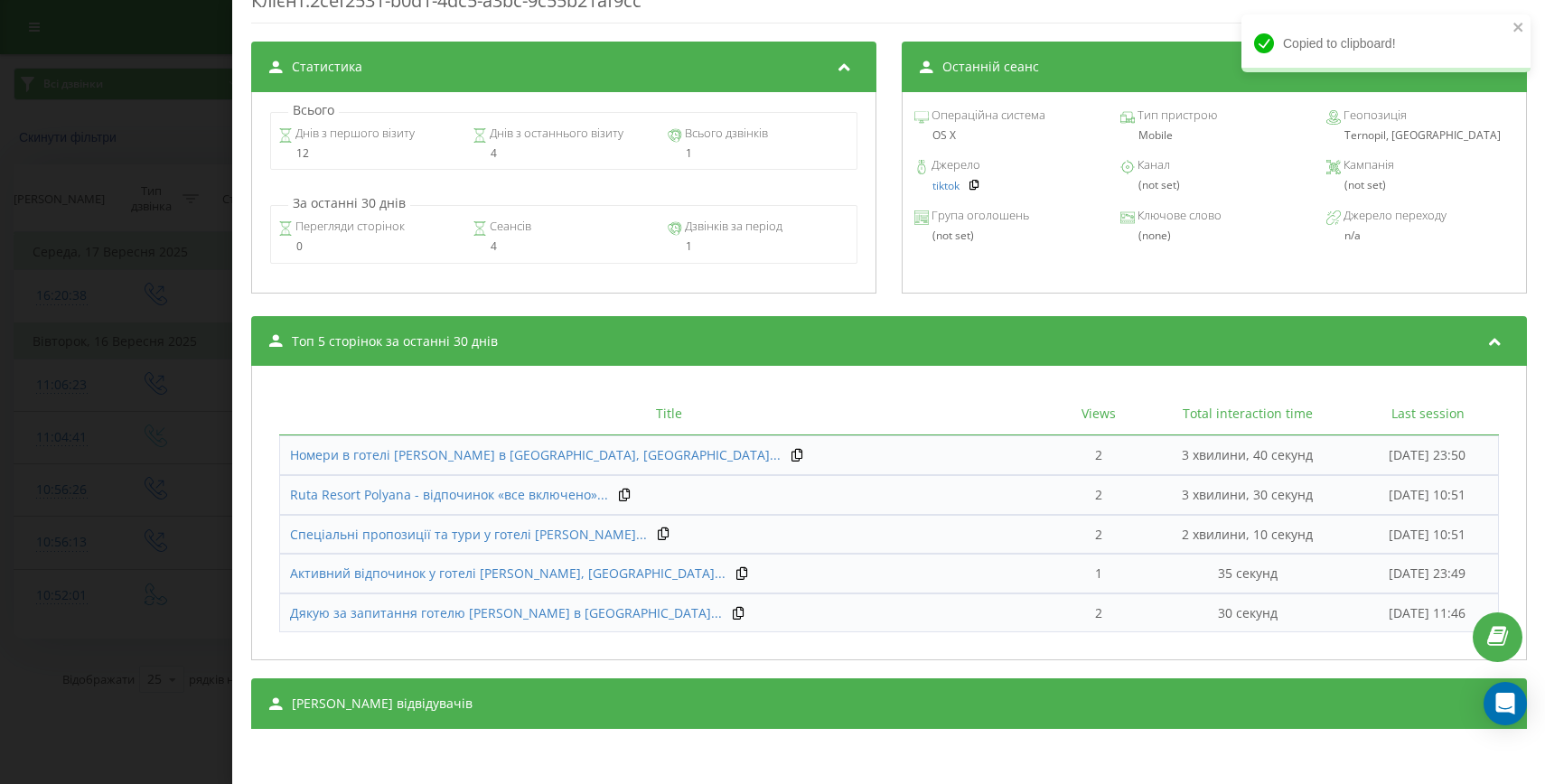
click at [801, 661] on div "Транскрипція Для AI-аналізу майбутніх дзвінків налаштуйте та активуйте профіль …" at bounding box center [889, 65] width 1276 height 1327
click at [757, 680] on div "[PERSON_NAME] відвідувачів" at bounding box center [889, 704] width 1276 height 51
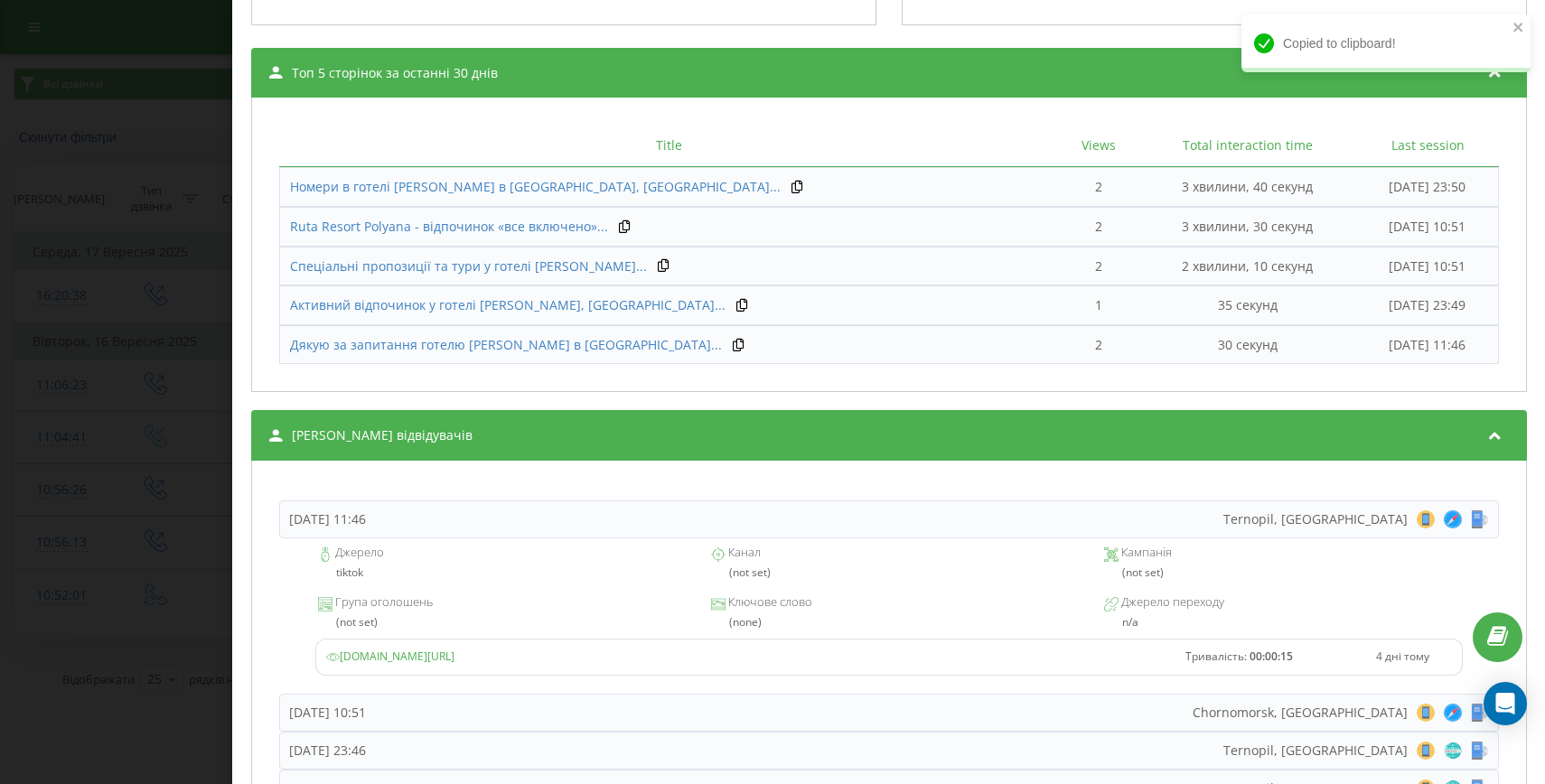
scroll to position [1126, 0]
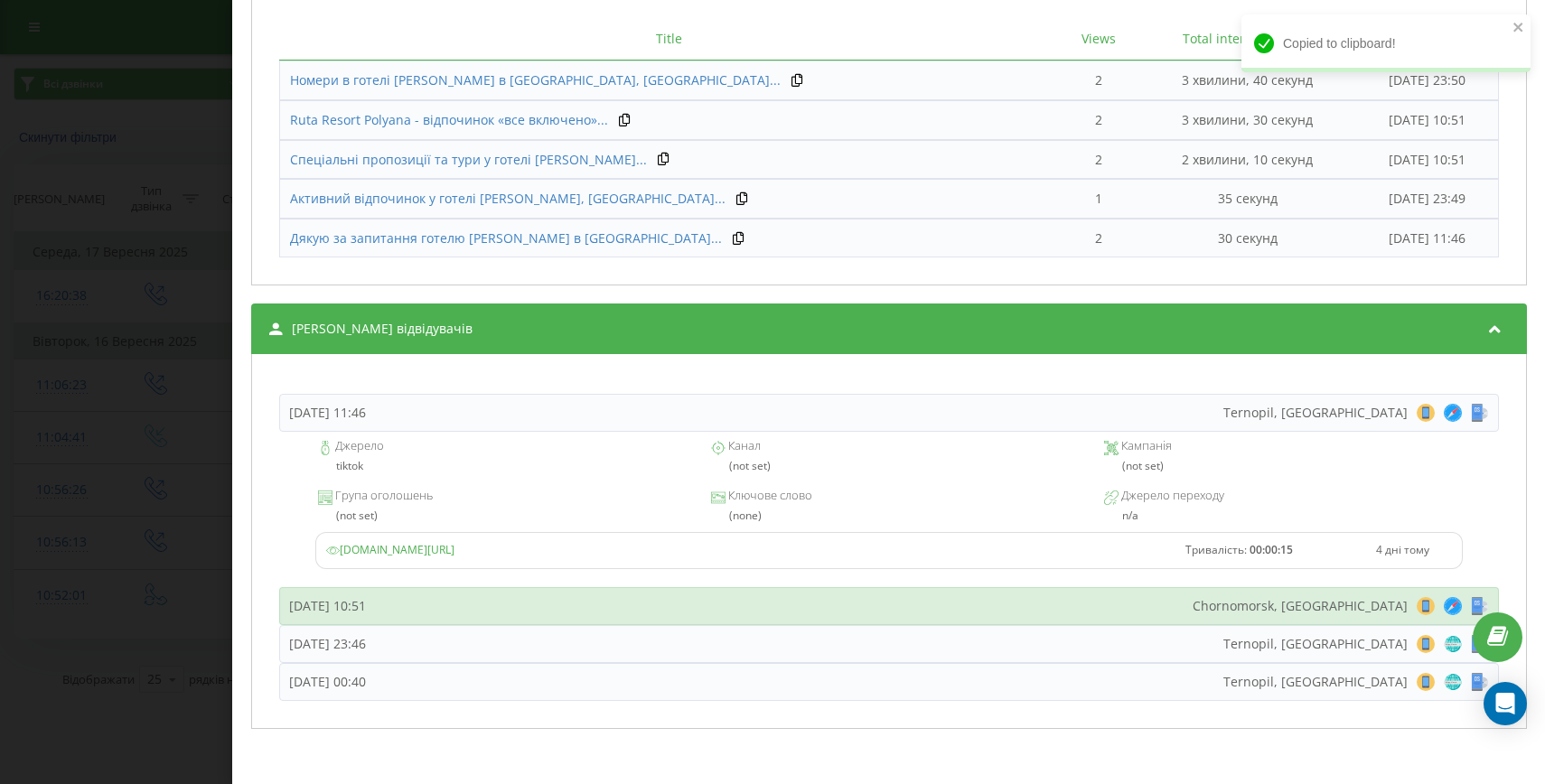
click at [609, 611] on div "[DATE] 10:51 [GEOGRAPHIC_DATA], [GEOGRAPHIC_DATA] 8 18 28 38 48 58 68 78 88 98 …" at bounding box center [889, 606] width 1220 height 38
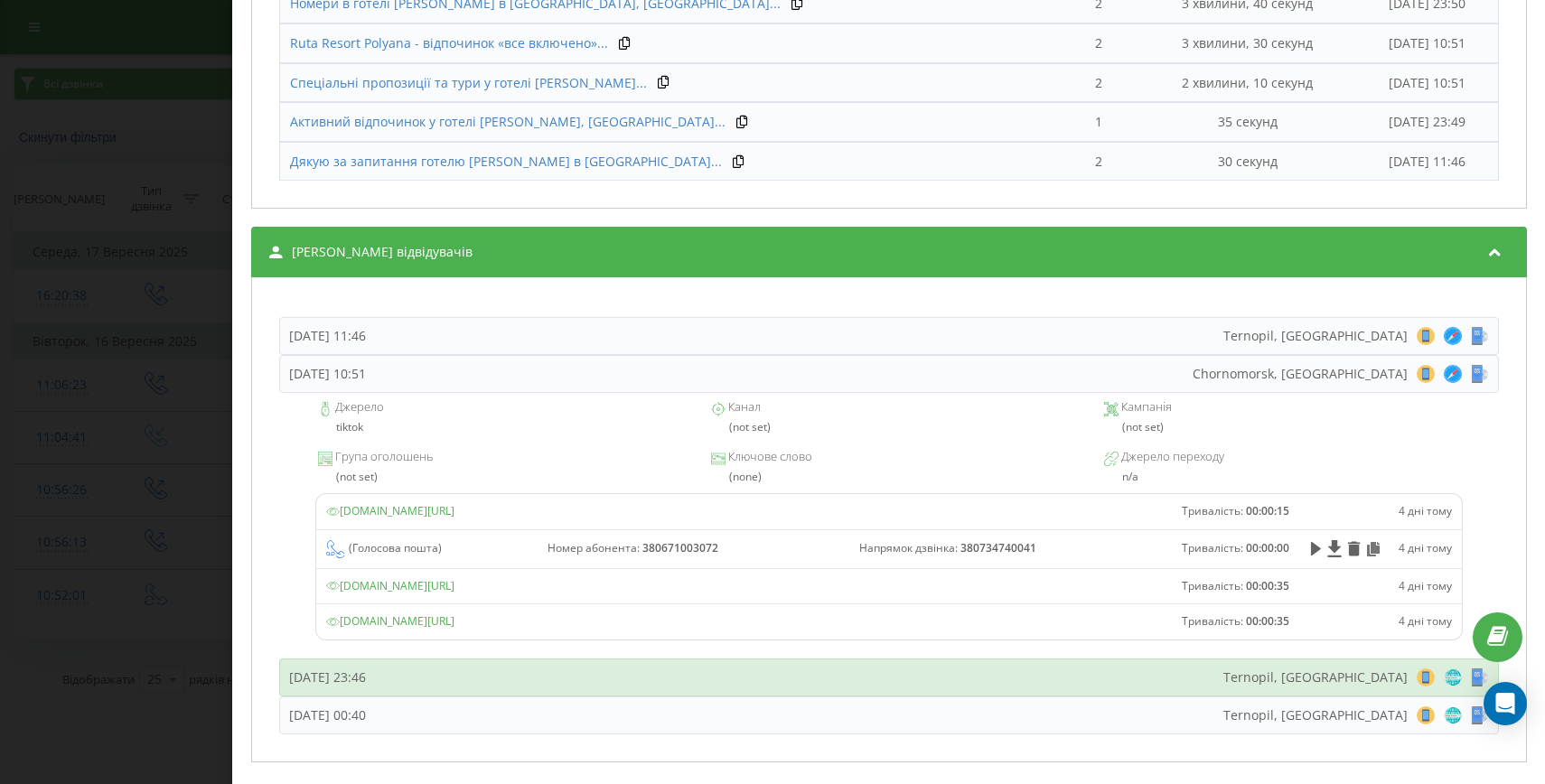
click at [578, 690] on div "[DATE] 23:46 [GEOGRAPHIC_DATA], [GEOGRAPHIC_DATA] 8 18 28 38 48 58 68 78 88 98 …" at bounding box center [889, 678] width 1220 height 38
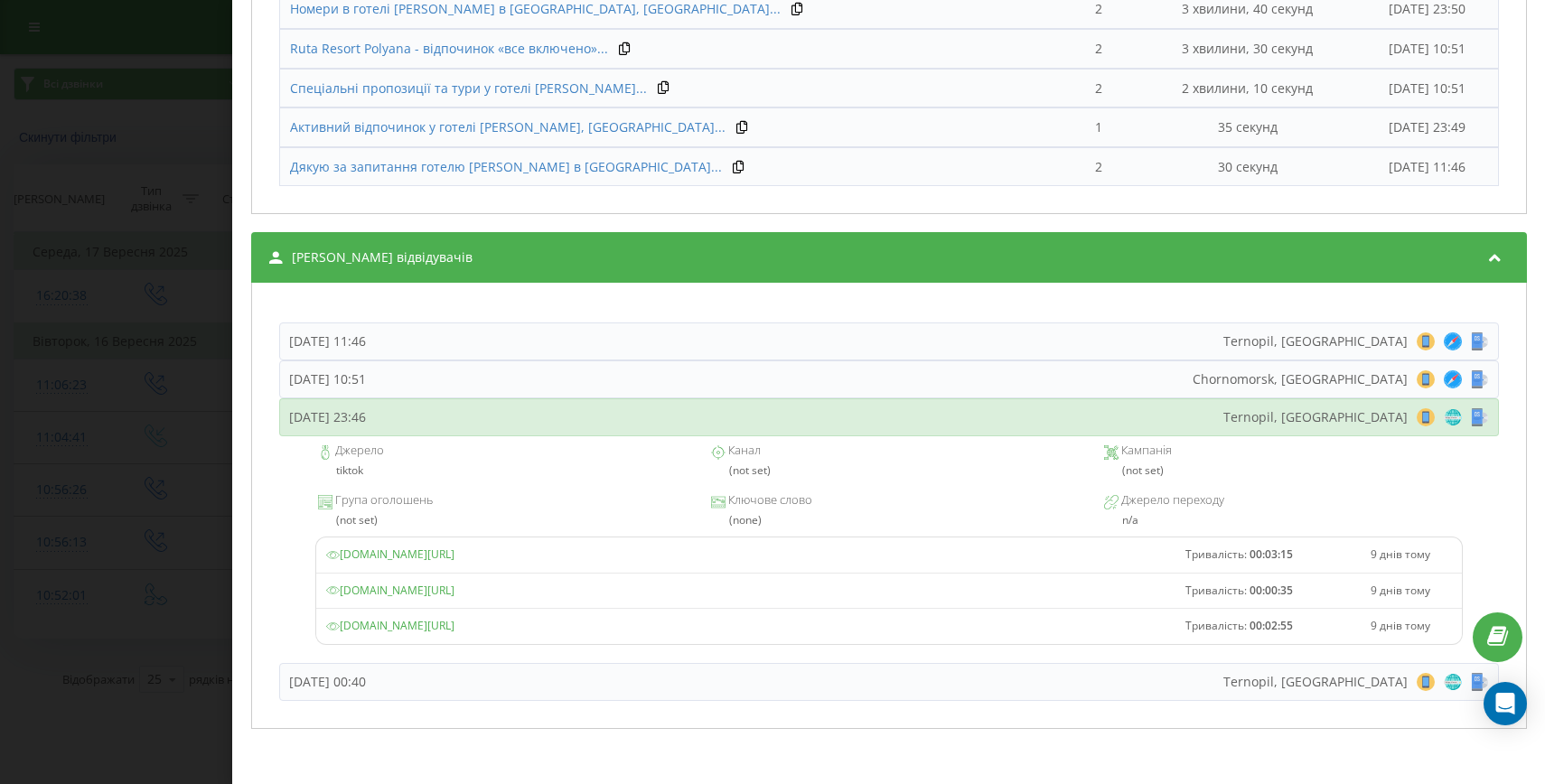
scroll to position [1198, 0]
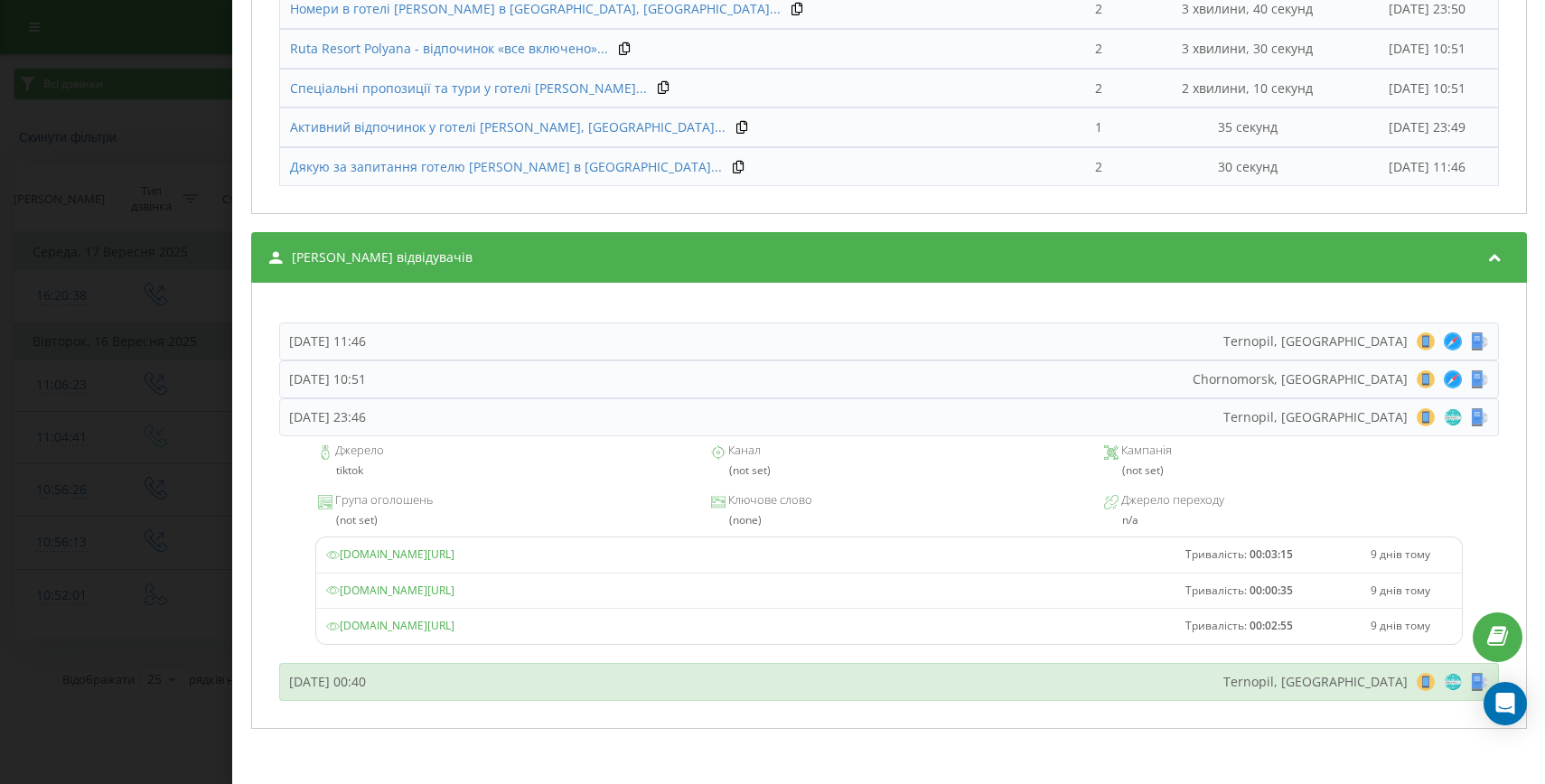
click at [563, 693] on div "[DATE] 00:40 Ternopil, [GEOGRAPHIC_DATA] 8 18 28 38 48 58 68 78 88 98 108 118 1…" at bounding box center [889, 682] width 1220 height 38
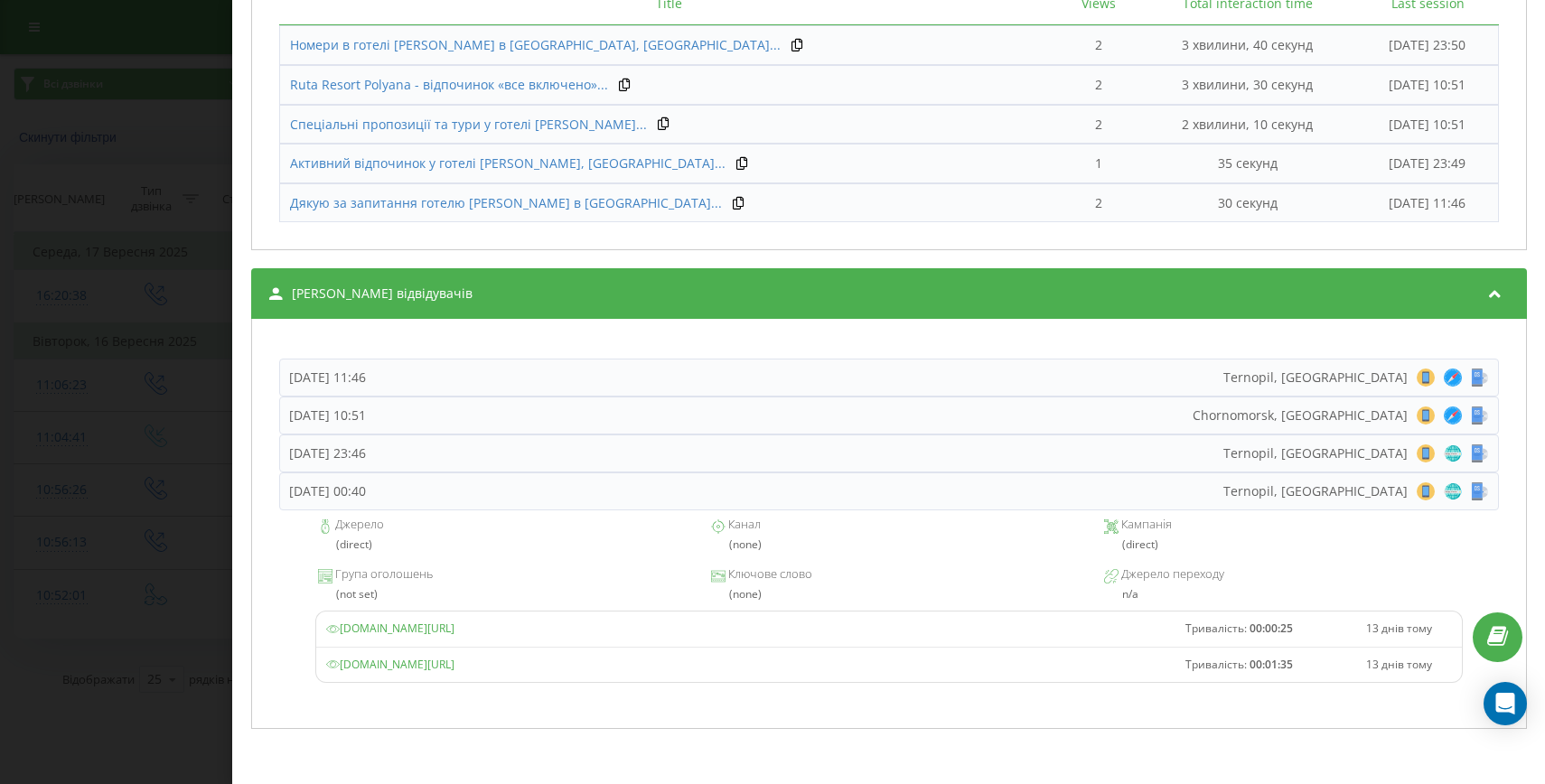
click at [151, 596] on div "Дзвінок : ua2_-1758009121.6074924 1 x - 00:32 00:00 00:00 Транскрипція Для AI-а…" at bounding box center [772, 392] width 1545 height 784
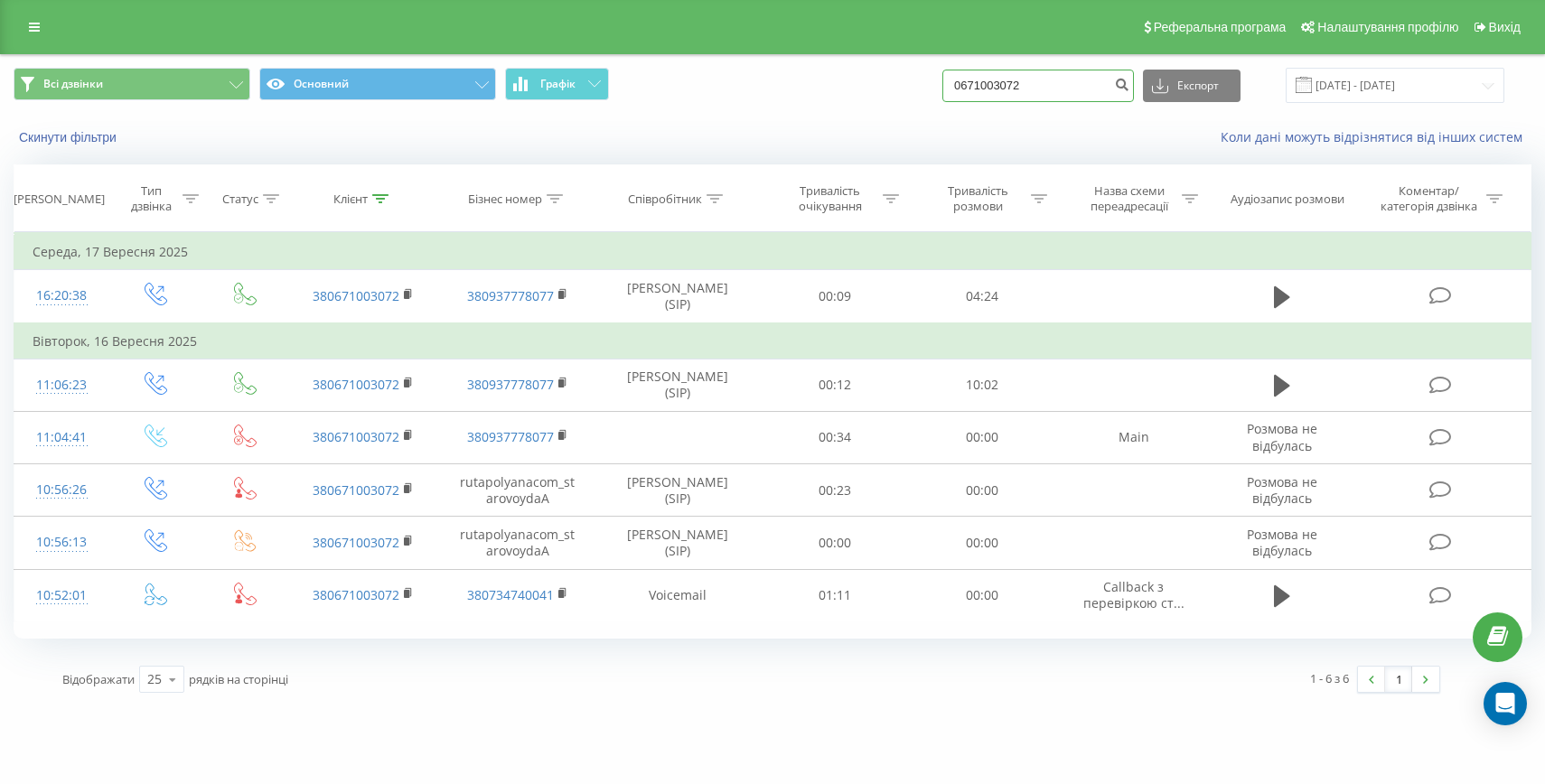
click at [1022, 79] on input "0671003072" at bounding box center [1038, 86] width 192 height 33
paste input "[PHONE_NUMBER]"
drag, startPoint x: 1022, startPoint y: 86, endPoint x: 1002, endPoint y: 86, distance: 20.0
click at [1002, 86] on input "[PHONE_NUMBER]" at bounding box center [1038, 86] width 192 height 33
type input "0969888338"
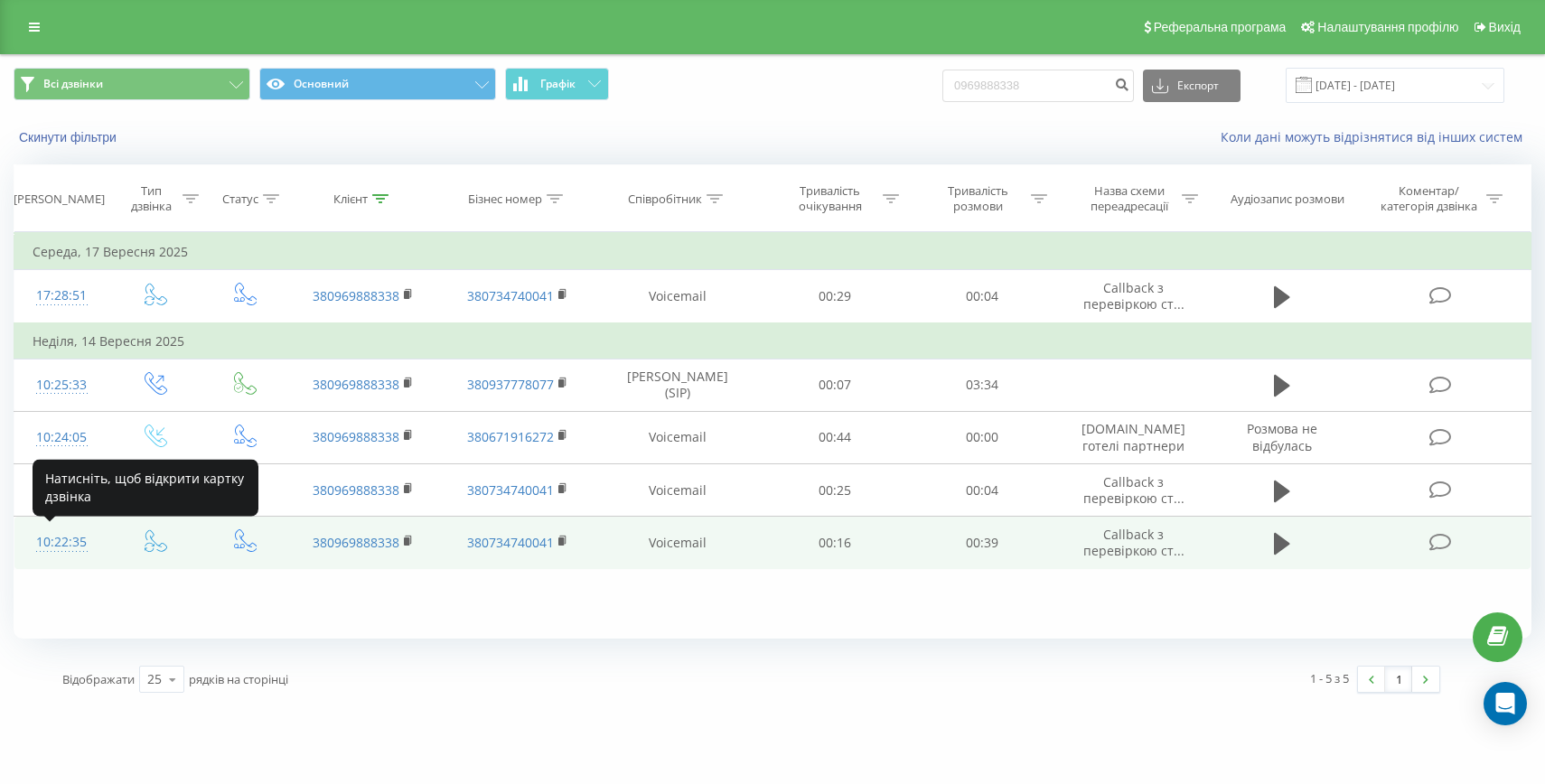
click at [73, 528] on div "10:22:35" at bounding box center [62, 542] width 58 height 35
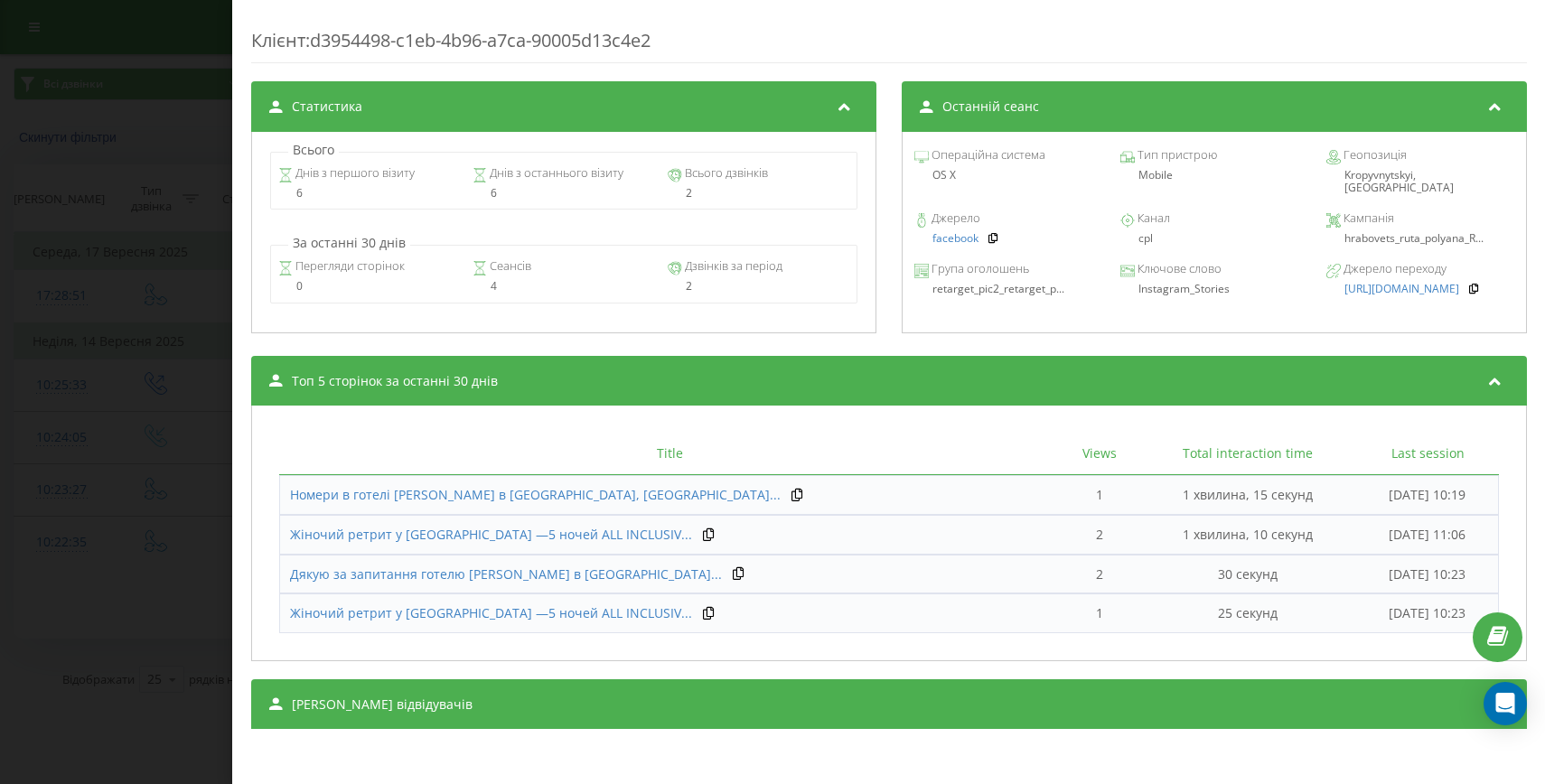
click at [848, 711] on div "[PERSON_NAME] відвідувачів" at bounding box center [889, 705] width 1276 height 51
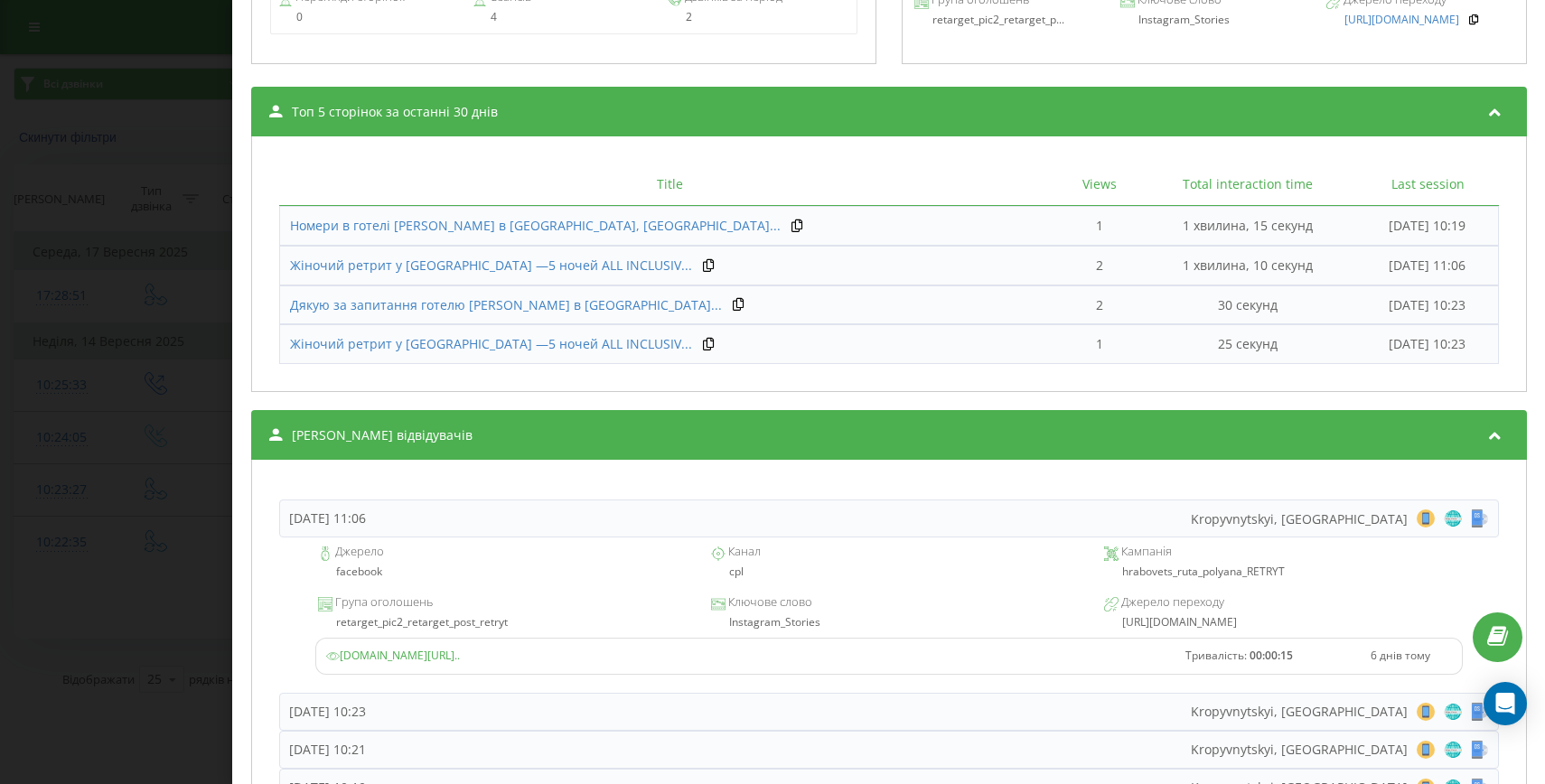
scroll to position [1087, 0]
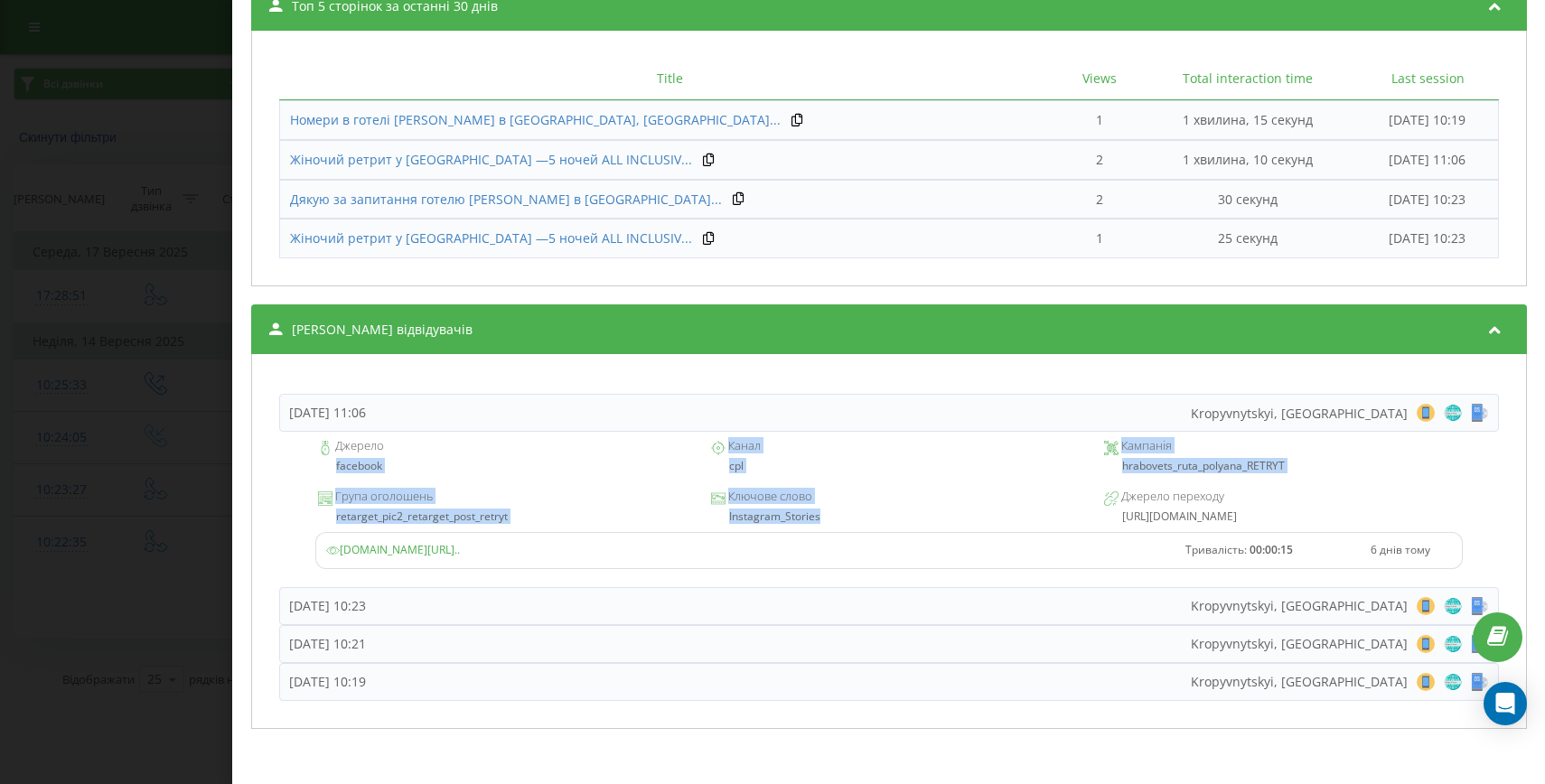
drag, startPoint x: 833, startPoint y: 516, endPoint x: 333, endPoint y: 468, distance: 502.3
click at [333, 468] on div "Джерело facebook Канал cpl Кампанія hrabovets_ruta_polyana_RETRYT Група оголоше…" at bounding box center [889, 509] width 1220 height 155
copy div "facebook Канал cpl Кампанія hrabovets_ruta_polyana_RETRYT Група оголошень retar…"
click at [113, 499] on div "Дзвінок : ua17_-1757834555.418046 1 x - 00:39 00:00 00:00 Транскрипція Для AI-а…" at bounding box center [772, 392] width 1545 height 784
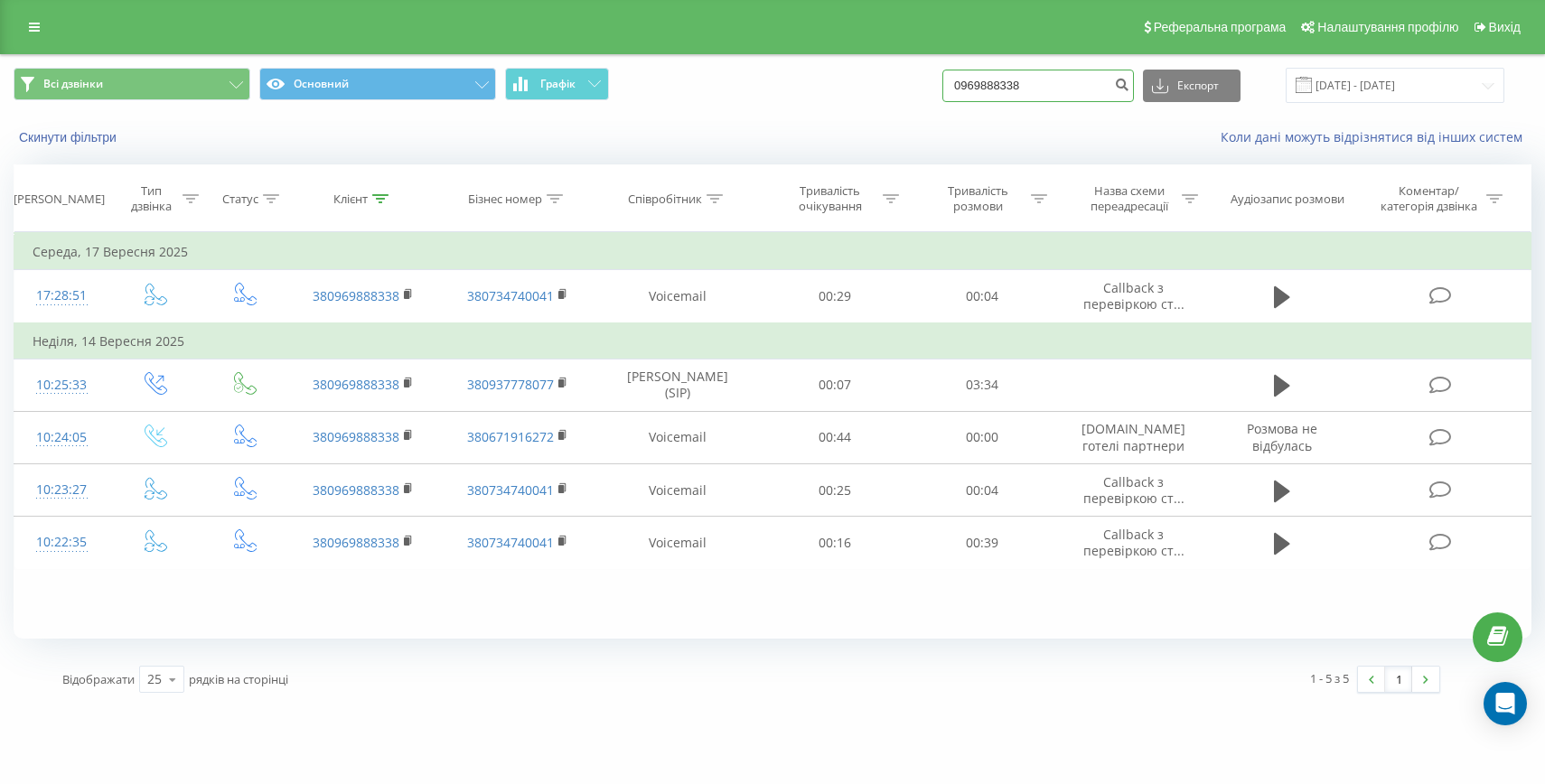
click at [1004, 72] on input "0969888338" at bounding box center [1038, 86] width 192 height 33
paste input "+38099919754"
drag, startPoint x: 1013, startPoint y: 83, endPoint x: 956, endPoint y: 83, distance: 57.0
click at [957, 83] on div "Всі дзвінки Основний Графік +380999197548 Експорт .csv .xls .xlsx 20.06.2025 - …" at bounding box center [772, 85] width 1518 height 35
type input "0999197548"
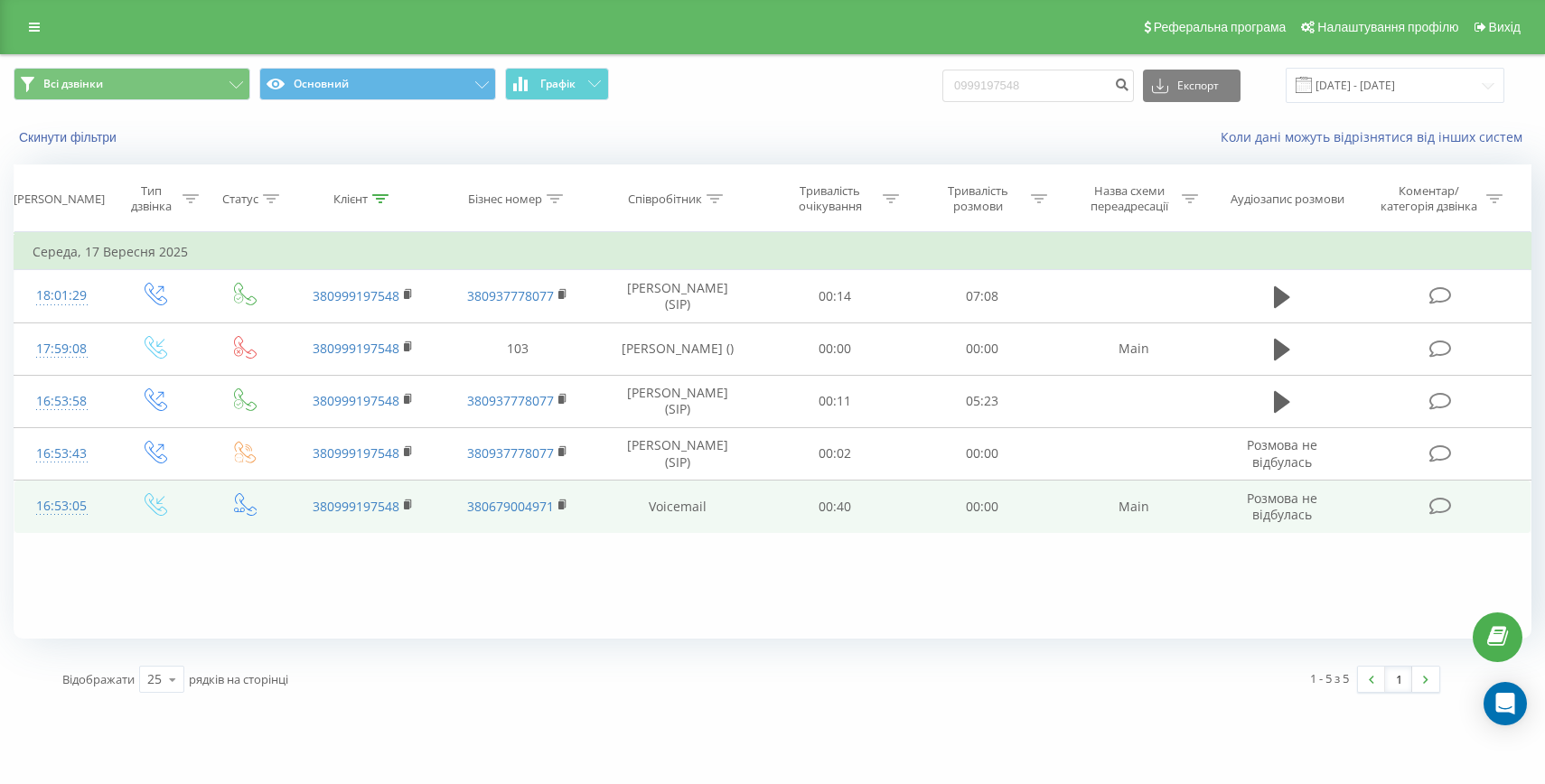
click at [55, 519] on div "16:53:05" at bounding box center [62, 506] width 58 height 35
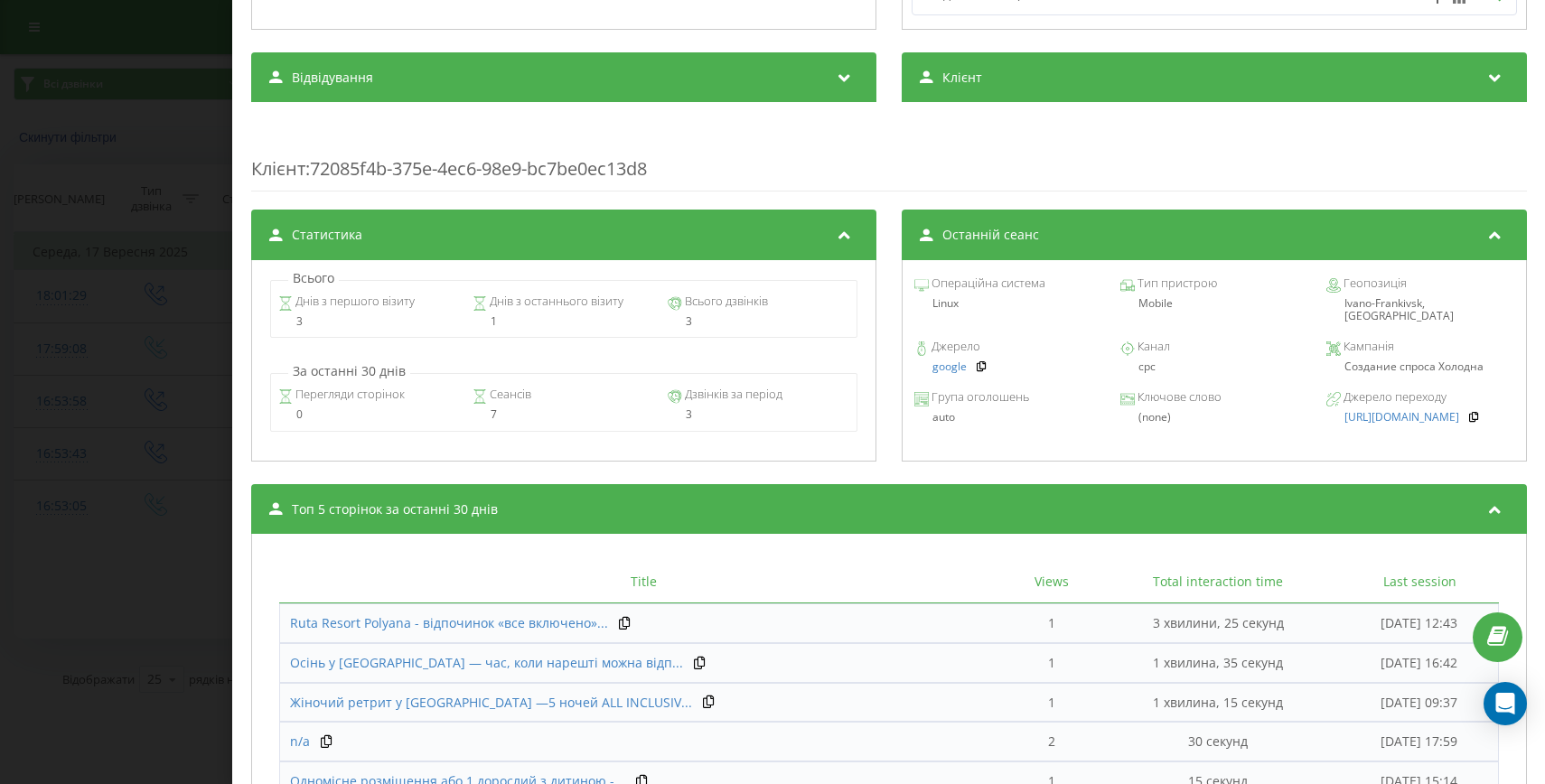
scroll to position [555, 0]
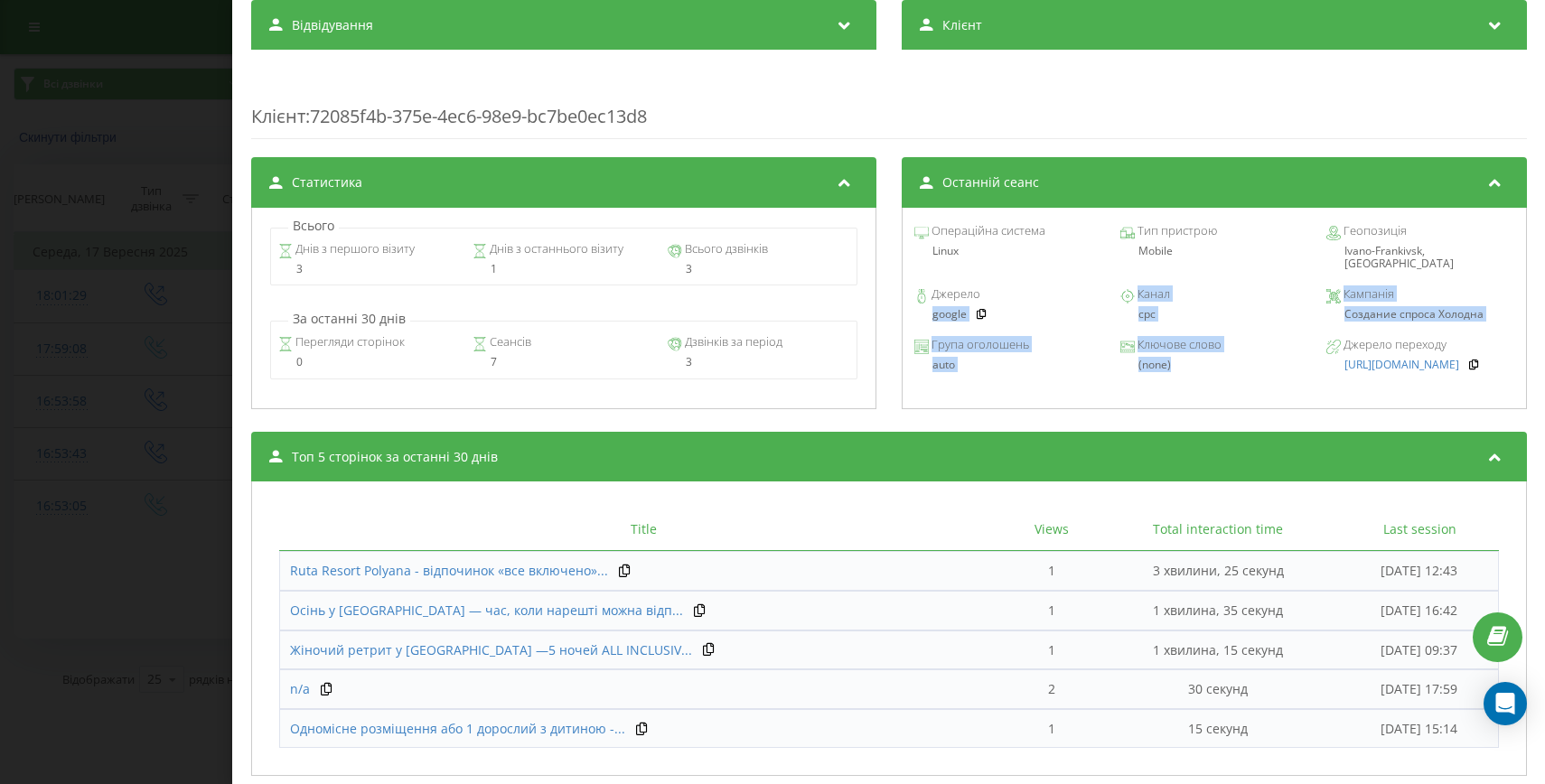
drag, startPoint x: 1161, startPoint y: 349, endPoint x: 882, endPoint y: 302, distance: 282.9
click at [882, 302] on div "Статистика Всього Днів з першого візиту 3 Днів з останнього візиту 1 Всього дзв…" at bounding box center [889, 284] width 1276 height 255
copy div "google Канал cpc Кампанія Создание спроса Холодна Група оголошень auto Ключове …"
click at [180, 496] on div "Дзвінок : ua5_-1758117185.6607660 Транскрипція Для AI-аналізу майбутніх дзвінкі…" at bounding box center [772, 392] width 1545 height 784
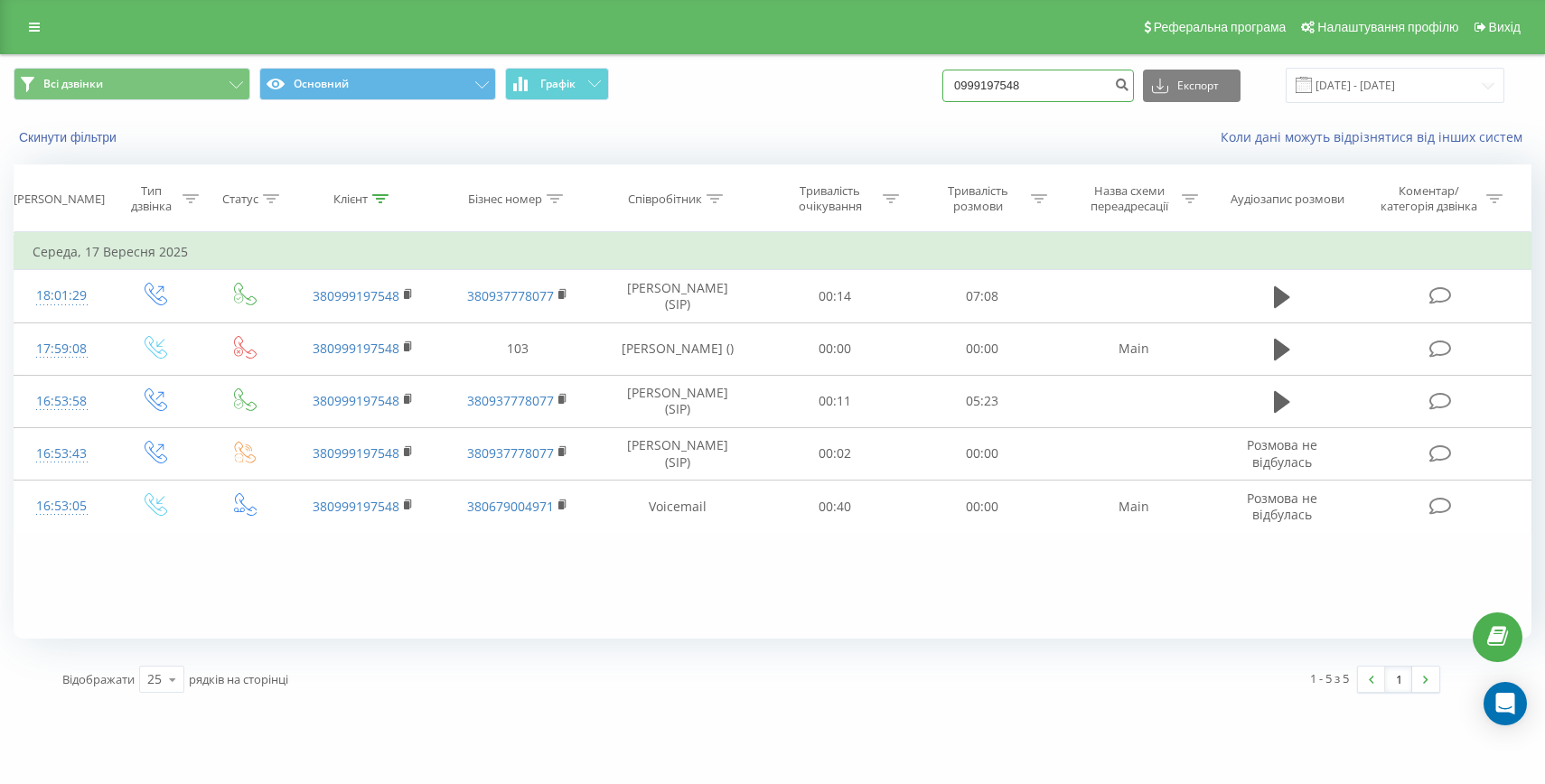
click at [1042, 94] on input "0999197548" at bounding box center [1038, 86] width 192 height 33
paste input "+380990237370"
drag, startPoint x: 1022, startPoint y: 88, endPoint x: 983, endPoint y: 88, distance: 39.0
click at [985, 88] on div "Всі дзвінки Основний Графік +380990237370 Експорт .csv .xls .xlsx 20.06.2025 - …" at bounding box center [772, 85] width 1518 height 35
type input "0990237370"
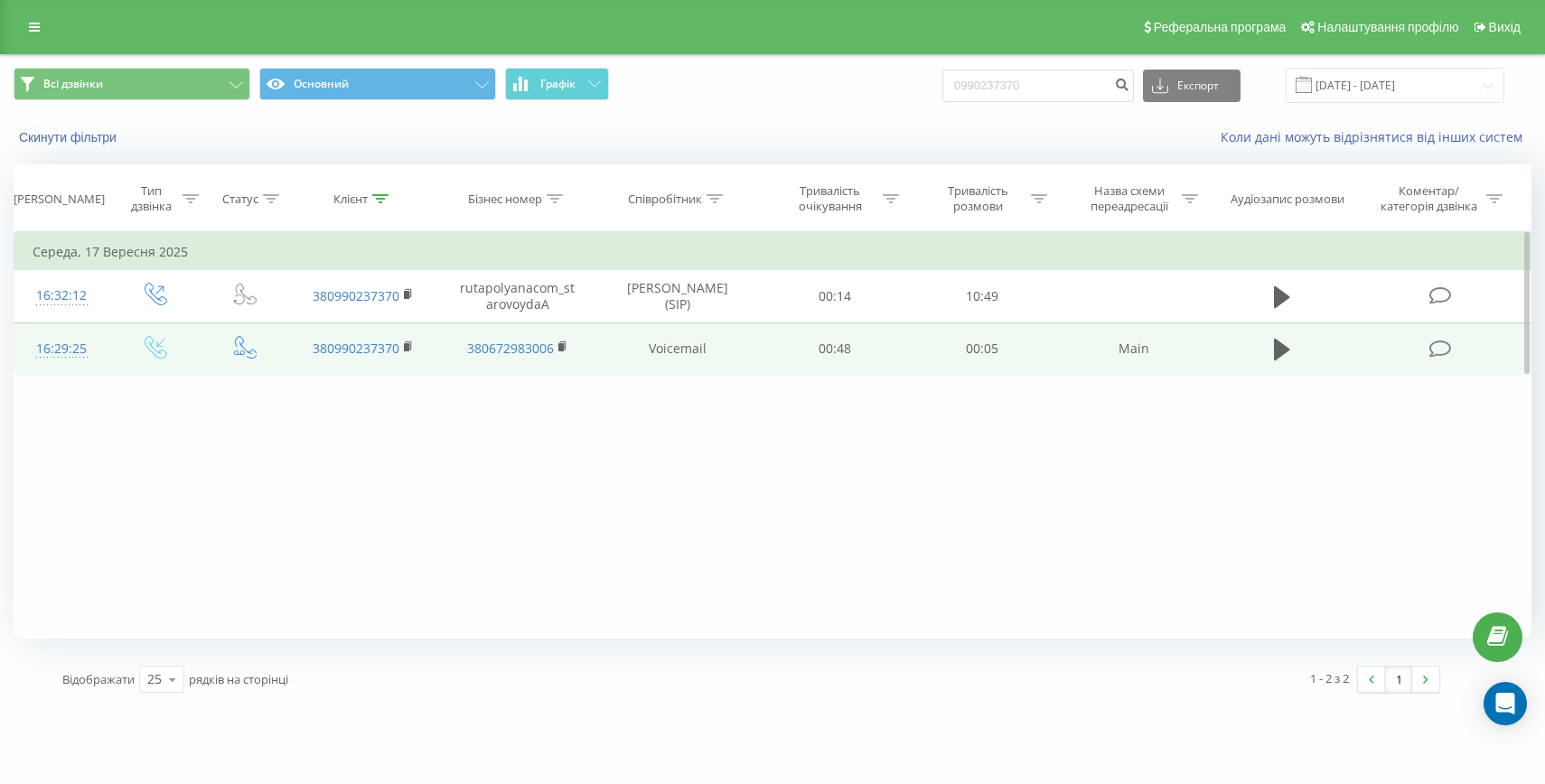
click at [82, 359] on div "16:29:25" at bounding box center [62, 349] width 58 height 35
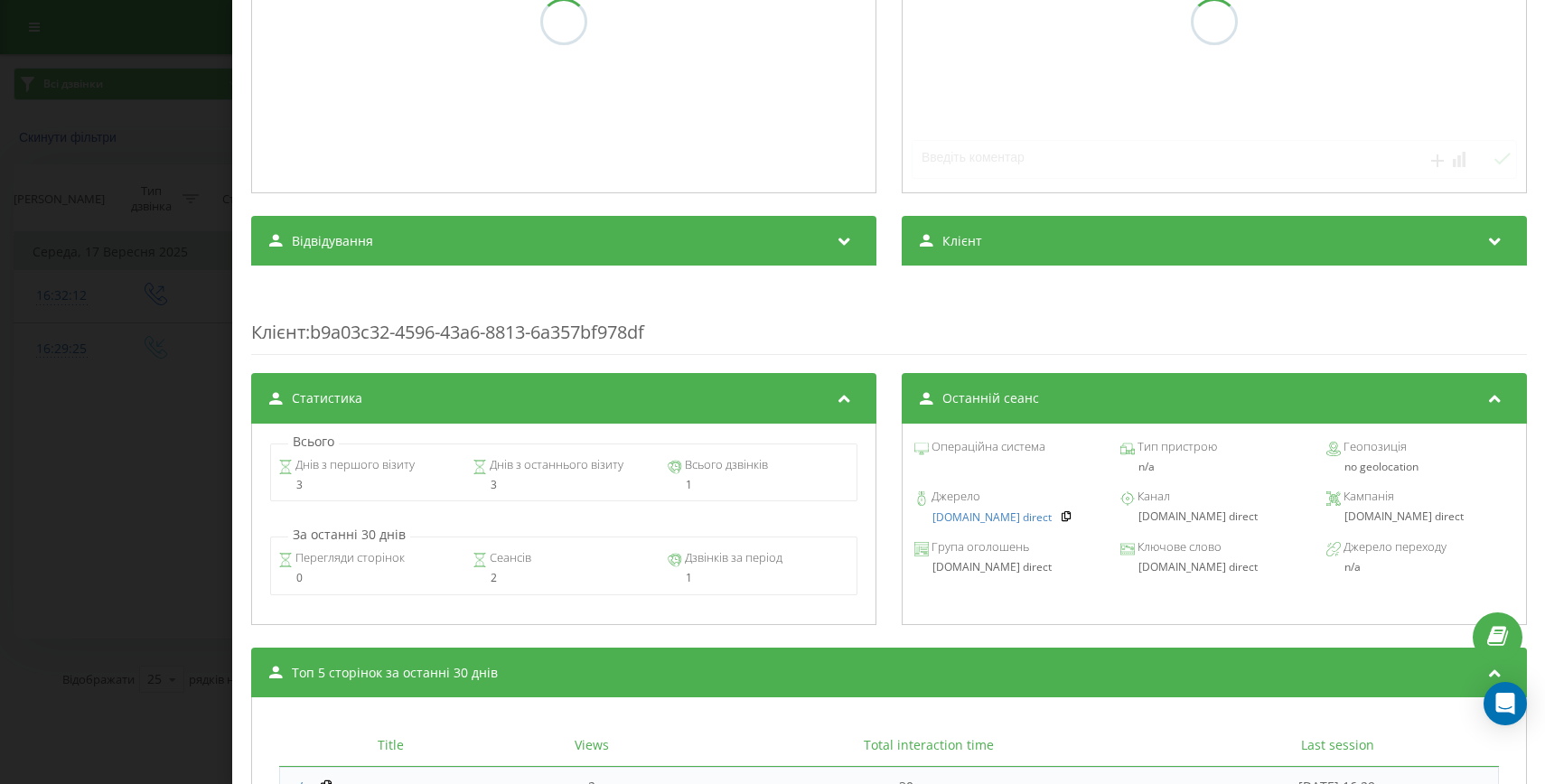
scroll to position [418, 0]
click at [1060, 517] on icon at bounding box center [1066, 516] width 13 height 11
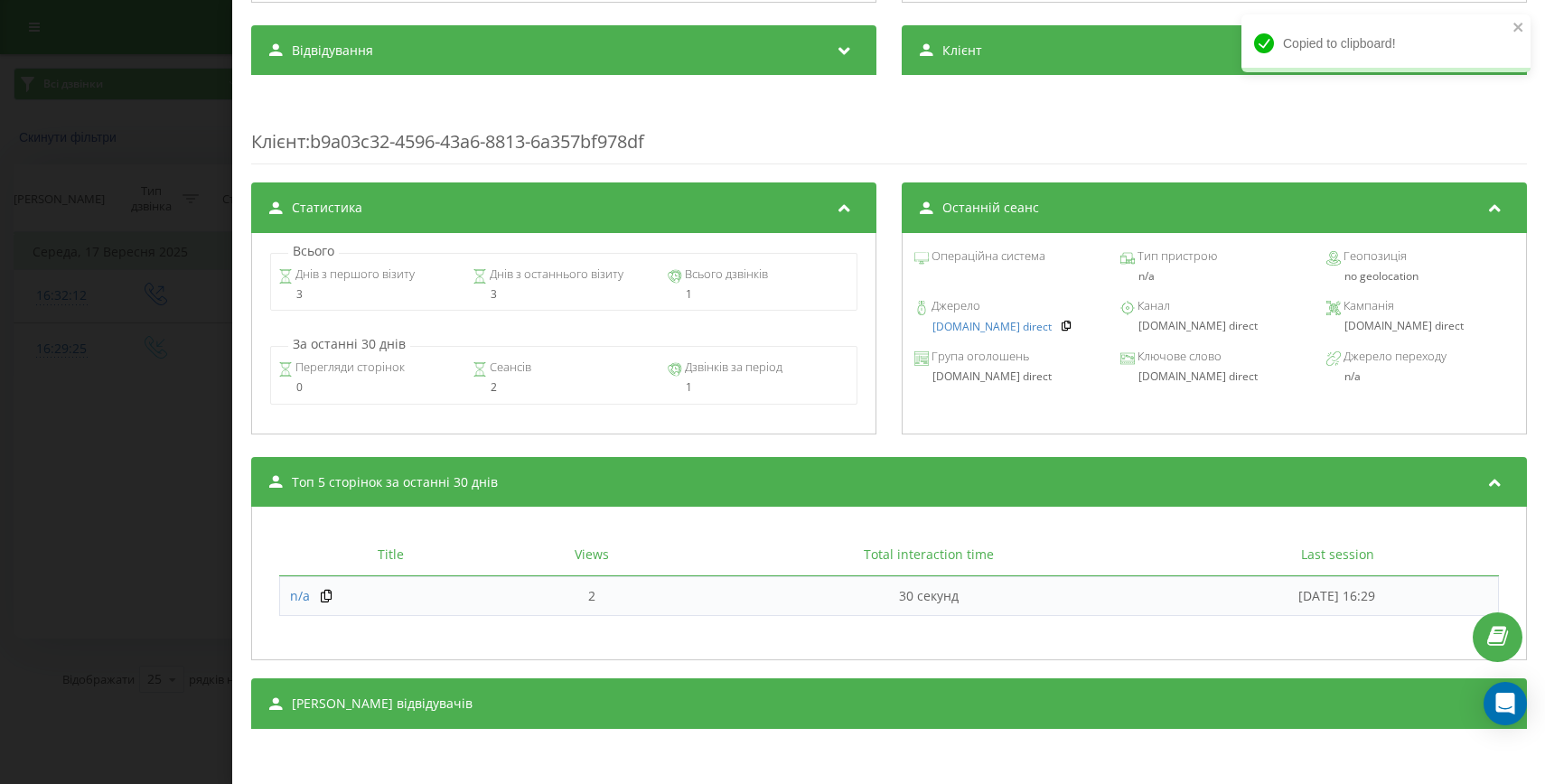
click at [724, 690] on div "[PERSON_NAME] відвідувачів" at bounding box center [889, 704] width 1276 height 51
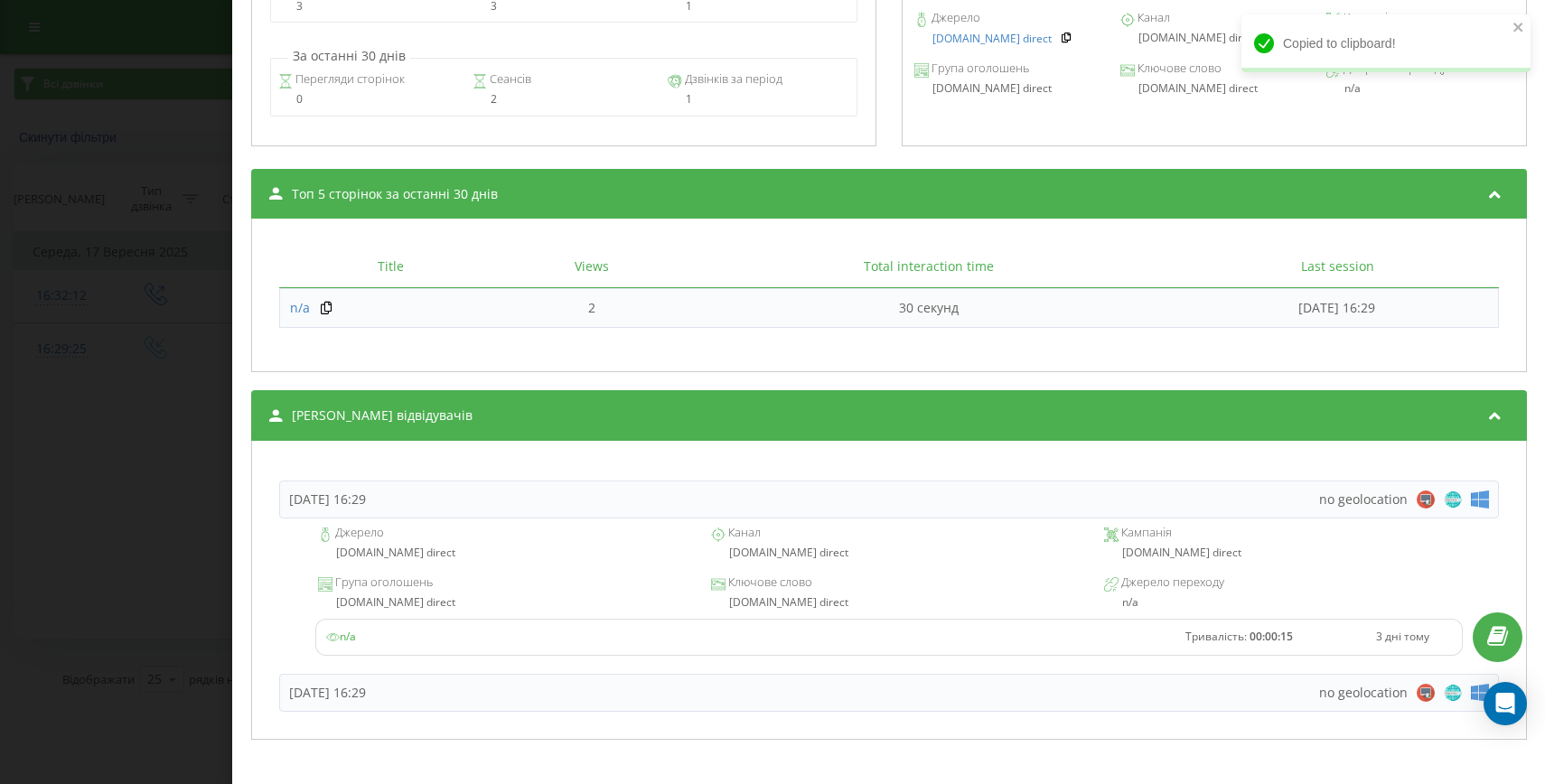
scroll to position [909, 0]
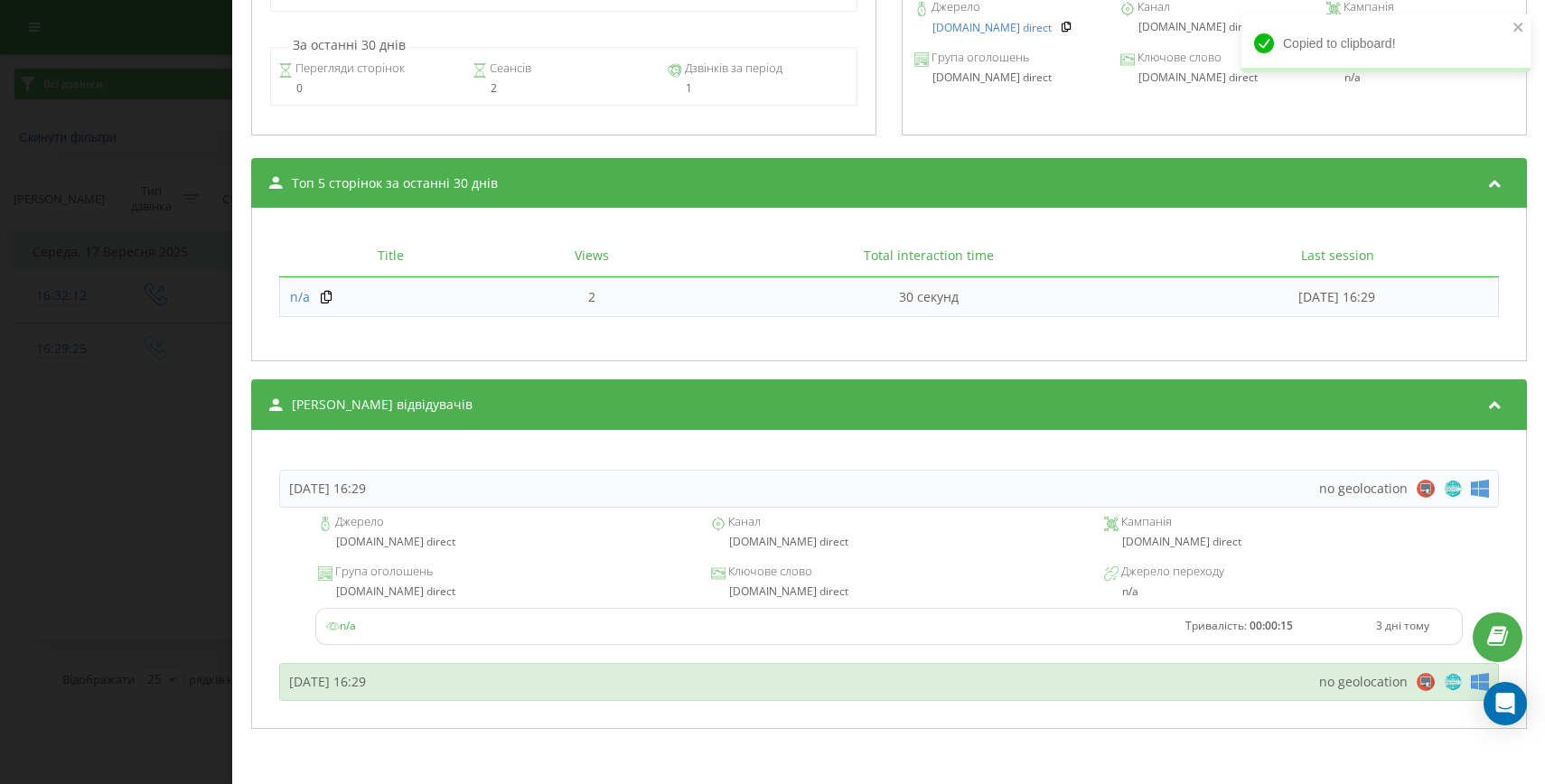
click at [495, 682] on div "Середа, 17 Вересня 2025, 16:29 no geolocation" at bounding box center [889, 682] width 1220 height 38
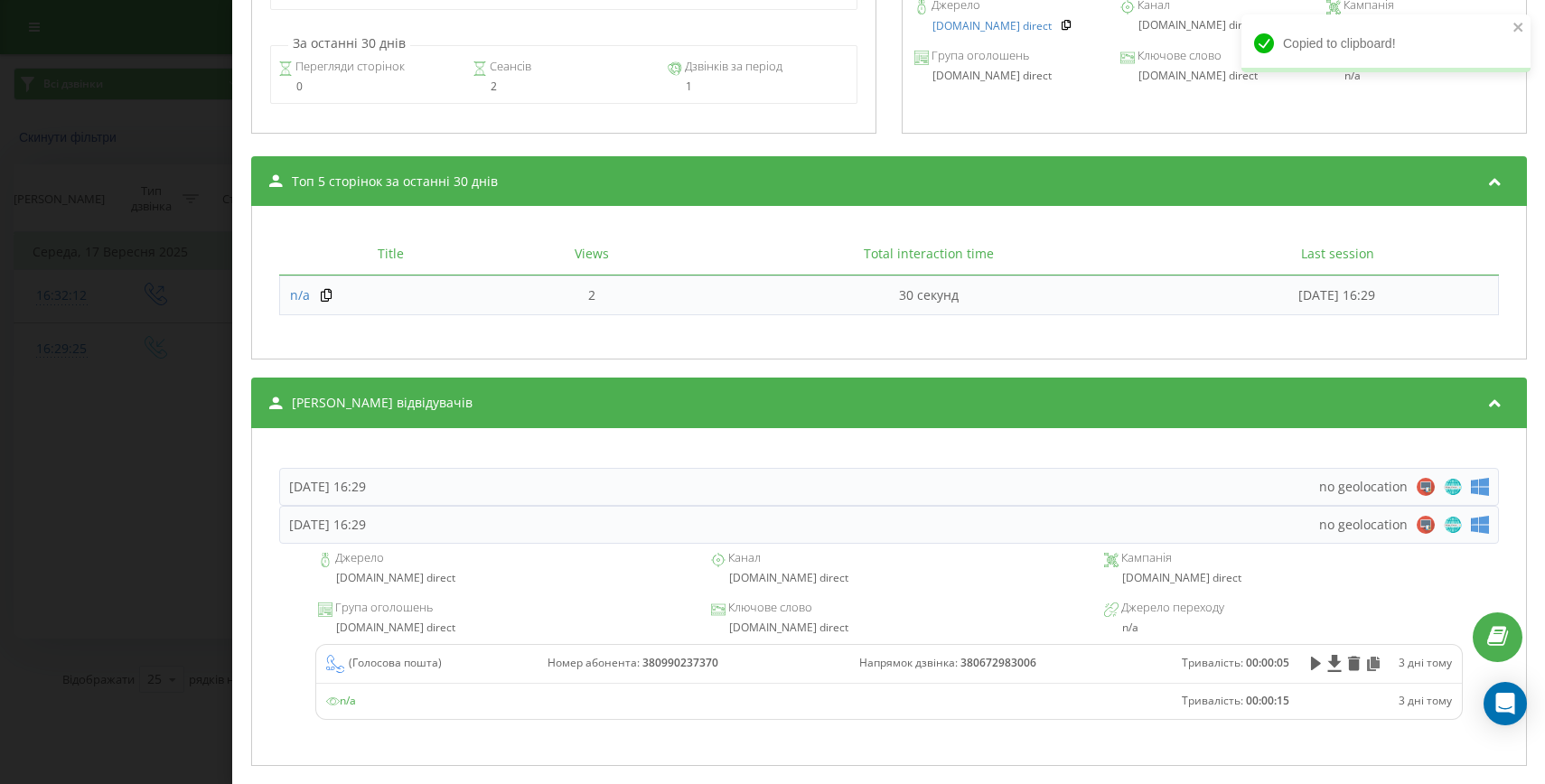
click at [120, 546] on div "Дзвінок : ua9_-1758115765.7861160 1 x - 00:05 00:00 00:00 Транскрипція Для AI-а…" at bounding box center [772, 392] width 1545 height 784
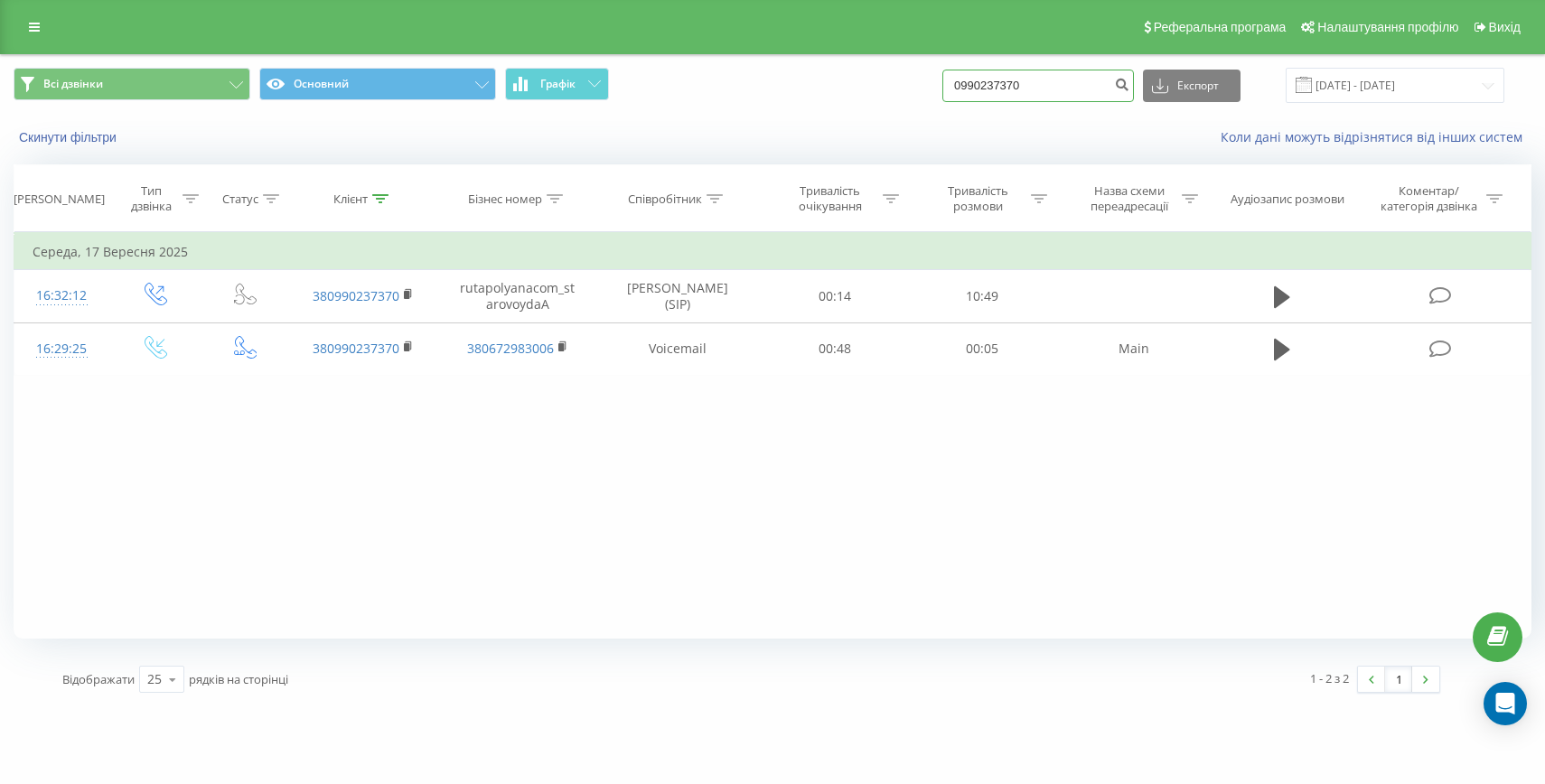
click at [1003, 85] on input "0990237370" at bounding box center [1038, 86] width 192 height 33
paste input "+380964305865"
drag, startPoint x: 1018, startPoint y: 84, endPoint x: 981, endPoint y: 84, distance: 37.0
click at [981, 84] on div "Всі дзвінки Основний Графік +380964305865 Експорт .csv .xls .xlsx 20.06.2025 - …" at bounding box center [772, 85] width 1518 height 35
type input "0964305865"
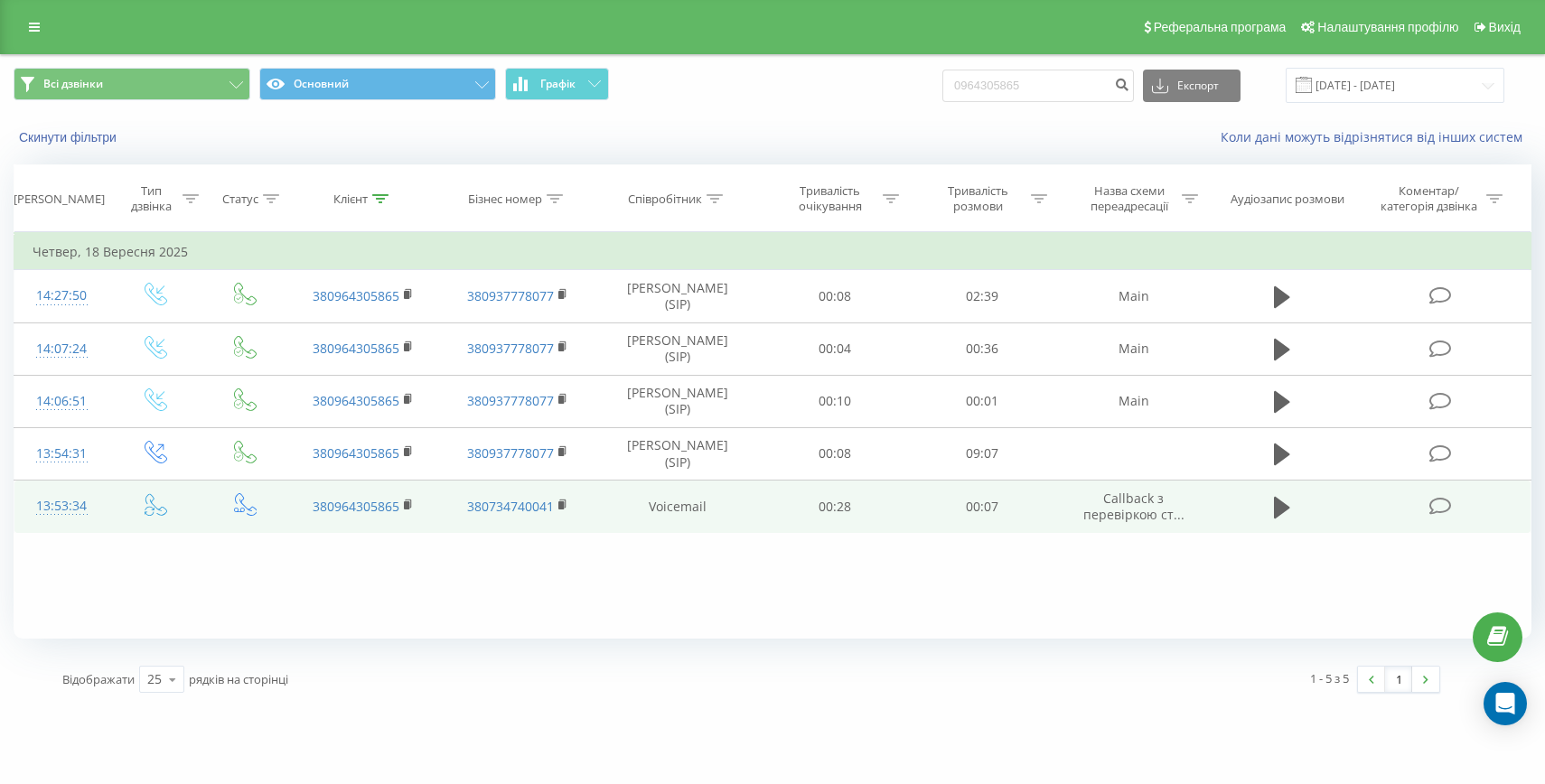
click at [68, 508] on div "13:53:34" at bounding box center [62, 506] width 58 height 35
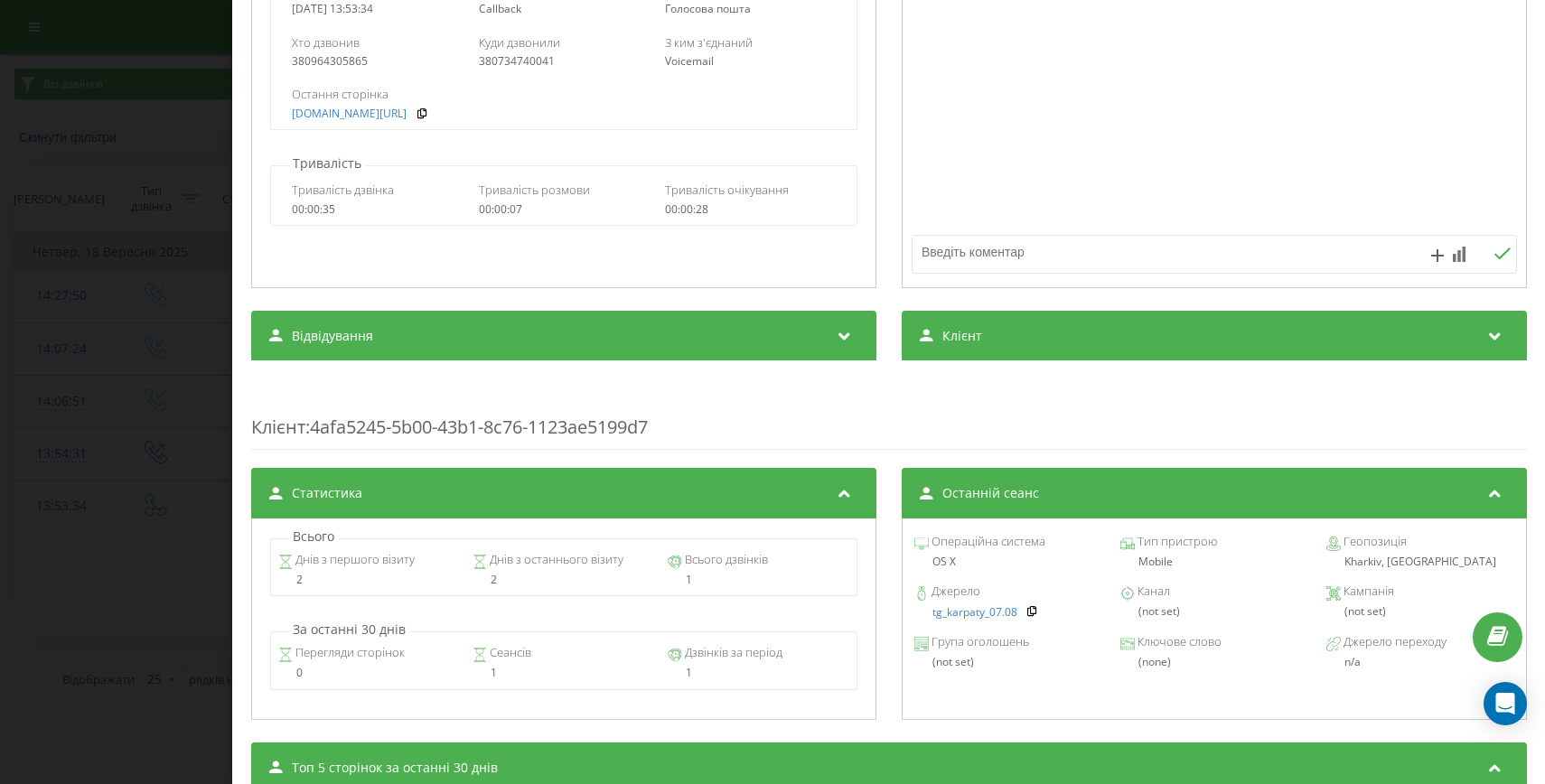
scroll to position [402, 0]
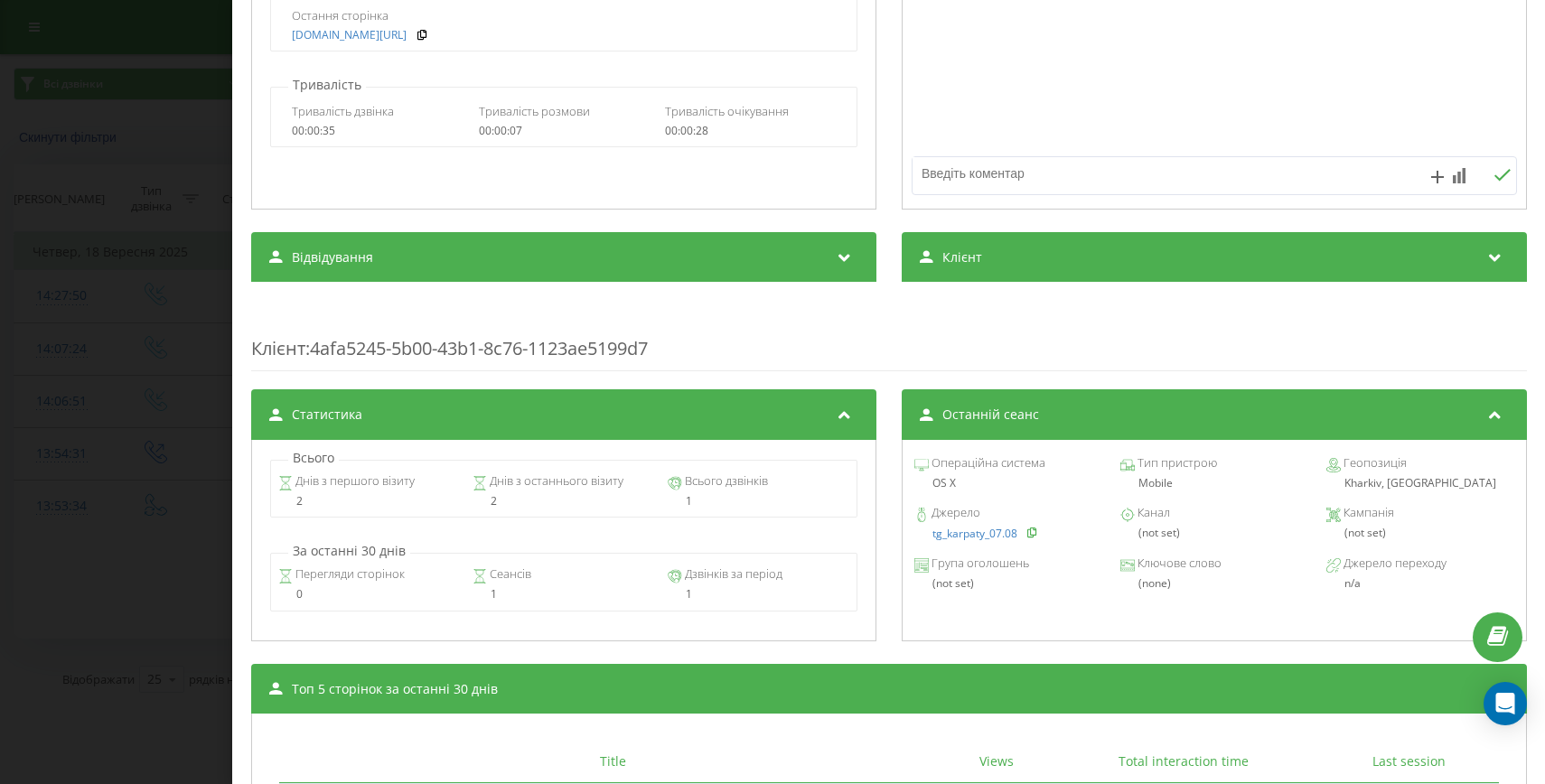
click at [1026, 534] on icon at bounding box center [1032, 532] width 13 height 11
click at [94, 554] on div "Дзвінок : ua0_-1758192814.6225137 1 x - 00:07 00:00 00:00 Транскрипція Для AI-а…" at bounding box center [772, 392] width 1545 height 784
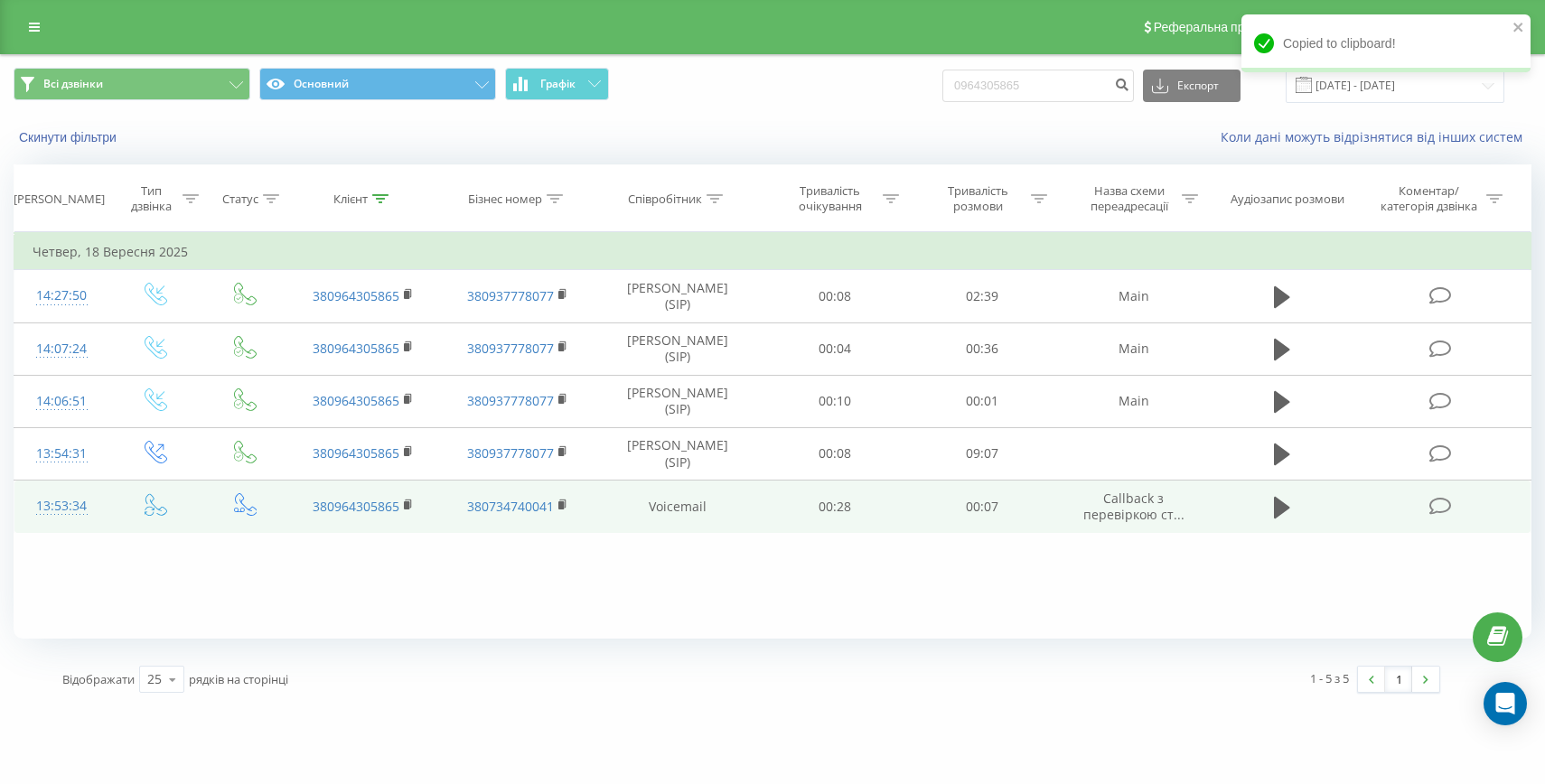
click at [88, 513] on div "13:53:34" at bounding box center [62, 506] width 58 height 35
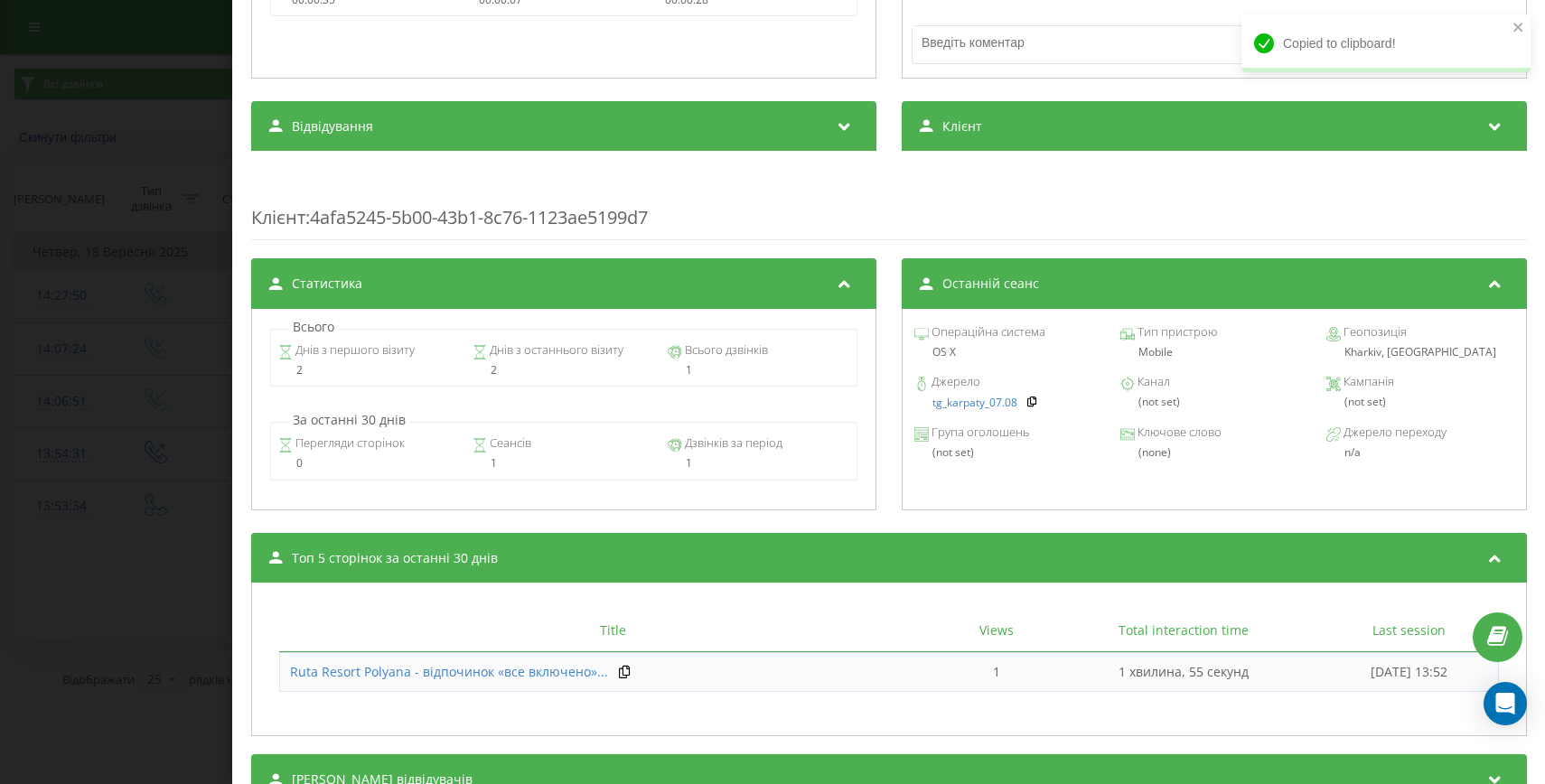
scroll to position [611, 0]
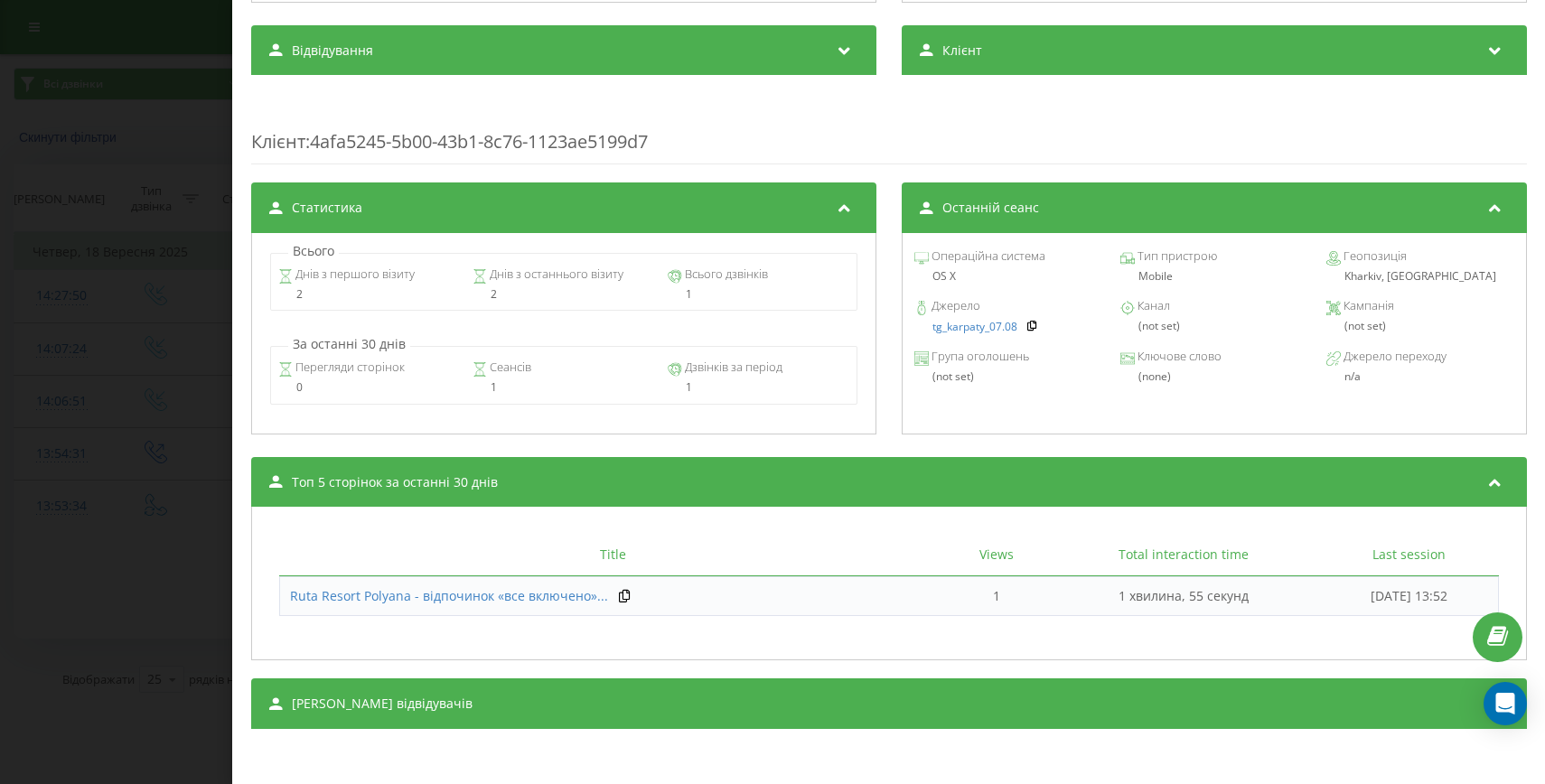
click at [636, 680] on div "[PERSON_NAME] відвідувачів" at bounding box center [889, 704] width 1276 height 51
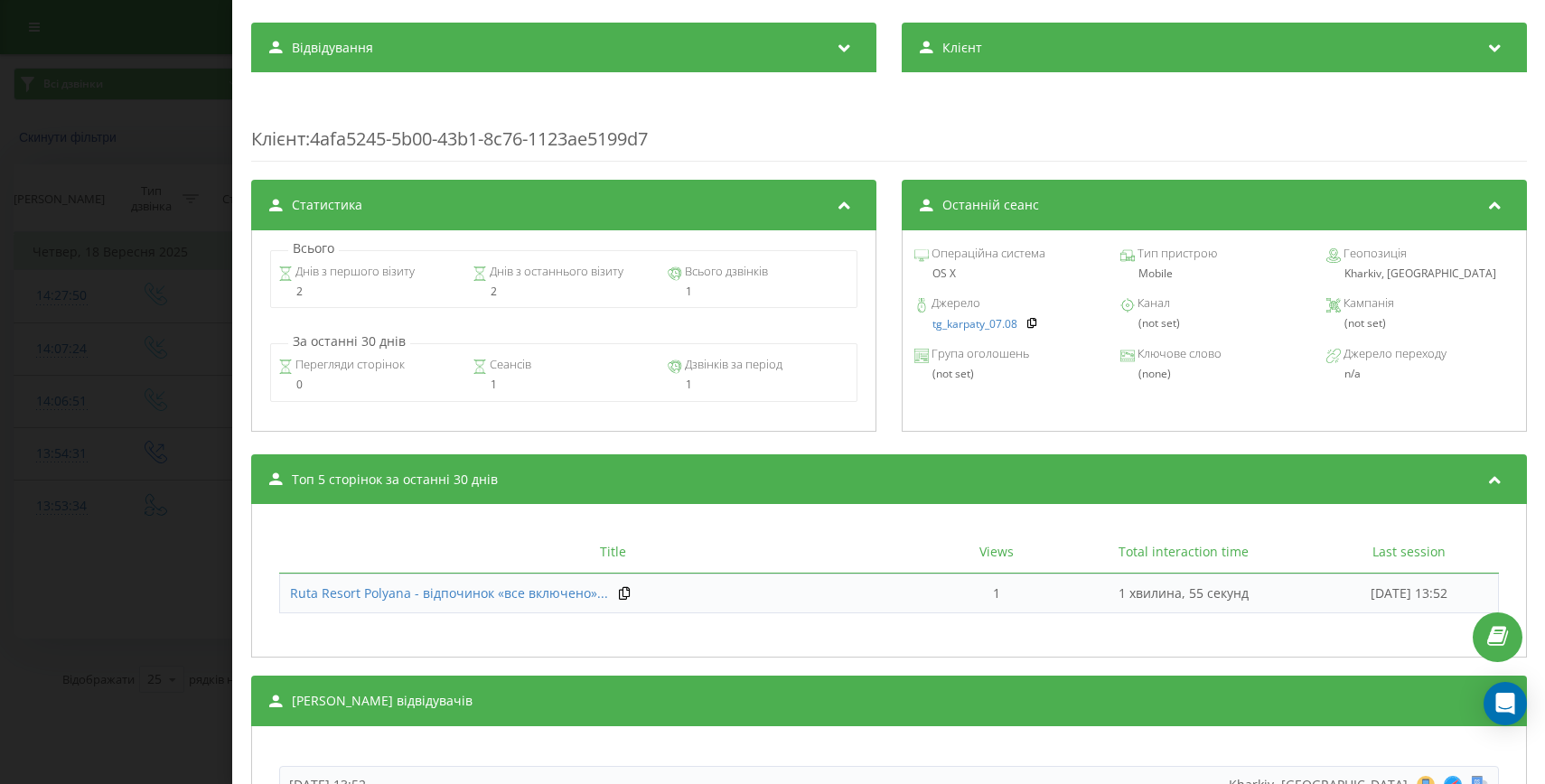
scroll to position [910, 0]
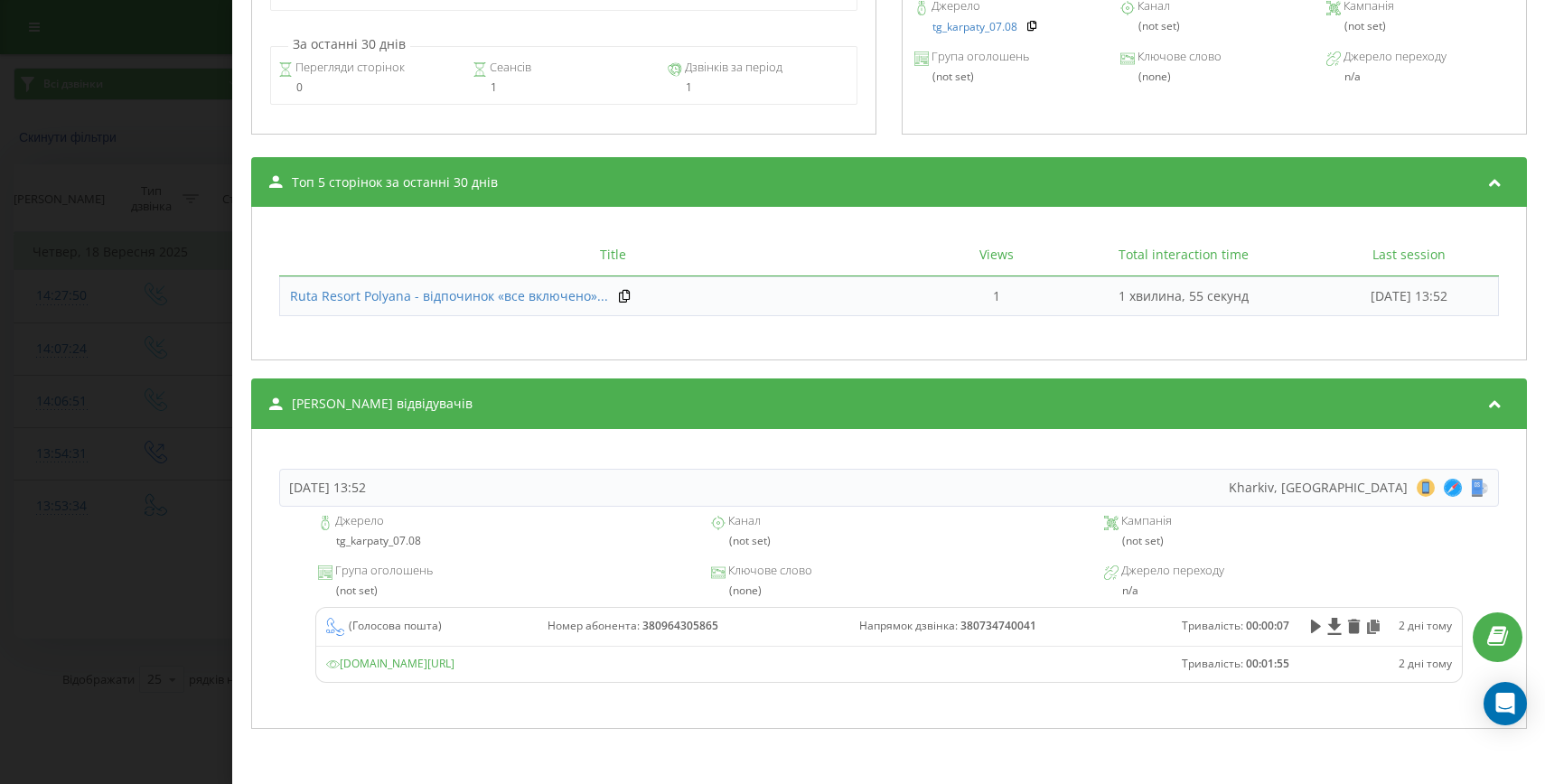
click at [156, 599] on div "Дзвінок : ua0_-1758192814.6225137 1 x - 00:07 00:00 00:00 Транскрипція Для AI-а…" at bounding box center [772, 392] width 1545 height 784
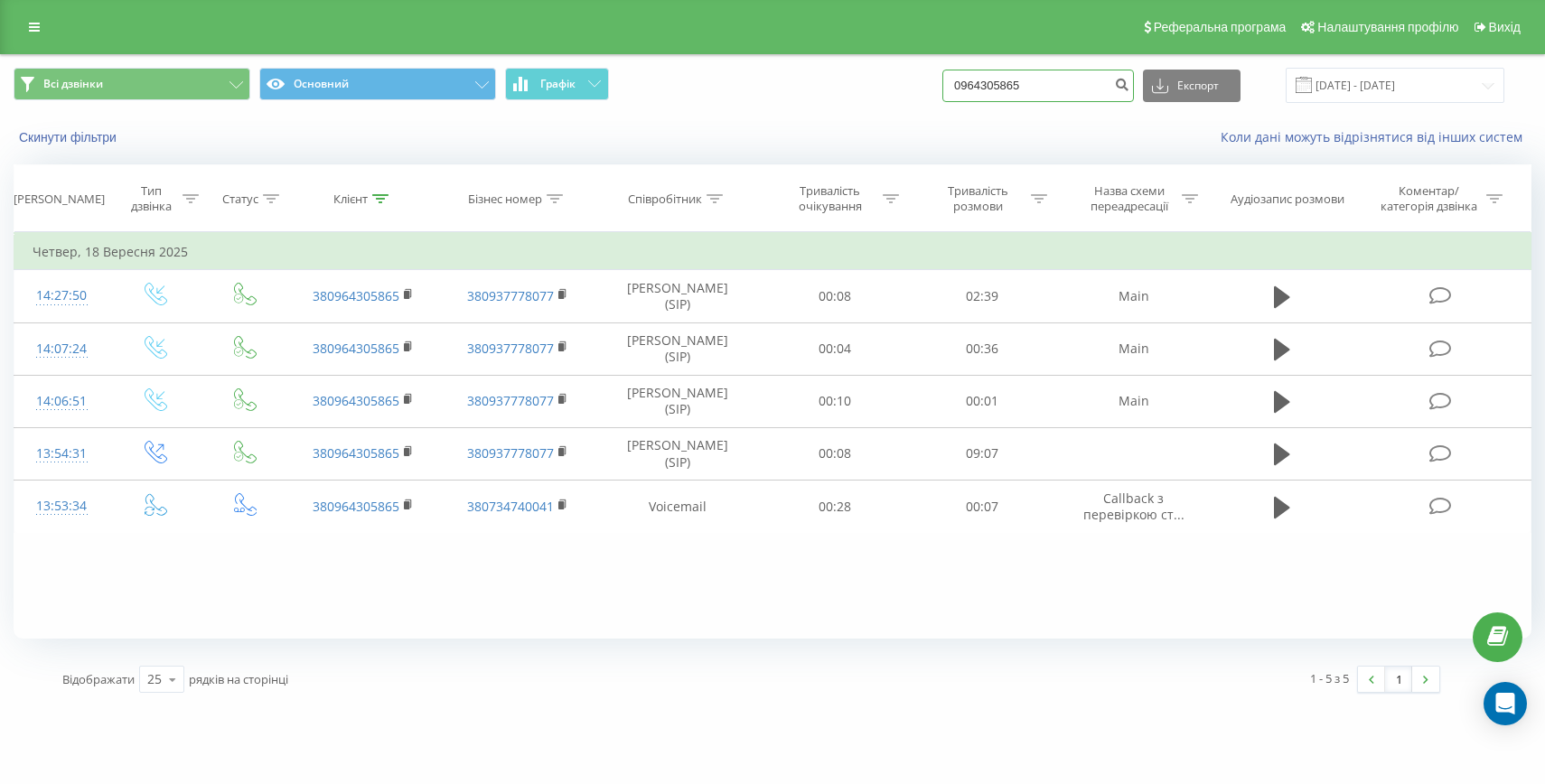
click at [1038, 86] on input "0964305865" at bounding box center [1038, 86] width 192 height 33
paste input "[PHONE_NUMBER]"
drag, startPoint x: 1018, startPoint y: 85, endPoint x: 985, endPoint y: 84, distance: 33.0
click at [986, 84] on div "Всі дзвінки Основний Графік [PHONE_NUMBER] Експорт .csv .xls .xlsx [DATE] - [DA…" at bounding box center [772, 85] width 1518 height 35
type input "0972579412"
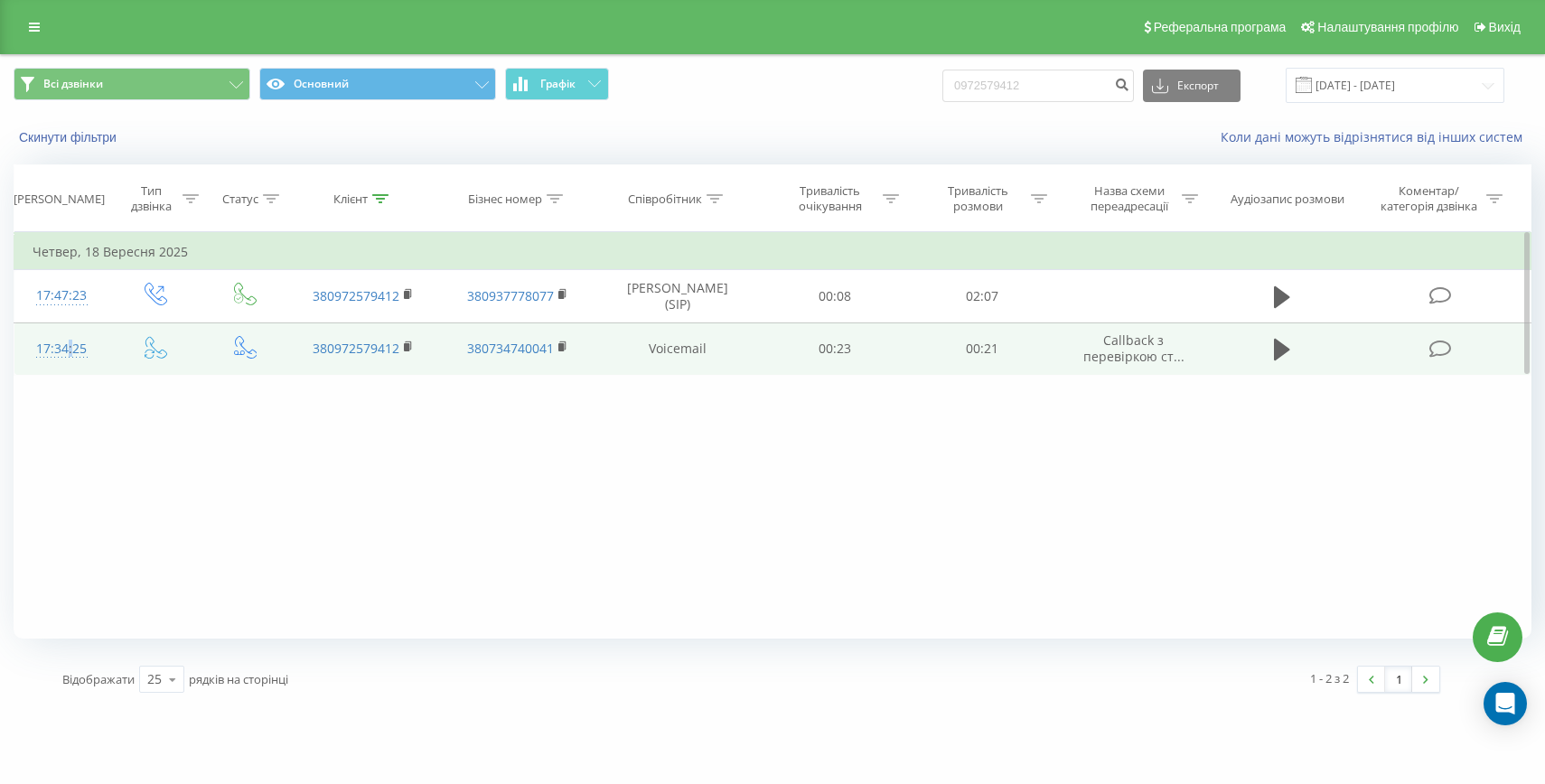
click at [65, 352] on div "17:34:25" at bounding box center [62, 349] width 58 height 35
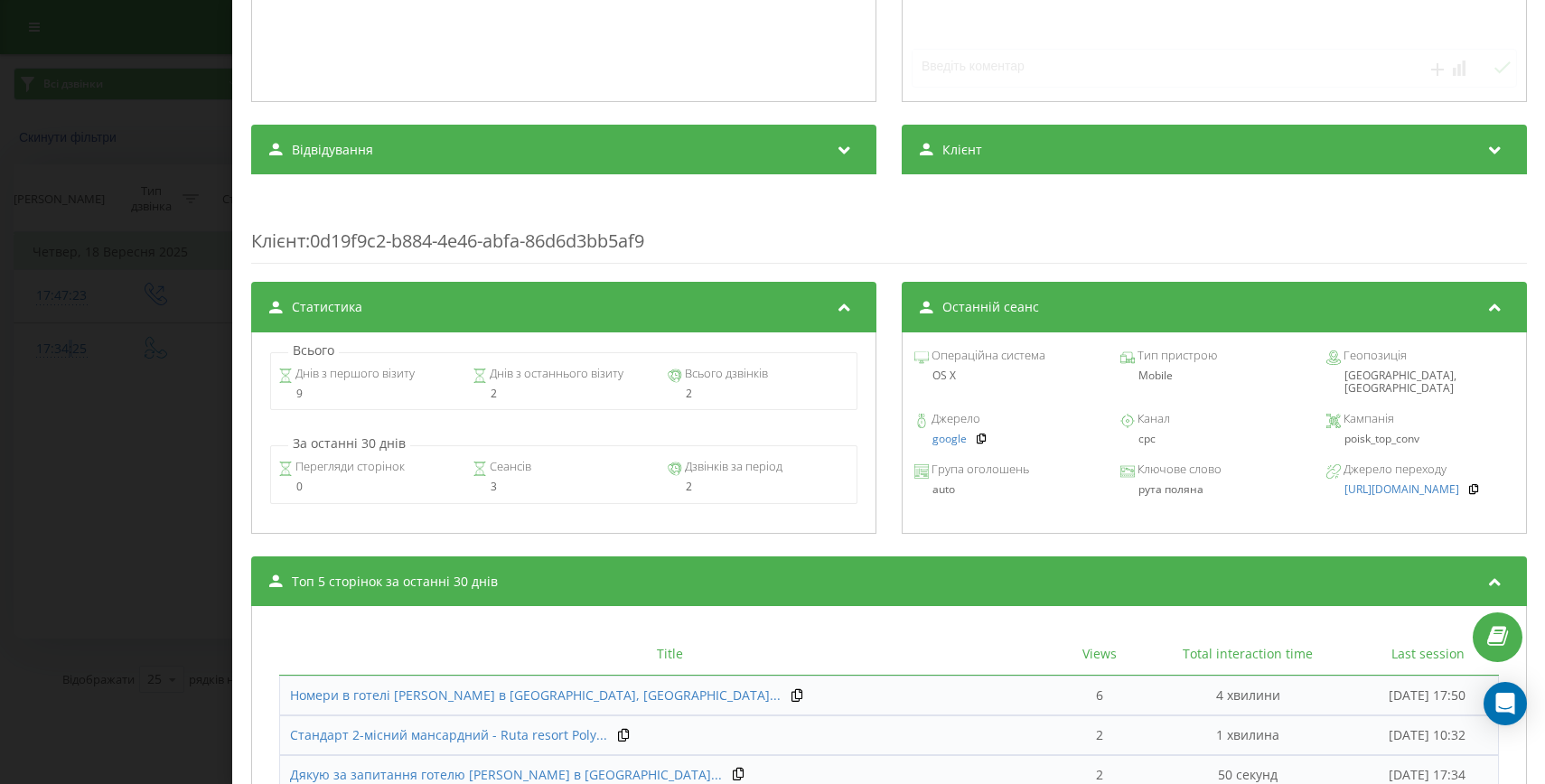
scroll to position [510, 0]
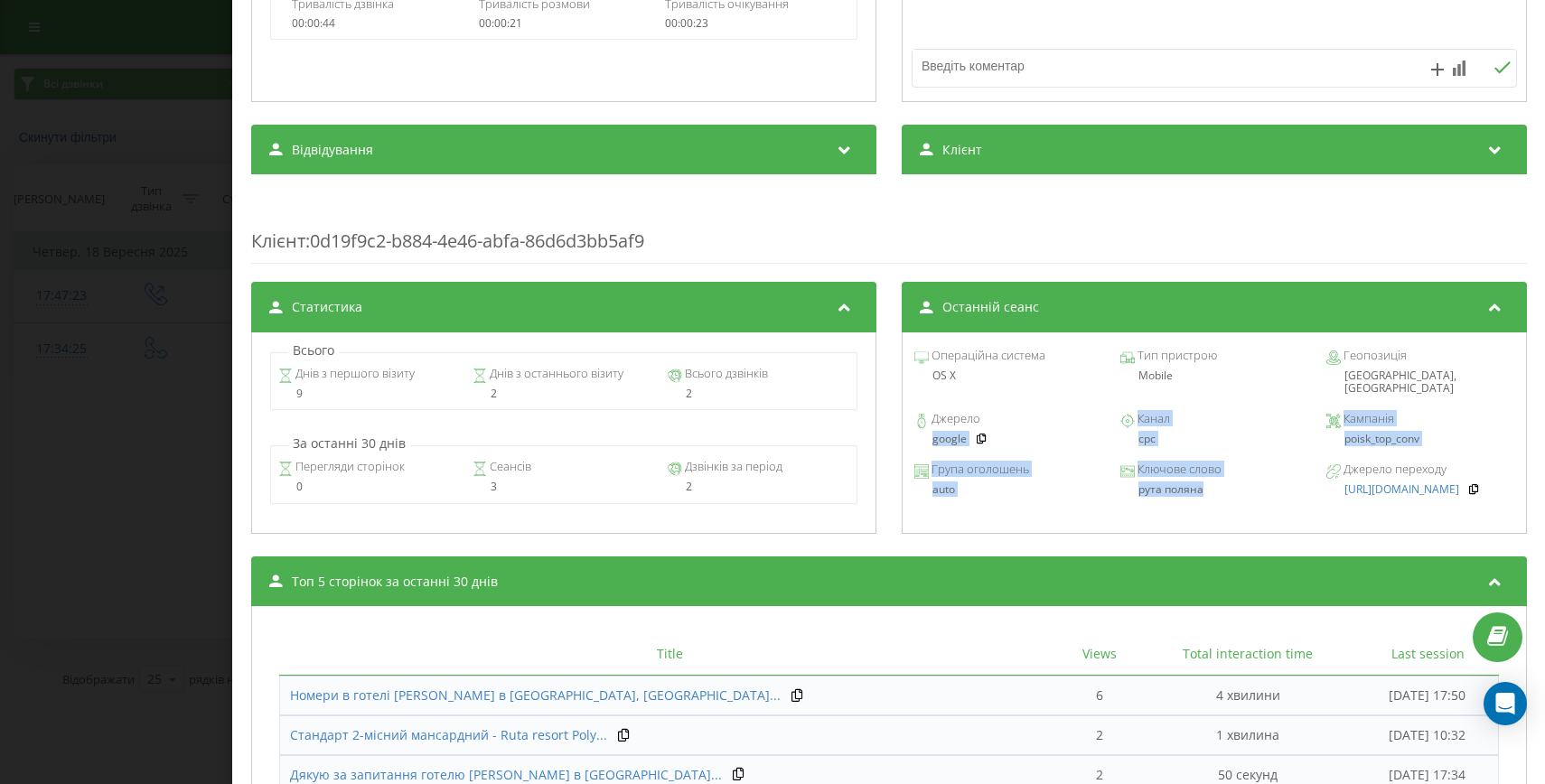
drag, startPoint x: 1215, startPoint y: 477, endPoint x: 902, endPoint y: 431, distance: 316.4
click at [902, 431] on div "Операційна система OS X Тип пристрою Mobile Геопозиція Amsterdam, The Netherlan…" at bounding box center [1213, 433] width 625 height 202
copy div "google Канал cpc Кампанія poisk_top_conv Група оголошень auto Ключове слово рут…"
click at [187, 472] on div "Дзвінок : ua17_-1758206065.1490697 1 x - 00:17 00:00 00:00 Транскрипція Для AI-…" at bounding box center [772, 392] width 1545 height 784
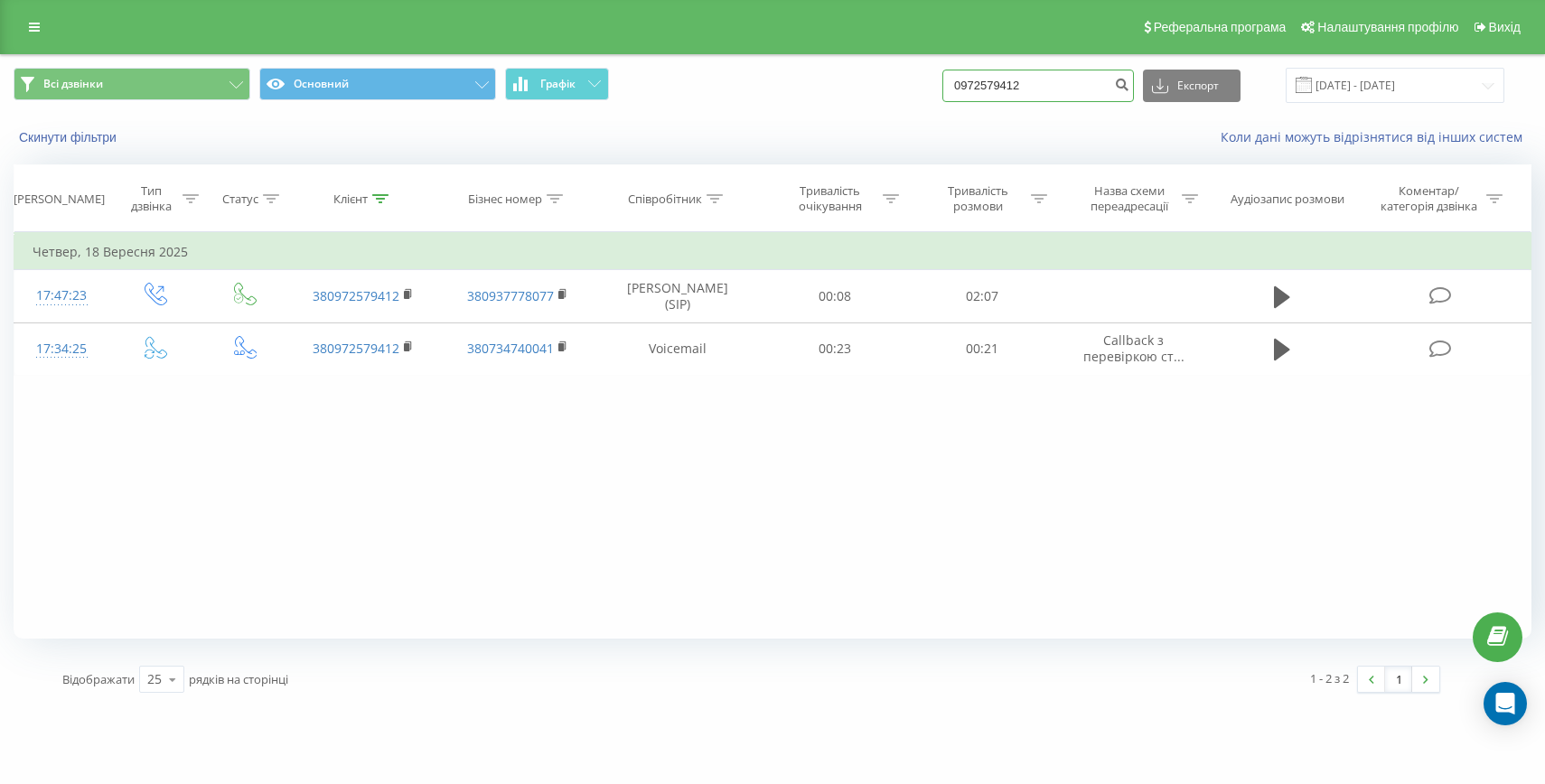
click at [1053, 84] on input "0972579412" at bounding box center [1038, 86] width 192 height 33
paste input "+380977504008"
drag, startPoint x: 1017, startPoint y: 84, endPoint x: 973, endPoint y: 84, distance: 44.0
click at [987, 84] on div "Всі дзвінки Основний Графік +380977504008 Експорт .csv .xls .xlsx 20.06.2025 - …" at bounding box center [772, 85] width 1518 height 35
type input "0977504008"
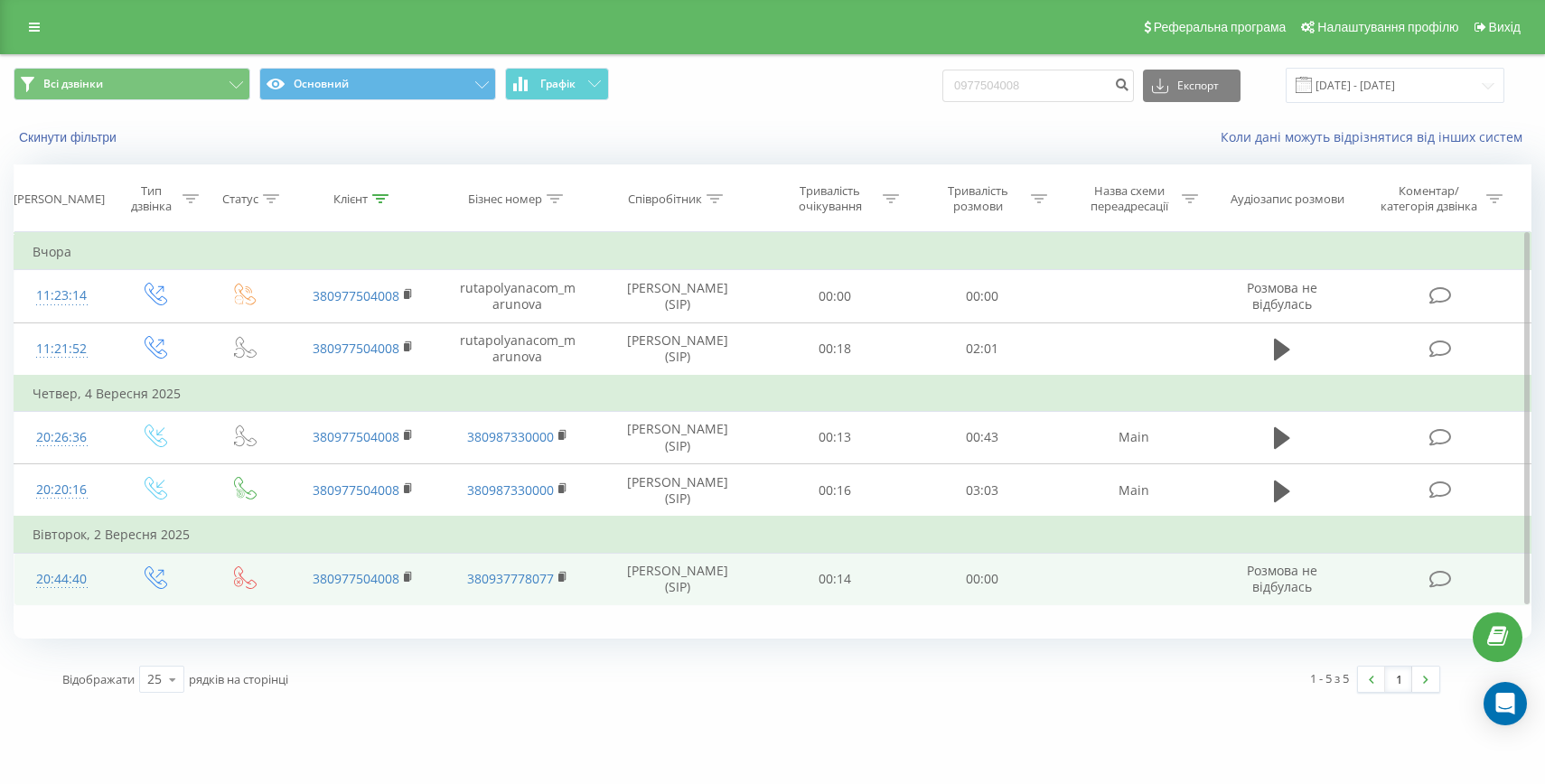
click at [62, 563] on div "20:44:40" at bounding box center [62, 579] width 58 height 35
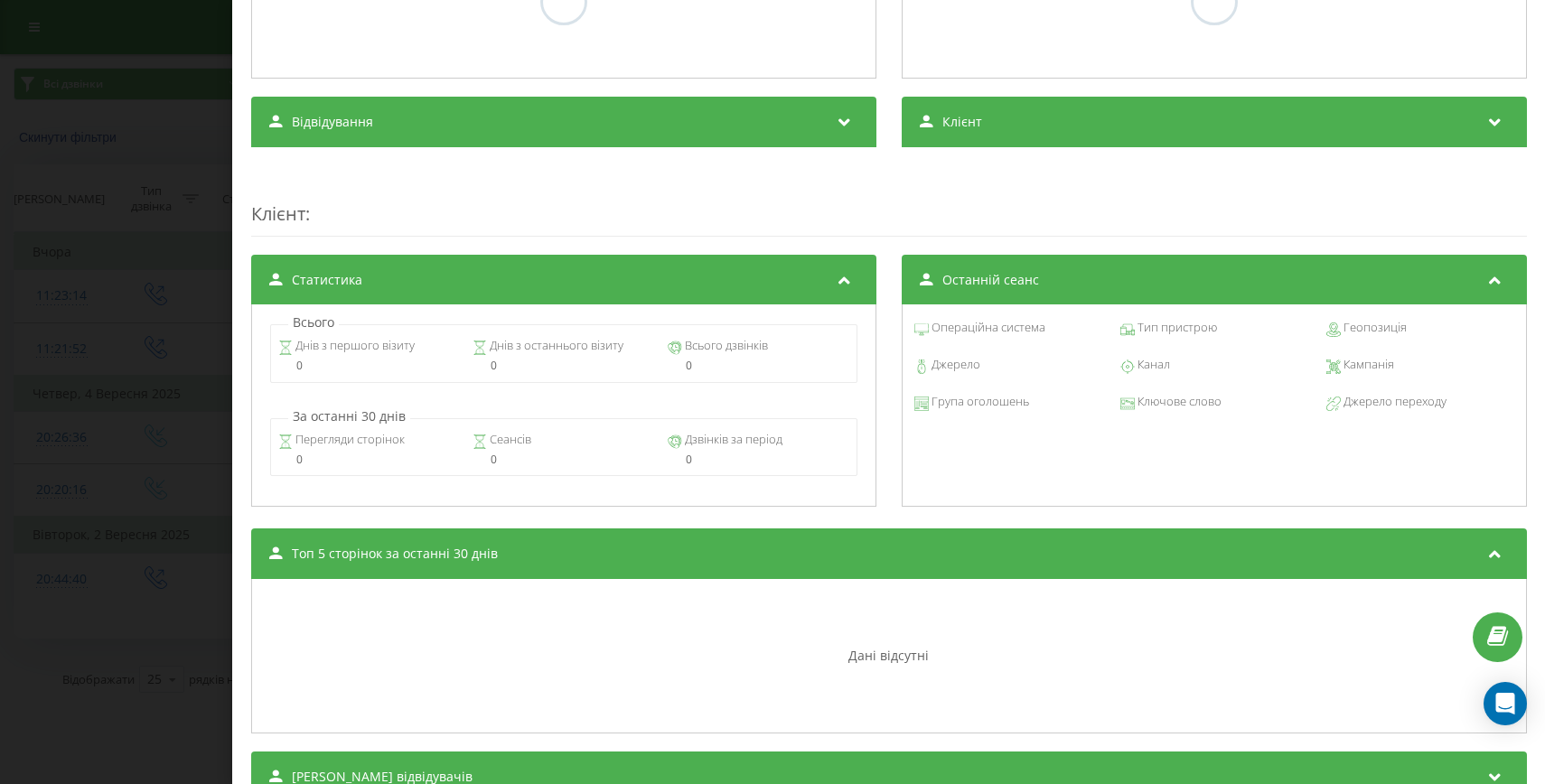
scroll to position [341, 0]
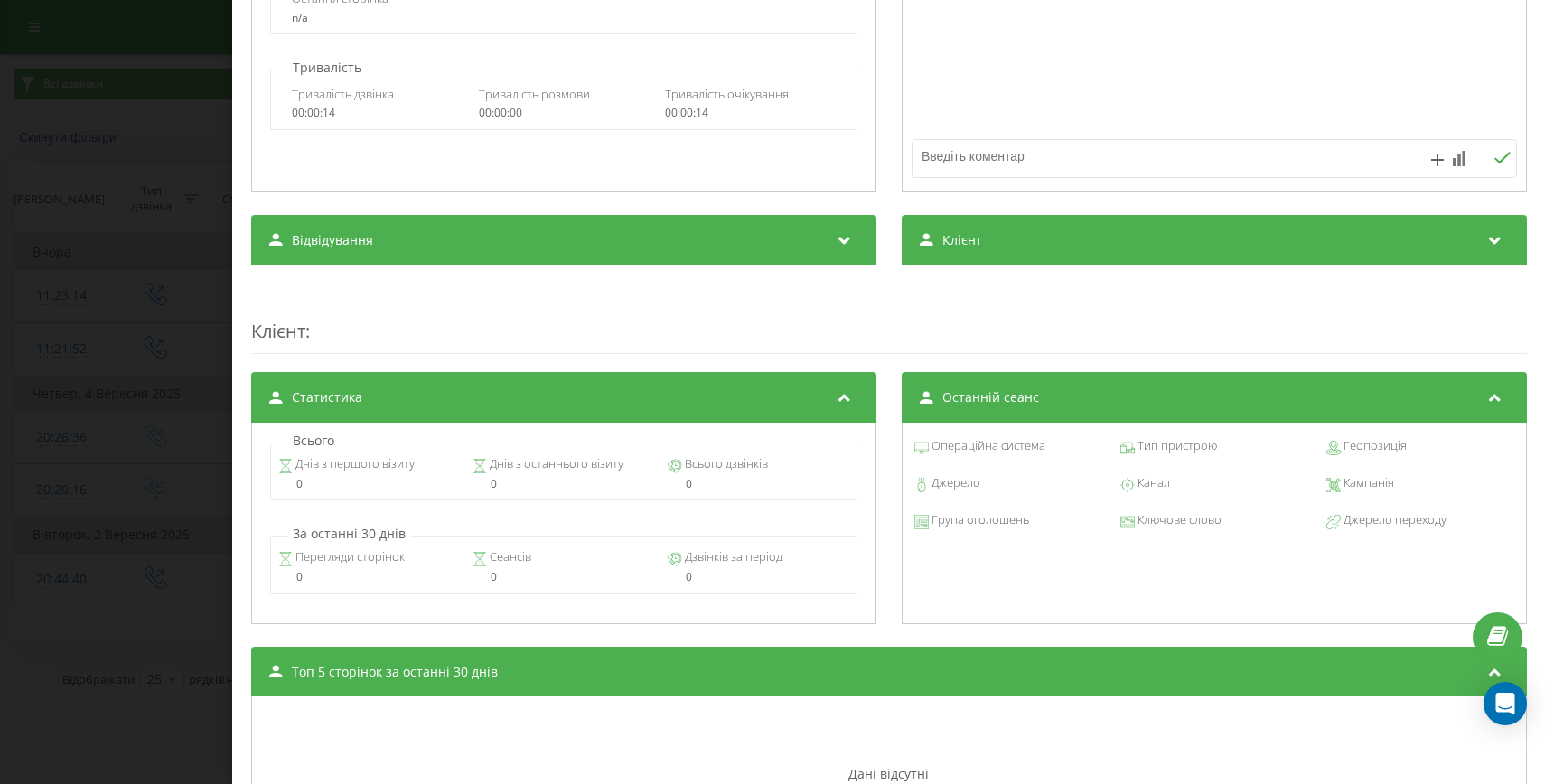
click at [81, 423] on div "Дзвінок : ua0_-1756835079.3635720 Транскрипція Для AI-аналізу майбутніх дзвінкі…" at bounding box center [772, 392] width 1545 height 784
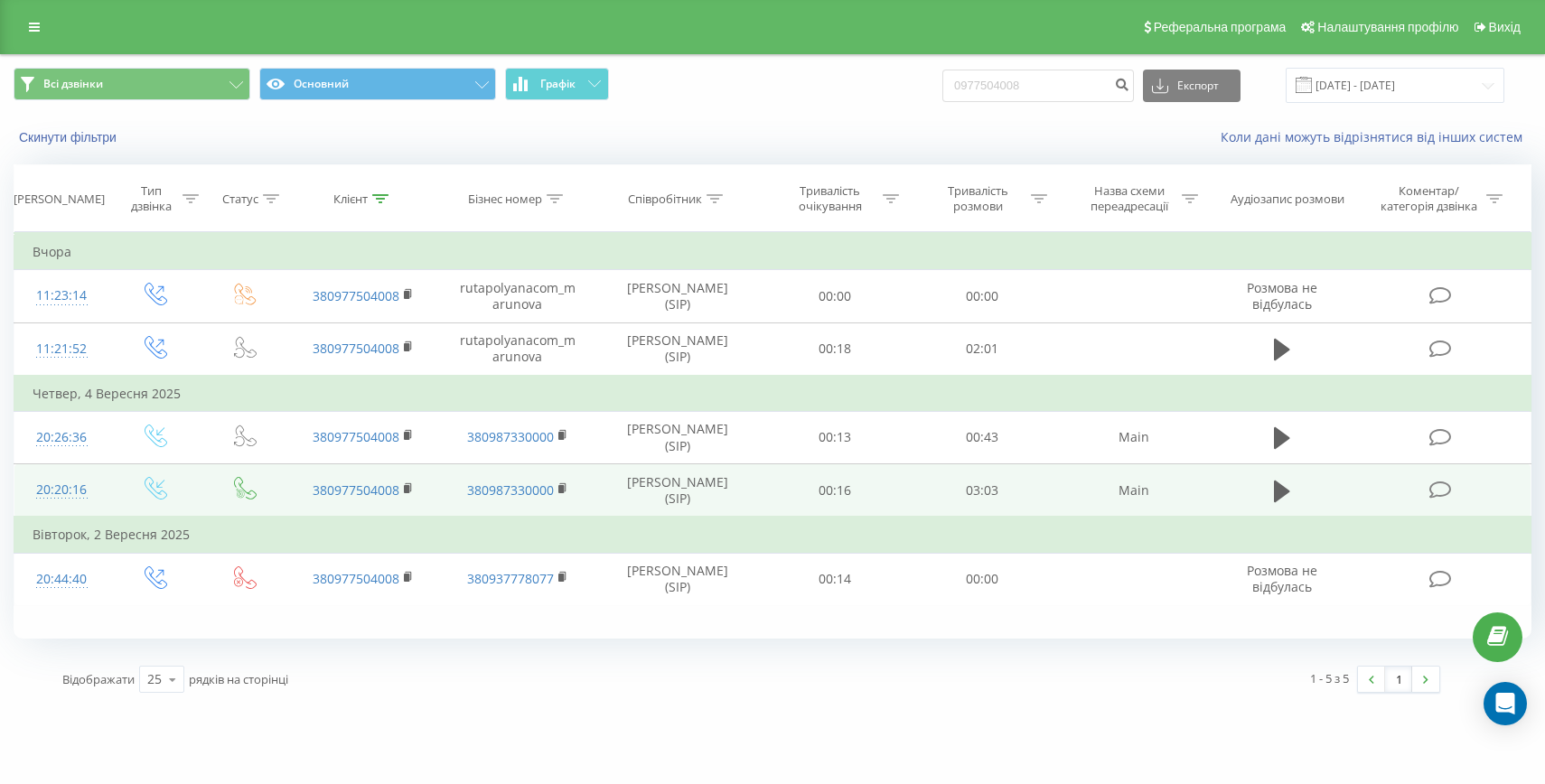
click at [66, 502] on div "20:20:16" at bounding box center [62, 490] width 58 height 35
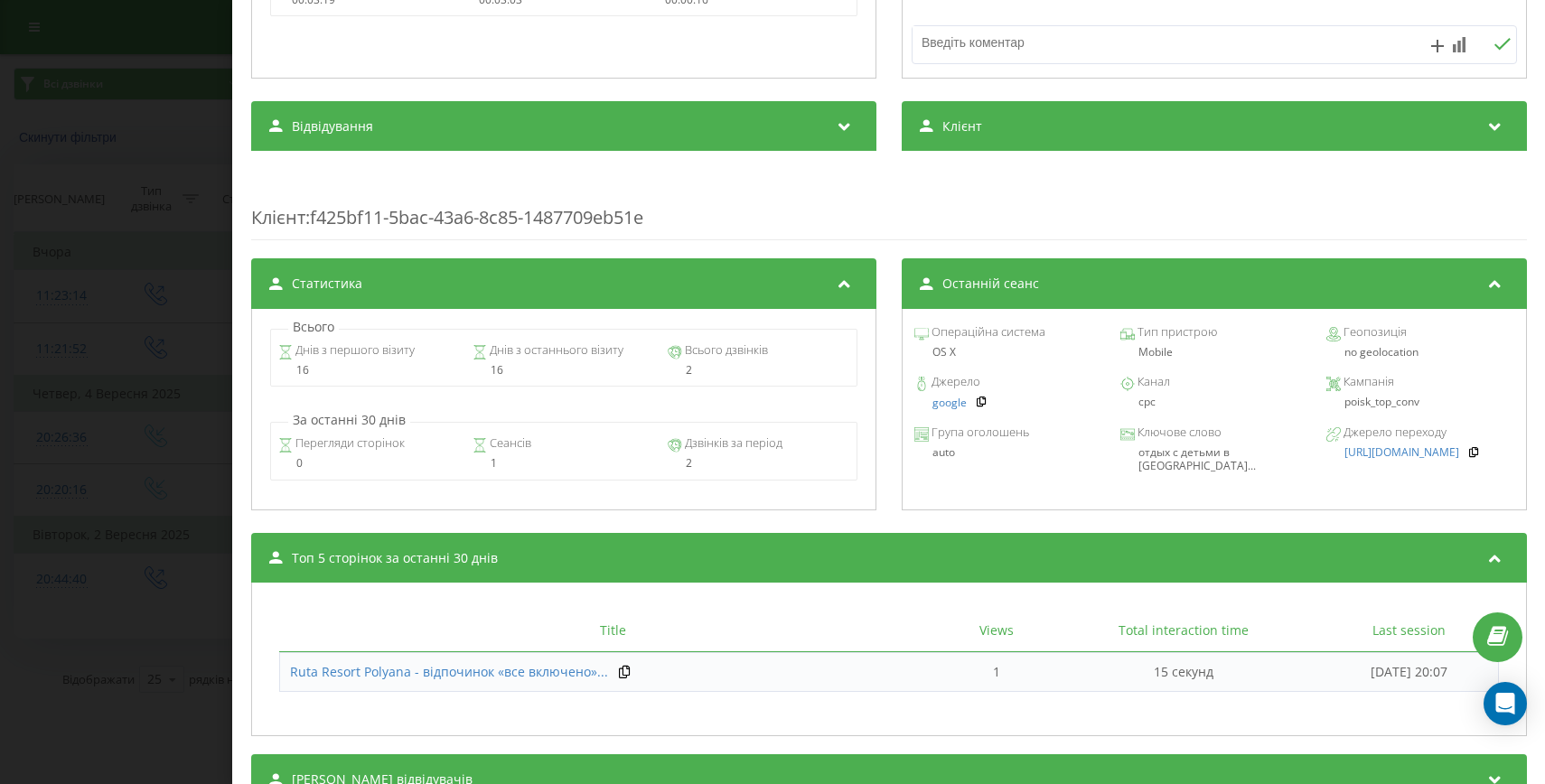
scroll to position [611, 0]
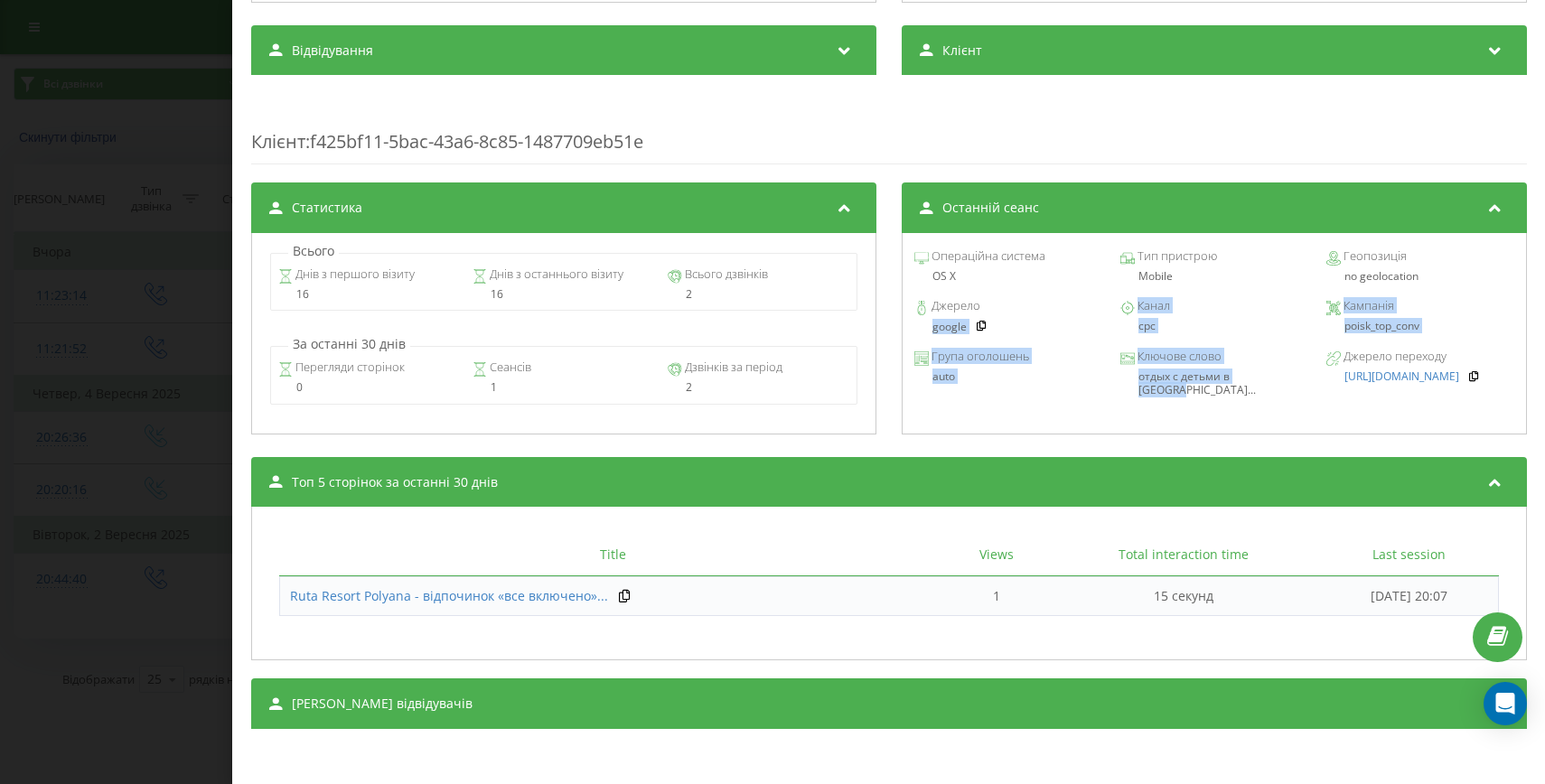
drag, startPoint x: 1262, startPoint y: 373, endPoint x: 920, endPoint y: 327, distance: 345.1
click at [920, 327] on div "Операційна система OS X Тип пристрою Mobile Геопозиція no geolocation Джерело g…" at bounding box center [1213, 333] width 625 height 202
copy div "google Канал cpc Кампанія poisk_top_conv Група оголошень auto Ключове слово отд…"
click at [163, 444] on div "Дзвінок : ua13_-1757006416.4201189 1 x - 03:03 00:00 00:00 Транскрипція Для AI-…" at bounding box center [772, 392] width 1545 height 784
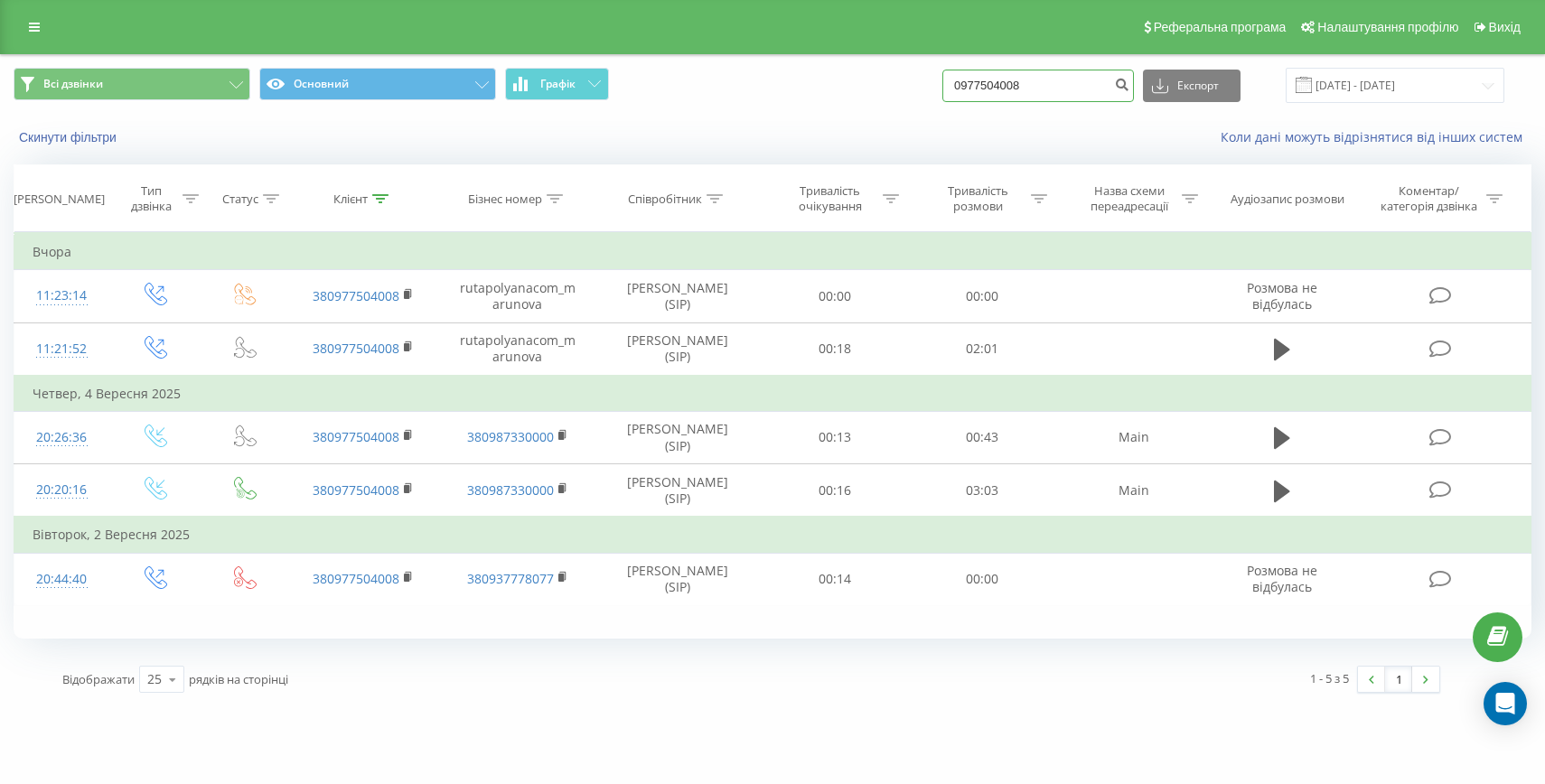
click at [1024, 86] on input "0977504008" at bounding box center [1038, 86] width 192 height 33
paste input "+38093562956"
drag, startPoint x: 1012, startPoint y: 84, endPoint x: 973, endPoint y: 84, distance: 39.0
click at [974, 84] on div "Всі дзвінки Основний Графік +380935629568 Експорт .csv .xls .xlsx 20.06.2025 - …" at bounding box center [772, 85] width 1518 height 35
type input "0935629568"
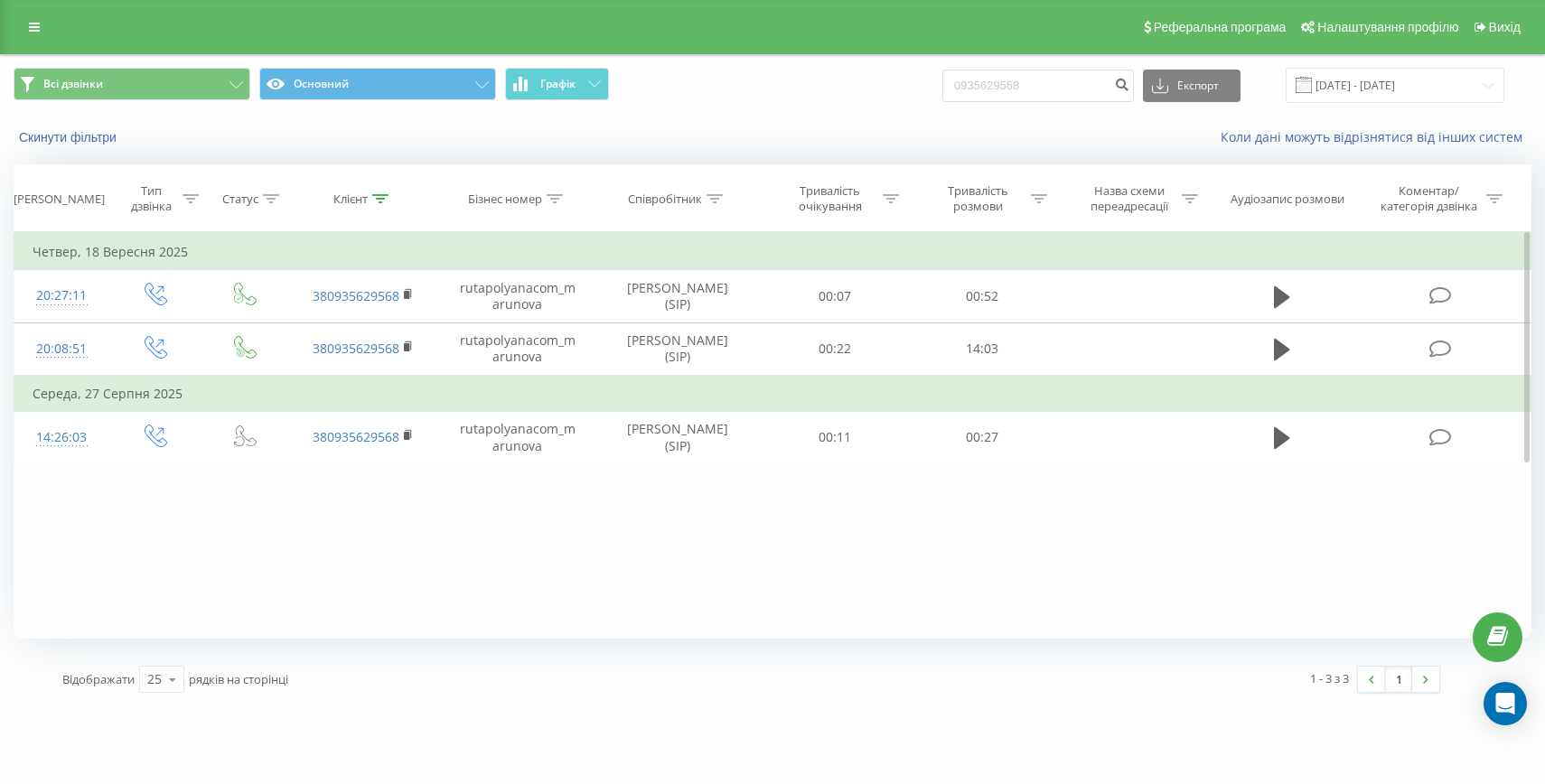
click at [66, 465] on div "Фільтрувати за умовою Дорівнює Введіть значення Скасувати OK Фільтрувати за умо…" at bounding box center [772, 434] width 1518 height 406
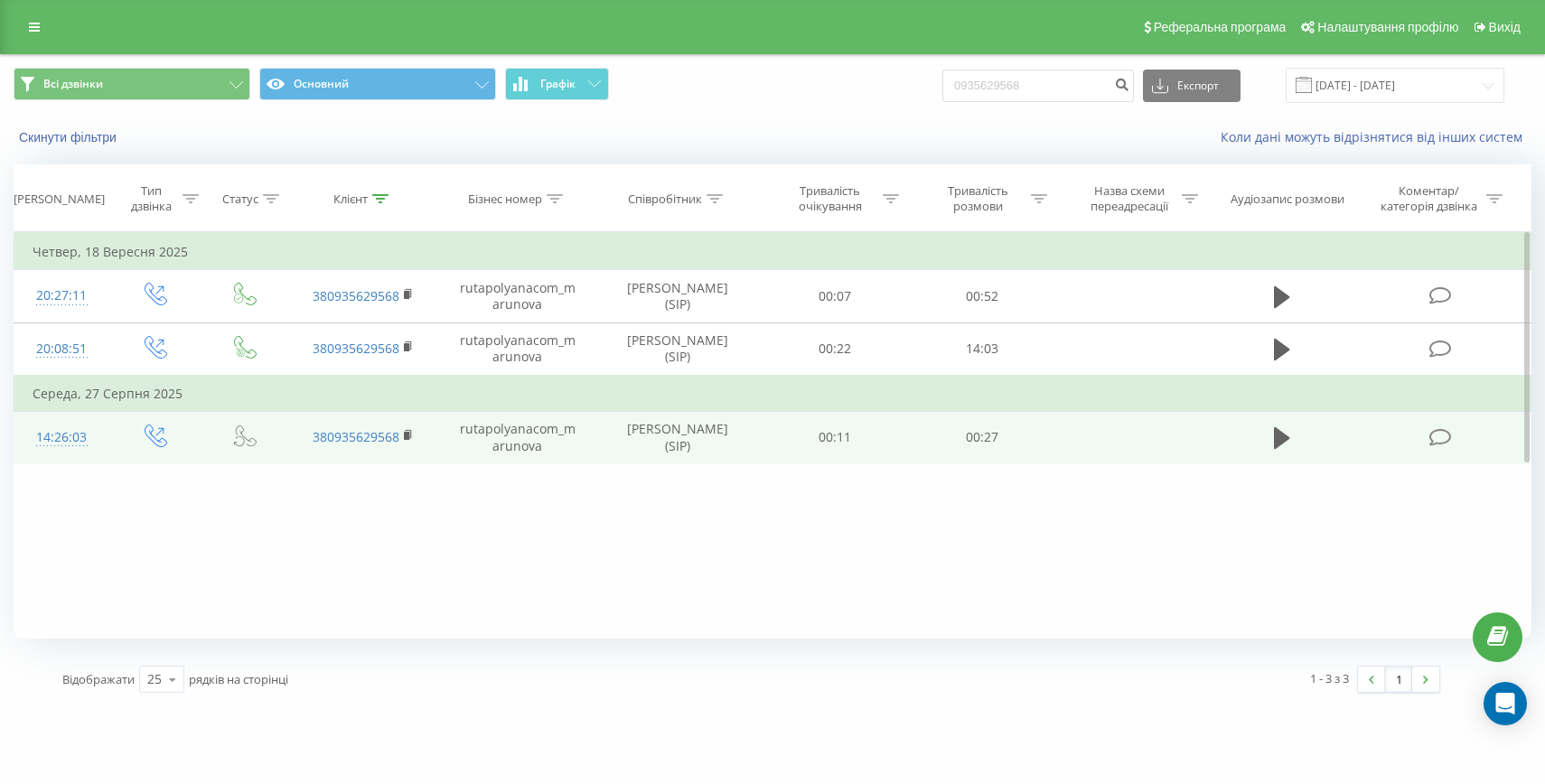
click at [67, 445] on div at bounding box center [62, 445] width 58 height 1
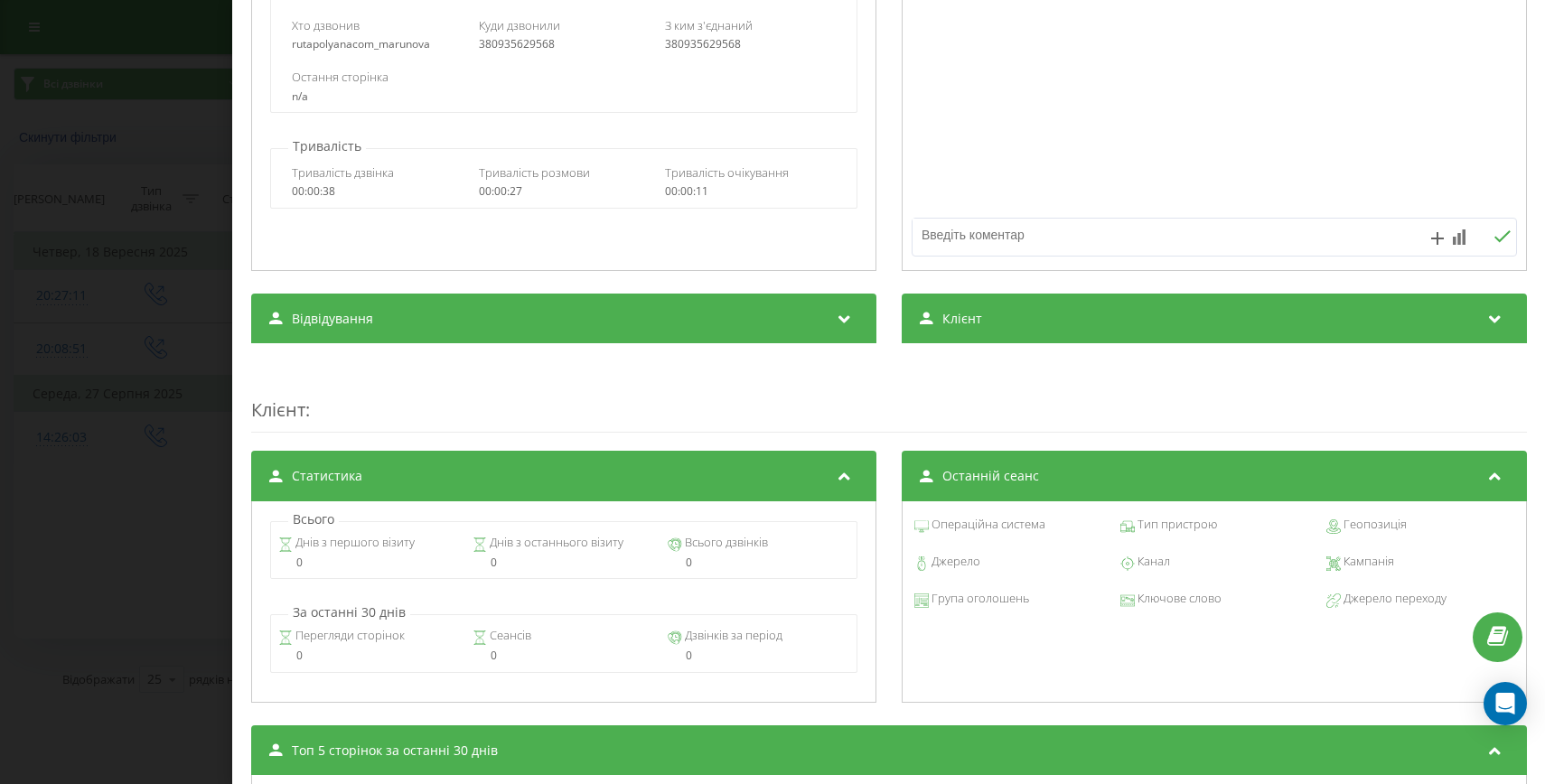
scroll to position [419, 0]
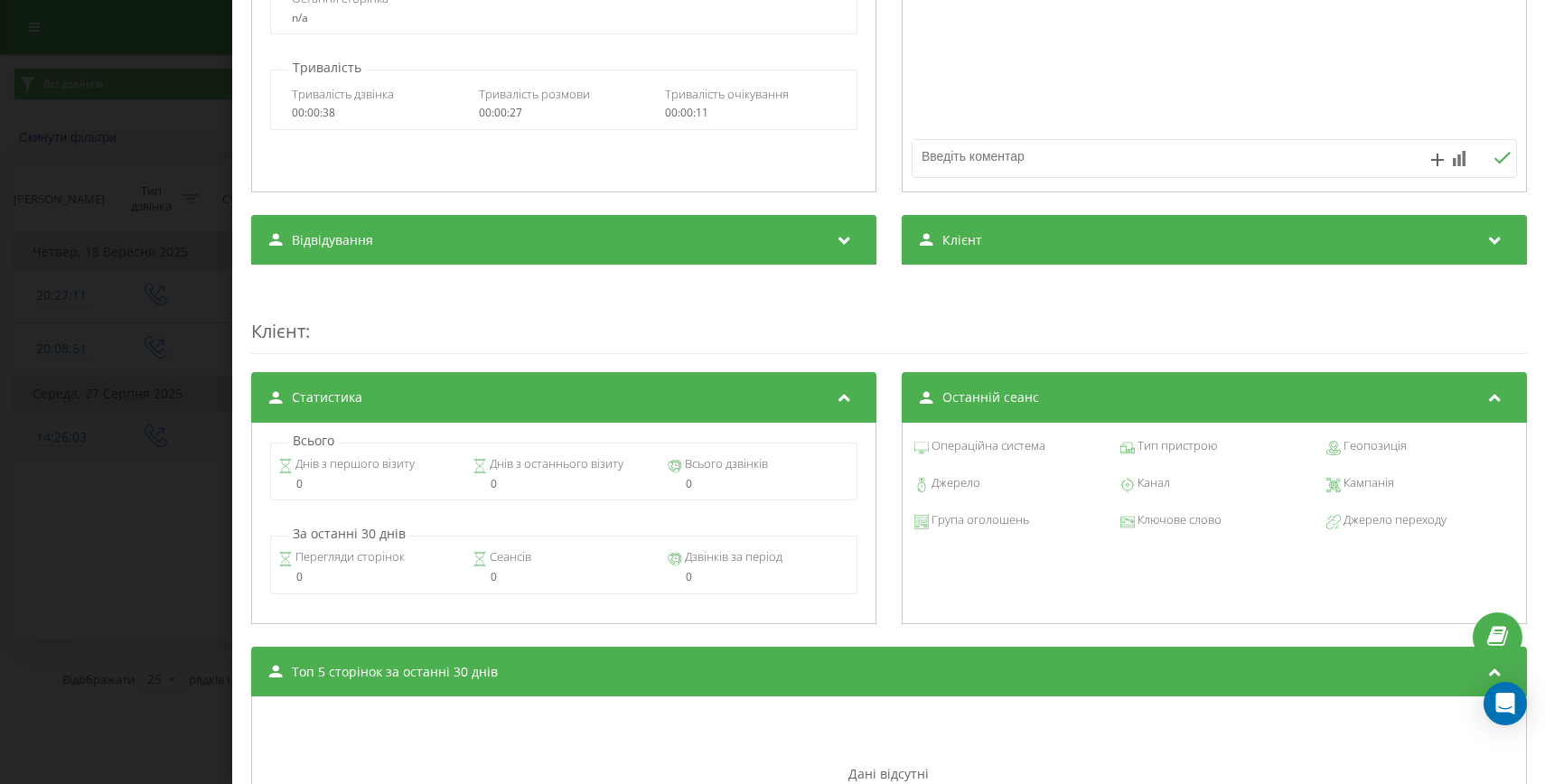
click at [87, 457] on div "Дзвінок : ua12_-1756293963.2677158 1 x - 00:01 00:00 00:00 Транскрипція Для AI-…" at bounding box center [772, 392] width 1545 height 784
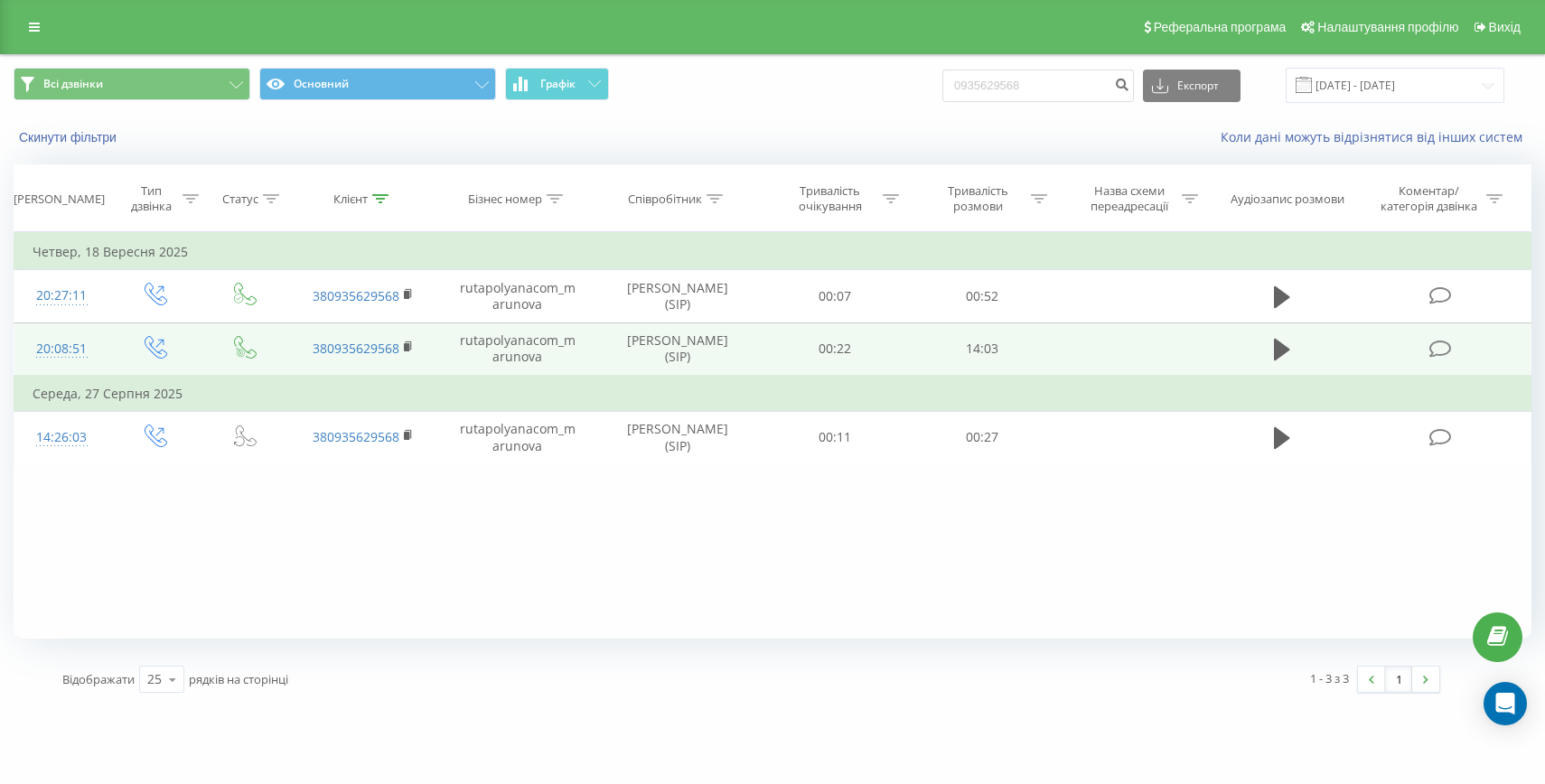
click at [63, 334] on div "20:08:51" at bounding box center [62, 349] width 58 height 35
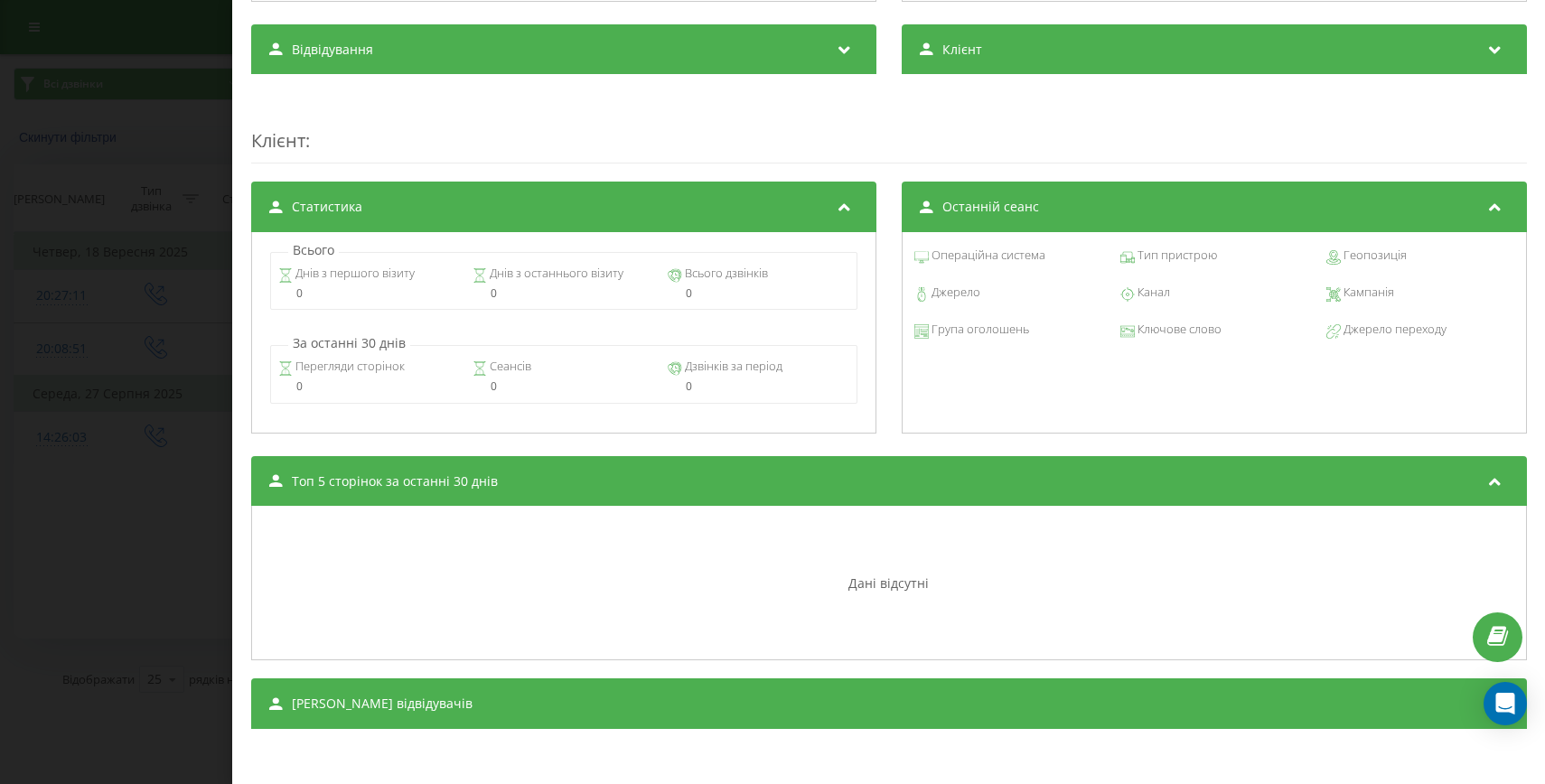
scroll to position [612, 0]
click at [145, 307] on div "Дзвінок : ua5_-1758215331.6832085 1 x - 00:01 00:00 00:00 Транскрипція Для AI-а…" at bounding box center [772, 392] width 1545 height 784
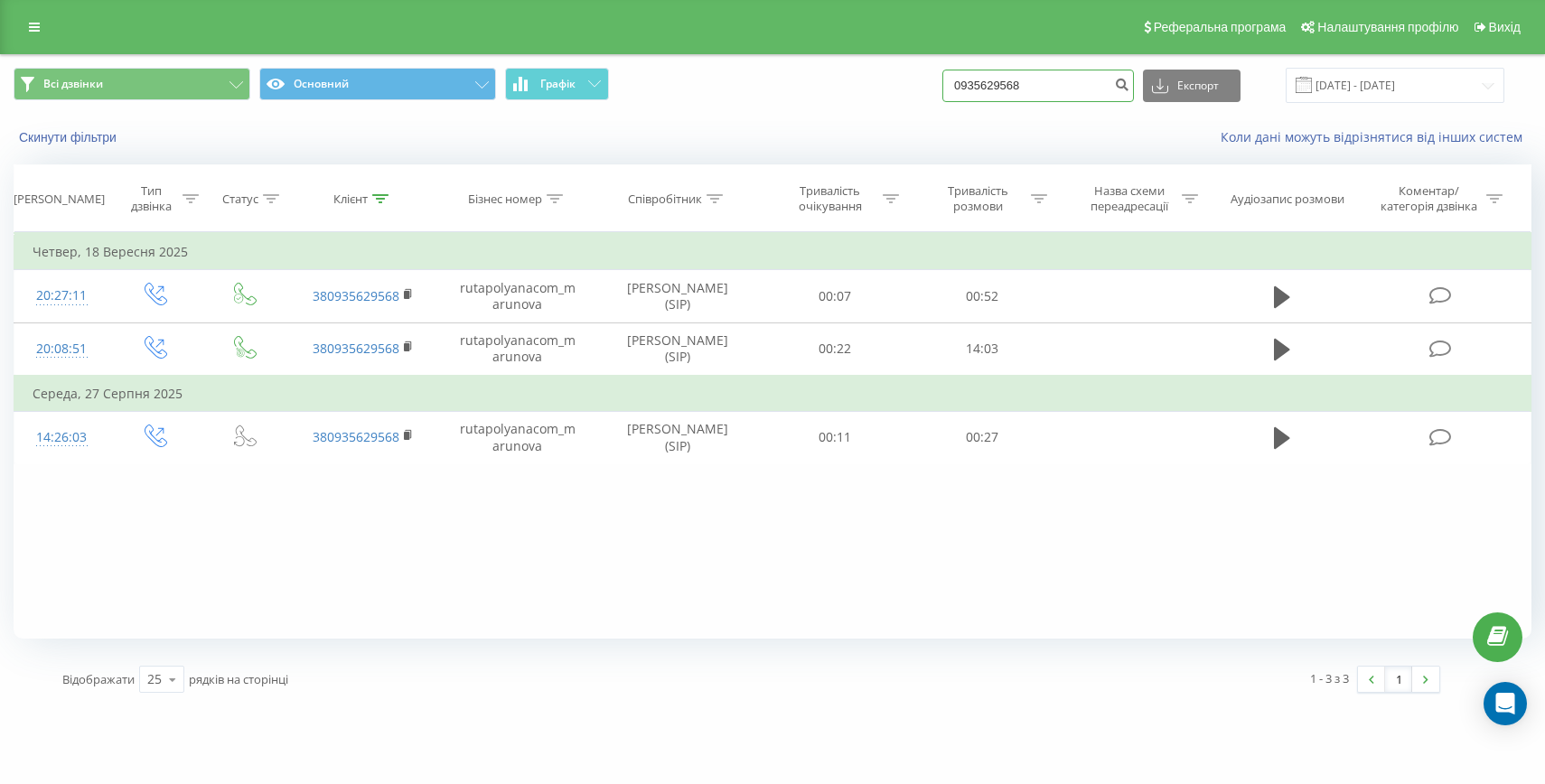
click at [1015, 78] on input "0935629568" at bounding box center [1038, 86] width 192 height 33
paste input "[PHONE_NUMBER]"
drag, startPoint x: 1006, startPoint y: 84, endPoint x: 983, endPoint y: 86, distance: 23.1
click at [984, 86] on div "Всі дзвінки Основний Графік [PHONE_NUMBER] Експорт .csv .xls .xlsx [DATE] - [DA…" at bounding box center [772, 85] width 1518 height 35
type input "0673355521"
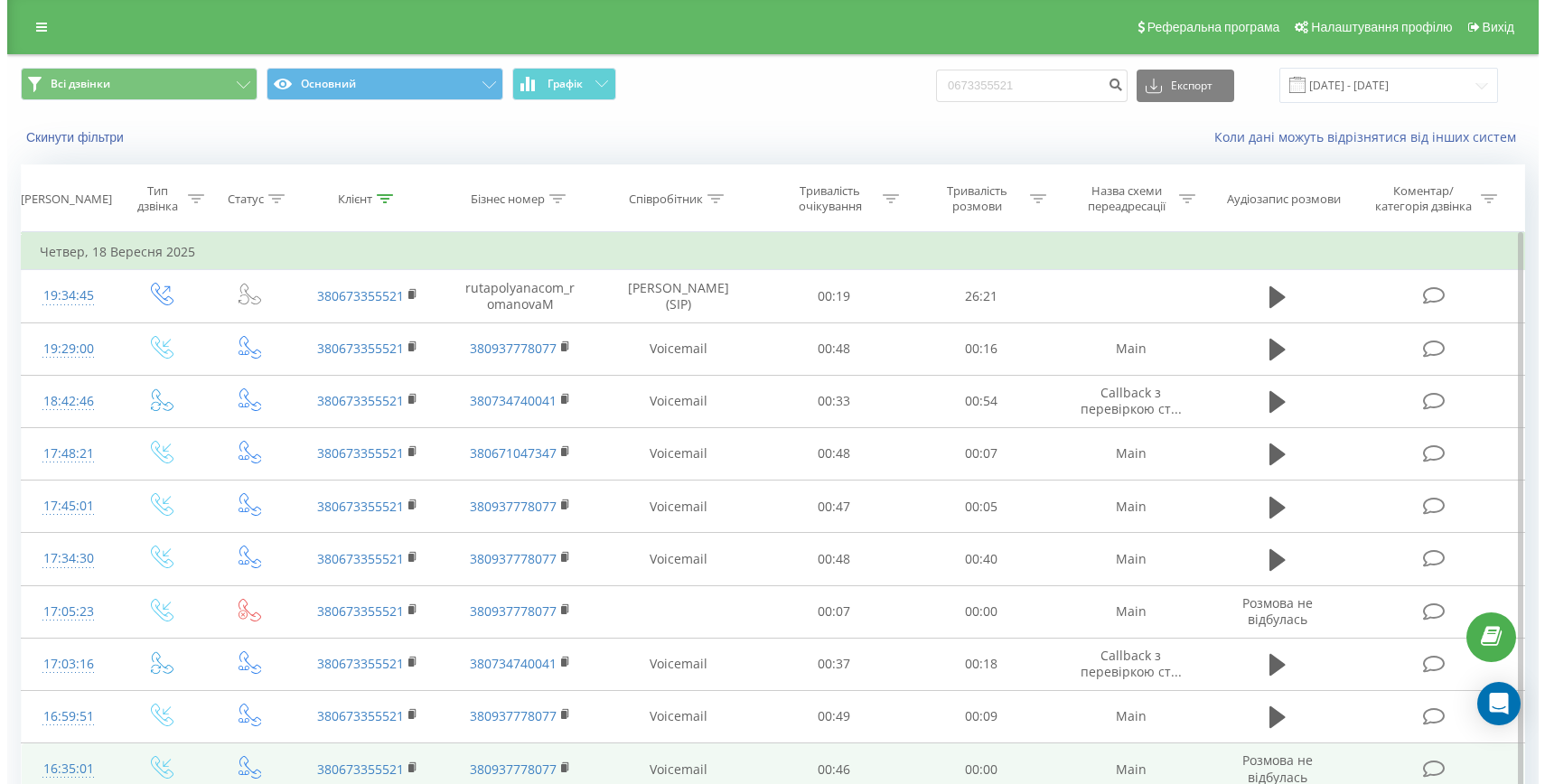
scroll to position [273, 0]
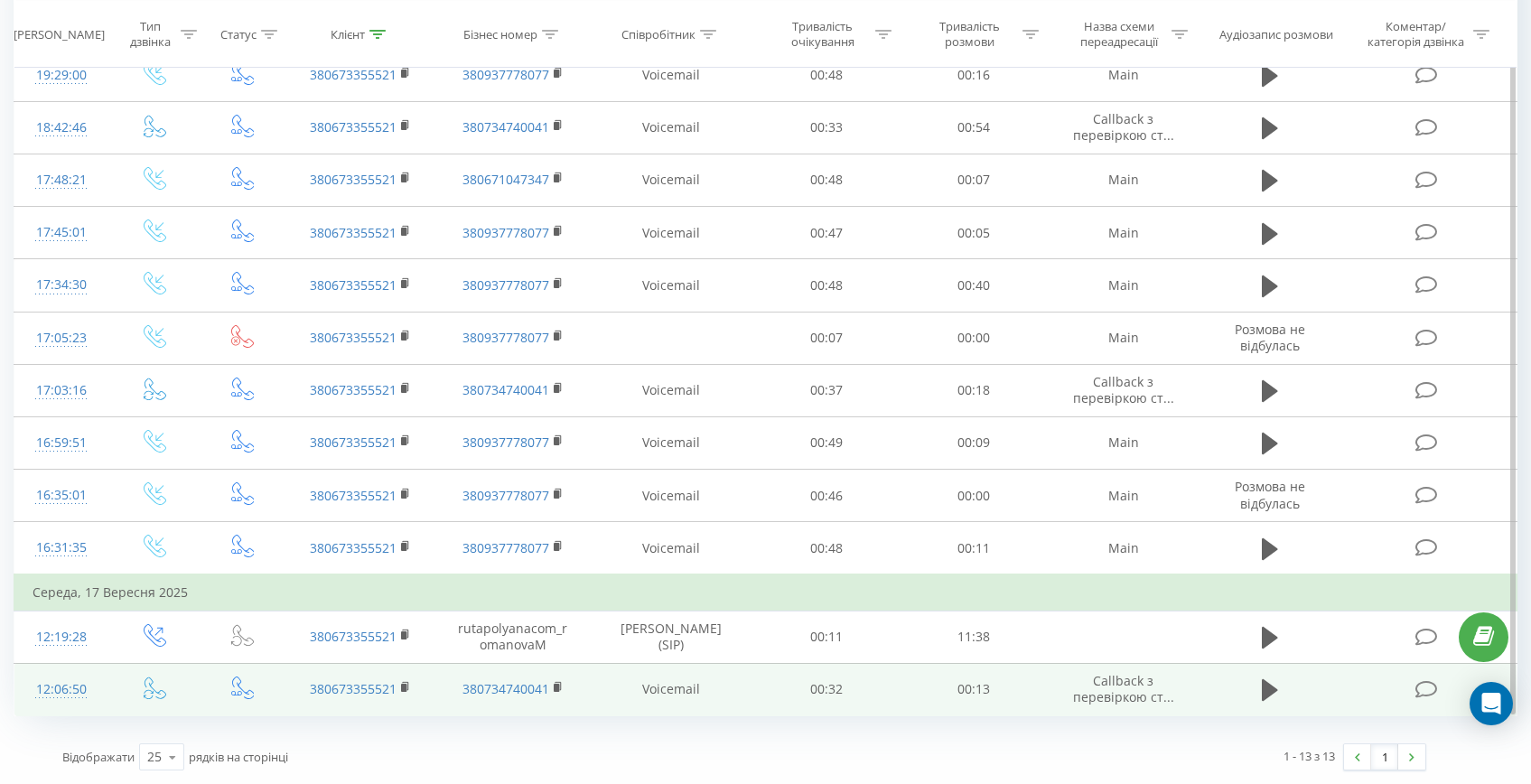
click at [74, 679] on div "12:06:50" at bounding box center [61, 690] width 57 height 35
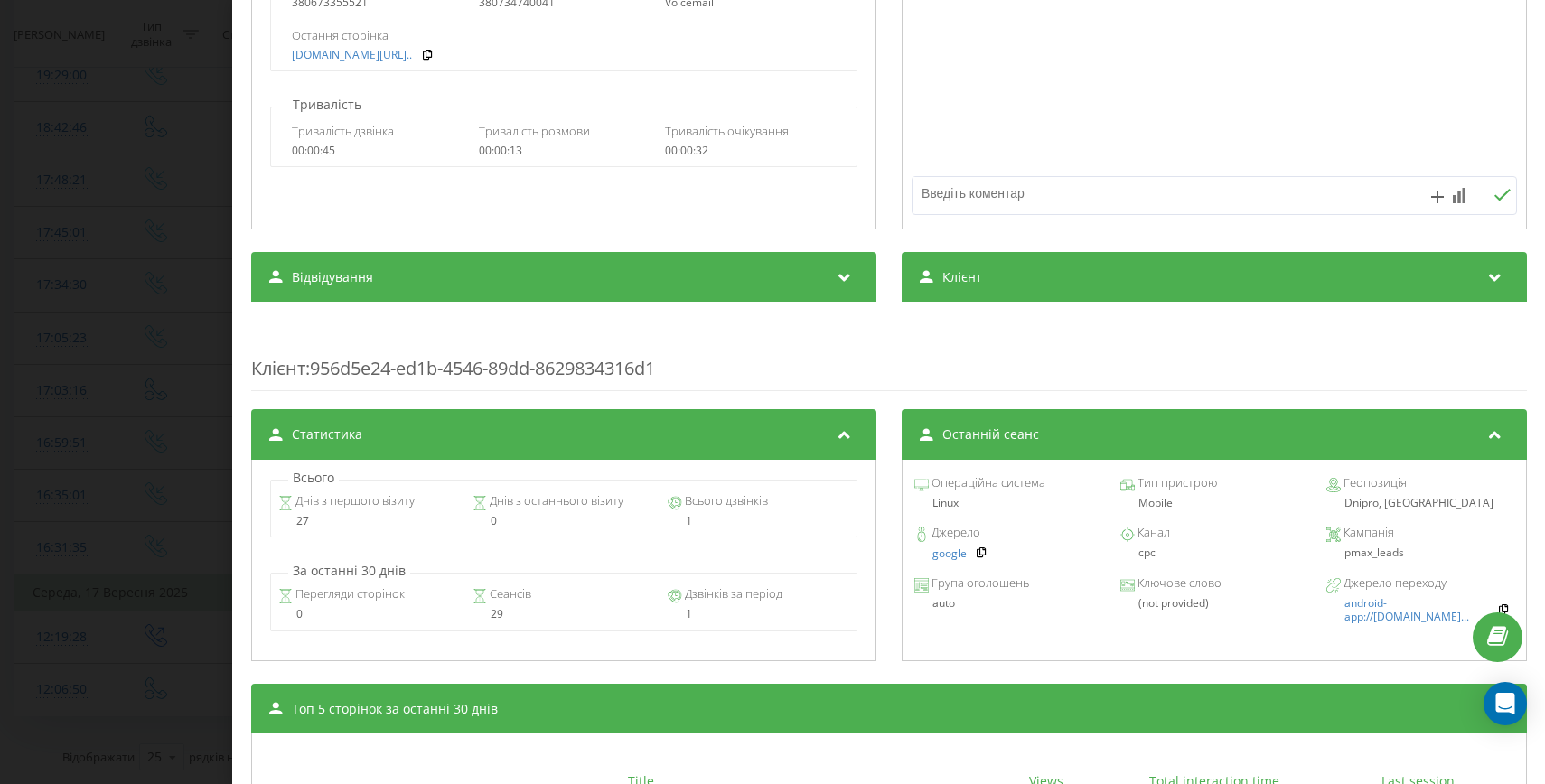
scroll to position [461, 0]
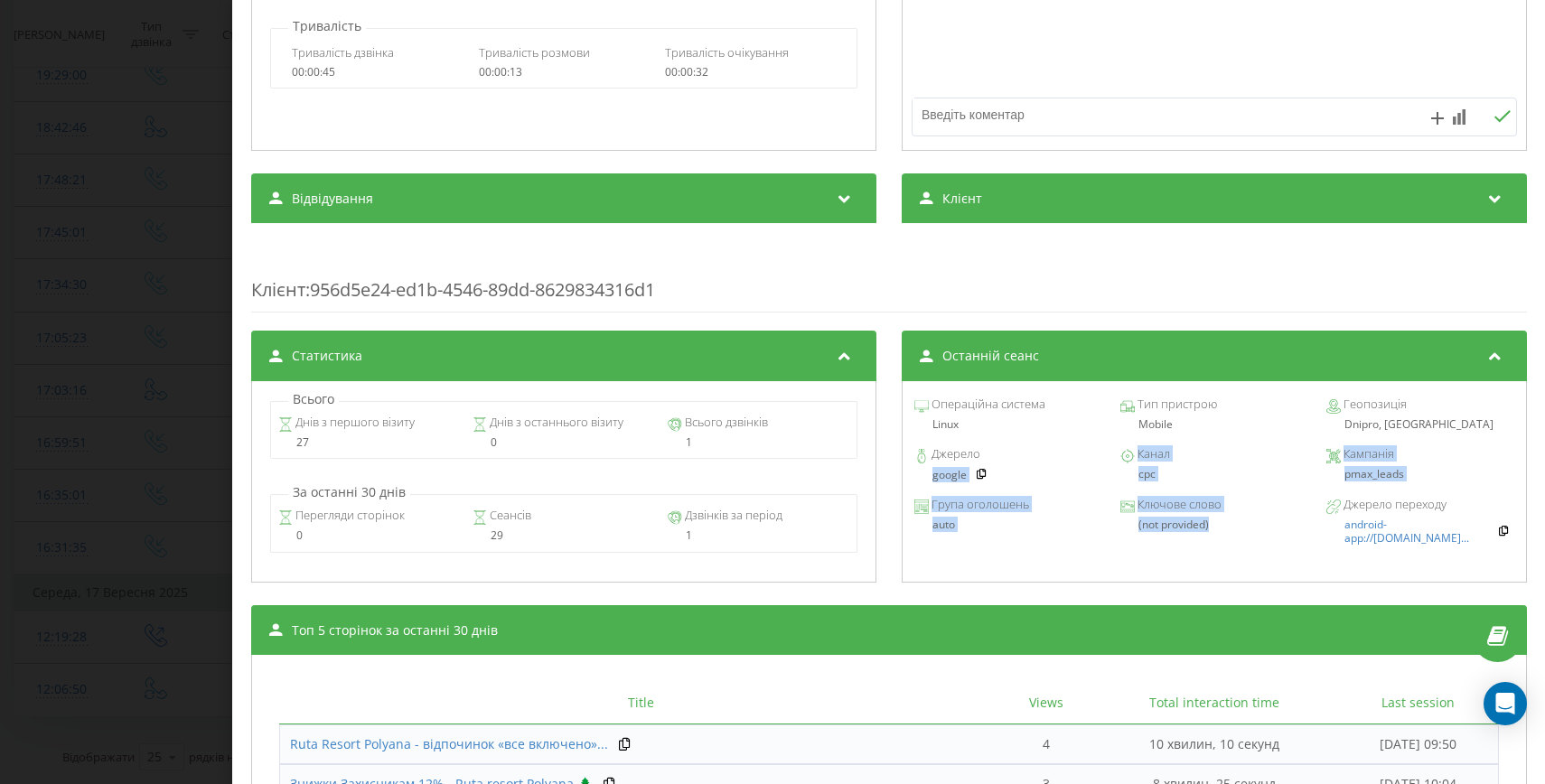
drag, startPoint x: 1003, startPoint y: 512, endPoint x: 922, endPoint y: 478, distance: 87.8
click at [922, 478] on div "Операційна система Linux Тип пристрою Mobile Геопозиція Dnipro, [GEOGRAPHIC_DAT…" at bounding box center [1213, 482] width 625 height 202
copy div "google Канал cpc Кампанія pmax_leads Група оголошень auto Ключове слово (not pr…"
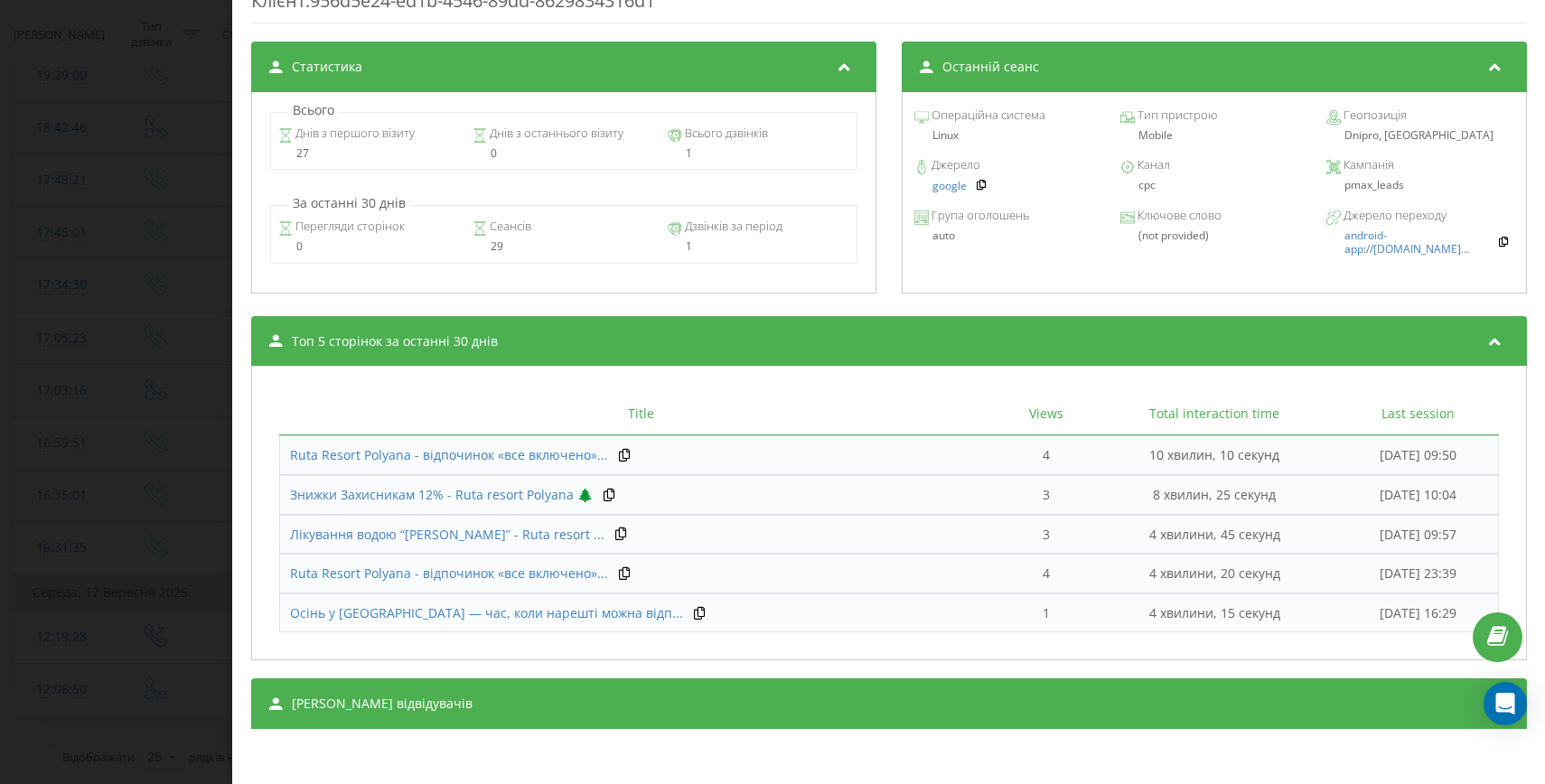
click at [699, 679] on div "[PERSON_NAME] відвідувачів" at bounding box center [889, 704] width 1276 height 51
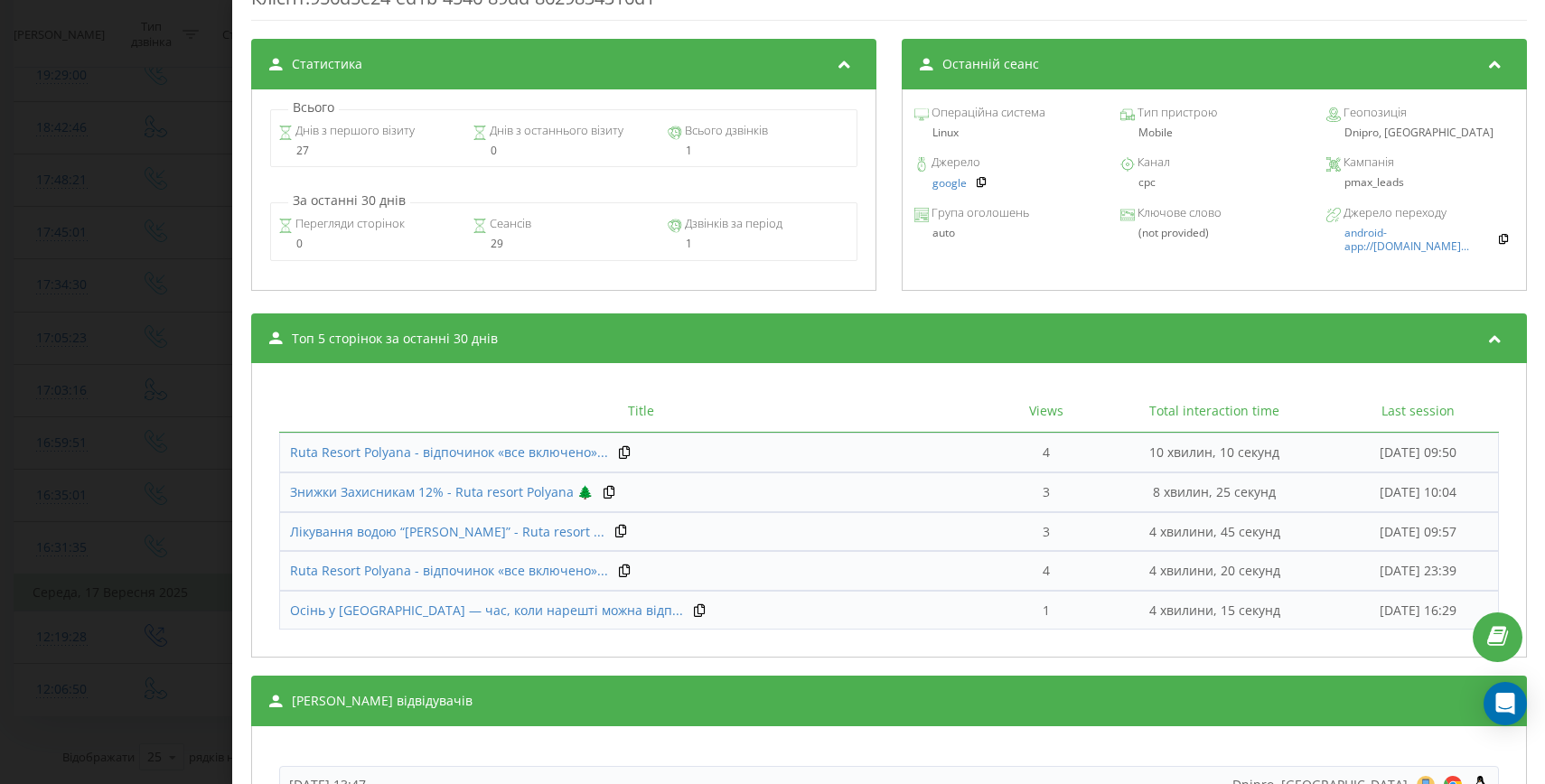
scroll to position [1635, 0]
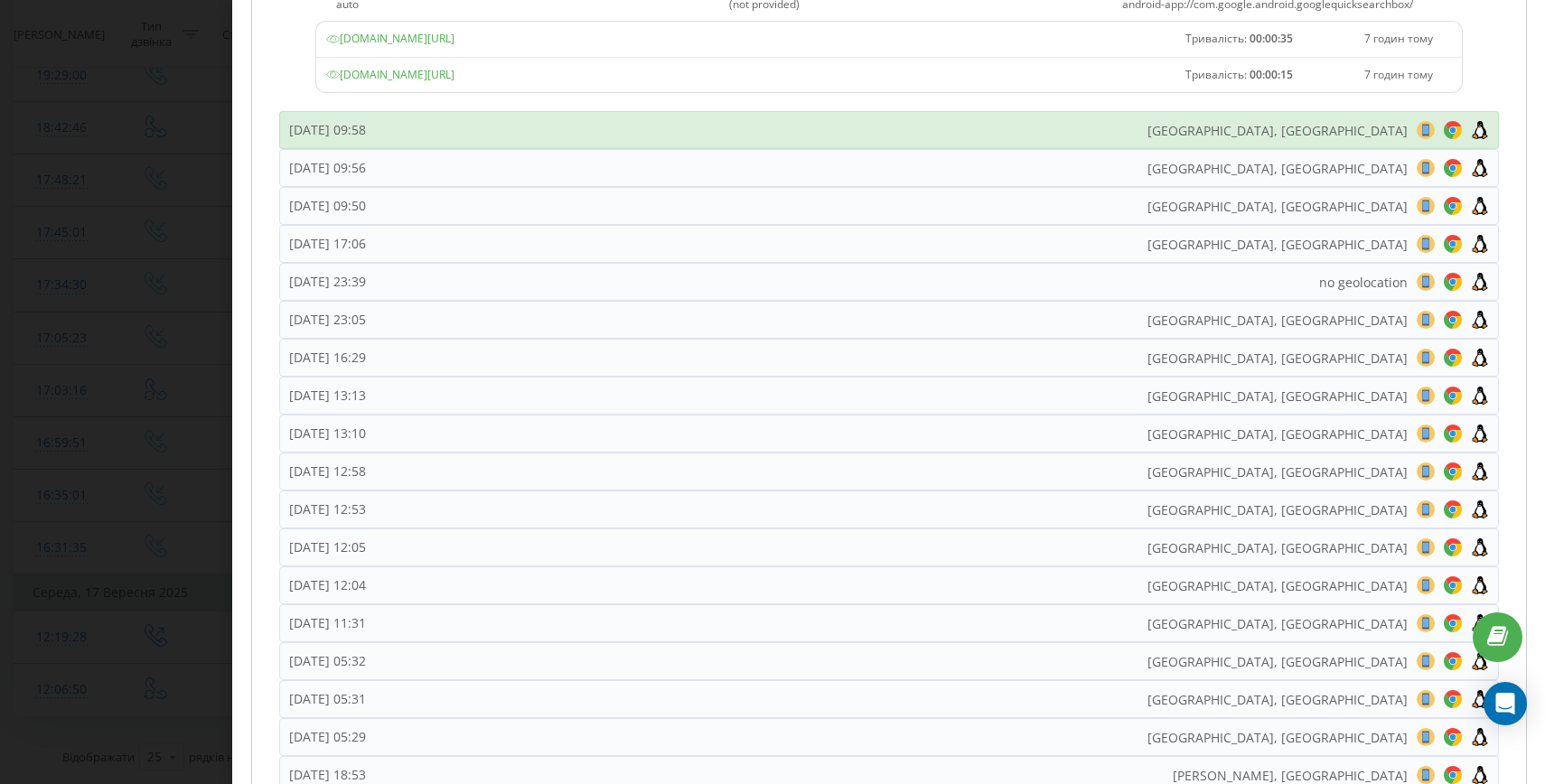
click at [516, 132] on div "[DATE] 09:58 [GEOGRAPHIC_DATA], [GEOGRAPHIC_DATA] 8 18 28 38 48 58 68 78 88 98 …" at bounding box center [889, 130] width 1220 height 38
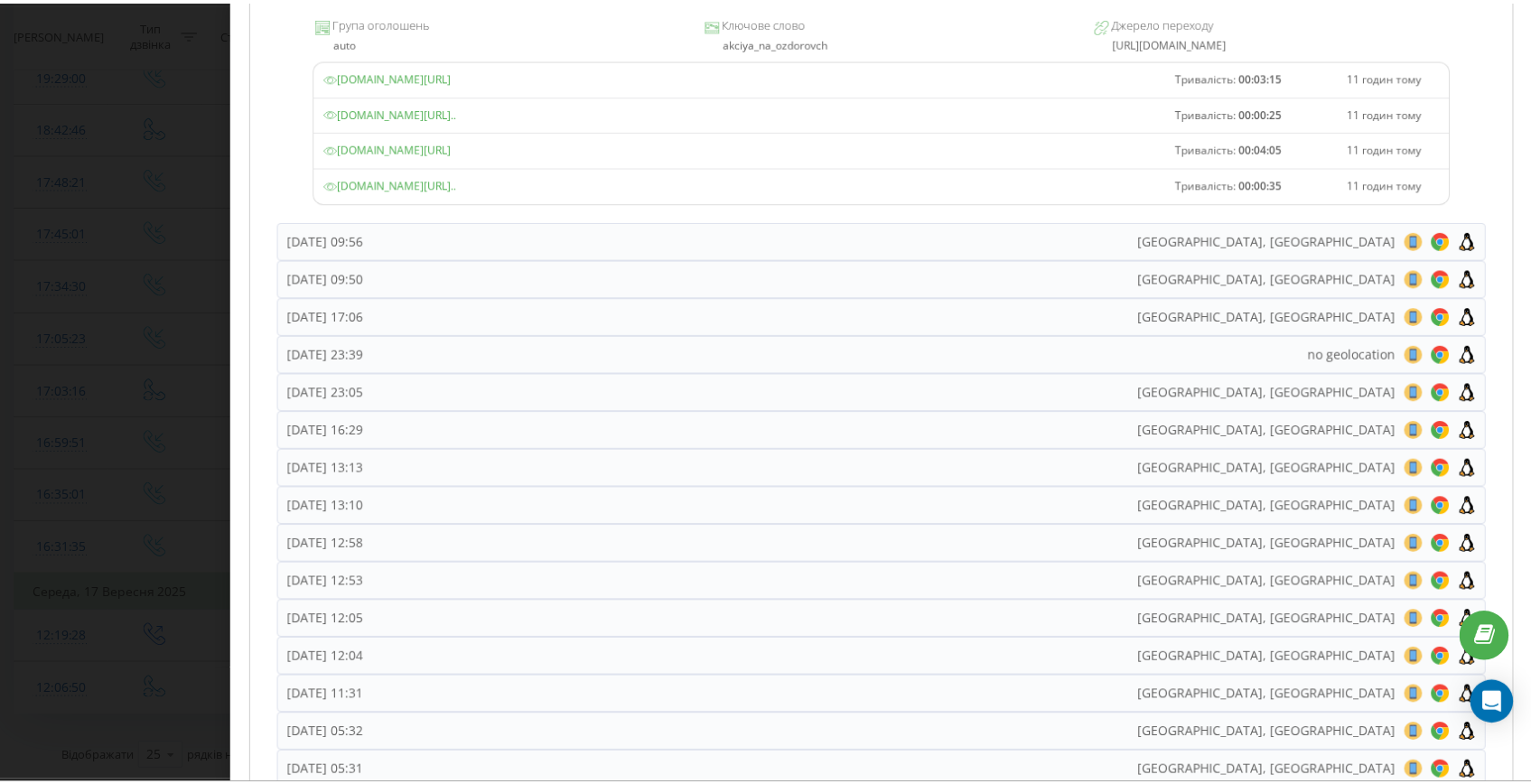
scroll to position [1444, 0]
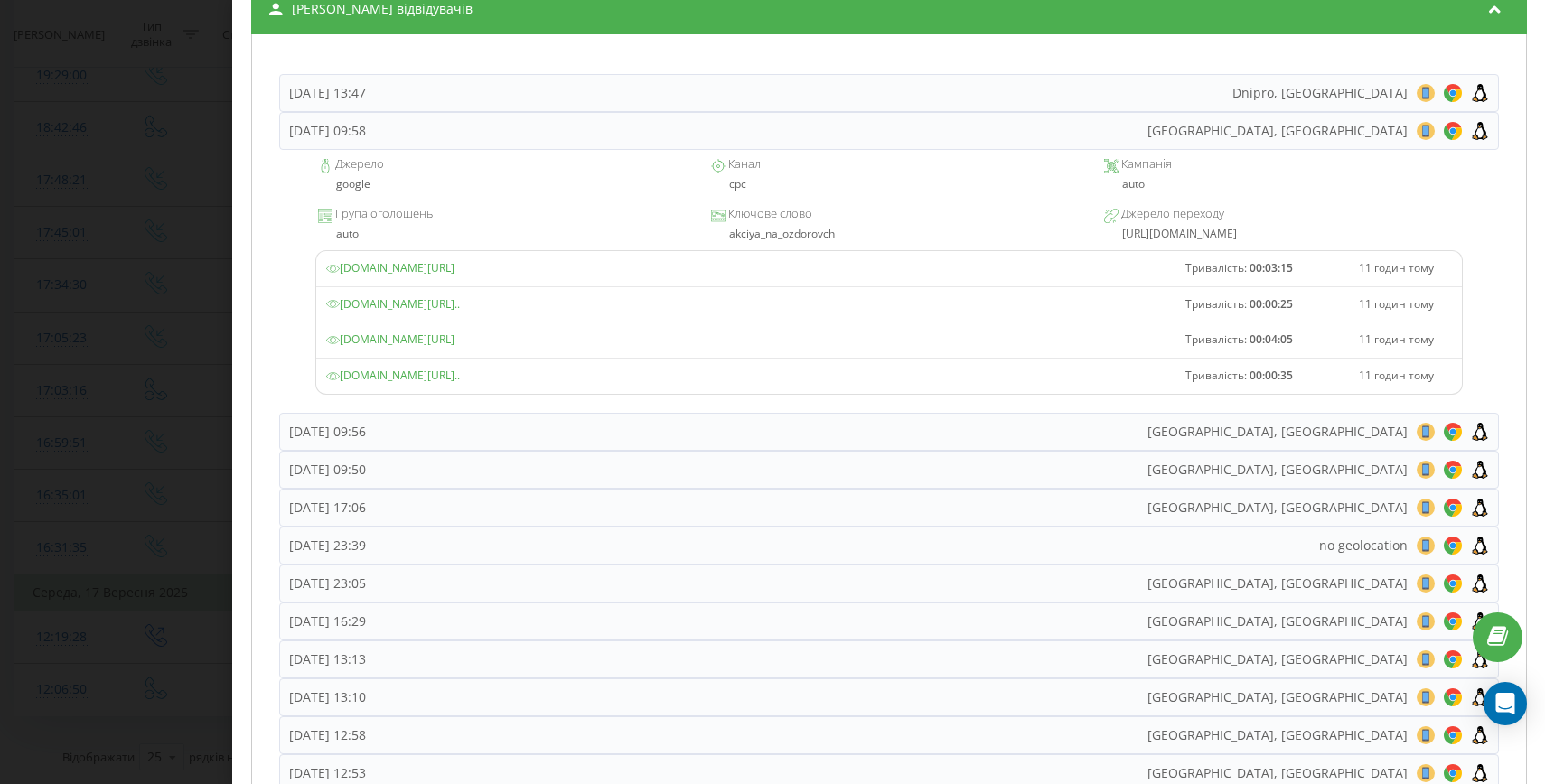
click at [177, 264] on div "Дзвінок : ua17_-1758100010.1067127 1 x - 00:15 00:00 00:00 Транскрипція Для AI-…" at bounding box center [772, 392] width 1545 height 784
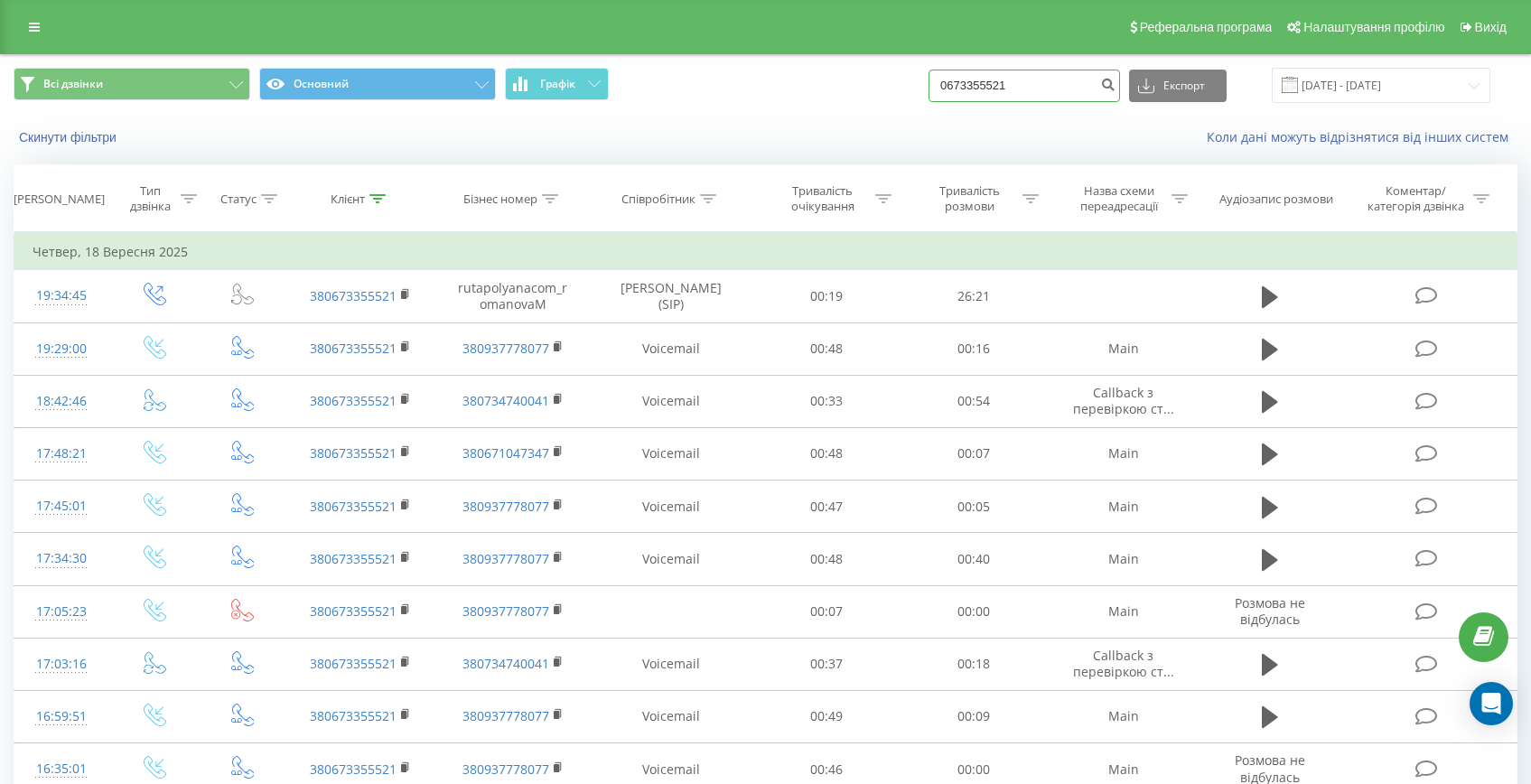
click at [1031, 77] on input "0673355521" at bounding box center [1024, 86] width 192 height 33
paste input "[PHONE_NUMBER]"
drag, startPoint x: 980, startPoint y: 87, endPoint x: 970, endPoint y: 87, distance: 10.0
click at [971, 87] on div "Всі дзвінки Основний Графік [PHONE_NUMBER] Експорт .csv .xls .xlsx [DATE] - [DA…" at bounding box center [765, 85] width 1504 height 35
type input "0997624061"
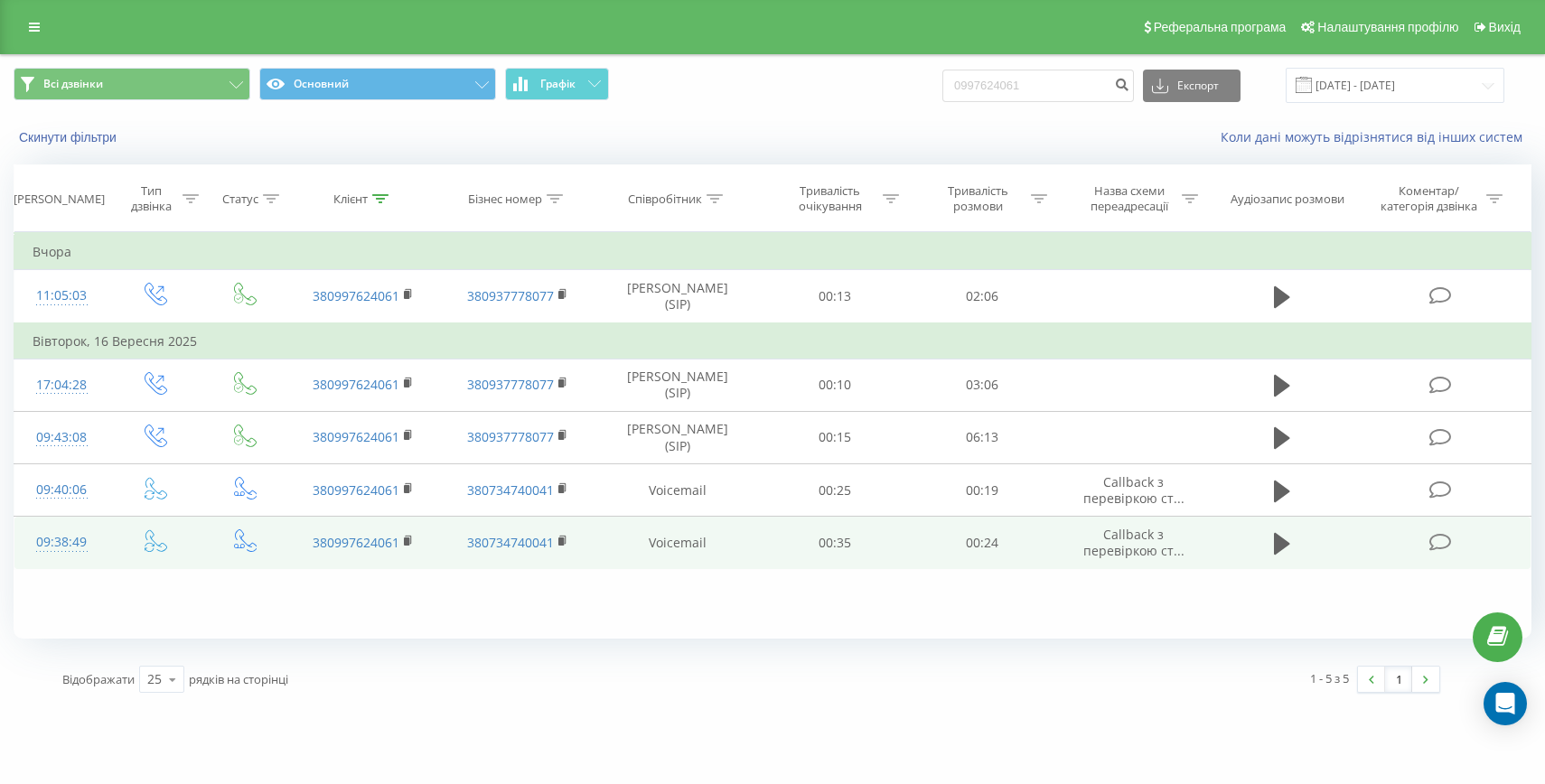
click at [53, 541] on div "09:38:49" at bounding box center [62, 542] width 58 height 35
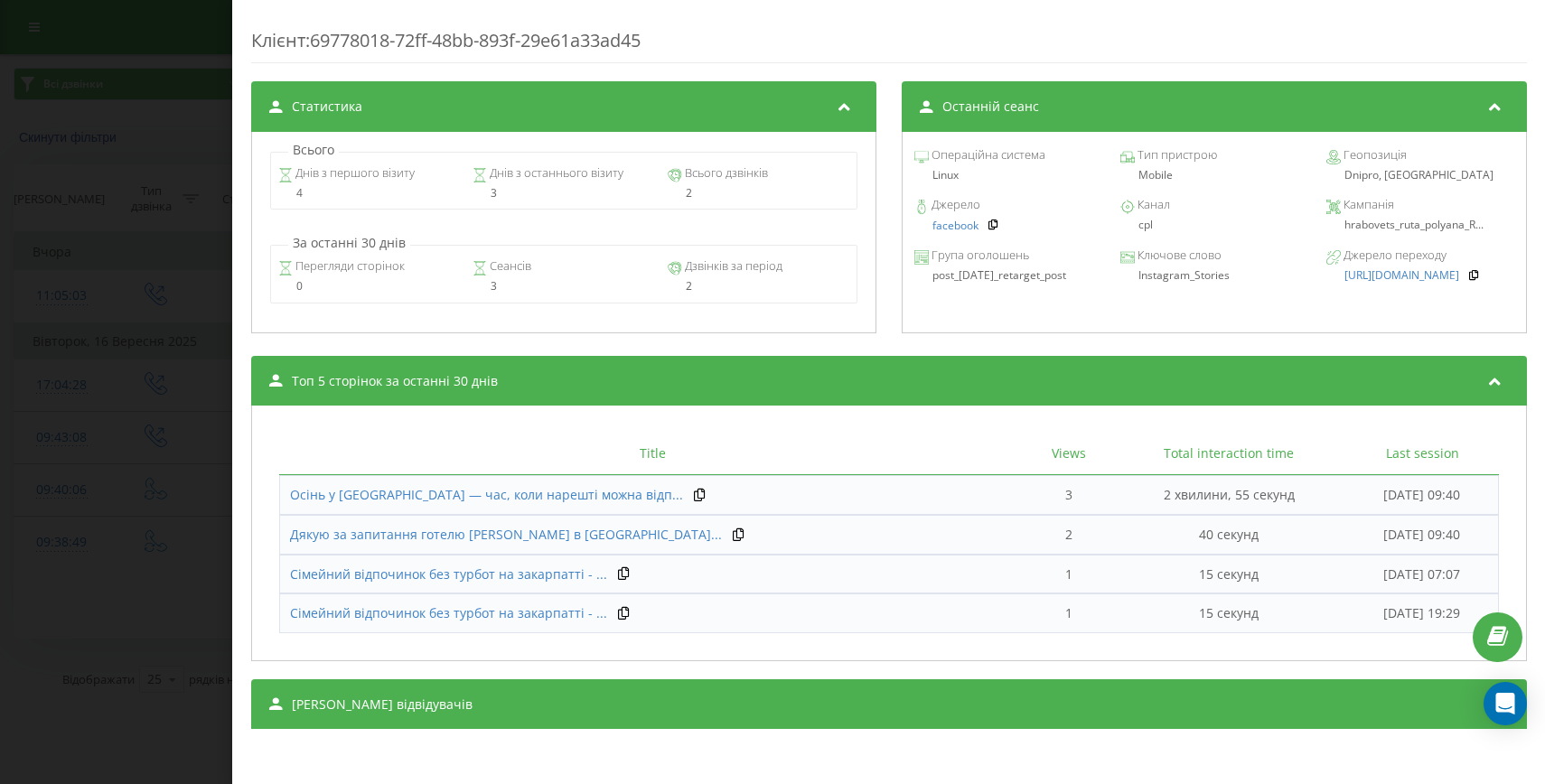
click at [1012, 694] on div "[PERSON_NAME] відвідувачів" at bounding box center [889, 705] width 1276 height 51
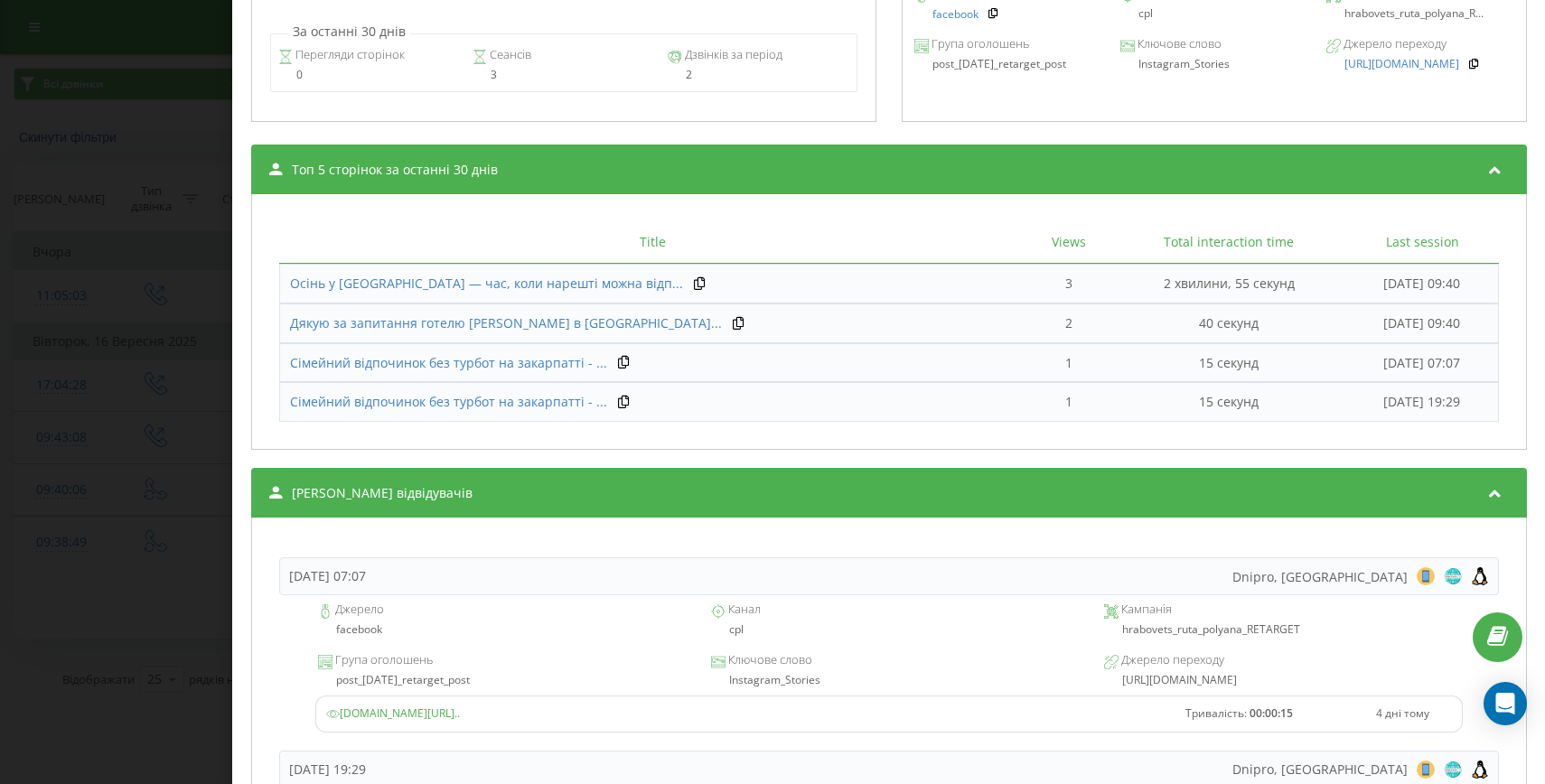
scroll to position [1049, 0]
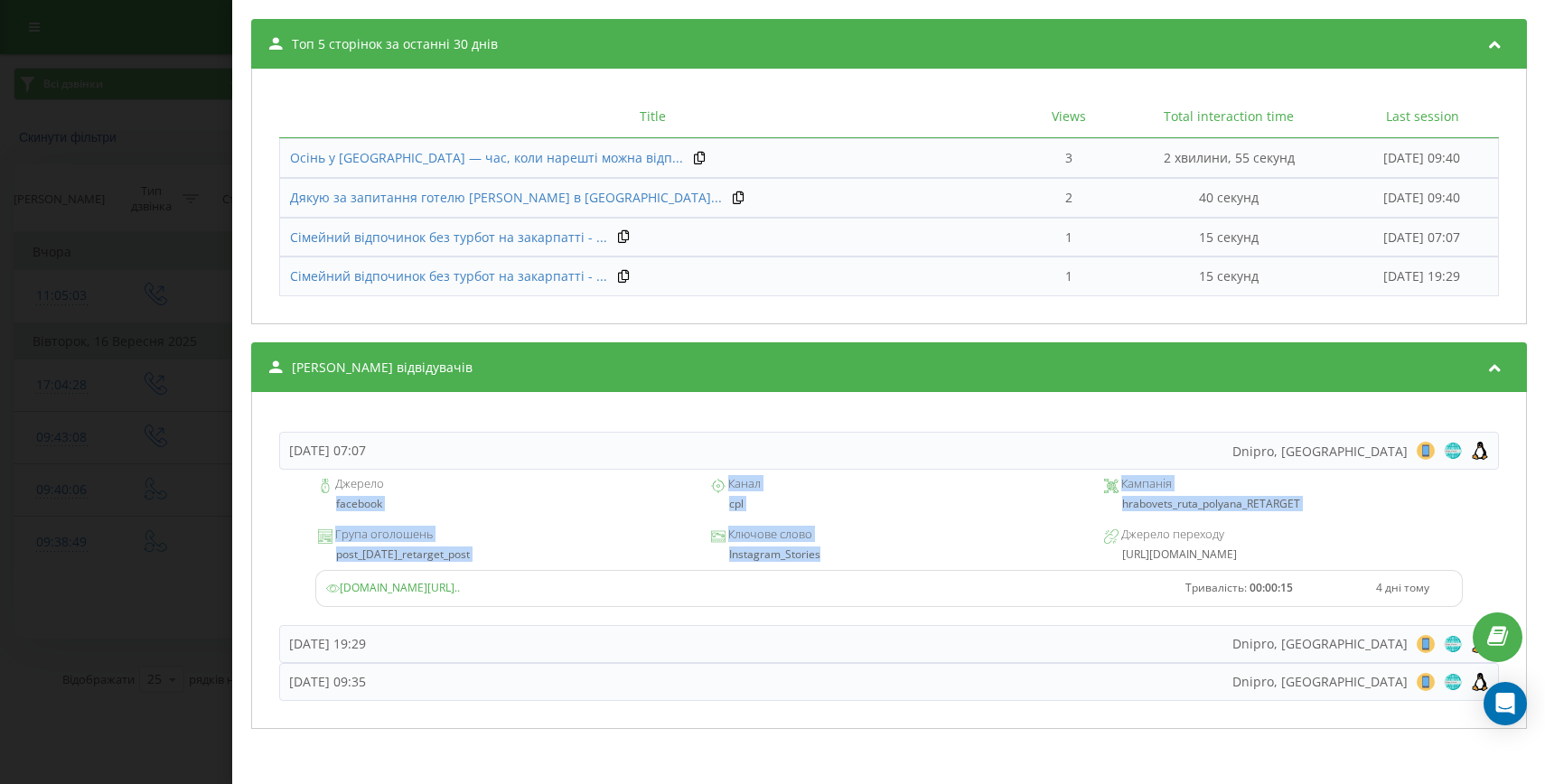
drag, startPoint x: 840, startPoint y: 553, endPoint x: 333, endPoint y: 503, distance: 509.5
click at [333, 503] on div "Джерело facebook Канал cpl Кампанія hrabovets_ruta_polyana_RETARGET Група оголо…" at bounding box center [889, 547] width 1220 height 155
copy div "facebook Канал cpl Кампанія hrabovets_ruta_polyana_RETARGET Група оголошень pos…"
click at [136, 581] on div "Дзвінок : ua12_-1758004728.5821213 1 x - 00:30 00:00 00:00 Транскрипція Для AI-…" at bounding box center [772, 392] width 1545 height 784
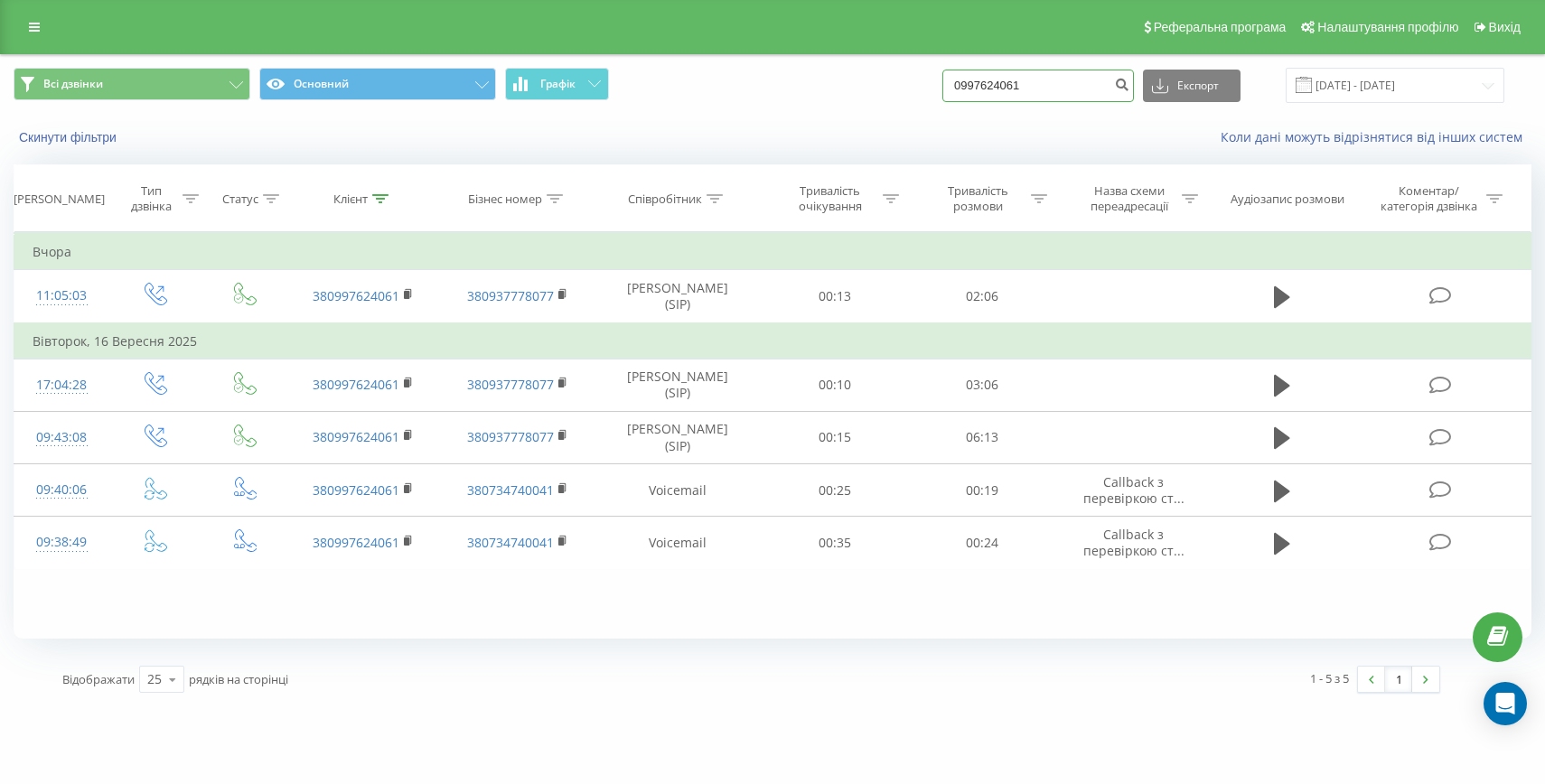
click at [1024, 92] on input "0997624061" at bounding box center [1038, 86] width 192 height 33
paste input "+38068795138"
drag, startPoint x: 1005, startPoint y: 85, endPoint x: 975, endPoint y: 84, distance: 30.0
click at [979, 84] on div "Всі дзвінки Основний Графік +380687951381 Експорт .csv .xls .xlsx 20.06.2025 - …" at bounding box center [772, 85] width 1518 height 35
type input "0687951381"
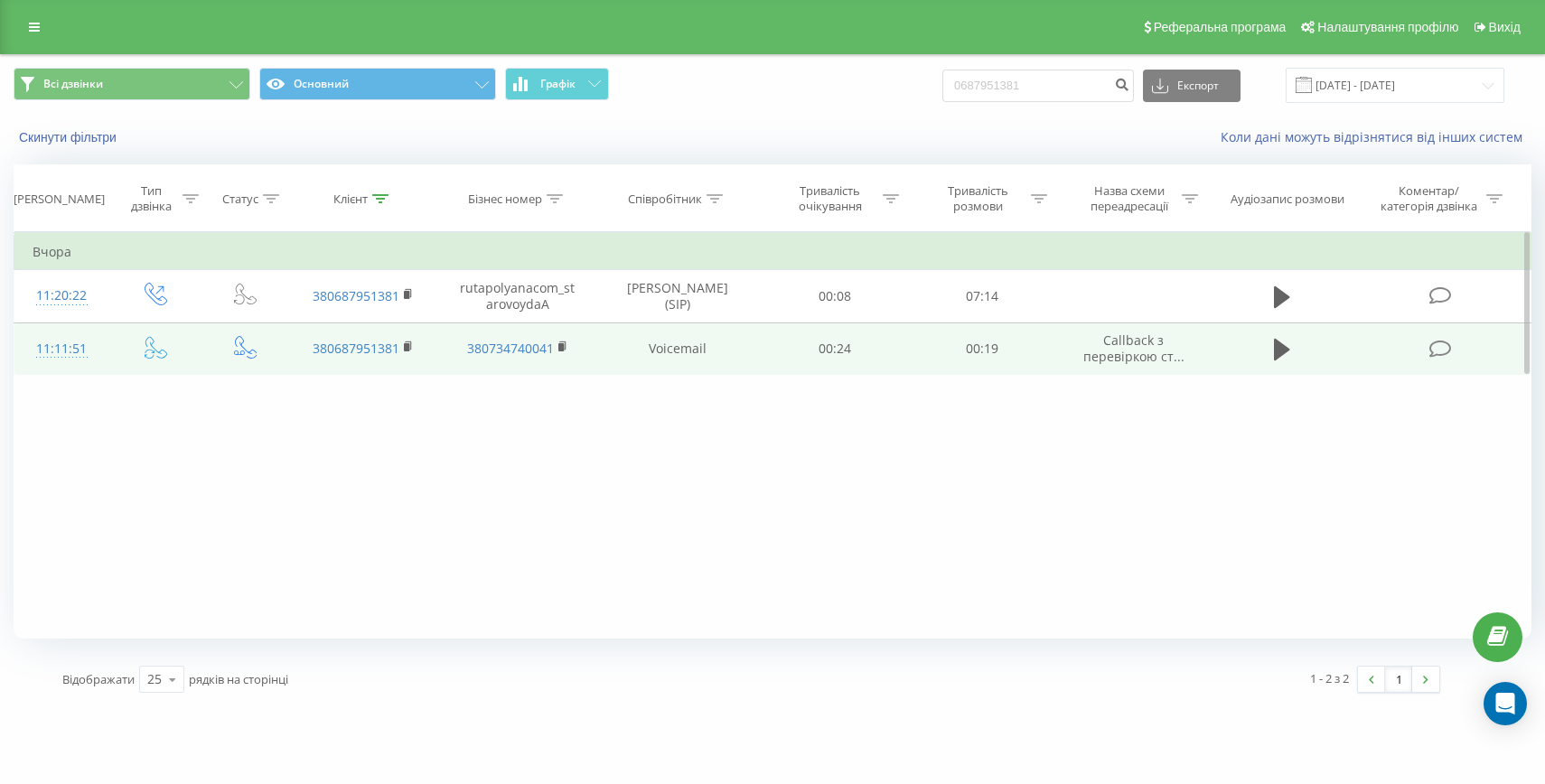
click at [70, 364] on div "11:11:51" at bounding box center [62, 349] width 58 height 35
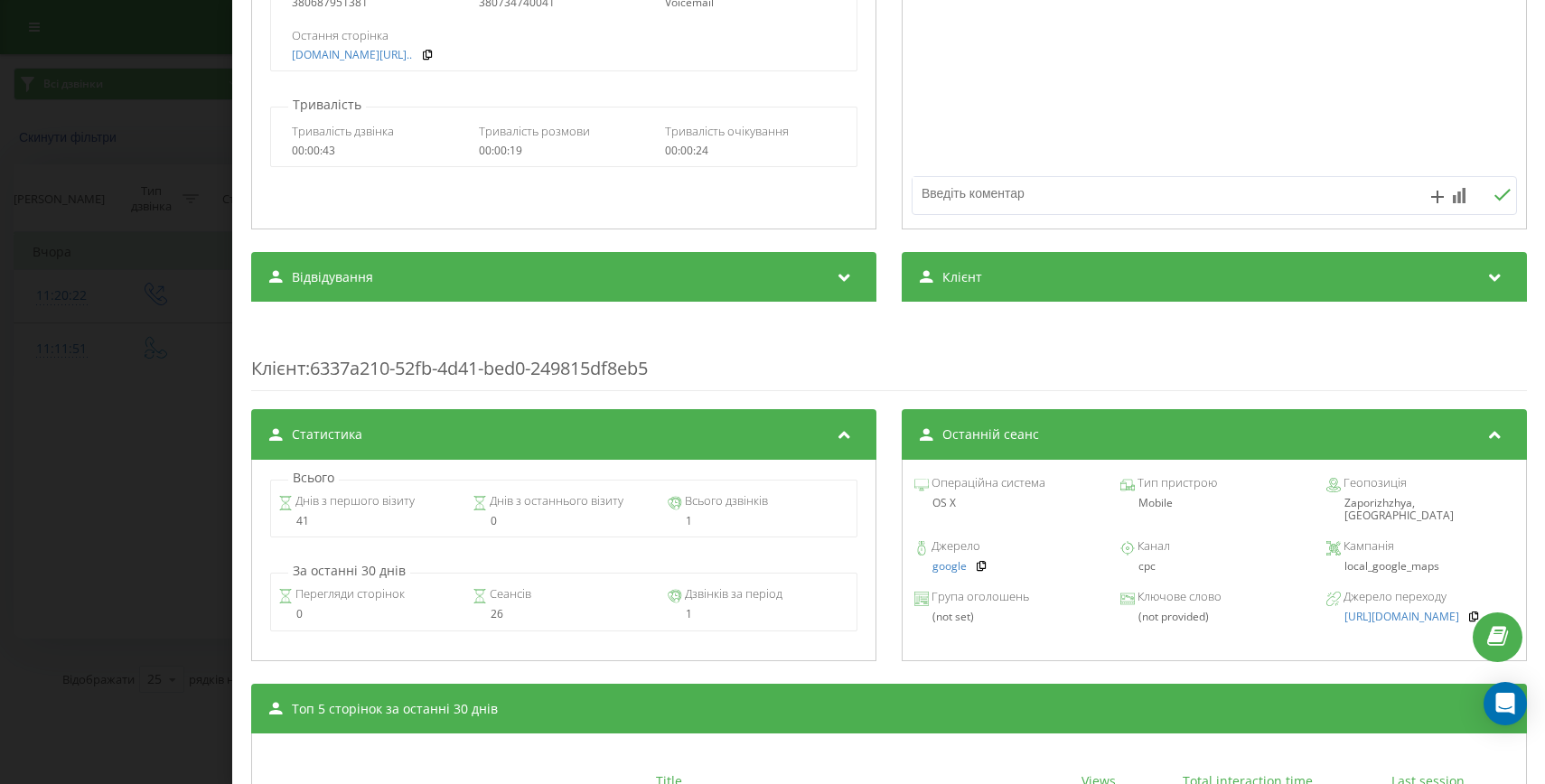
scroll to position [461, 0]
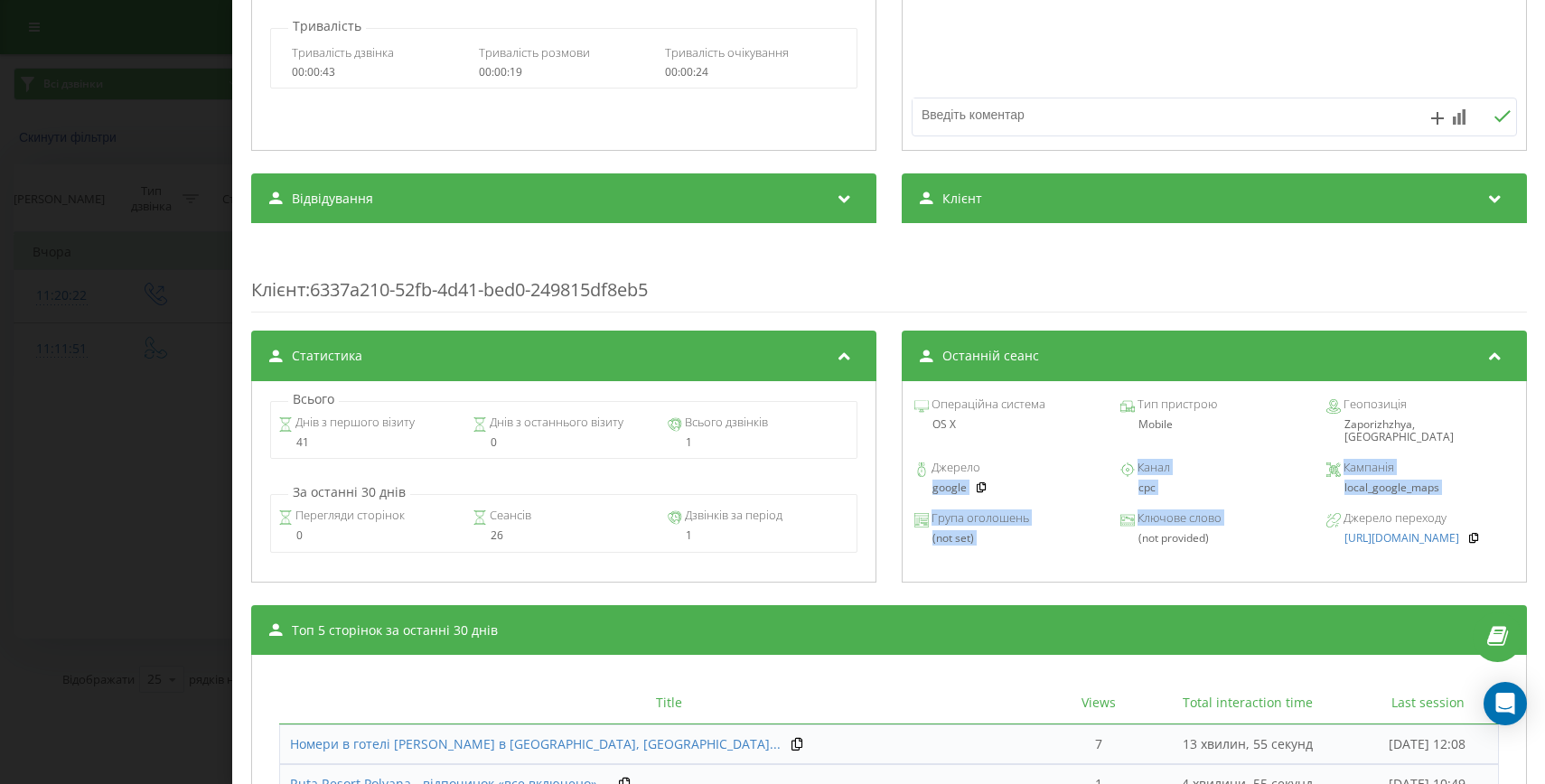
drag, startPoint x: 1206, startPoint y: 517, endPoint x: 889, endPoint y: 475, distance: 319.8
click at [889, 475] on div "Статистика Всього Днів з першого візиту 41 Днів з останнього візиту 0 Всього дз…" at bounding box center [889, 458] width 1276 height 255
copy div "google Канал cpc Кампанія local_google_maps Група оголошень (not set) Ключове с…"
click at [204, 498] on div "Дзвінок : ua17_-1758269511.1575215 1 x - 00:15 00:00 00:00 Транскрипція Для AI-…" at bounding box center [772, 392] width 1545 height 784
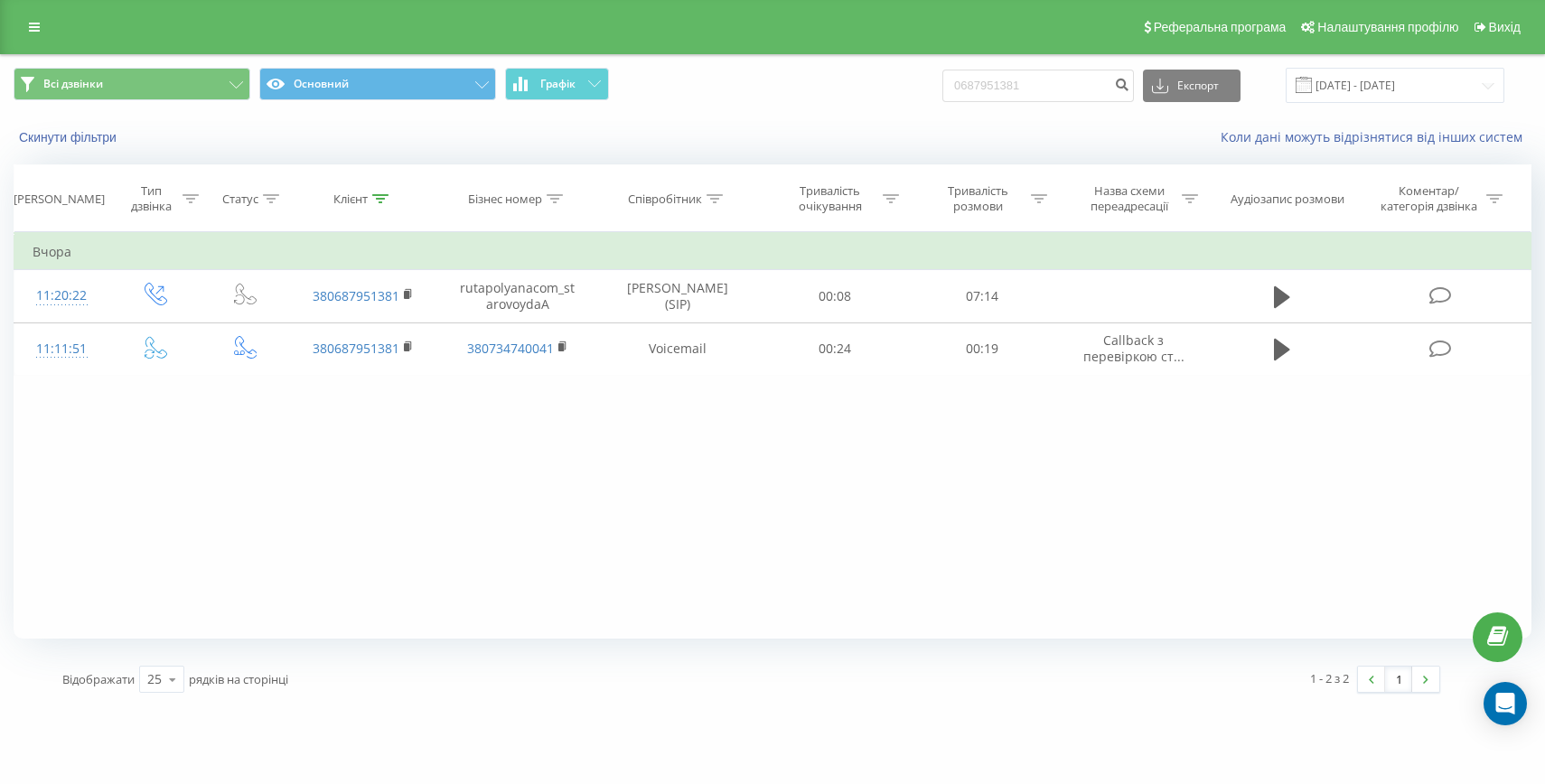
click at [978, 80] on div "Всі дзвінки Основний Графік 0687951381 Експорт .csv .xls .xlsx 20.06.2025 - 20.…" at bounding box center [772, 85] width 1518 height 35
click at [1030, 85] on input "0687951381" at bounding box center [1038, 86] width 192 height 33
paste input "+380954010373"
drag, startPoint x: 1020, startPoint y: 86, endPoint x: 953, endPoint y: 85, distance: 67.0
click at [953, 85] on div "Всі дзвінки Основний Графік +380954010373 Експорт .csv .xls .xlsx 20.06.2025 - …" at bounding box center [772, 85] width 1518 height 35
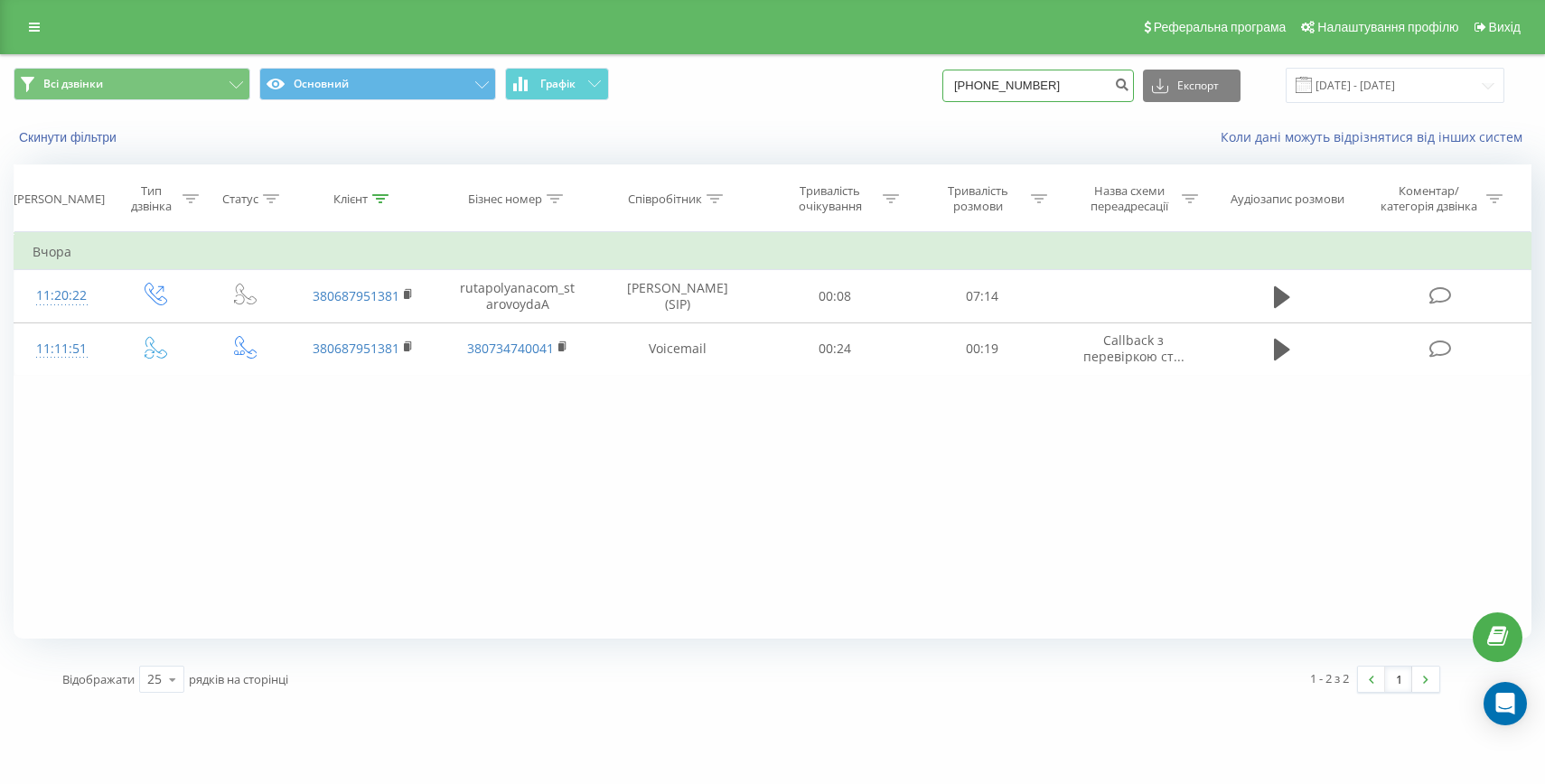
type input "0954010373"
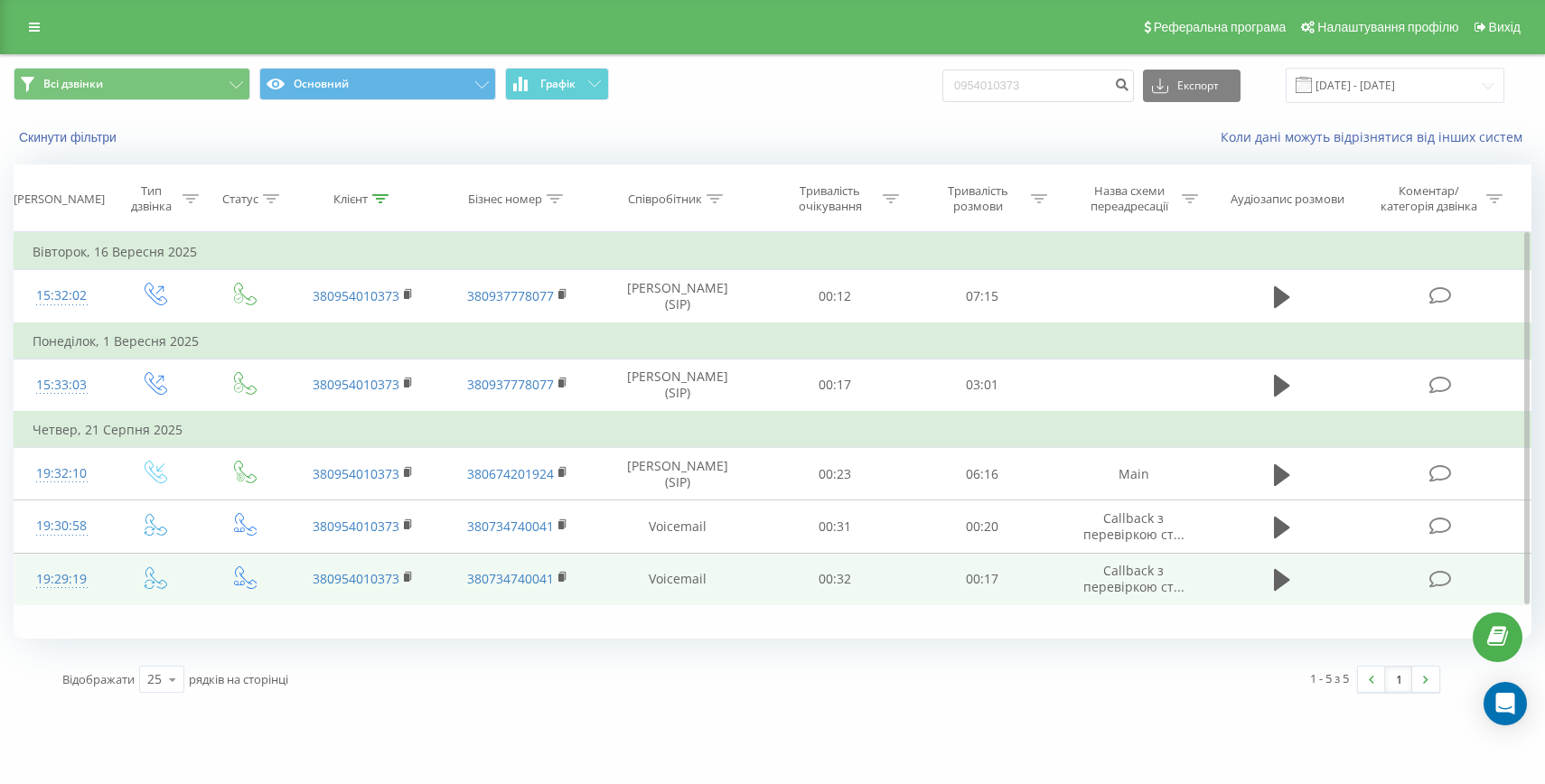
click at [58, 577] on div "19:29:19" at bounding box center [62, 579] width 58 height 35
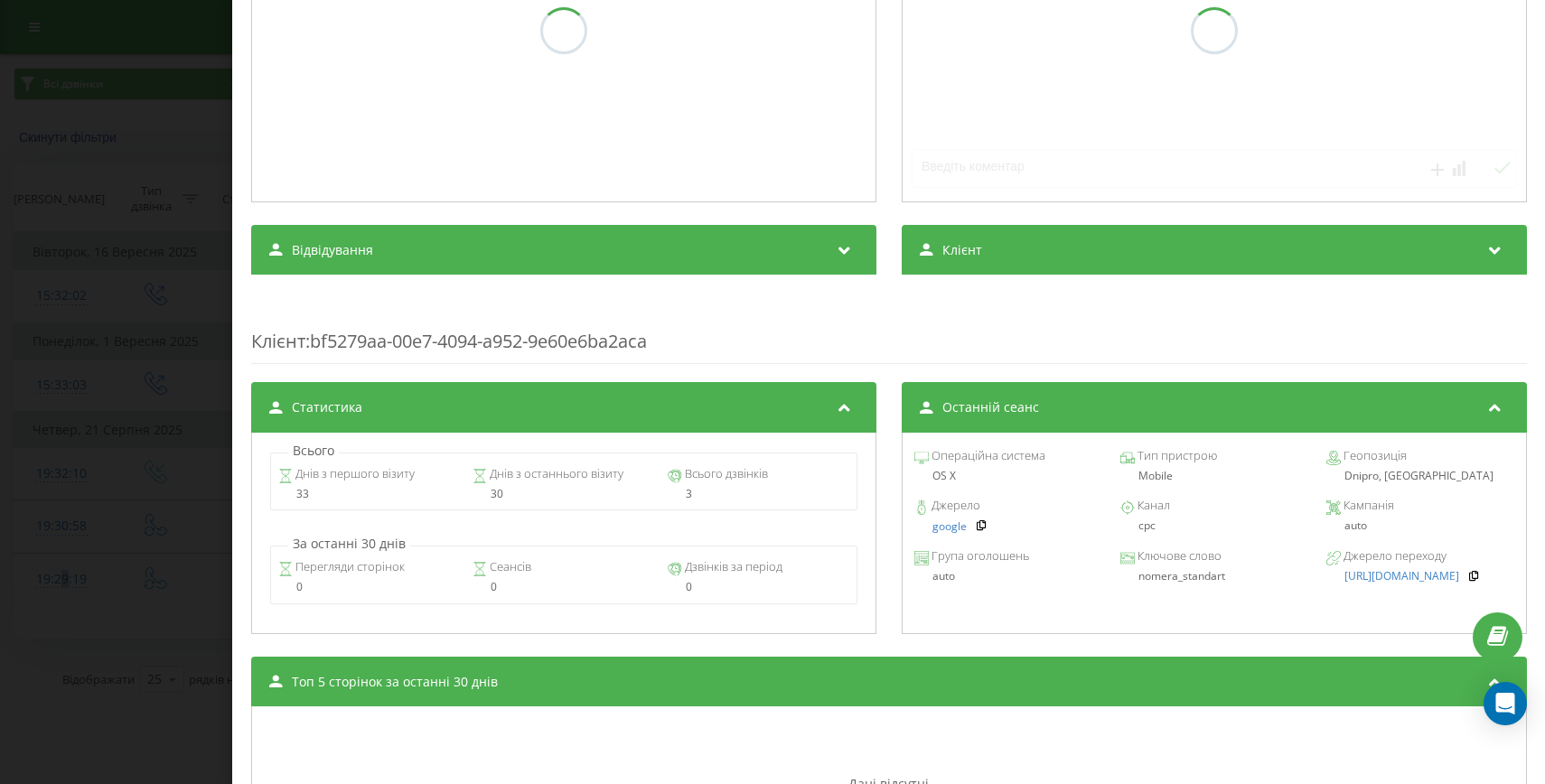
scroll to position [409, 0]
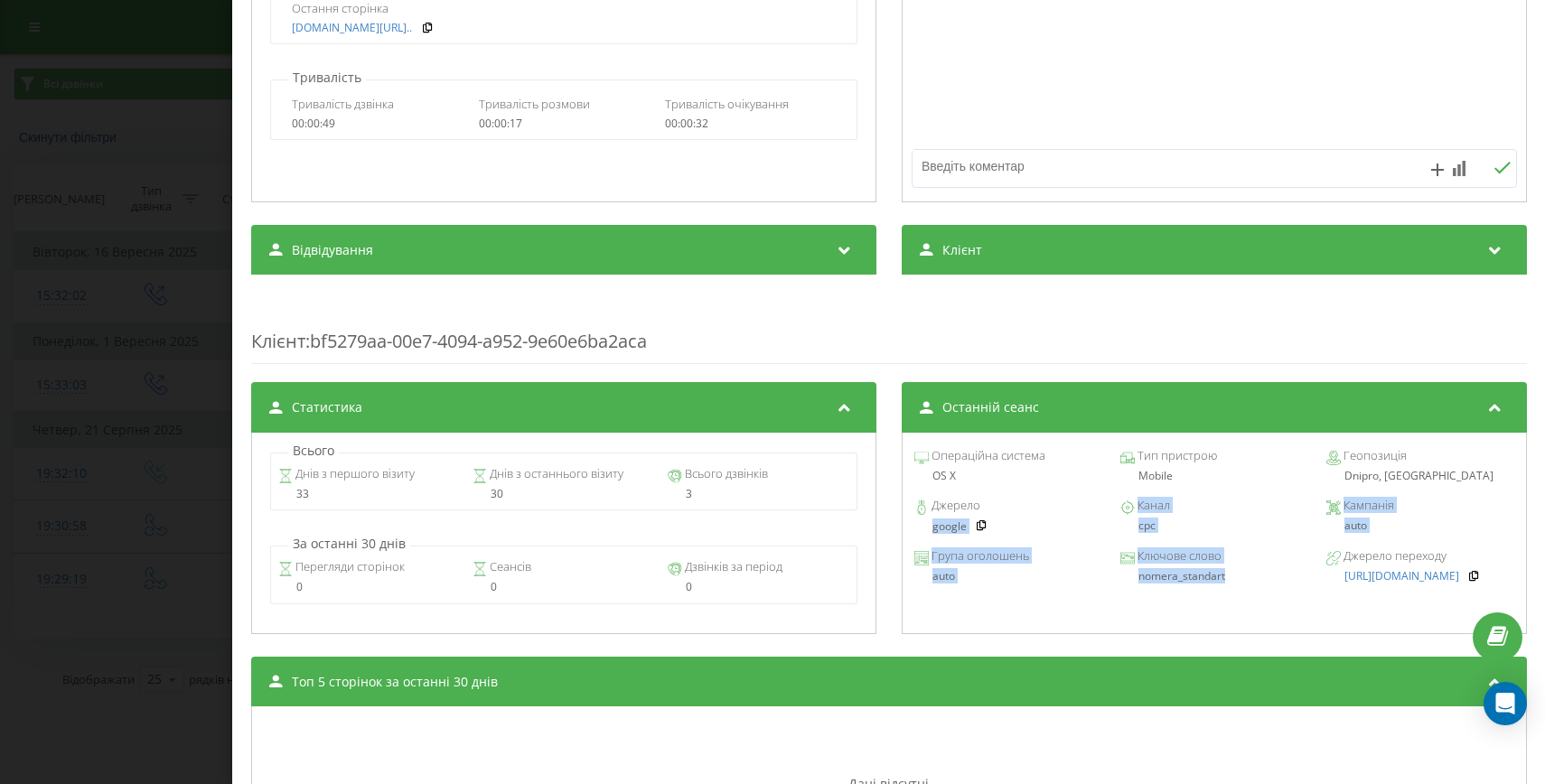
drag, startPoint x: 1229, startPoint y: 581, endPoint x: 917, endPoint y: 533, distance: 315.7
click at [917, 533] on div "Операційна система OS X Тип пристрою Mobile Геопозиція Dnipro, [GEOGRAPHIC_DATA…" at bounding box center [1213, 533] width 625 height 202
copy div "google Канал cpc Кампанія auto Група оголошень auto Ключове слово nomera_standa…"
click at [53, 503] on div "Дзвінок : ua3_-1755793759.2553317 1 x - 00:21 00:00 00:00 Транскрипція Для AI-а…" at bounding box center [772, 392] width 1545 height 784
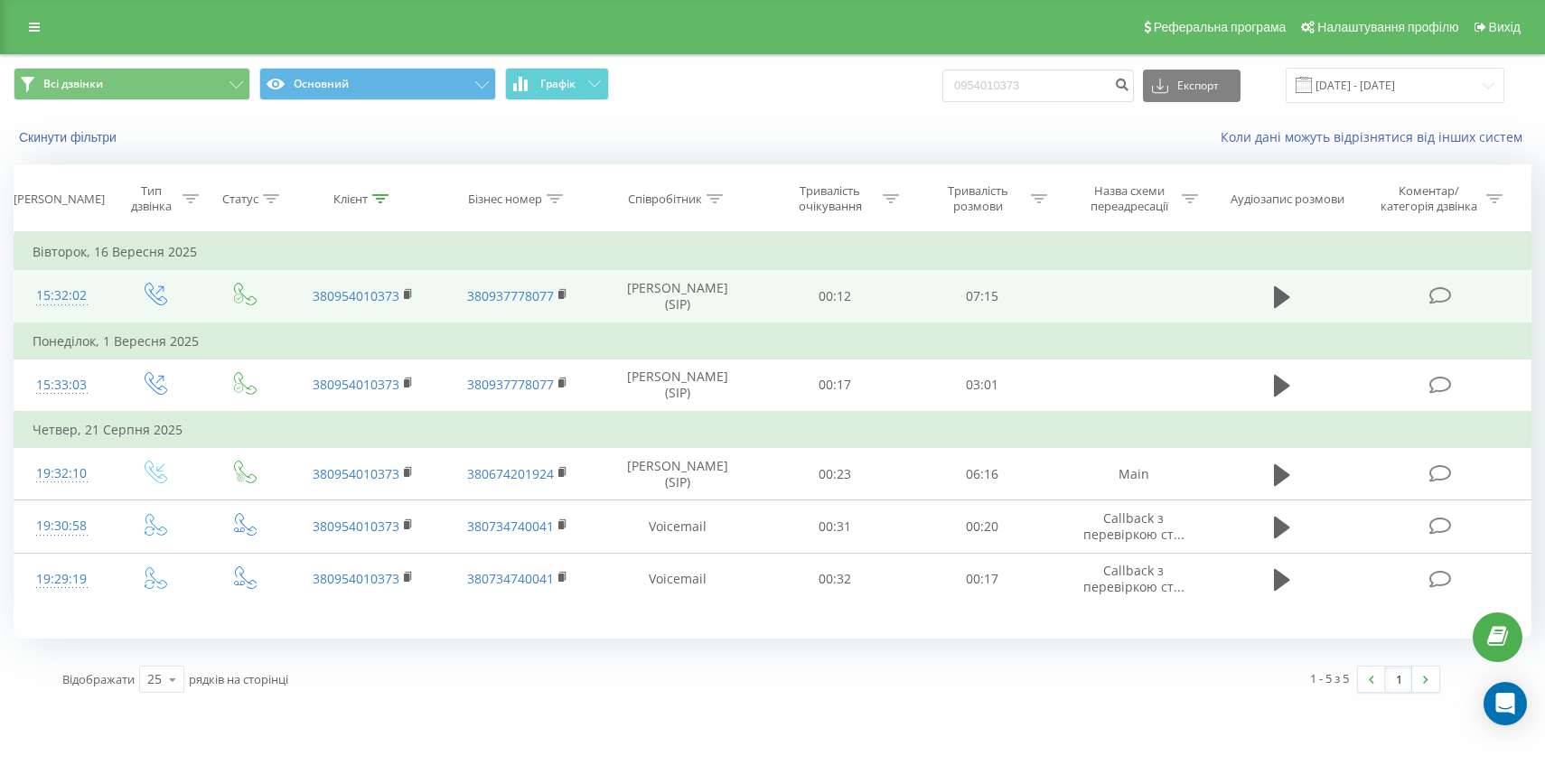
click at [64, 290] on div "15:32:02" at bounding box center [62, 295] width 58 height 35
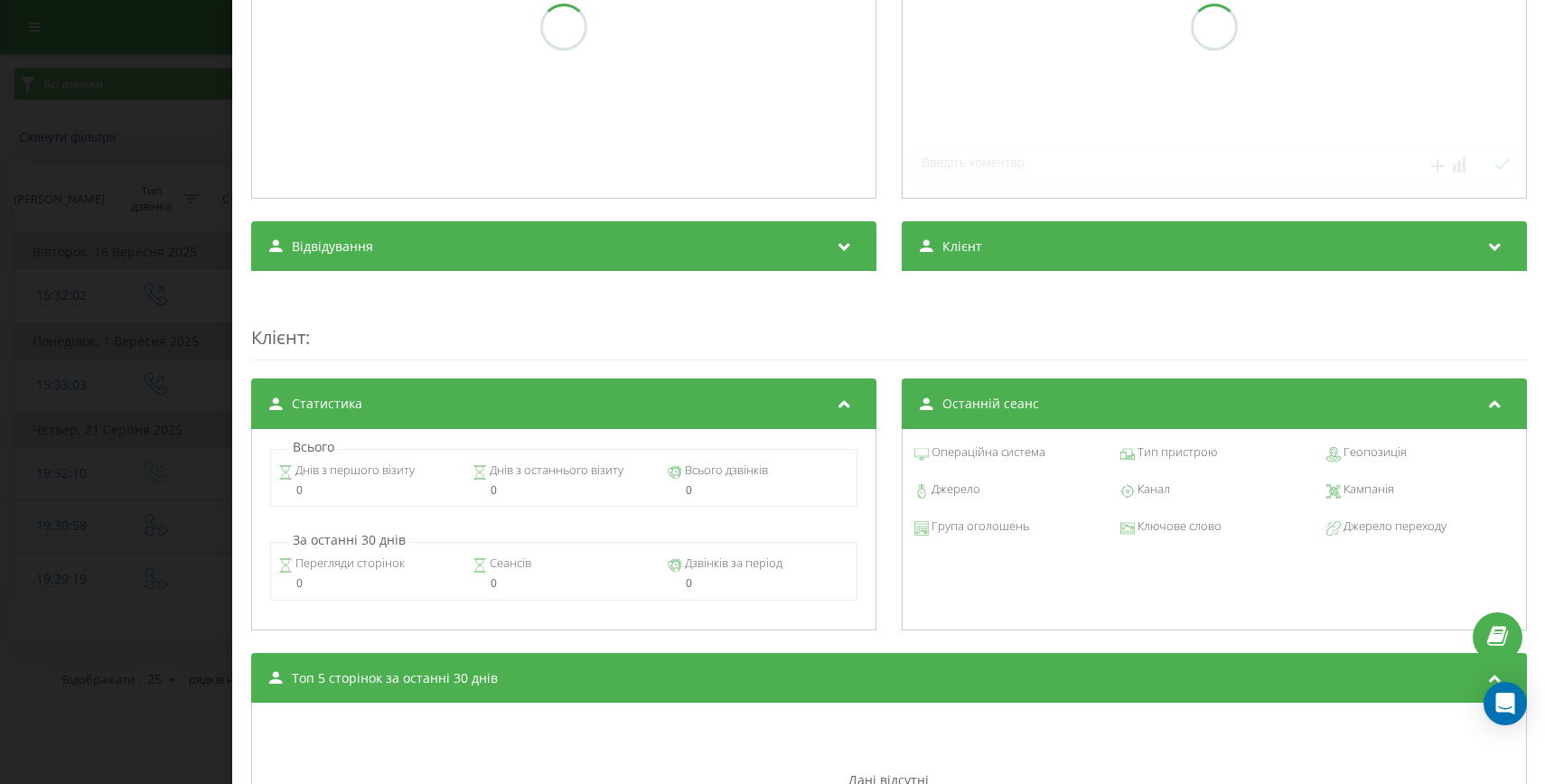
scroll to position [412, 0]
click at [143, 452] on div "Дзвінок : ua3_-1758025922.113000 1 x - 00:01 00:00 00:00 Транскрипція Для AI-ан…" at bounding box center [772, 392] width 1545 height 784
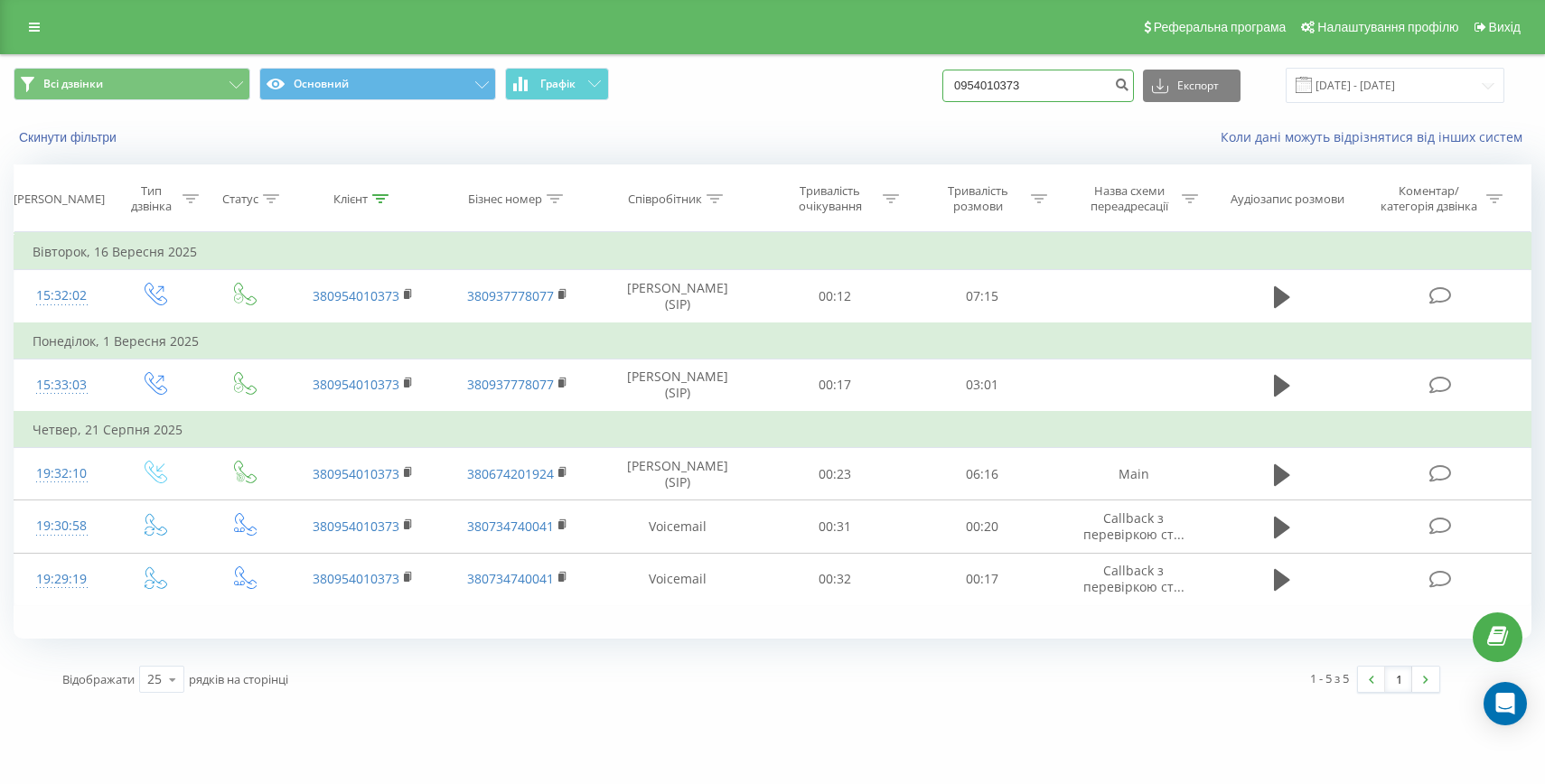
click at [1046, 85] on input "0954010373" at bounding box center [1038, 86] width 192 height 33
paste input "+38066323022"
drag, startPoint x: 1022, startPoint y: 83, endPoint x: 947, endPoint y: 84, distance: 75.0
click at [948, 84] on div "Всі дзвінки Основний Графік +380663230223 Експорт .csv .xls .xlsx 20.06.2025 - …" at bounding box center [772, 85] width 1518 height 35
type input "0663230223"
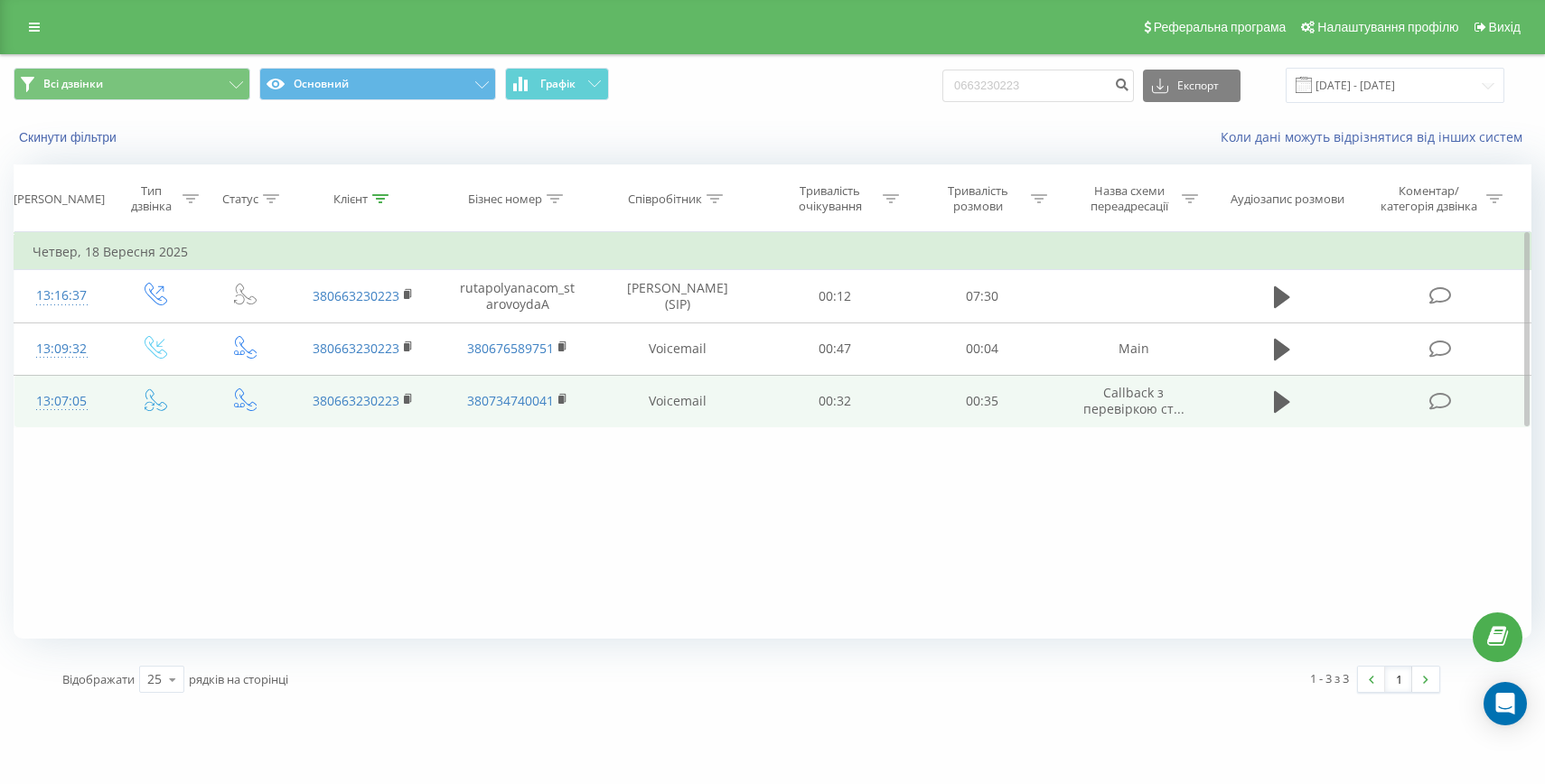
click at [84, 408] on div "13:07:05" at bounding box center [62, 401] width 58 height 35
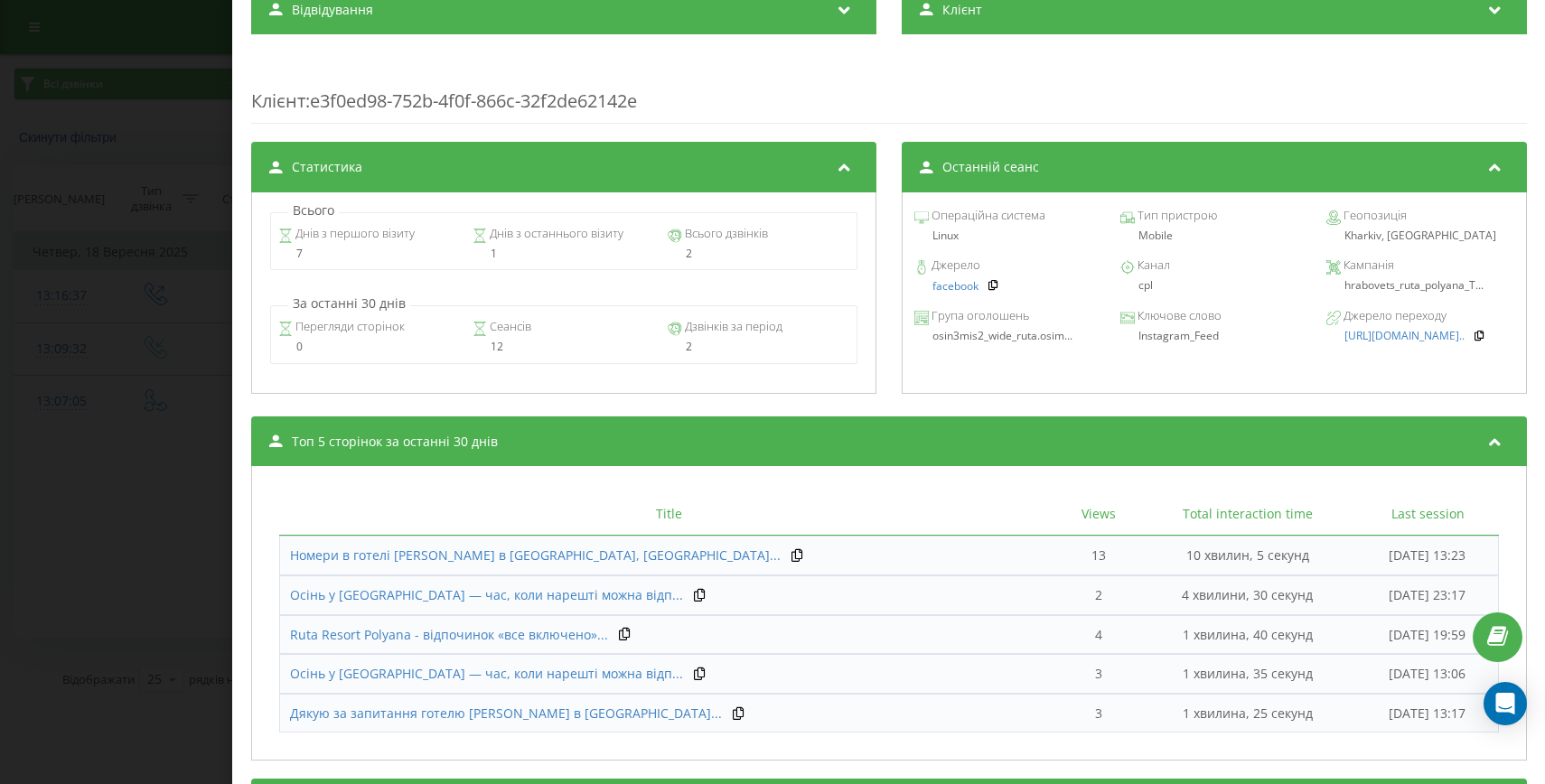
scroll to position [752, 0]
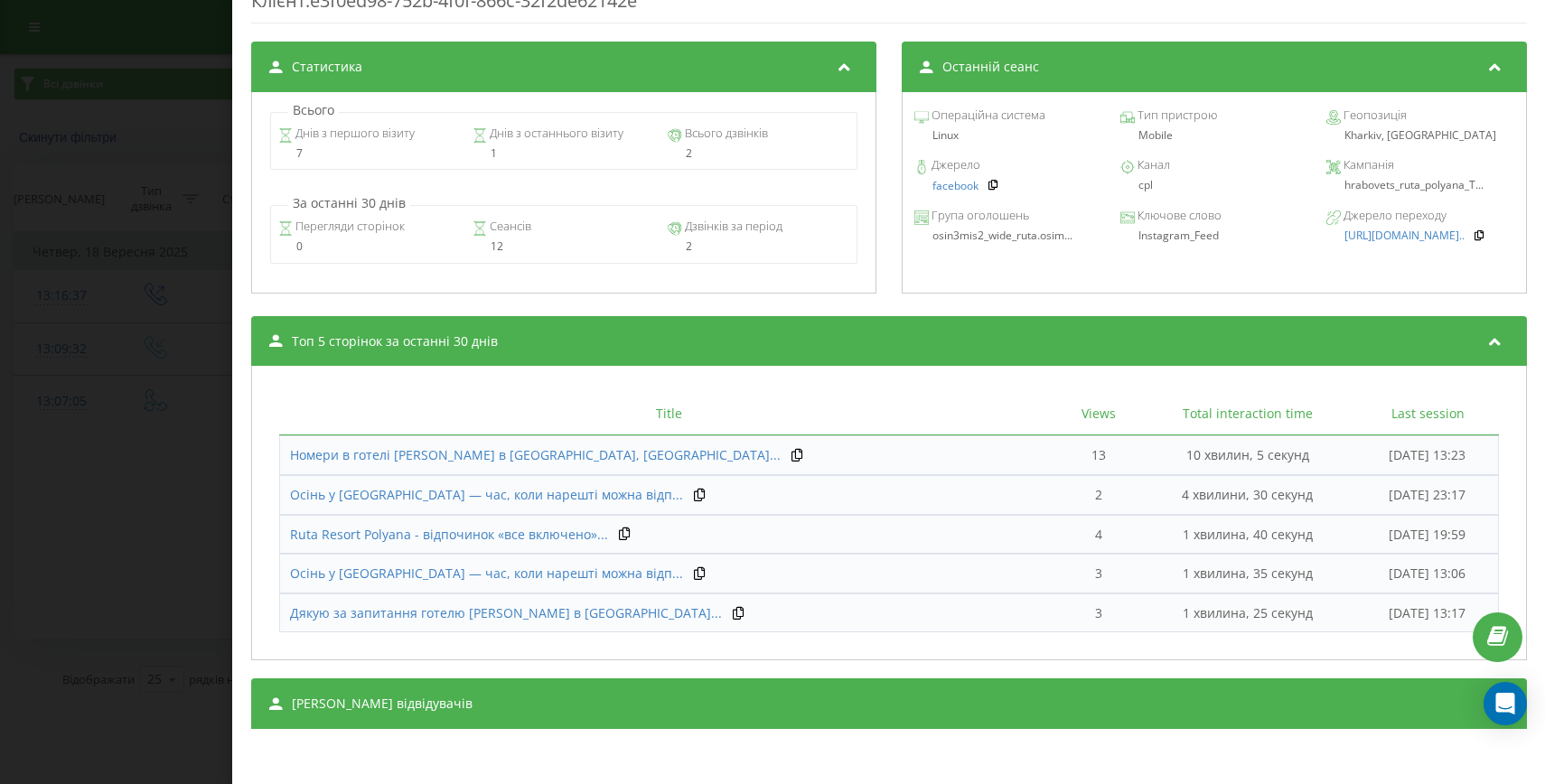
click at [770, 695] on div "[PERSON_NAME] відвідувачів" at bounding box center [889, 704] width 1276 height 51
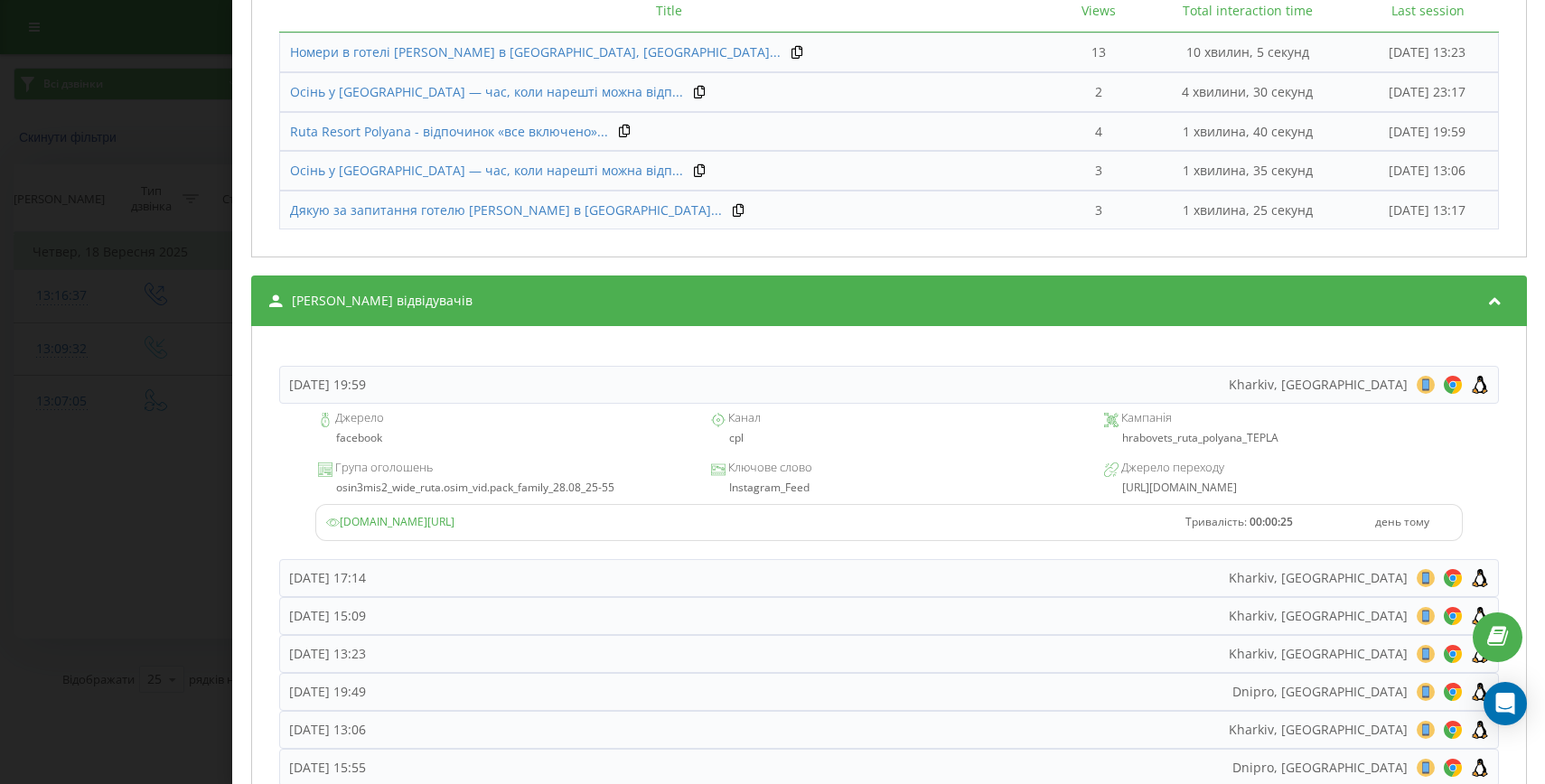
scroll to position [1354, 0]
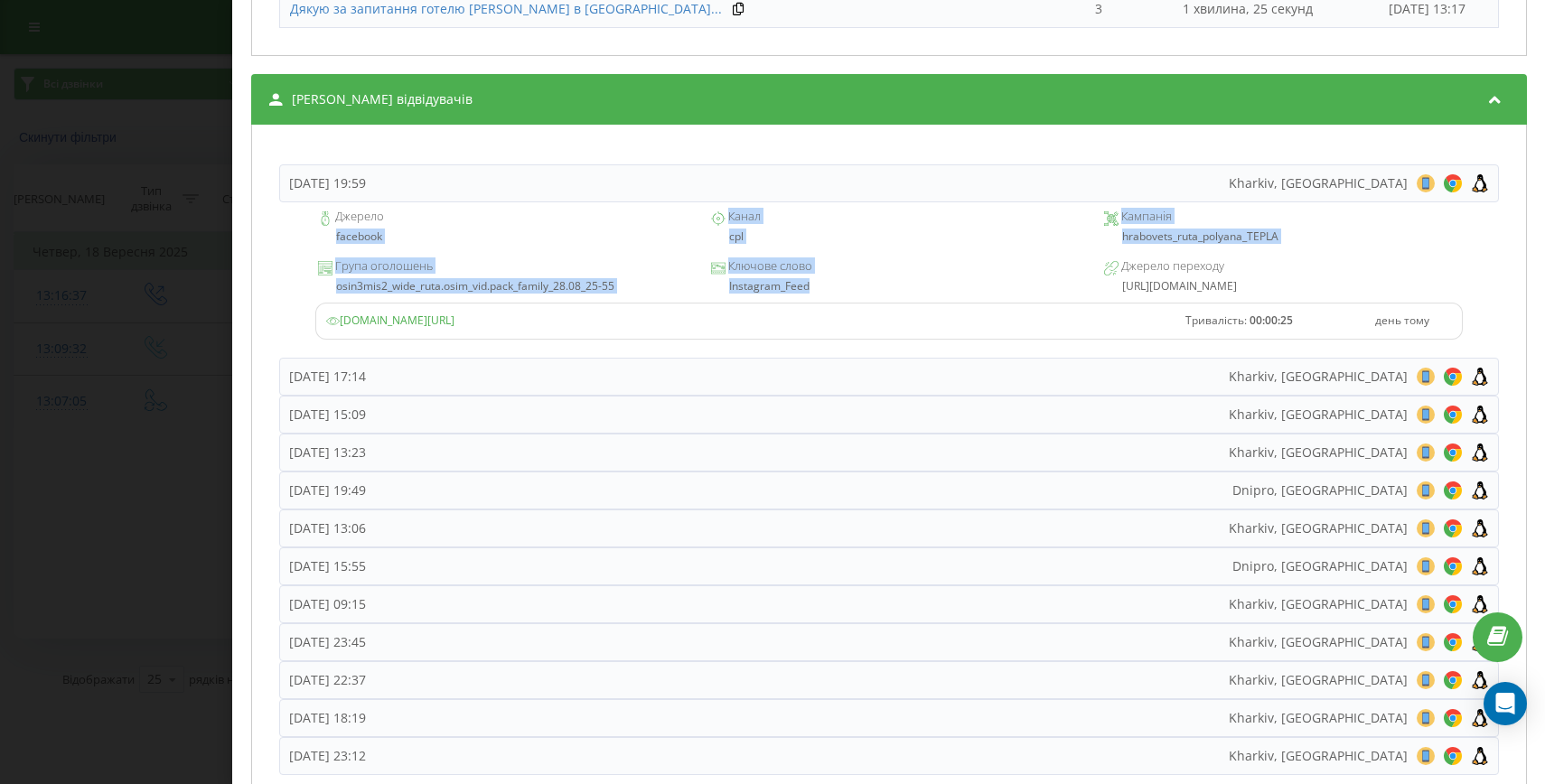
drag, startPoint x: 804, startPoint y: 288, endPoint x: 309, endPoint y: 244, distance: 497.0
click at [309, 244] on div "Джерело facebook Канал cpl Кампанія hrabovets_ruta_polyana_TEPLA Група оголошен…" at bounding box center [889, 280] width 1220 height 155
copy div "facebook Канал cpl Кампанія hrabovets_ruta_polyana_TEPLA Група оголошень osin3m…"
click at [206, 429] on div "Дзвінок : ua9_-1758190025.8030070 1 x - 00:39 00:00 00:00 Транскрипція Для AI-а…" at bounding box center [772, 392] width 1545 height 784
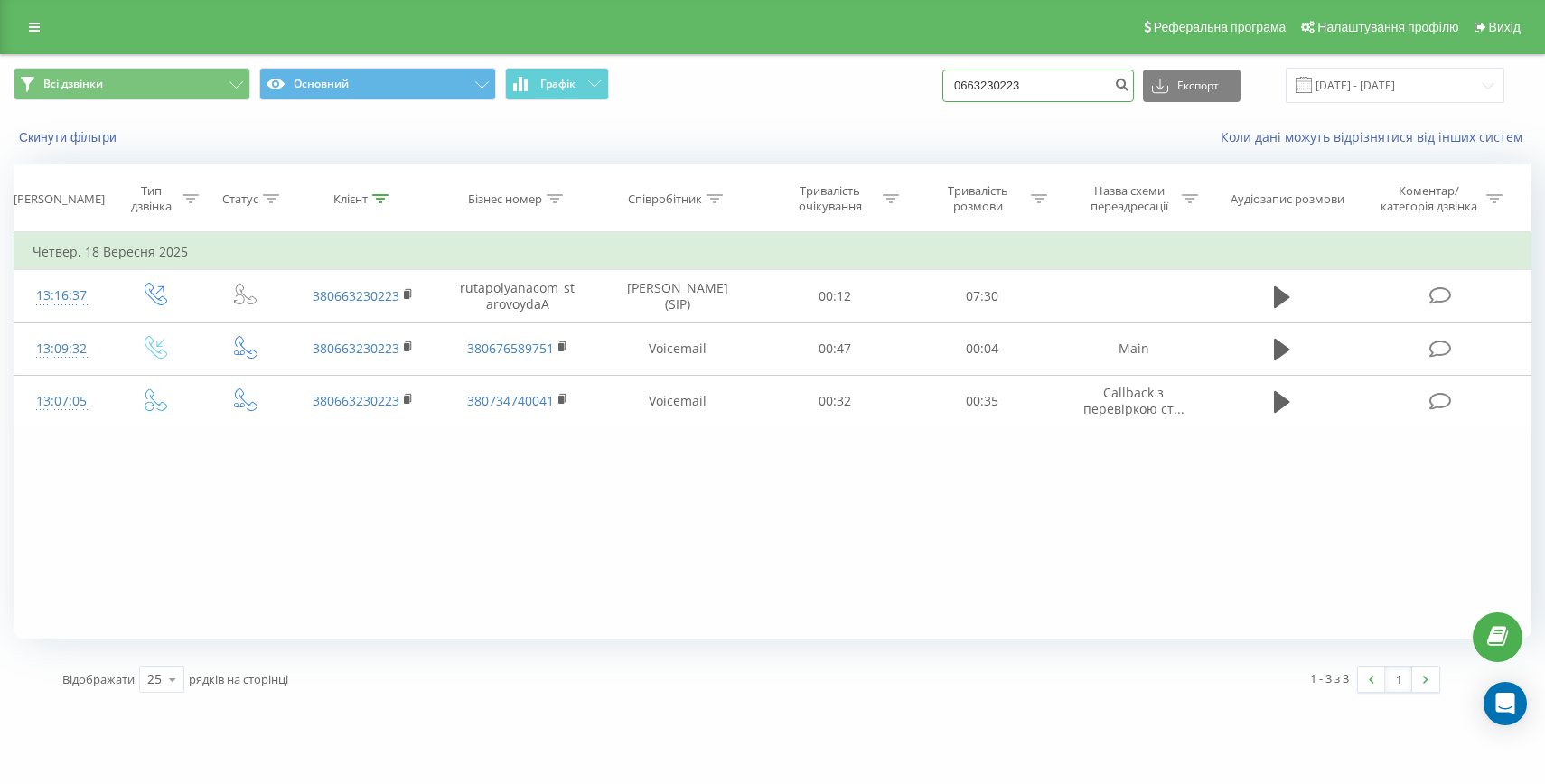
click at [1032, 94] on input "0663230223" at bounding box center [1038, 86] width 192 height 33
paste input "[PHONE_NUMBER]"
drag, startPoint x: 1016, startPoint y: 87, endPoint x: 987, endPoint y: 86, distance: 29.0
click at [988, 86] on div "Всі дзвінки Основний Графік [PHONE_NUMBER] Експорт .csv .xls .xlsx [DATE] - [DA…" at bounding box center [772, 85] width 1518 height 35
type input "0950502100"
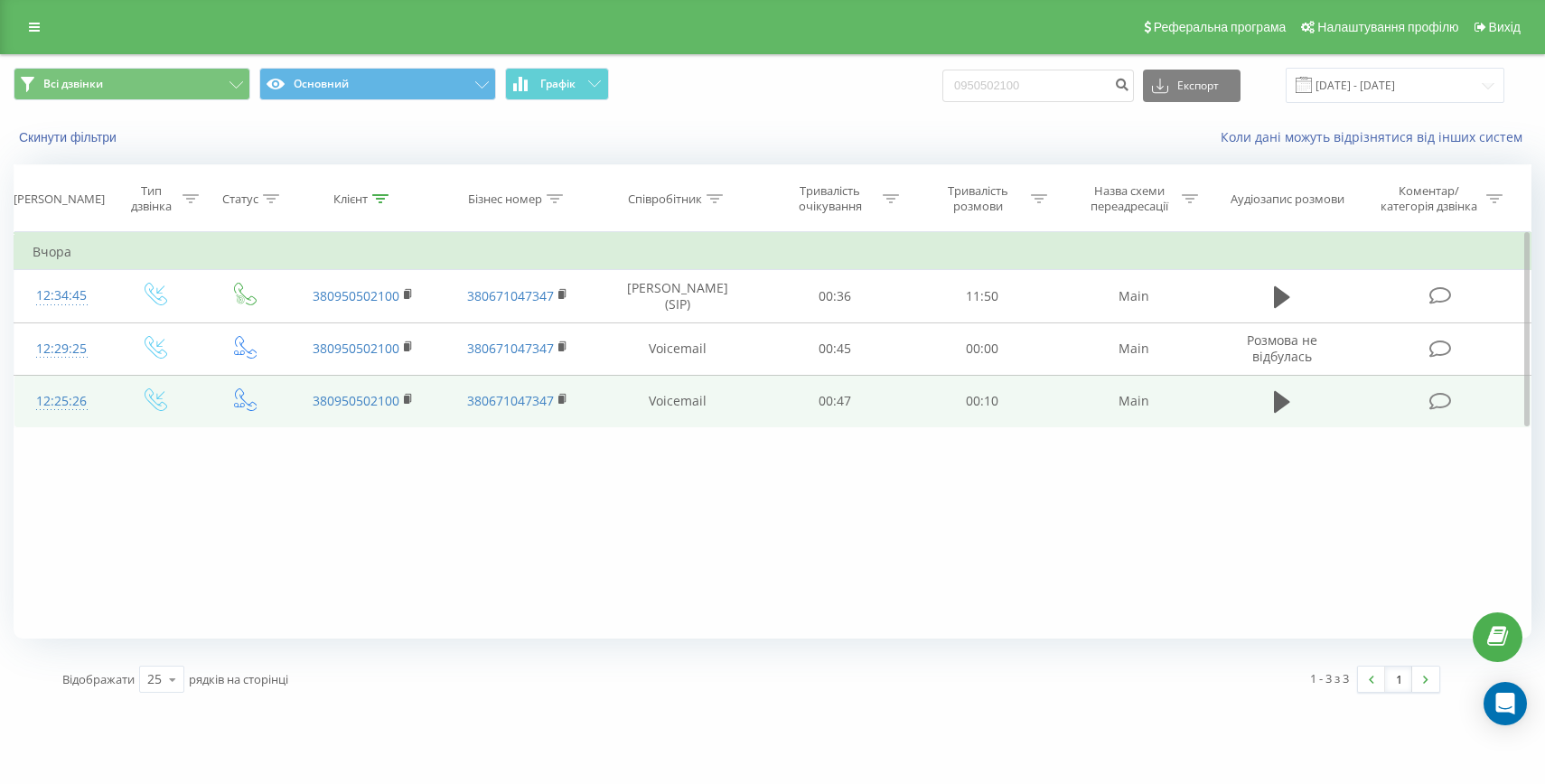
click at [53, 393] on div "12:25:26" at bounding box center [62, 401] width 58 height 35
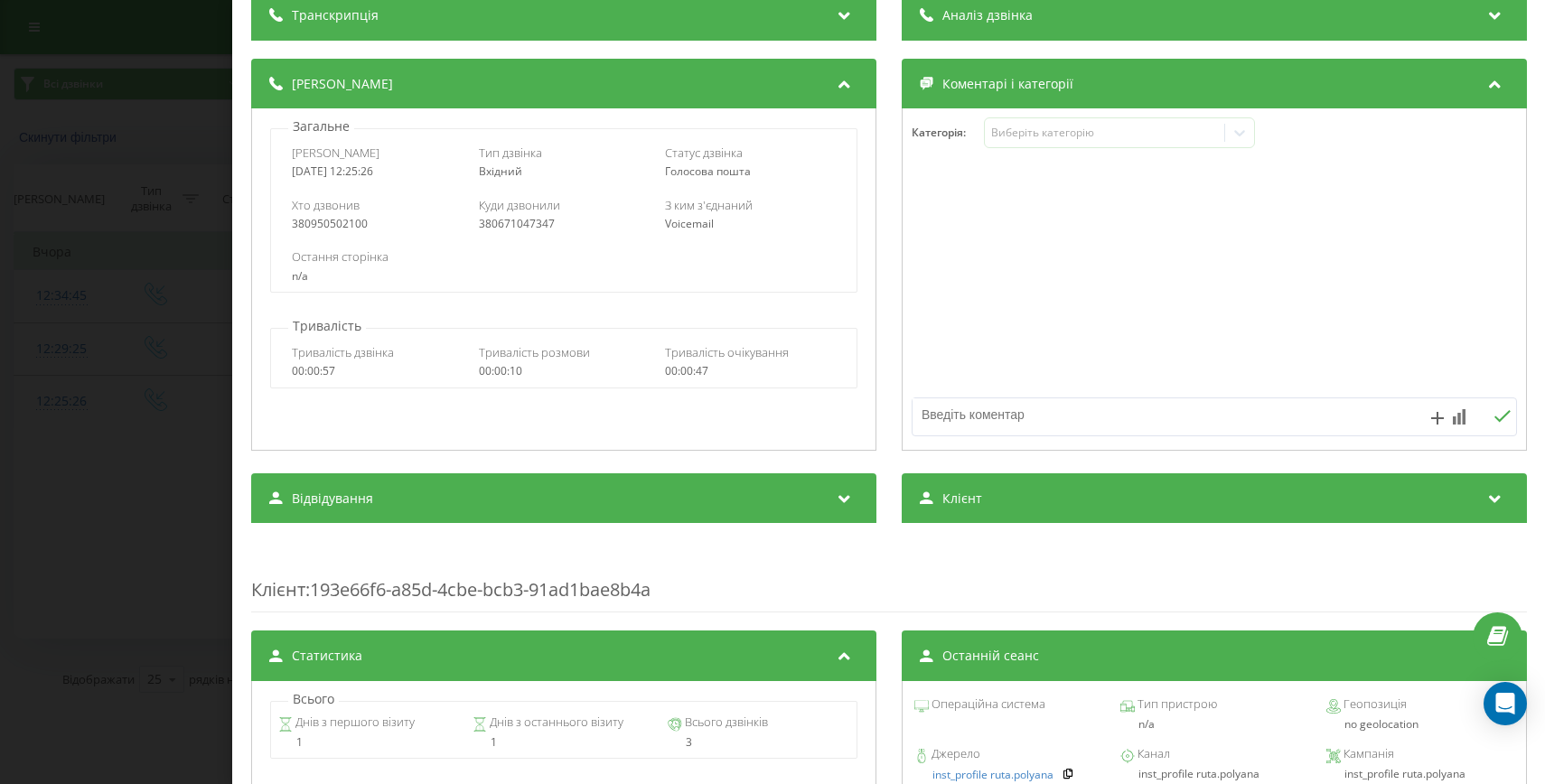
scroll to position [239, 0]
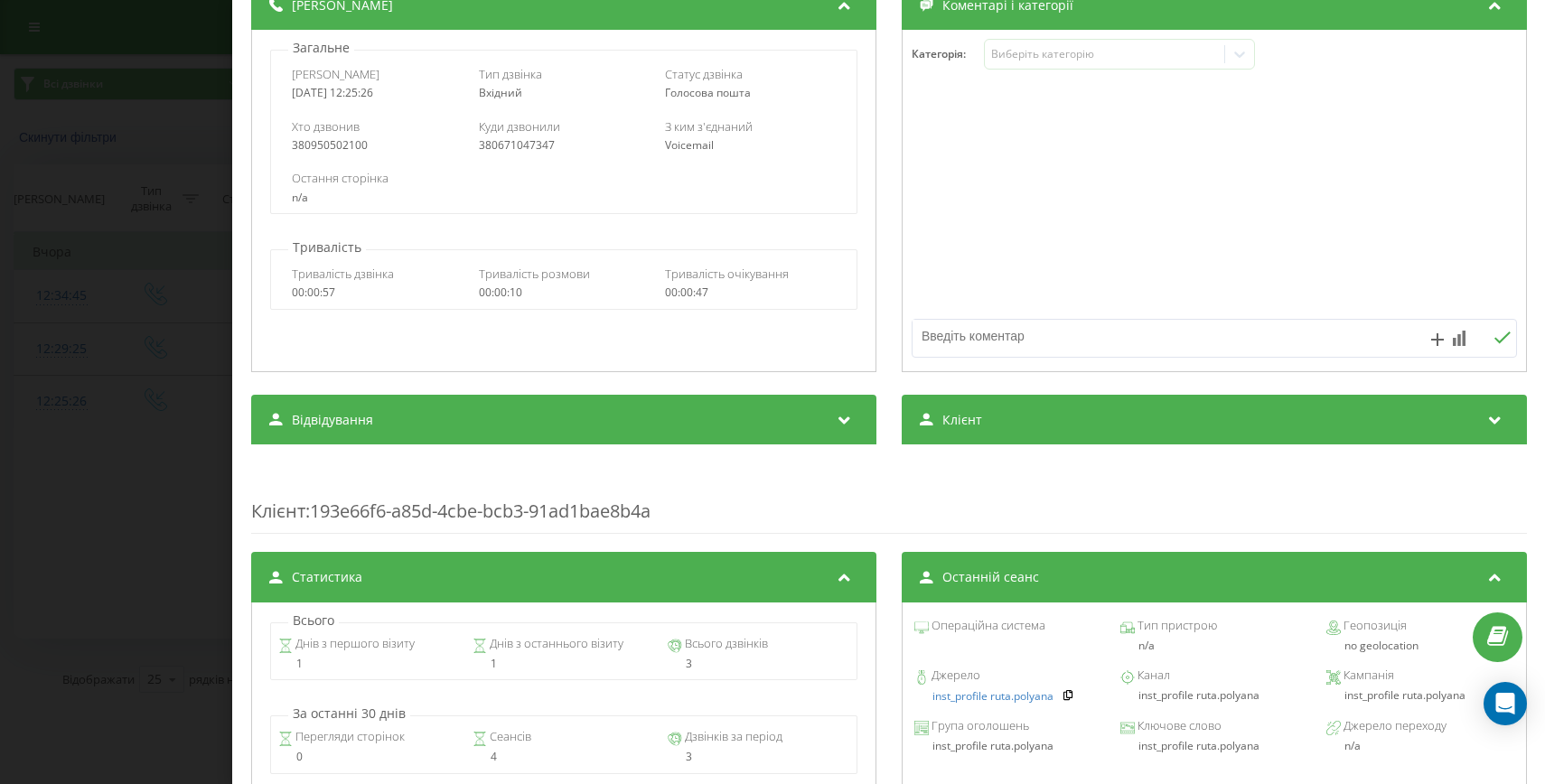
click at [1056, 688] on div "Джерело inst_profile ruta.polyana" at bounding box center [1007, 687] width 188 height 33
click at [1062, 692] on icon at bounding box center [1068, 695] width 13 height 11
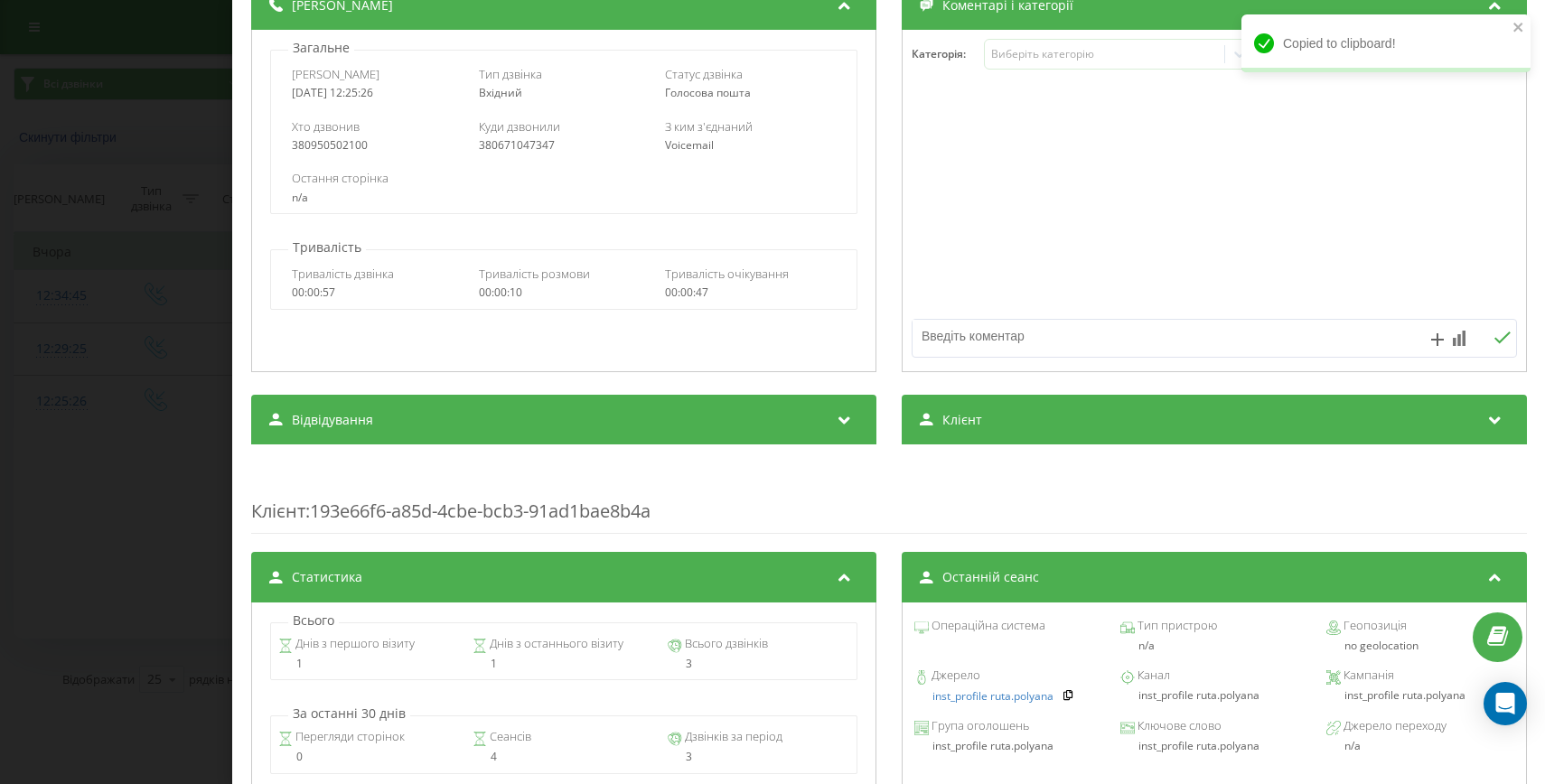
click at [51, 476] on div "Дзвінок : ua4_-1758273926.6318205 1 x - 00:10 00:00 00:00 Транскрипція Для AI-а…" at bounding box center [772, 392] width 1545 height 784
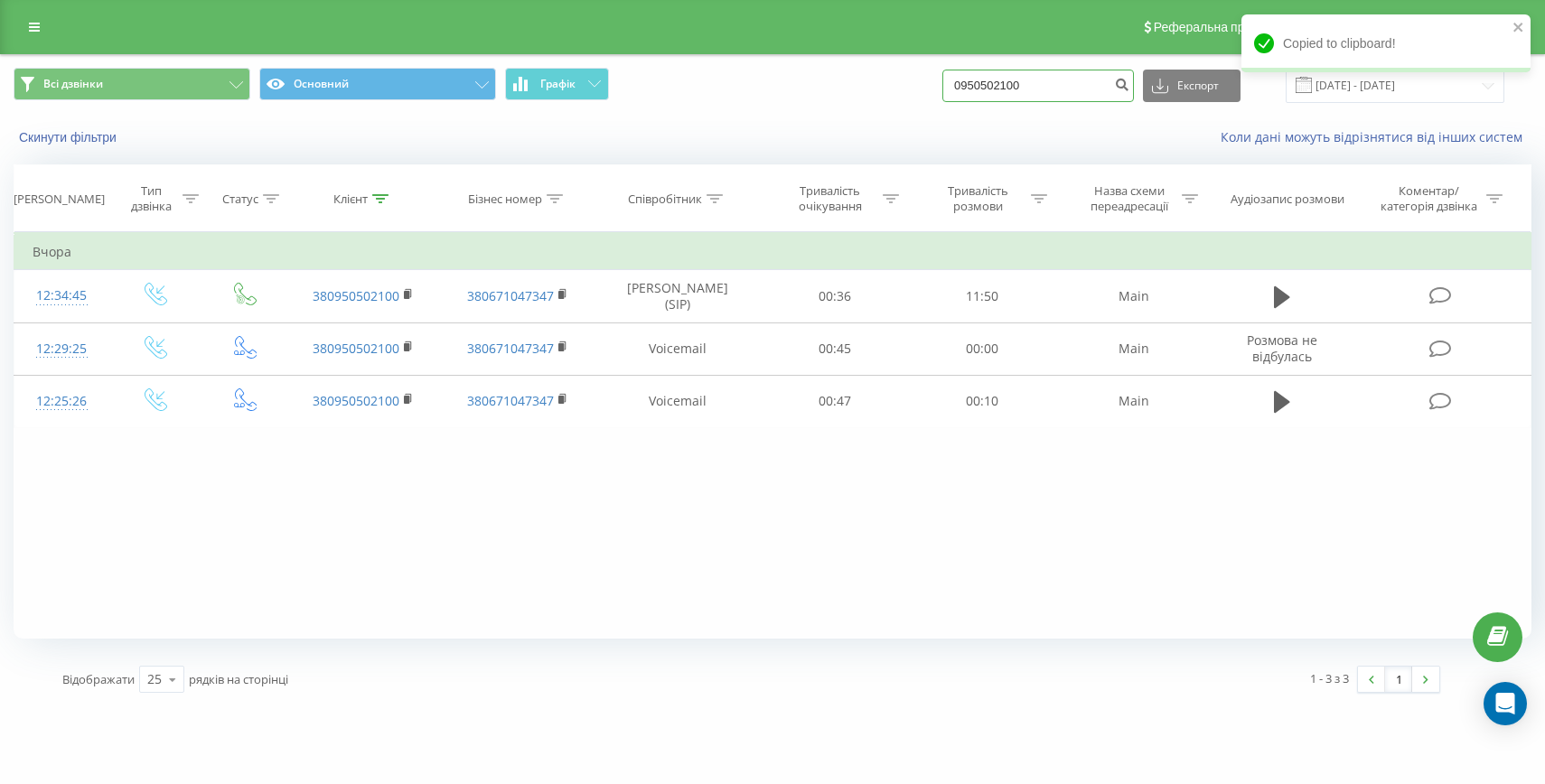
click at [1031, 98] on input "0950502100" at bounding box center [1038, 86] width 192 height 33
paste input "+380503076956"
click at [997, 84] on input "+380503076956" at bounding box center [1038, 86] width 192 height 33
type input "0503076956"
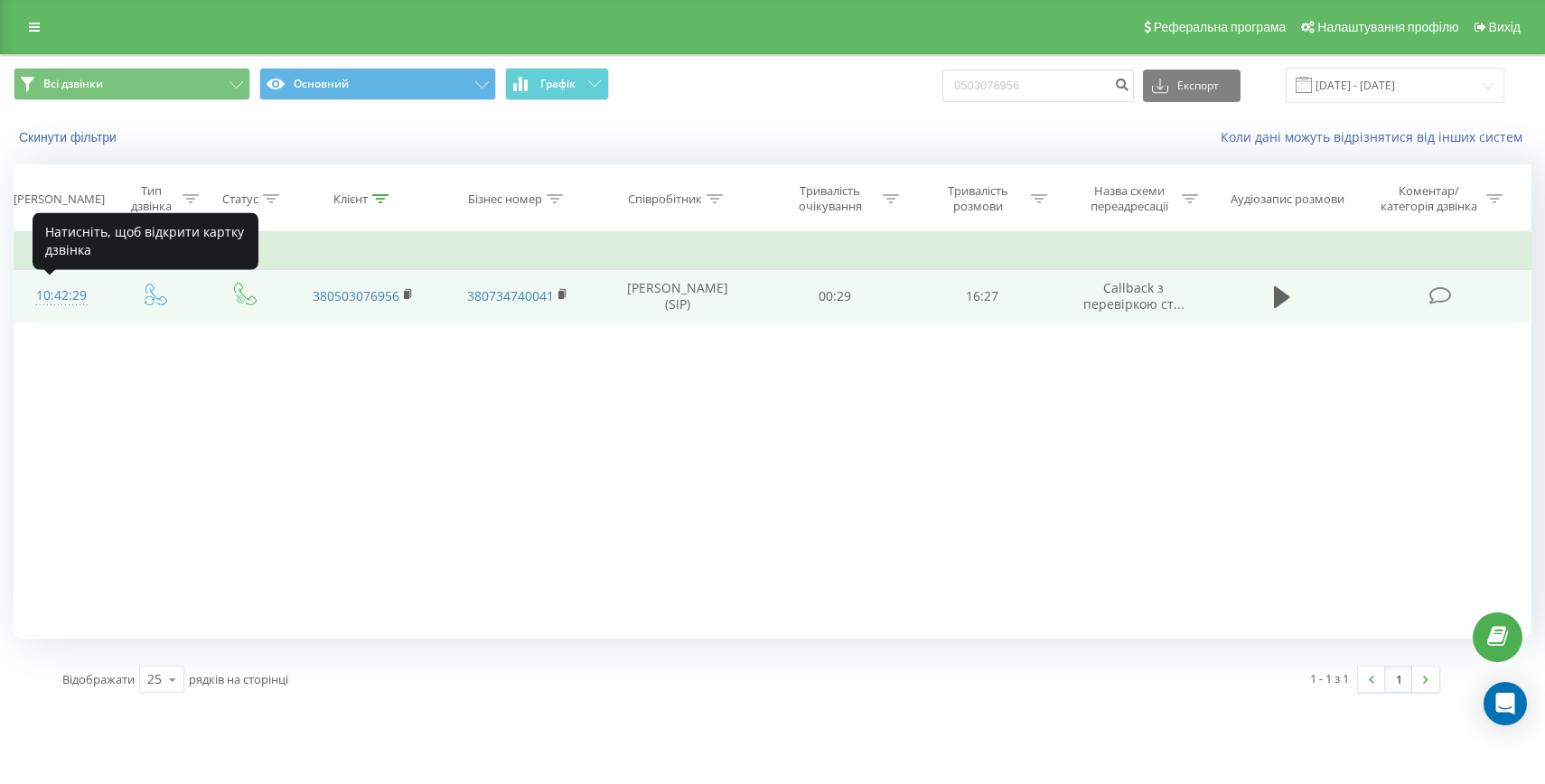
click at [40, 284] on div "10:42:29" at bounding box center [62, 295] width 58 height 35
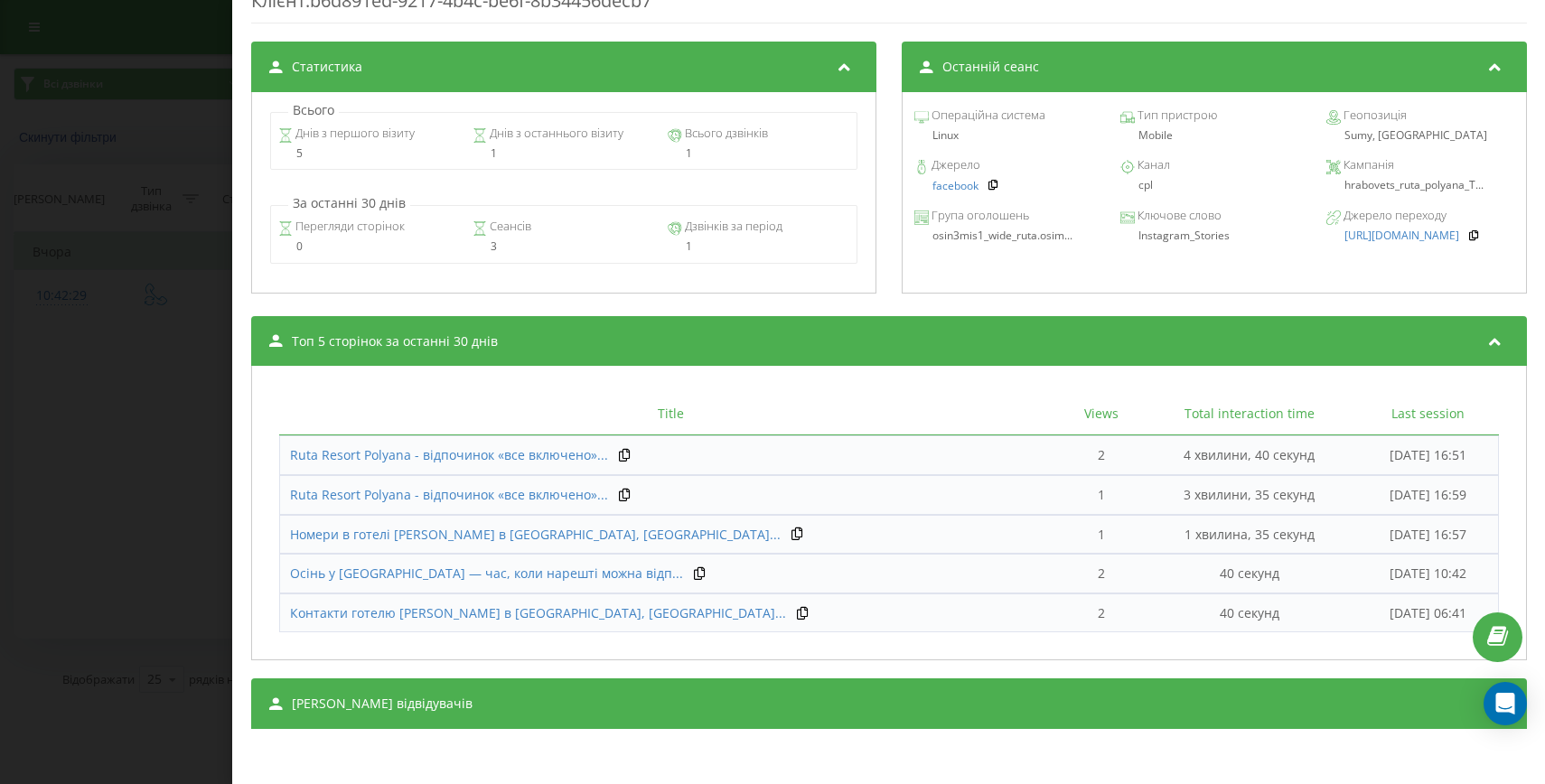
click at [806, 712] on div "[PERSON_NAME] відвідувачів" at bounding box center [889, 704] width 1276 height 51
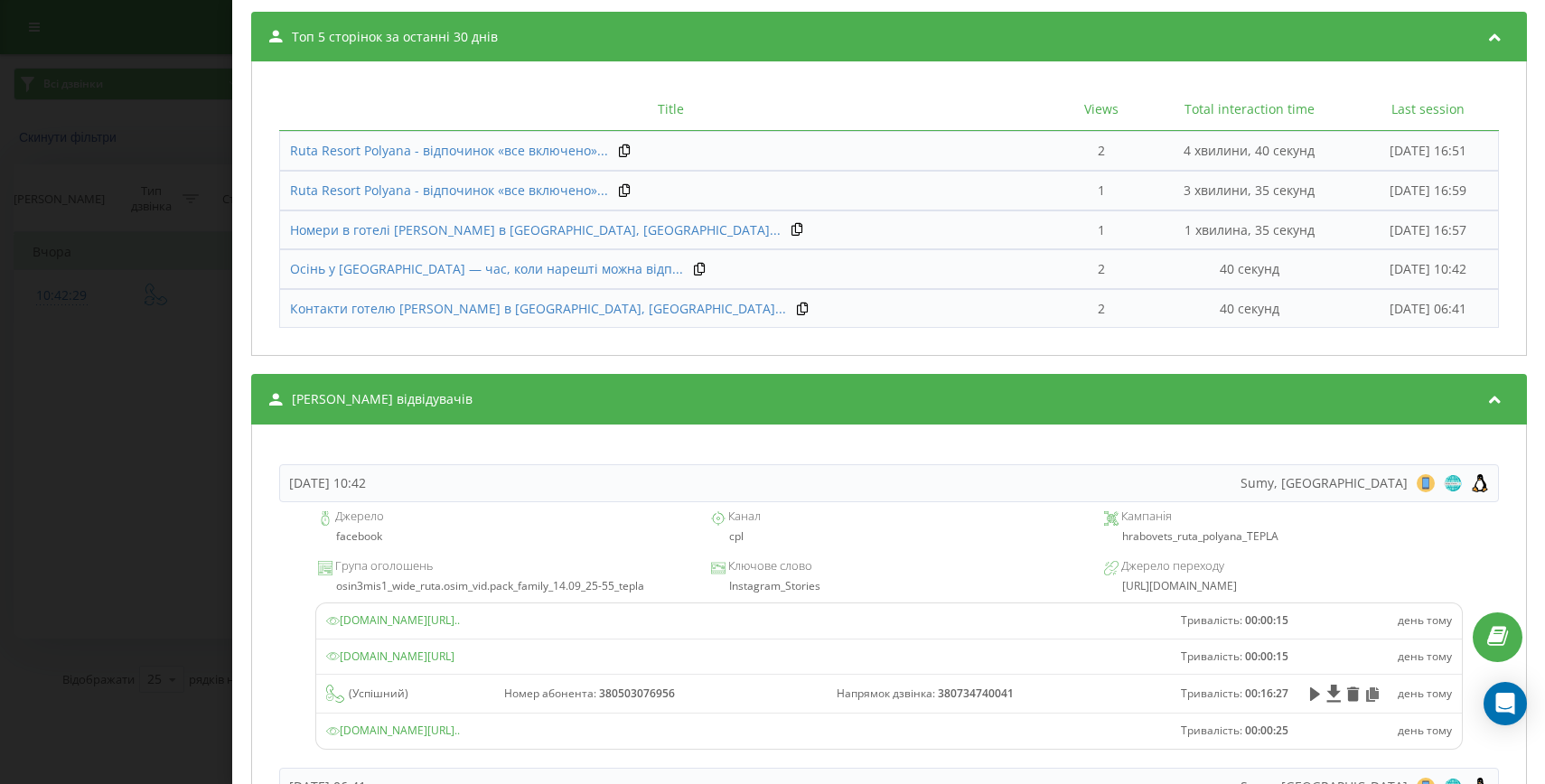
scroll to position [1199, 0]
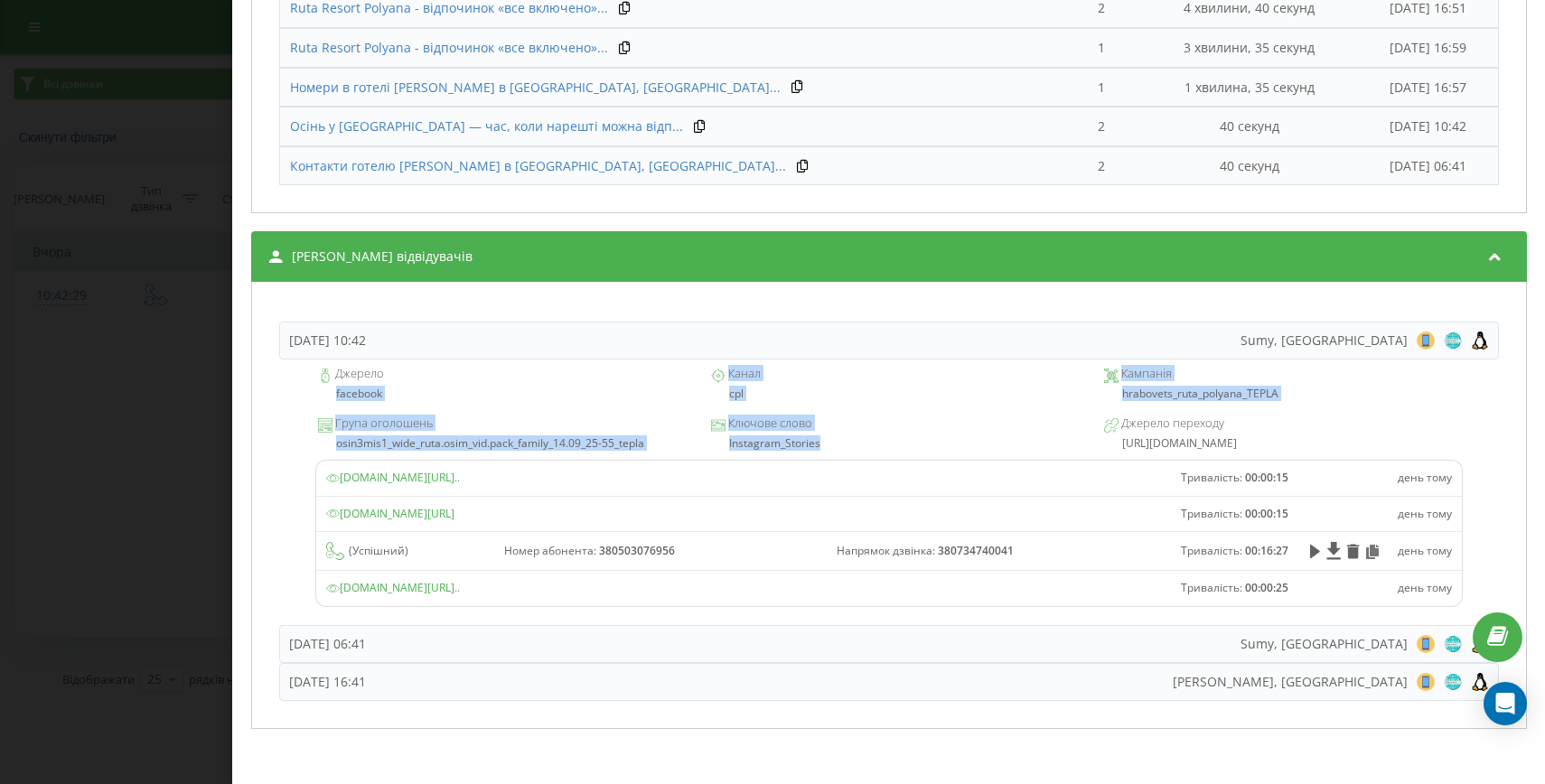
drag, startPoint x: 826, startPoint y: 449, endPoint x: 335, endPoint y: 392, distance: 494.3
click at [335, 392] on div "Джерело facebook Канал cpl Кампанія hrabovets_ruta_polyana_TEPLA Група оголошен…" at bounding box center [889, 492] width 1220 height 265
copy div "facebook Канал cpl Кампанія hrabovets_ruta_polyana_TEPLA Група оголошень osin3m…"
click at [198, 426] on div "Дзвінок : ua15_-1758267749.3559201 1 x - 16:39 00:00 00:00 Транскрипція Для AI-…" at bounding box center [772, 392] width 1545 height 784
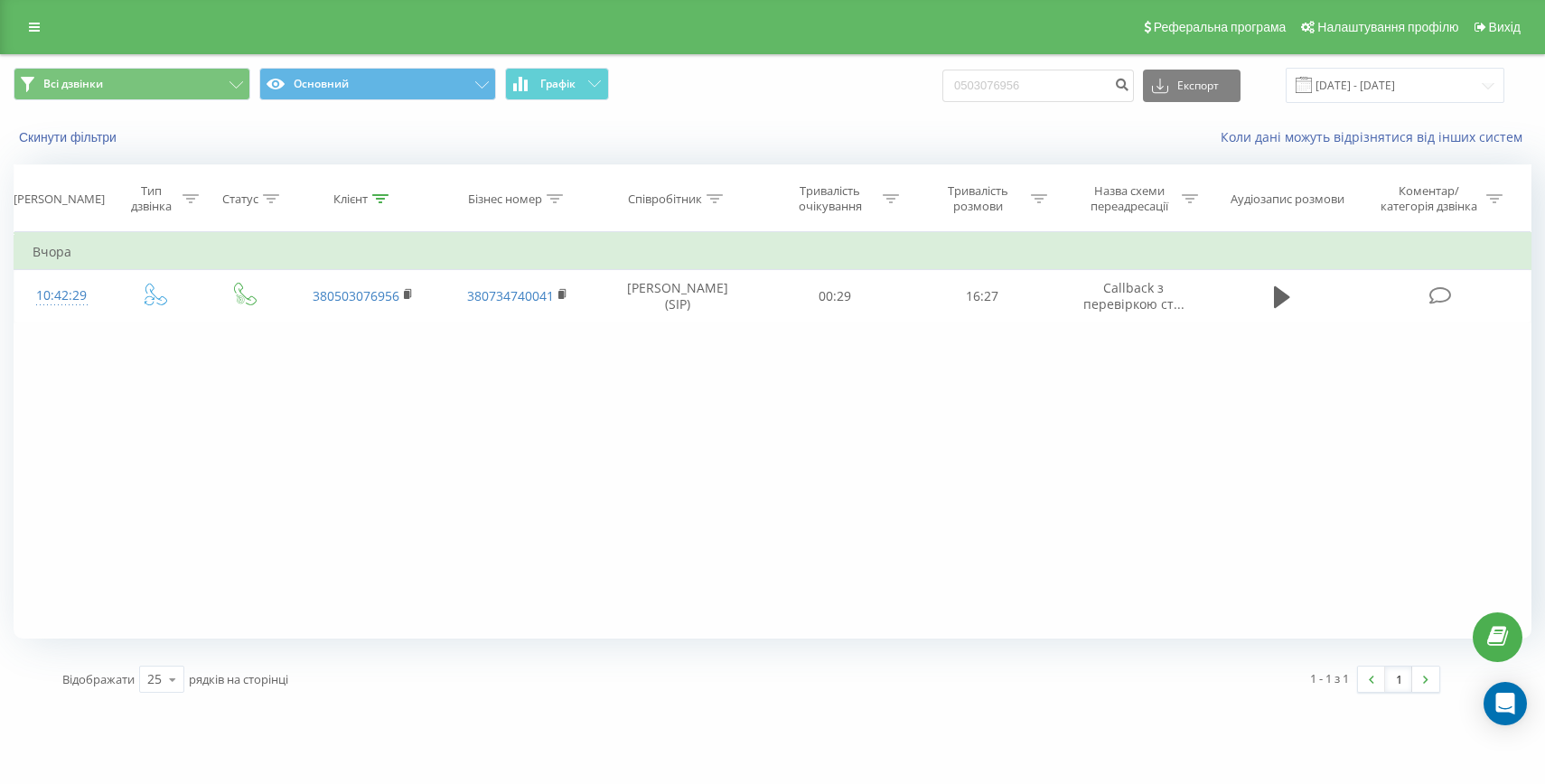
click at [988, 85] on div "Всі дзвінки Основний Графік 0503076956 Експорт .csv .xls .xlsx 20.06.2025 - 20.…" at bounding box center [772, 85] width 1518 height 35
click at [1004, 83] on input "0503076956" at bounding box center [1038, 86] width 192 height 33
paste input "+380989754130"
drag, startPoint x: 1013, startPoint y: 84, endPoint x: 968, endPoint y: 84, distance: 45.0
click at [968, 84] on div "Всі дзвінки Основний Графік +380989754130 Експорт .csv .xls .xlsx 20.06.2025 - …" at bounding box center [772, 85] width 1518 height 35
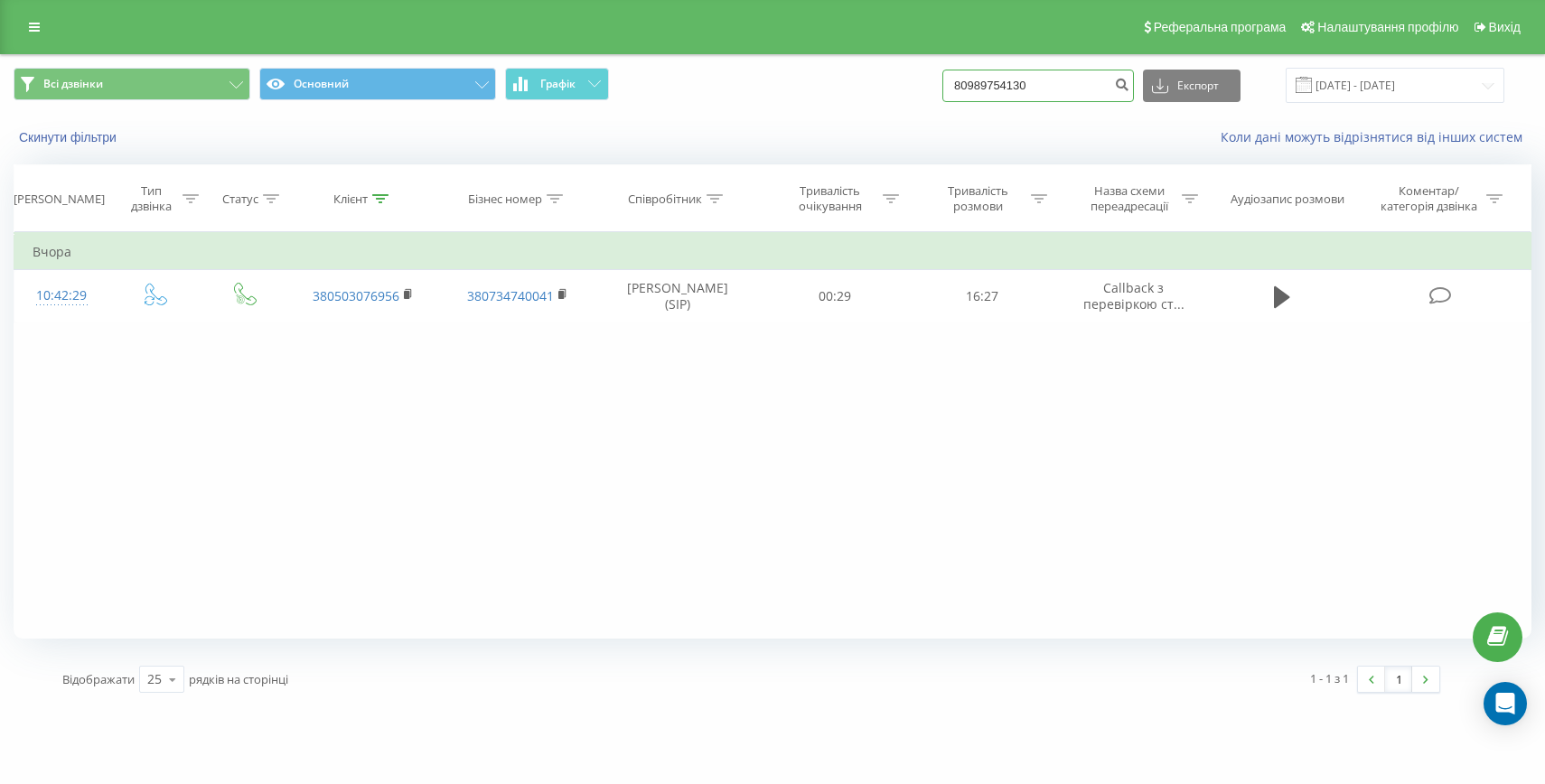
type input "0989754130"
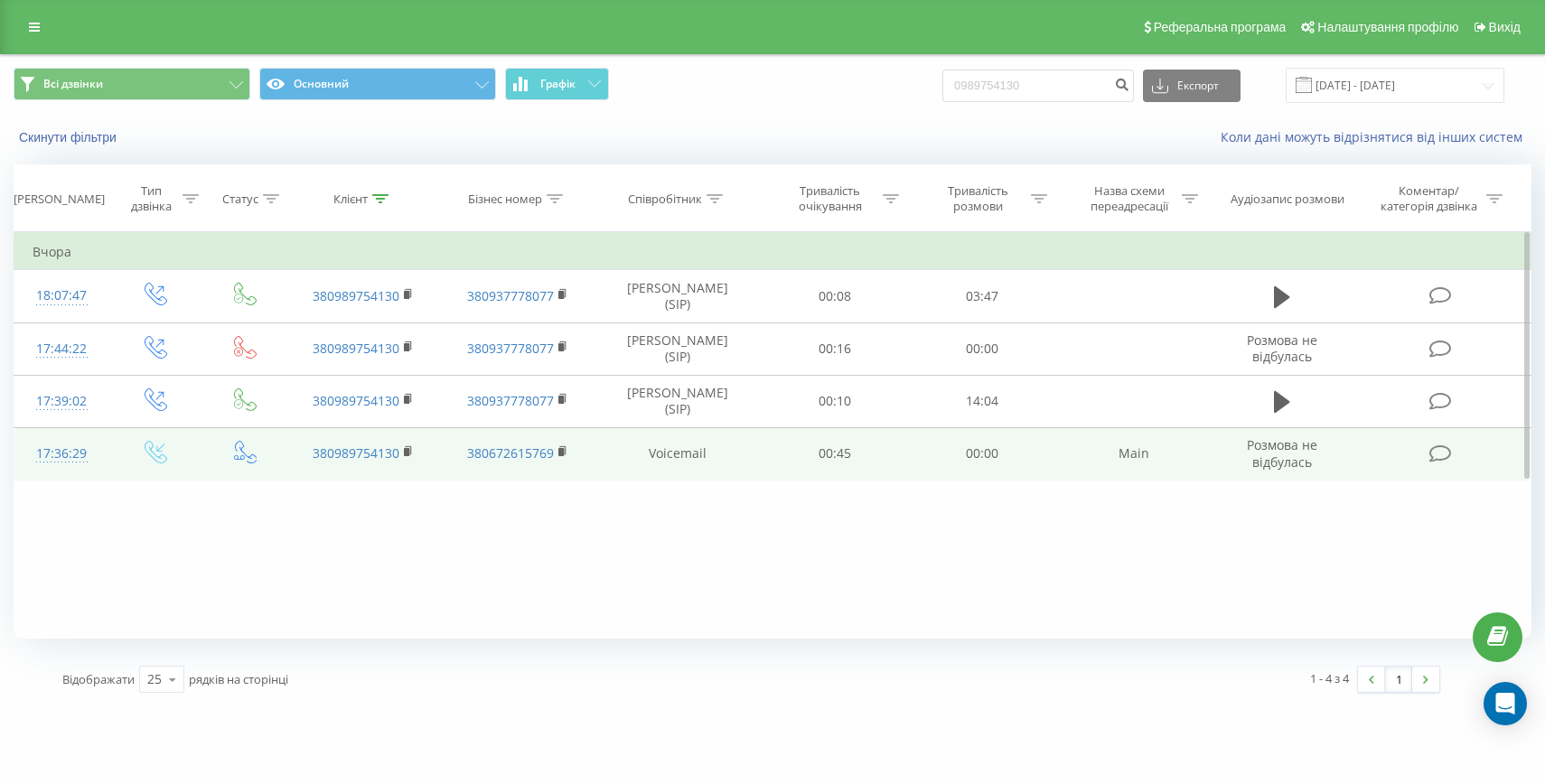
click at [58, 452] on div "17:36:29" at bounding box center [62, 453] width 58 height 35
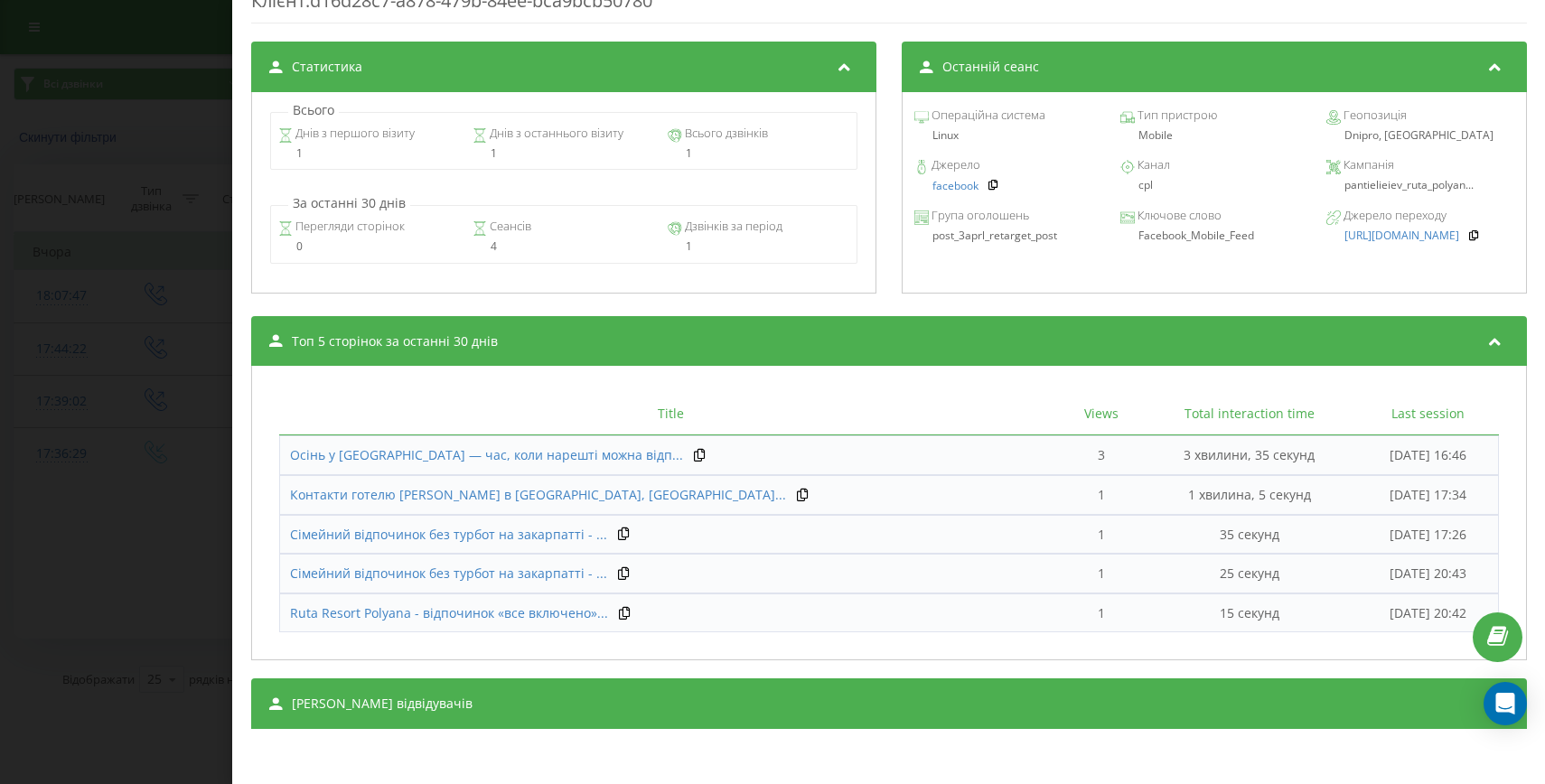
drag, startPoint x: 706, startPoint y: 692, endPoint x: 756, endPoint y: 650, distance: 65.3
click at [707, 692] on div "[PERSON_NAME] відвідувачів" at bounding box center [889, 704] width 1276 height 51
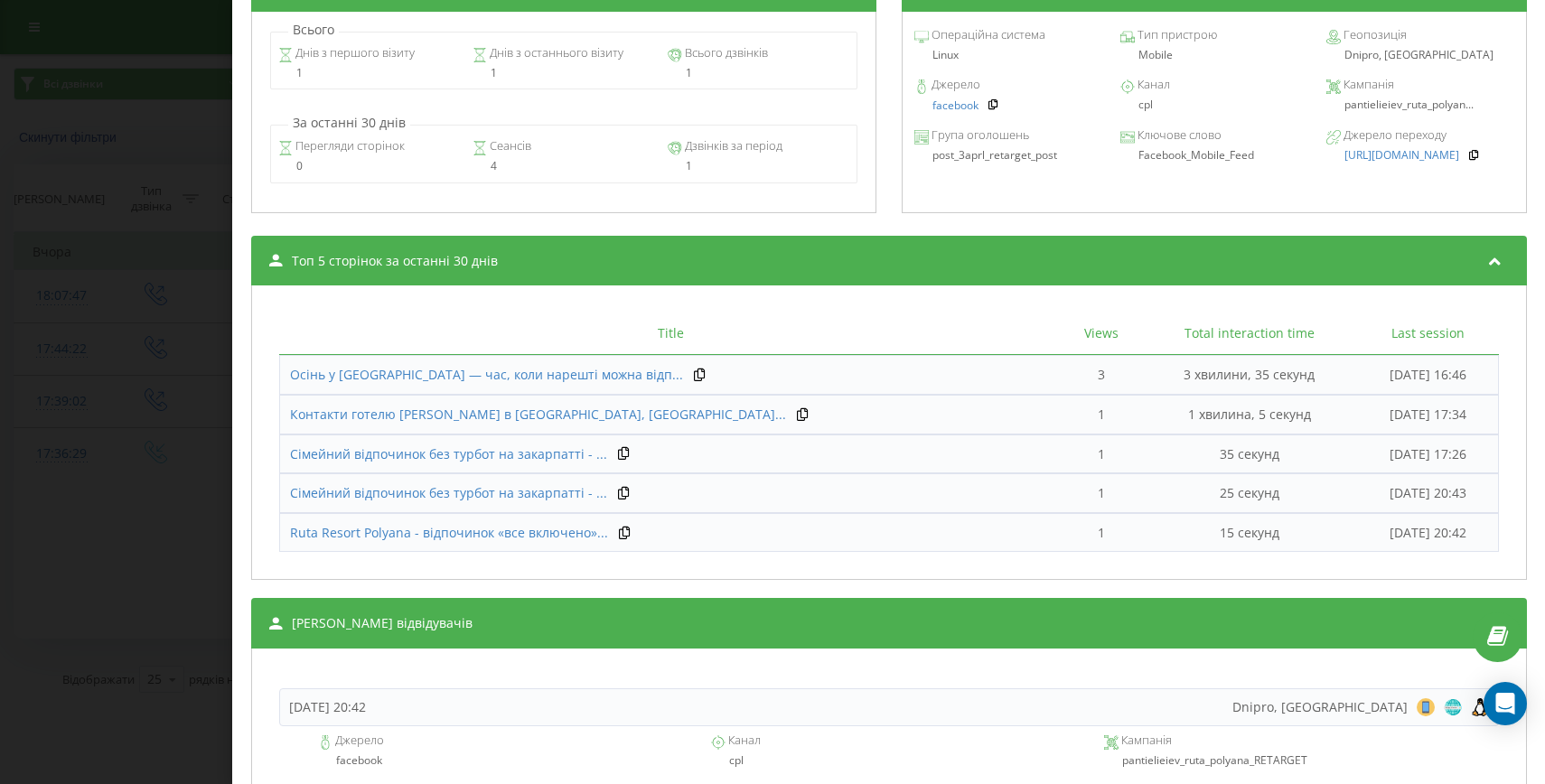
scroll to position [1004, 0]
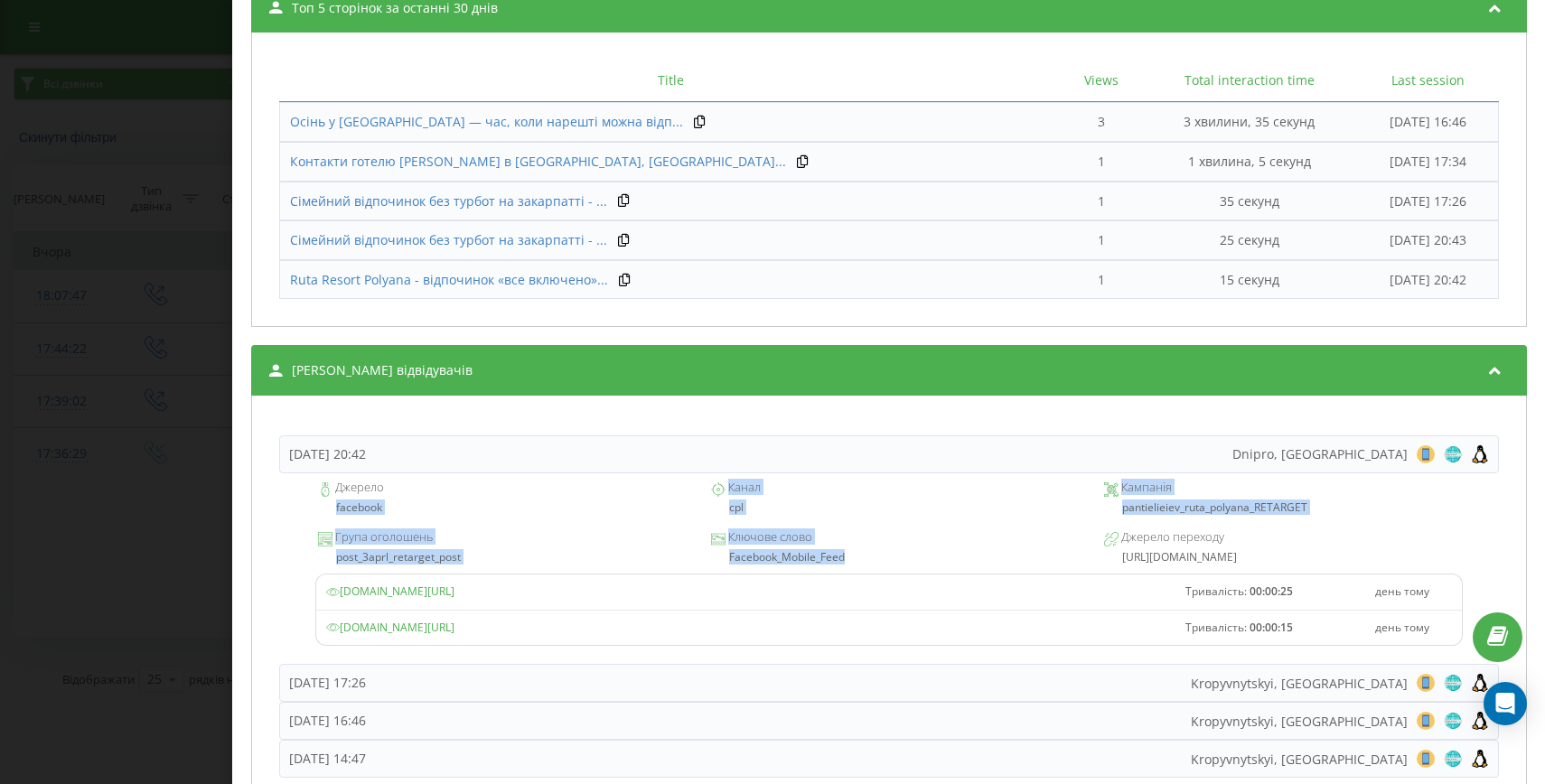
drag, startPoint x: 804, startPoint y: 553, endPoint x: 313, endPoint y: 507, distance: 493.2
click at [313, 507] on div "Джерело facebook Канал cpl Кампанія pantielieiev_ruta_polyana_RETARGET Група ог…" at bounding box center [889, 569] width 1220 height 191
copy div "facebook Канал cpl Кампанія pantielieiev_ruta_polyana_RETARGET Група оголошень …"
click at [239, 521] on div "Дзвінок : ua9_-1758292589.8382956 Транскрипція Для AI-аналізу майбутніх дзвінкі…" at bounding box center [888, 392] width 1313 height 784
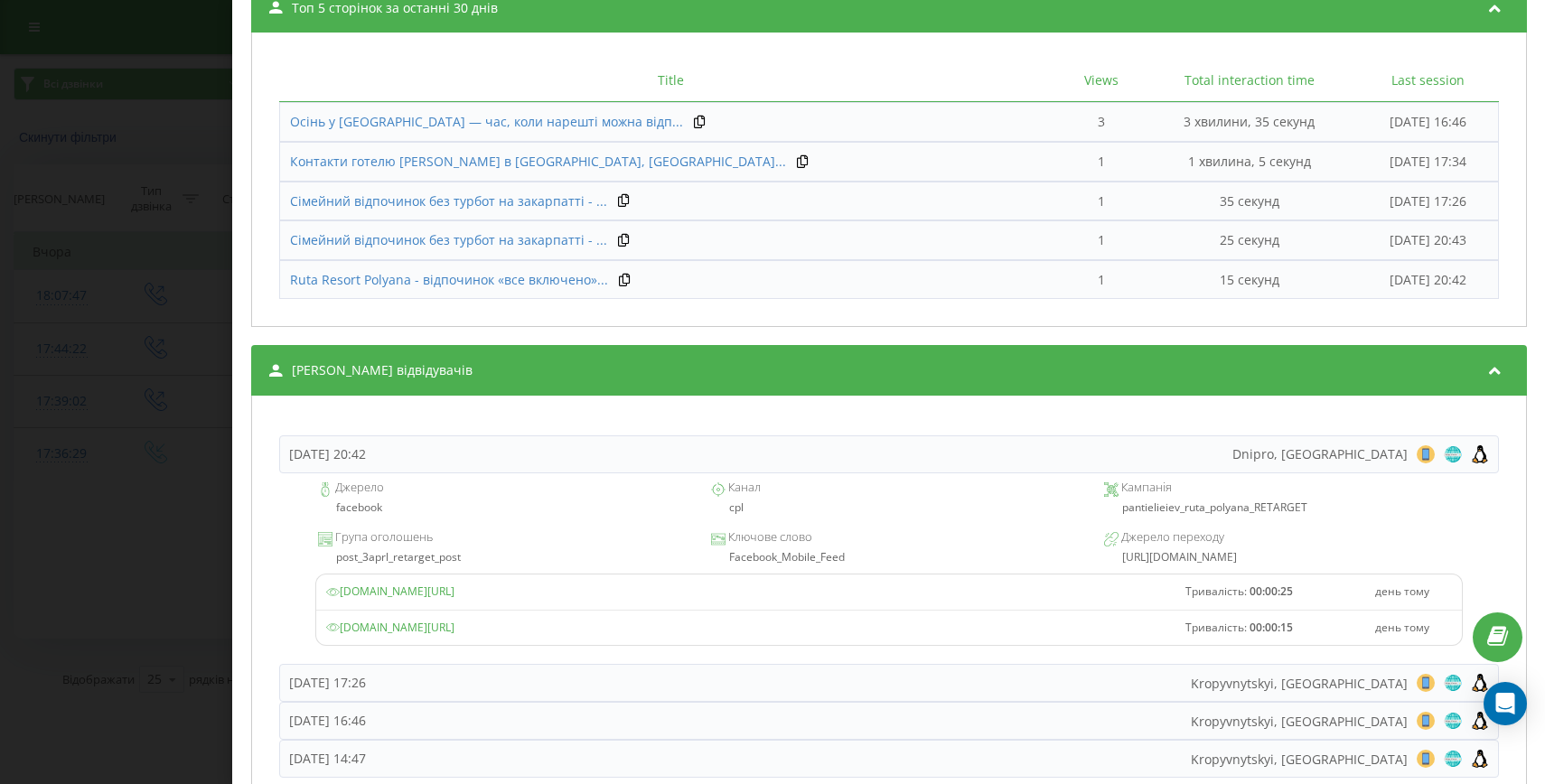
click at [177, 238] on div "Дзвінок : ua9_-1758292589.8382956 Транскрипція Для AI-аналізу майбутніх дзвінкі…" at bounding box center [772, 392] width 1545 height 784
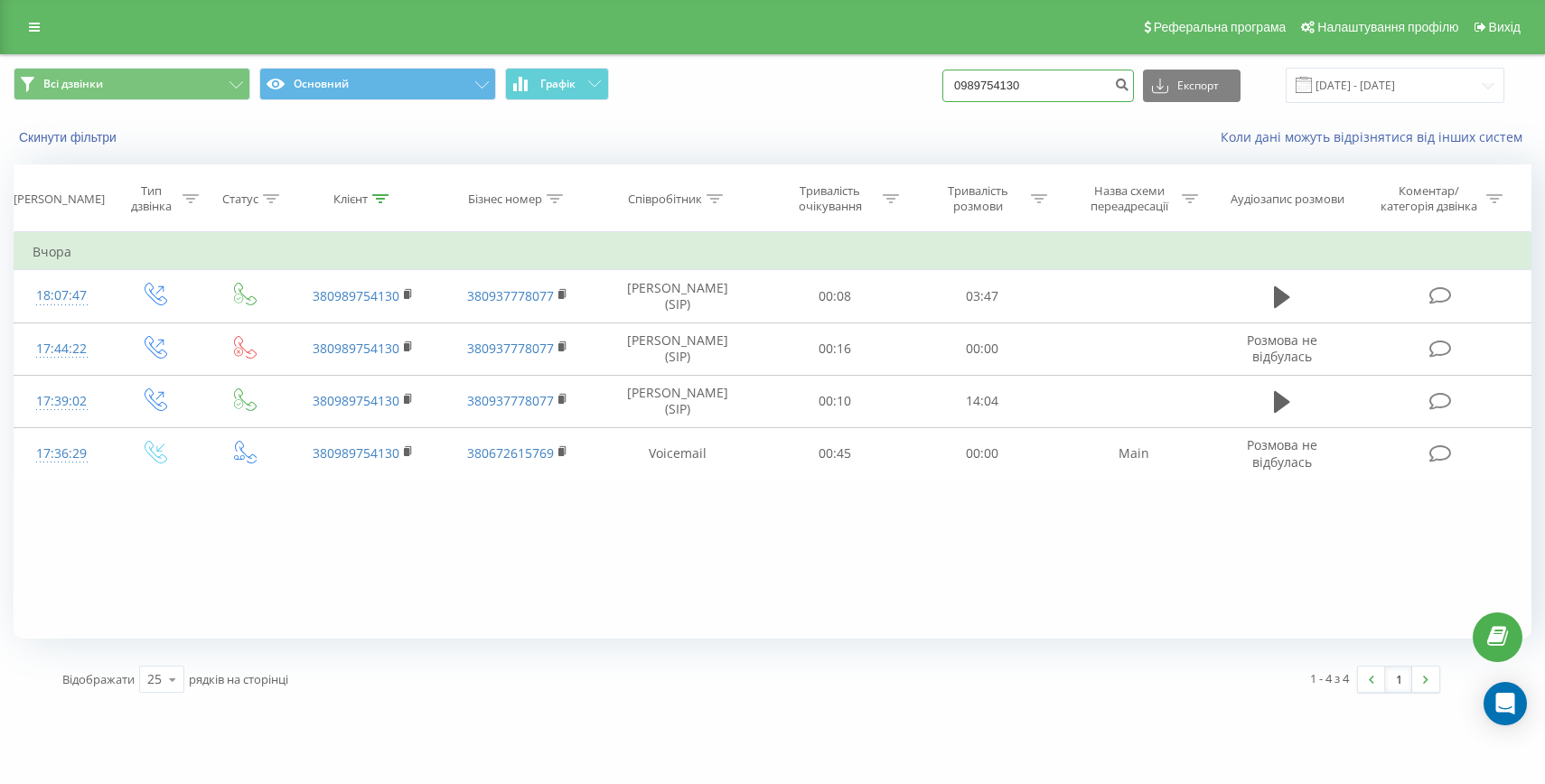
click at [1069, 74] on input "0989754130" at bounding box center [1038, 86] width 192 height 33
paste input "[PHONE_NUMBER]"
drag, startPoint x: 1023, startPoint y: 82, endPoint x: 956, endPoint y: 92, distance: 67.7
click at [956, 92] on div "Всі дзвінки Основний Графік [PHONE_NUMBER] Експорт .csv .xls .xlsx [DATE] - [DA…" at bounding box center [772, 85] width 1518 height 35
type input "0665916987"
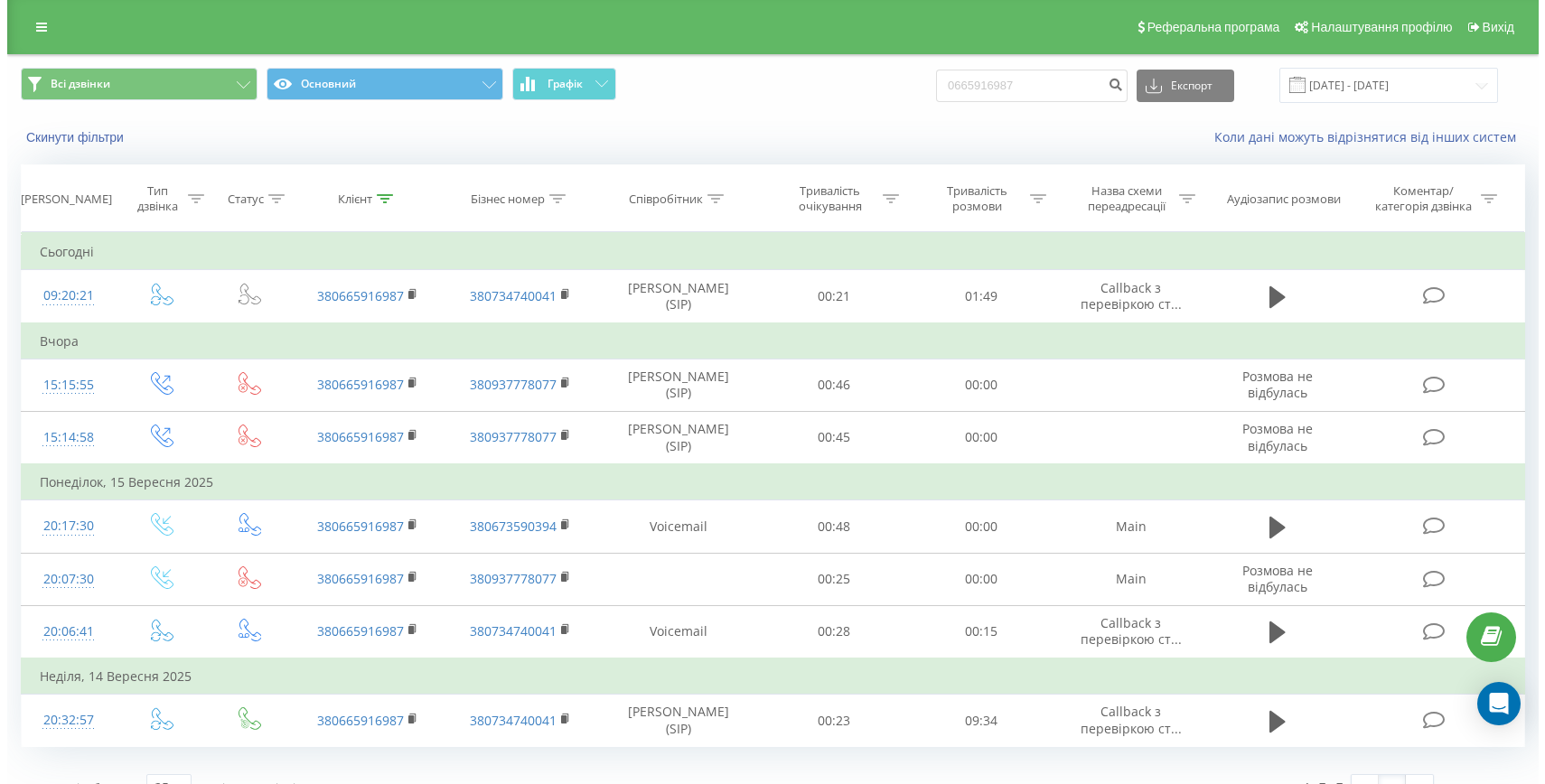
scroll to position [31, 0]
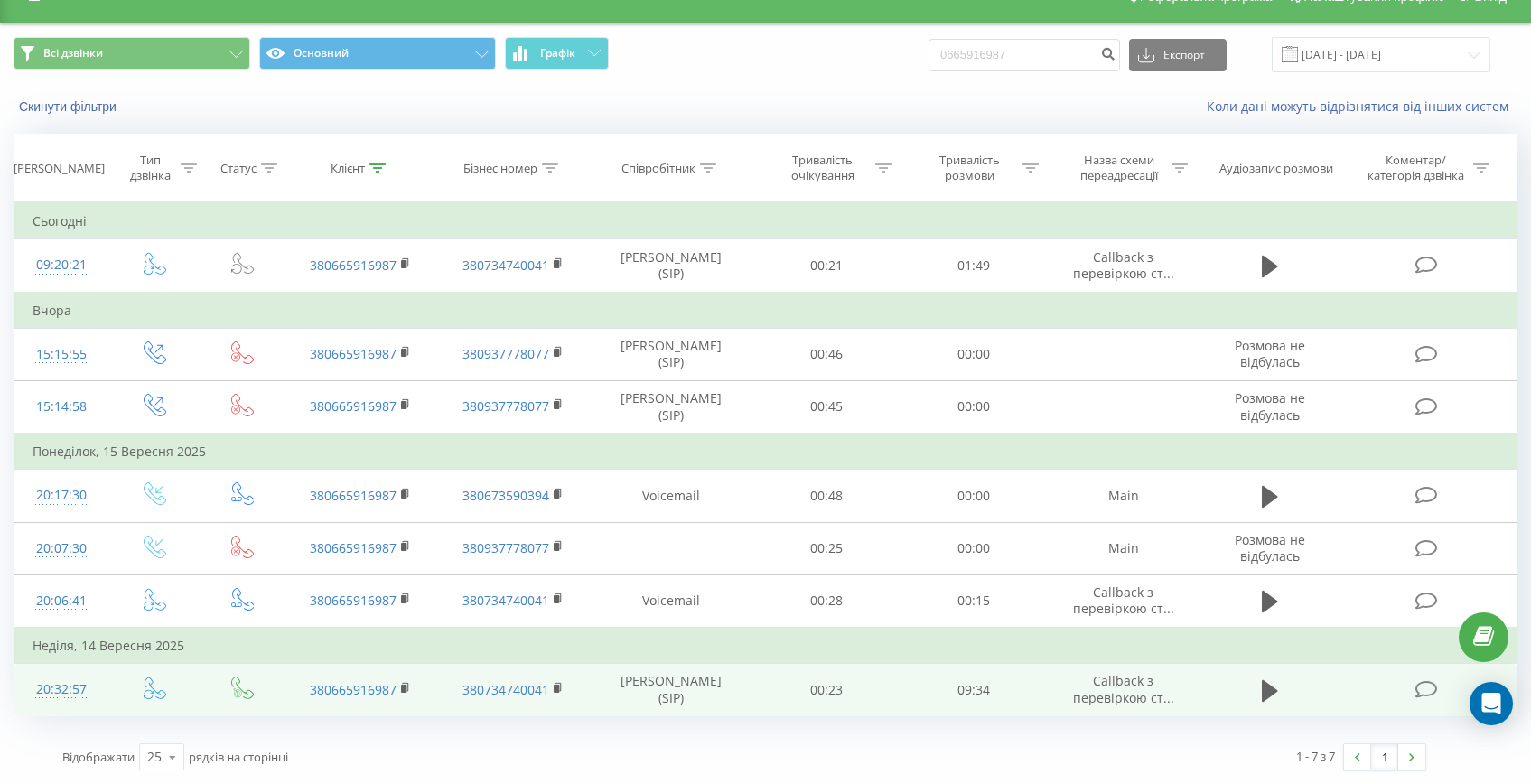
click at [70, 673] on div "20:32:57" at bounding box center [61, 690] width 57 height 35
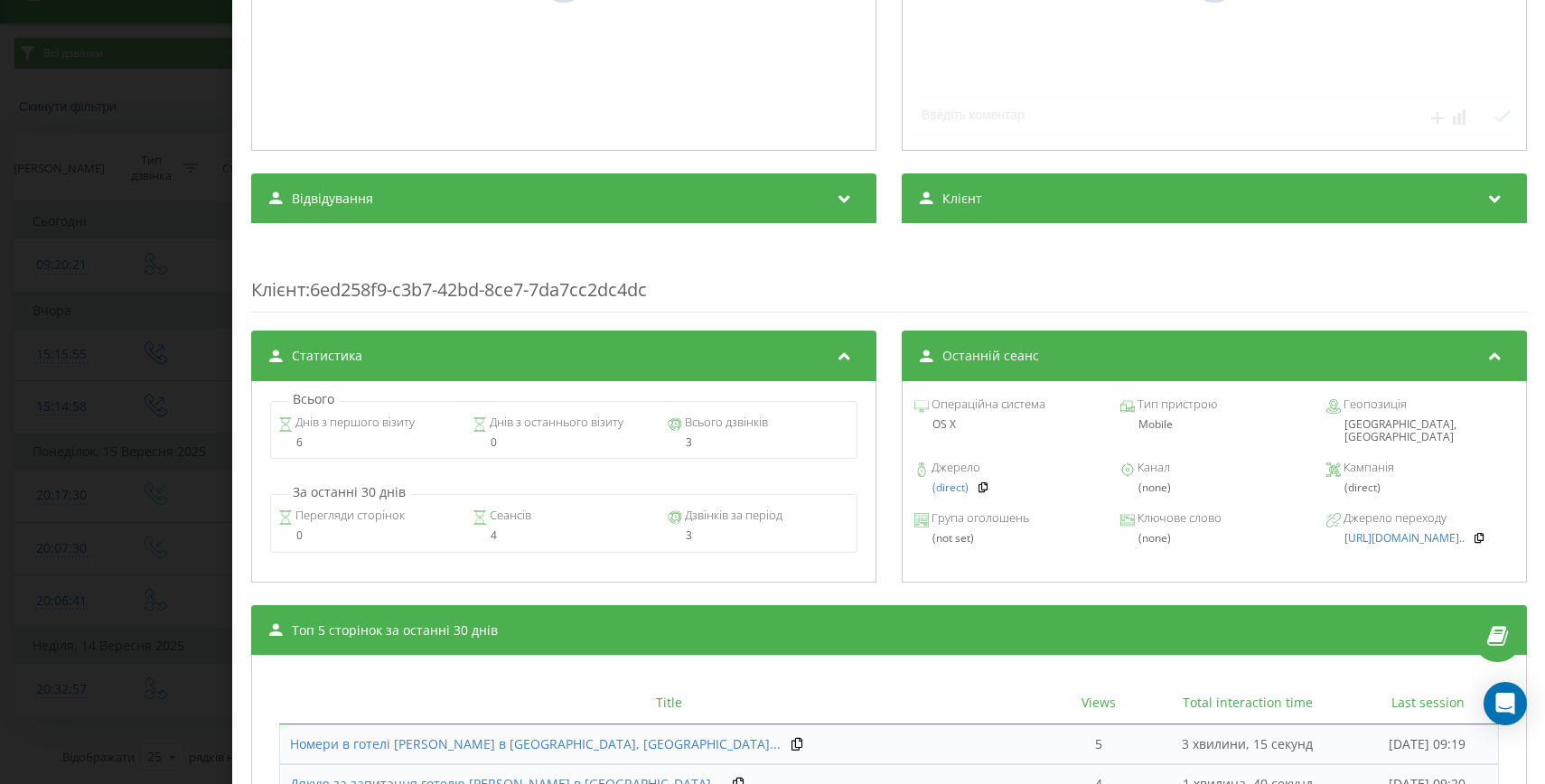
scroll to position [461, 0]
click at [977, 481] on icon at bounding box center [983, 487] width 13 height 11
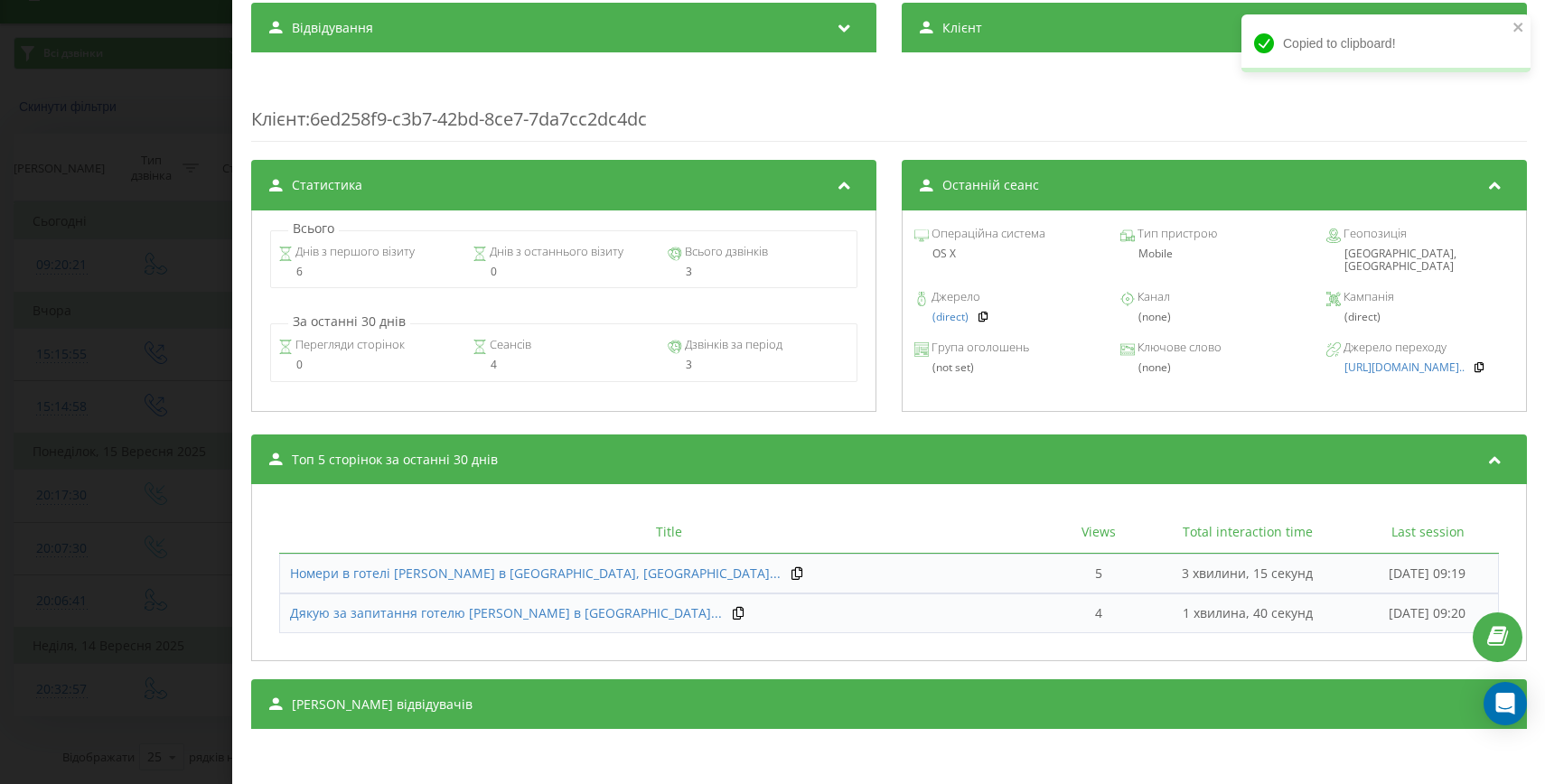
click at [735, 686] on div "[PERSON_NAME] відвідувачів" at bounding box center [889, 705] width 1276 height 51
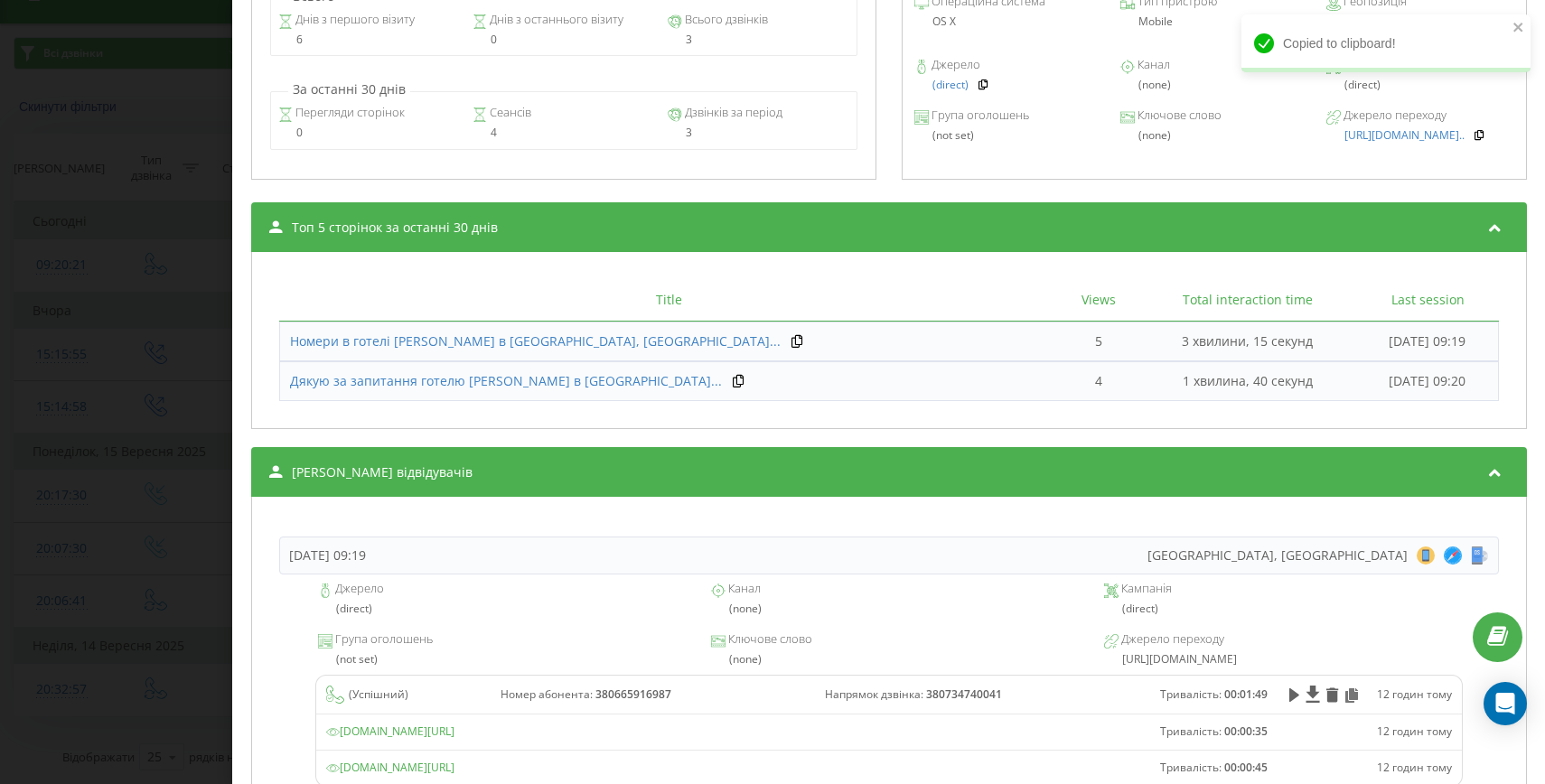
scroll to position [1083, 0]
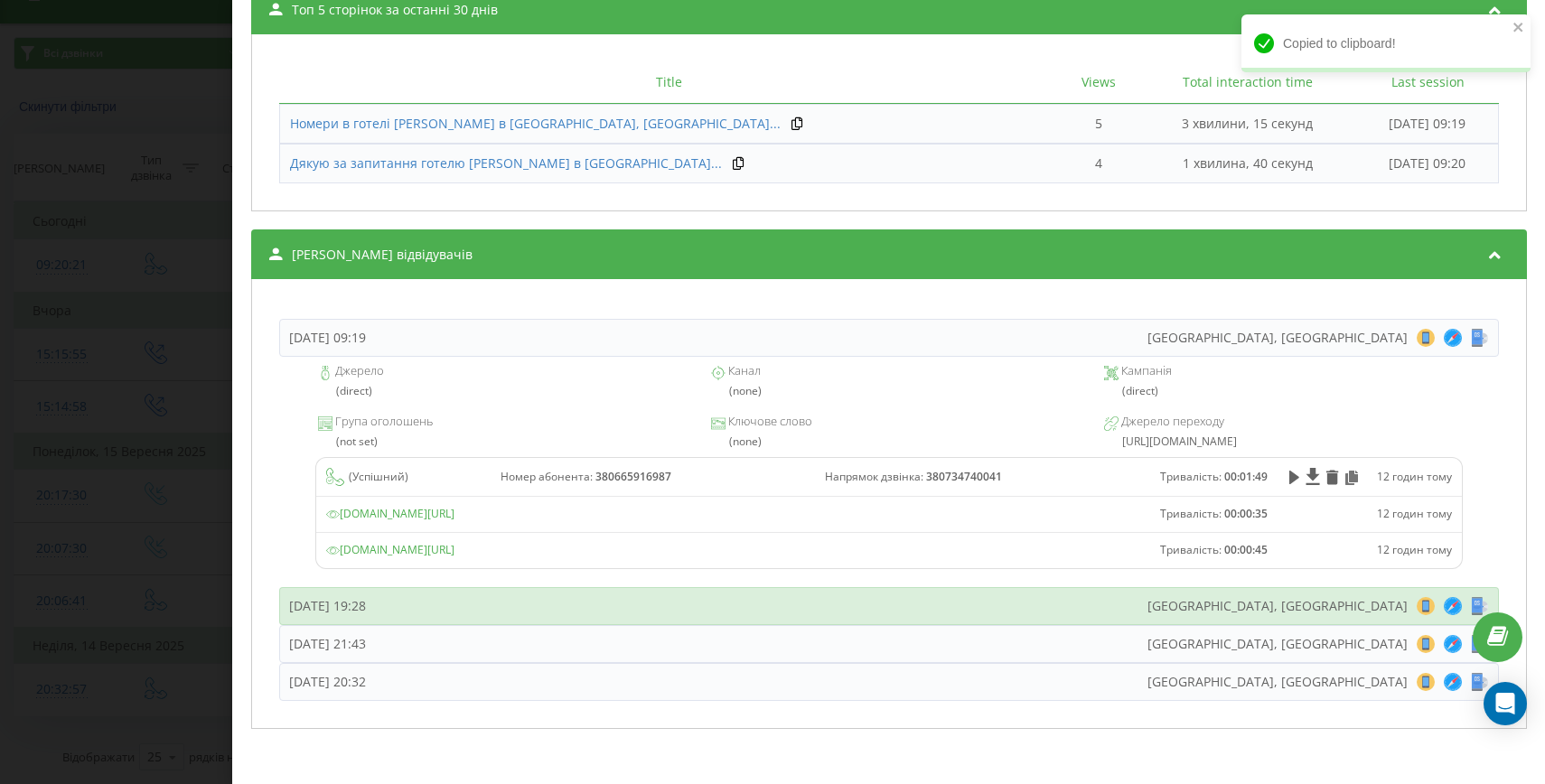
click at [518, 604] on div "[DATE] 19:28 [GEOGRAPHIC_DATA], [GEOGRAPHIC_DATA] 8 18 28 38 48 58 68 78 88 98 …" at bounding box center [889, 606] width 1220 height 38
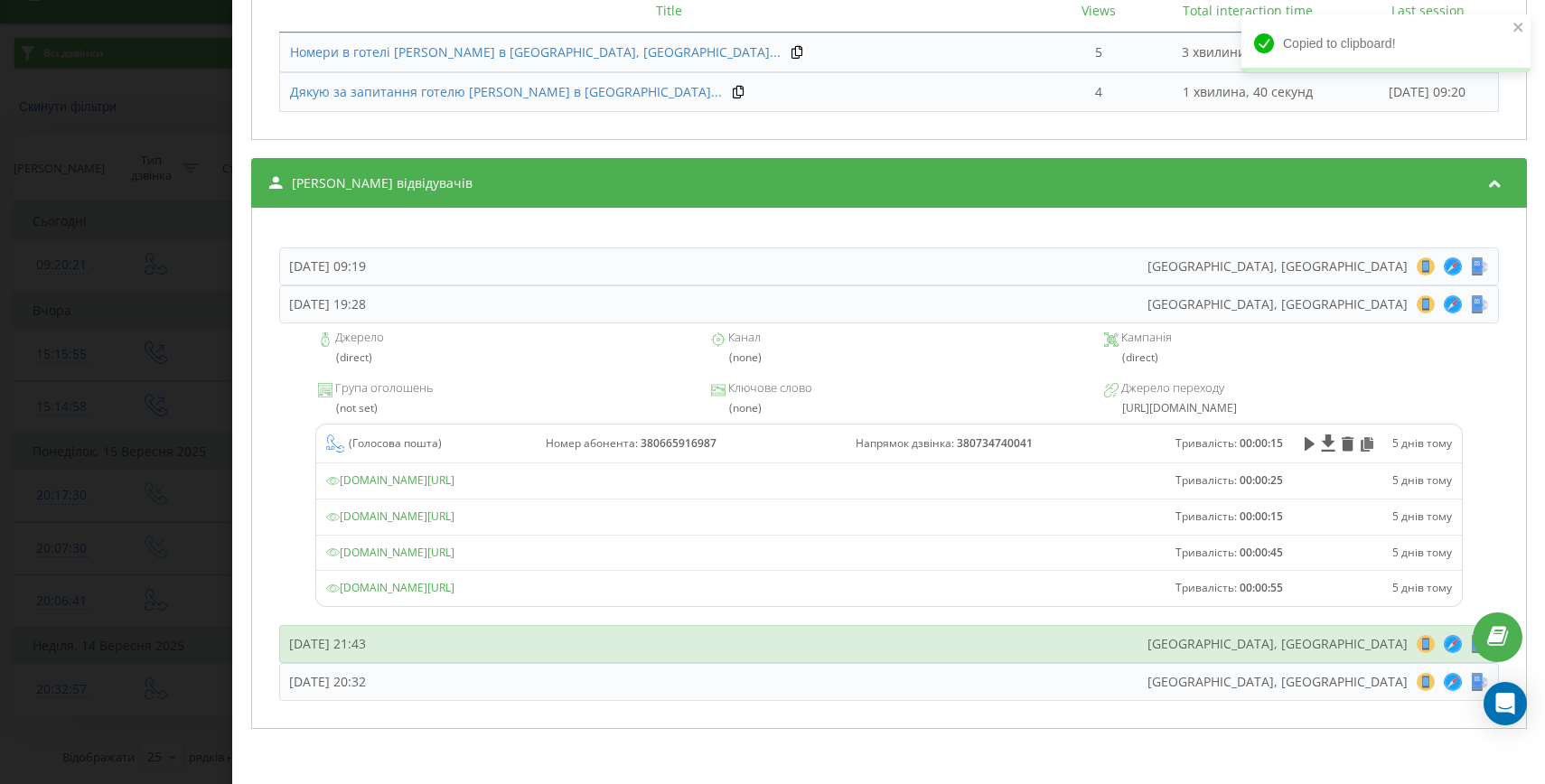
click at [539, 631] on div "[DATE] 21:43 [GEOGRAPHIC_DATA], [GEOGRAPHIC_DATA] 8 18 28 38 48 58 68 78 88 98 …" at bounding box center [889, 644] width 1220 height 38
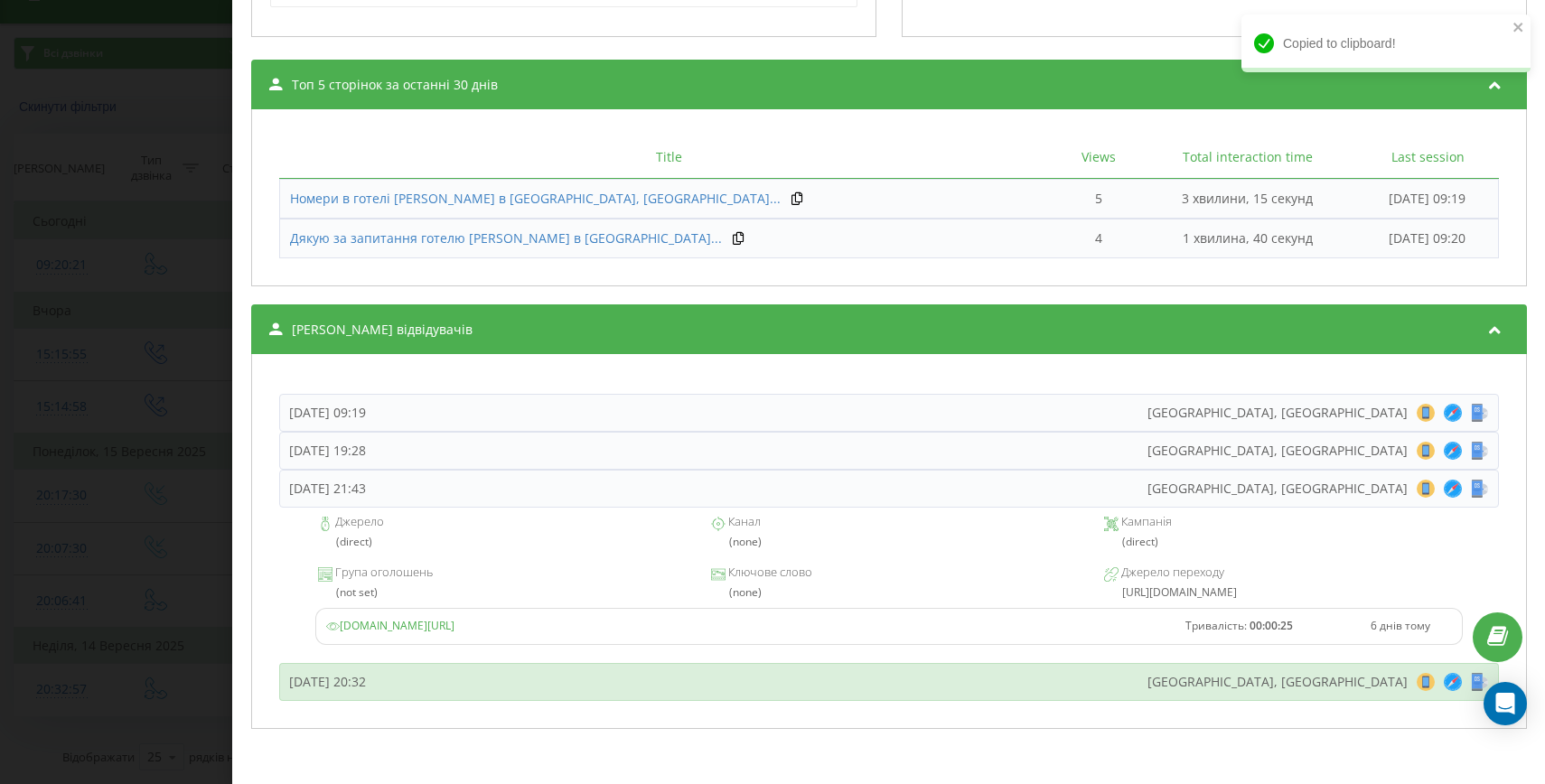
click at [516, 672] on div "[DATE] 20:32 [GEOGRAPHIC_DATA], [GEOGRAPHIC_DATA] 8 18 28 38 48 58 68 78 88 98 …" at bounding box center [889, 682] width 1220 height 38
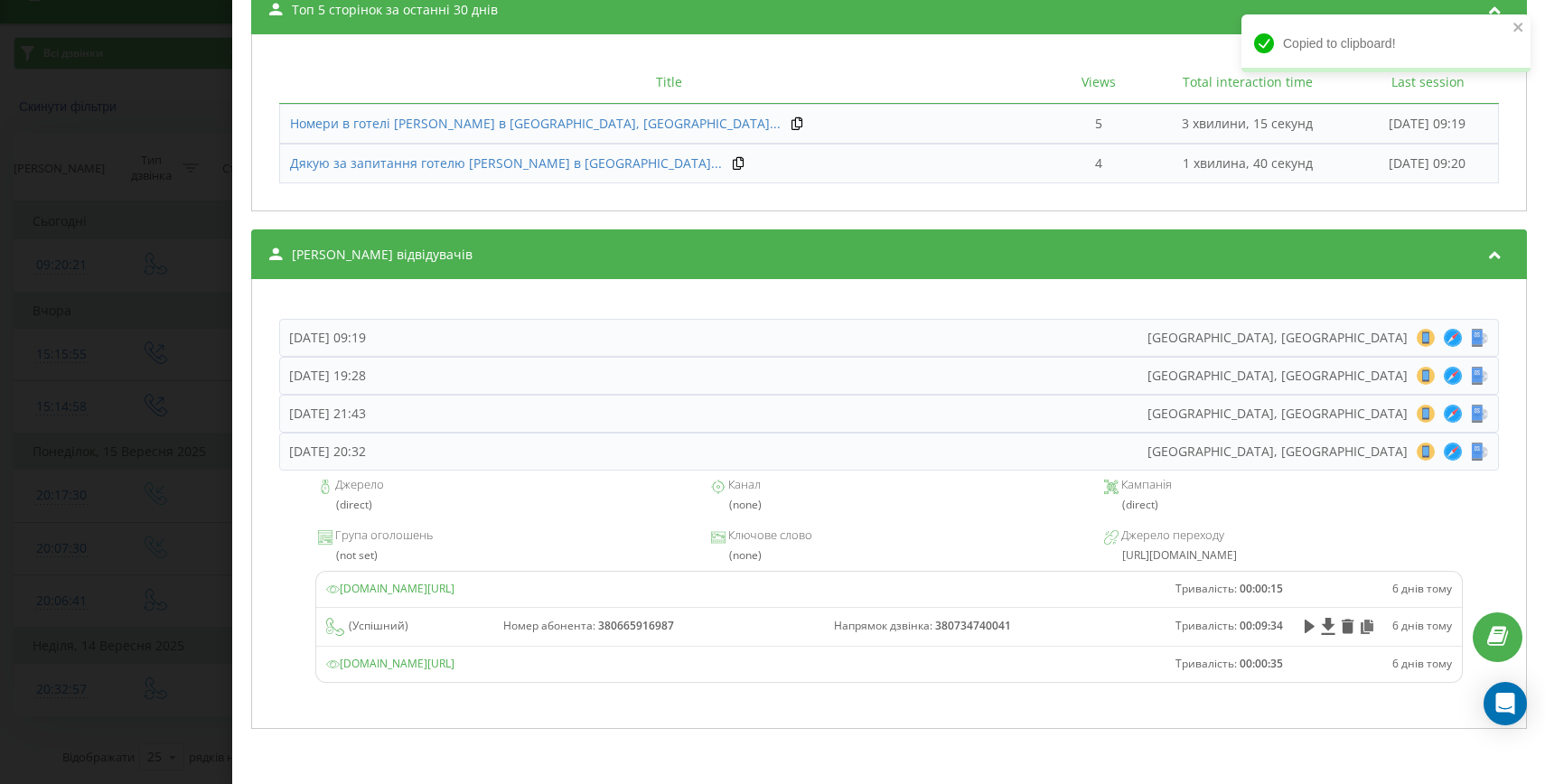
click at [54, 660] on div "Дзвінок : ua10_-1757871177.5717484 1 x - 09:47 00:00 00:00 Транскрипція Для AI-…" at bounding box center [772, 392] width 1545 height 784
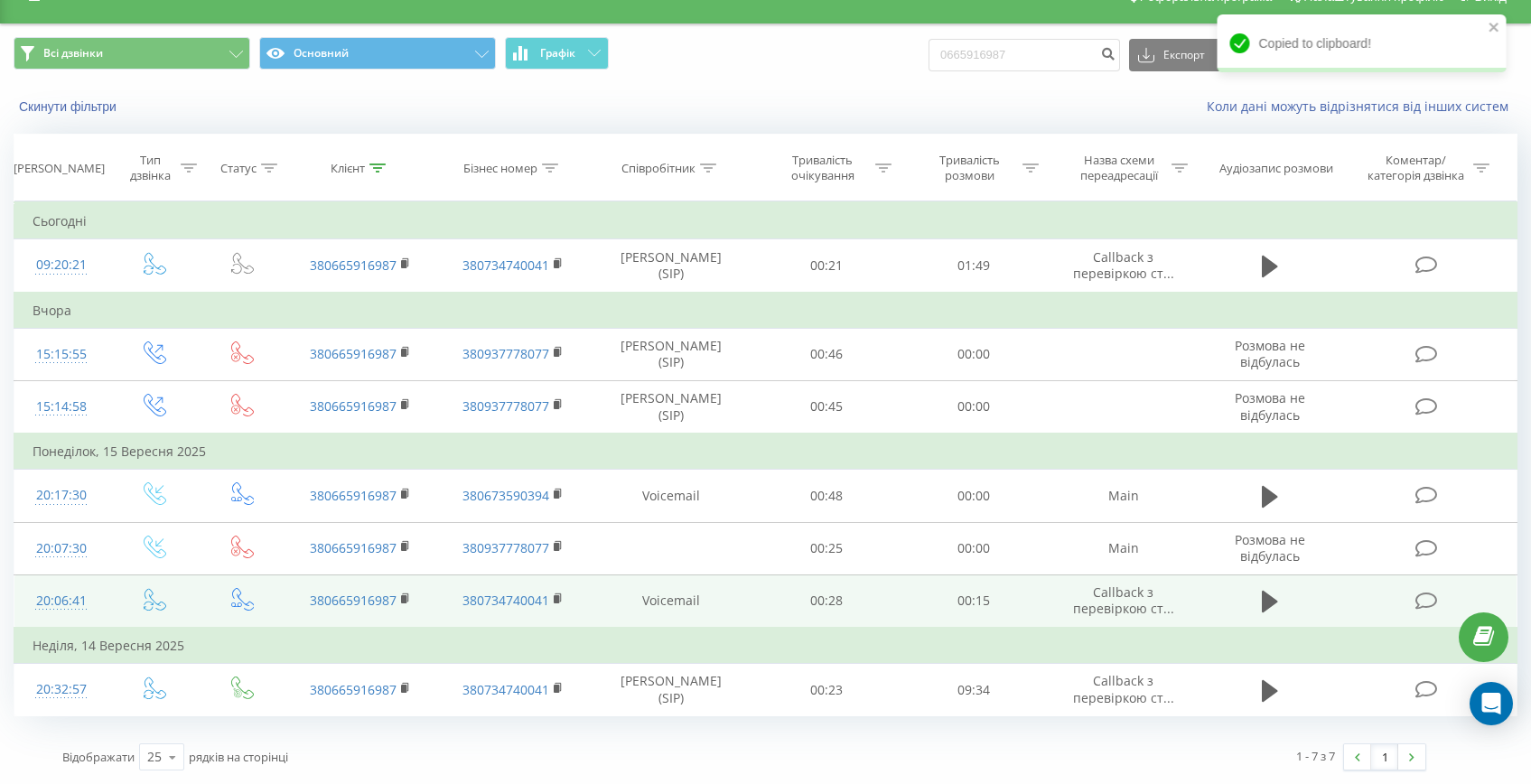
click at [63, 592] on div "20:06:41" at bounding box center [61, 600] width 57 height 35
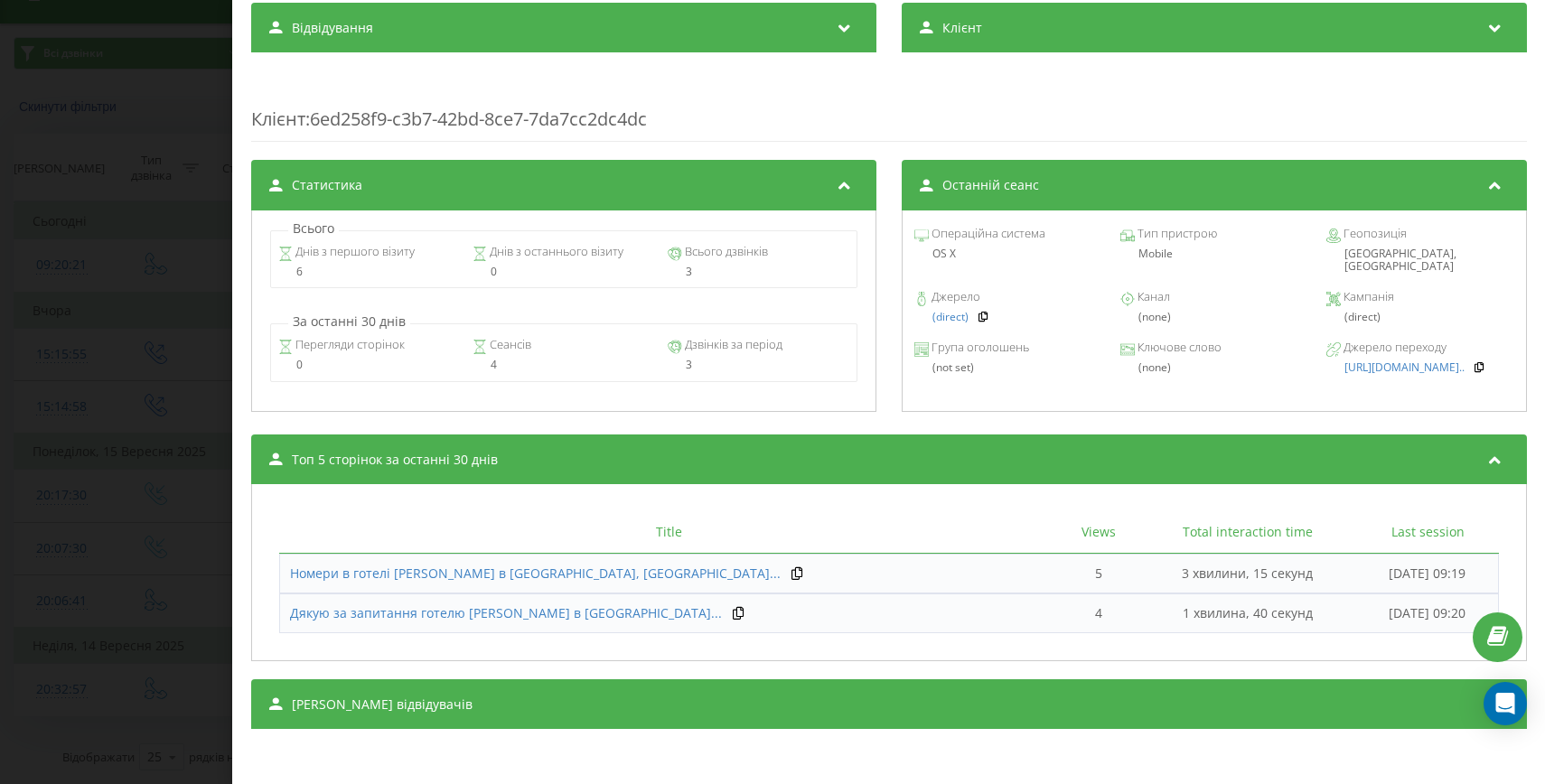
click at [687, 726] on div "[PERSON_NAME] відвідувачів" at bounding box center [889, 705] width 1276 height 51
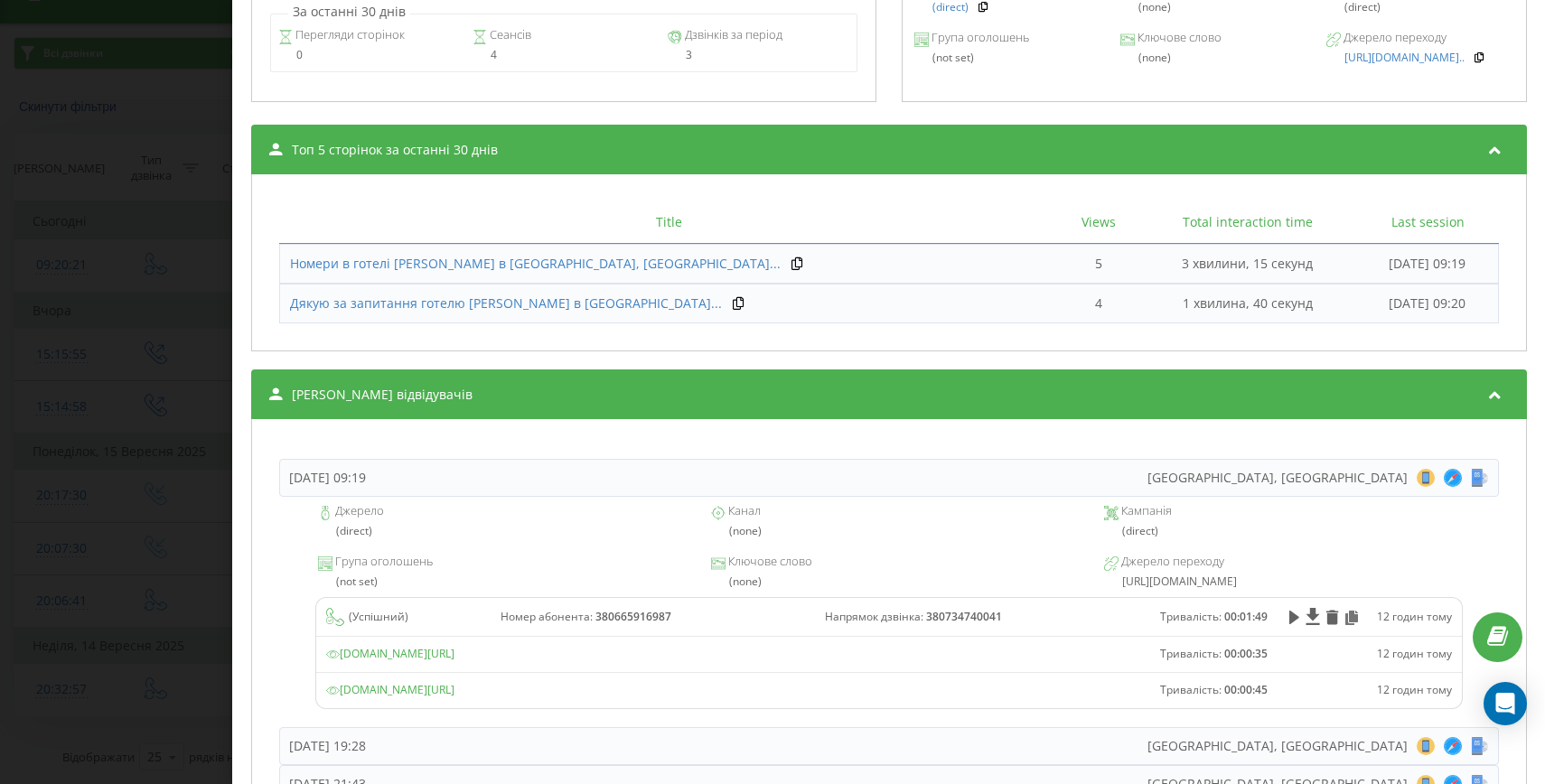
scroll to position [1083, 0]
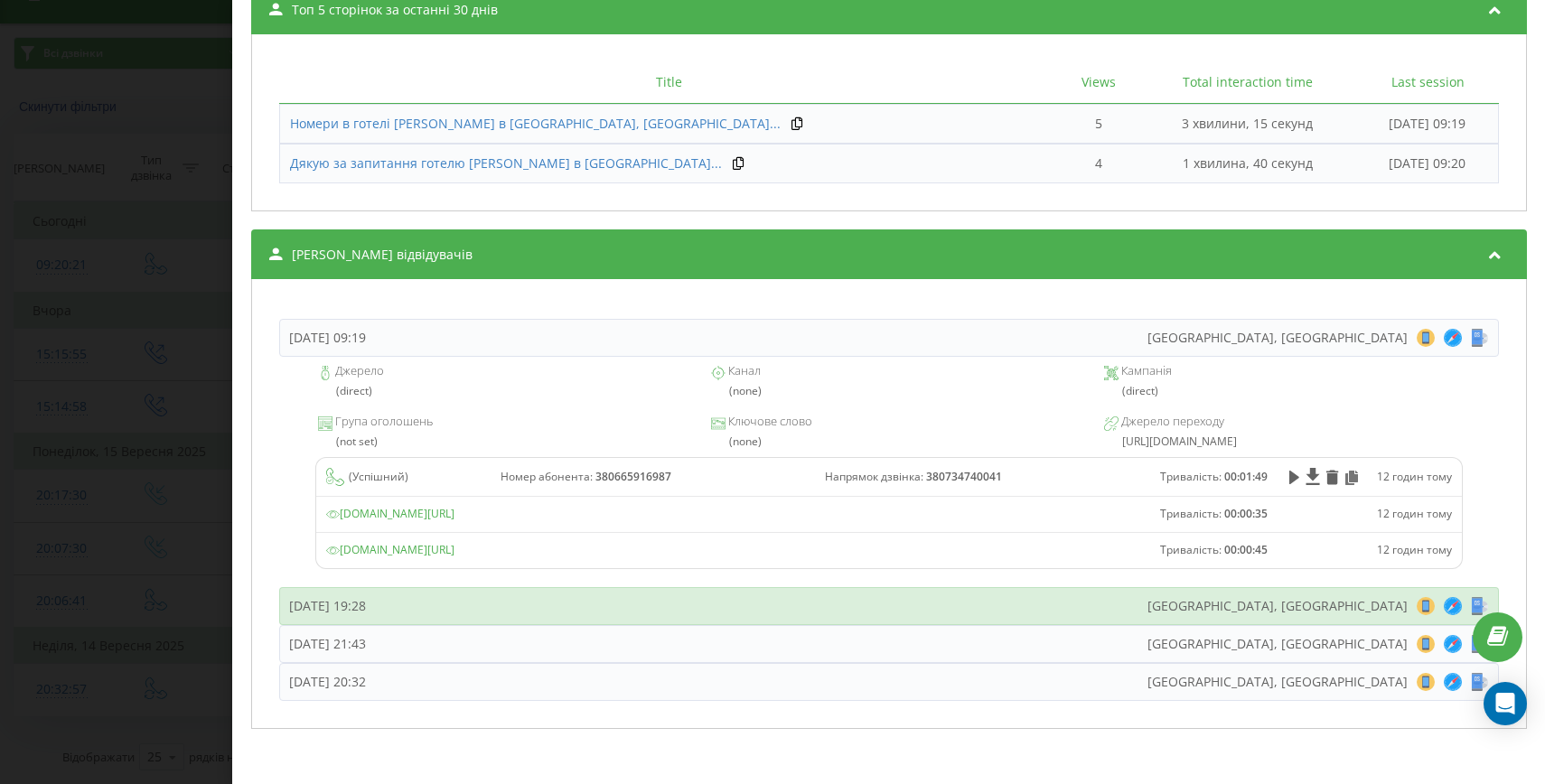
click at [366, 604] on div "[DATE] 19:28" at bounding box center [327, 606] width 76 height 18
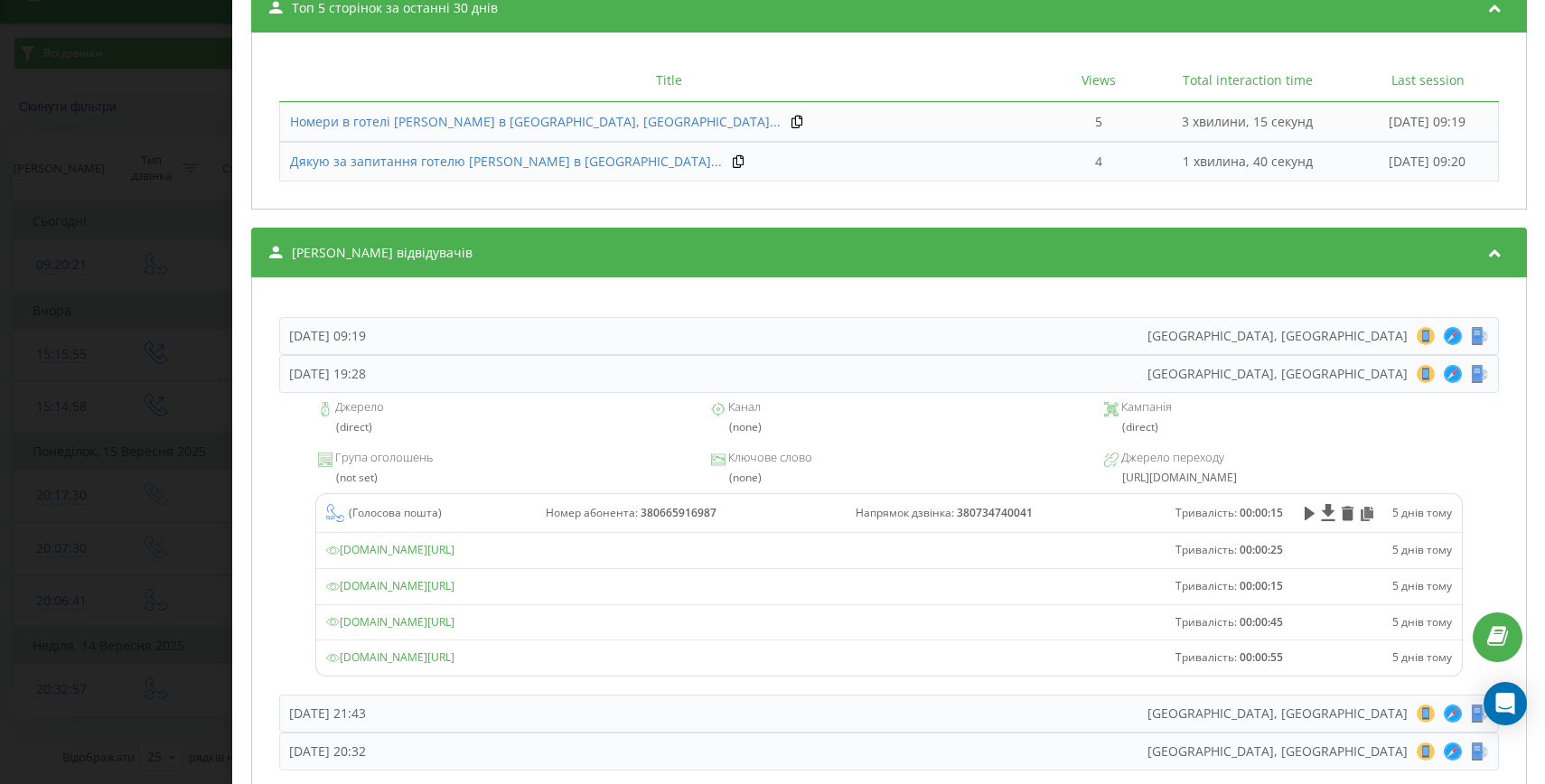
click at [477, 690] on div "Джерело (direct) Канал (none) Кампанія (direct) Група оголошень (not set) Ключо…" at bounding box center [889, 543] width 1220 height 302
click at [479, 705] on div "[DATE] 21:43 [GEOGRAPHIC_DATA], [GEOGRAPHIC_DATA] 8 18 28 38 48 58 68 78 88 98 …" at bounding box center [889, 713] width 1220 height 38
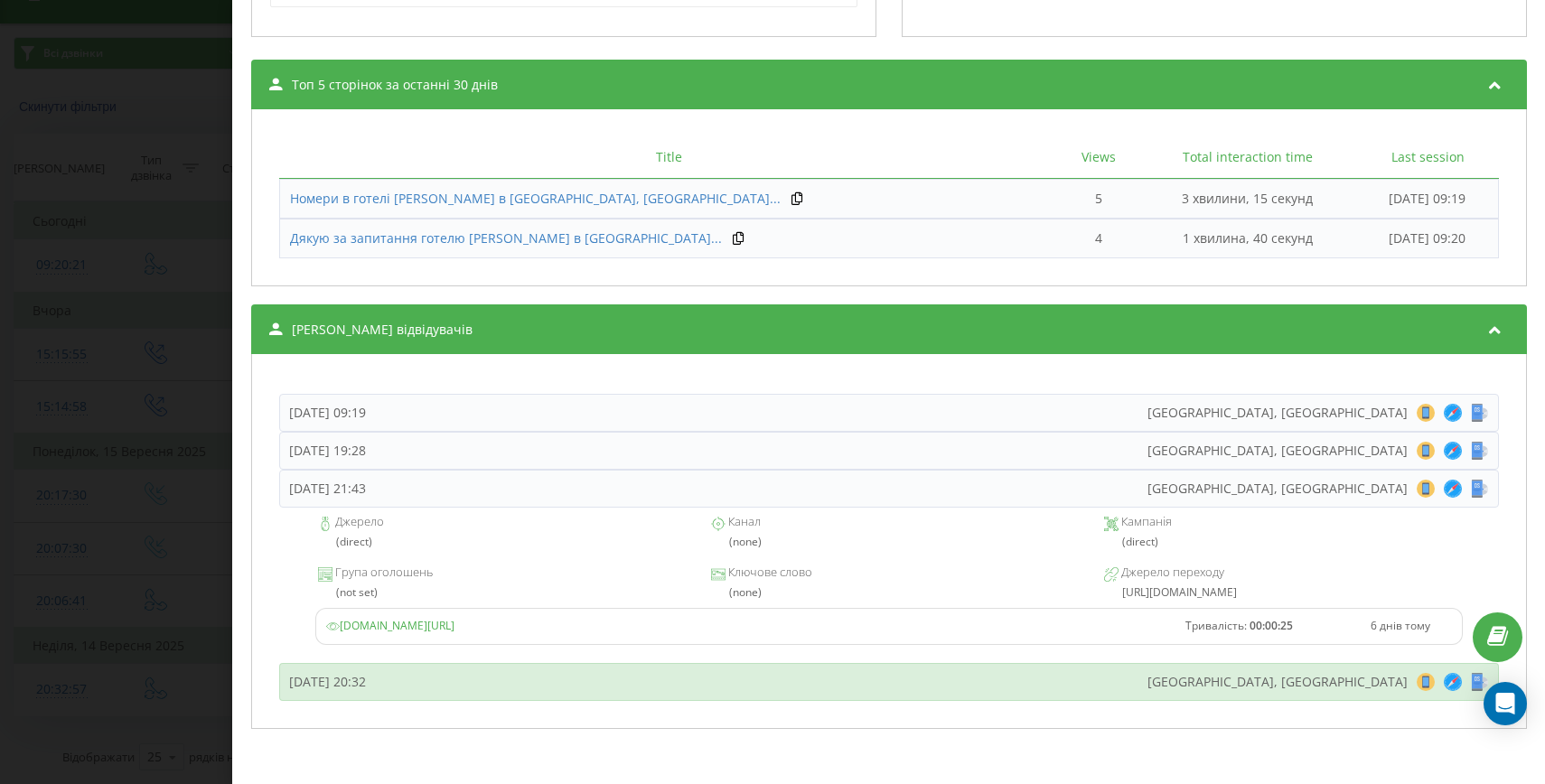
click at [485, 695] on div "[DATE] 20:32 [GEOGRAPHIC_DATA], [GEOGRAPHIC_DATA] 8 18 28 38 48 58 68 78 88 98 …" at bounding box center [889, 682] width 1220 height 38
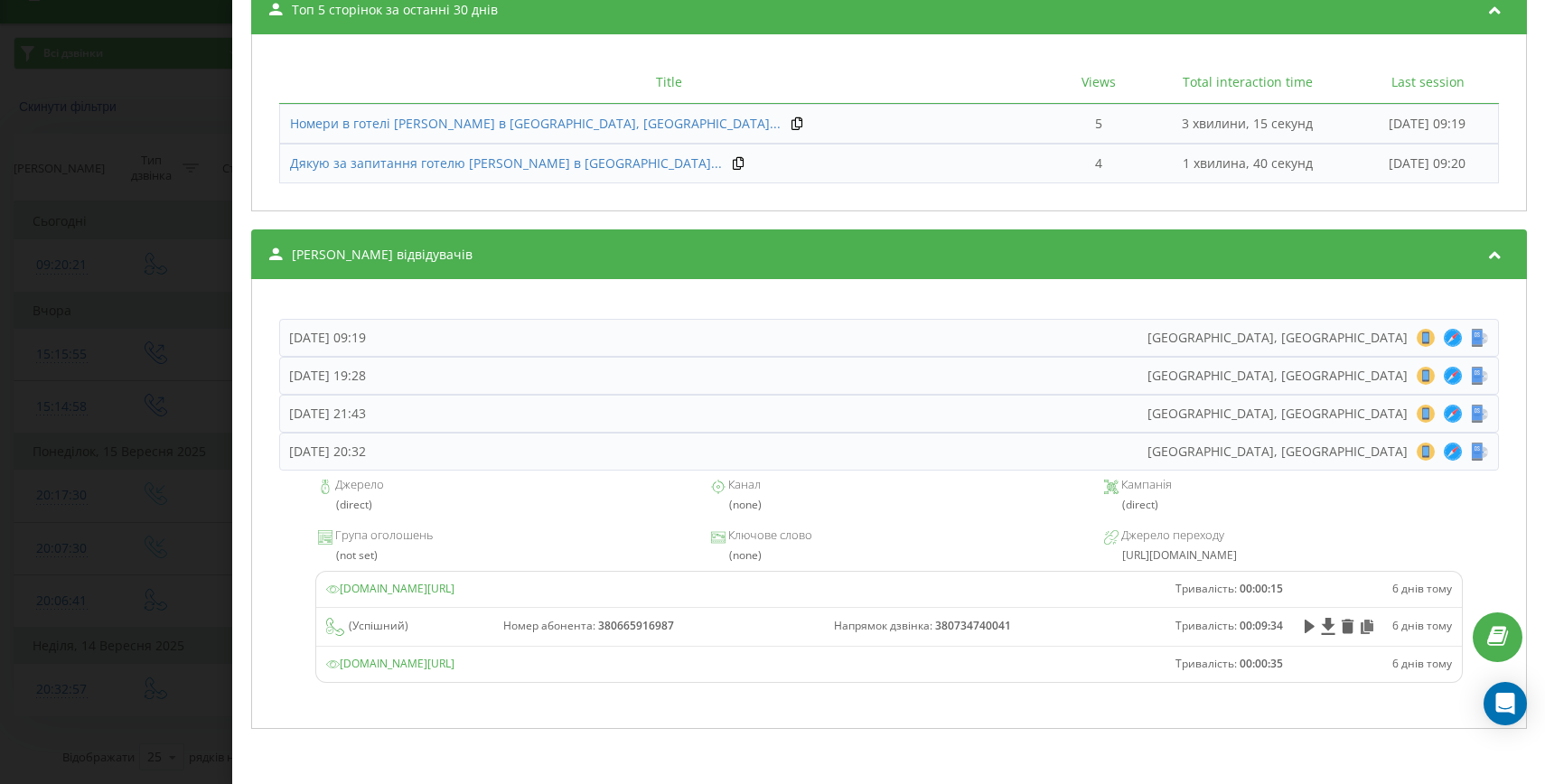
click at [261, 518] on div "[DATE] 09:19 [GEOGRAPHIC_DATA], [GEOGRAPHIC_DATA] 8 18 28 38 48 58 68 78 88 98 …" at bounding box center [889, 502] width 1256 height 430
click at [111, 486] on div "Дзвінок : ua1_-1757956001.5572863 1 x - 00:15 00:00 00:00 Транскрипція Для AI-а…" at bounding box center [772, 392] width 1545 height 784
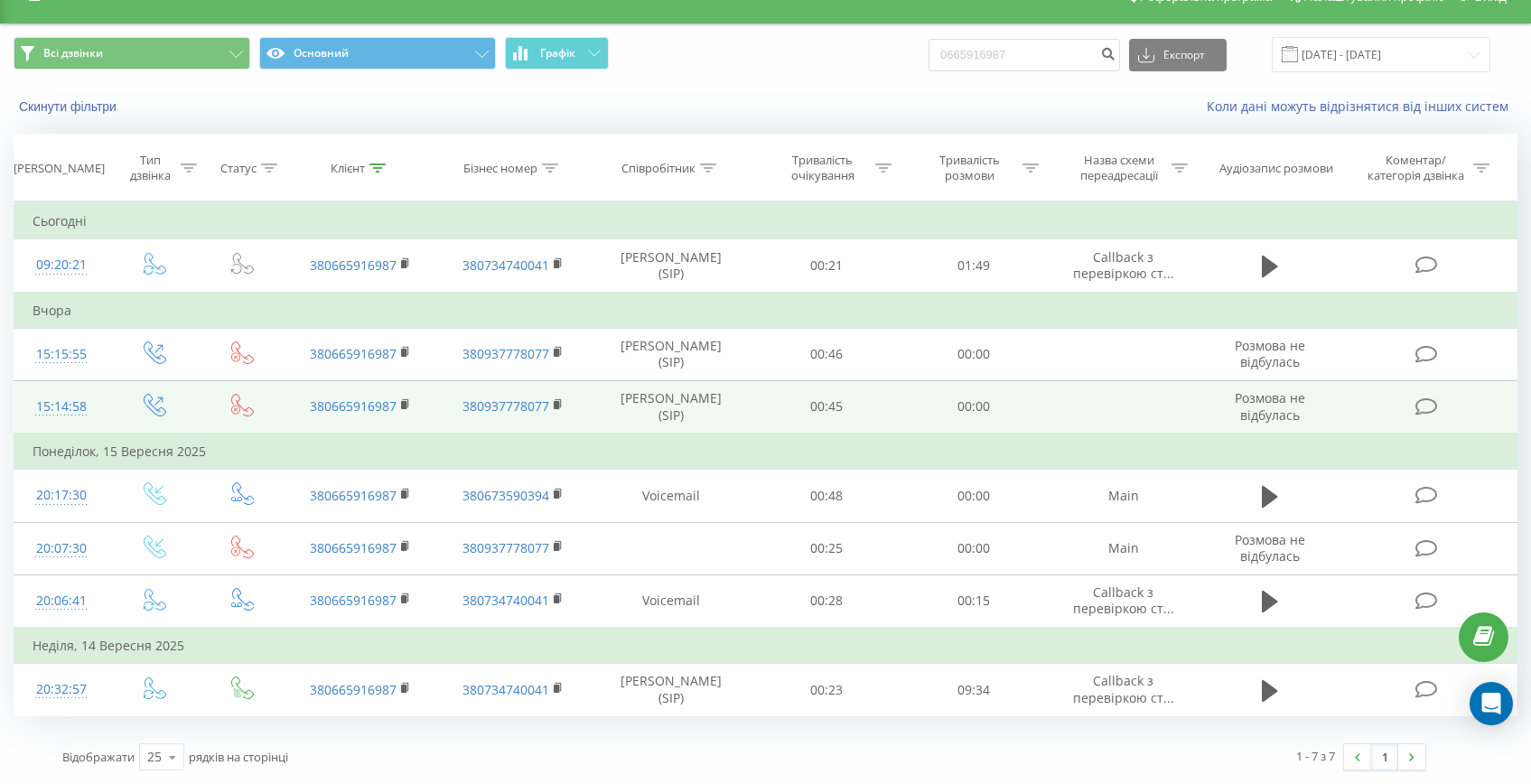
click at [92, 422] on td "15:14:58" at bounding box center [61, 407] width 94 height 54
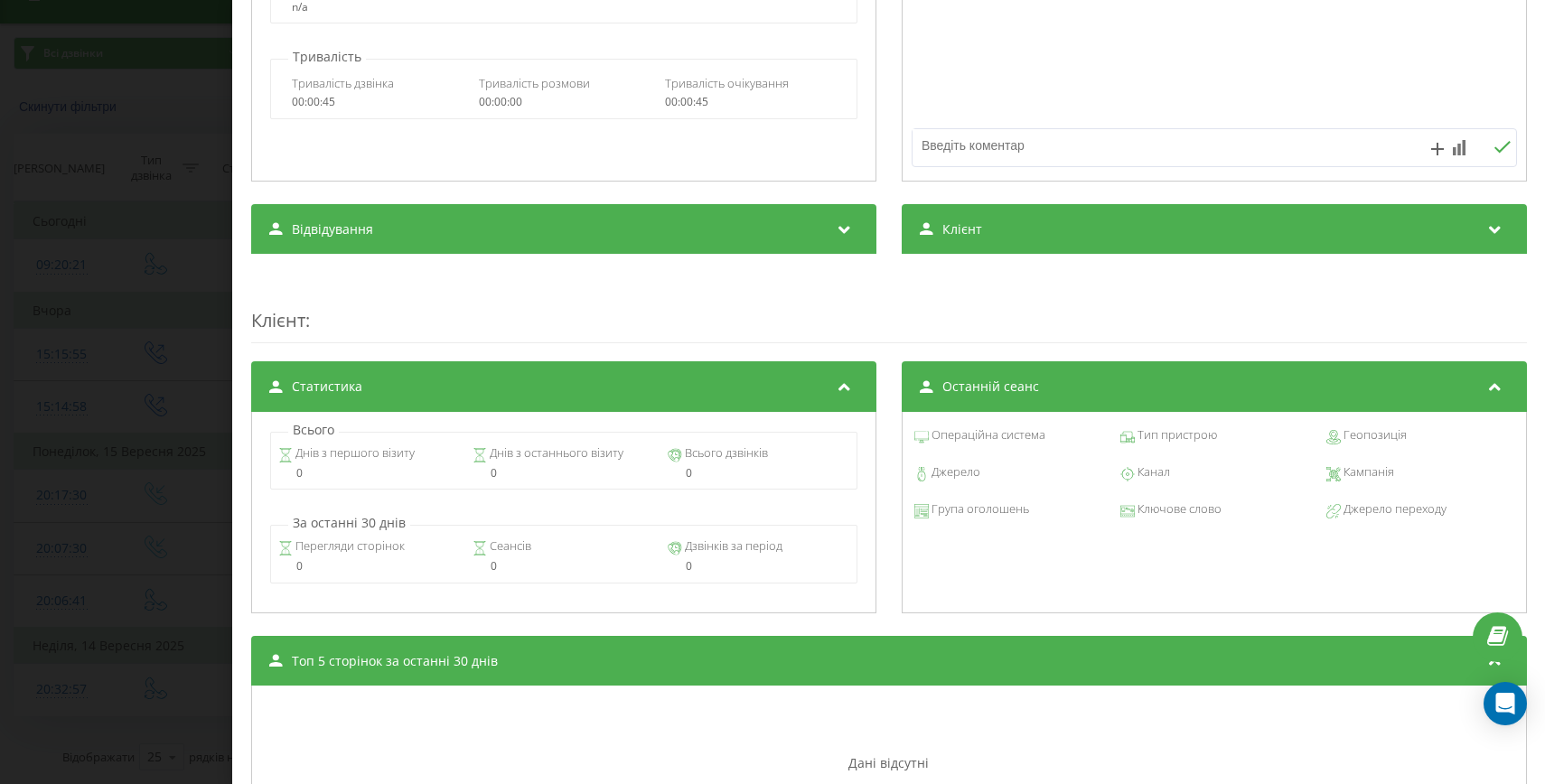
scroll to position [383, 0]
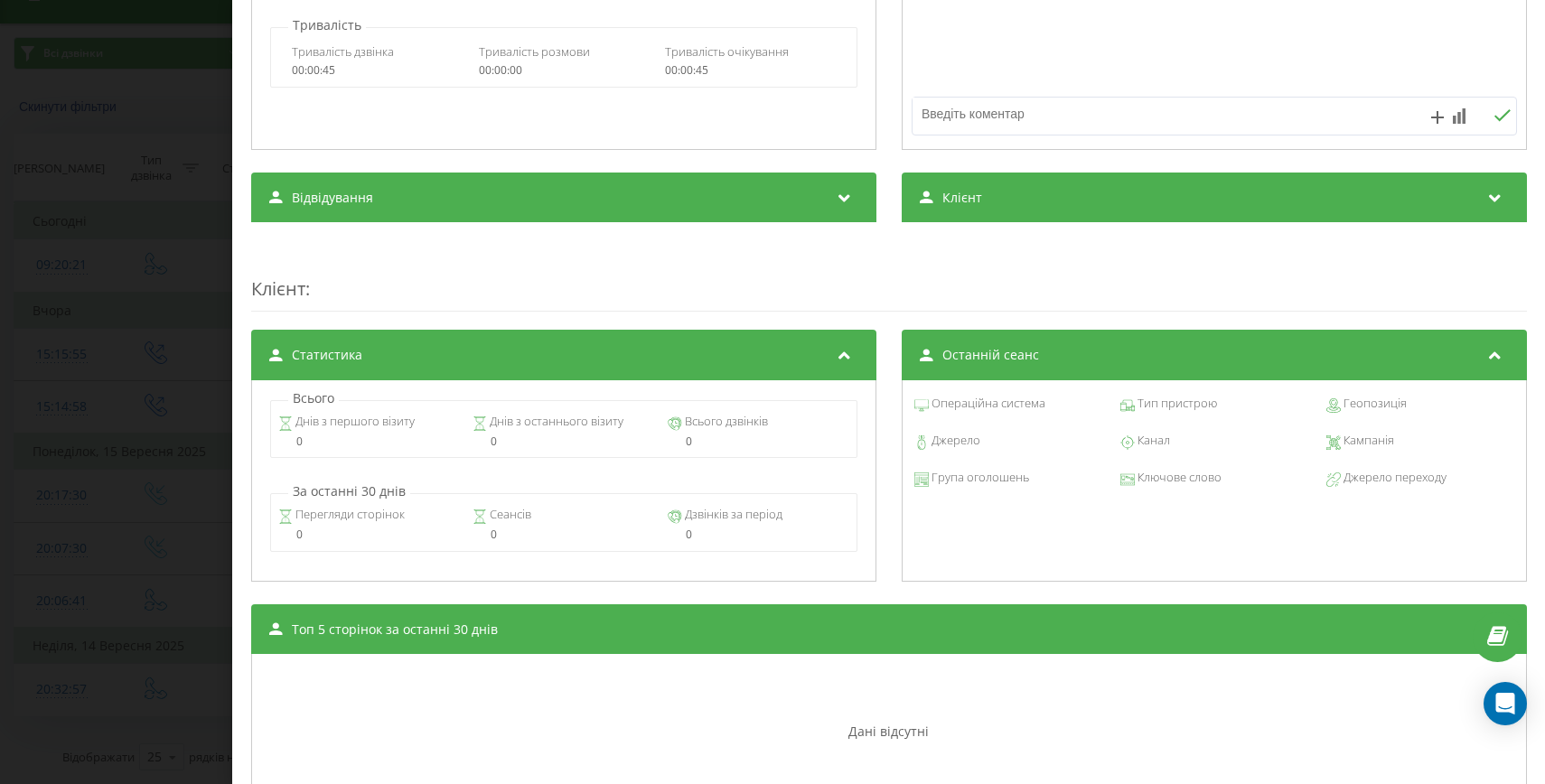
click at [12, 404] on div "Дзвінок : ua5_-1758284098.6969223 Транскрипція Для AI-аналізу майбутніх дзвінкі…" at bounding box center [772, 392] width 1545 height 784
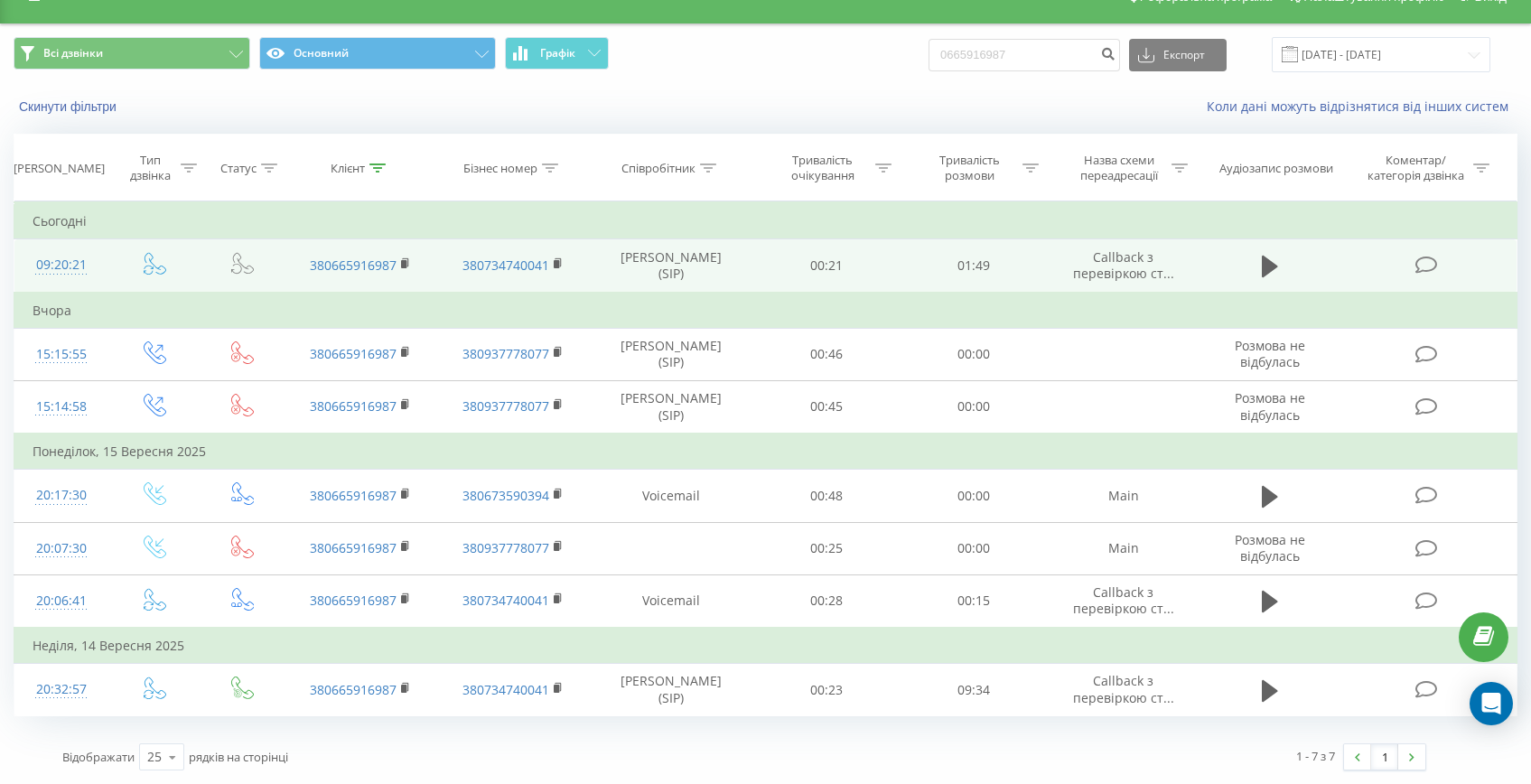
click at [46, 287] on td "09:20:21" at bounding box center [61, 265] width 94 height 54
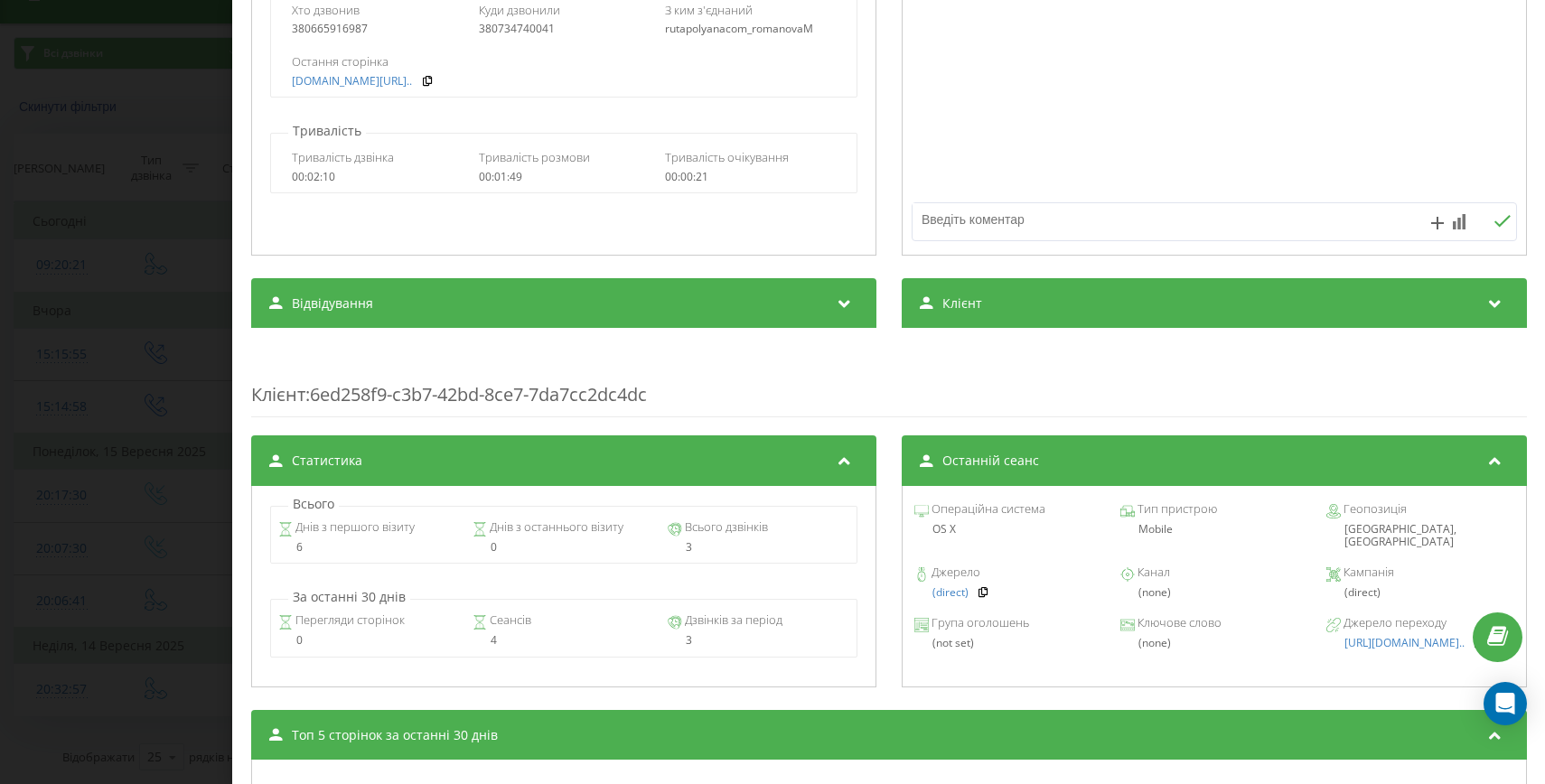
scroll to position [434, 0]
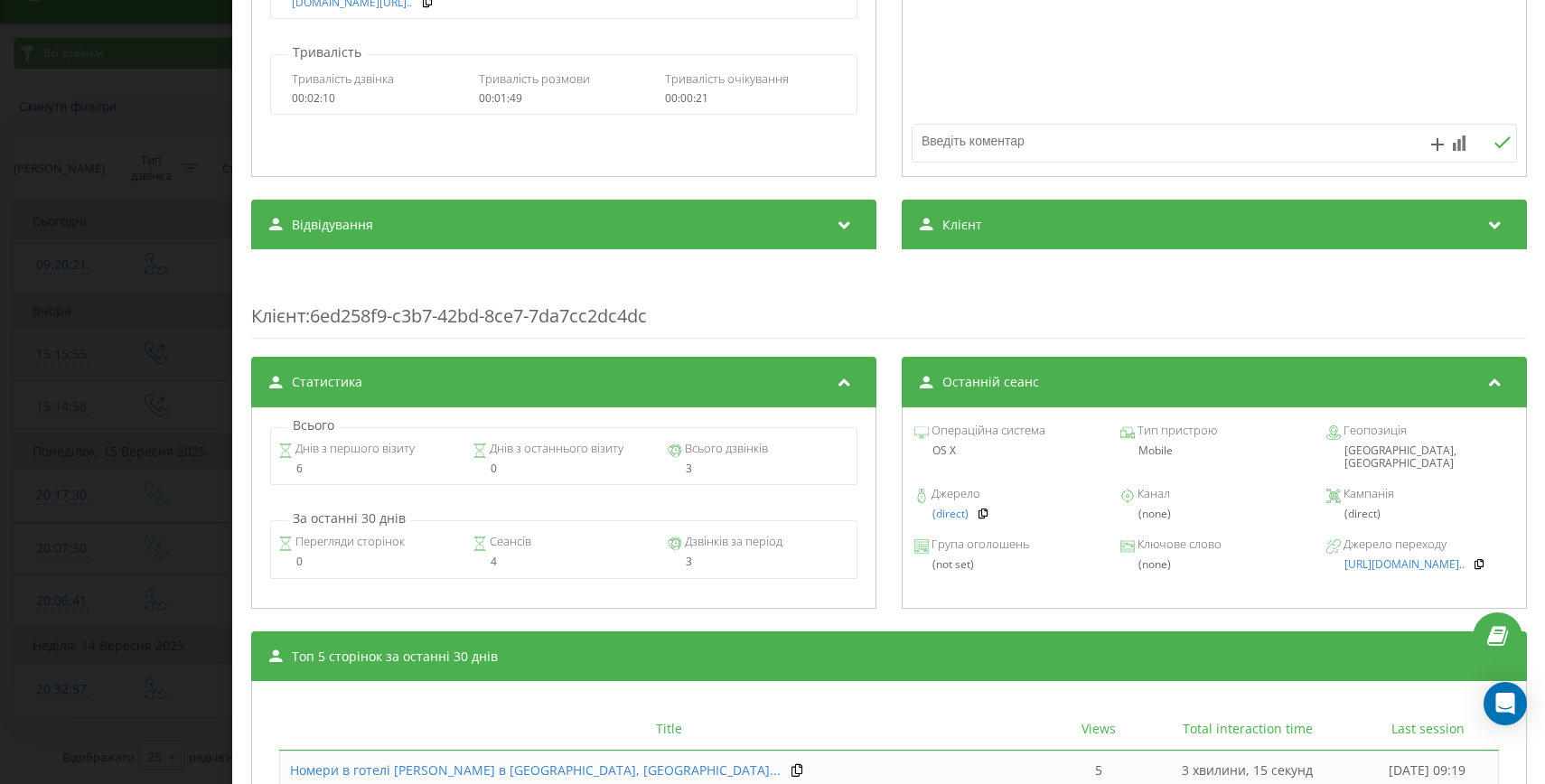
click at [146, 399] on div "Дзвінок : ua15_-1758349221.3712174 1 x - 00:01 00:00 00:00 Транскрипція Для AI-…" at bounding box center [772, 392] width 1545 height 784
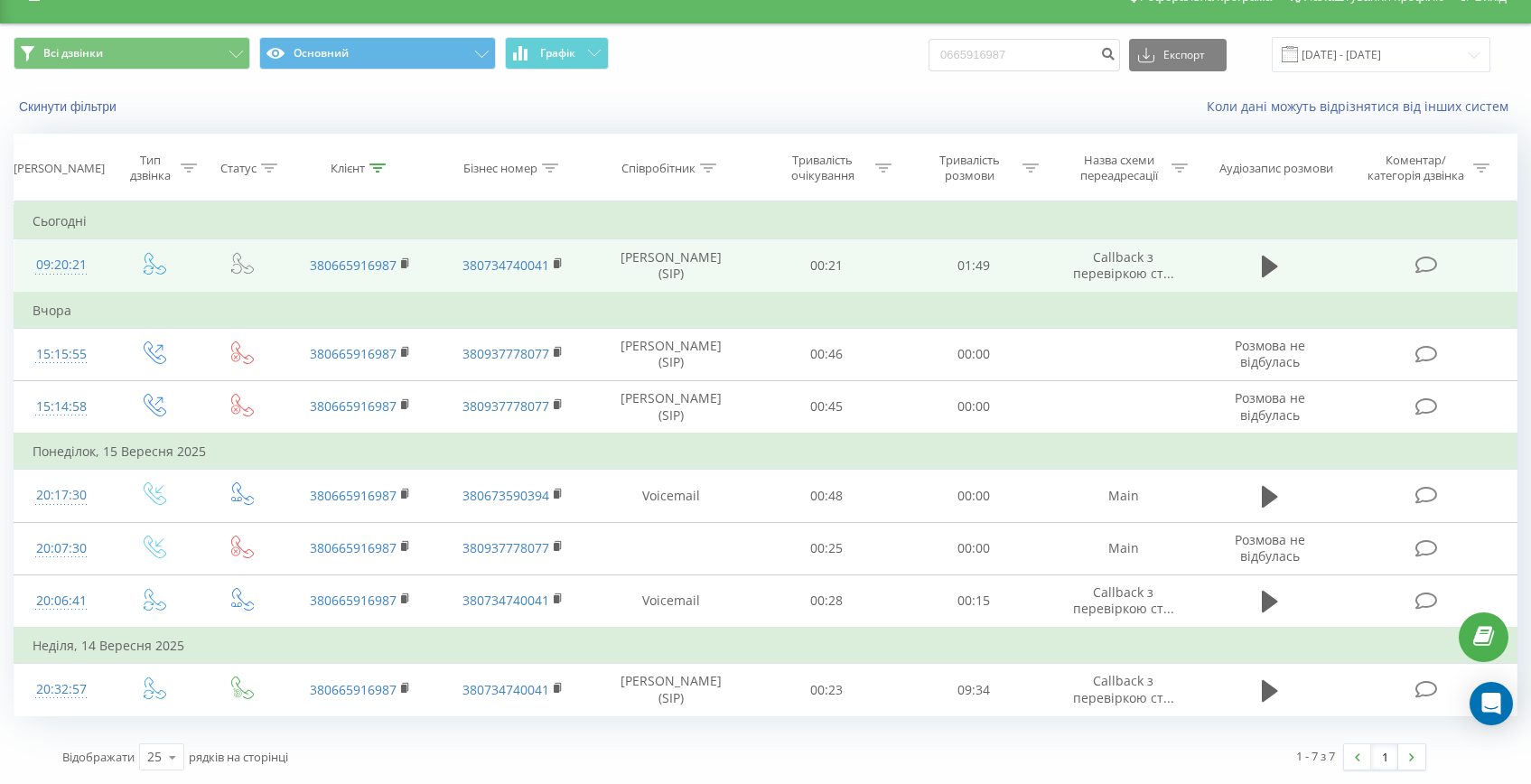
click at [65, 253] on div "09:20:21" at bounding box center [61, 264] width 57 height 35
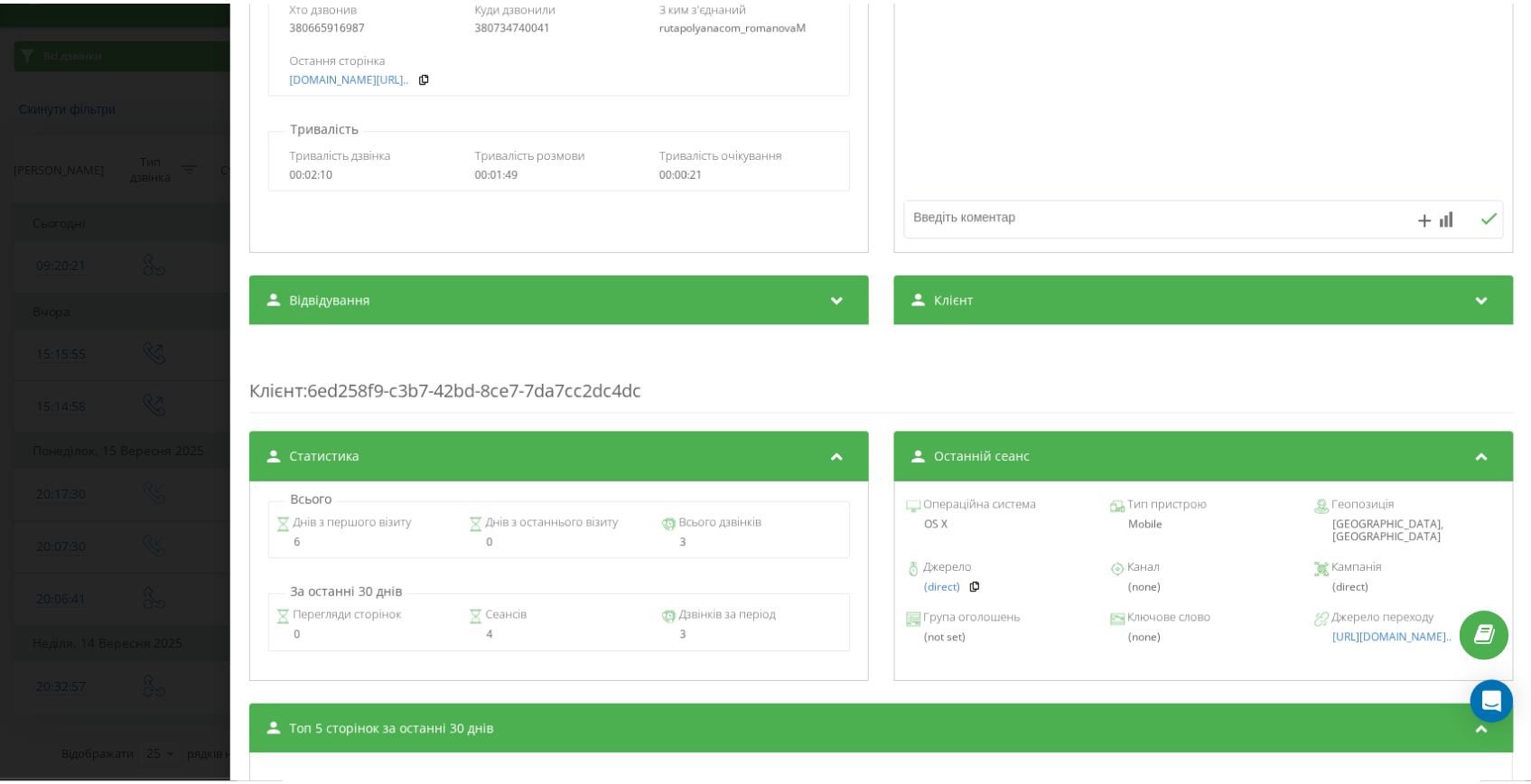
scroll to position [438, 0]
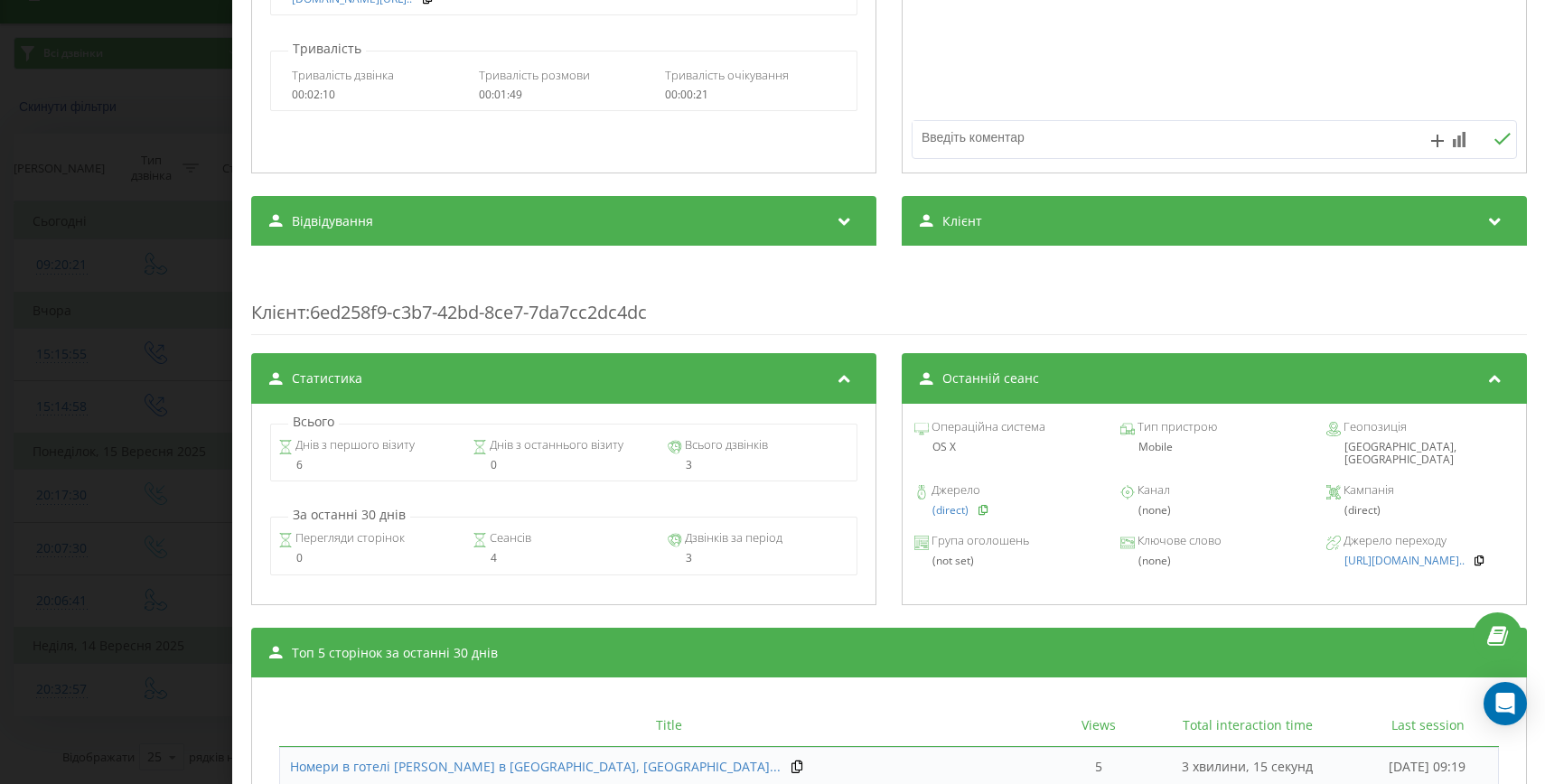
click at [982, 504] on icon at bounding box center [983, 510] width 13 height 11
click at [79, 304] on div "Дзвінок : ua15_-1758349221.3712174 1 x - 01:57 00:00 00:00 Транскрипція Для AI-…" at bounding box center [772, 392] width 1545 height 784
